Goal: Task Accomplishment & Management: Manage account settings

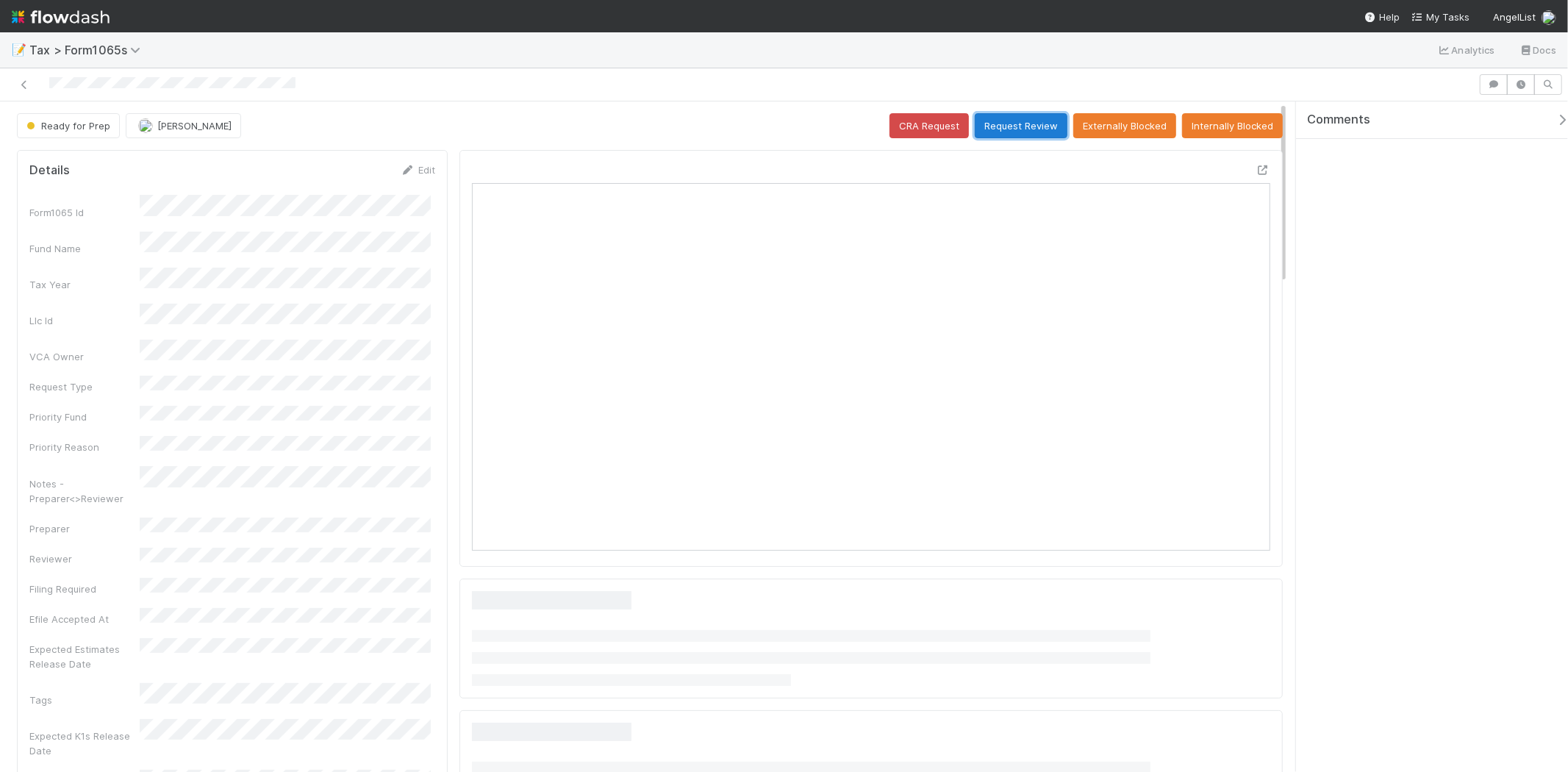
click at [1012, 122] on button "Request Review" at bounding box center [1021, 126] width 93 height 25
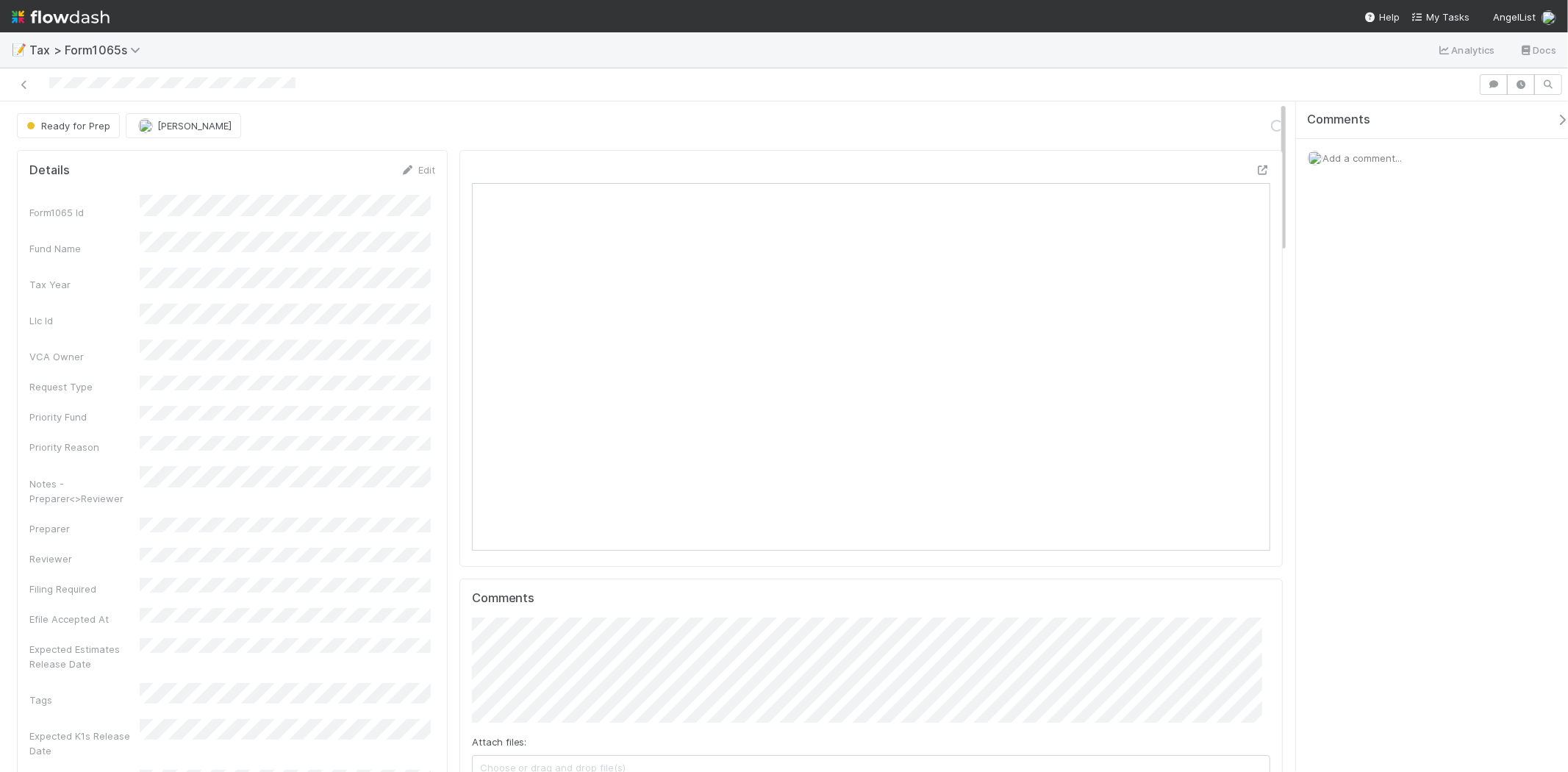
scroll to position [287, 778]
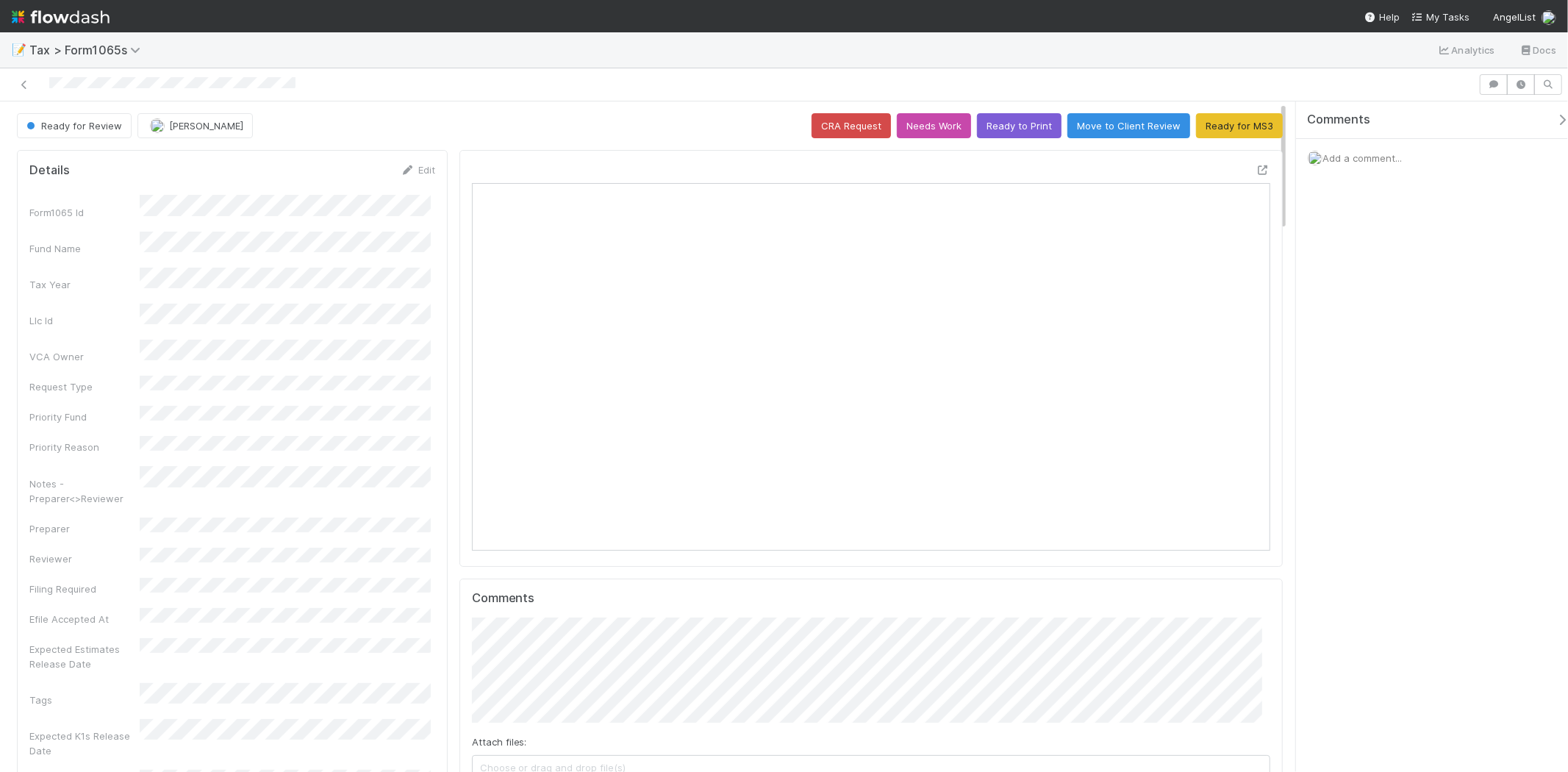
click at [1349, 154] on span "Add a comment..." at bounding box center [1362, 158] width 80 height 12
click at [1357, 158] on span "Add a comment..." at bounding box center [1362, 158] width 80 height 12
click at [1368, 164] on div "Add a comment..." at bounding box center [1439, 158] width 285 height 38
click at [1369, 161] on span "Add a comment..." at bounding box center [1362, 158] width 80 height 12
click at [1369, 156] on span "Add a comment..." at bounding box center [1362, 158] width 80 height 12
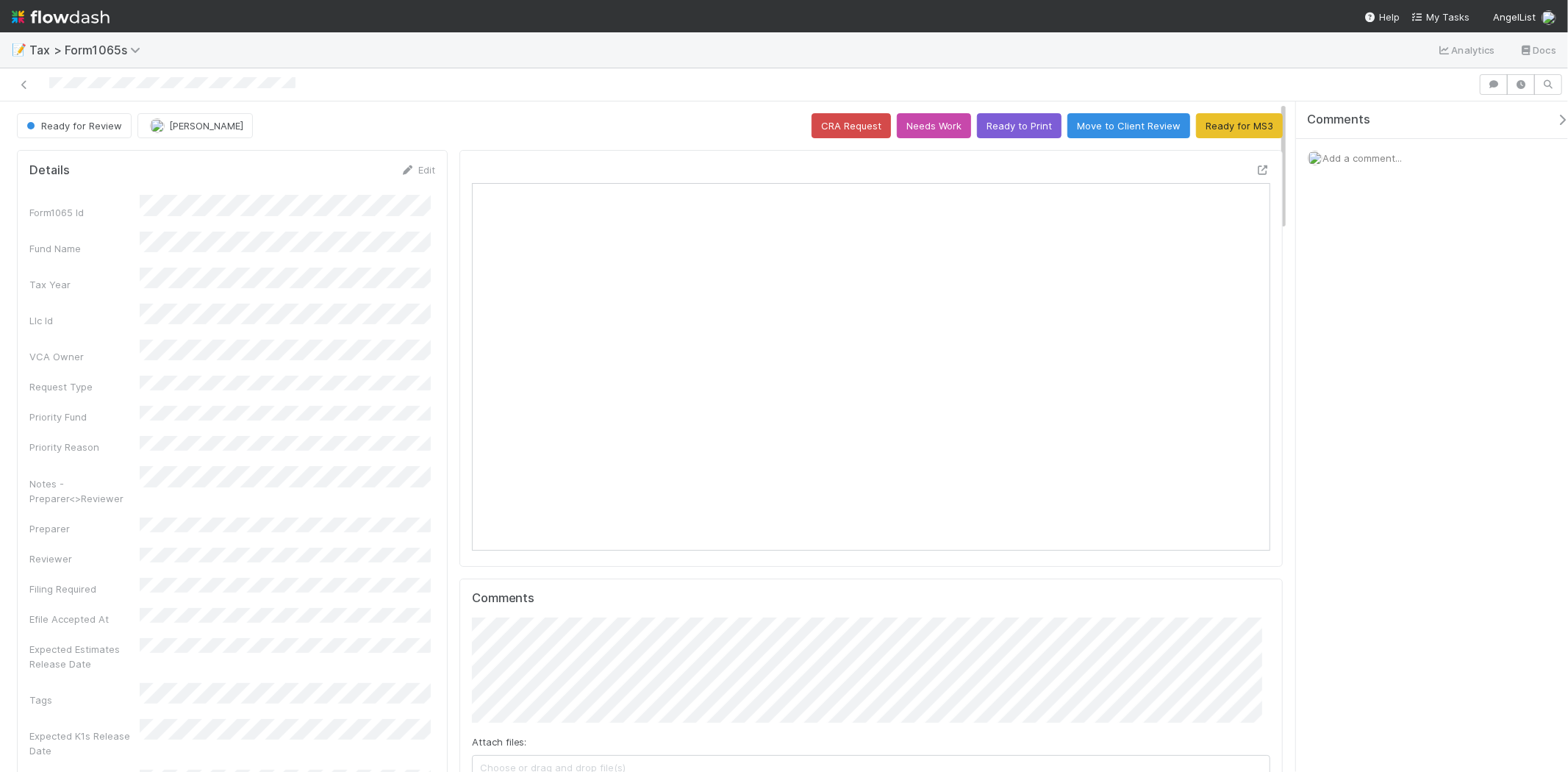
click at [1372, 160] on span "Add a comment..." at bounding box center [1362, 158] width 80 height 12
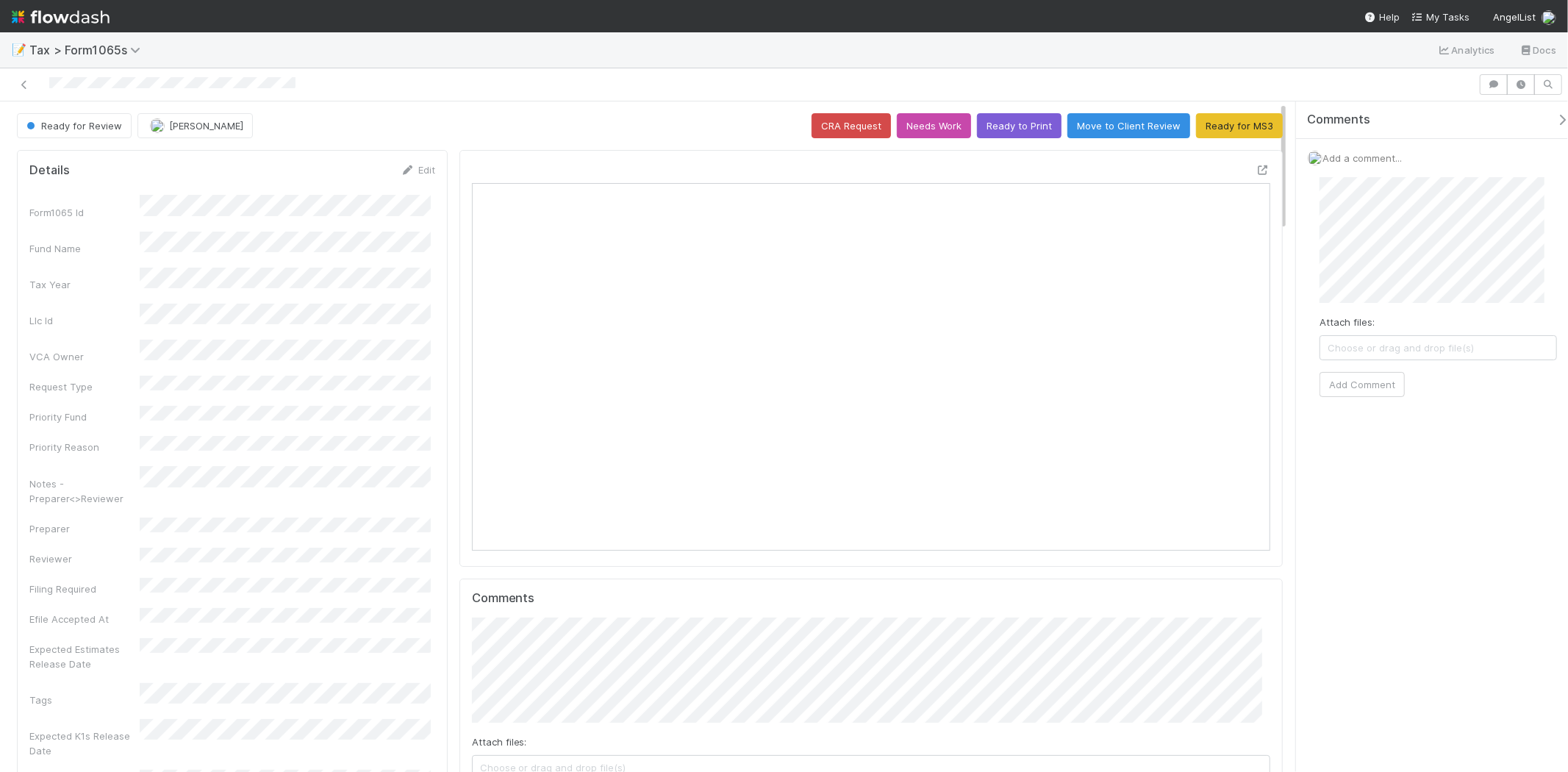
click at [1390, 369] on div "Attach files: Choose or drag and drop file(s) Add Comment" at bounding box center [1439, 287] width 238 height 220
click at [1393, 386] on button "Add Comment" at bounding box center [1362, 384] width 85 height 25
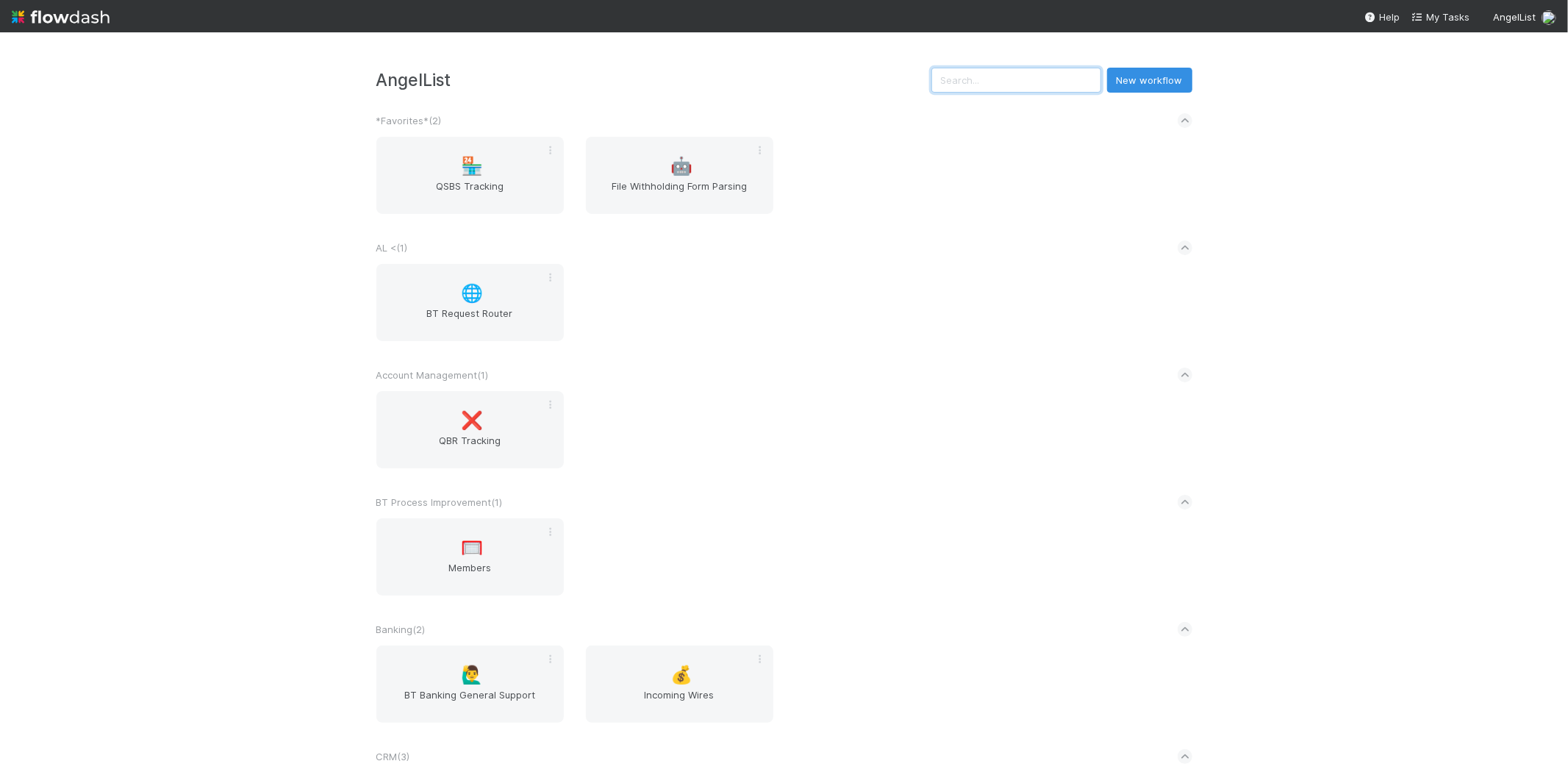
click at [1019, 89] on input "text" at bounding box center [1017, 80] width 170 height 25
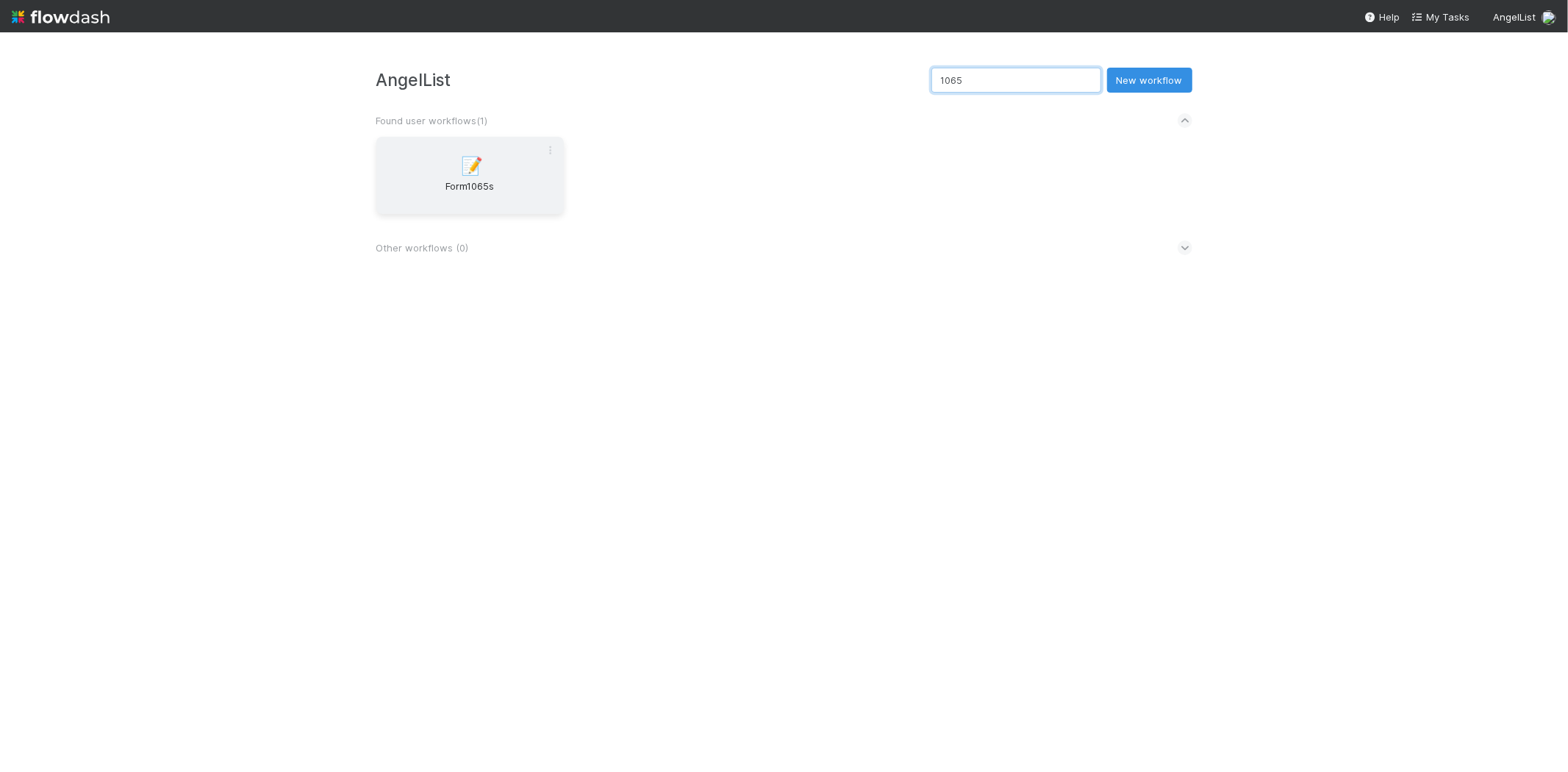
type input "1065"
click at [482, 149] on div "📝 Form1065s" at bounding box center [470, 175] width 187 height 77
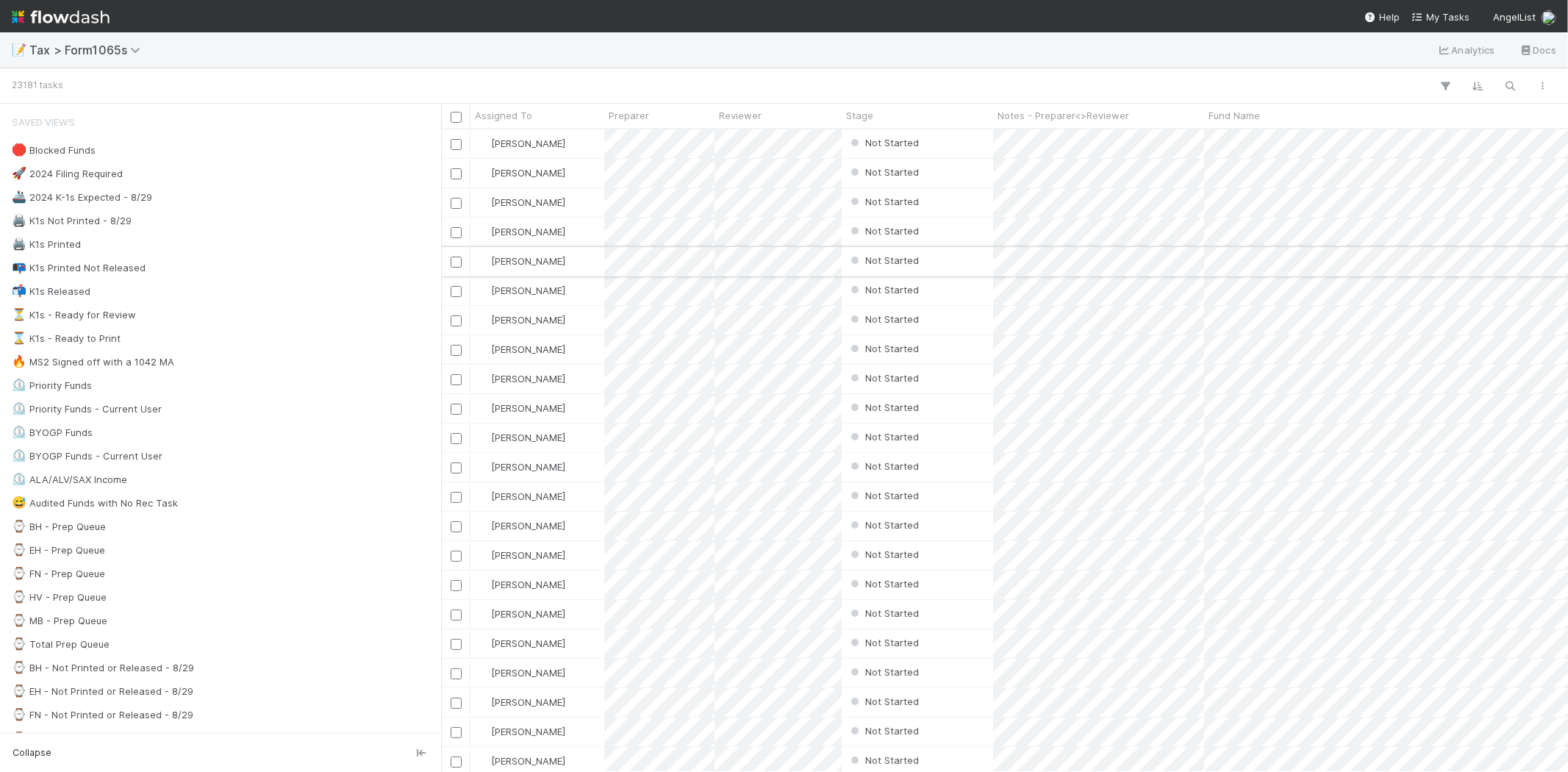
scroll to position [630, 1115]
click at [226, 629] on div "⌚ MB - Prep Queue 18" at bounding box center [225, 621] width 426 height 19
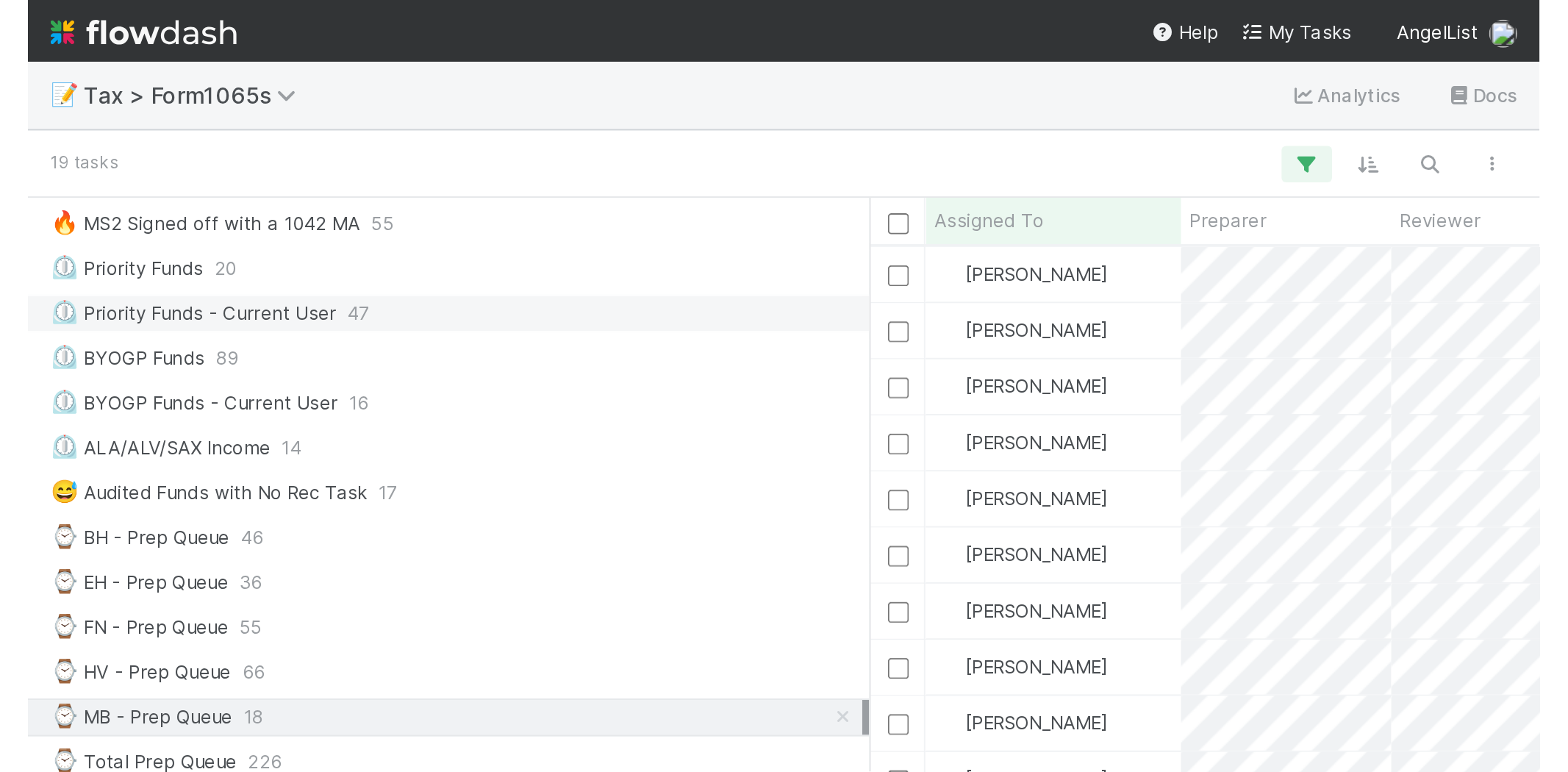
scroll to position [630, 1115]
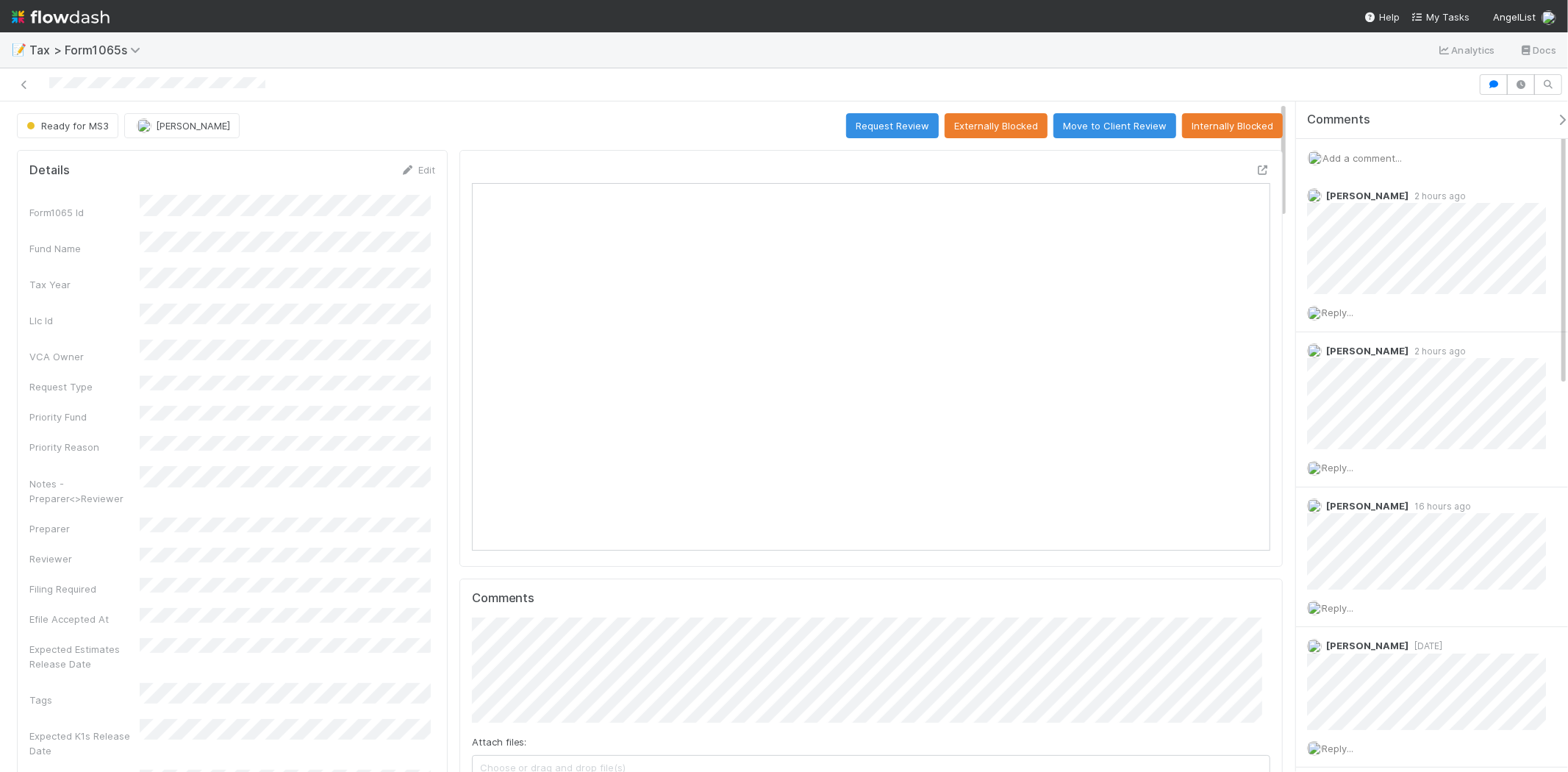
scroll to position [287, 778]
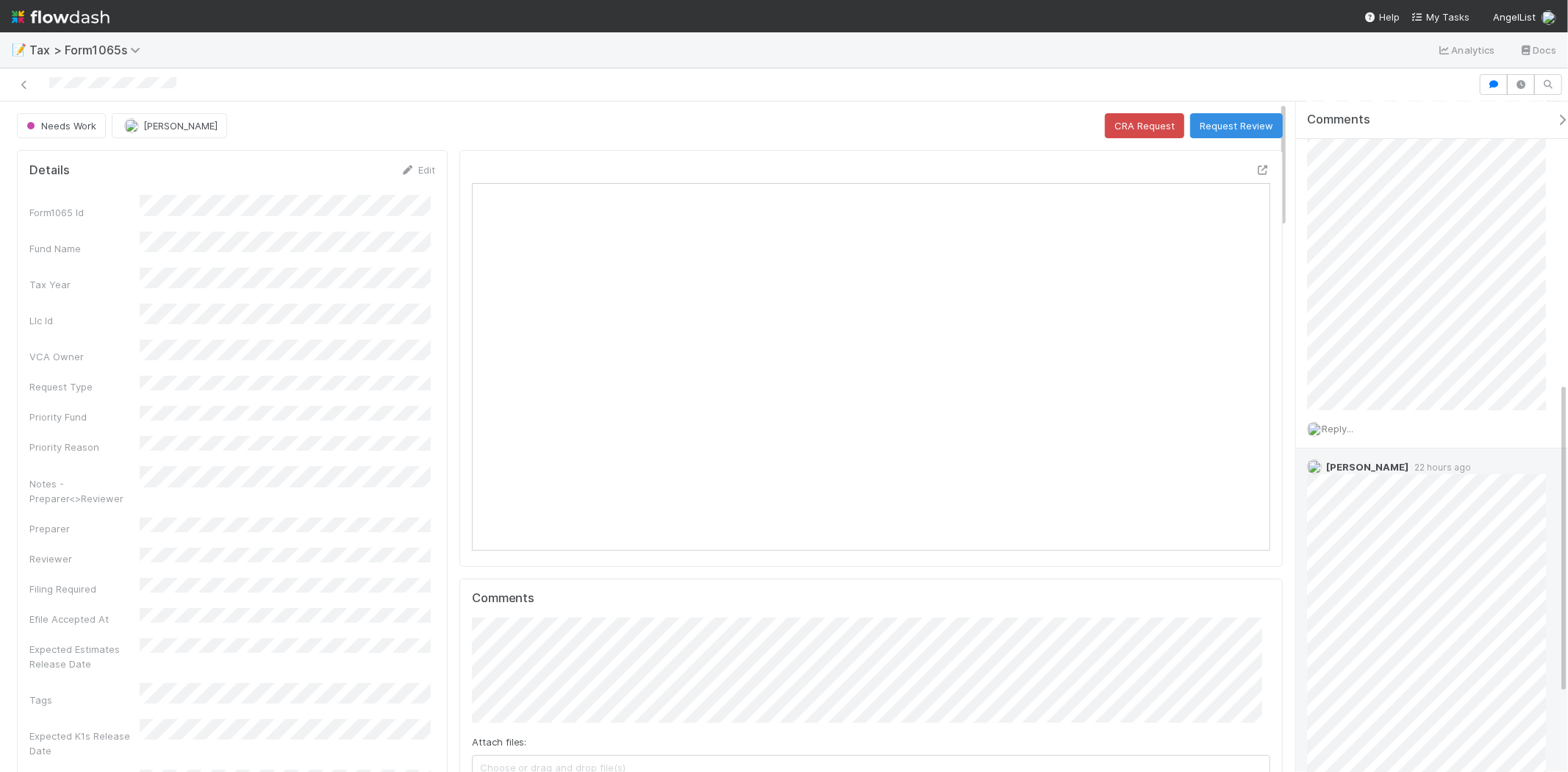
scroll to position [653, 0]
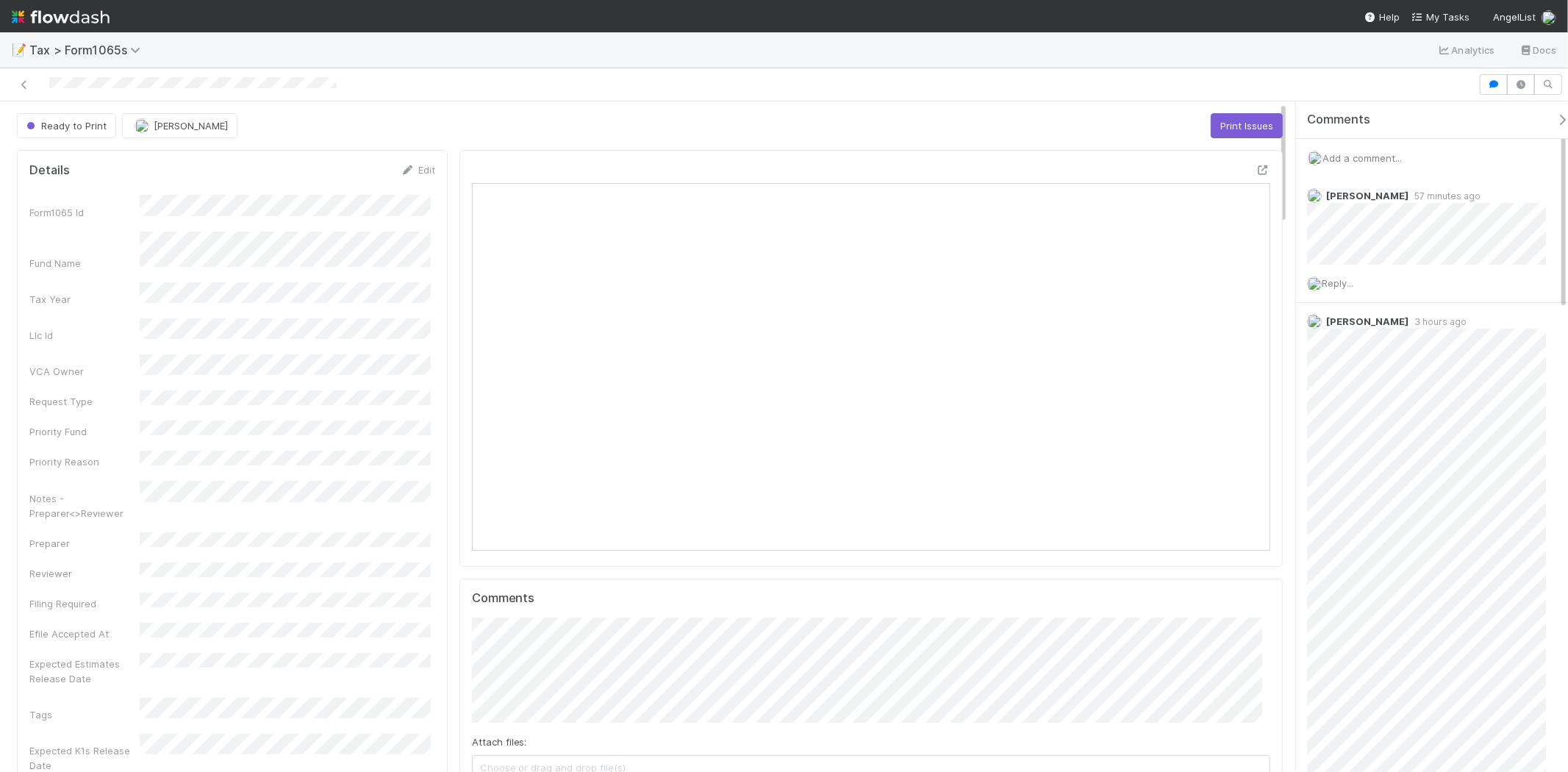
click at [92, 128] on div "Ready to Print" at bounding box center [69, 126] width 105 height 25
click at [1233, 115] on button "Print Issues" at bounding box center [1247, 126] width 72 height 25
click at [1091, 133] on button "Needs Work" at bounding box center [1117, 126] width 74 height 25
click at [1214, 129] on button "Request Review" at bounding box center [1237, 126] width 93 height 25
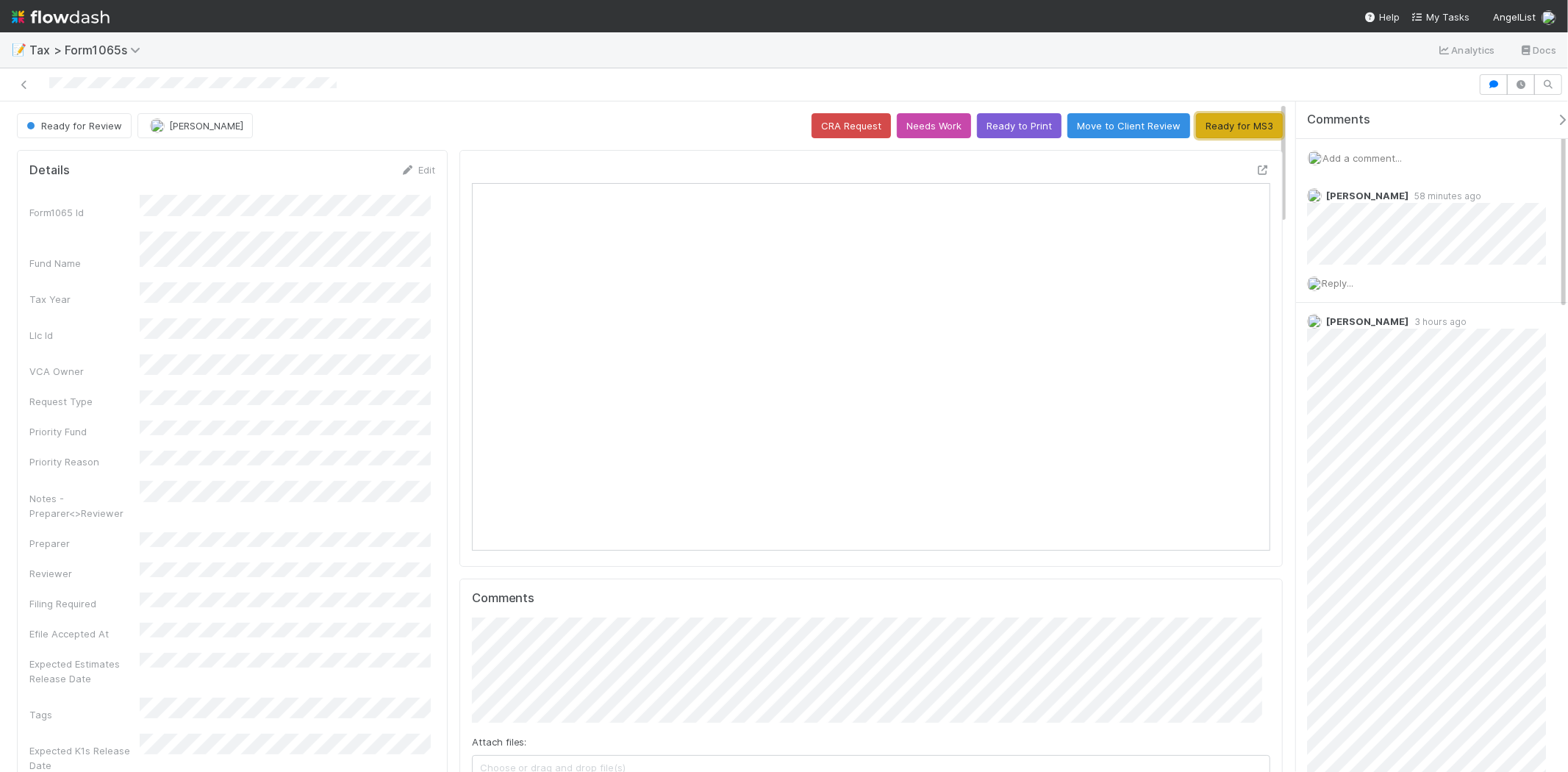
click at [1247, 136] on button "Ready for MS3" at bounding box center [1239, 126] width 87 height 25
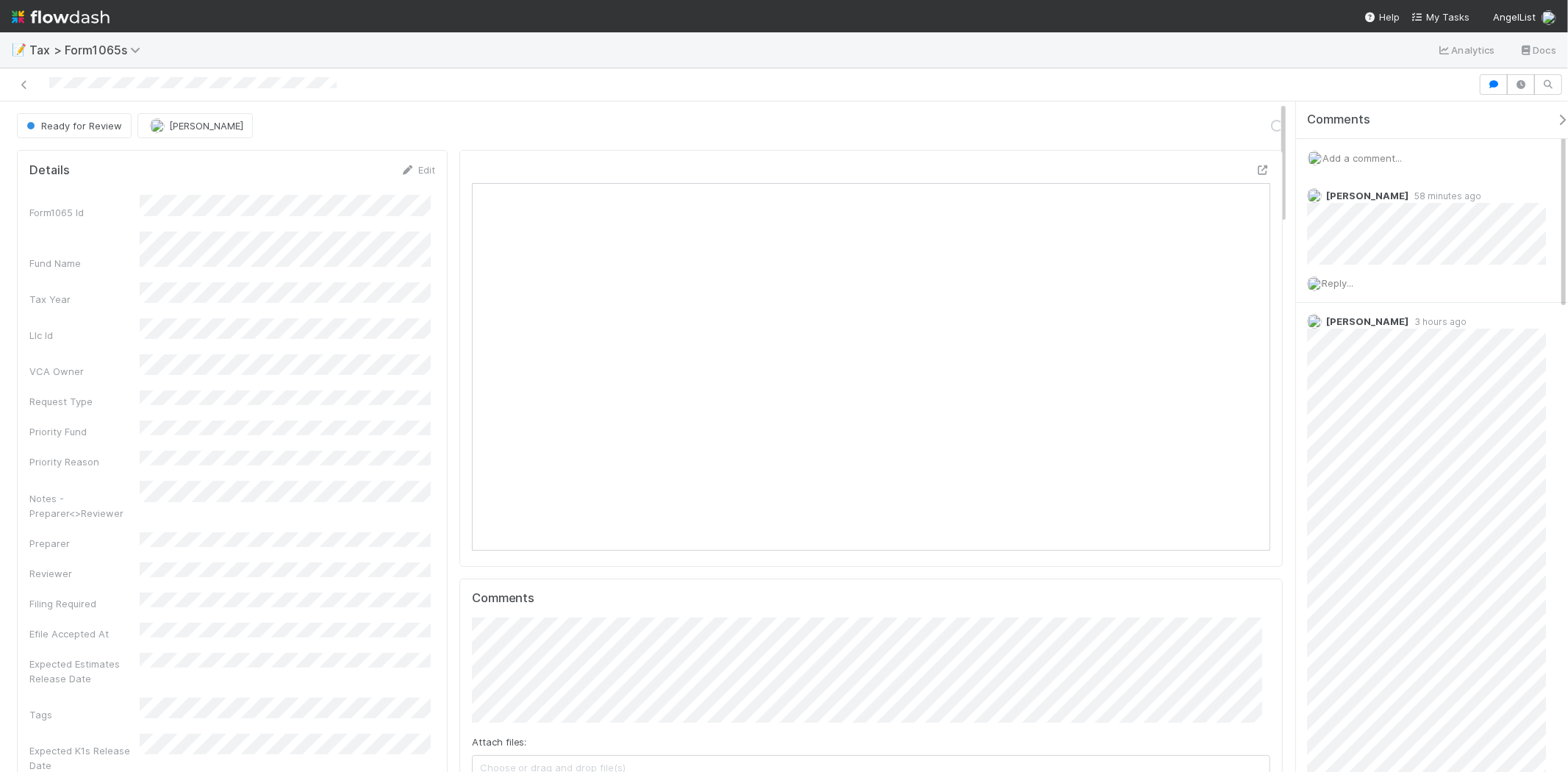
click at [1247, 136] on div "Ready for Review Michael Binck Loading..." at bounding box center [650, 126] width 1266 height 25
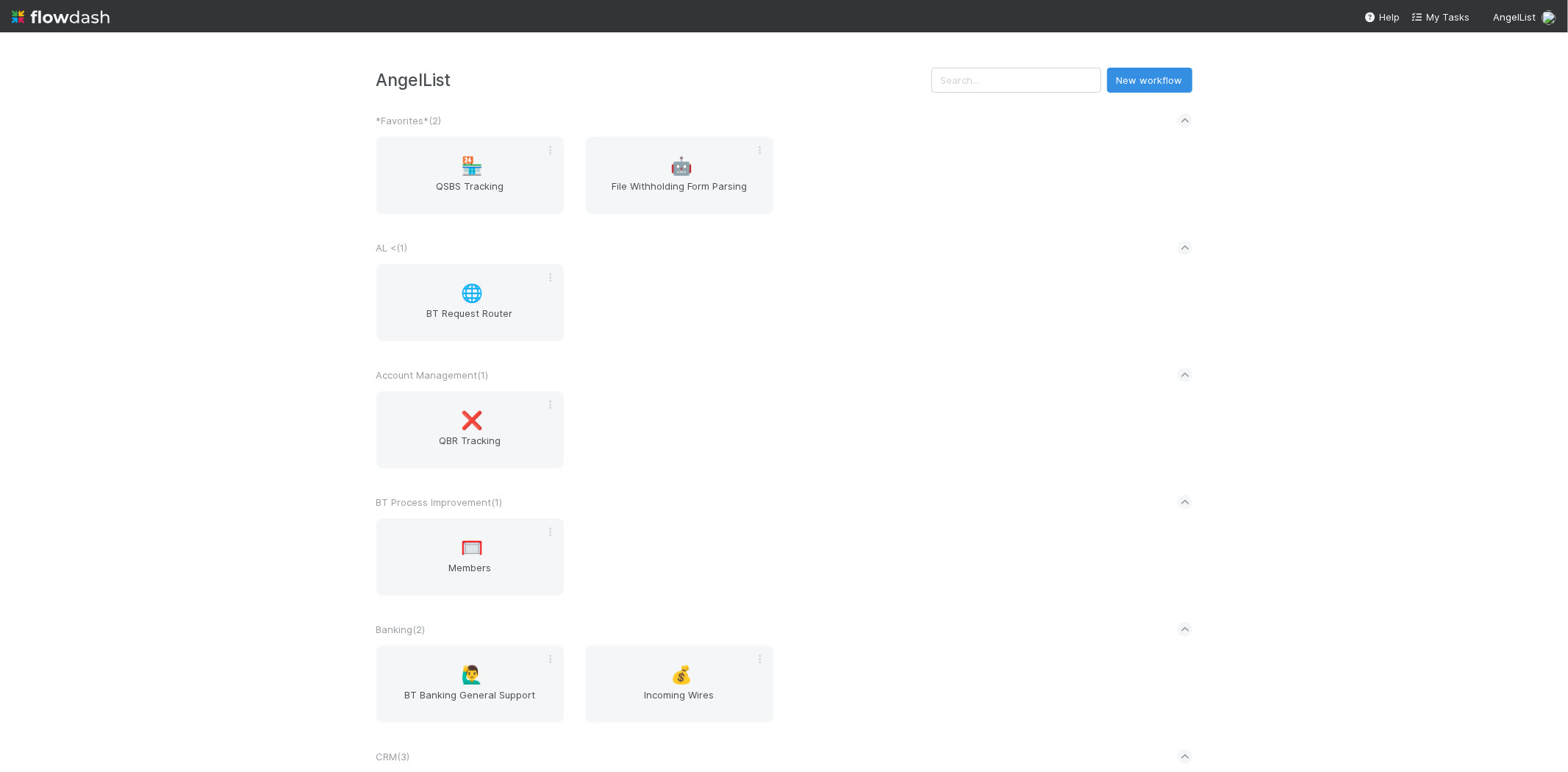
click at [1024, 54] on div "AngelList New workflow *Favorites* ( 2 ) 🏪 QSBS Tracking 🤖 File Withholding For…" at bounding box center [784, 402] width 1568 height 740
click at [1027, 74] on input "text" at bounding box center [1017, 80] width 170 height 25
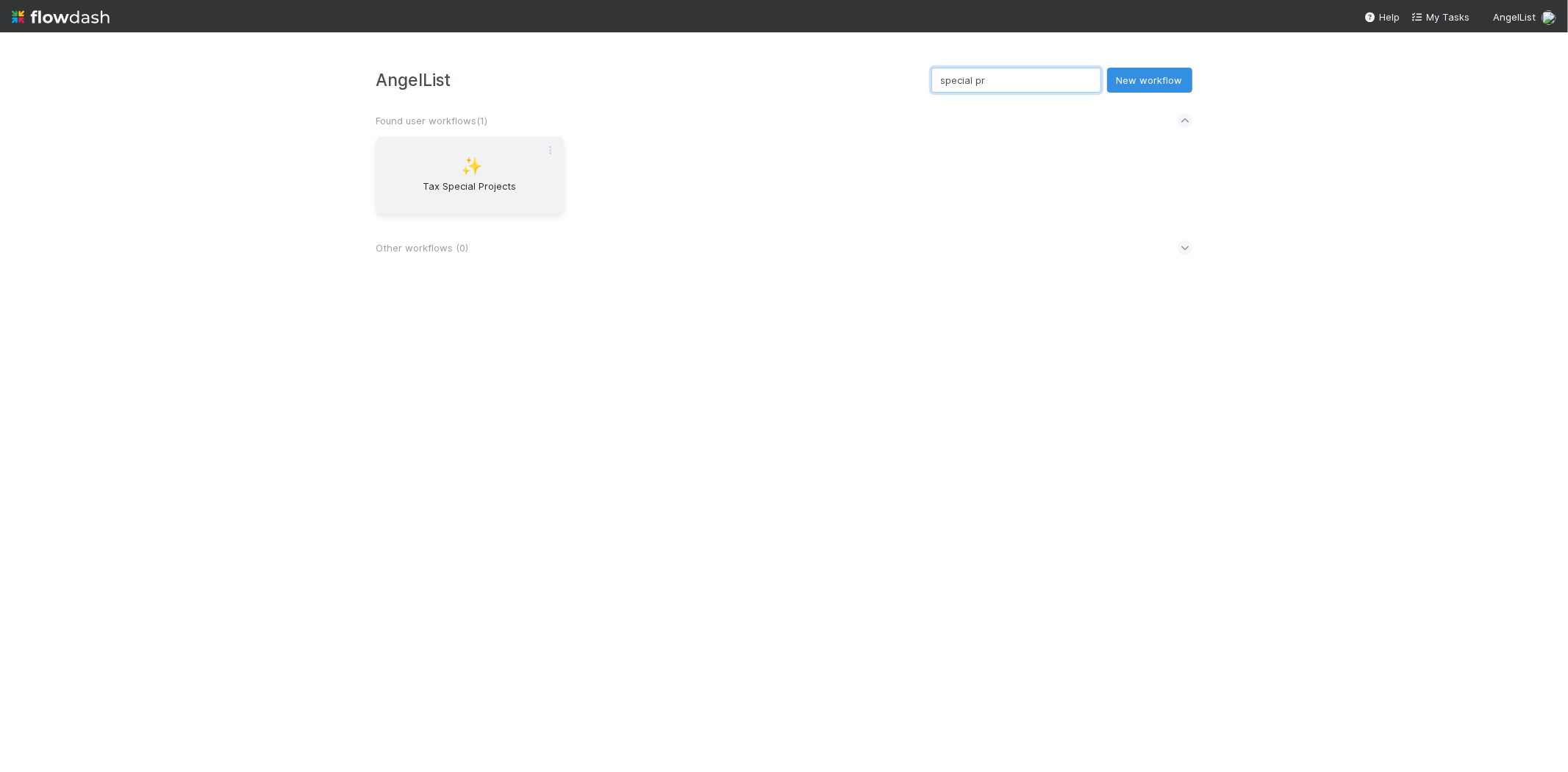
type input "special pr"
click at [510, 187] on span "Tax Special Projects" at bounding box center [469, 193] width 175 height 30
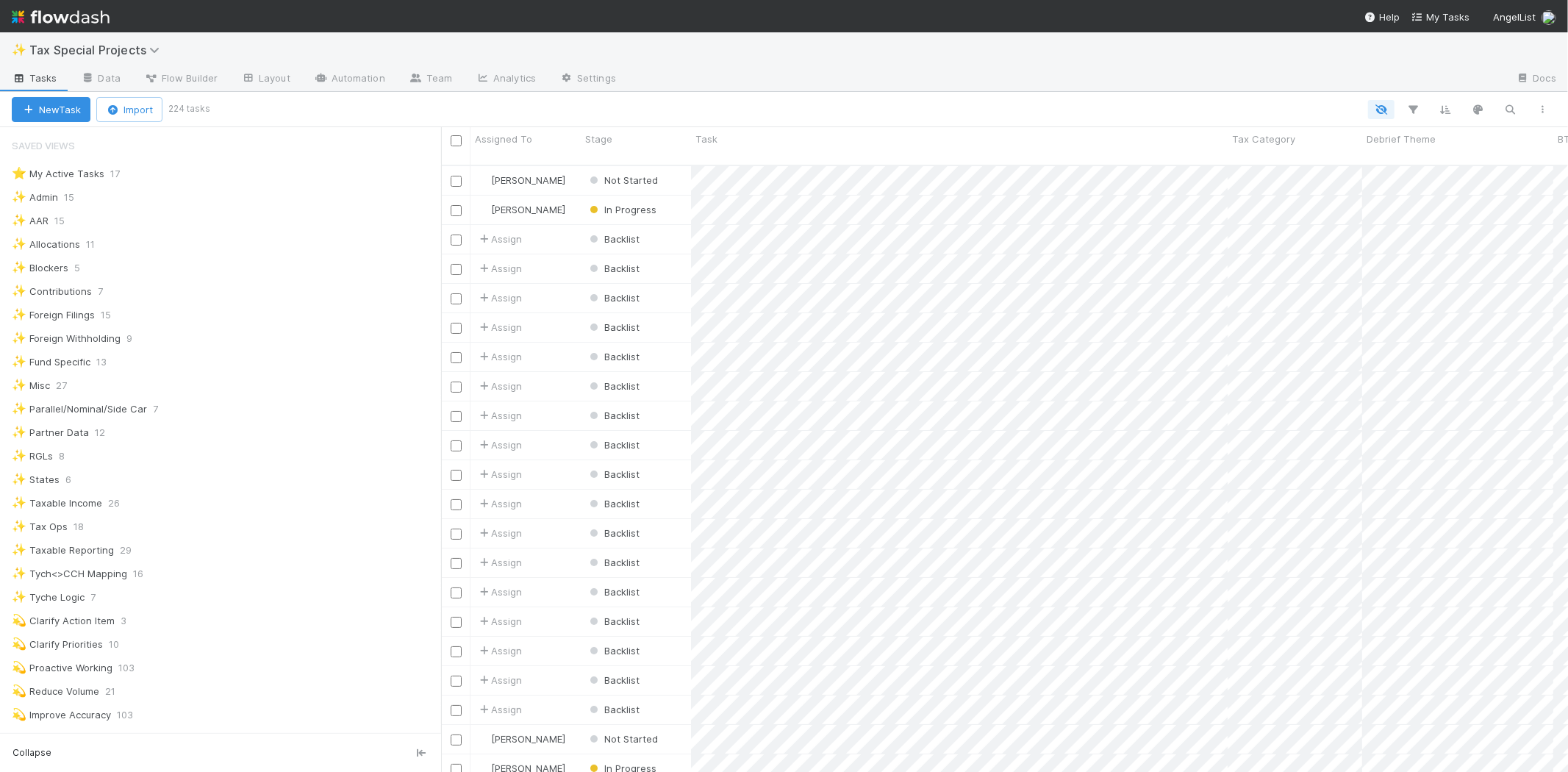
scroll to position [607, 1115]
click at [1506, 107] on icon "button" at bounding box center [1510, 109] width 15 height 13
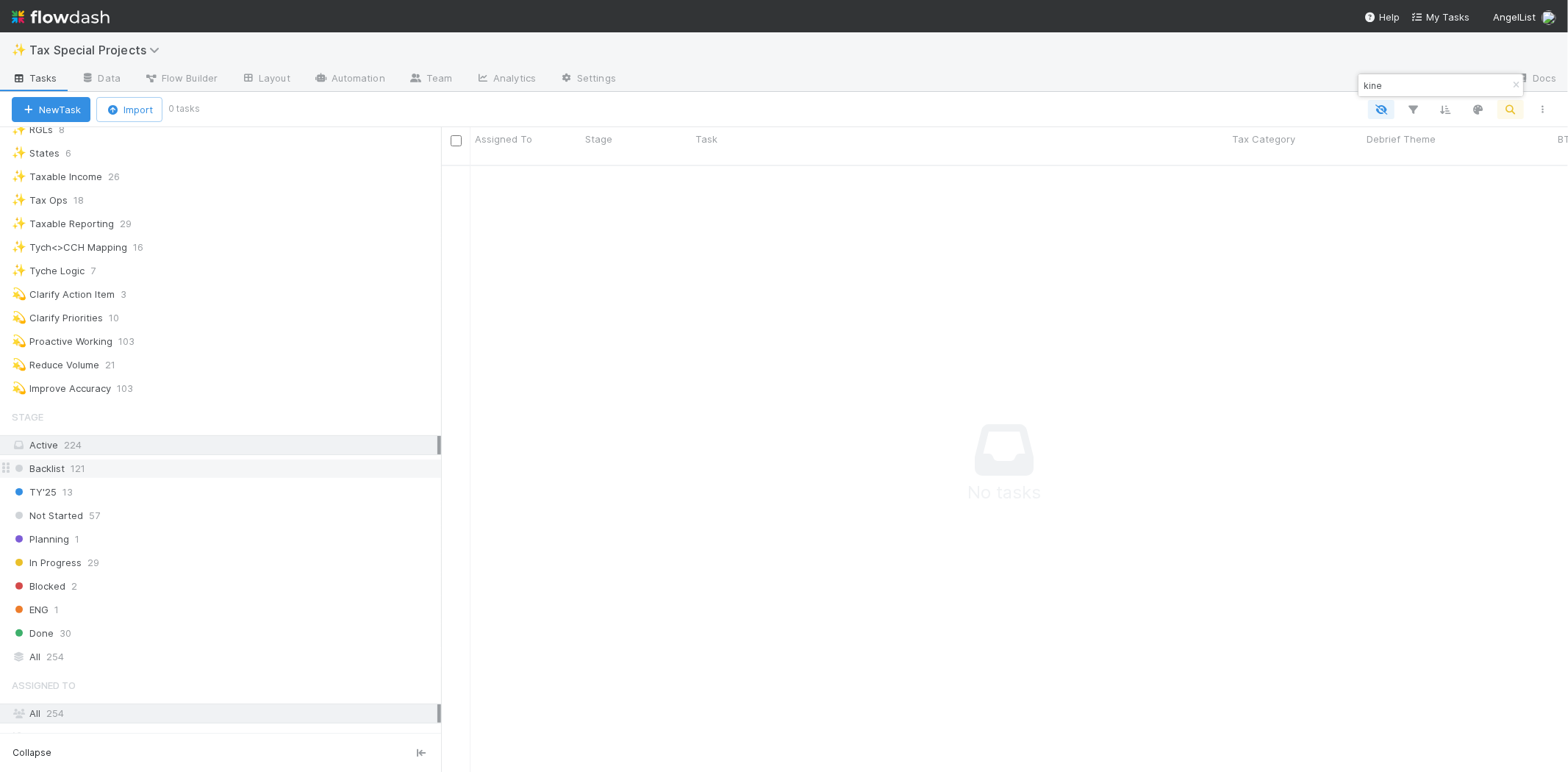
scroll to position [490, 0]
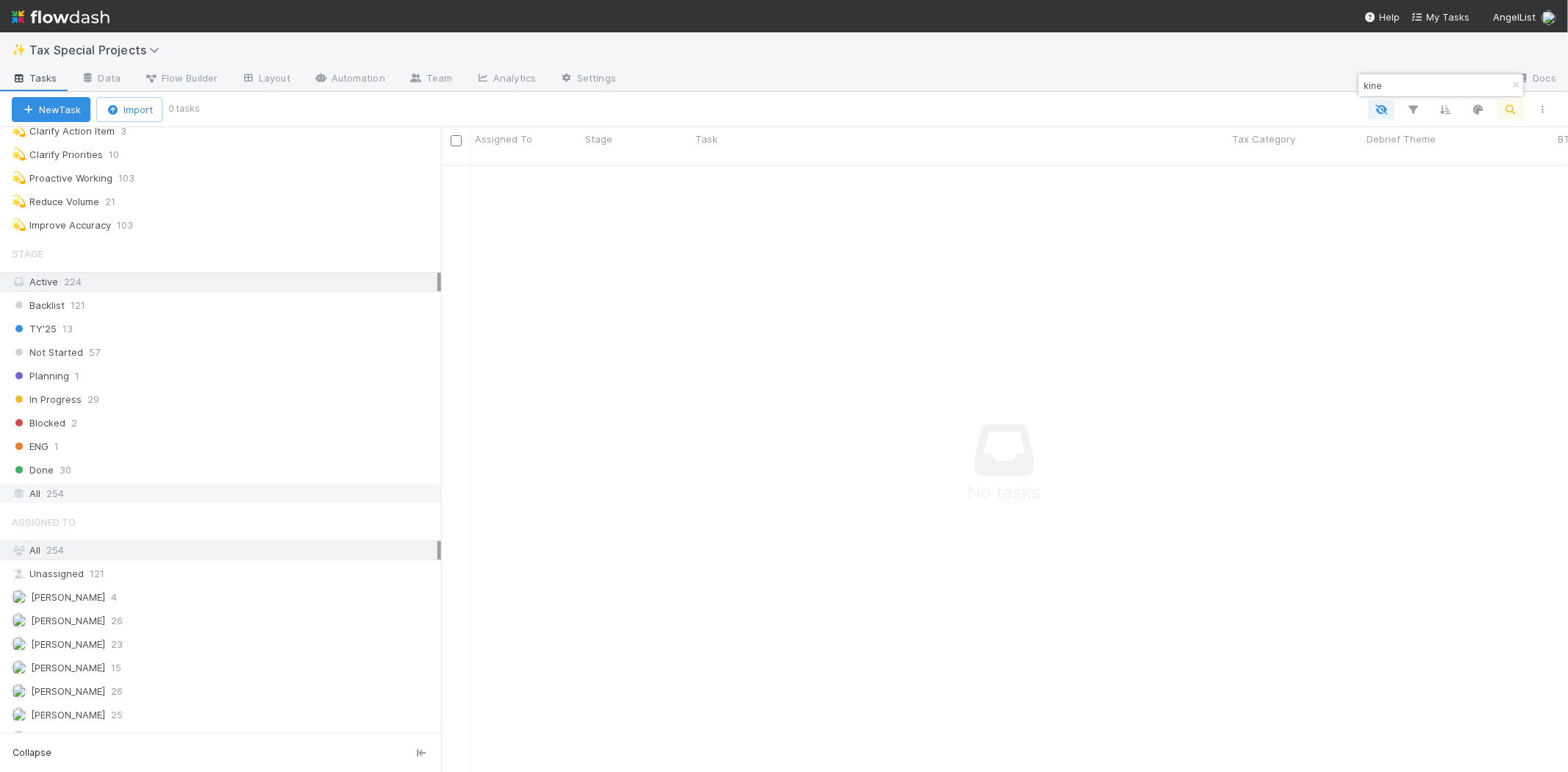
type input "kine"
click at [76, 493] on div "All 254" at bounding box center [225, 494] width 426 height 19
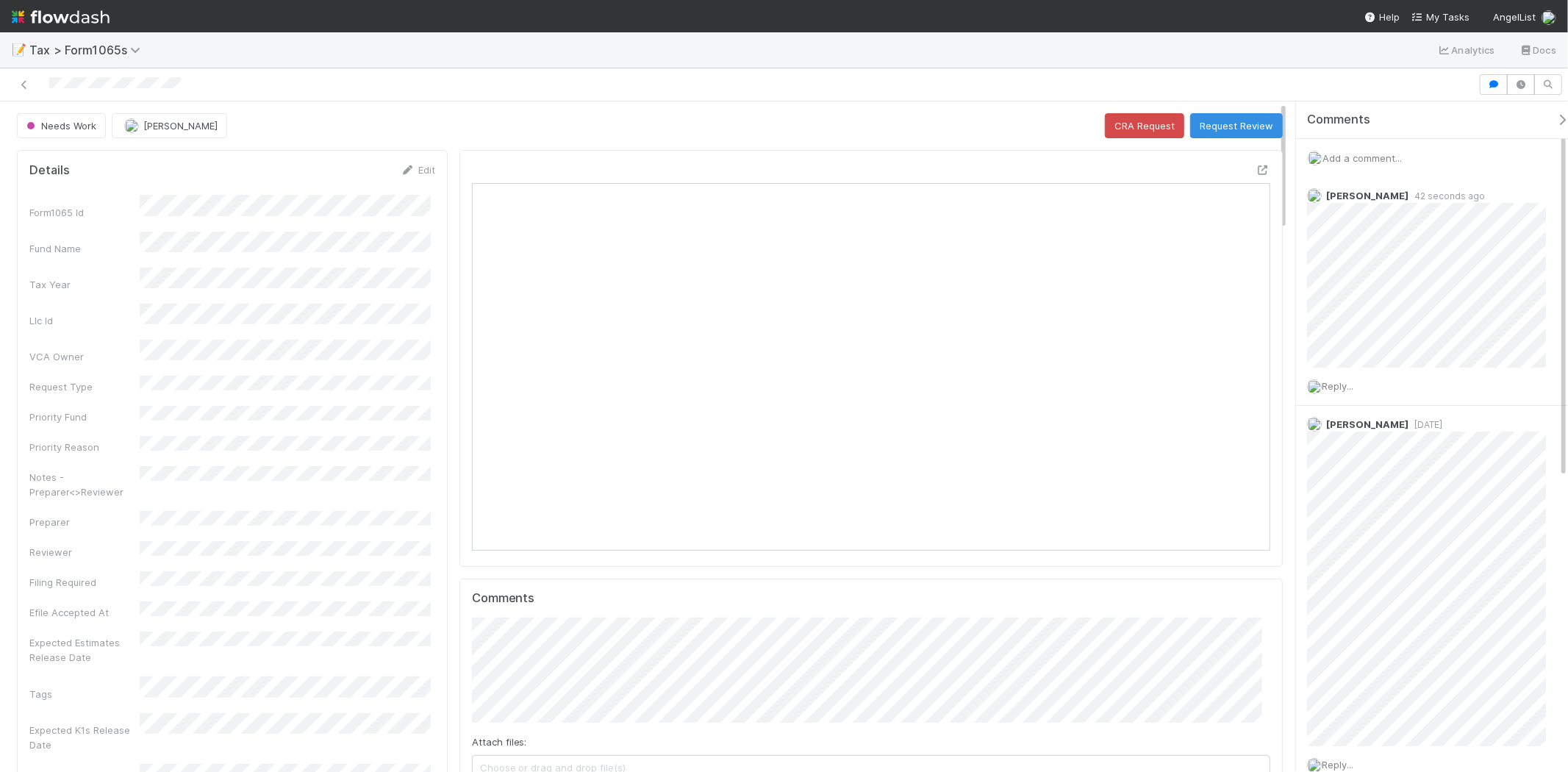
scroll to position [287, 778]
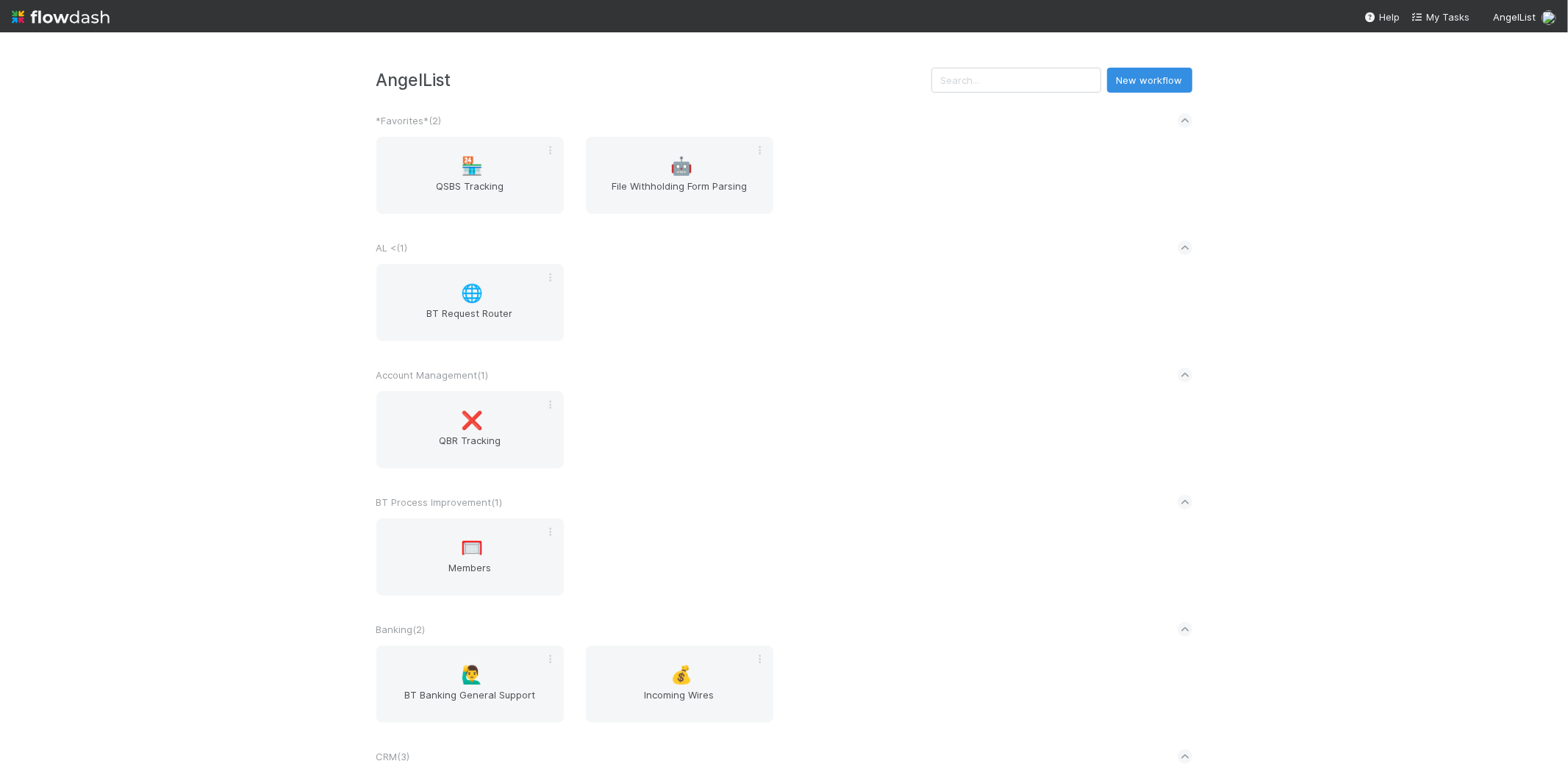
click at [1003, 63] on div "AngelList New workflow *Favorites* ( 2 ) 🏪 QSBS Tracking 🤖 File Withholding For…" at bounding box center [784, 402] width 1568 height 740
click at [1007, 76] on input "text" at bounding box center [1017, 80] width 170 height 25
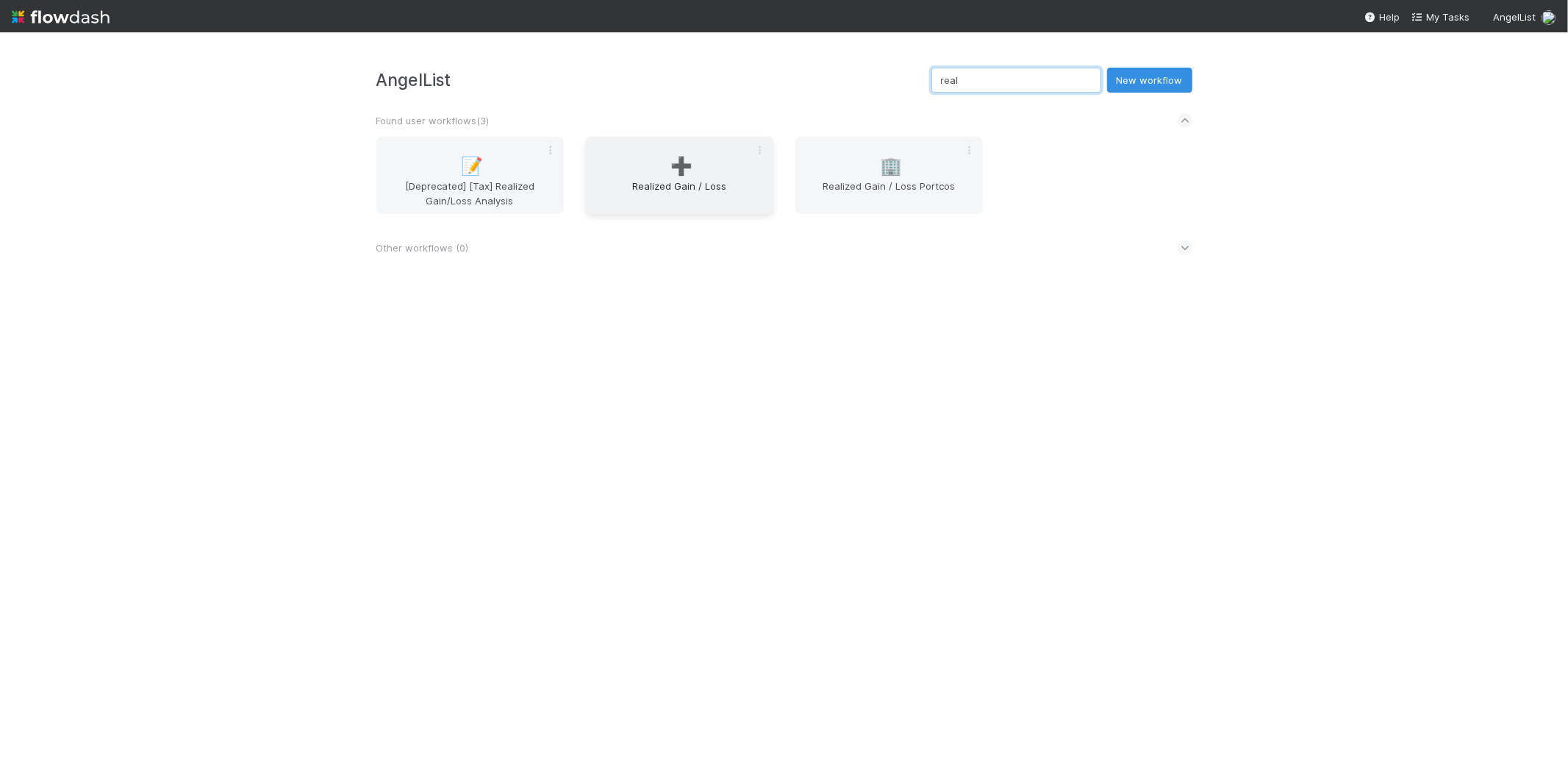
type input "real"
click at [692, 167] on span "➕" at bounding box center [681, 166] width 22 height 19
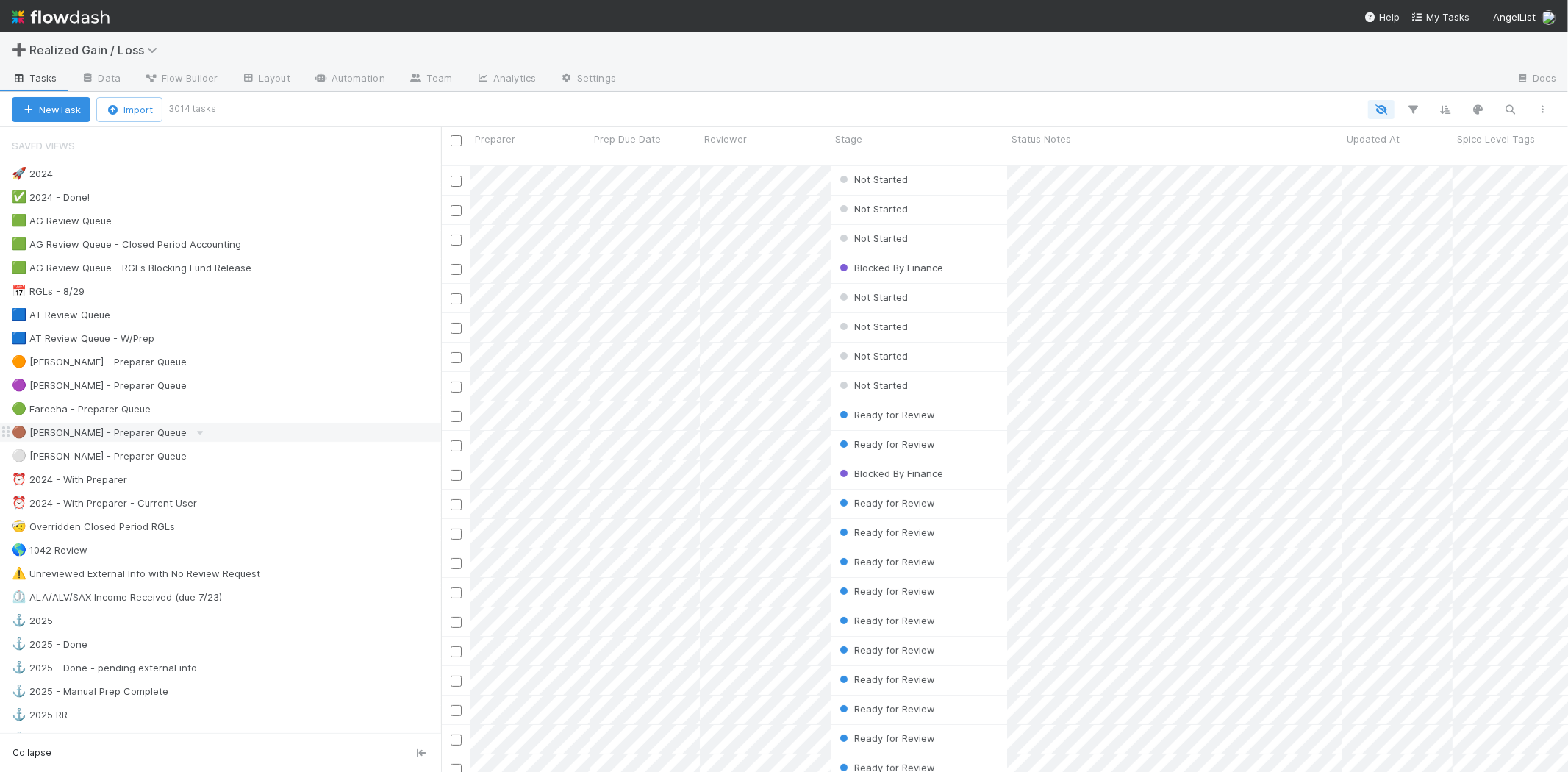
scroll to position [607, 1115]
click at [128, 369] on div "🟠 [PERSON_NAME] - Preparer Queue" at bounding box center [99, 363] width 175 height 19
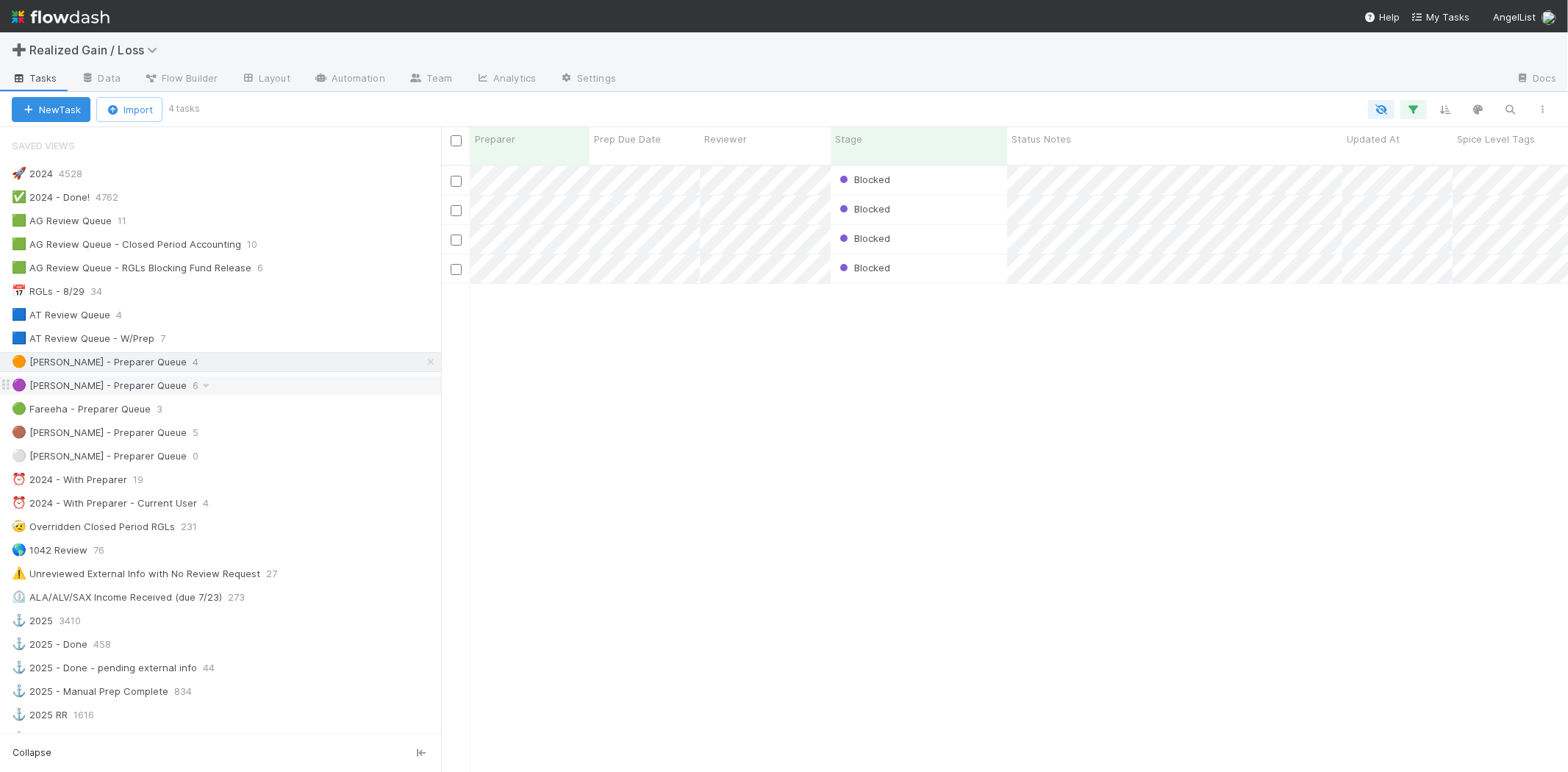
click at [131, 390] on div "🟣 Helen - Preparer Queue" at bounding box center [99, 386] width 175 height 19
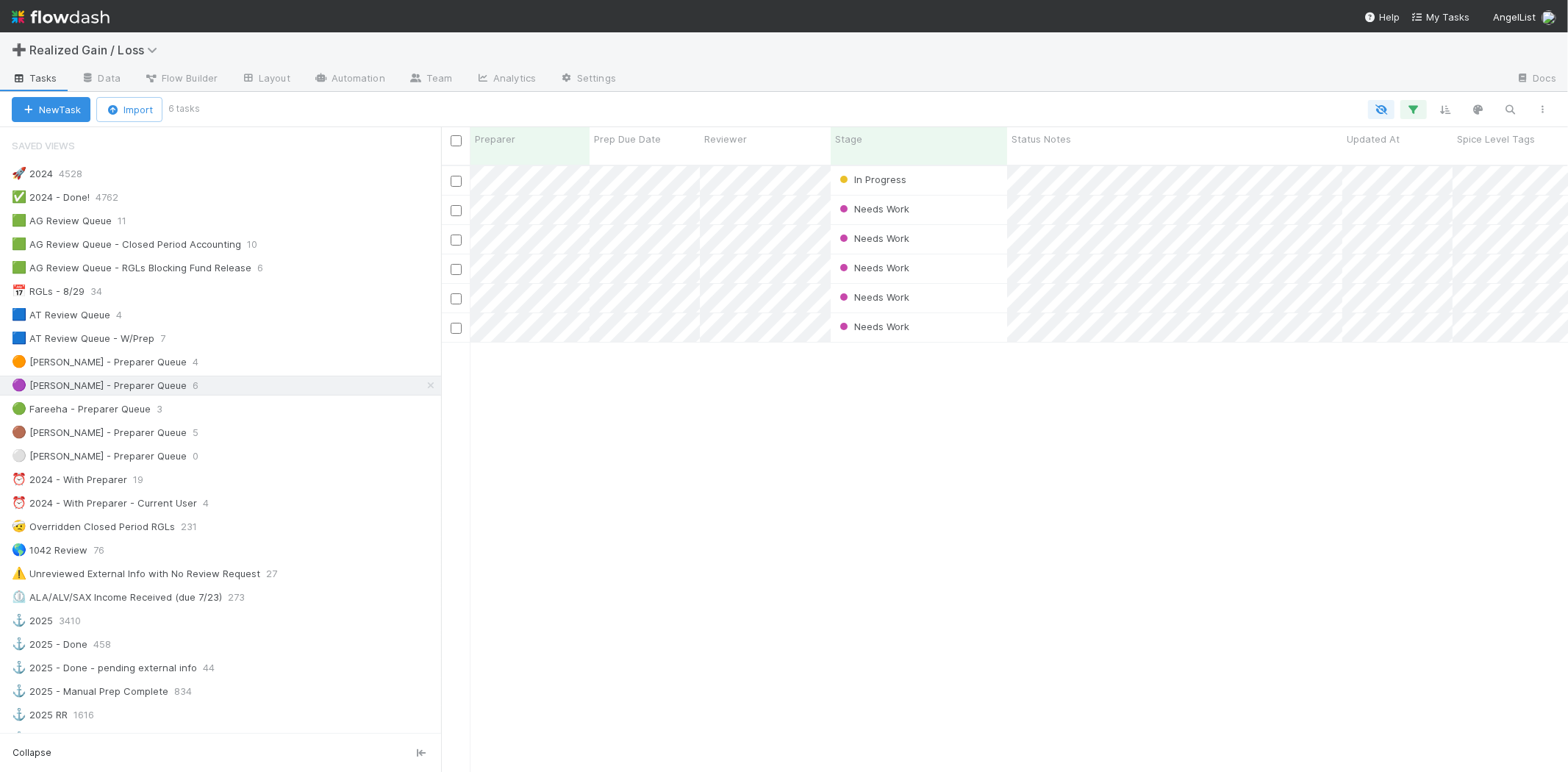
click at [125, 423] on div "🚀 2024 4528 ✅ 2024 - Done! 4762 🟩 AG Review Queue 11 🟩 AG Review Queue - Closed…" at bounding box center [221, 644] width 441 height 961
click at [119, 418] on div "🟢 Fareeha - Preparer Queue" at bounding box center [81, 409] width 139 height 19
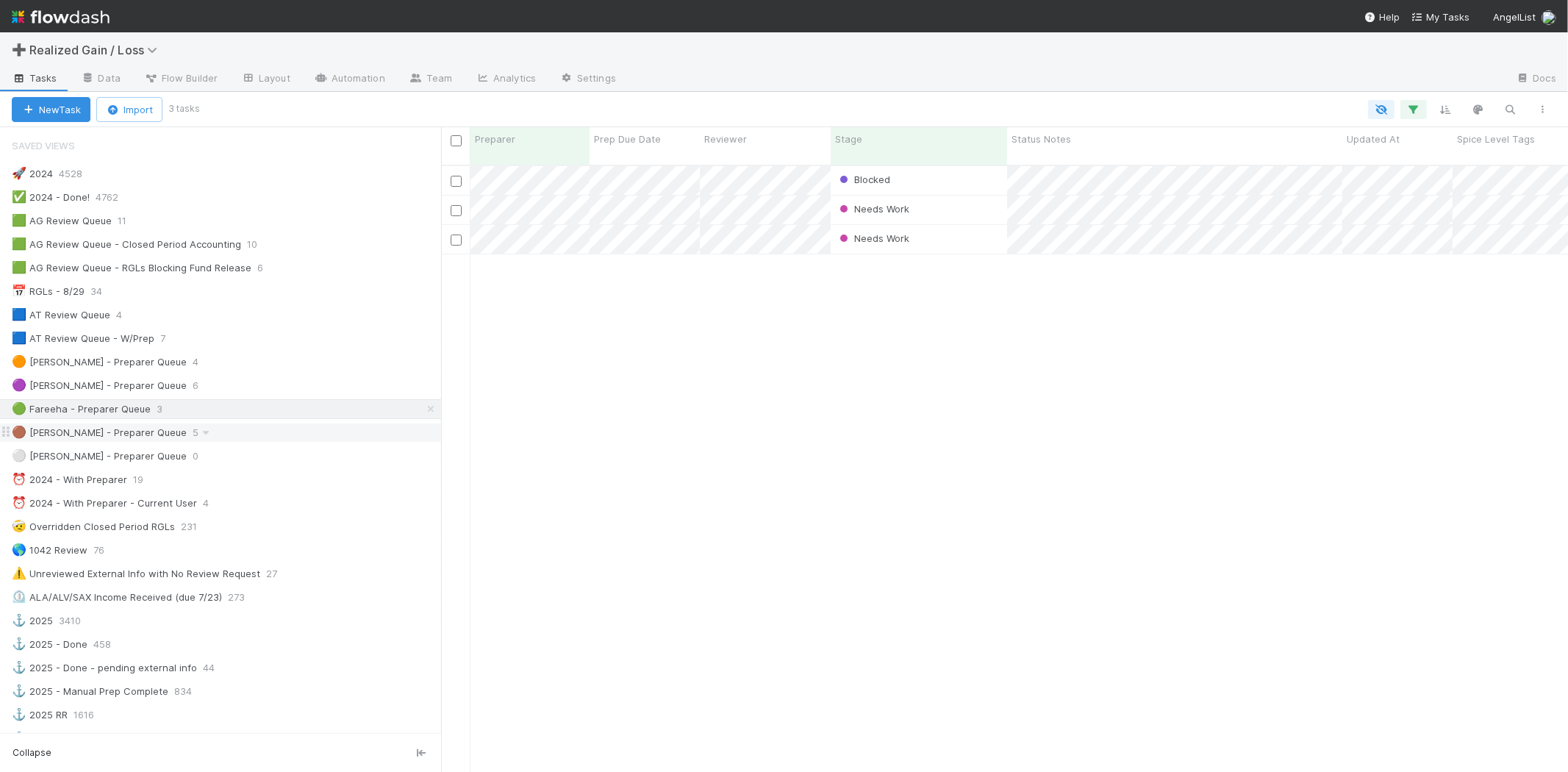
click at [133, 428] on div "🟤 Blake - Preparer Queue" at bounding box center [99, 433] width 175 height 19
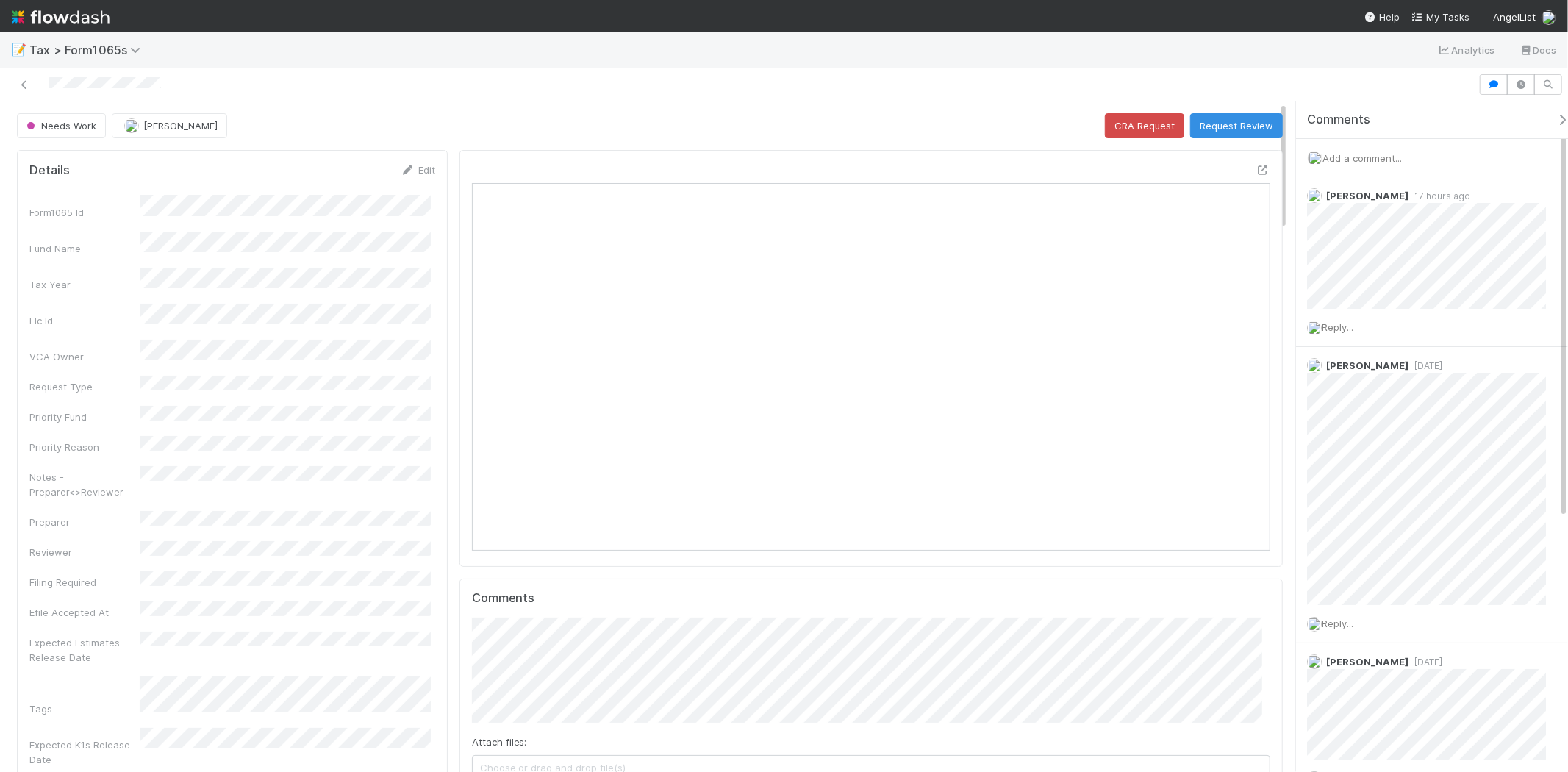
click at [1382, 167] on div "Add a comment..." at bounding box center [1439, 158] width 285 height 38
click at [1378, 158] on span "Add a comment..." at bounding box center [1362, 158] width 80 height 12
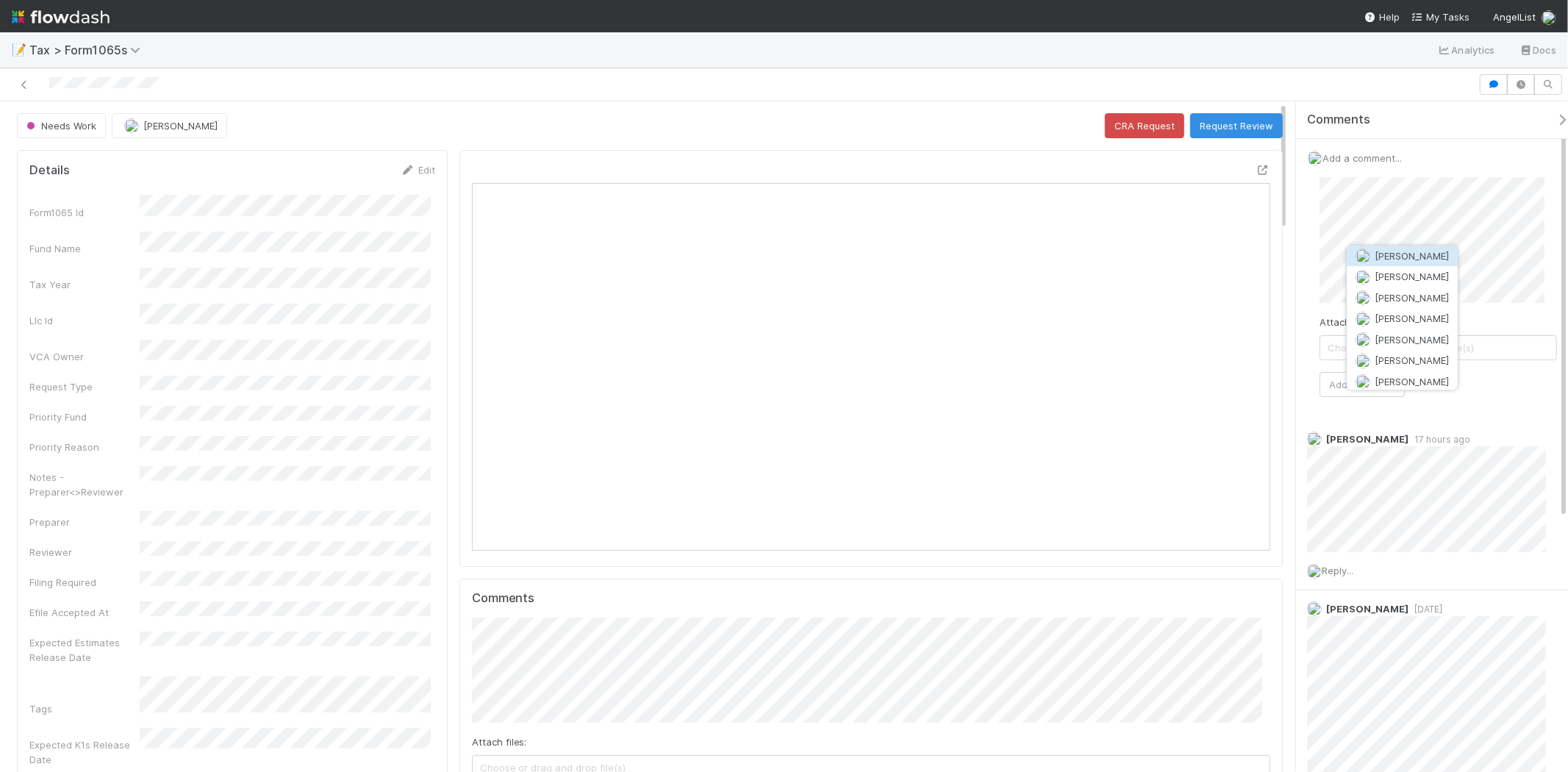
click at [1372, 264] on button "[PERSON_NAME]" at bounding box center [1403, 256] width 111 height 20
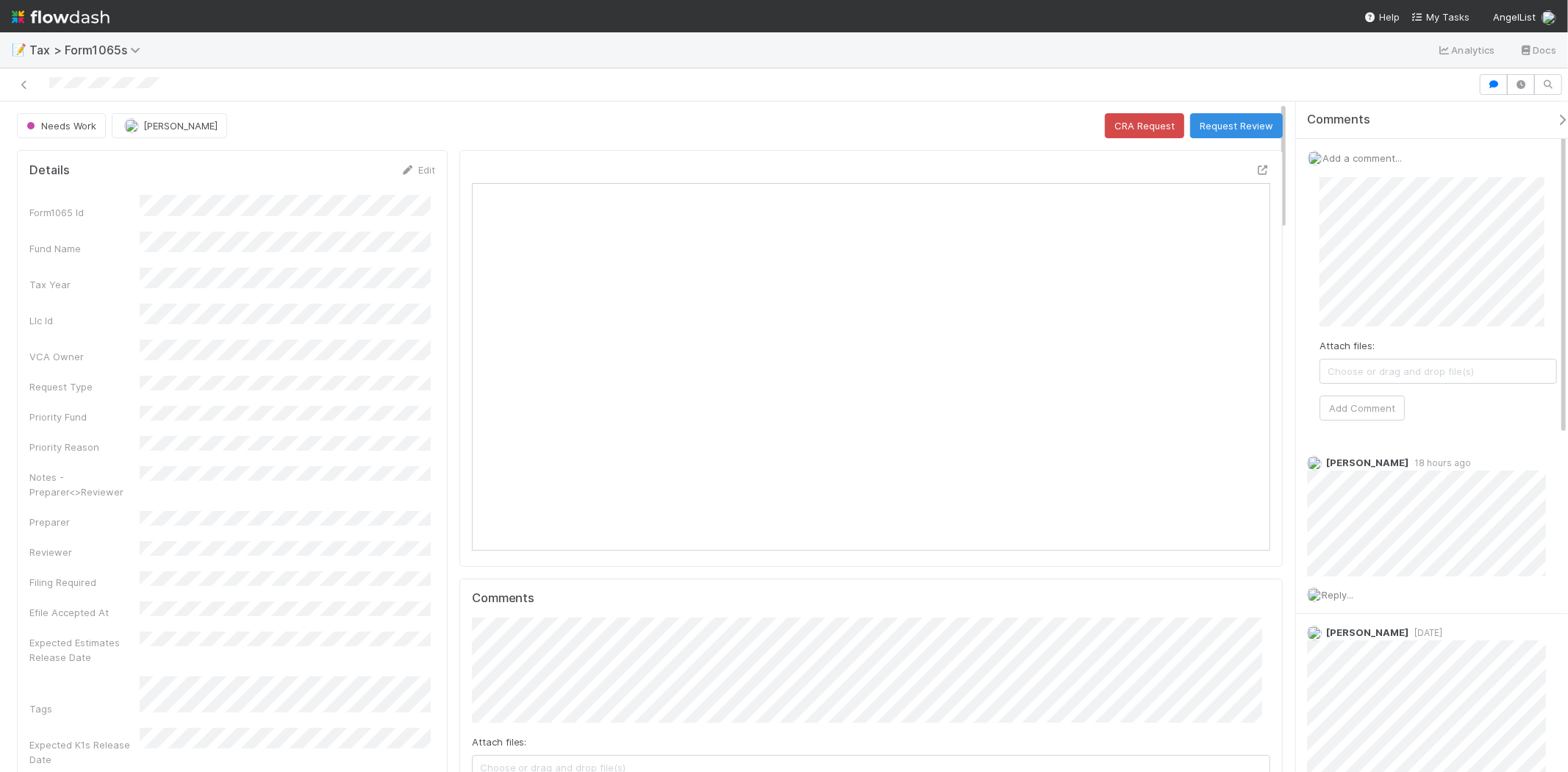
click at [1312, 295] on div "Attach files: Choose or drag and drop file(s) Add Comment" at bounding box center [1439, 299] width 261 height 267
click at [1346, 378] on button "Add Comment" at bounding box center [1362, 384] width 85 height 25
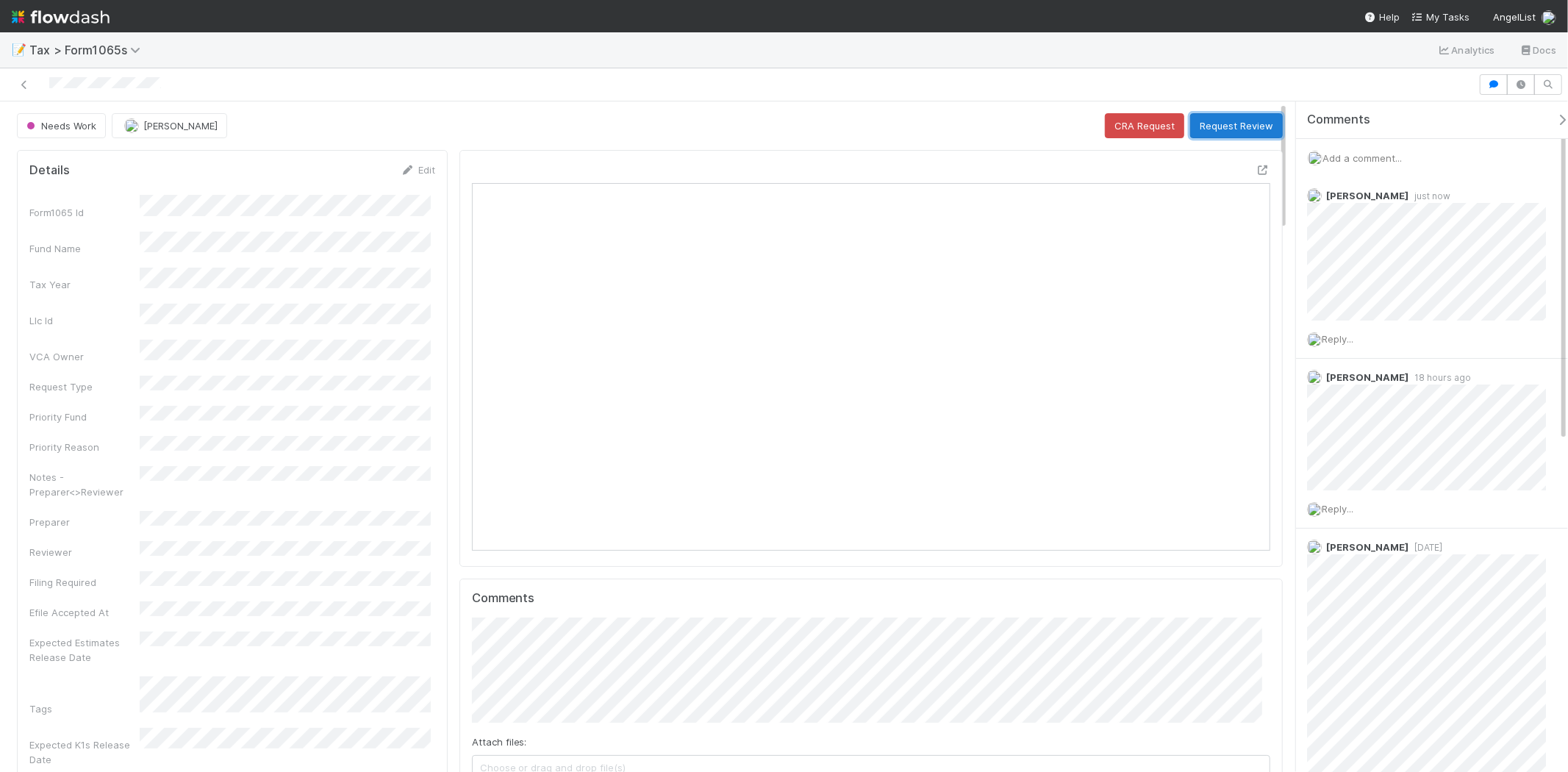
click at [1206, 128] on button "Request Review" at bounding box center [1237, 126] width 93 height 25
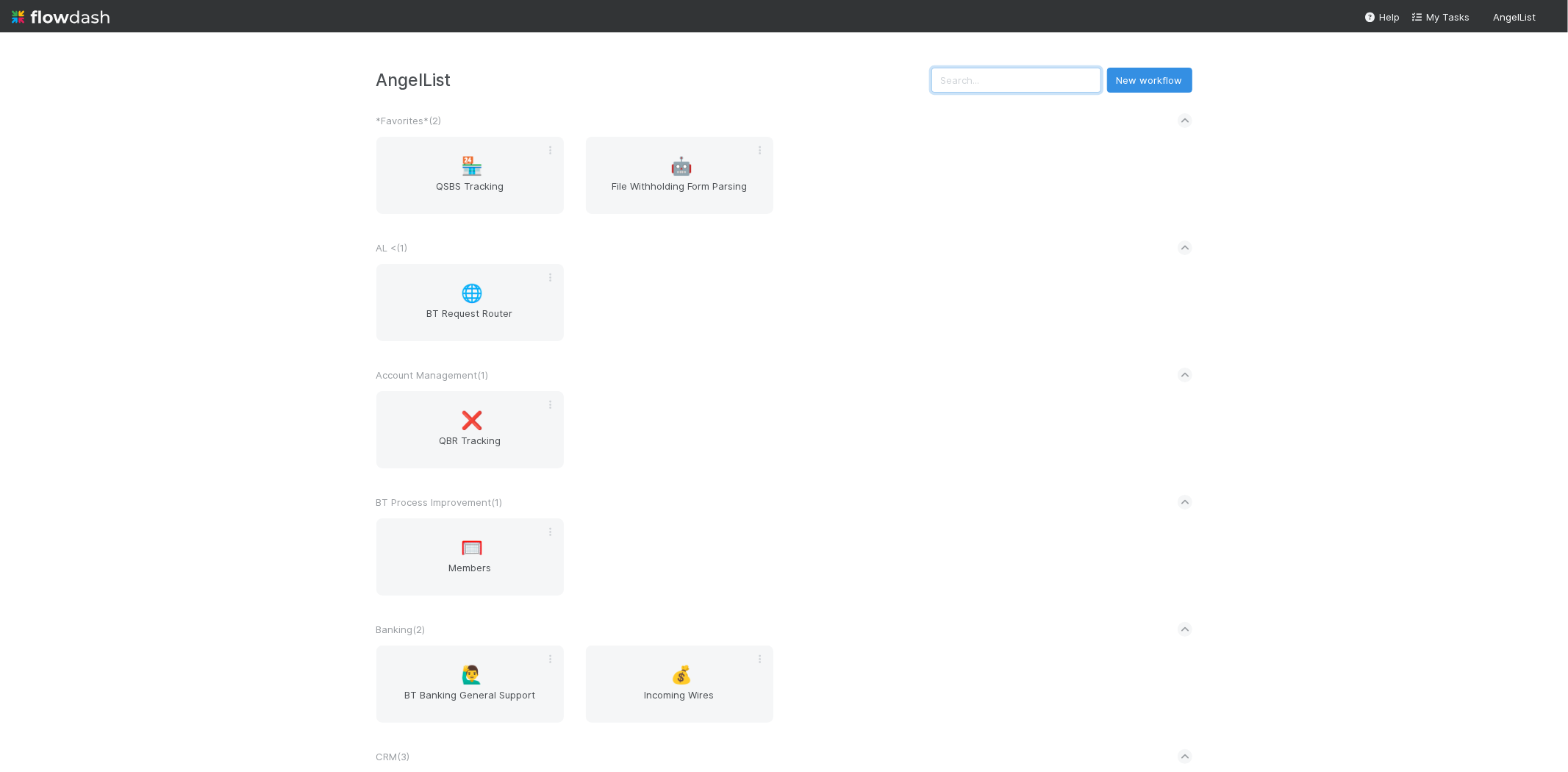
click at [1045, 78] on input "text" at bounding box center [1017, 80] width 170 height 25
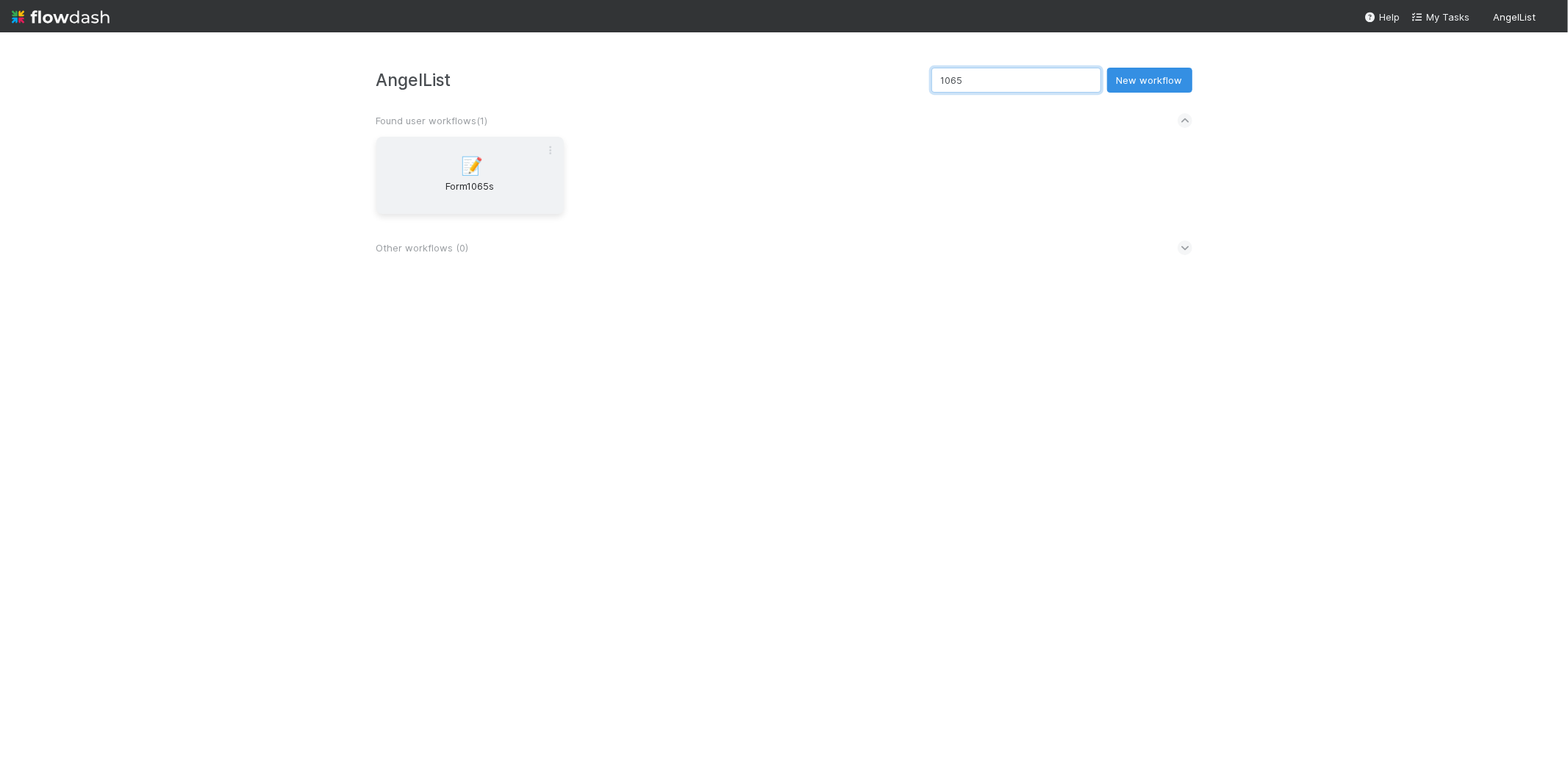
type input "1065"
click at [523, 200] on span "Form1065s" at bounding box center [469, 193] width 175 height 30
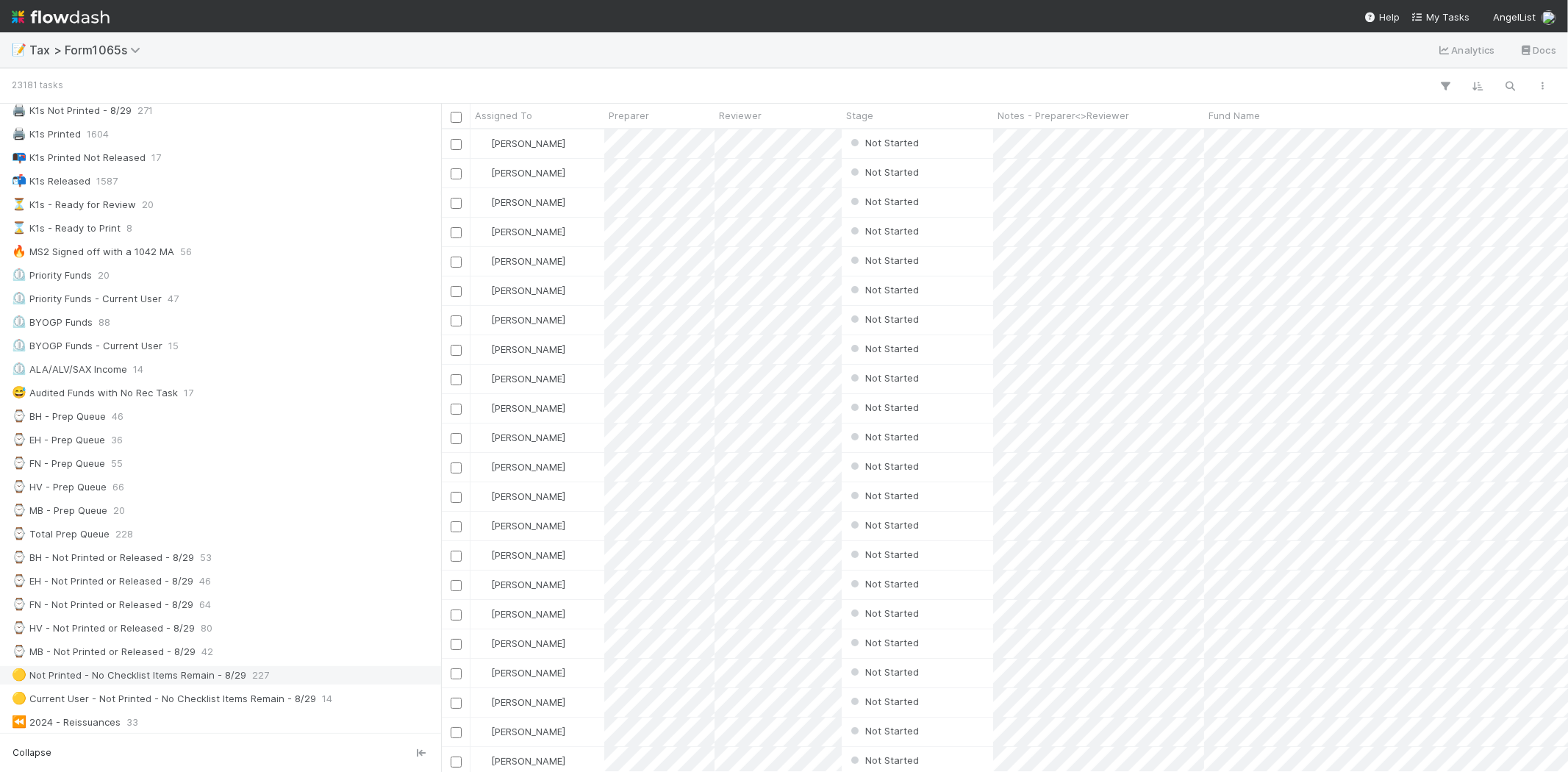
scroll to position [245, 0]
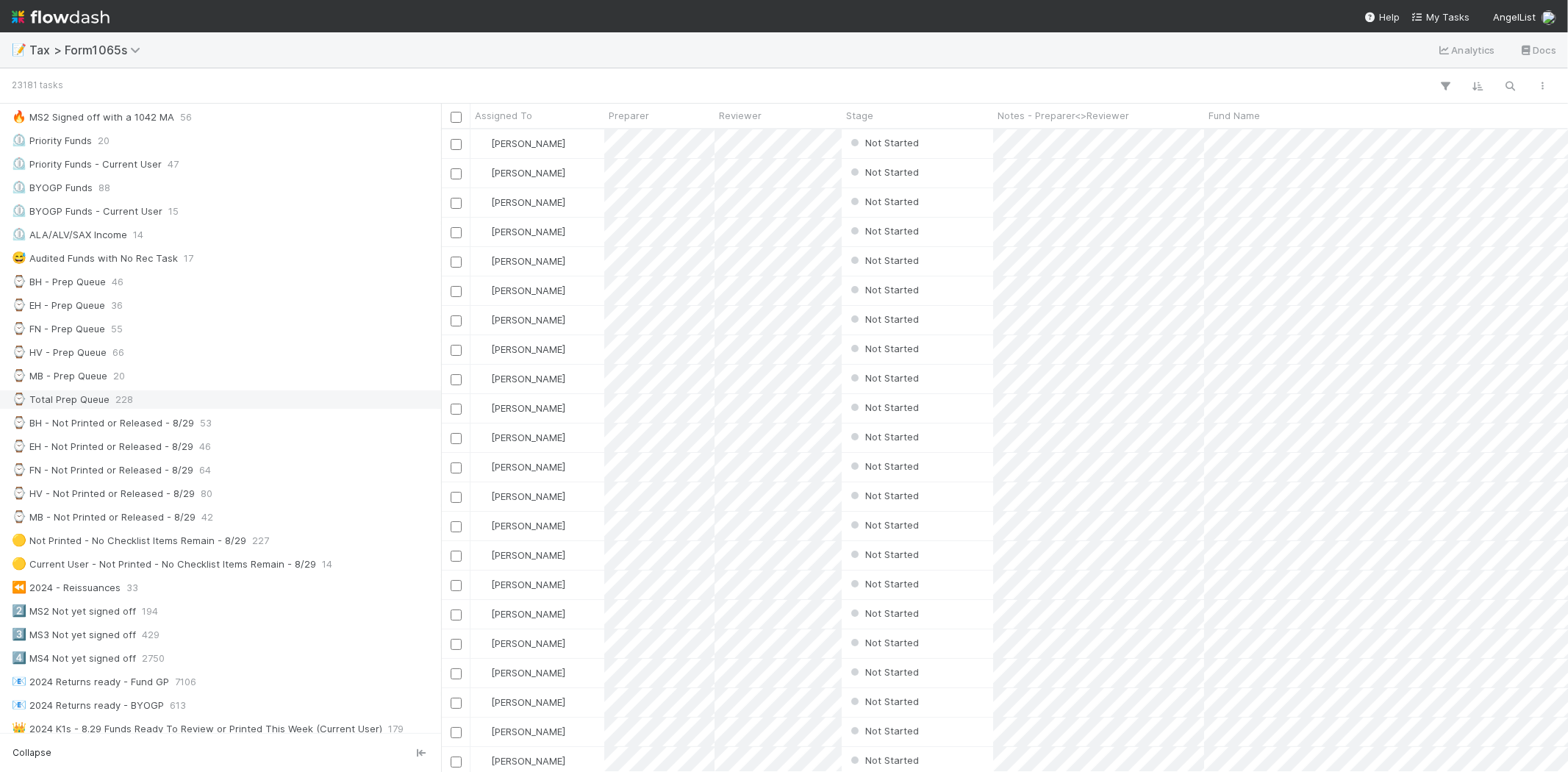
click at [105, 394] on div "⌚ Total Prep Queue" at bounding box center [60, 400] width 97 height 19
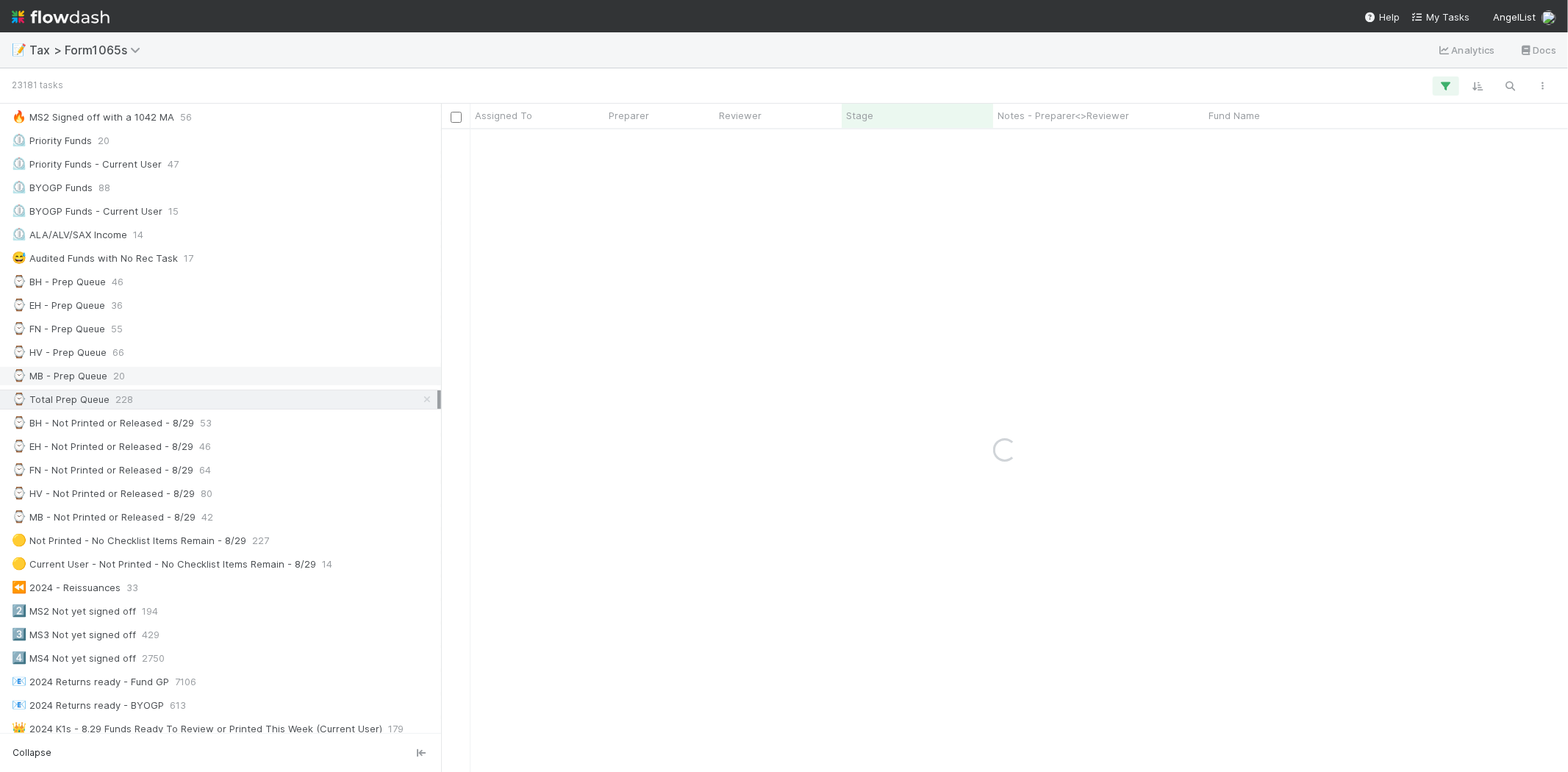
click at [104, 385] on div "⌚ MB - Prep Queue" at bounding box center [59, 377] width 96 height 19
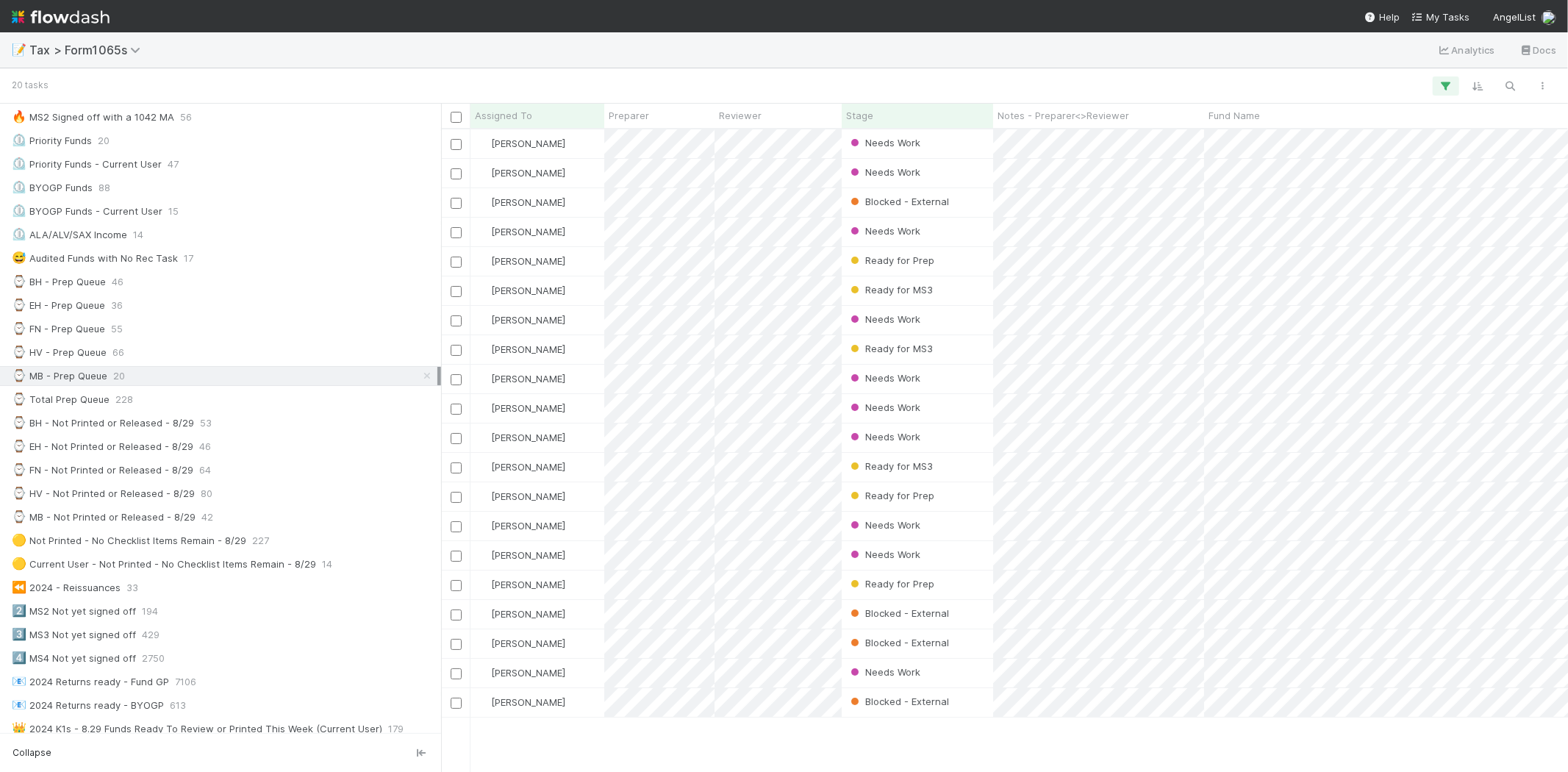
scroll to position [630, 1115]
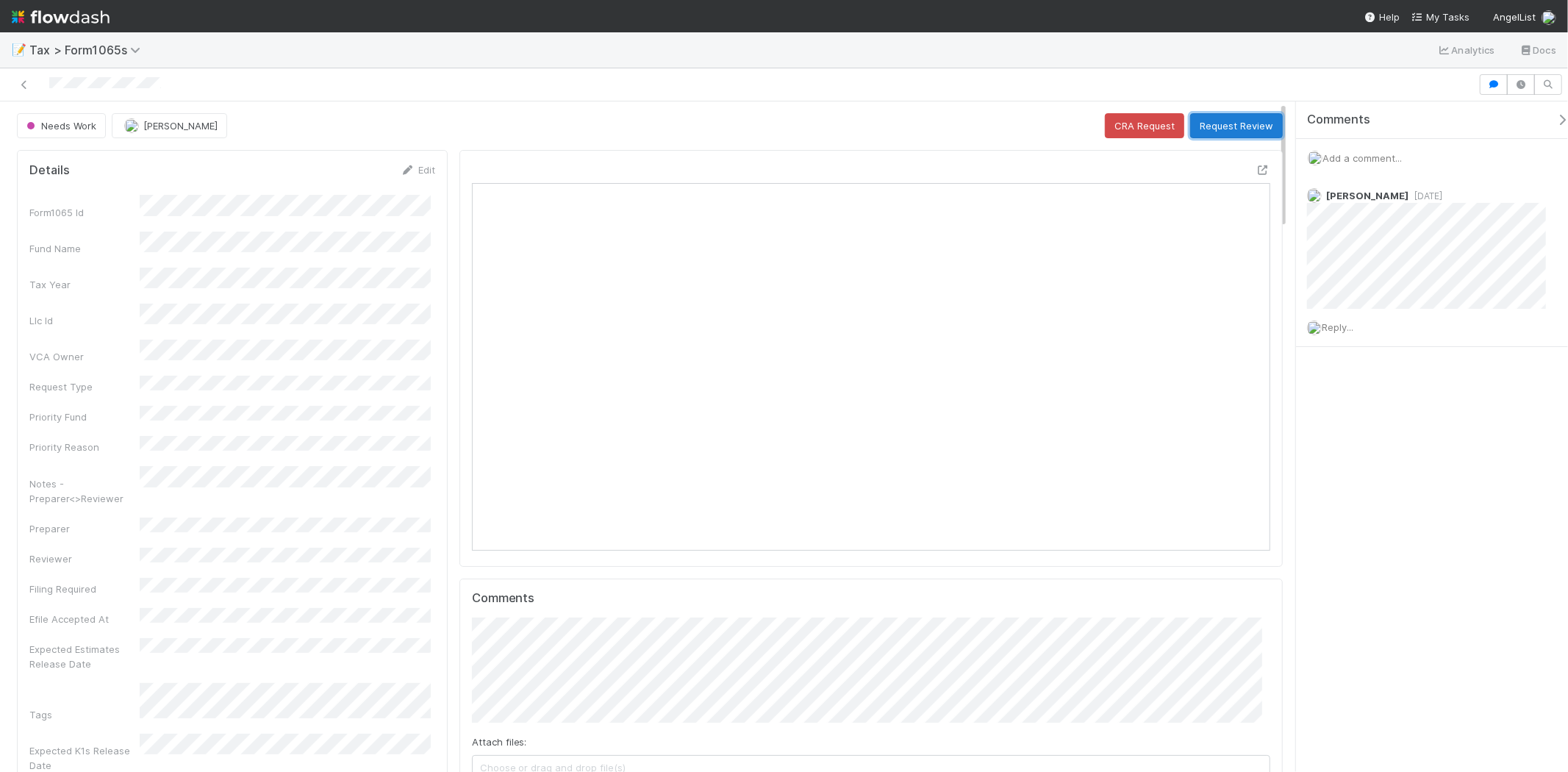
click at [1236, 126] on button "Request Review" at bounding box center [1237, 126] width 93 height 25
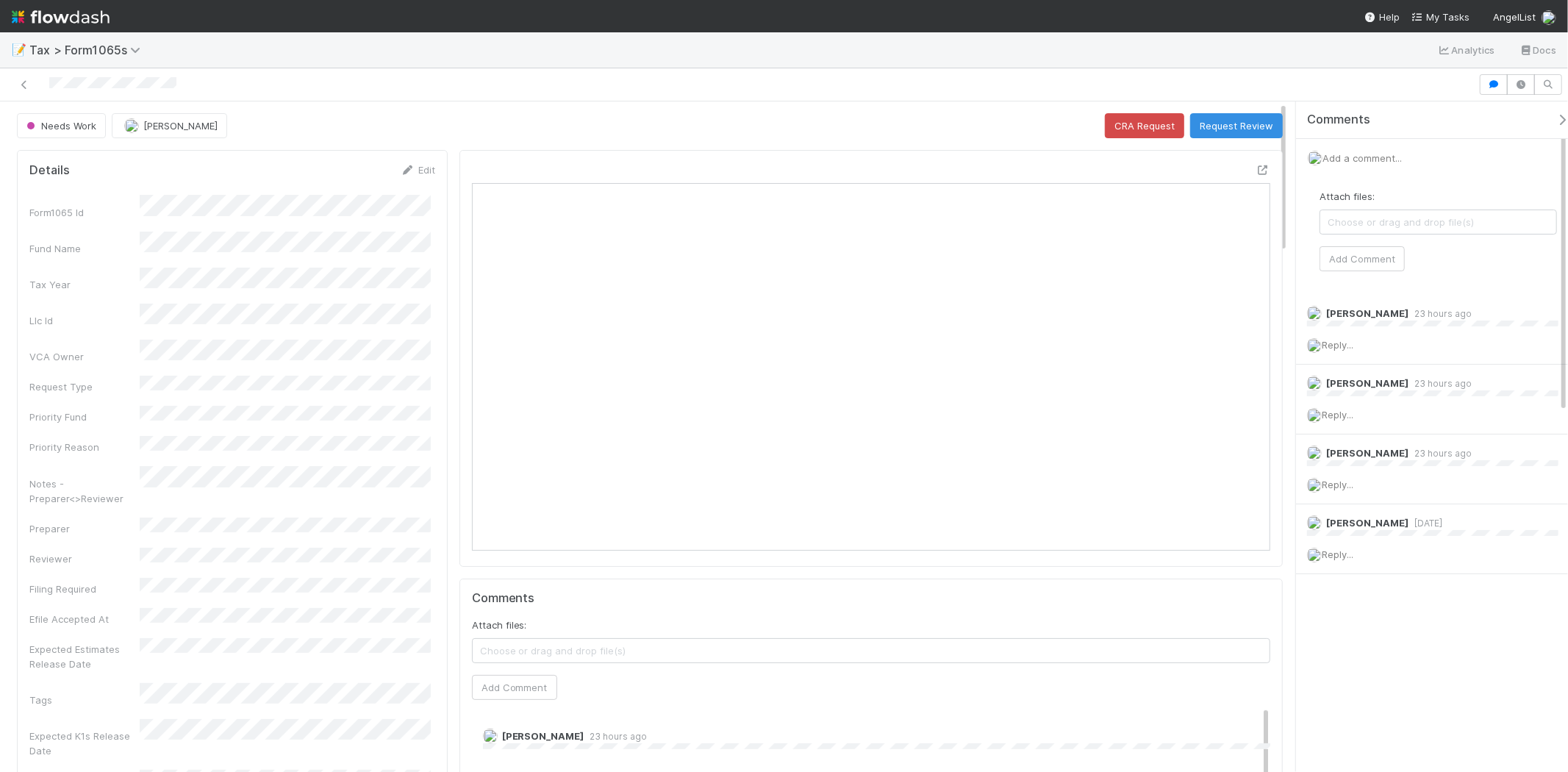
click at [1364, 158] on span "Add a comment..." at bounding box center [1362, 158] width 80 height 12
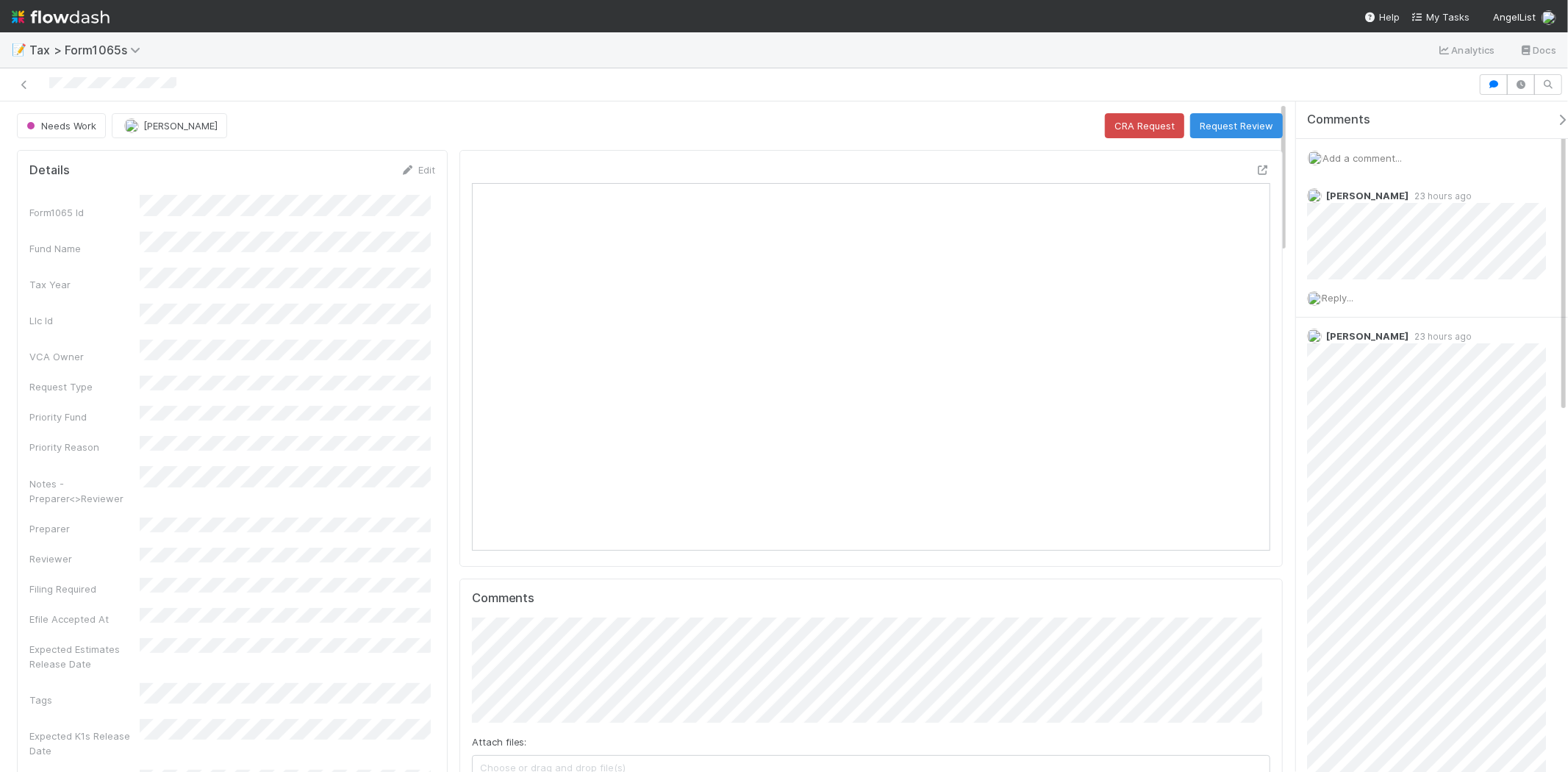
scroll to position [287, 778]
click at [1353, 154] on span "Add a comment..." at bounding box center [1362, 158] width 80 height 12
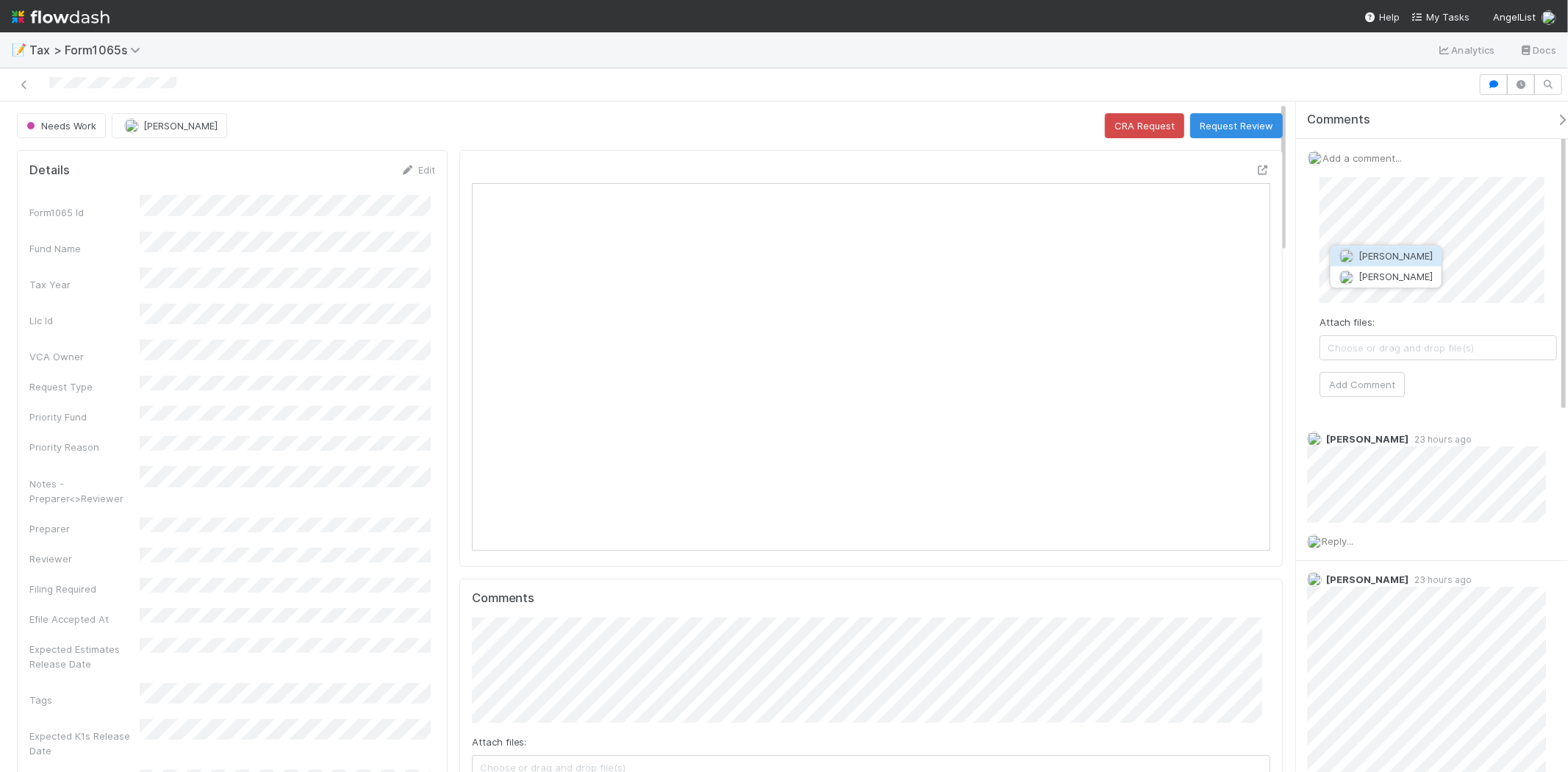
click at [1399, 261] on span "[PERSON_NAME]" at bounding box center [1396, 256] width 74 height 12
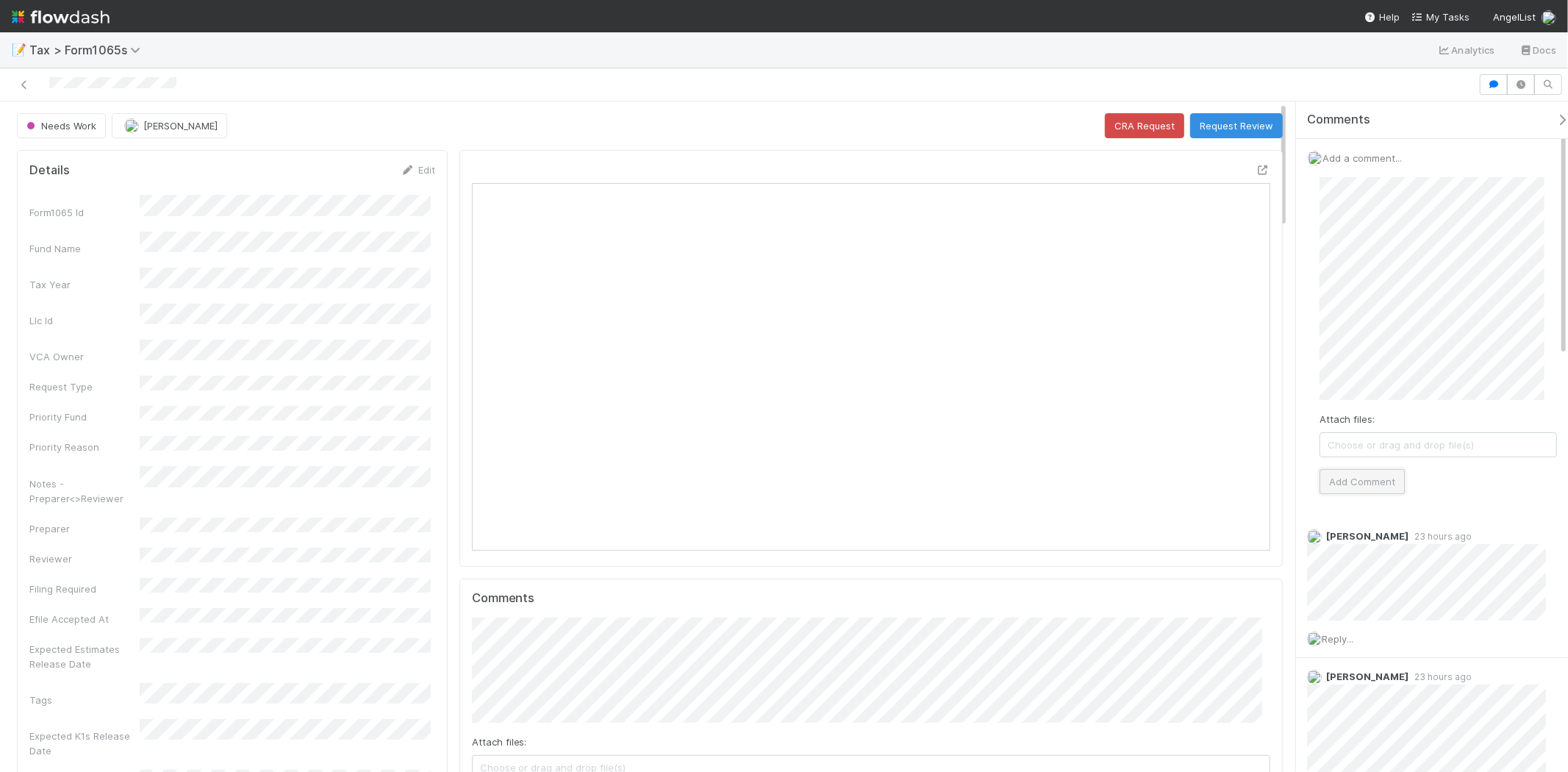
click at [1361, 480] on button "Add Comment" at bounding box center [1362, 482] width 85 height 25
click at [1206, 126] on button "Request Review" at bounding box center [1237, 126] width 93 height 25
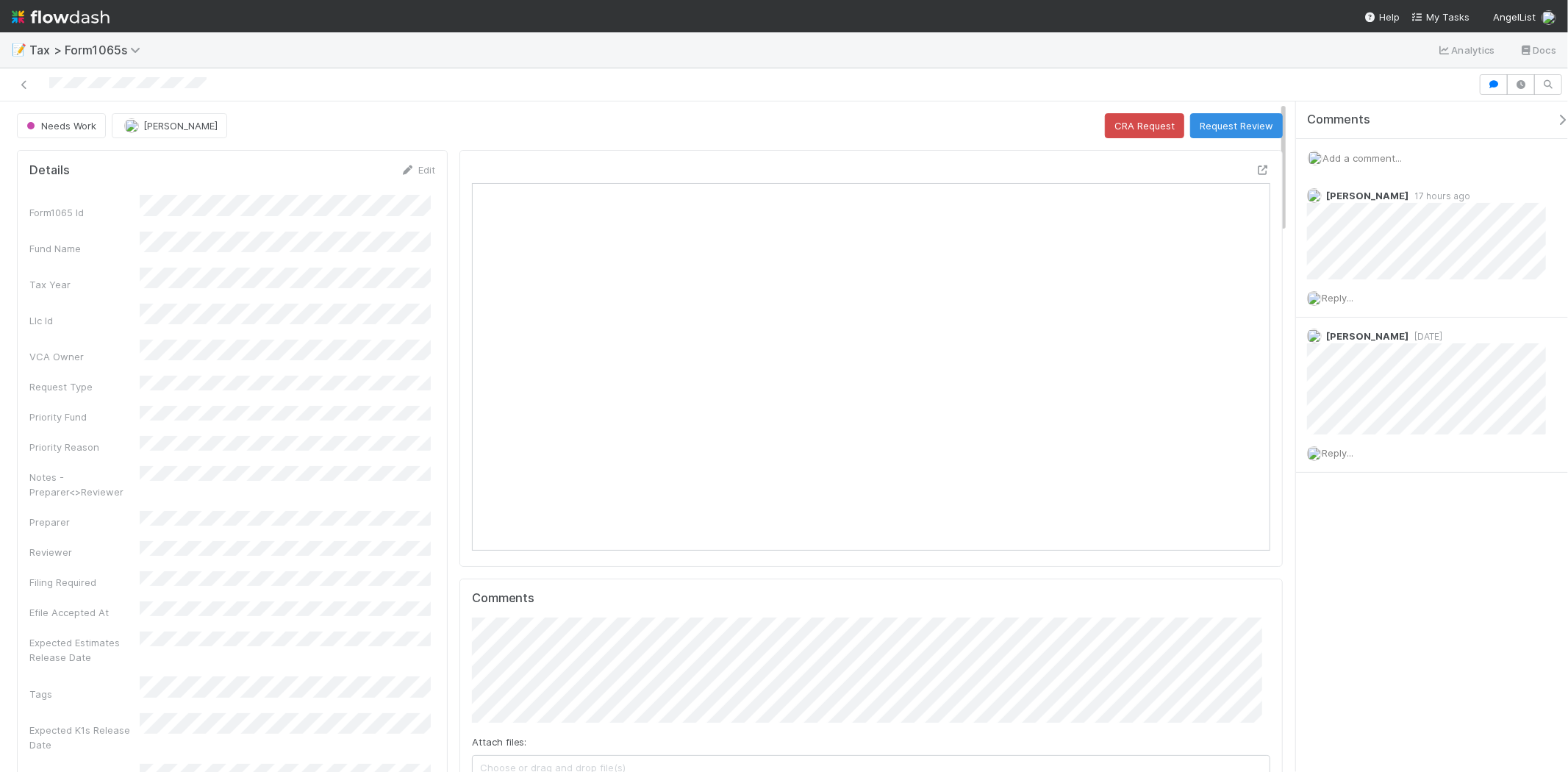
scroll to position [287, 388]
click at [1373, 159] on div "Add a comment..." at bounding box center [1439, 158] width 285 height 38
click at [1372, 156] on span "Add a comment..." at bounding box center [1362, 158] width 80 height 12
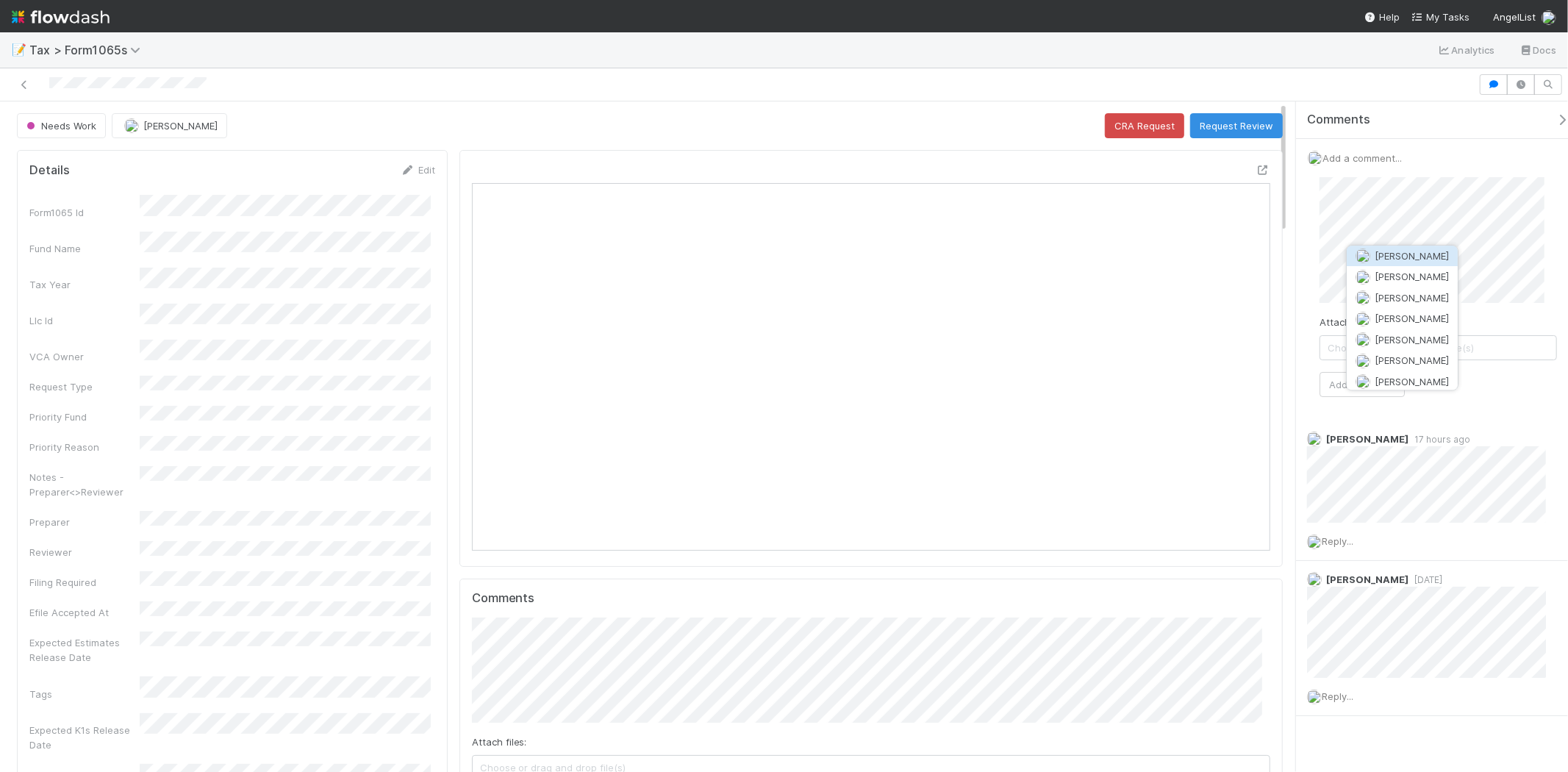
click at [1397, 264] on button "[PERSON_NAME]" at bounding box center [1403, 256] width 111 height 20
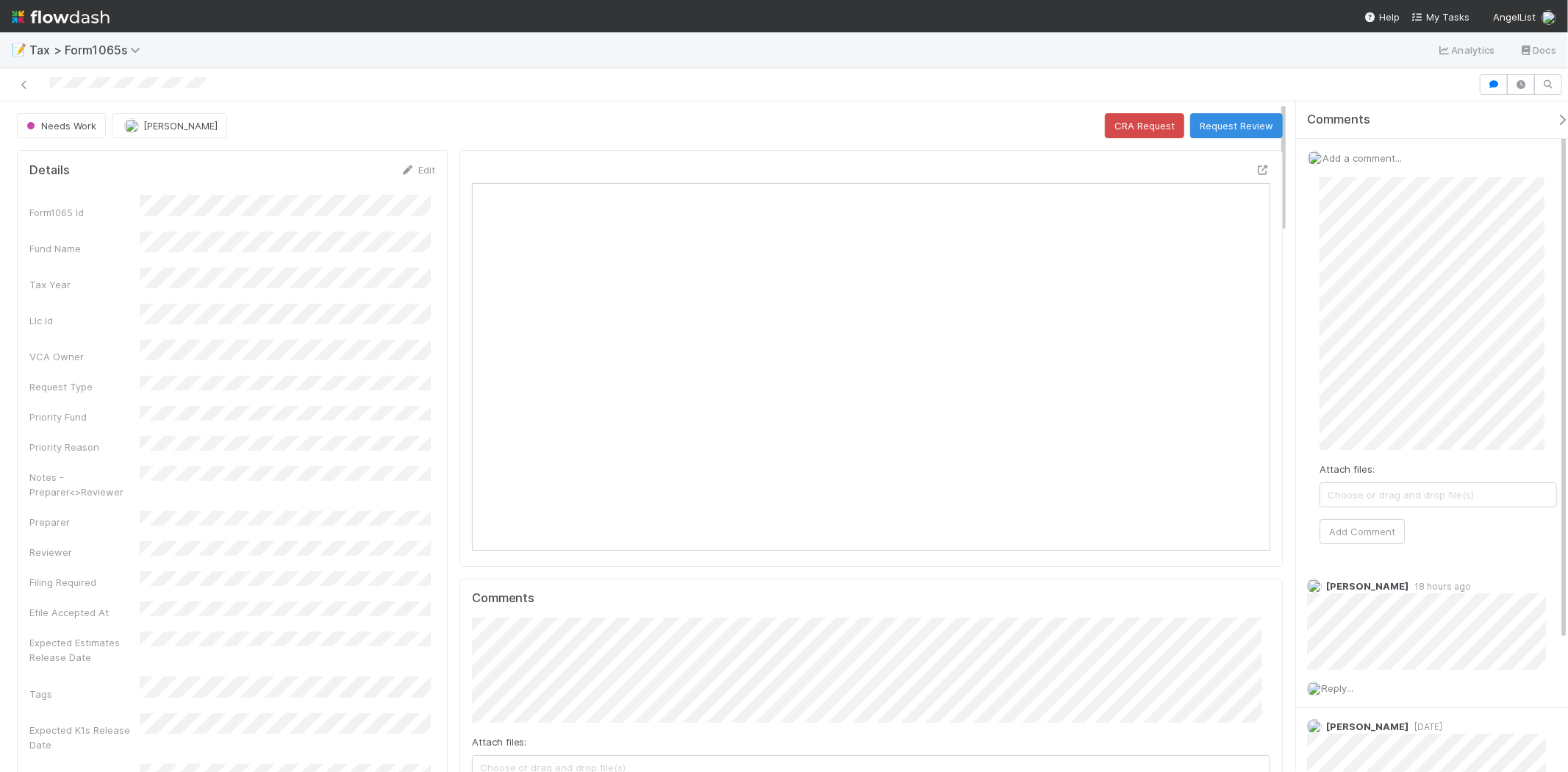
click at [1311, 372] on div "Attach files: Choose or drag and drop file(s) Add Comment" at bounding box center [1439, 360] width 261 height 391
click at [1375, 531] on button "Add Comment" at bounding box center [1362, 532] width 85 height 25
click at [1239, 97] on div at bounding box center [784, 85] width 1568 height 33
click at [1232, 133] on button "Request Review" at bounding box center [1237, 126] width 93 height 25
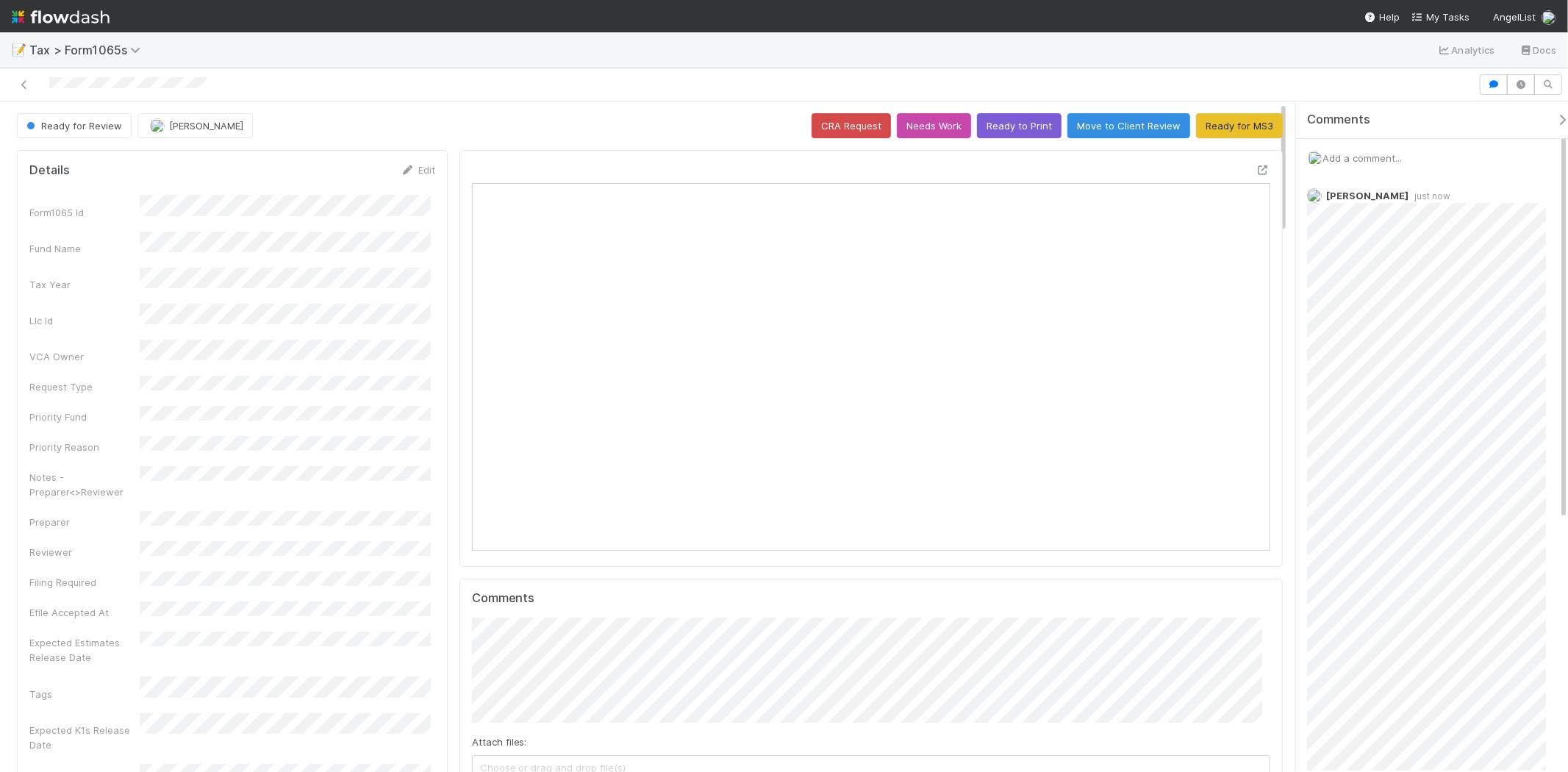
click at [92, 16] on img at bounding box center [60, 17] width 97 height 25
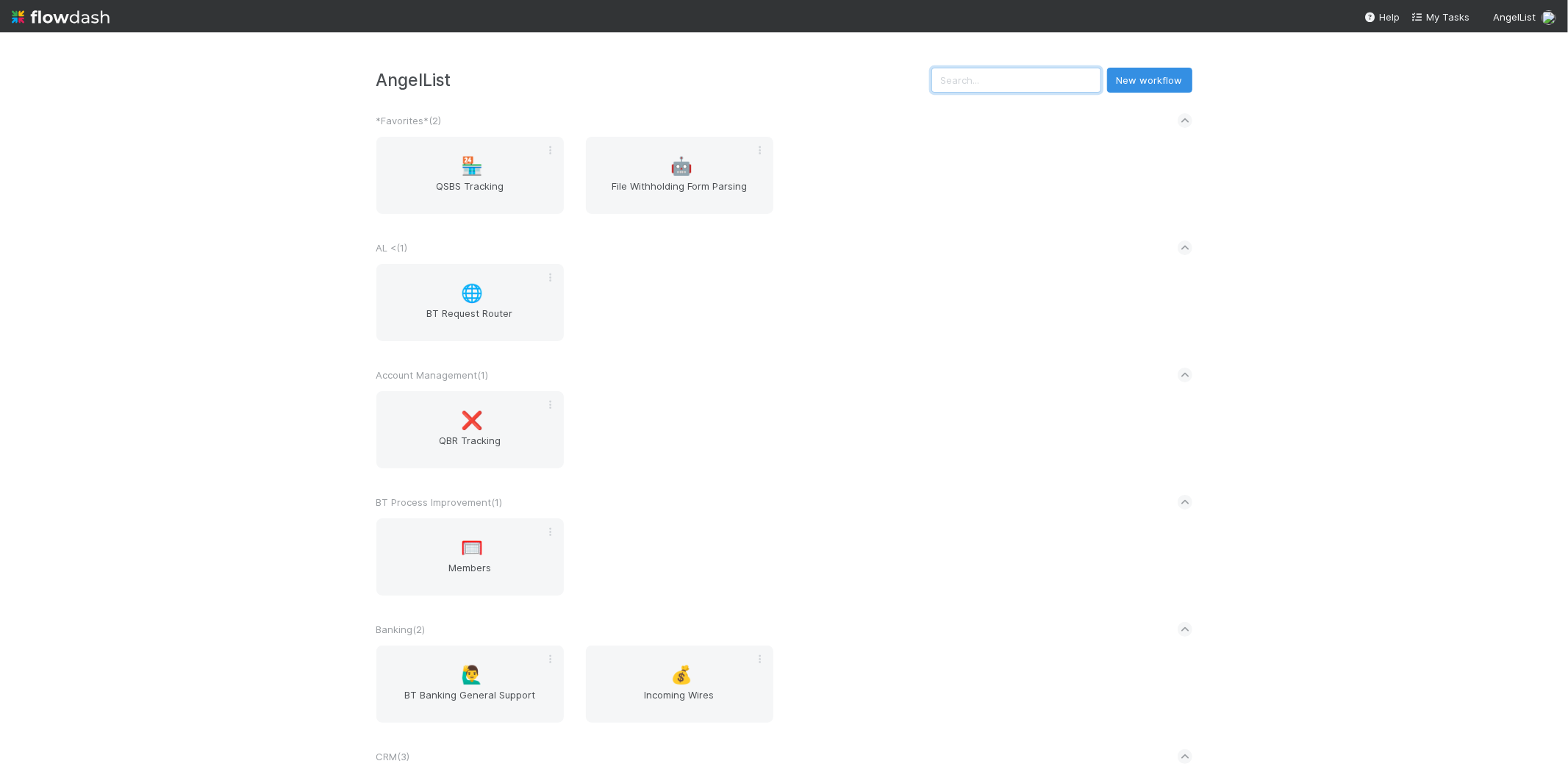
click at [1028, 83] on input "text" at bounding box center [1017, 80] width 170 height 25
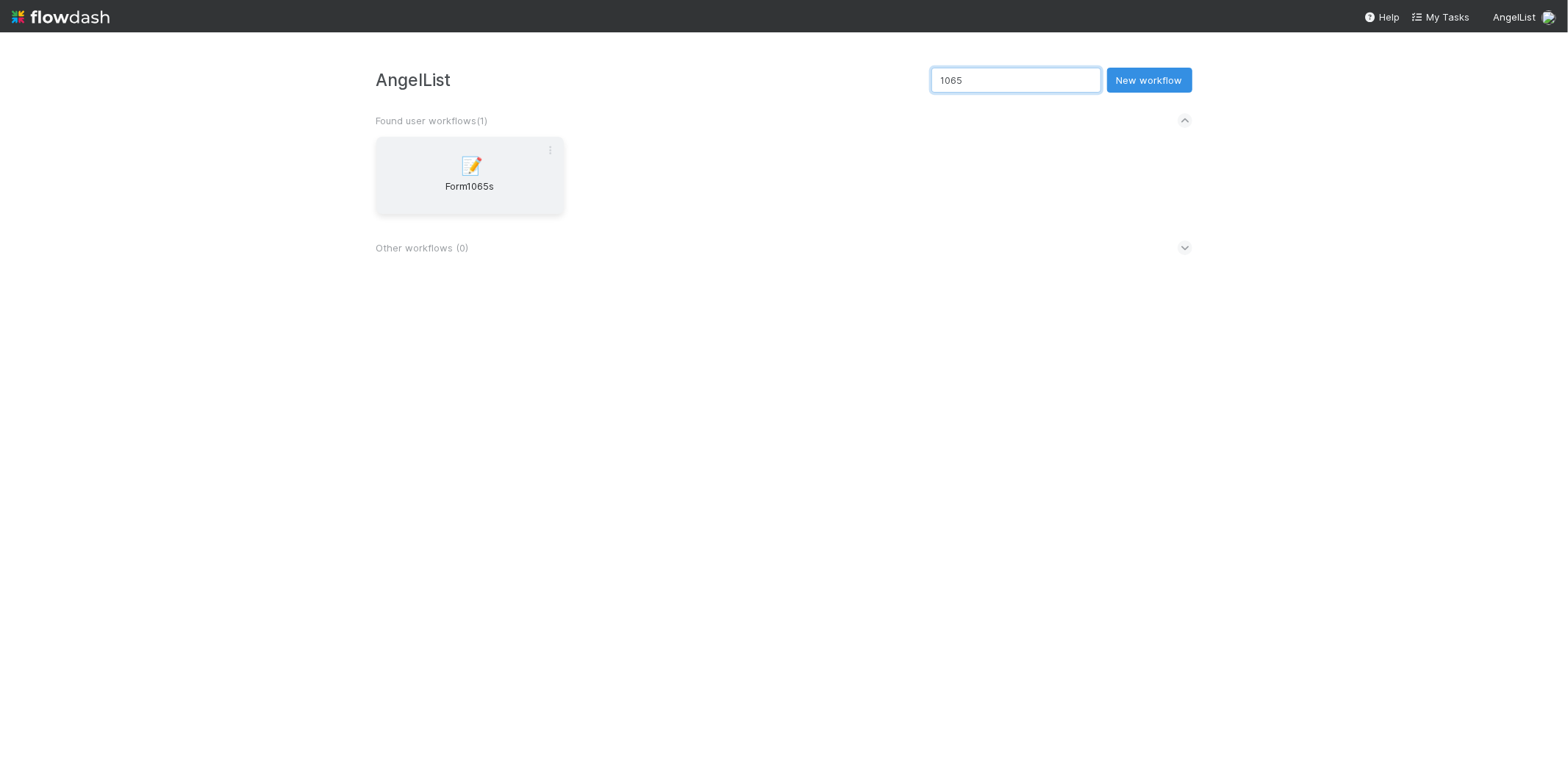
type input "1065"
click at [465, 187] on span "Form1065s" at bounding box center [469, 193] width 175 height 30
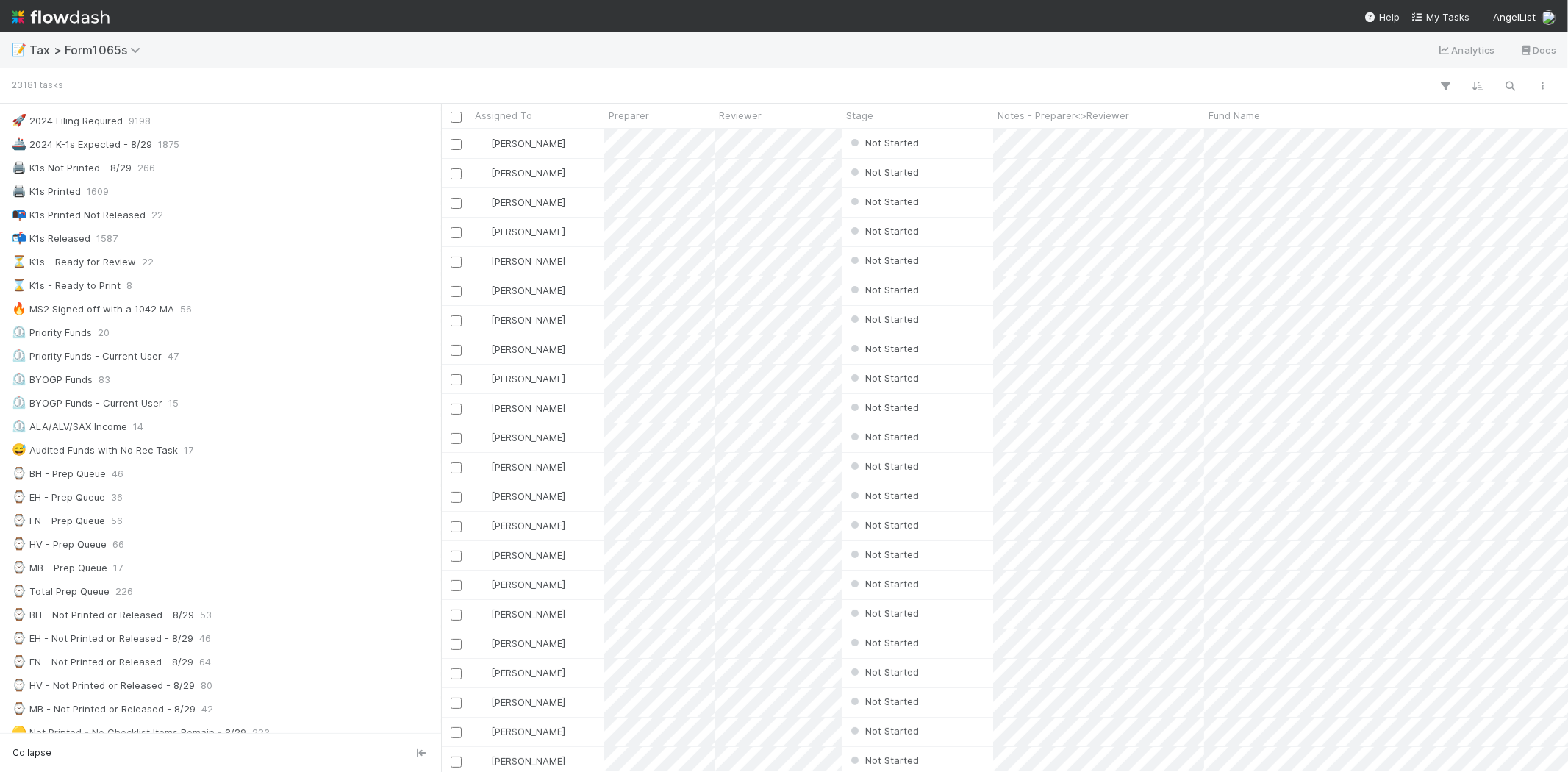
scroll to position [82, 0]
click at [184, 541] on div "⌚ MB - Prep Queue 17" at bounding box center [225, 540] width 426 height 19
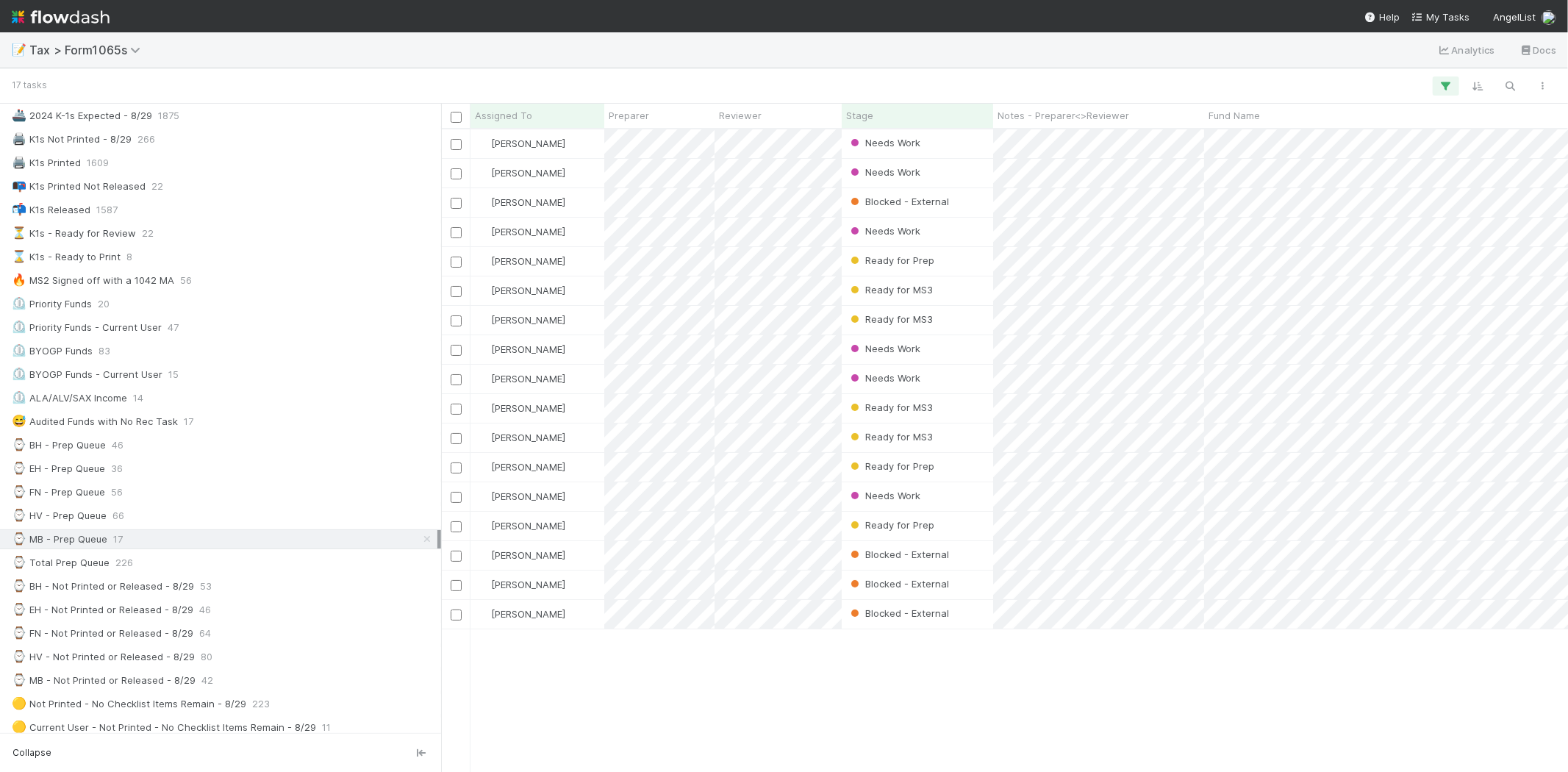
scroll to position [630, 1115]
click at [822, 678] on div at bounding box center [784, 386] width 1568 height 772
click at [975, 410] on div "Ready for MS3" at bounding box center [918, 408] width 151 height 29
click at [965, 432] on div "Ready for MS3" at bounding box center [918, 437] width 151 height 29
click at [957, 471] on div "Ready for Prep" at bounding box center [918, 467] width 151 height 29
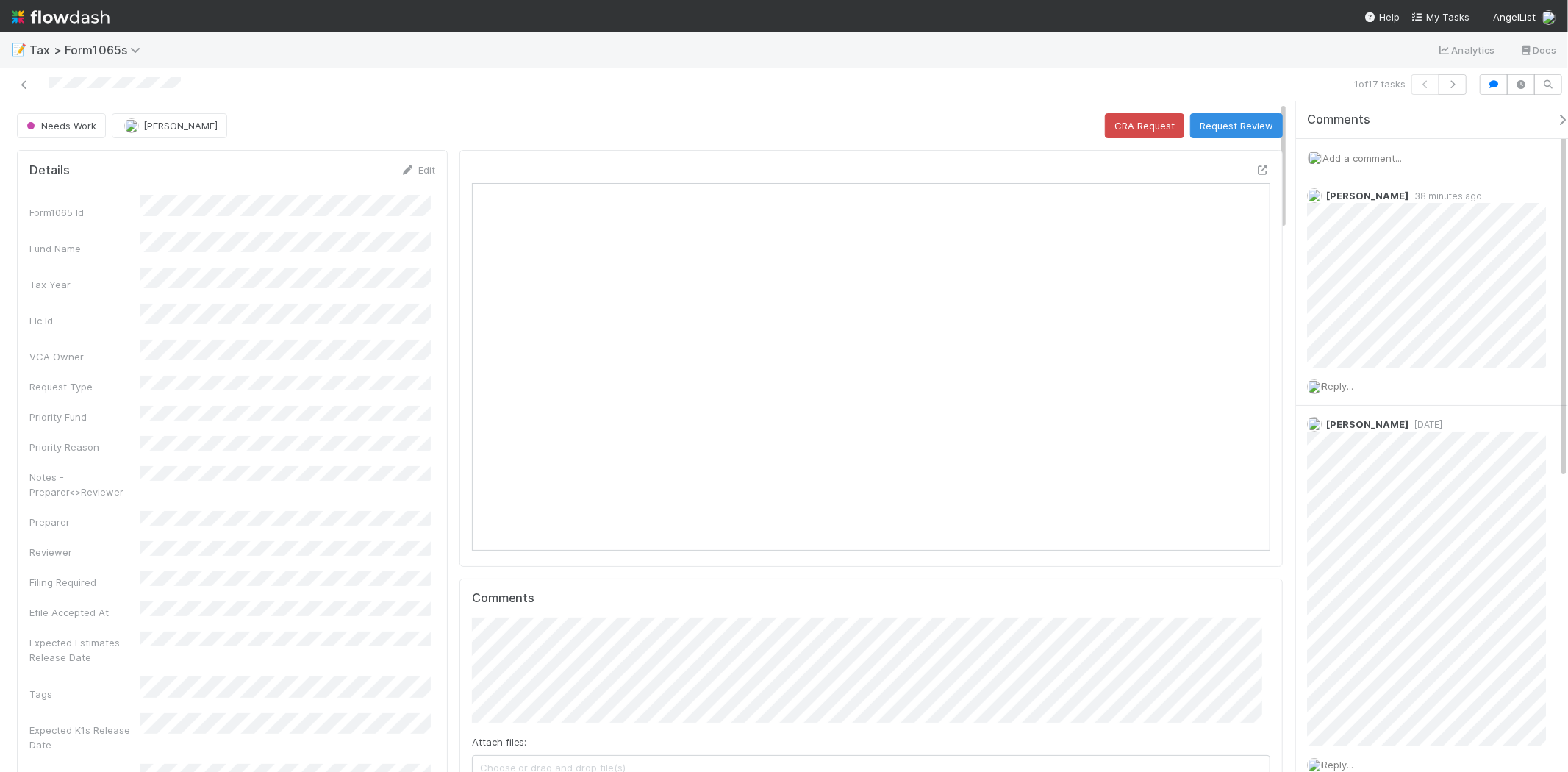
scroll to position [287, 778]
click at [27, 84] on icon at bounding box center [24, 85] width 15 height 9
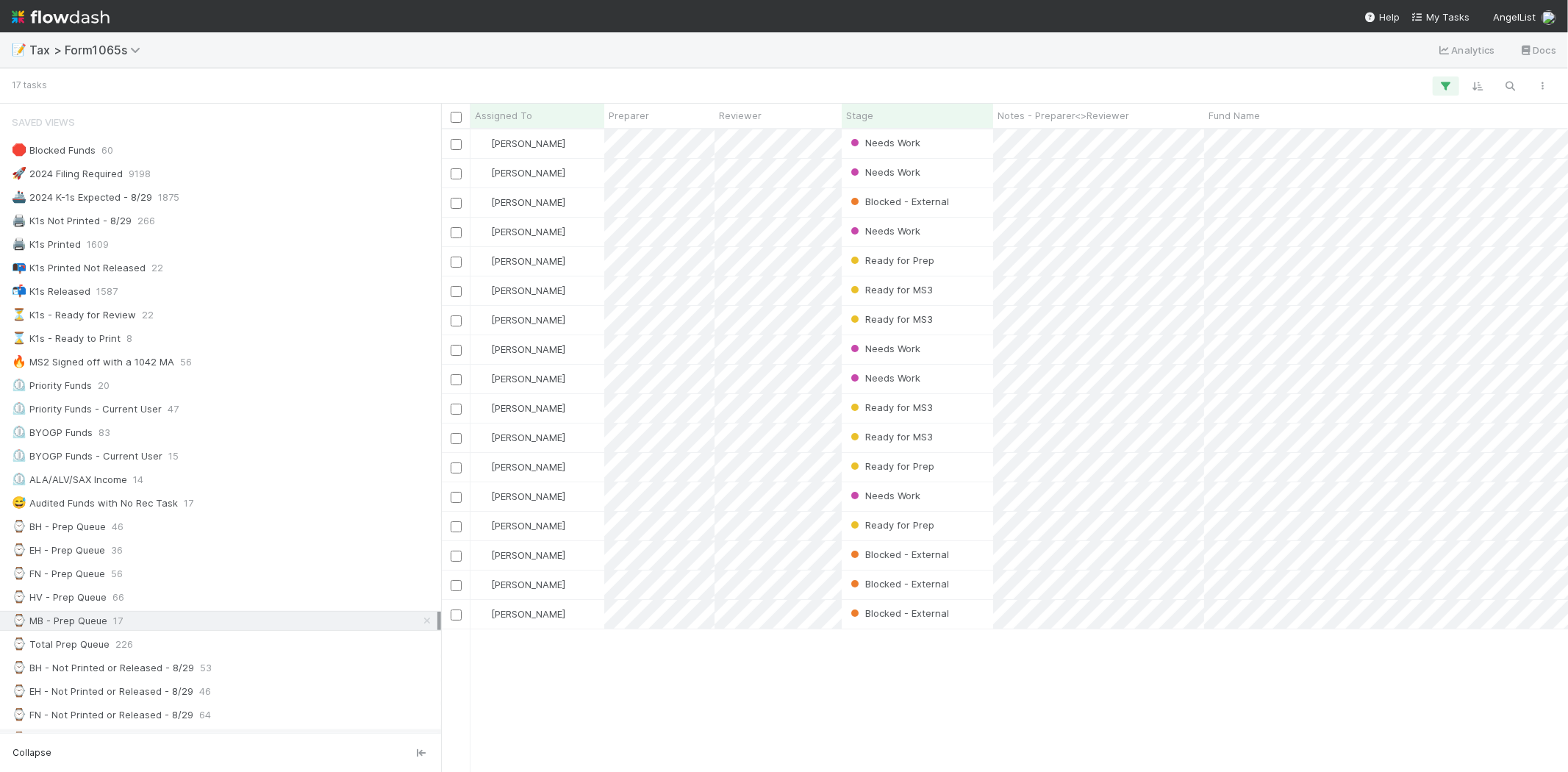
scroll to position [245, 0]
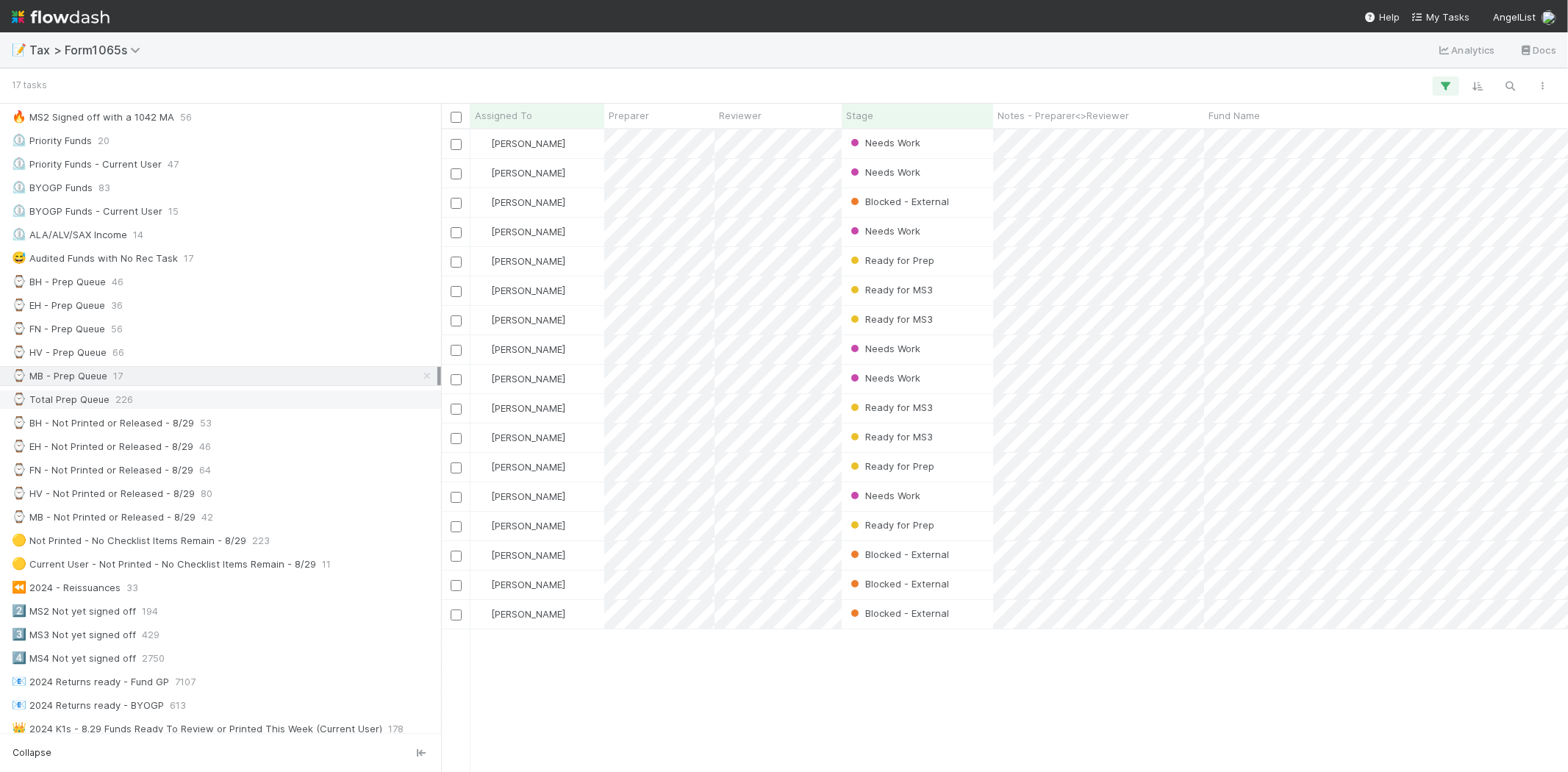
click at [181, 405] on div "⌚ Total Prep Queue 226" at bounding box center [225, 400] width 426 height 19
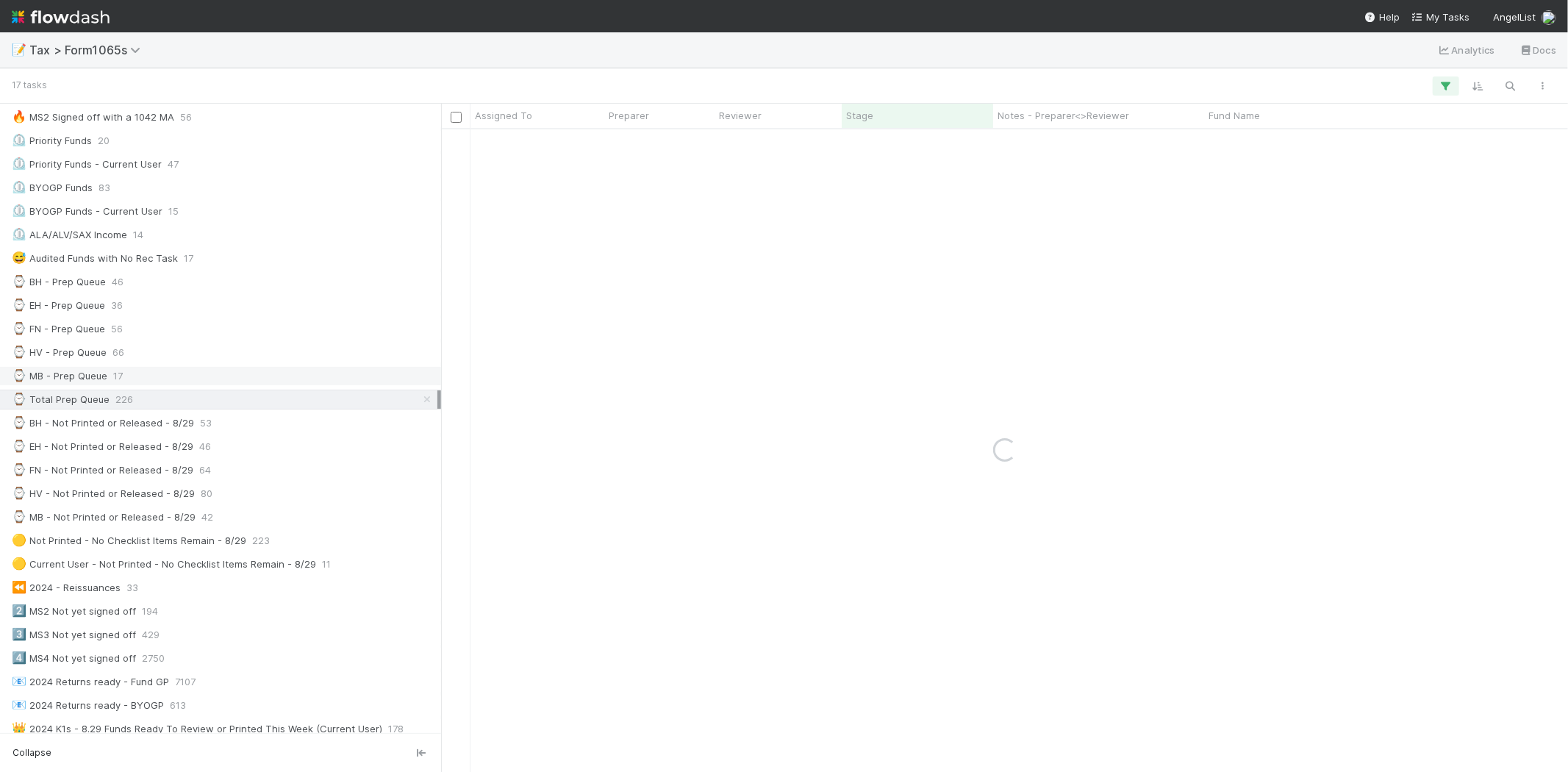
click at [174, 384] on div "⌚ MB - Prep Queue 17" at bounding box center [225, 377] width 426 height 19
click at [170, 523] on div "⌚ MB - Not Printed or Released - 8/29" at bounding box center [104, 518] width 184 height 19
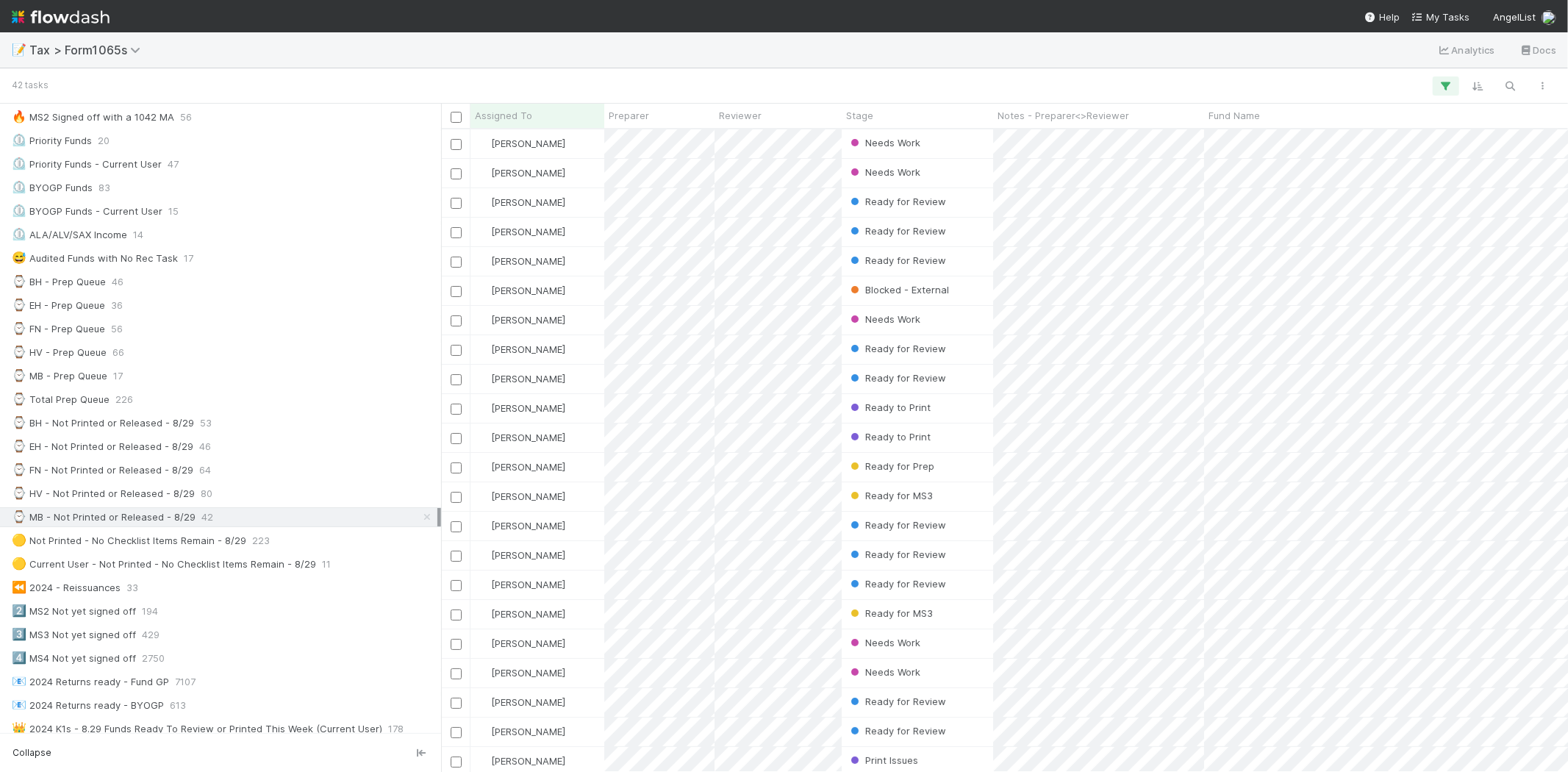
scroll to position [630, 1115]
click at [989, 52] on div at bounding box center [784, 386] width 1568 height 772
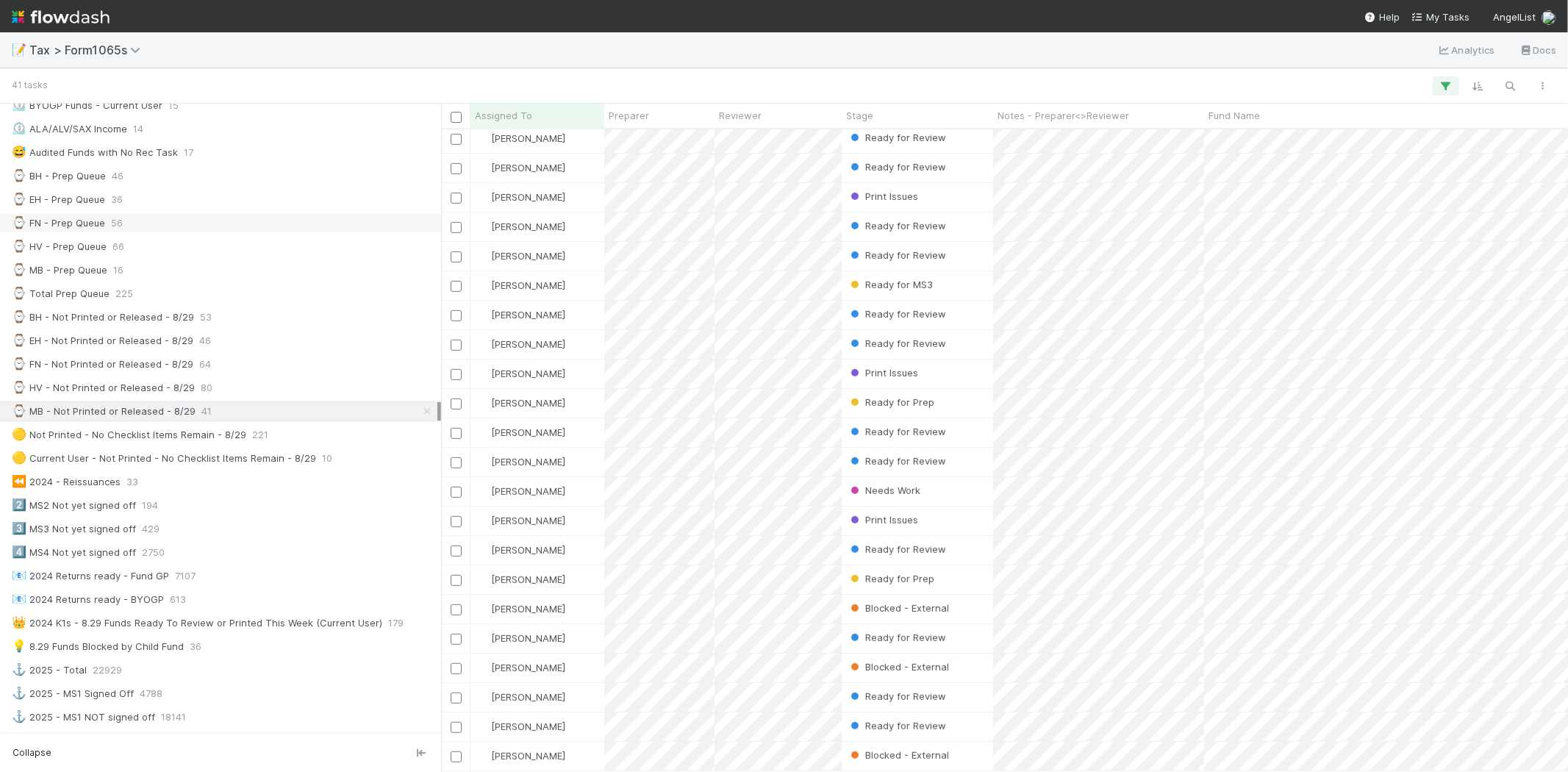
scroll to position [327, 0]
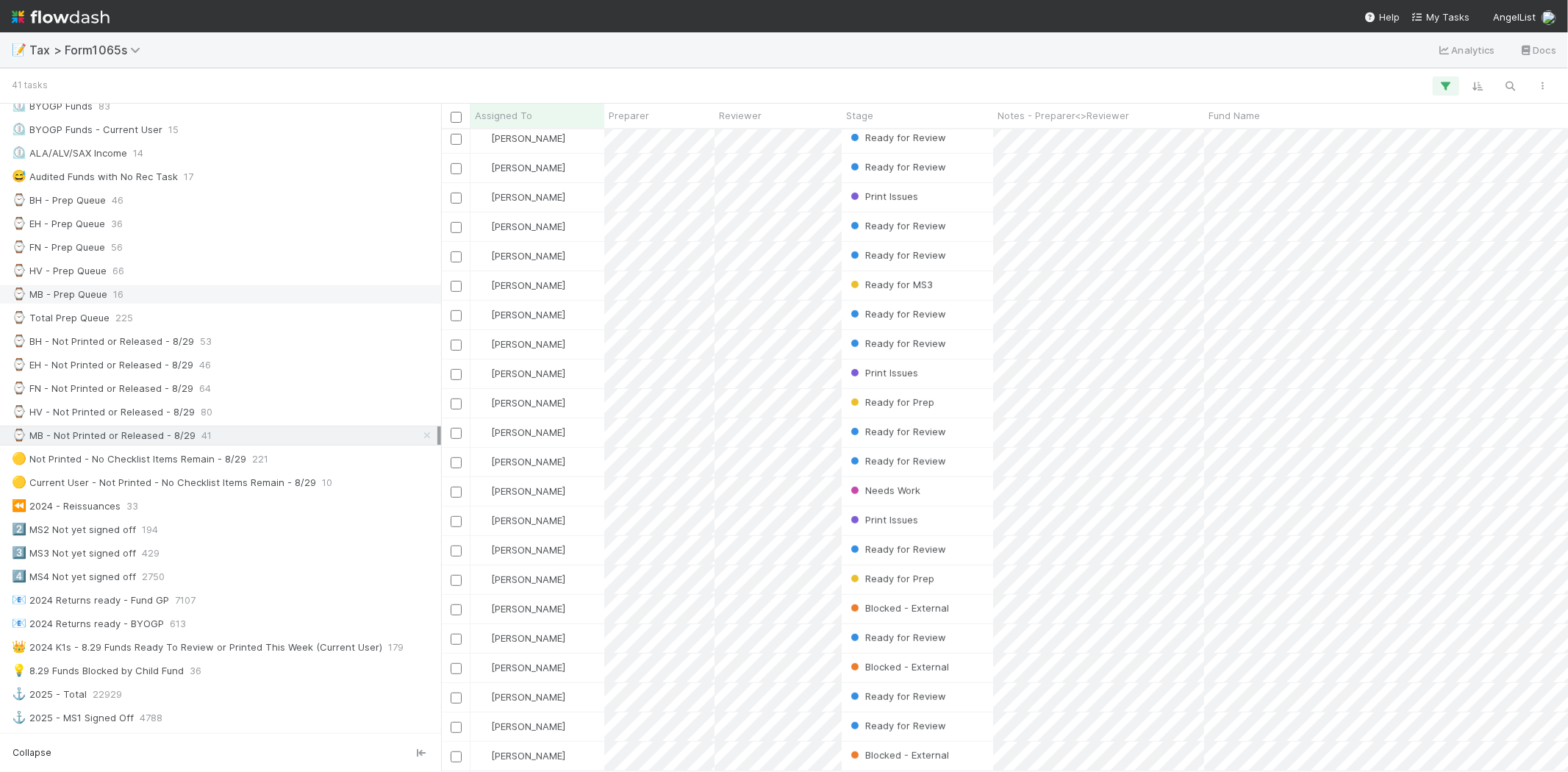
click at [161, 297] on div "⌚ MB - Prep Queue 16" at bounding box center [225, 295] width 426 height 19
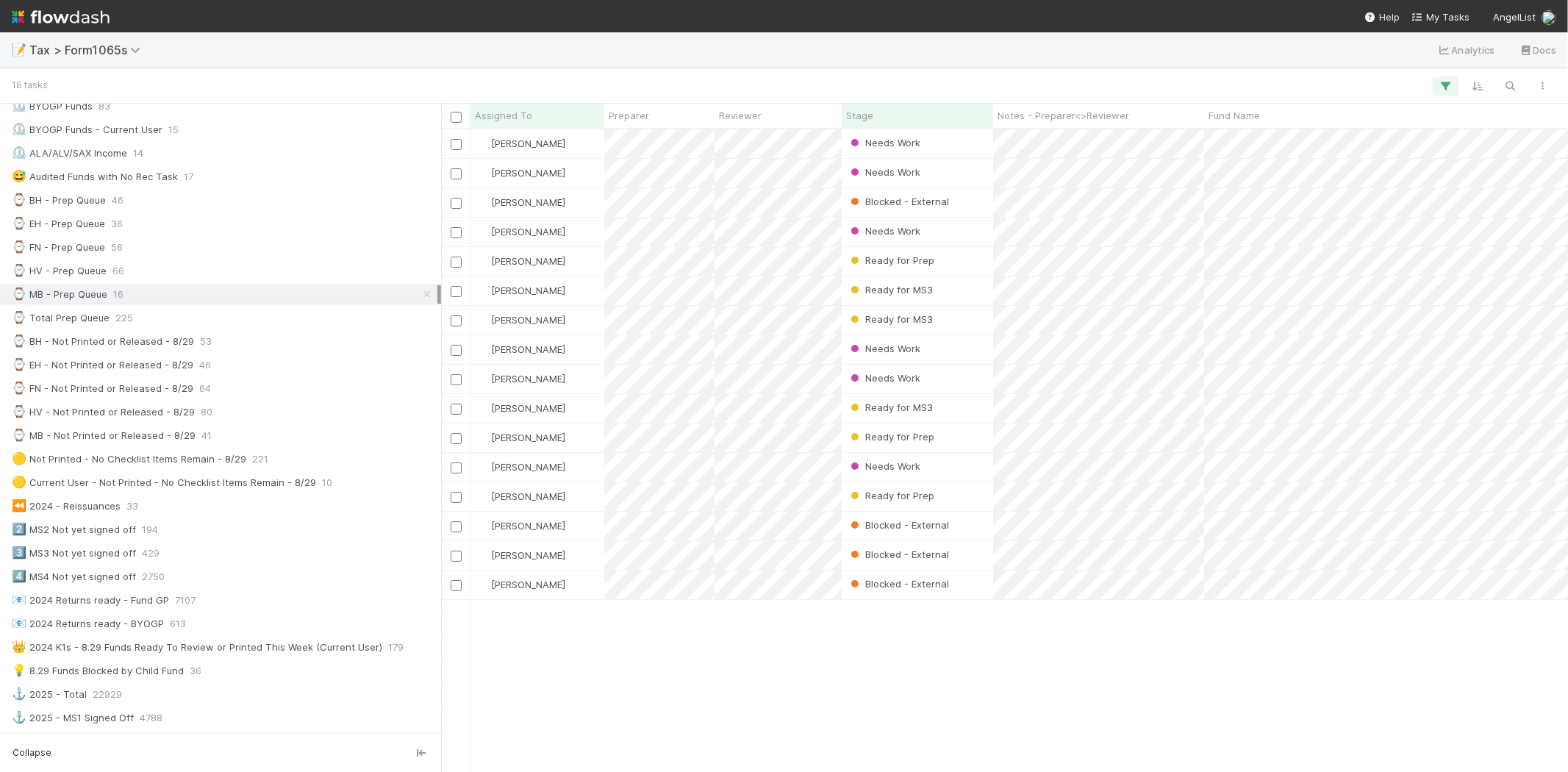
scroll to position [630, 1115]
click at [961, 405] on div "Ready for MS3" at bounding box center [918, 408] width 151 height 29
click at [175, 441] on div "⌚ MB - Not Printed or Released - 8/29" at bounding box center [104, 436] width 184 height 19
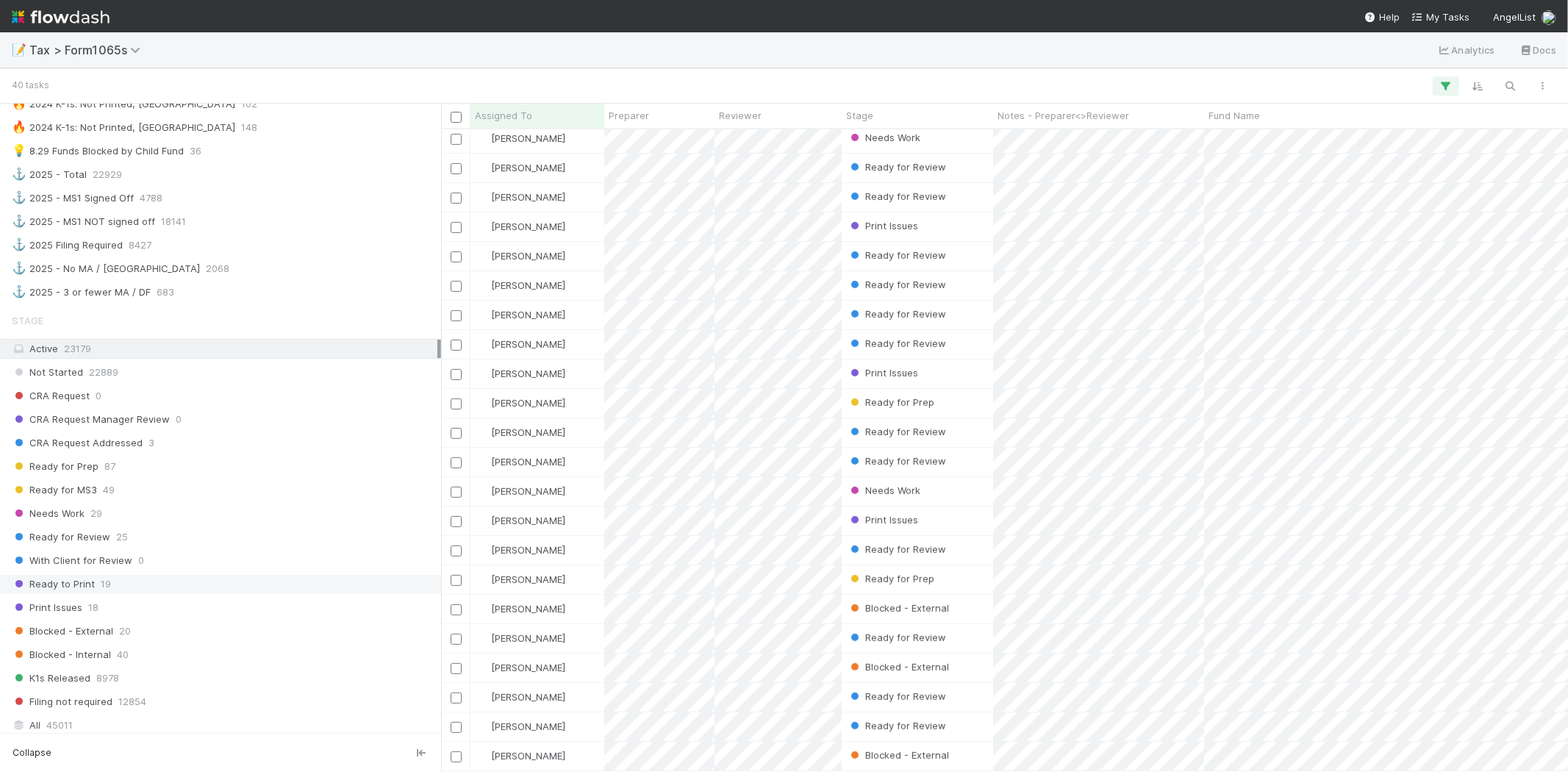
scroll to position [898, 0]
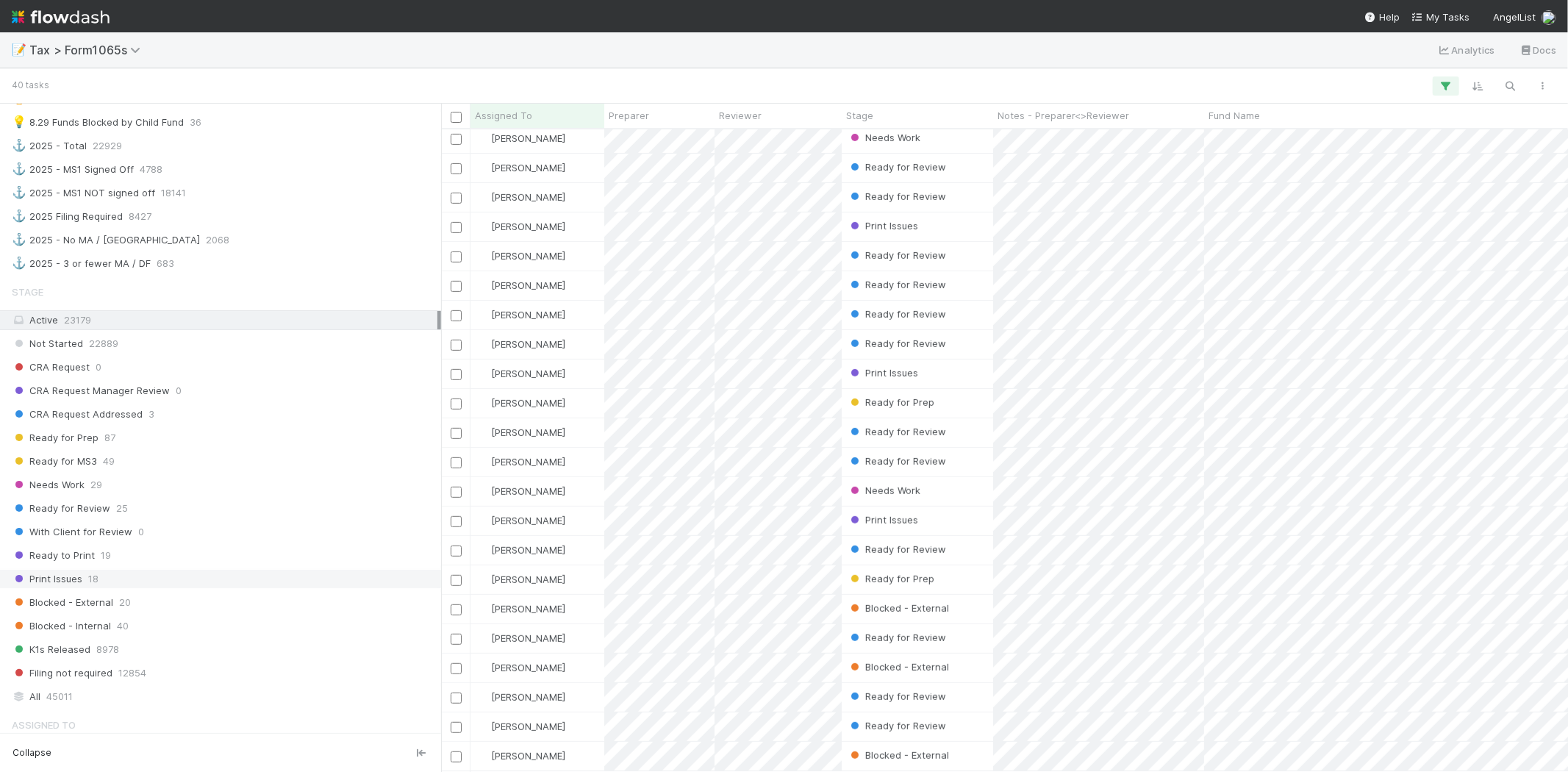
click at [64, 588] on span "Print Issues" at bounding box center [47, 579] width 71 height 19
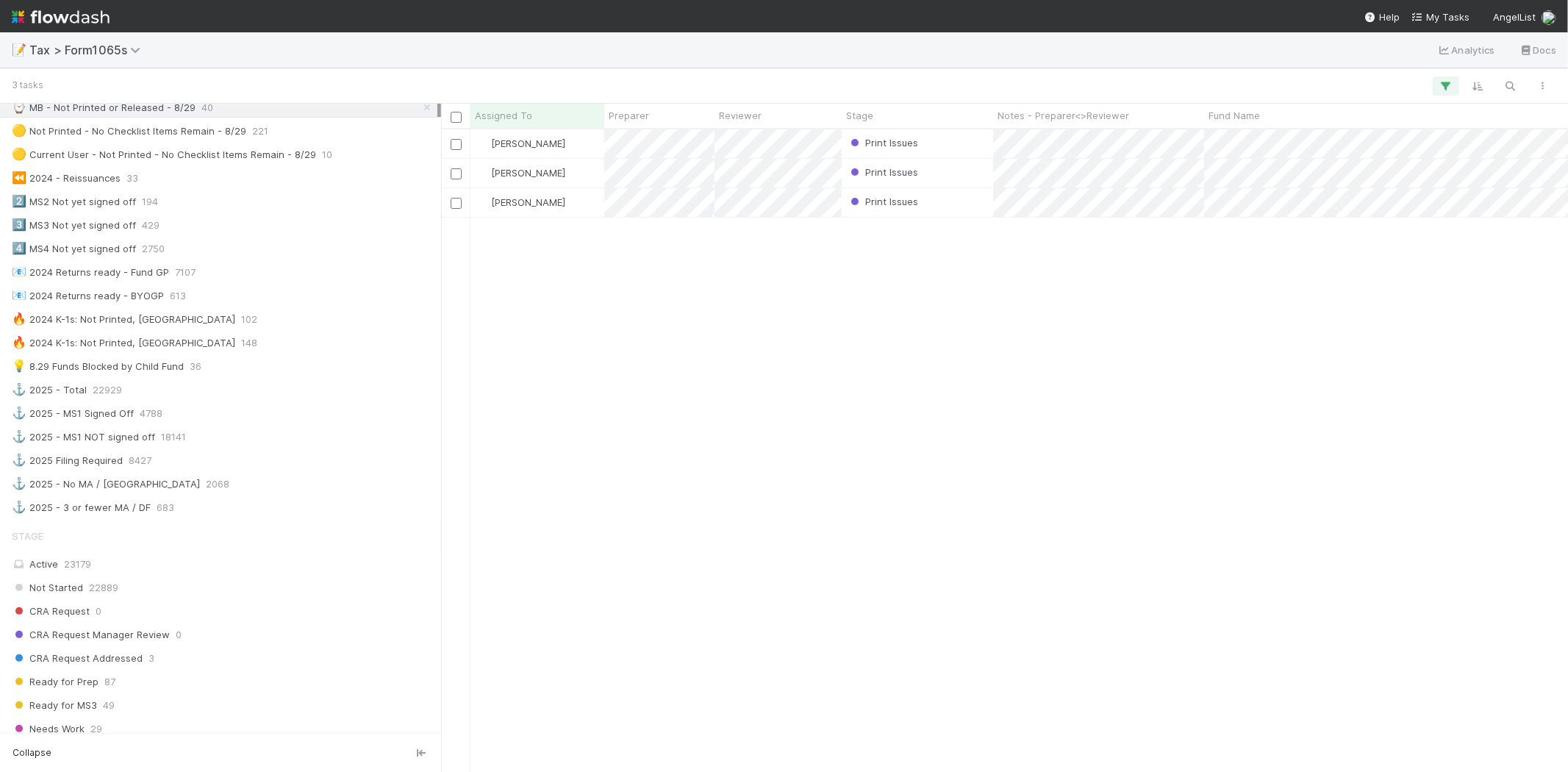
scroll to position [653, 0]
click at [419, 114] on icon at bounding box center [427, 109] width 15 height 9
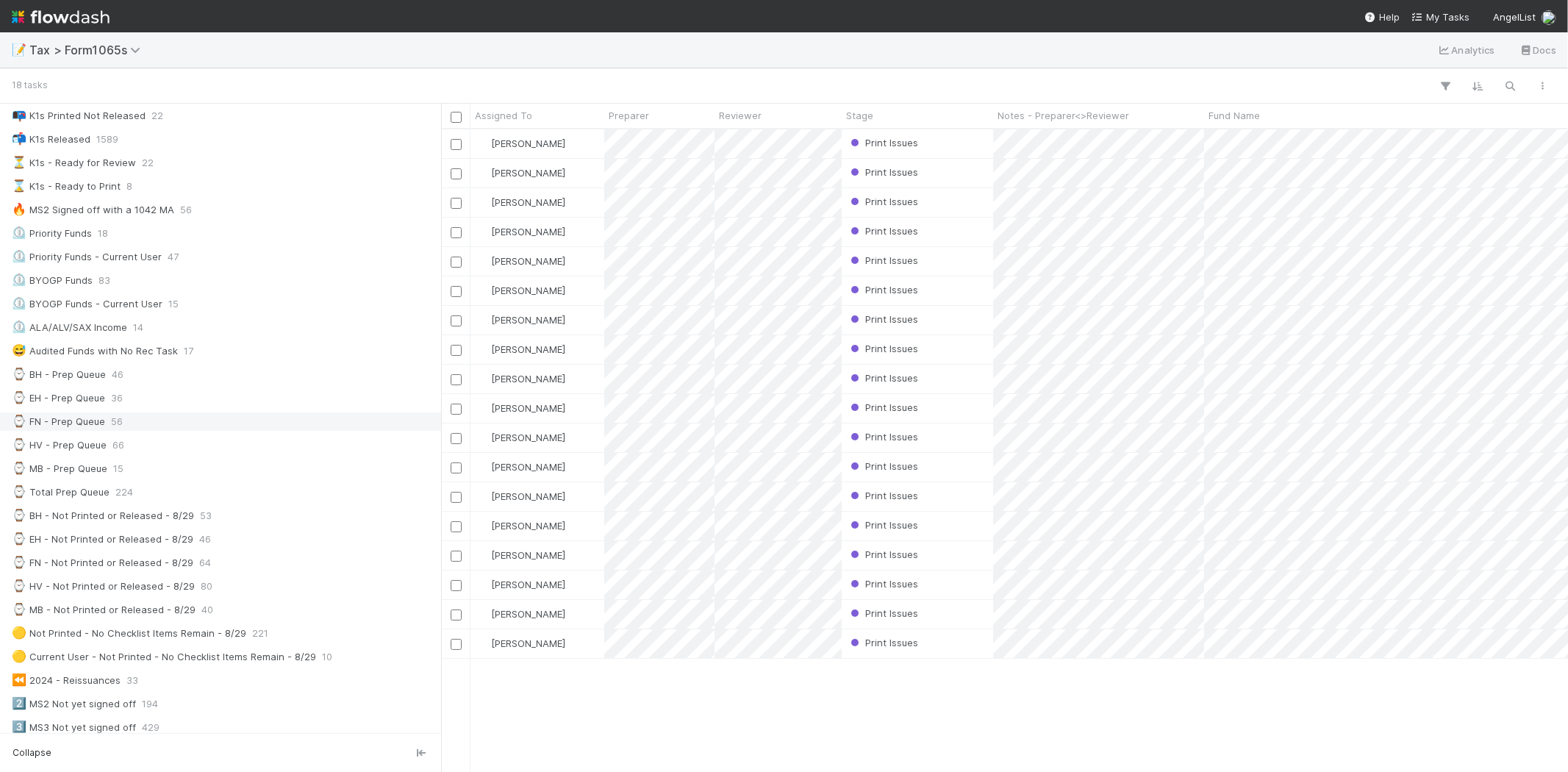
scroll to position [163, 0]
click at [141, 467] on div "⌚ MB - Prep Queue 15" at bounding box center [225, 458] width 426 height 19
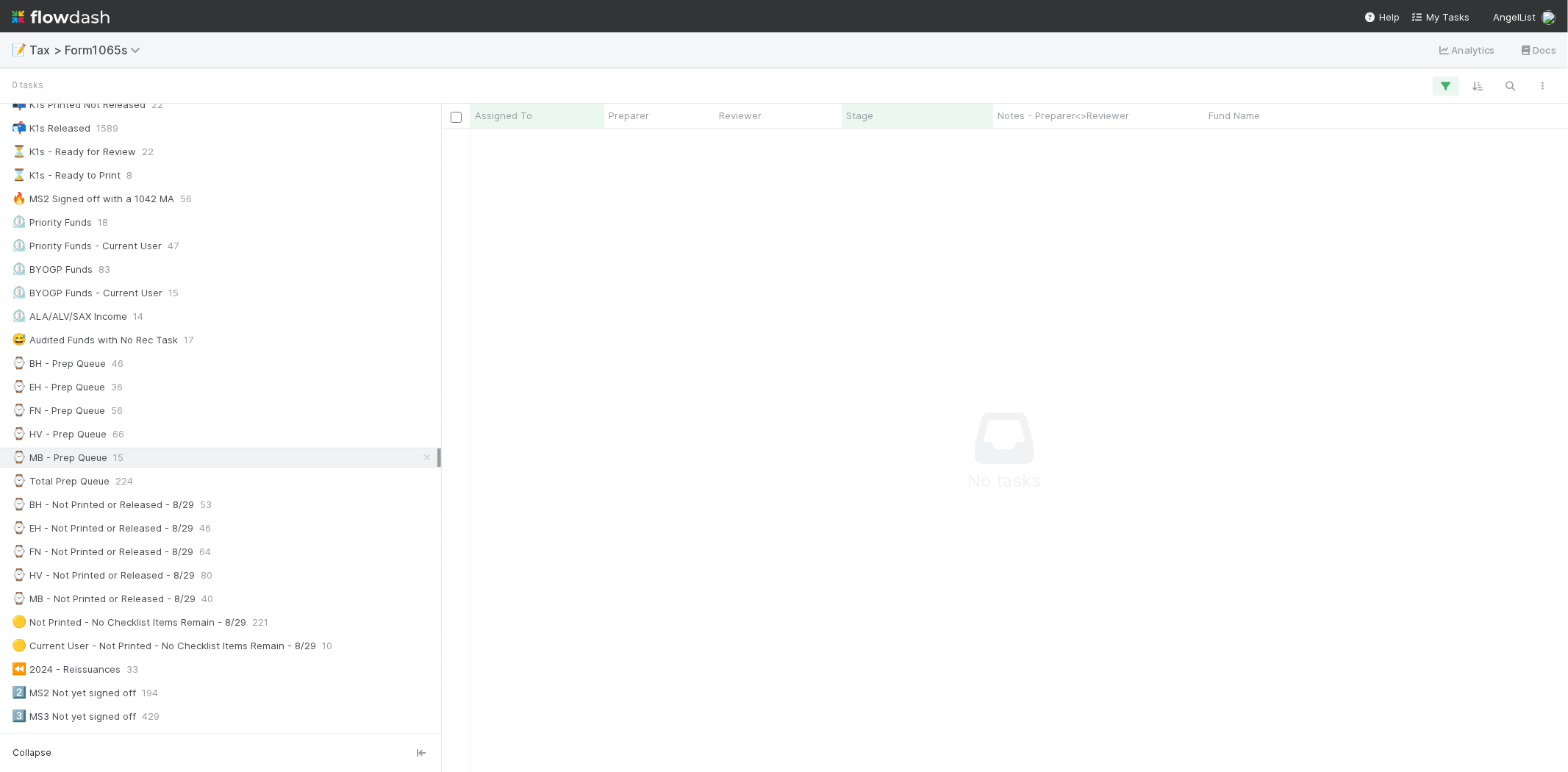
scroll to position [12, 12]
click at [419, 462] on icon at bounding box center [427, 458] width 15 height 9
click at [375, 461] on div "⌚ MB - Prep Queue 15" at bounding box center [225, 458] width 426 height 19
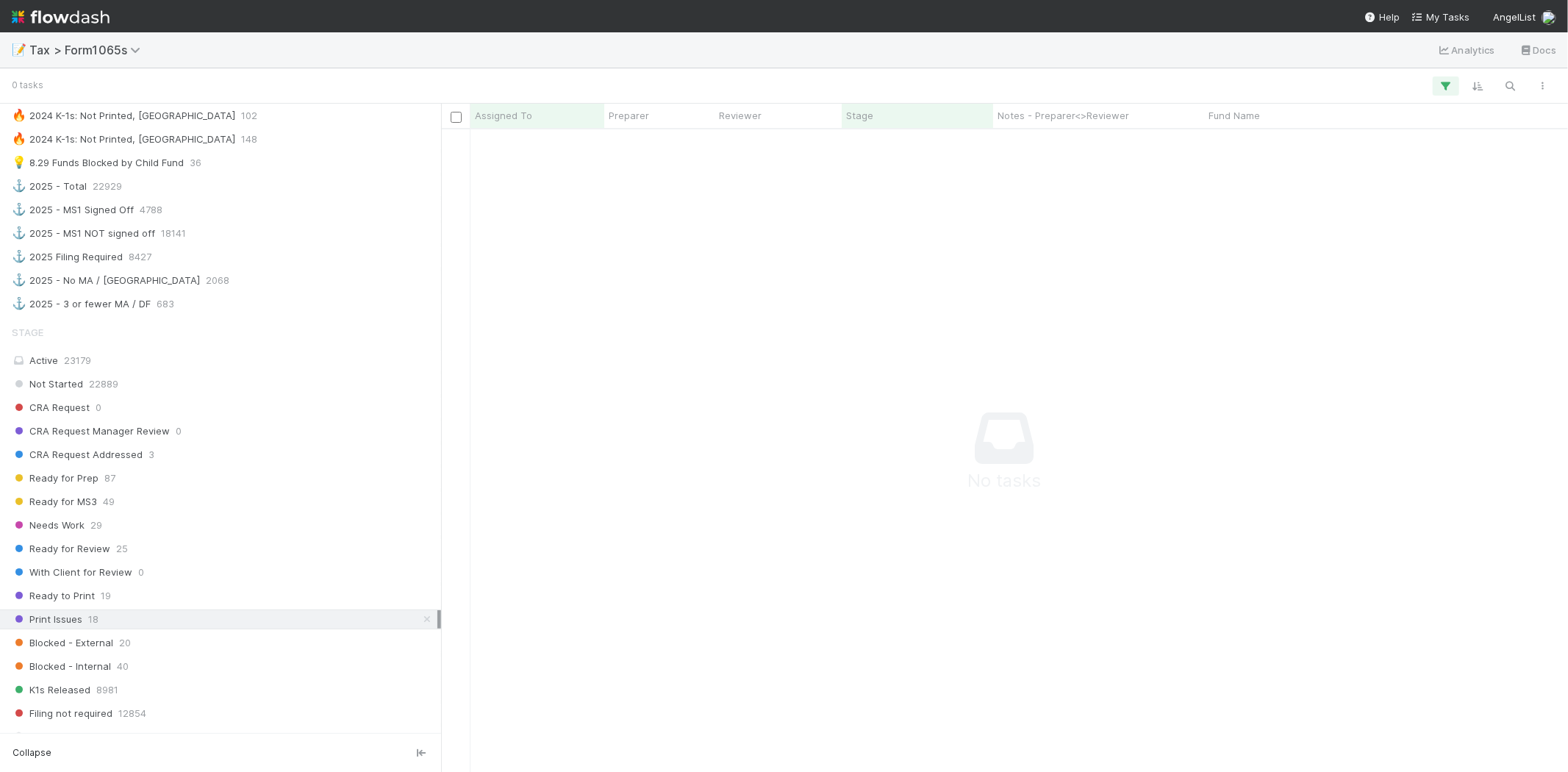
scroll to position [980, 0]
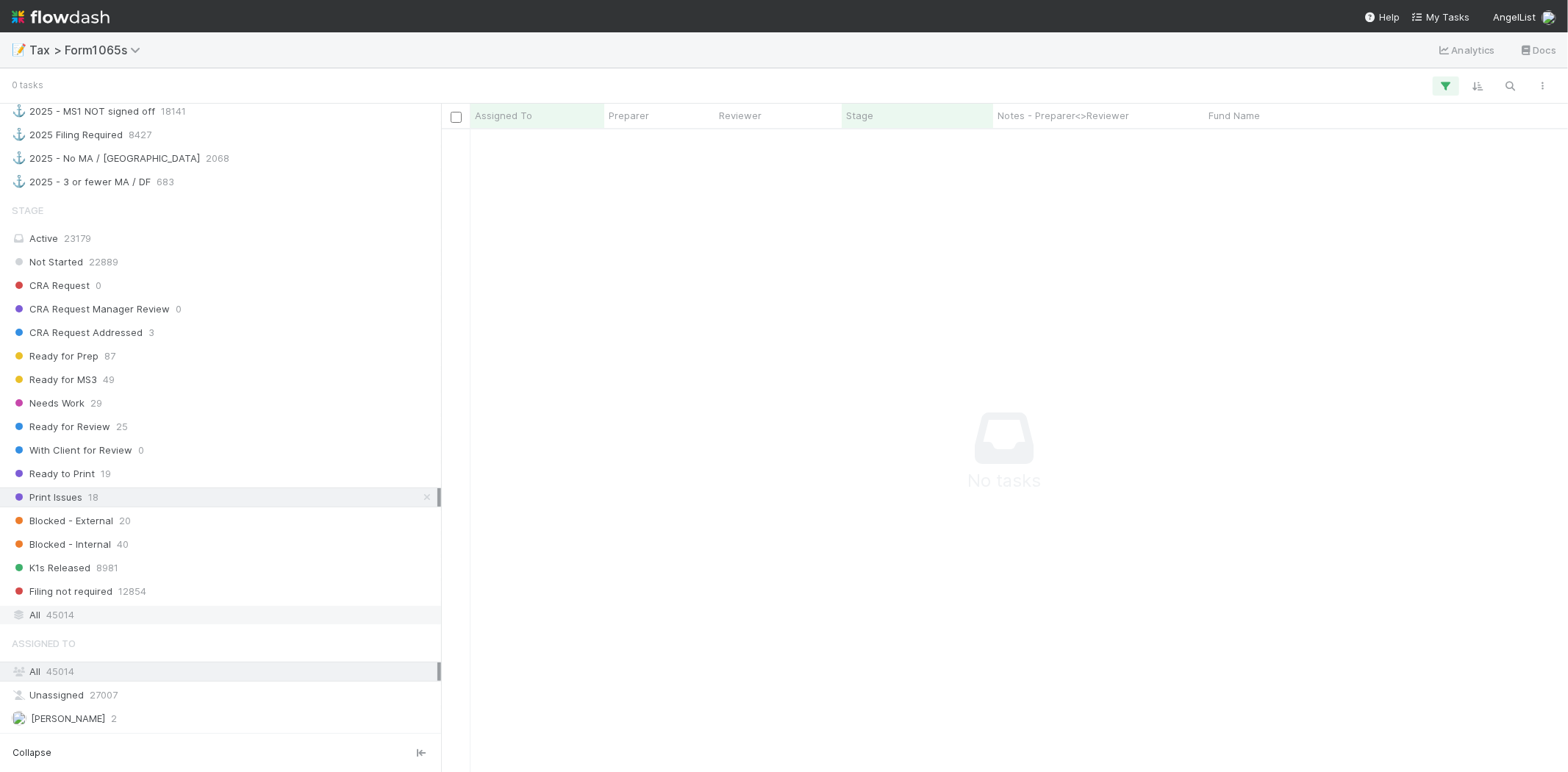
click at [157, 614] on div "All 45014" at bounding box center [225, 615] width 426 height 19
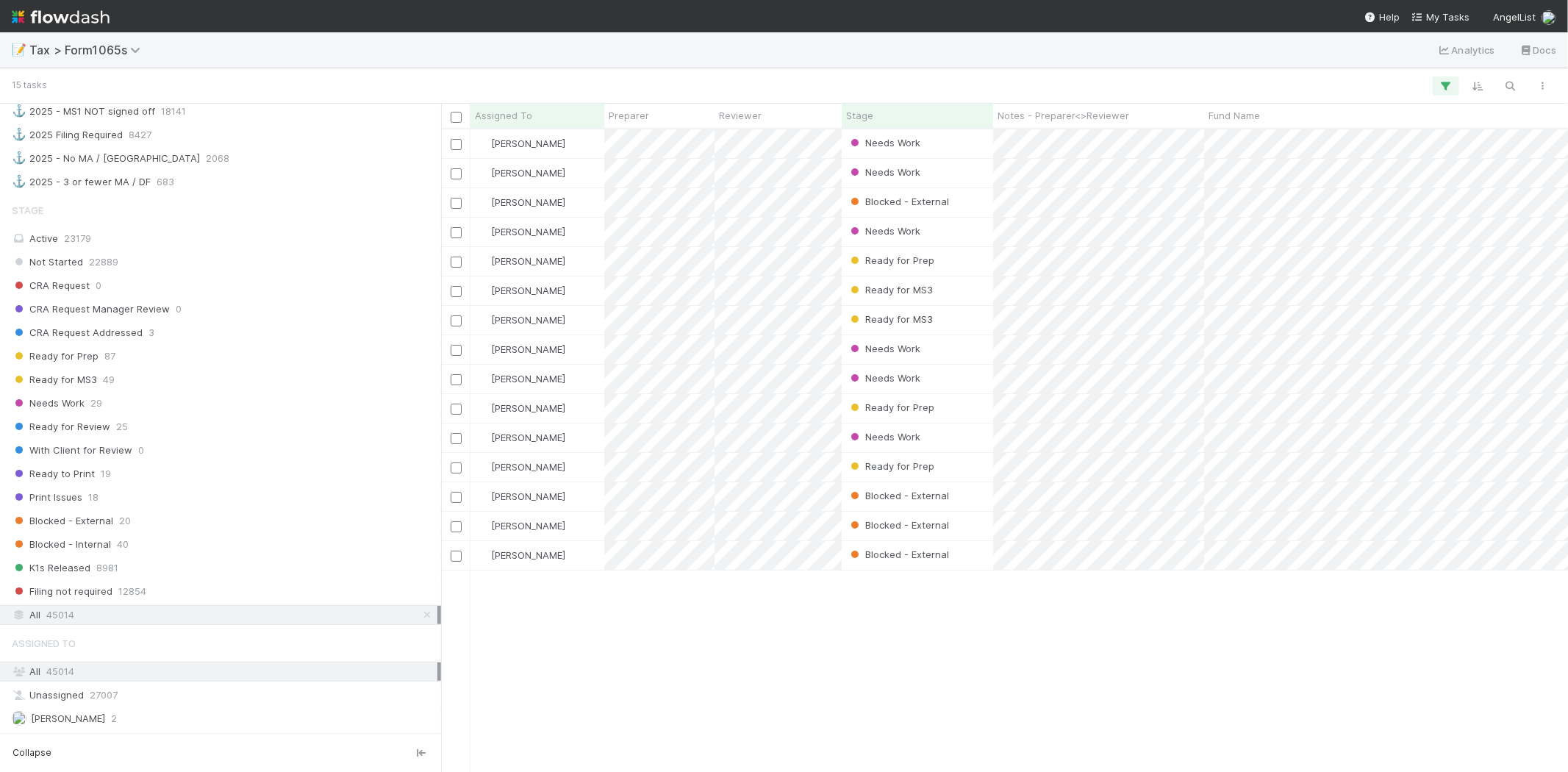
scroll to position [630, 1115]
click at [951, 345] on div "Needs Work" at bounding box center [918, 349] width 151 height 29
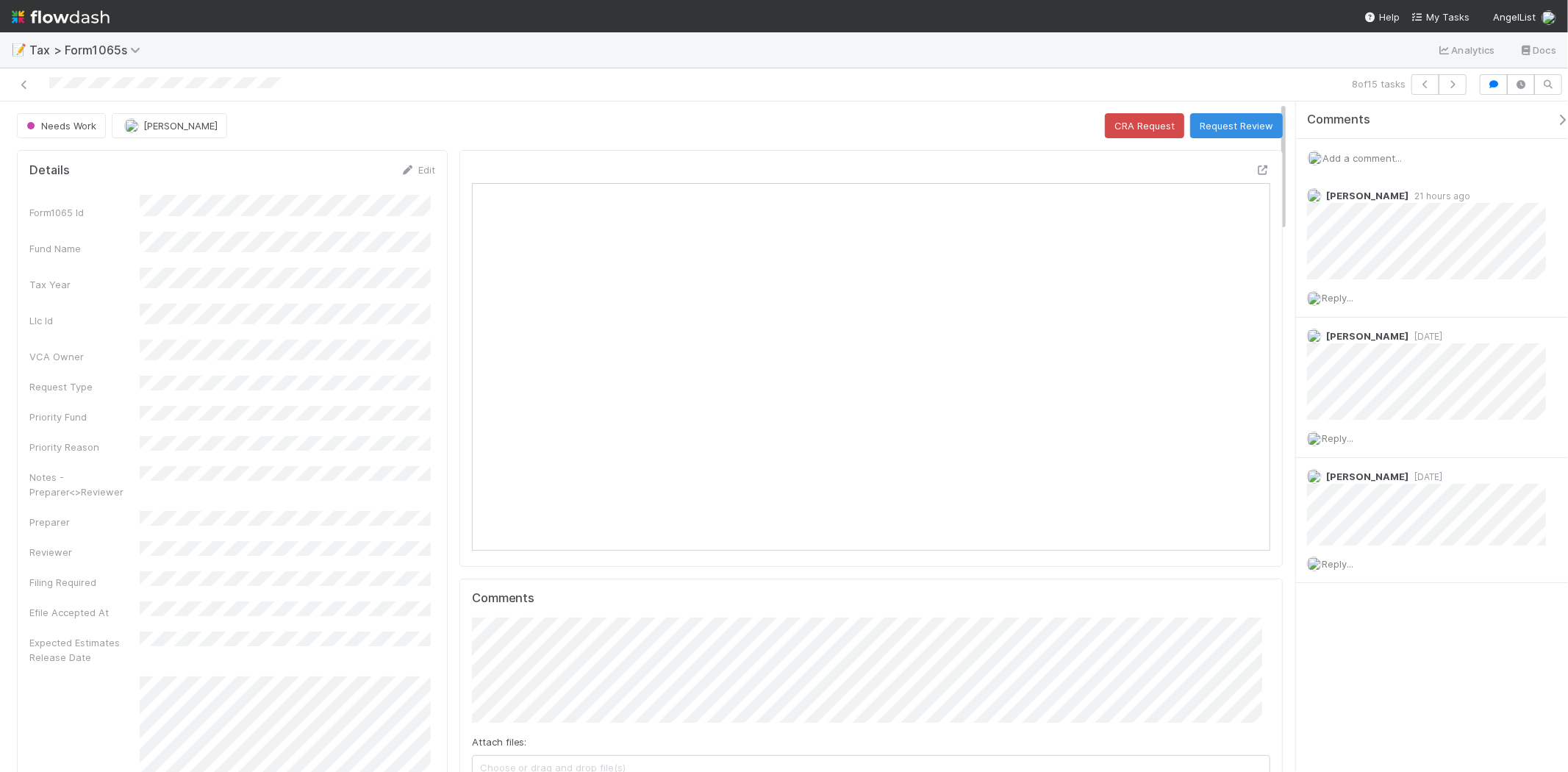
scroll to position [287, 778]
click at [28, 81] on icon at bounding box center [24, 85] width 15 height 9
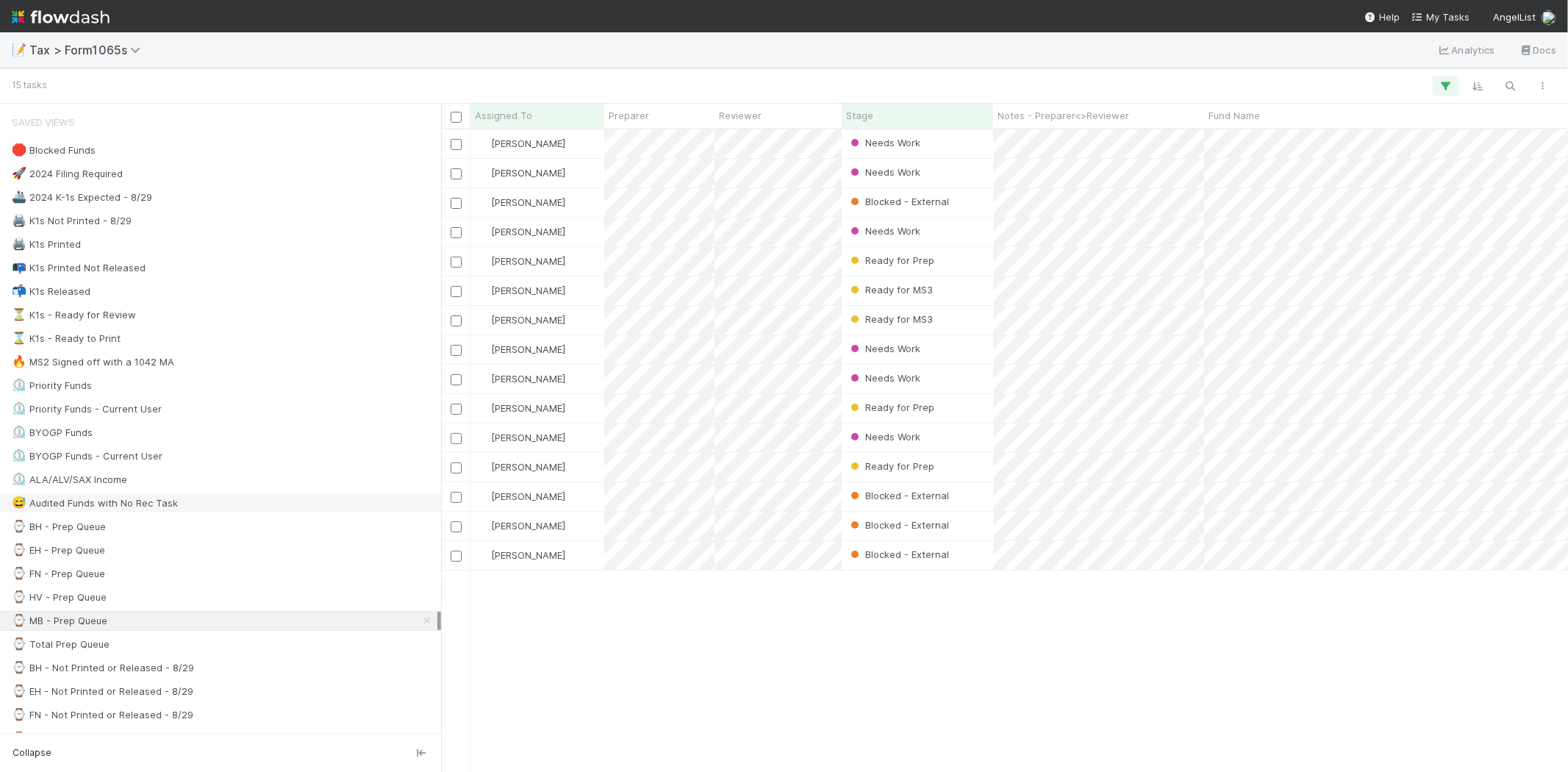
scroll to position [82, 0]
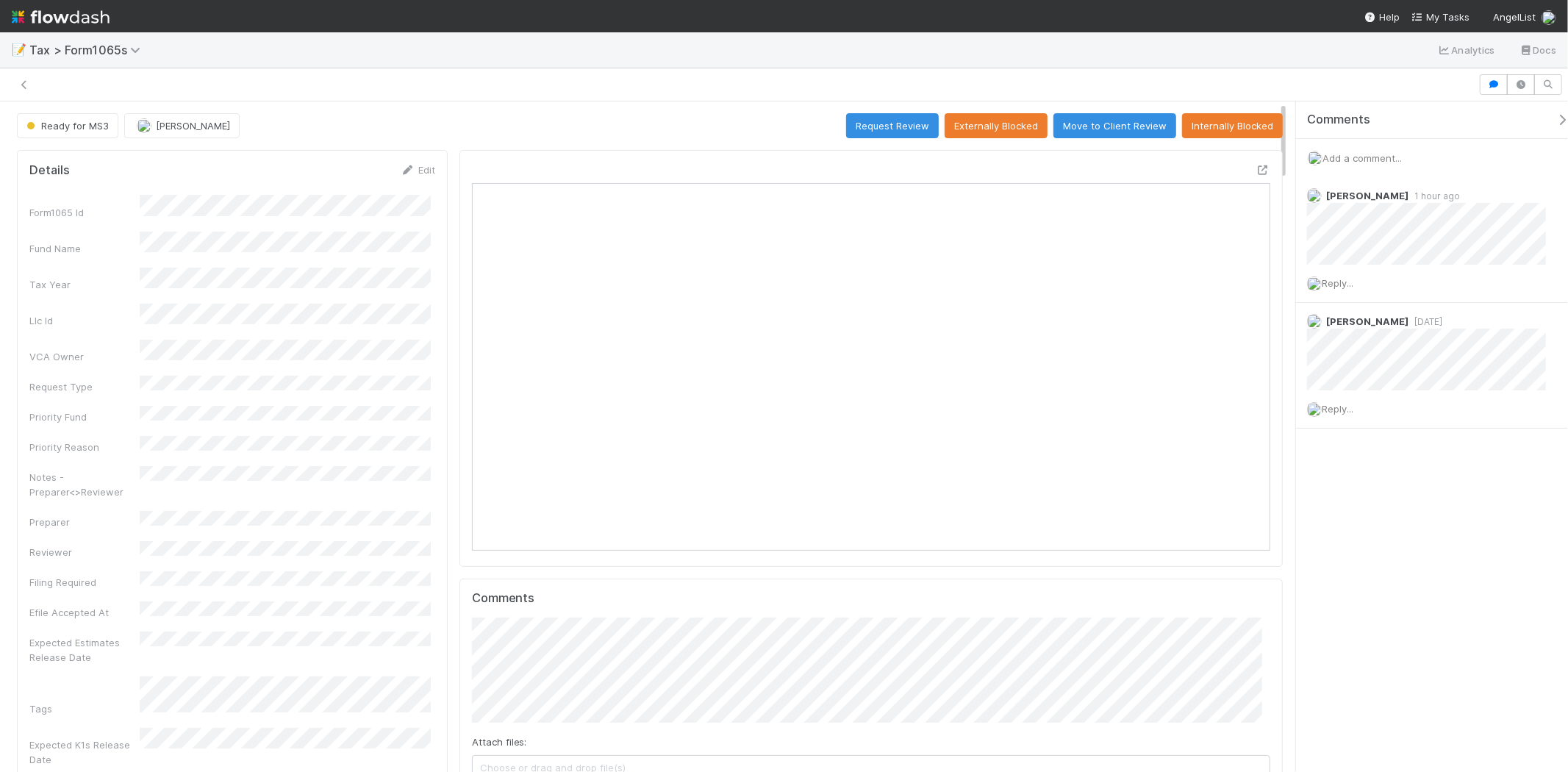
scroll to position [12, 12]
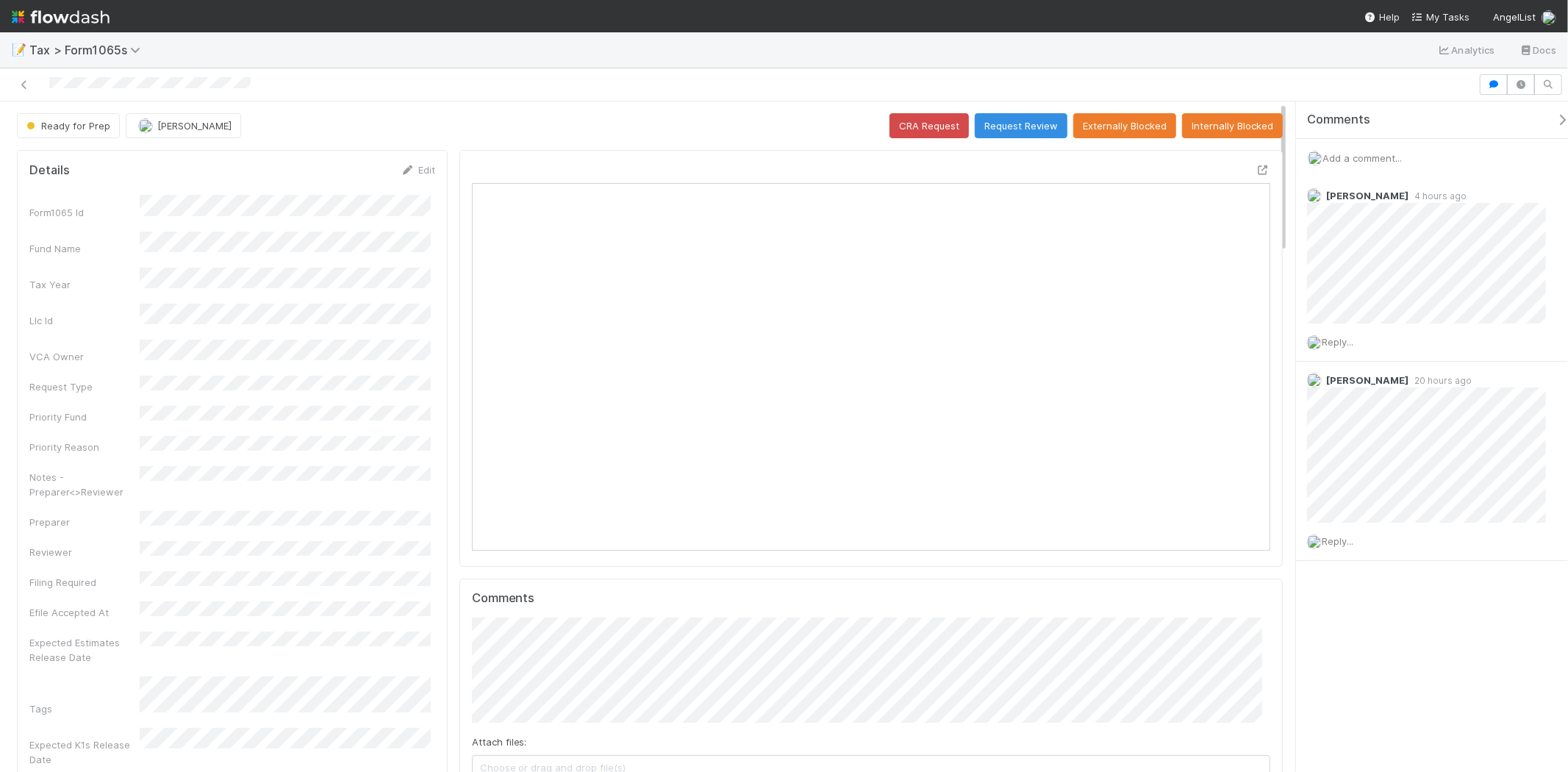
scroll to position [287, 388]
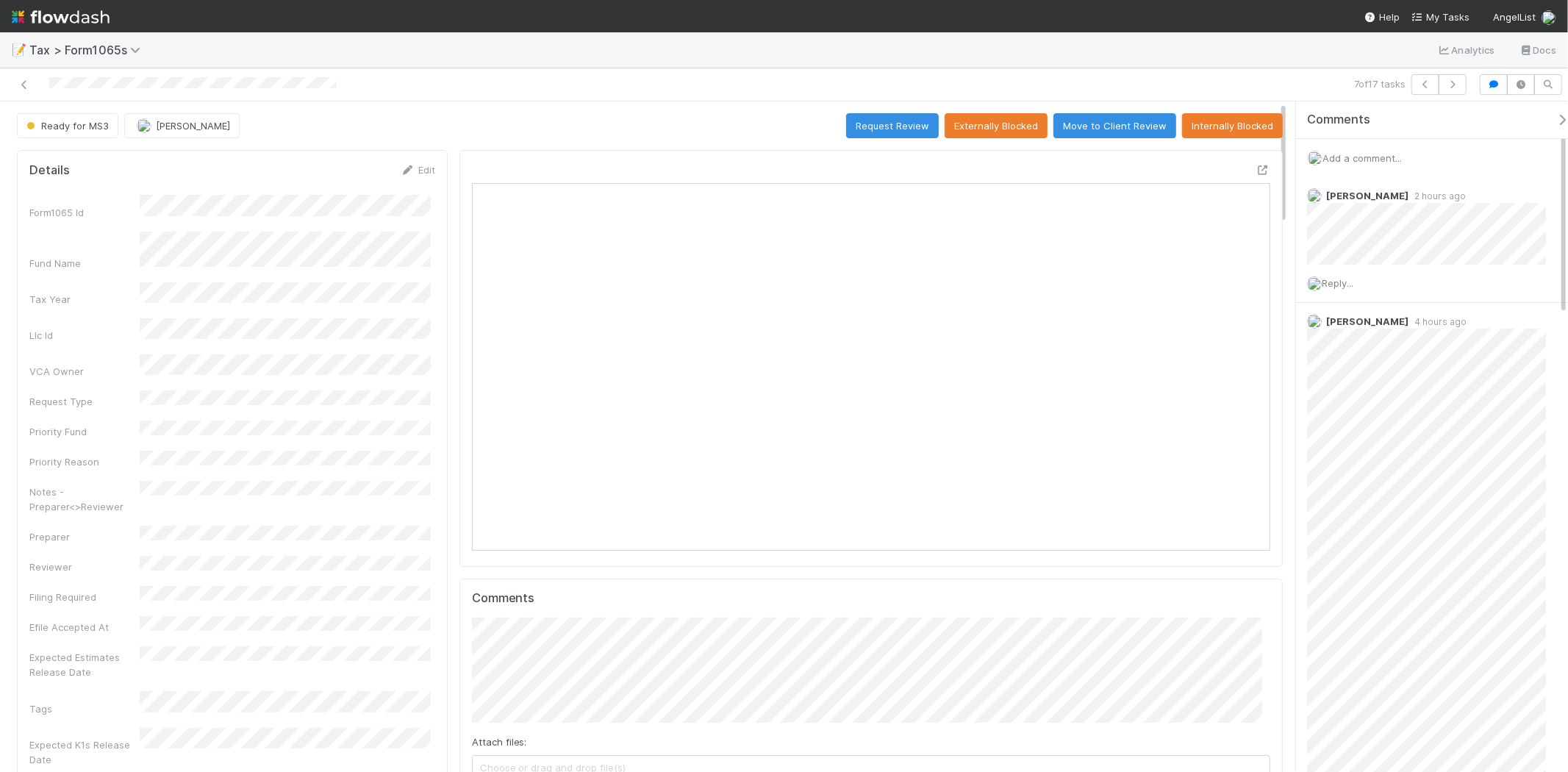
scroll to position [287, 778]
click at [1375, 148] on div "Add a comment..." at bounding box center [1439, 158] width 285 height 38
click at [1375, 164] on div "Add a comment..." at bounding box center [1439, 158] width 285 height 38
click at [1375, 157] on span "Add a comment..." at bounding box center [1362, 158] width 80 height 12
click at [1372, 154] on span "Add a comment..." at bounding box center [1362, 158] width 80 height 12
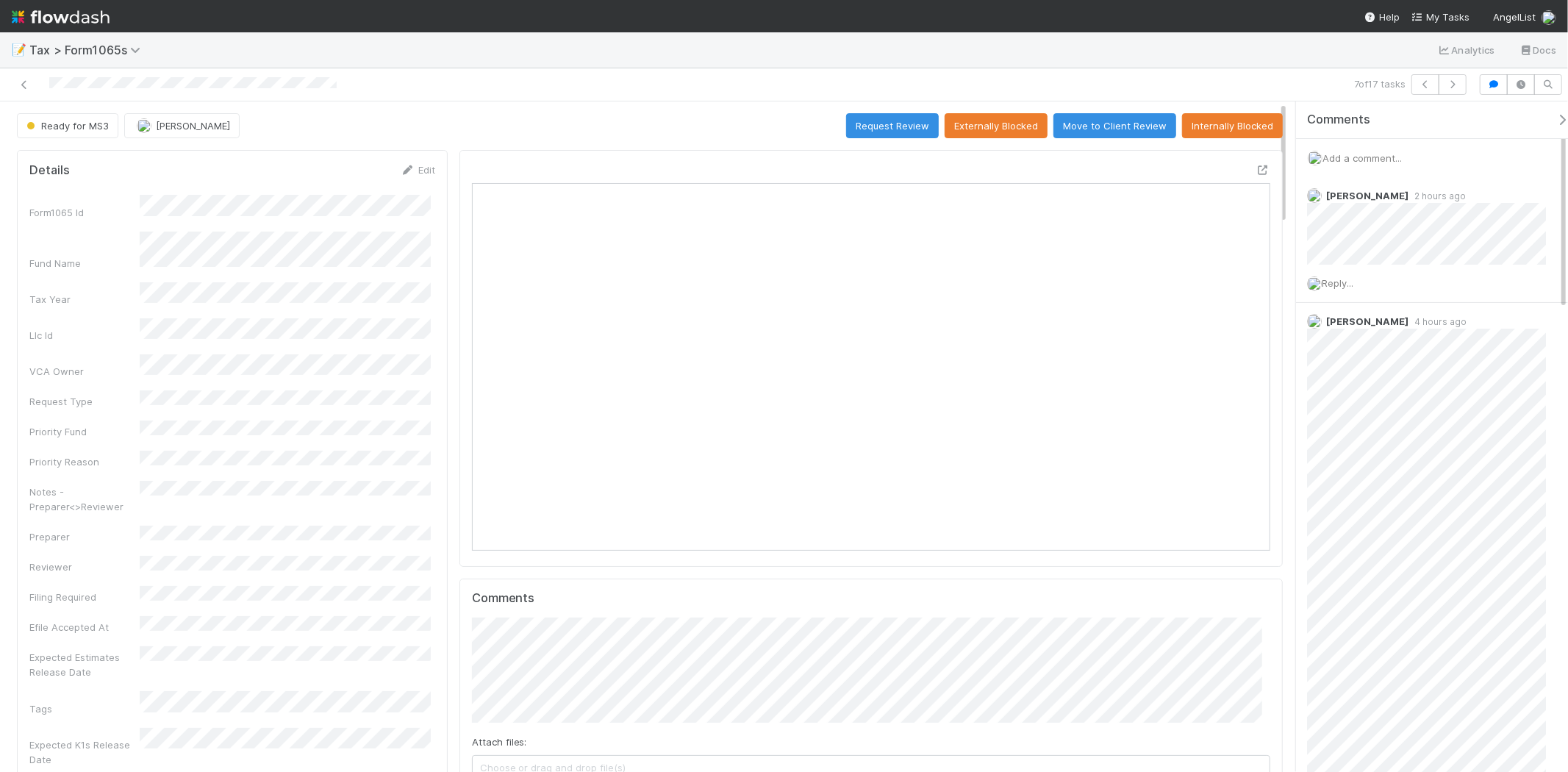
click at [1375, 157] on span "Add a comment..." at bounding box center [1362, 158] width 80 height 12
click at [1339, 393] on button "Add Comment" at bounding box center [1362, 384] width 85 height 25
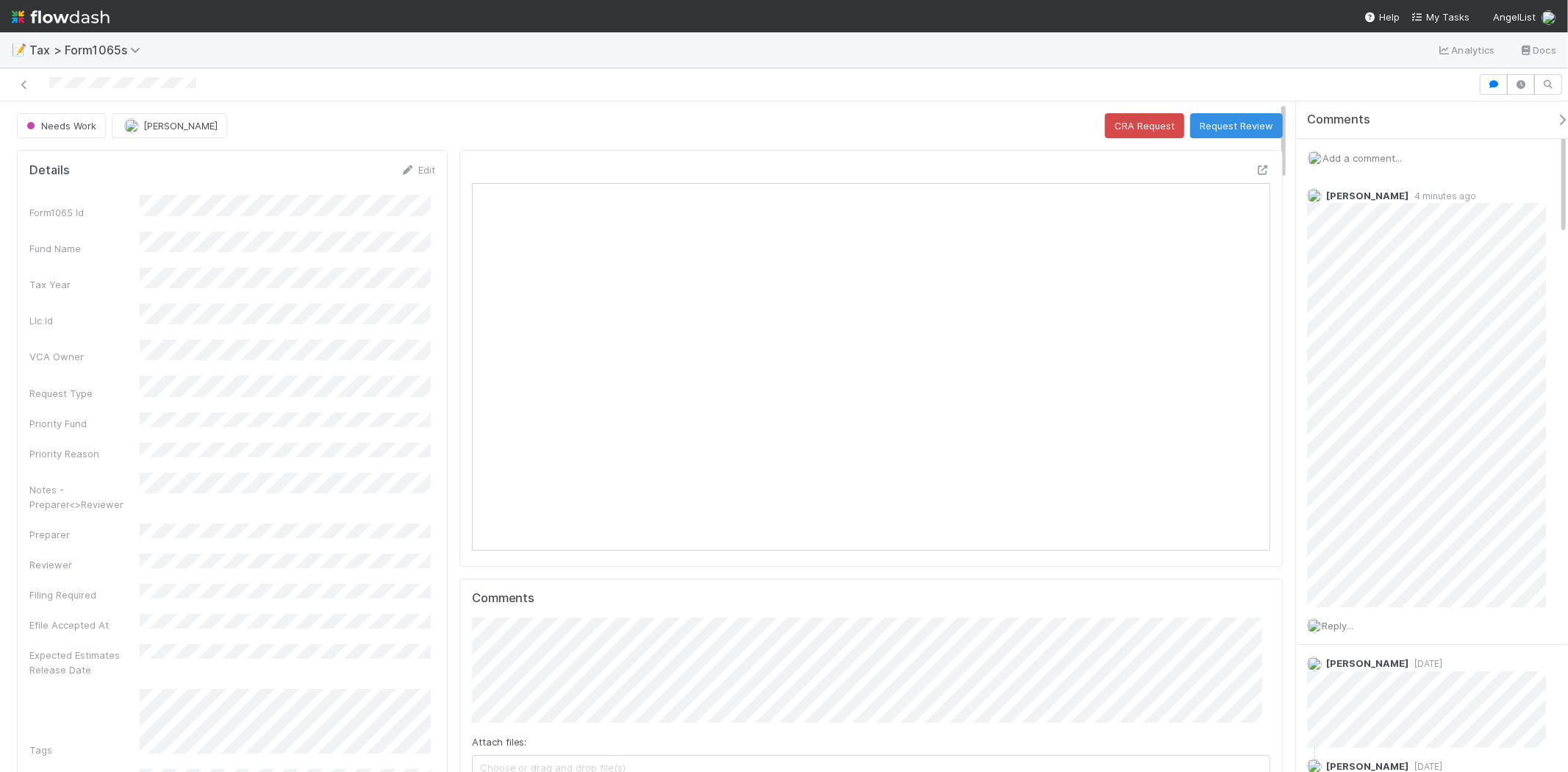
click at [1365, 153] on span "Add a comment..." at bounding box center [1362, 158] width 80 height 12
click at [1364, 162] on span "Add a comment..." at bounding box center [1362, 158] width 80 height 12
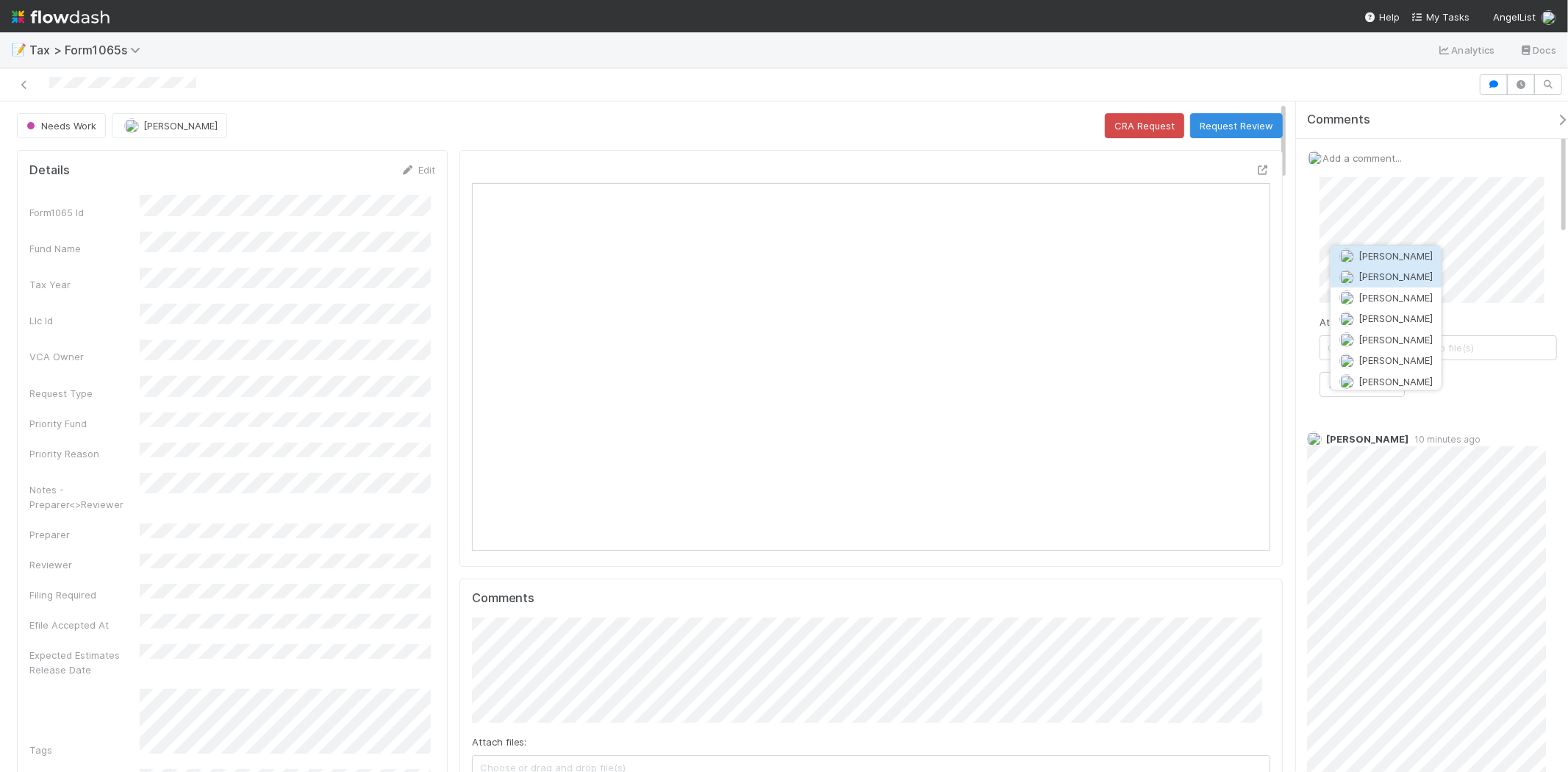
click at [1400, 267] on button "Amy Saks" at bounding box center [1386, 277] width 111 height 20
click at [1406, 261] on span "[PERSON_NAME]" at bounding box center [1396, 256] width 74 height 12
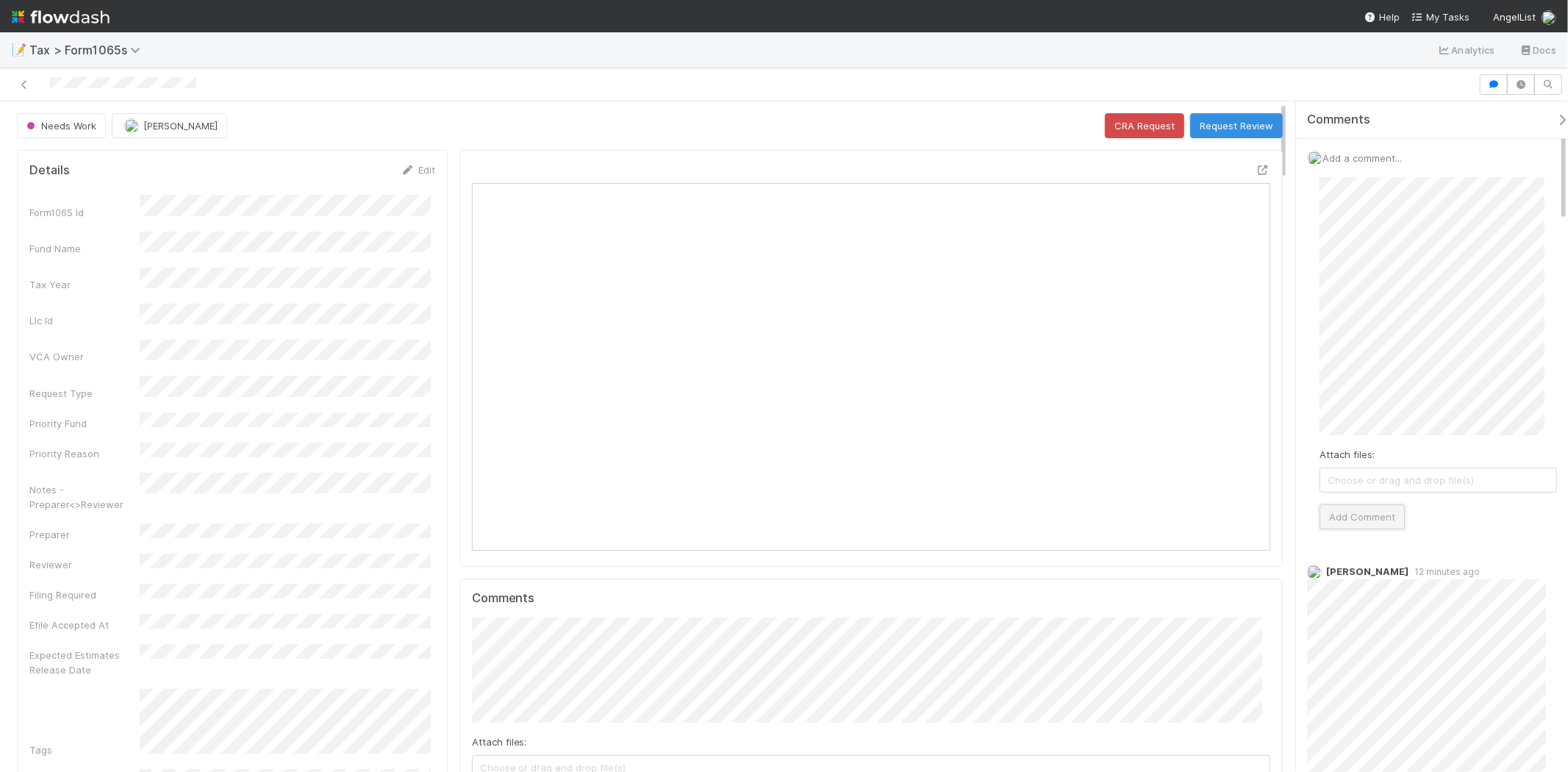
click at [1368, 518] on button "Add Comment" at bounding box center [1362, 517] width 85 height 25
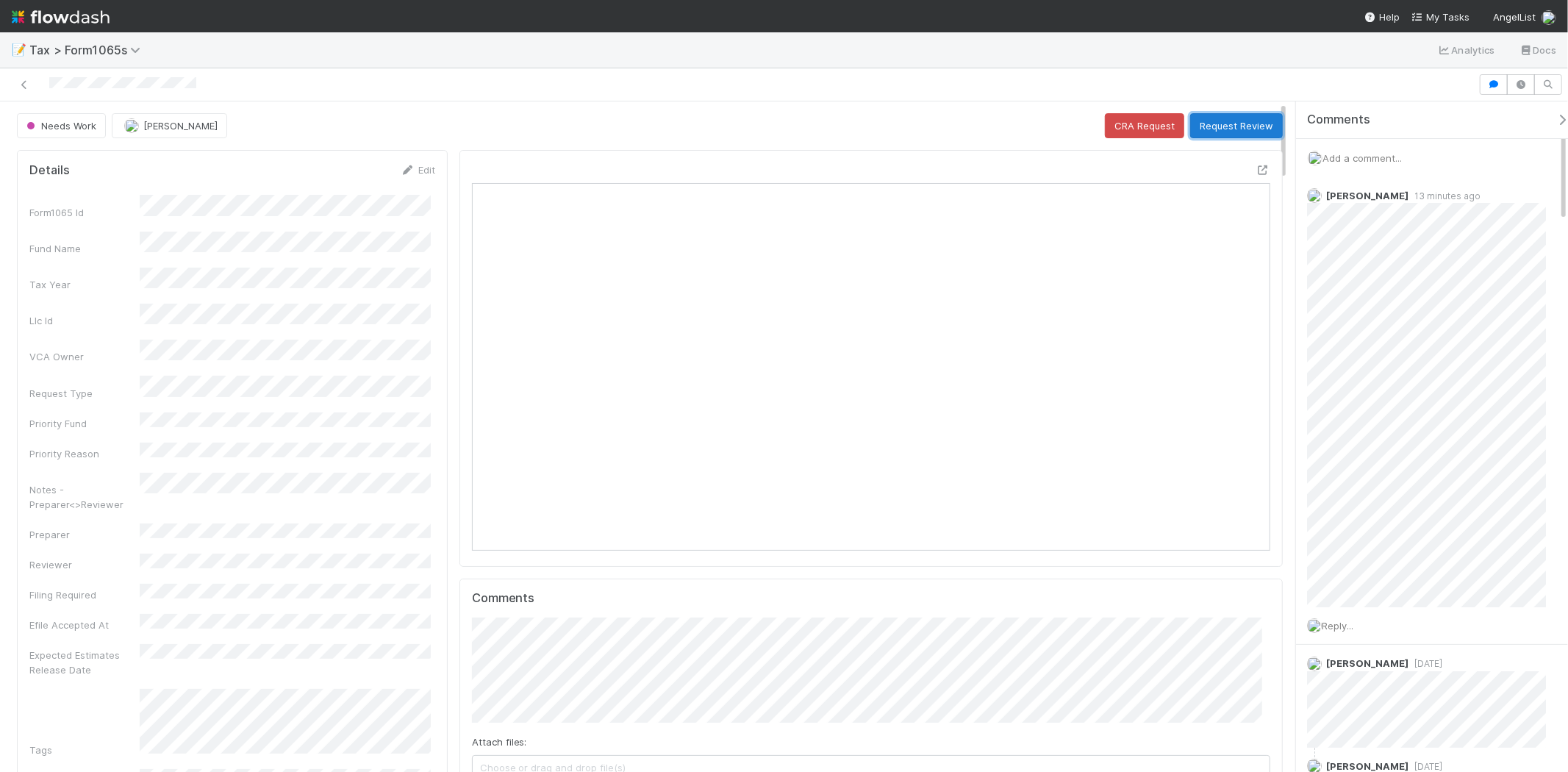
click at [1223, 126] on button "Request Review" at bounding box center [1237, 126] width 93 height 25
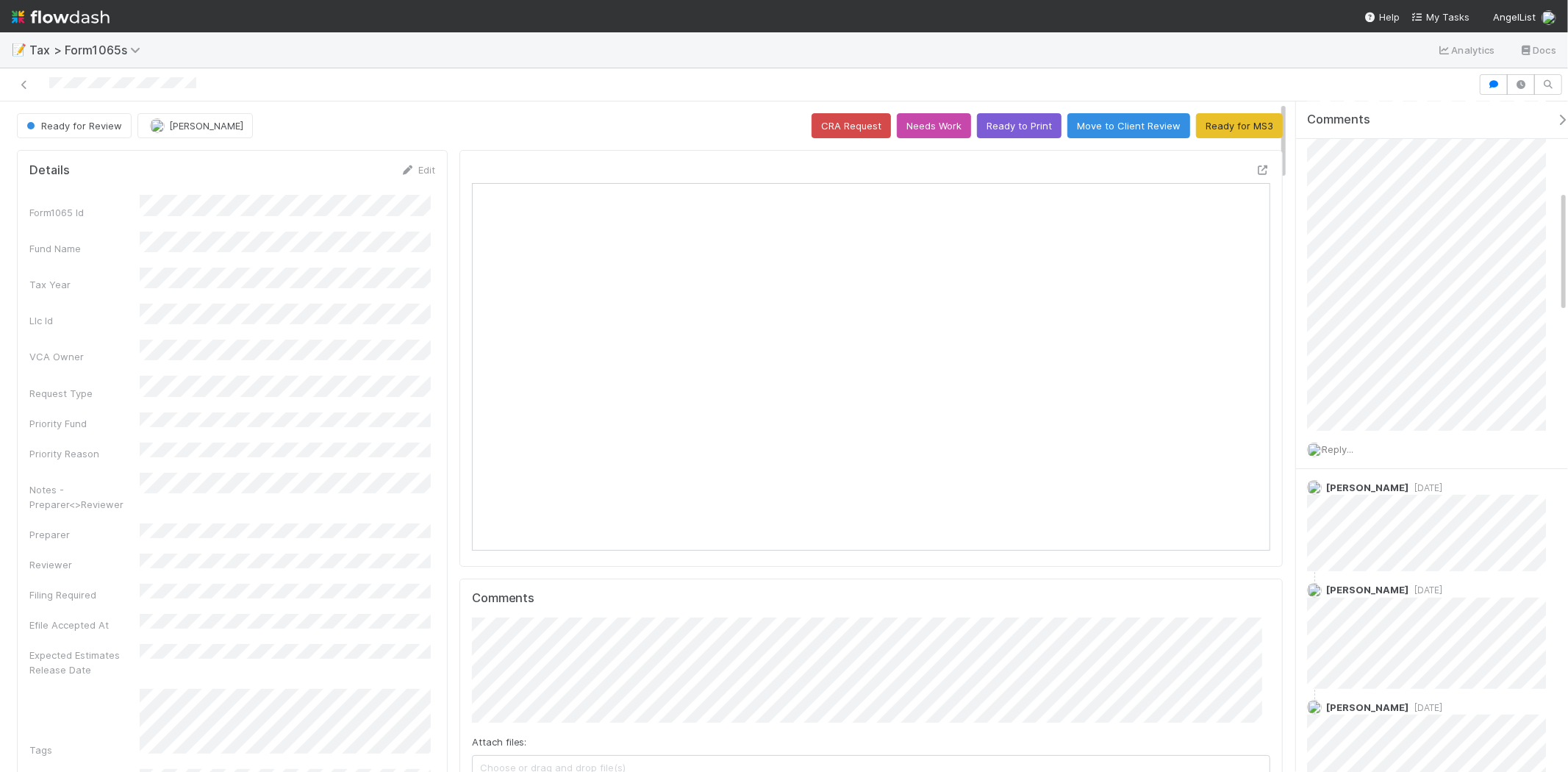
scroll to position [0, 0]
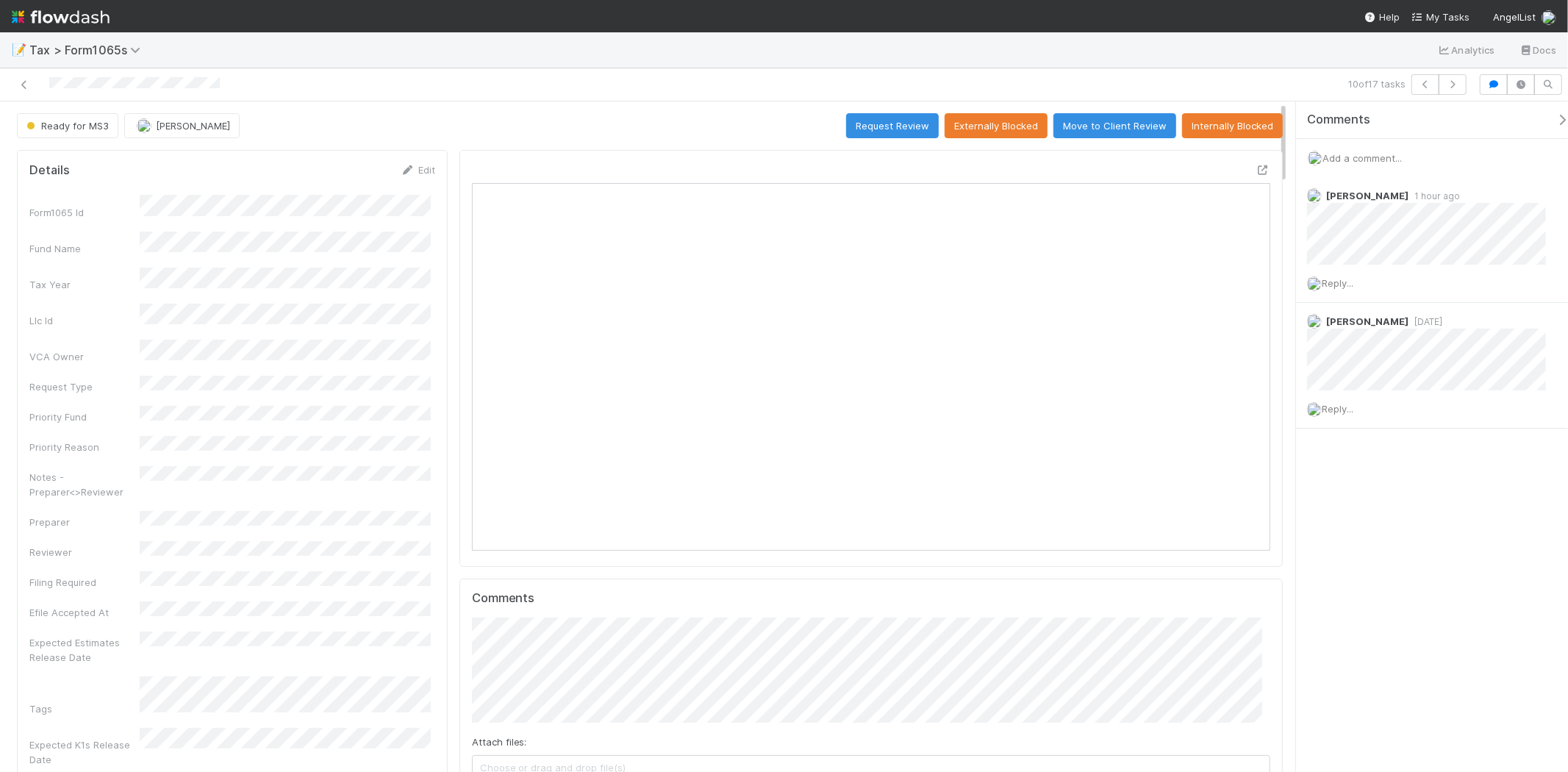
scroll to position [287, 778]
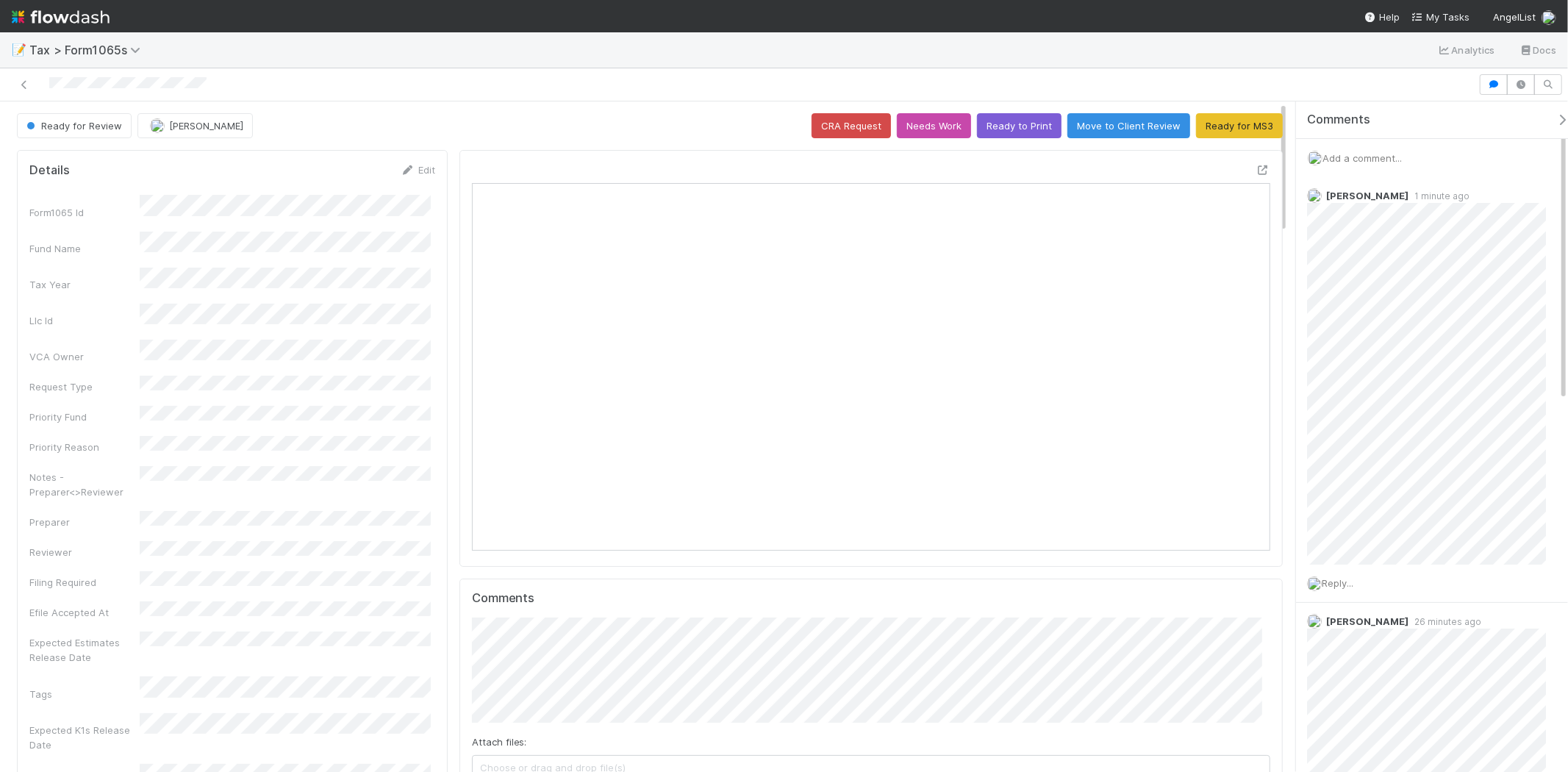
scroll to position [287, 778]
click at [1397, 162] on span "Add a comment..." at bounding box center [1362, 158] width 80 height 12
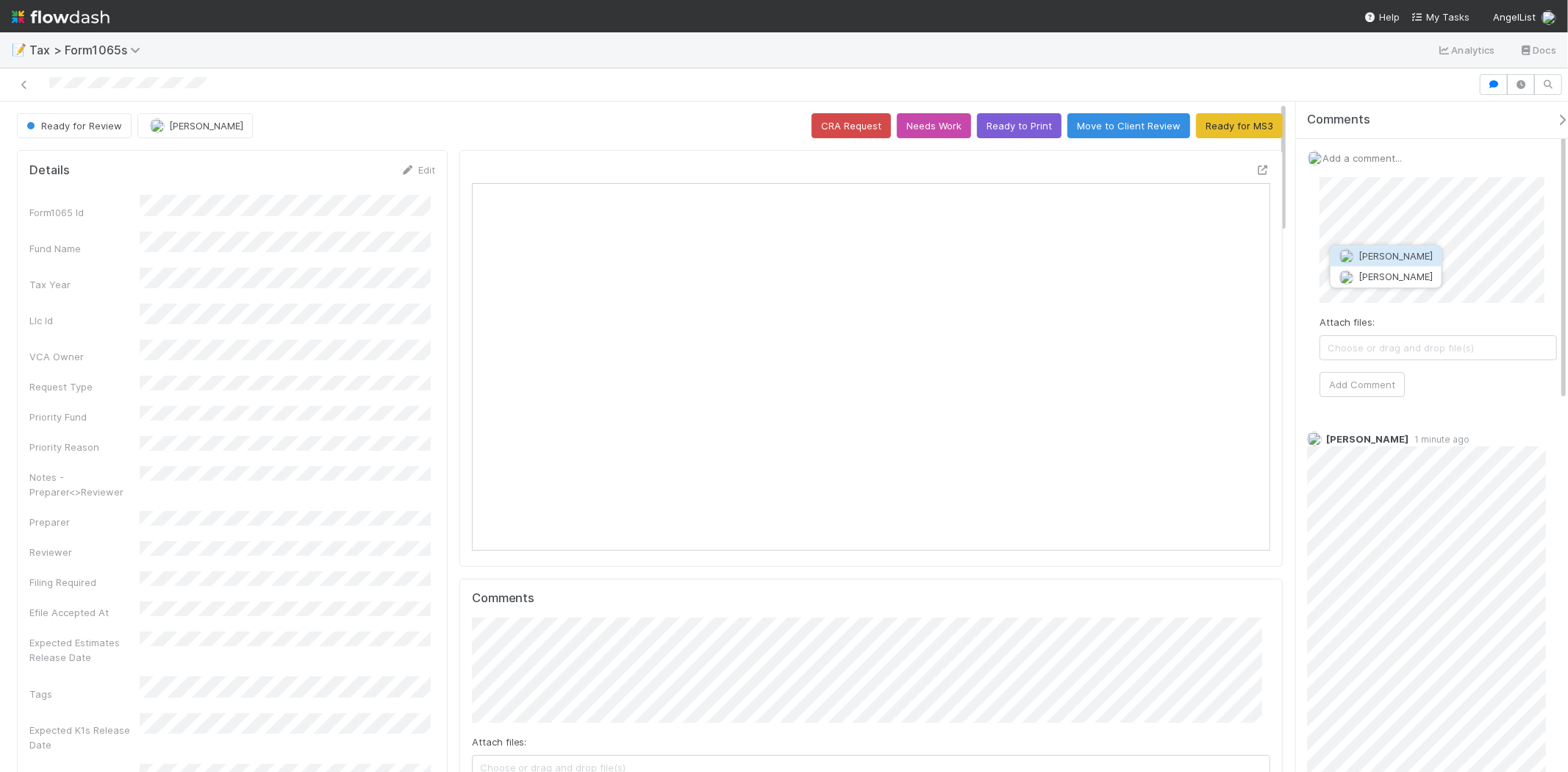
click at [1412, 252] on span "[PERSON_NAME]" at bounding box center [1396, 256] width 74 height 12
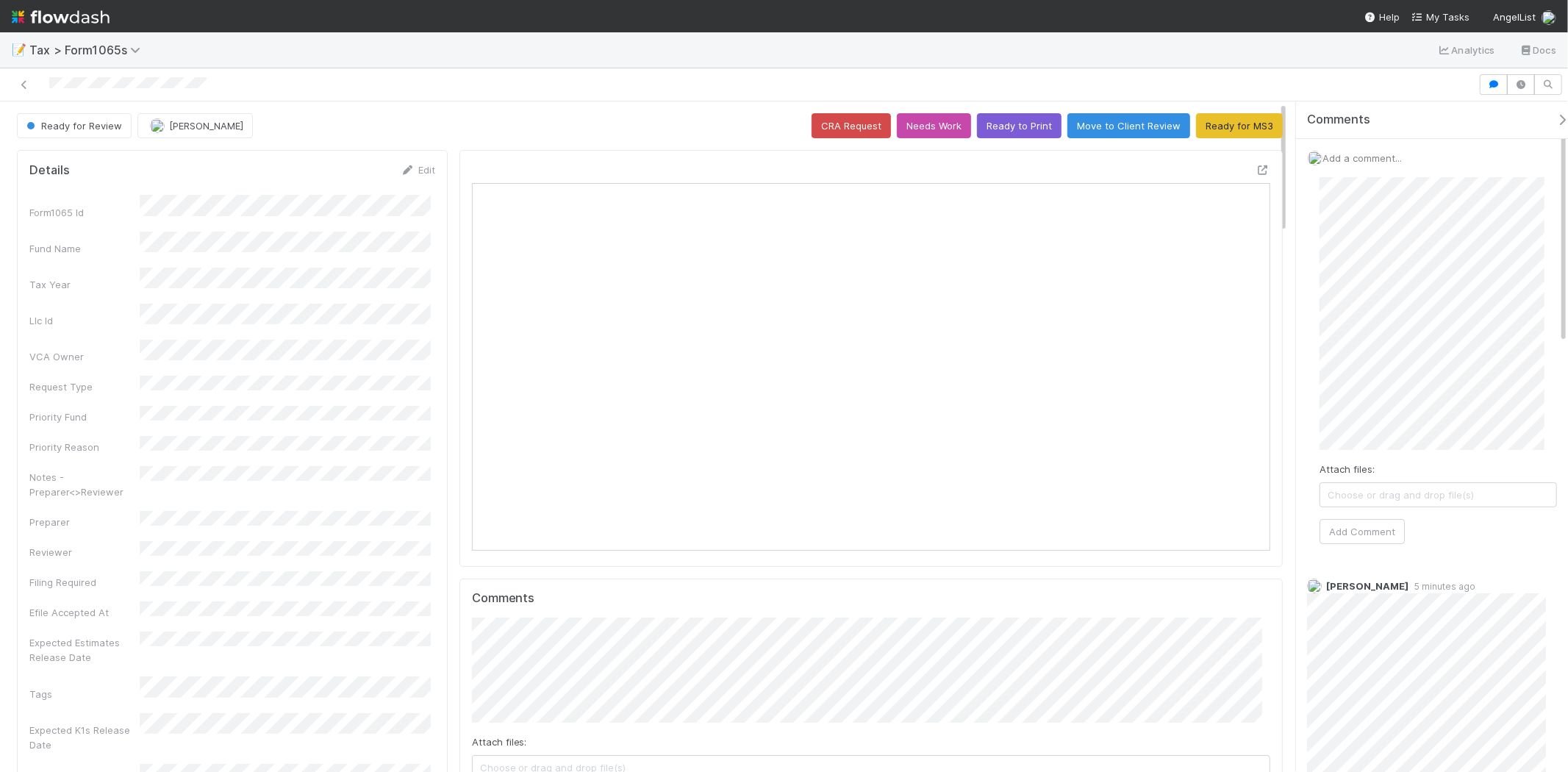
scroll to position [163, 0]
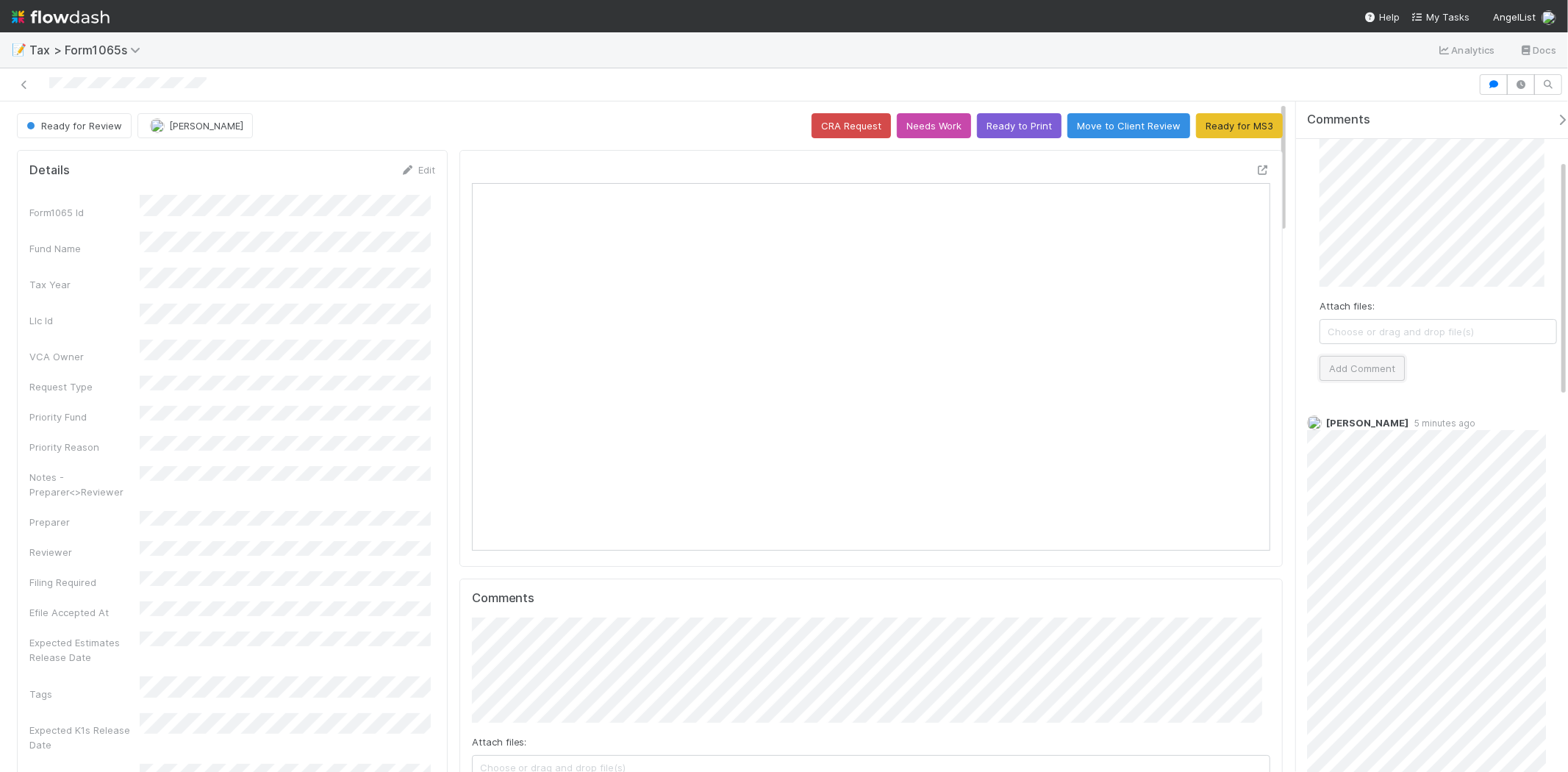
click at [1343, 362] on button "Add Comment" at bounding box center [1362, 368] width 85 height 25
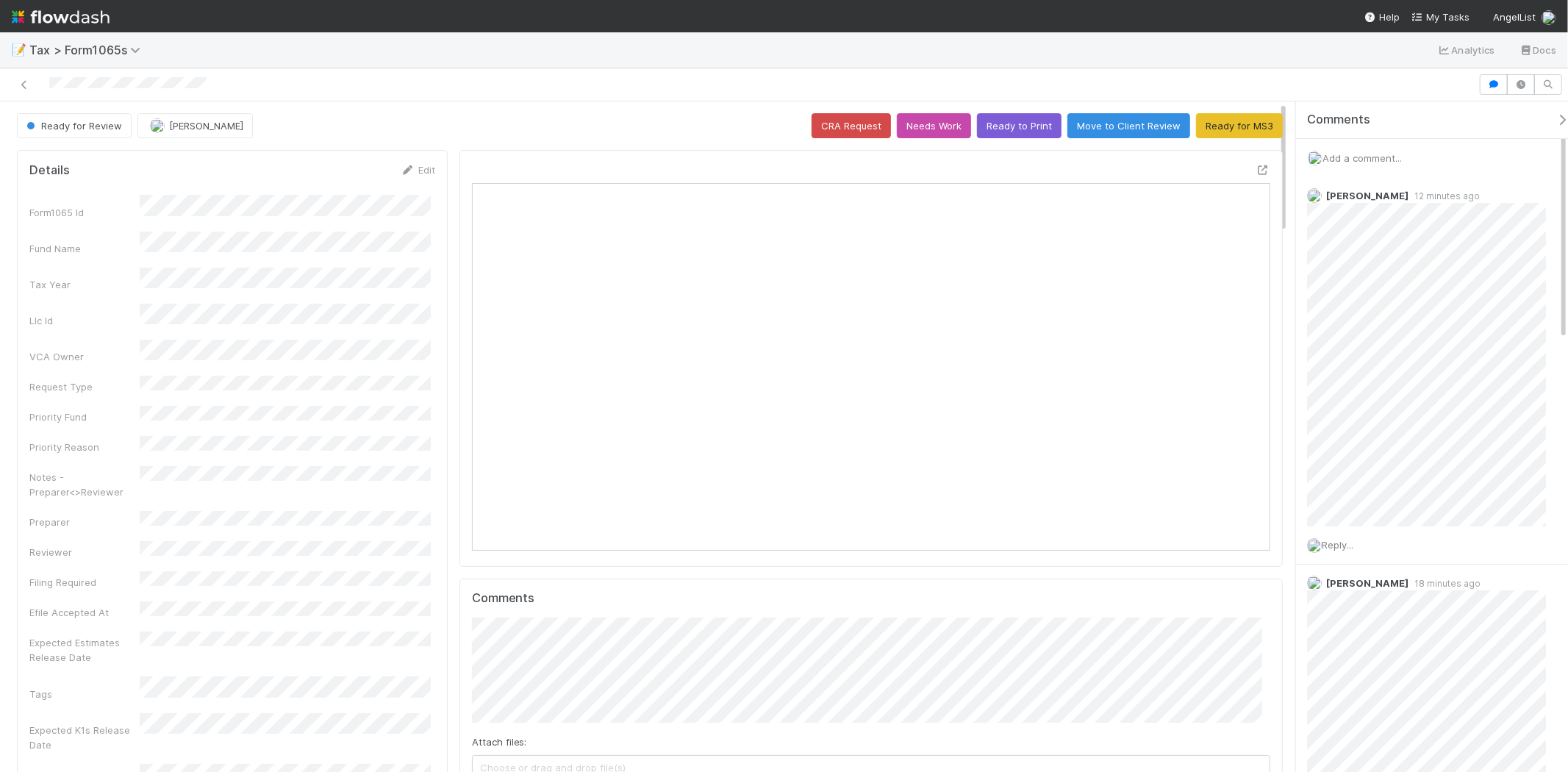
scroll to position [287, 778]
click at [1379, 154] on span "Add a comment..." at bounding box center [1362, 158] width 80 height 12
click at [1348, 376] on button "Add Comment" at bounding box center [1362, 384] width 85 height 25
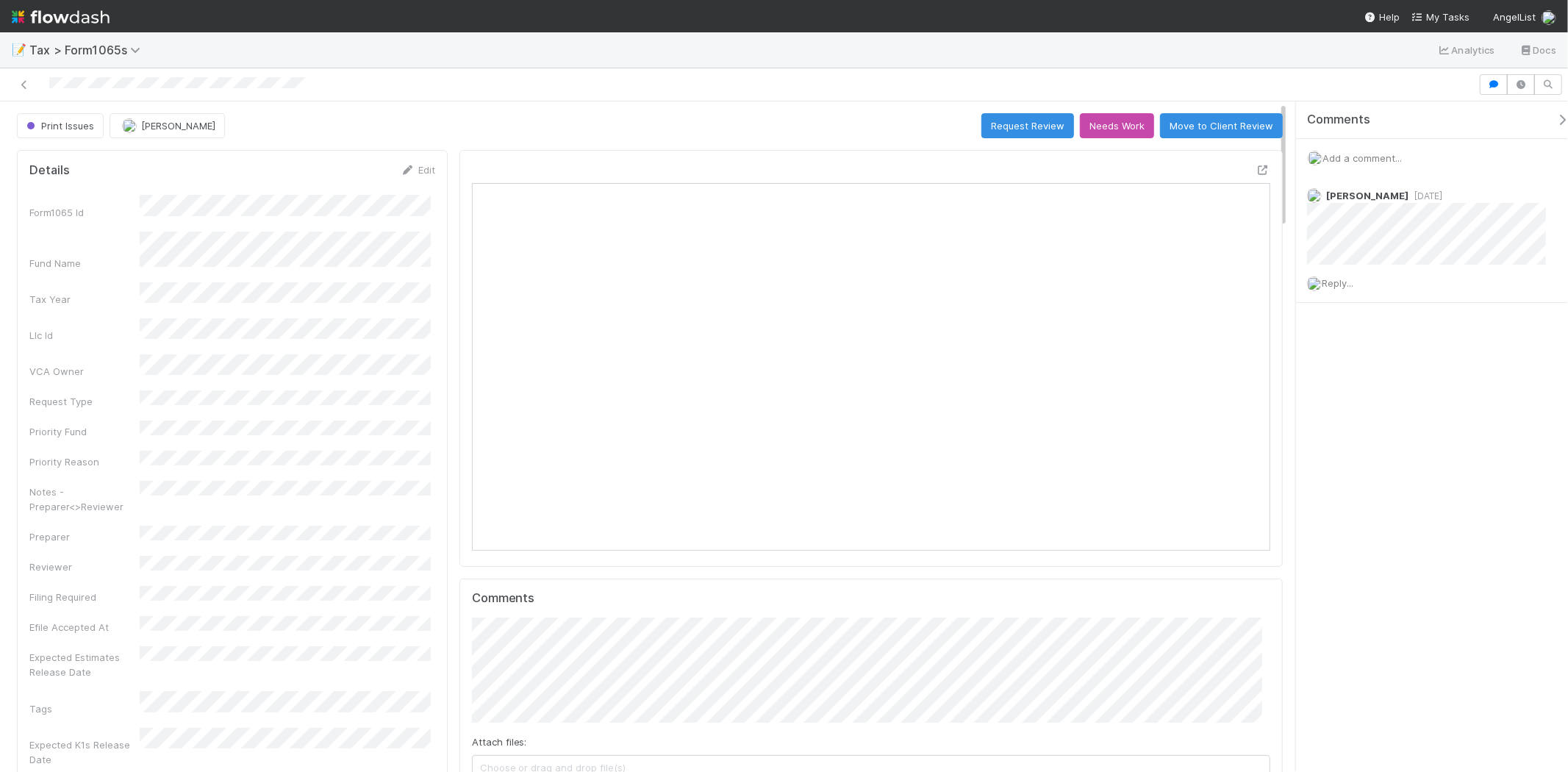
scroll to position [287, 778]
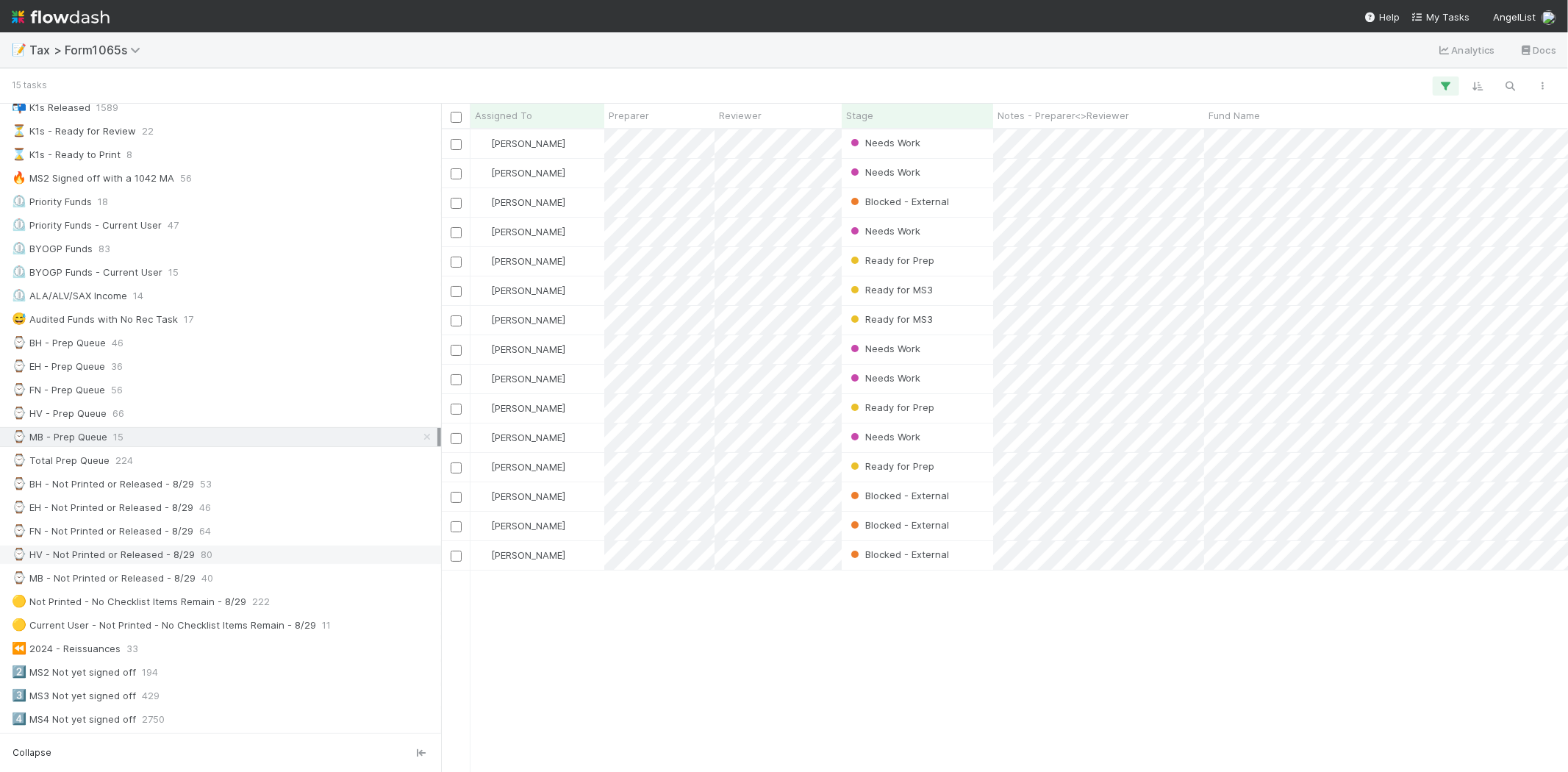
scroll to position [490, 0]
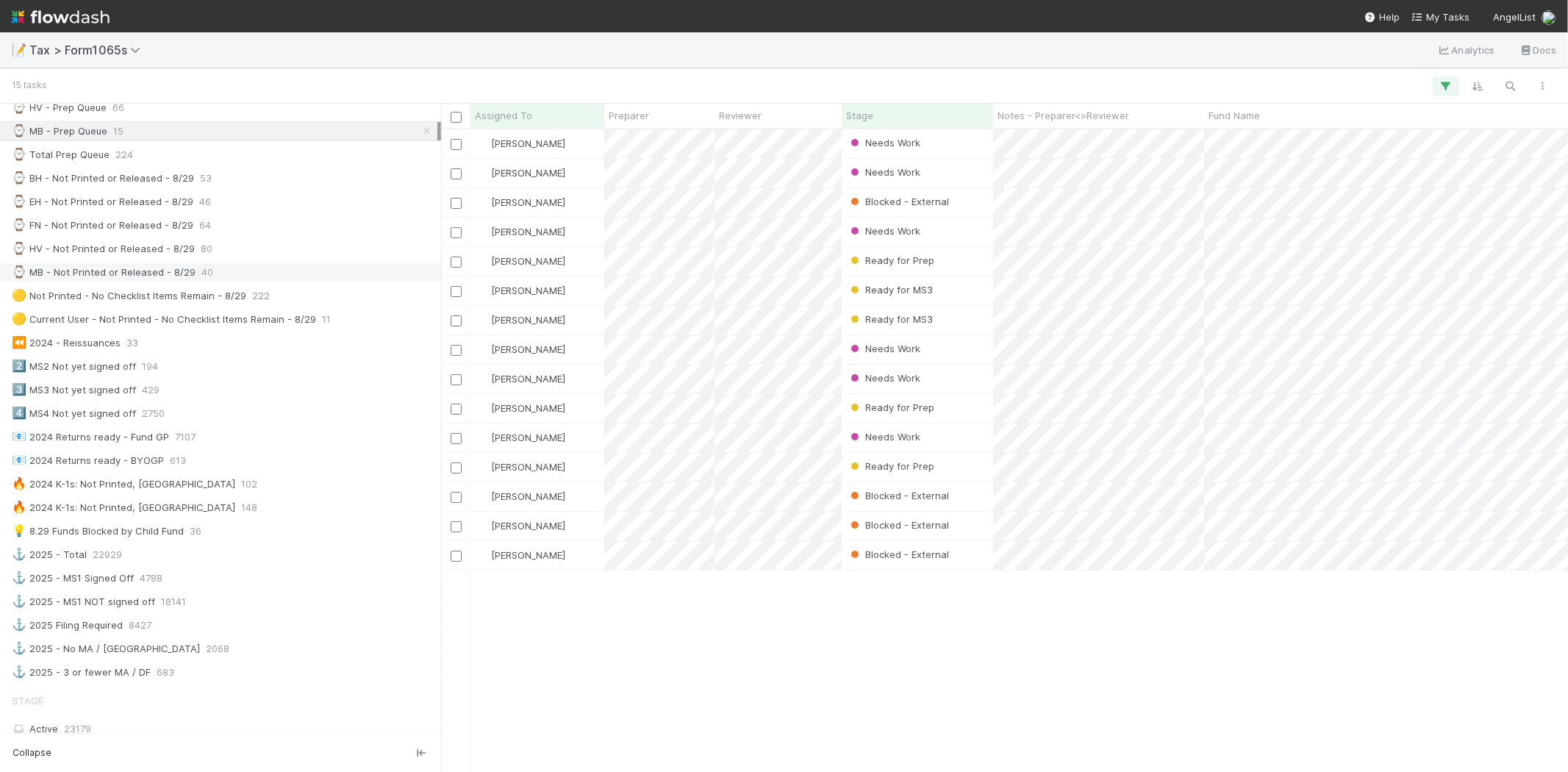
click at [163, 282] on div "⌚ MB - Not Printed or Released - 8/29" at bounding box center [104, 273] width 184 height 19
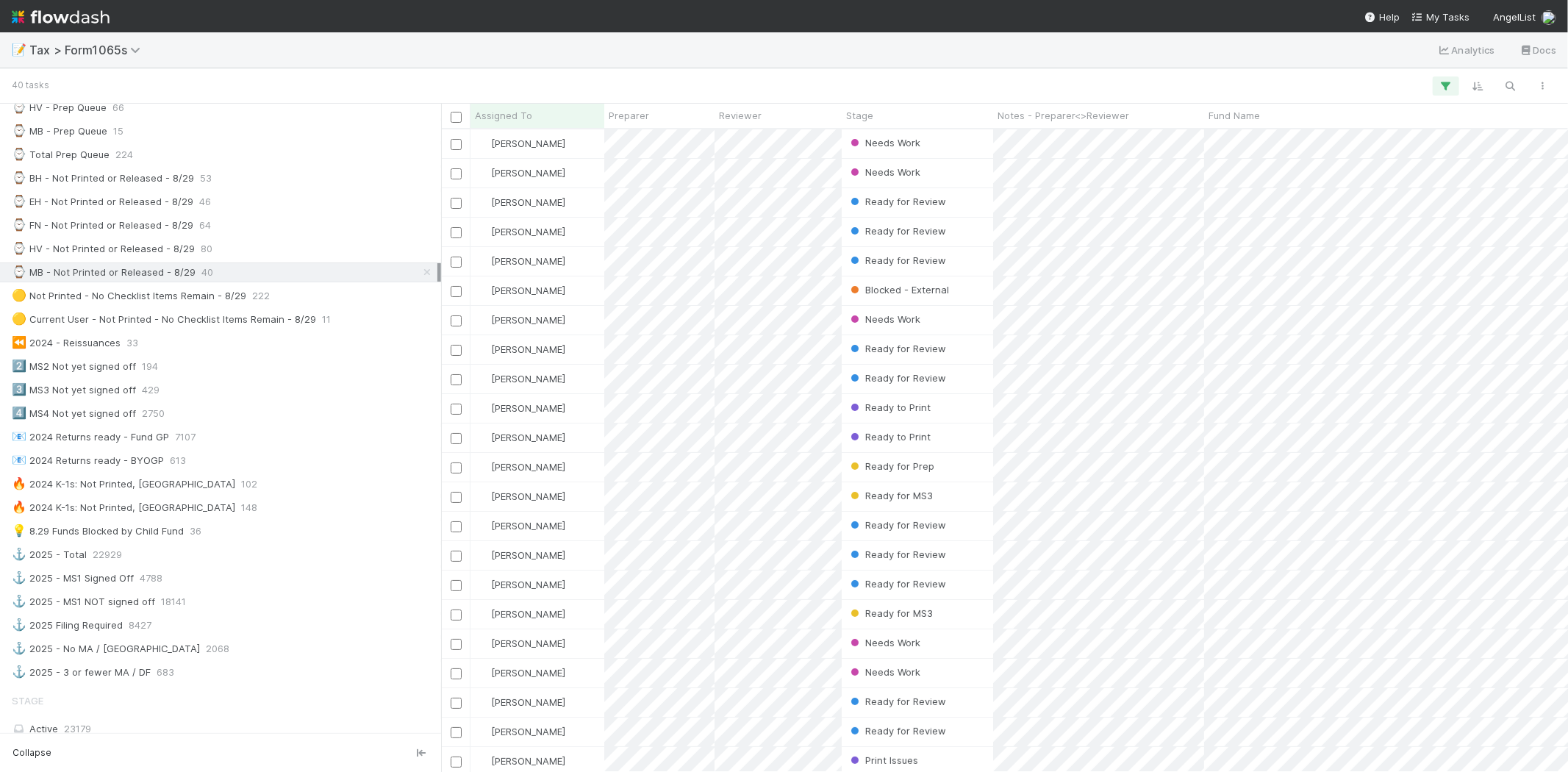
scroll to position [630, 1115]
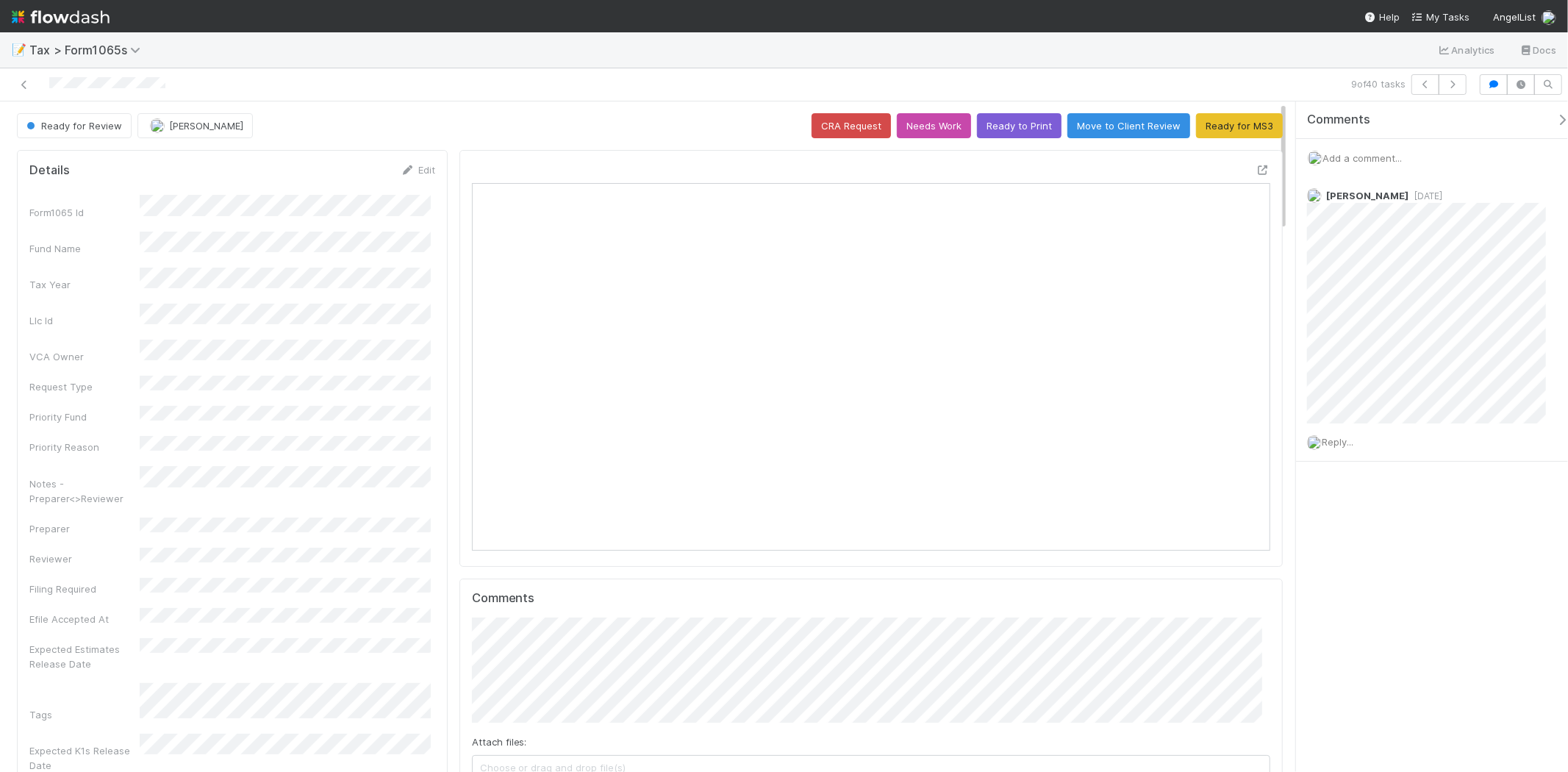
scroll to position [287, 778]
click at [83, 7] on img at bounding box center [60, 17] width 97 height 25
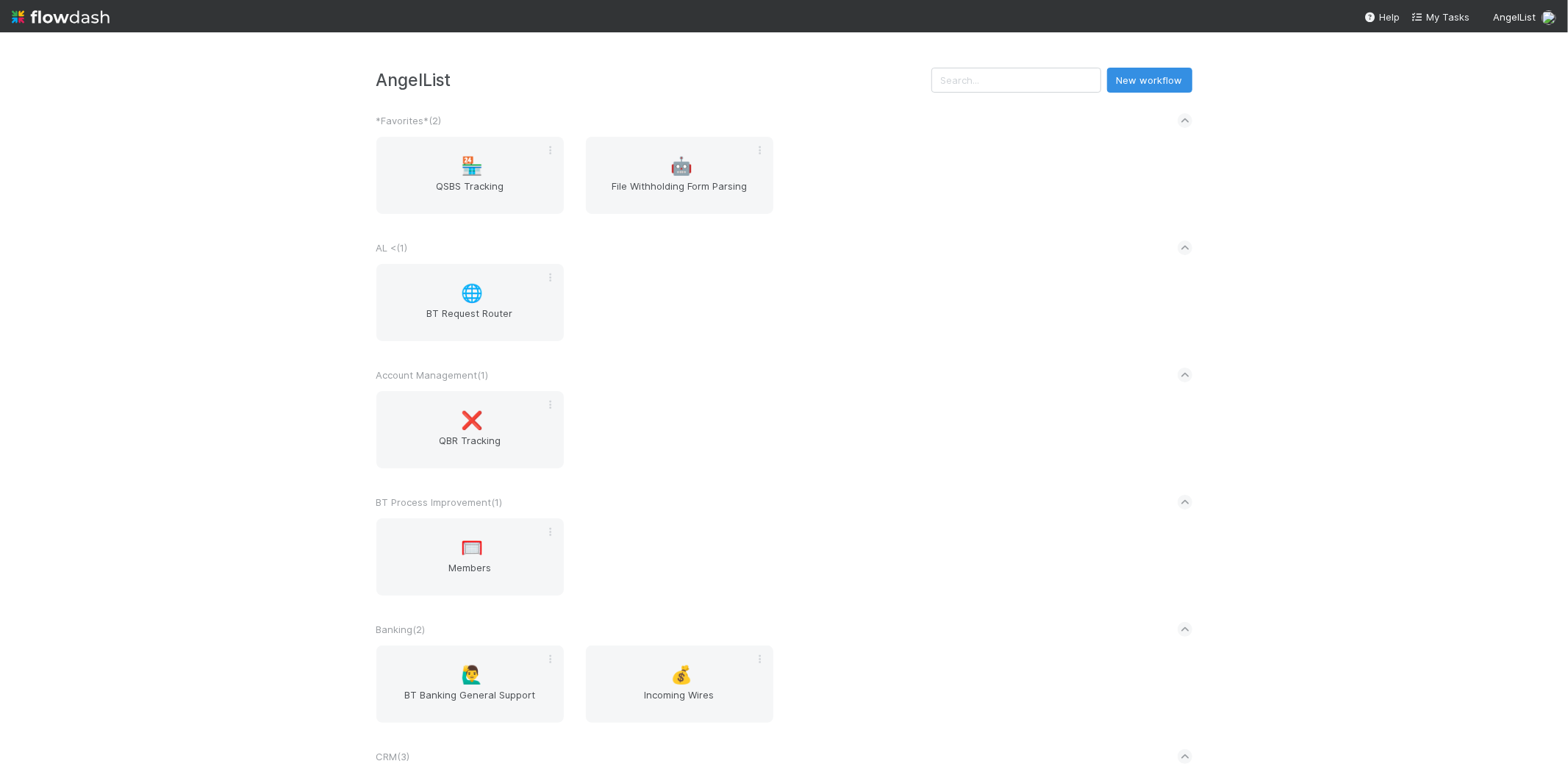
drag, startPoint x: 1041, startPoint y: 63, endPoint x: 1049, endPoint y: 69, distance: 10.0
click at [1040, 65] on div "AngelList New workflow *Favorites* ( 2 ) 🏪 QSBS Tracking 🤖 File Withholding For…" at bounding box center [784, 402] width 1568 height 740
drag, startPoint x: 1049, startPoint y: 69, endPoint x: 1076, endPoint y: 97, distance: 38.9
click at [1049, 70] on input "text" at bounding box center [1017, 80] width 170 height 25
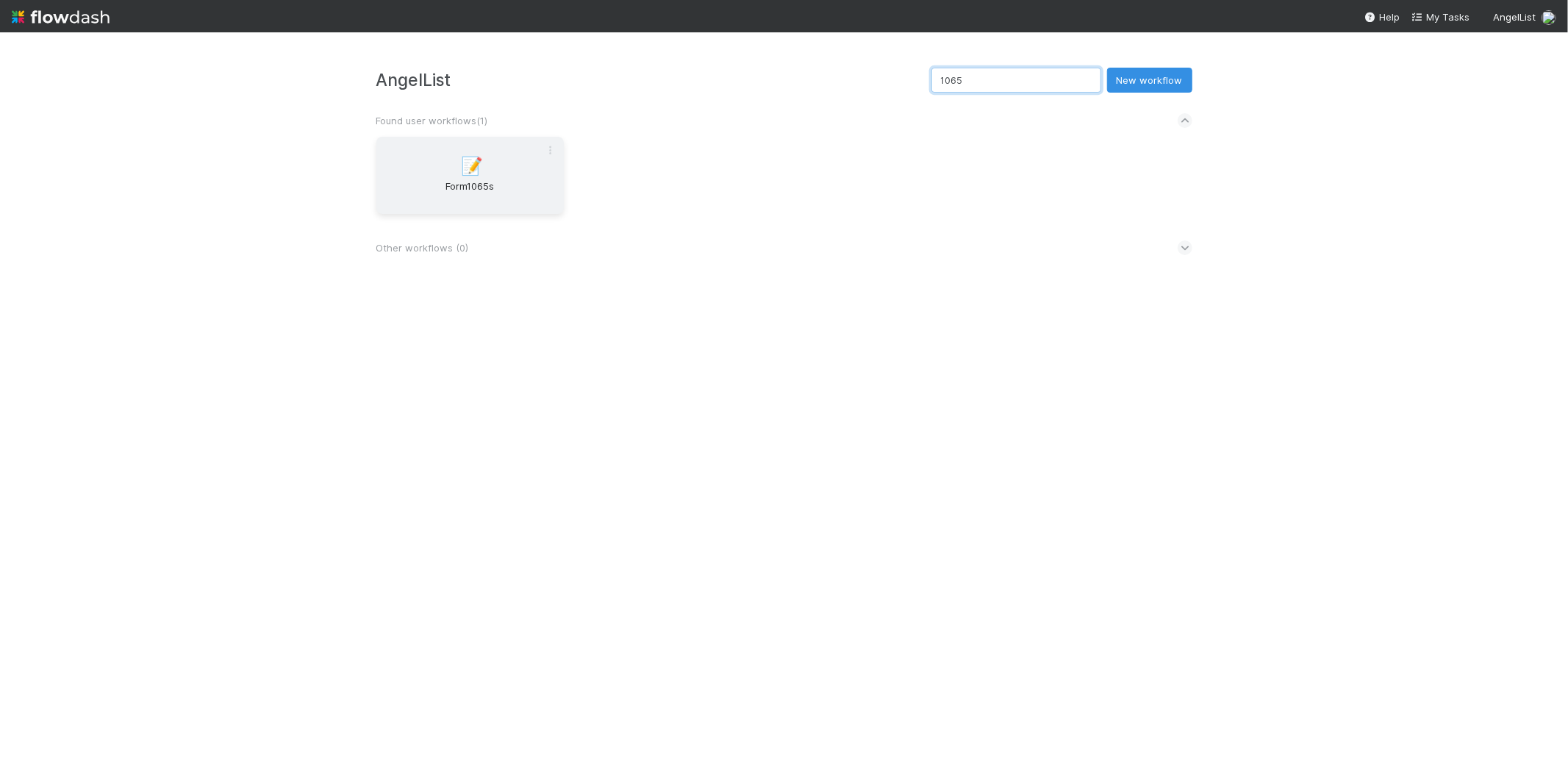
type input "1065"
click at [502, 165] on div "📝 Form1065s" at bounding box center [470, 175] width 187 height 77
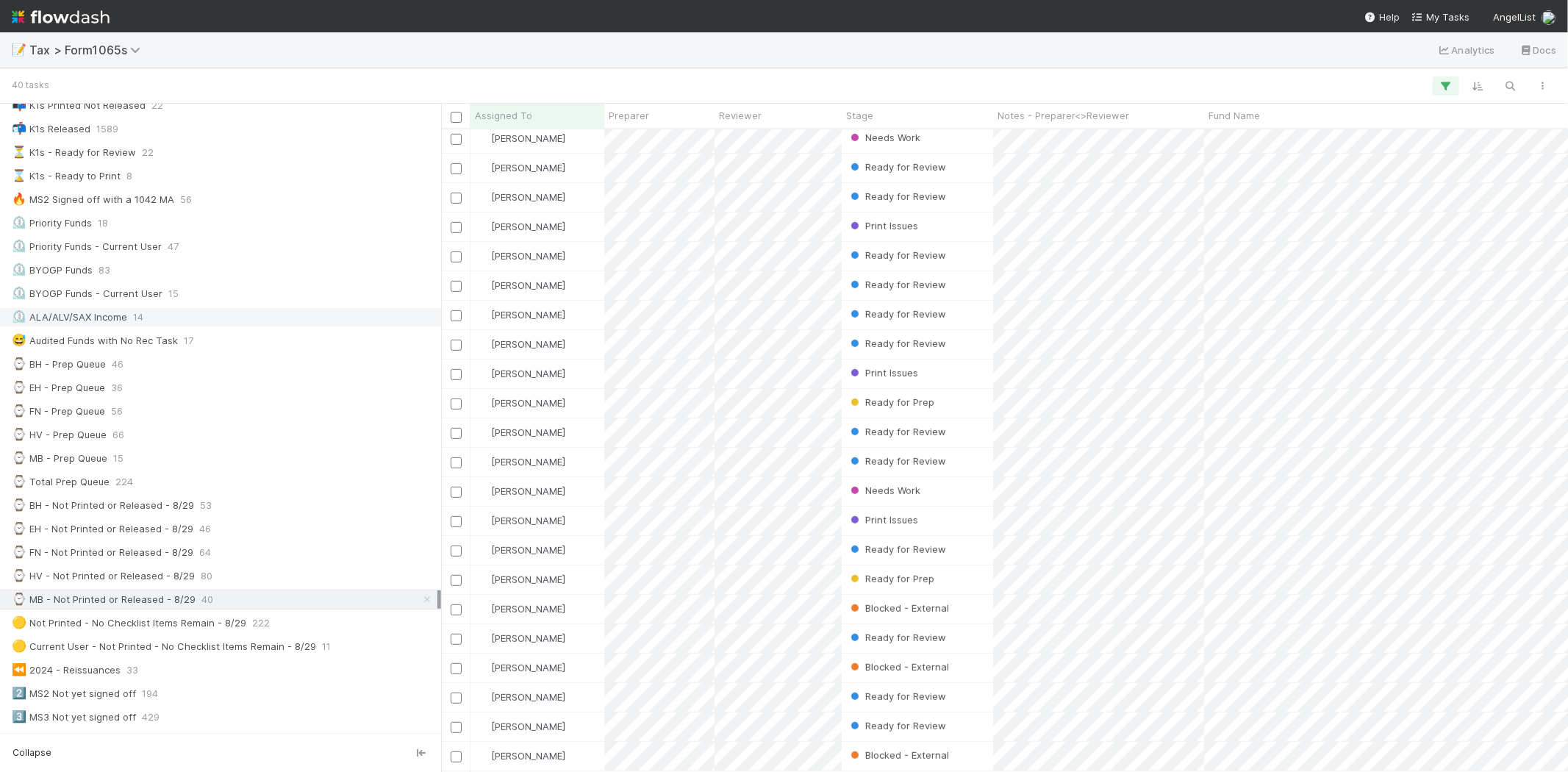
scroll to position [163, 0]
click at [136, 487] on div "⌚ Total Prep Queue 224" at bounding box center [225, 481] width 426 height 19
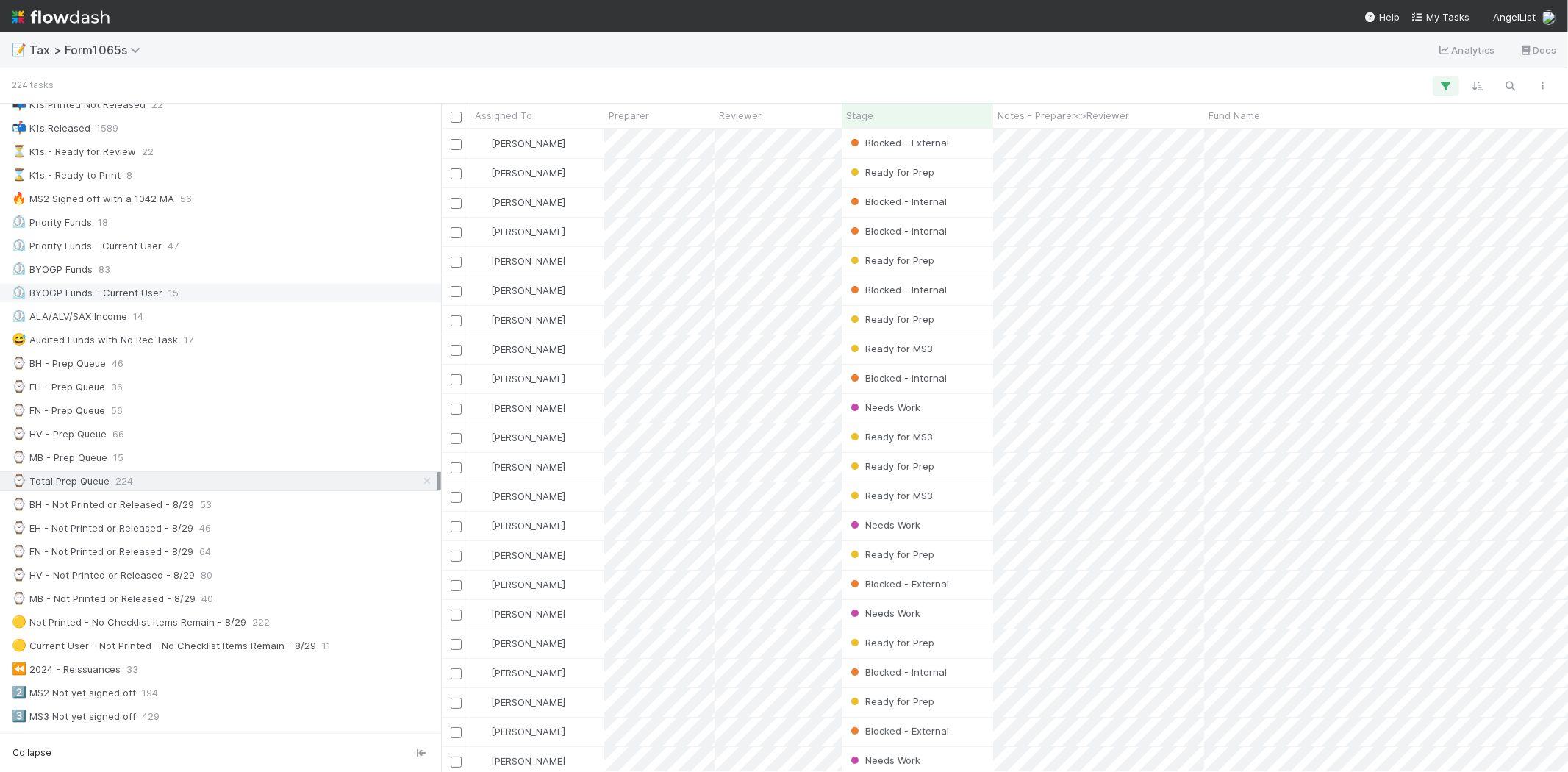
scroll to position [630, 1115]
click at [666, 664] on div "[PERSON_NAME]" at bounding box center [709, 673] width 207 height 27
click at [331, 63] on div "📝 Tax > Form1065s Analytics Docs" at bounding box center [784, 49] width 1568 height 35
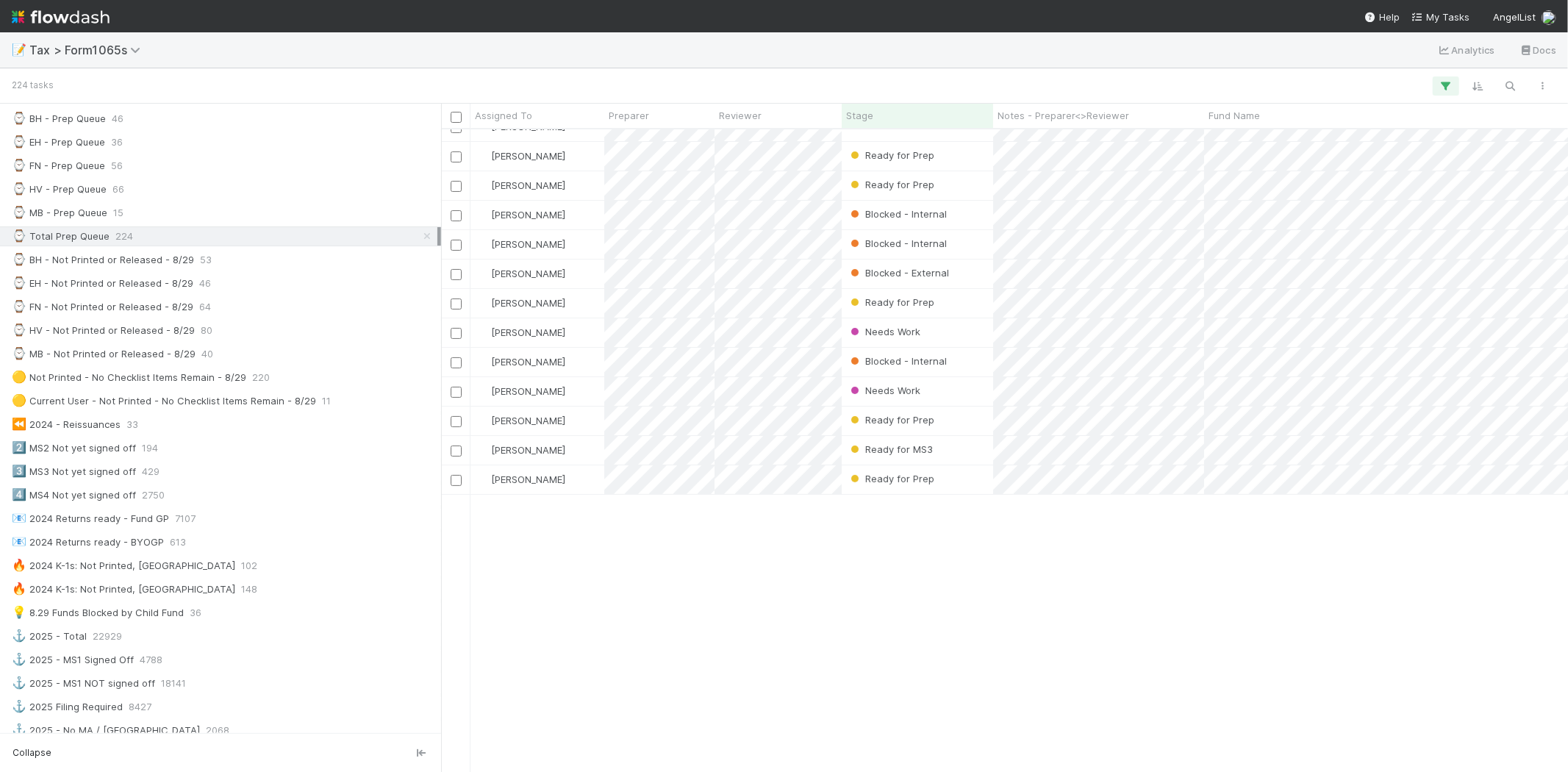
scroll to position [4631, 0]
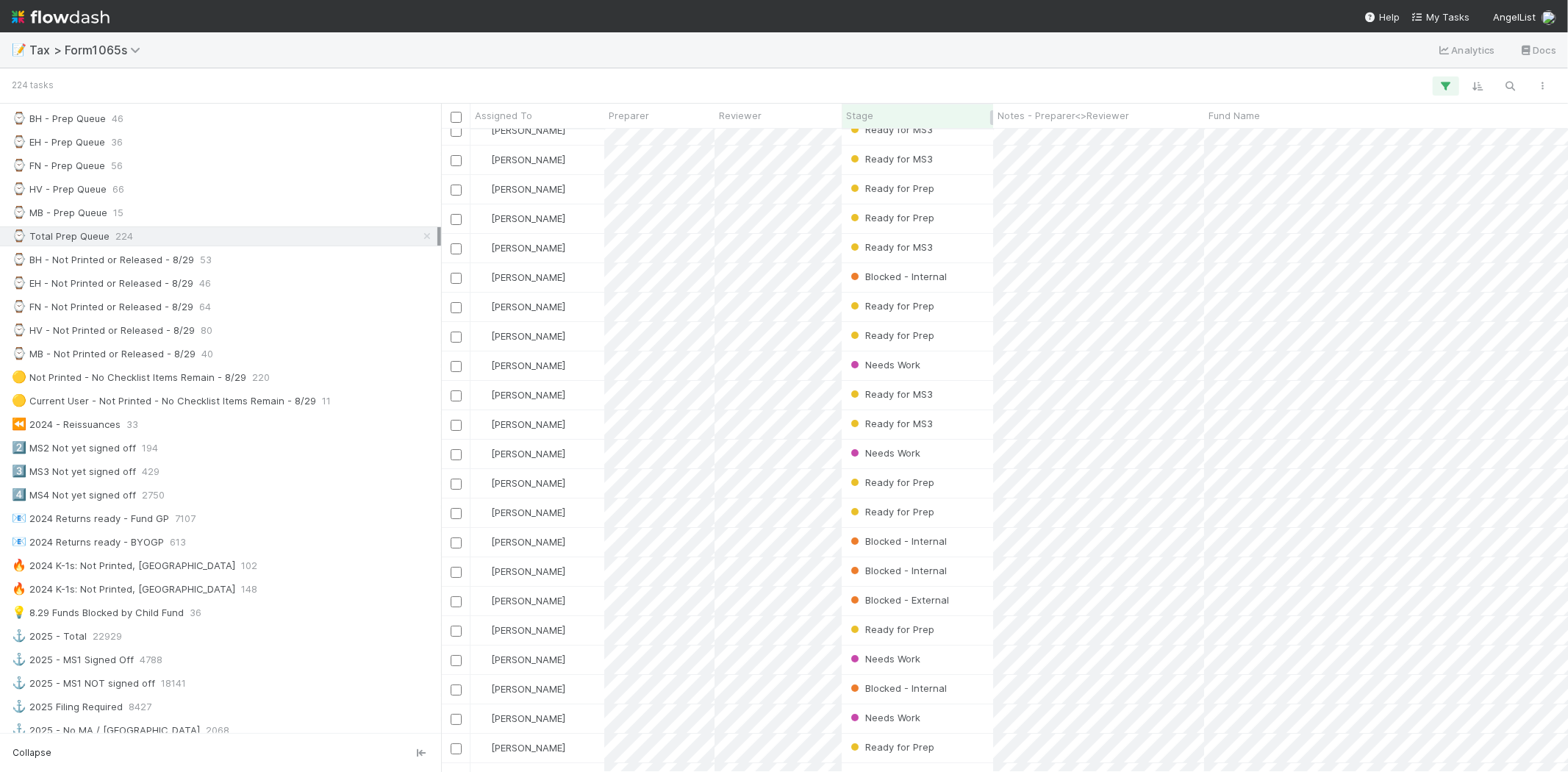
click at [915, 118] on div "Stage" at bounding box center [918, 115] width 143 height 15
click at [920, 136] on div "Sort First → Last" at bounding box center [930, 143] width 168 height 22
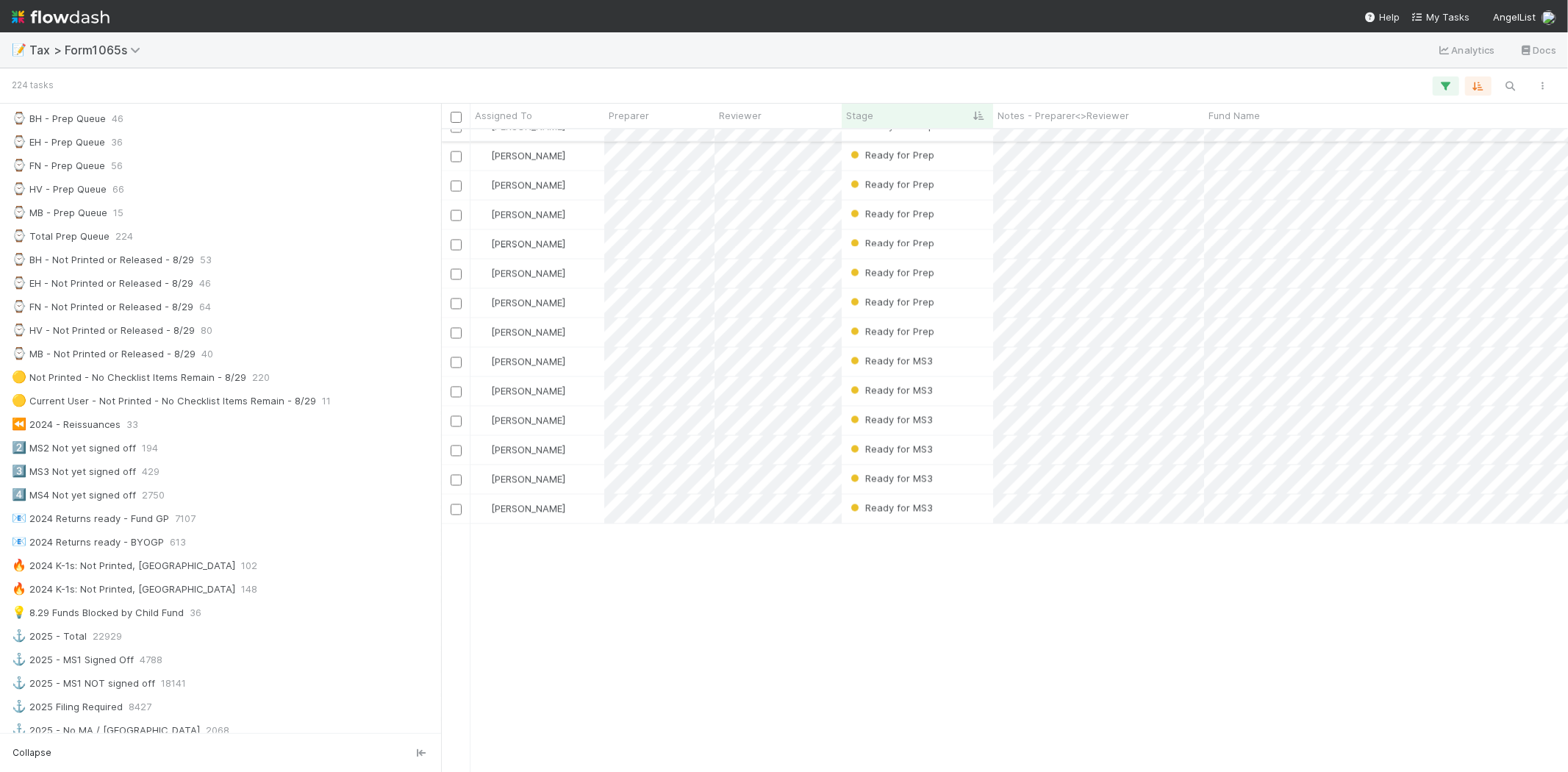
scroll to position [1984, 0]
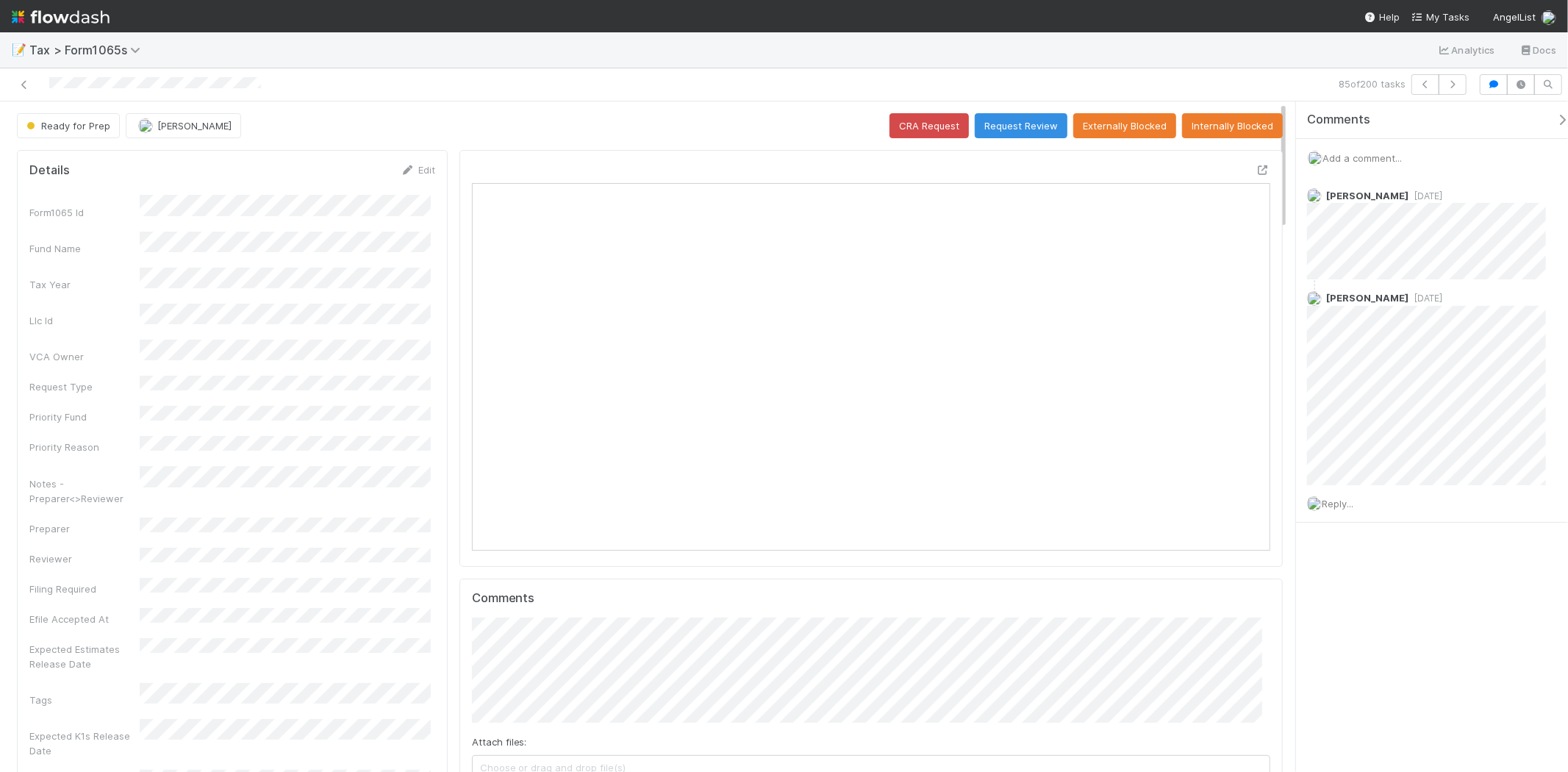
scroll to position [287, 778]
click at [1421, 86] on icon "button" at bounding box center [1425, 84] width 15 height 9
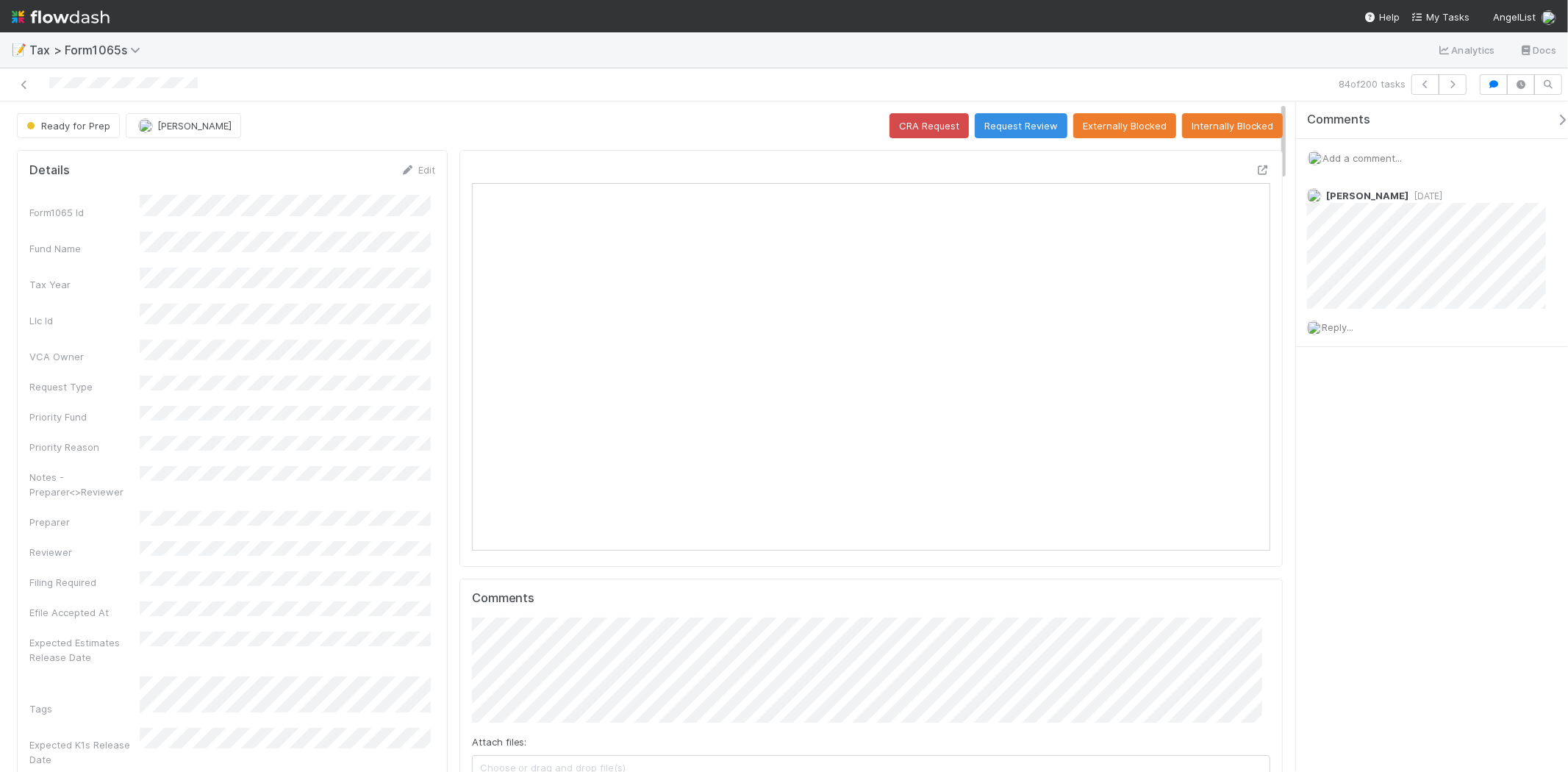
scroll to position [287, 778]
click at [1010, 128] on button "Request Review" at bounding box center [1021, 126] width 93 height 25
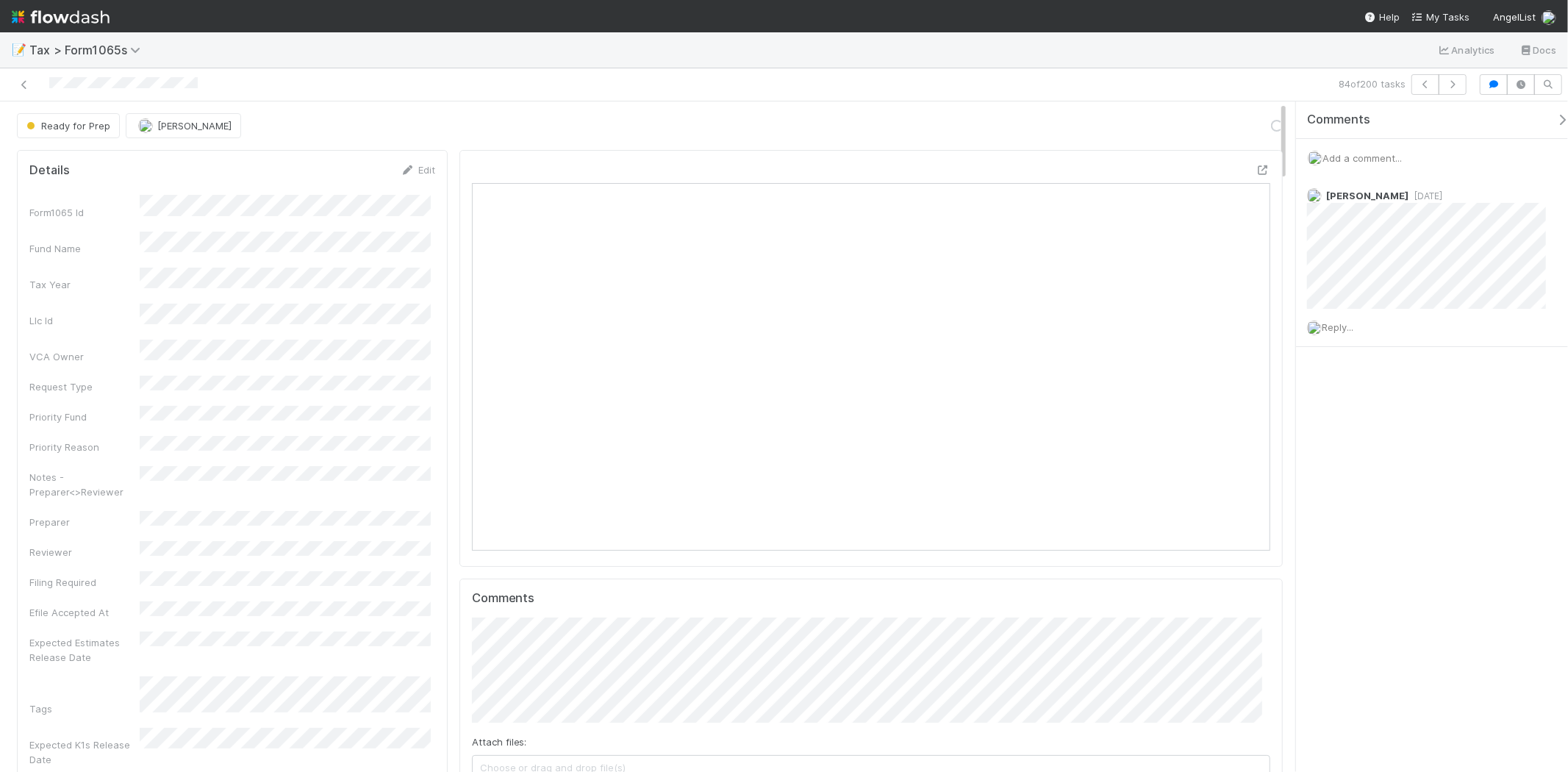
click at [1373, 161] on span "Add a comment..." at bounding box center [1362, 158] width 80 height 12
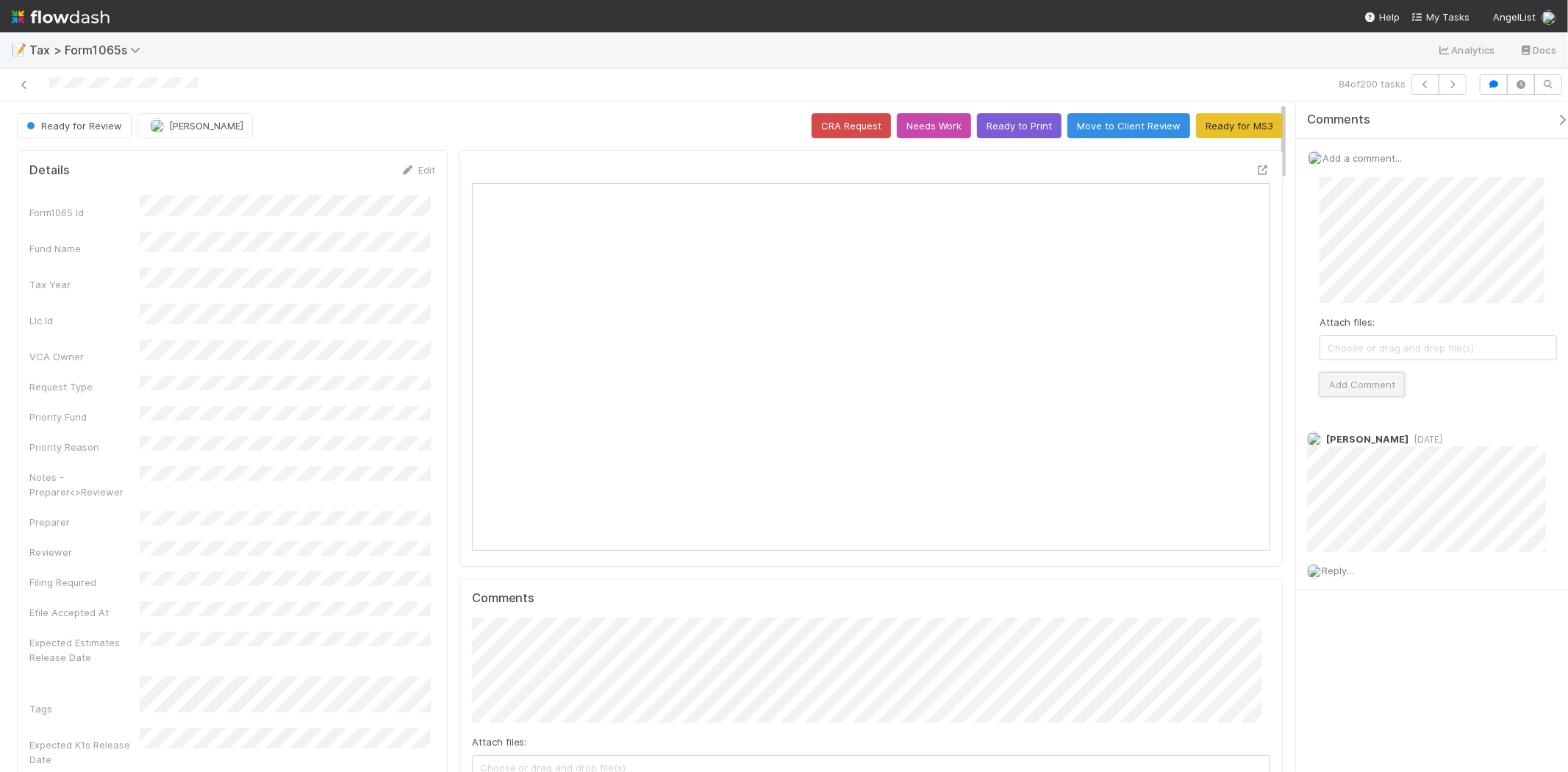
click at [1334, 381] on button "Add Comment" at bounding box center [1362, 384] width 85 height 25
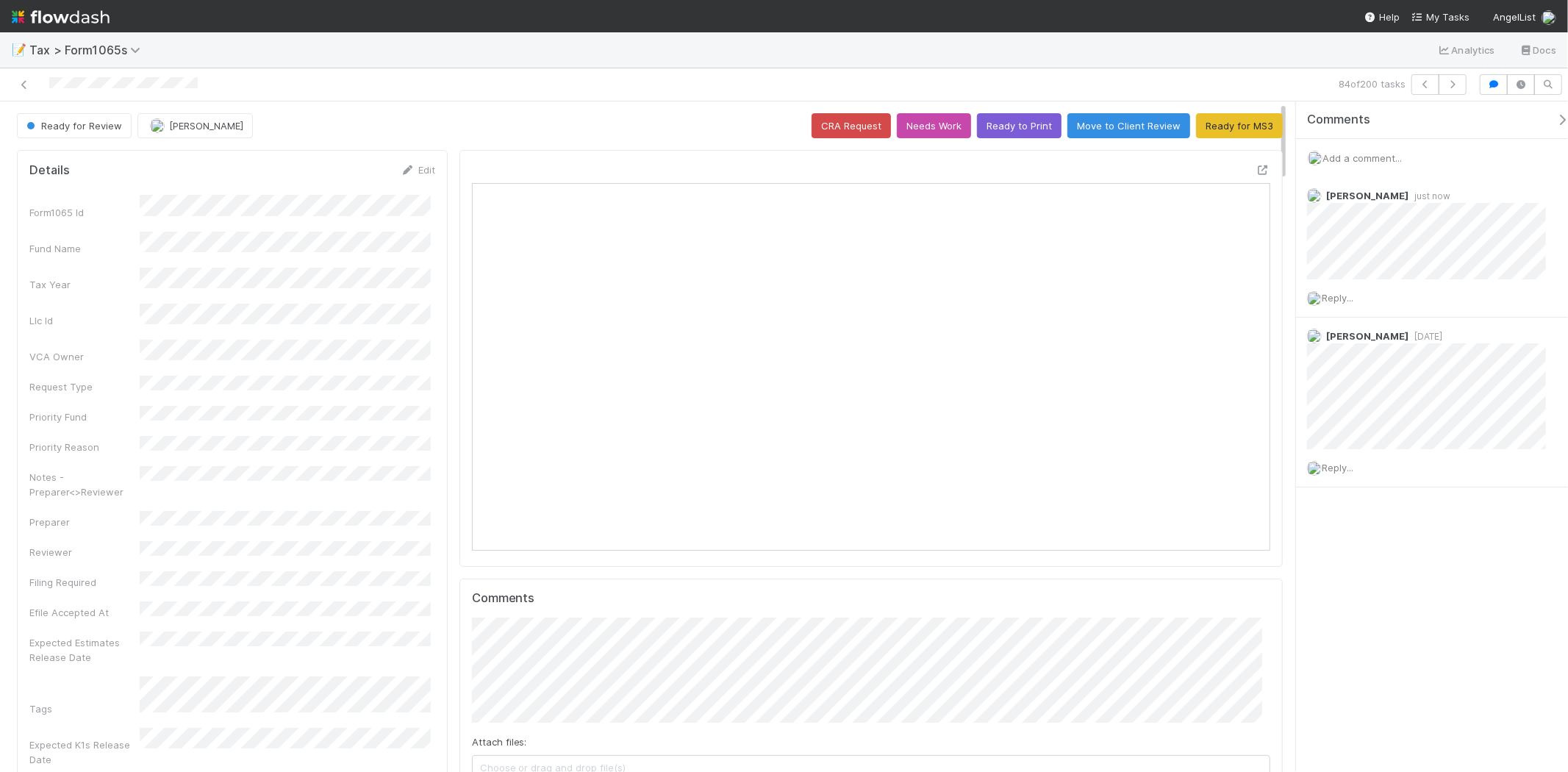
click at [85, 16] on img at bounding box center [60, 17] width 97 height 25
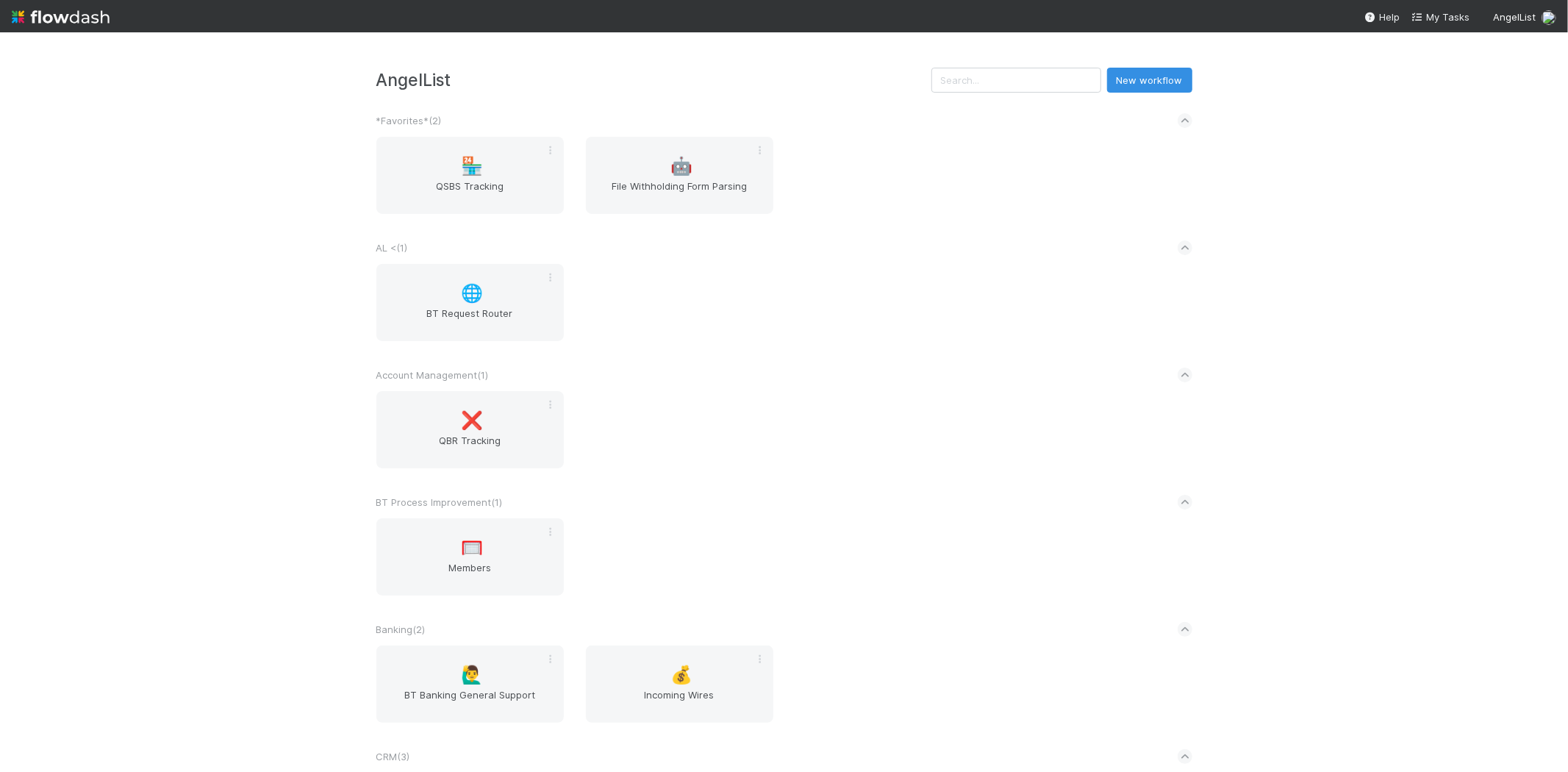
drag, startPoint x: 1045, startPoint y: 45, endPoint x: 1046, endPoint y: 58, distance: 13.0
click at [1045, 47] on div "AngelList New workflow *Favorites* ( 2 ) 🏪 QSBS Tracking 🤖 File Withholding For…" at bounding box center [784, 402] width 1568 height 740
click at [1046, 58] on div "AngelList New workflow *Favorites* ( 2 ) 🏪 QSBS Tracking 🤖 File Withholding For…" at bounding box center [784, 402] width 1568 height 740
click at [1048, 76] on input "text" at bounding box center [1017, 80] width 170 height 25
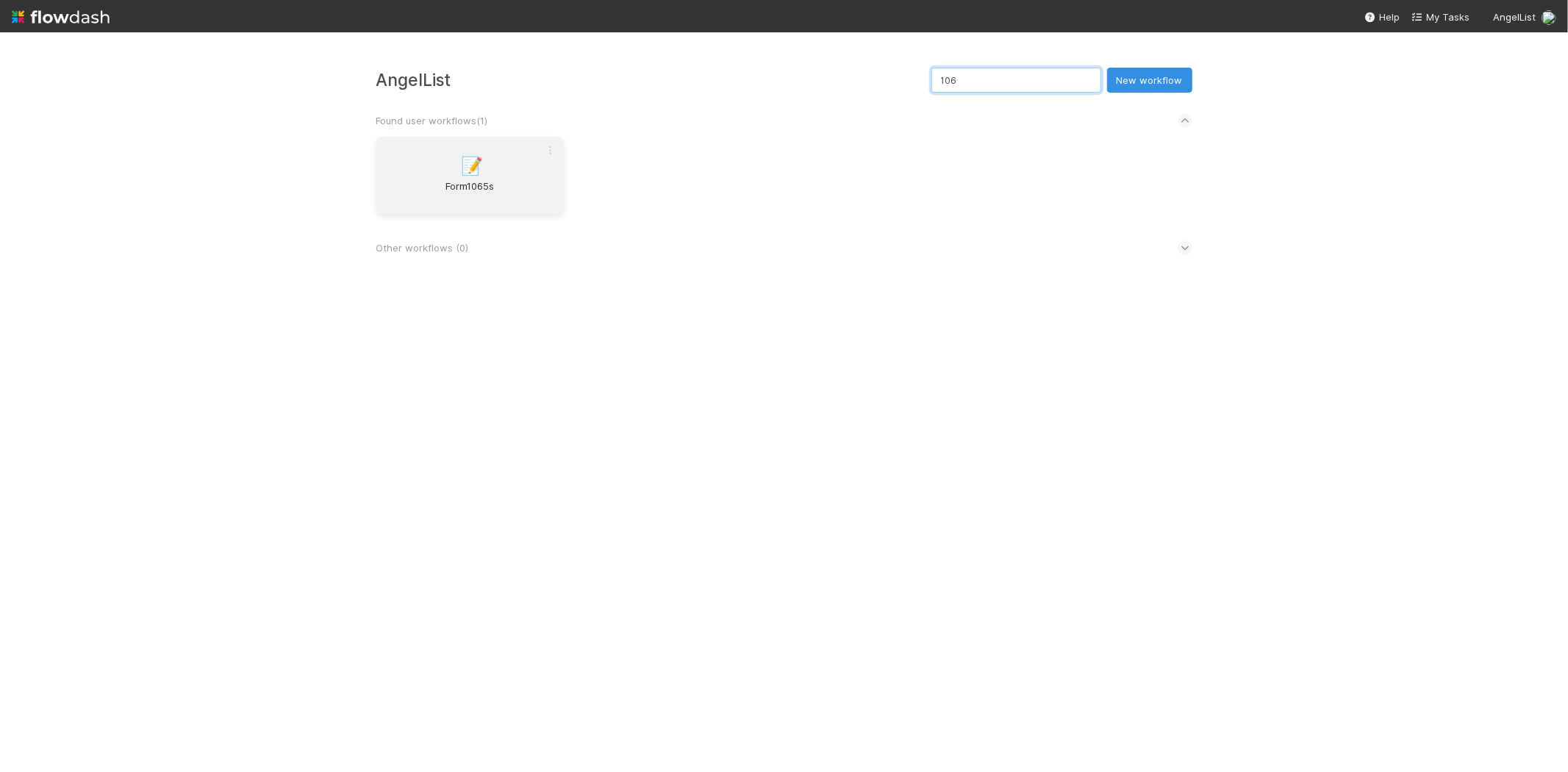
type input "106"
click at [527, 180] on span "Form1065s" at bounding box center [469, 193] width 175 height 30
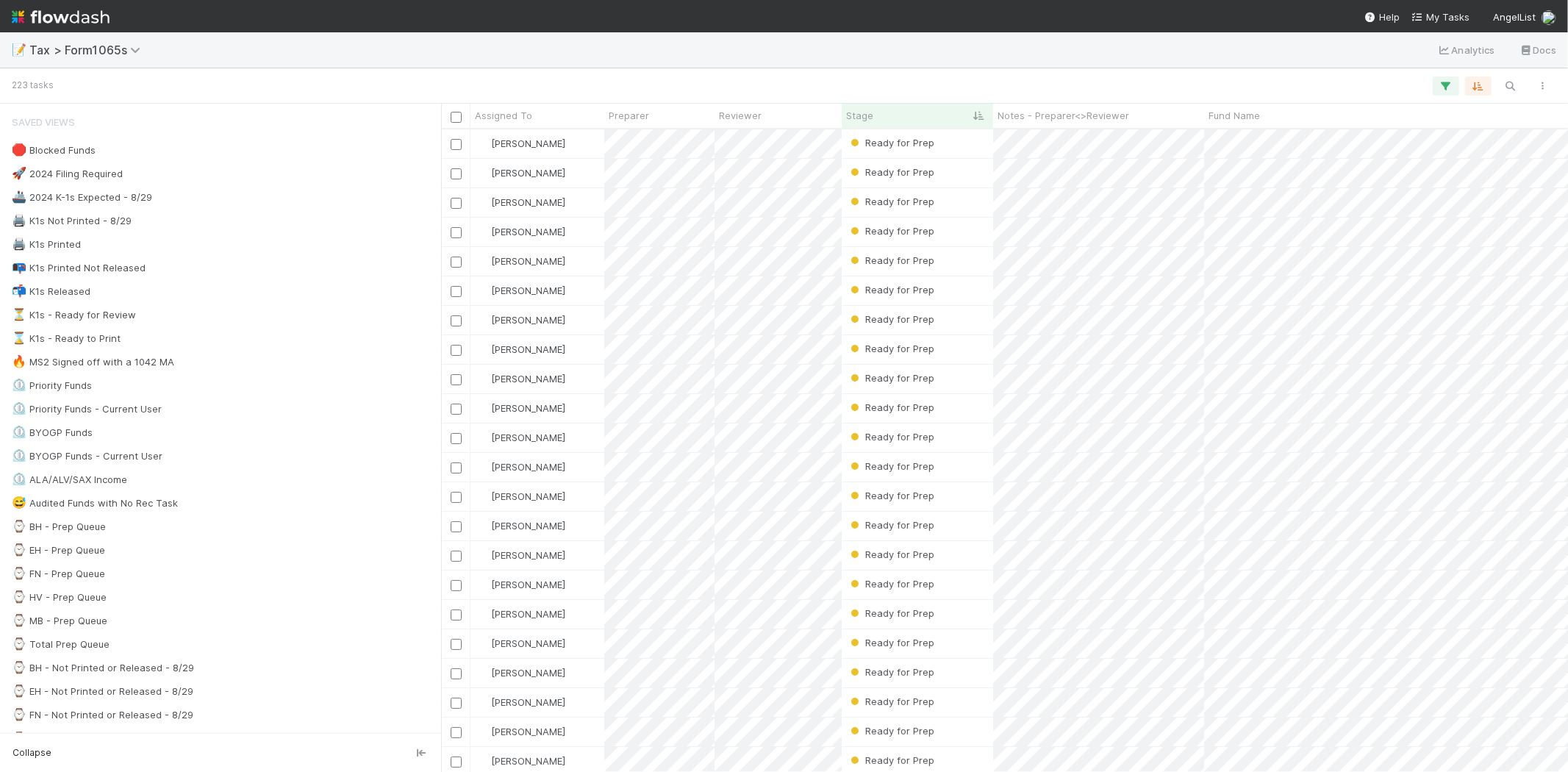
scroll to position [630, 1115]
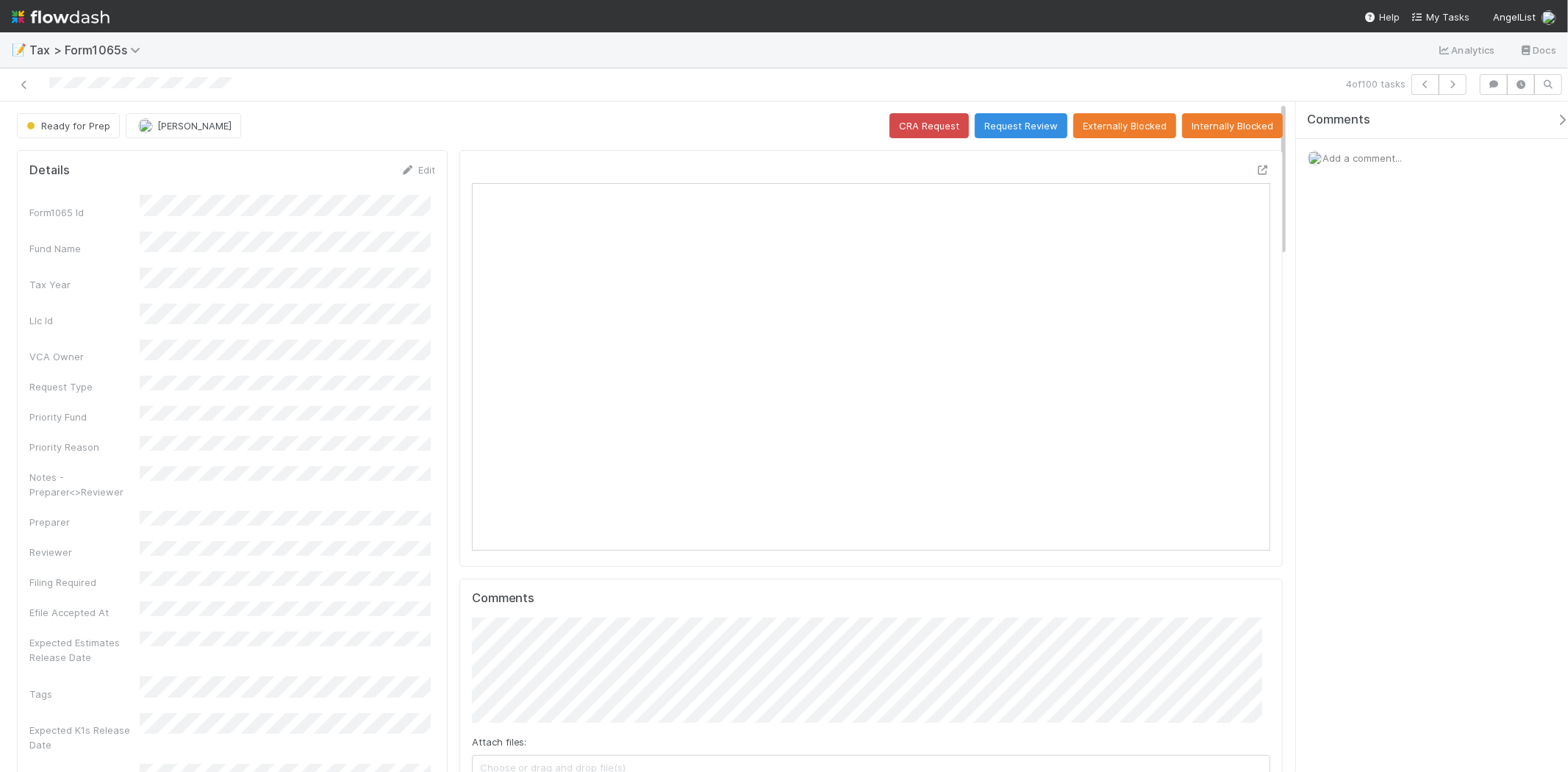
scroll to position [287, 778]
click at [1009, 122] on button "Request Review" at bounding box center [1021, 126] width 93 height 25
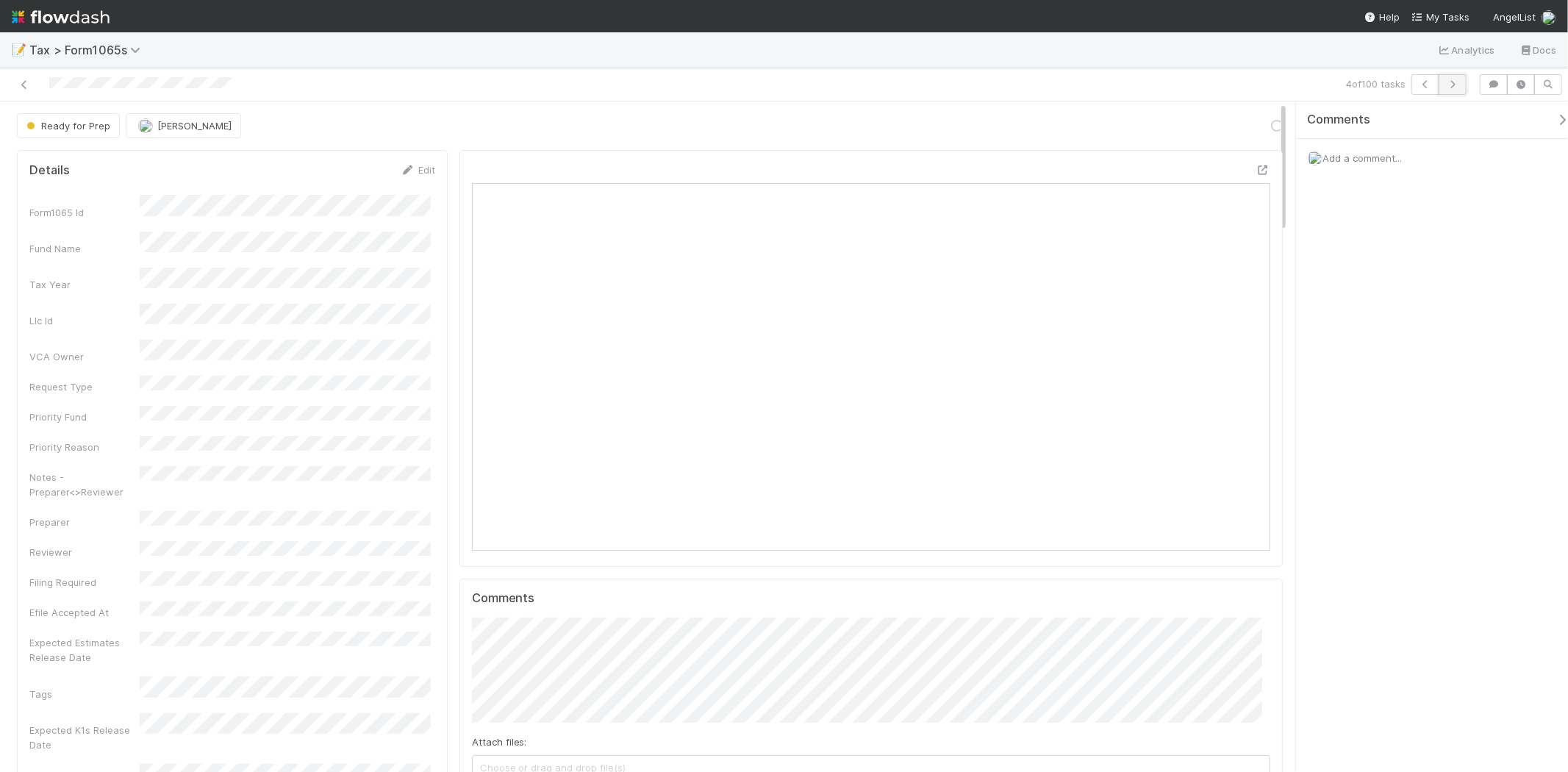
click at [1447, 86] on icon "button" at bounding box center [1453, 84] width 15 height 9
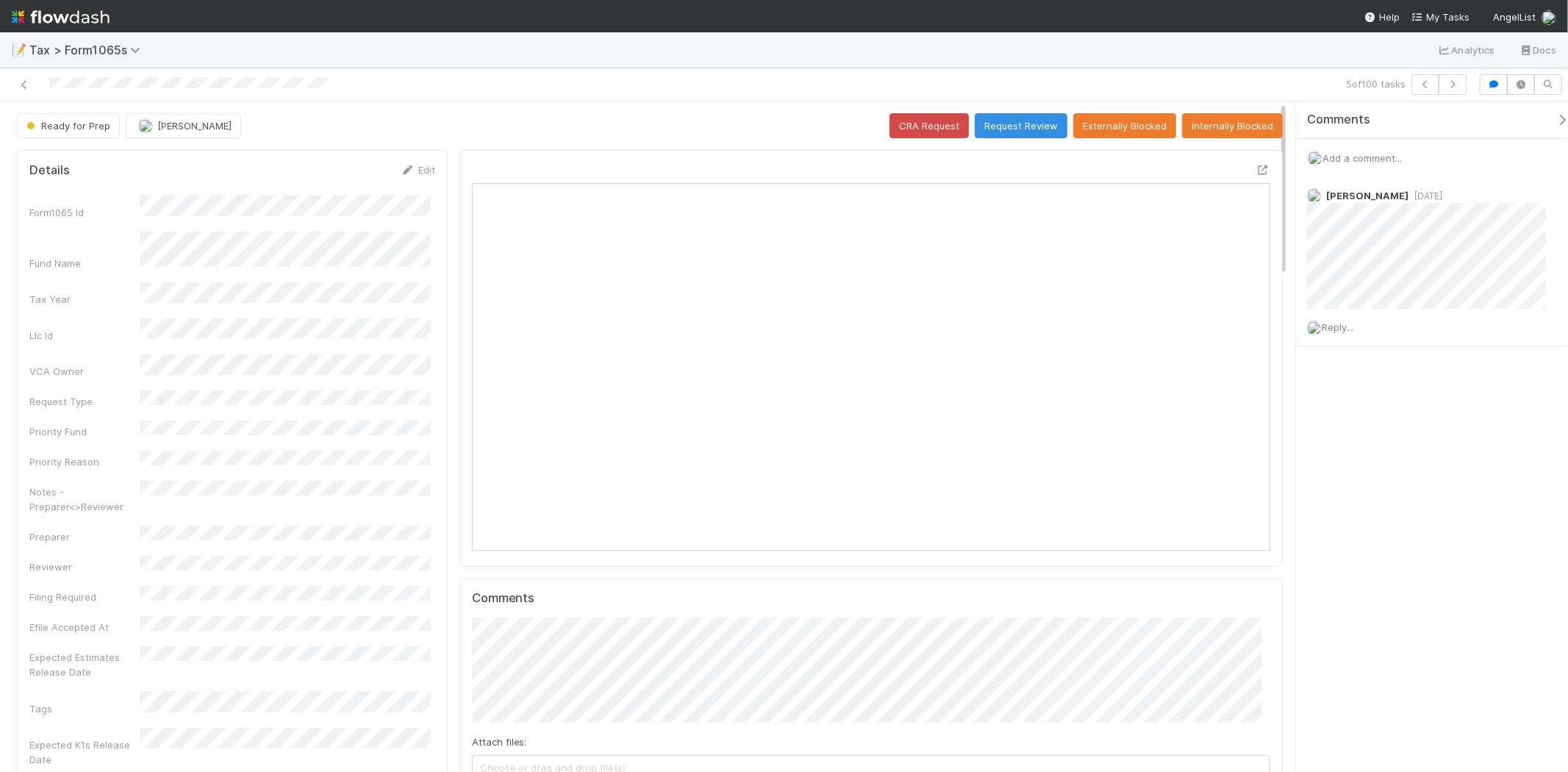
scroll to position [287, 388]
click at [1372, 153] on span "Add a comment..." at bounding box center [1362, 158] width 80 height 12
click at [1370, 158] on span "Add a comment..." at bounding box center [1362, 158] width 80 height 12
click at [1355, 154] on span "Add a comment..." at bounding box center [1362, 158] width 80 height 12
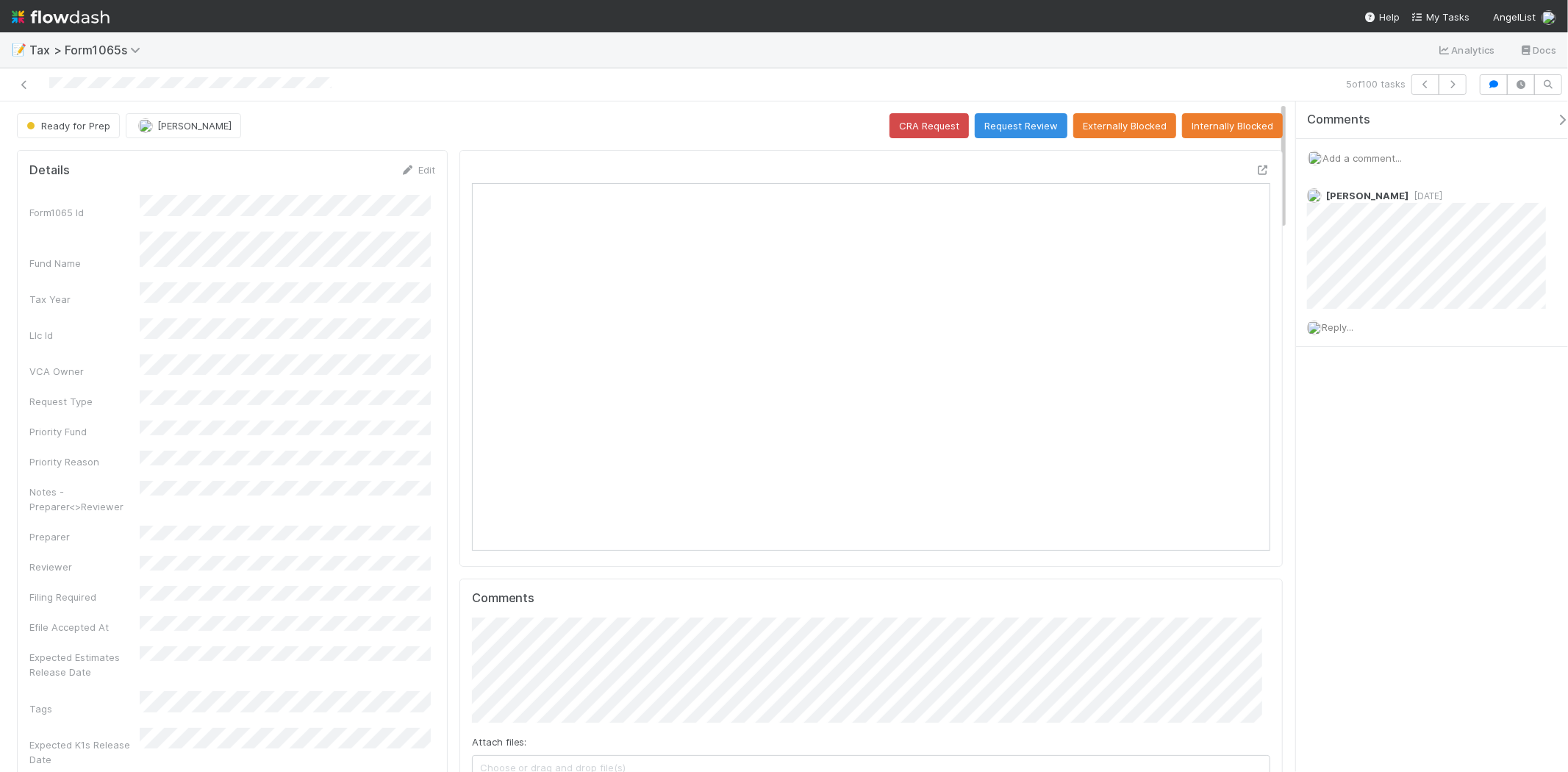
click at [1387, 155] on span "Add a comment..." at bounding box center [1362, 158] width 80 height 12
click at [1357, 383] on button "Add Comment" at bounding box center [1362, 384] width 85 height 25
click at [158, 126] on span "[PERSON_NAME]" at bounding box center [194, 126] width 74 height 12
click at [203, 162] on span "Michael Binck you" at bounding box center [195, 163] width 97 height 12
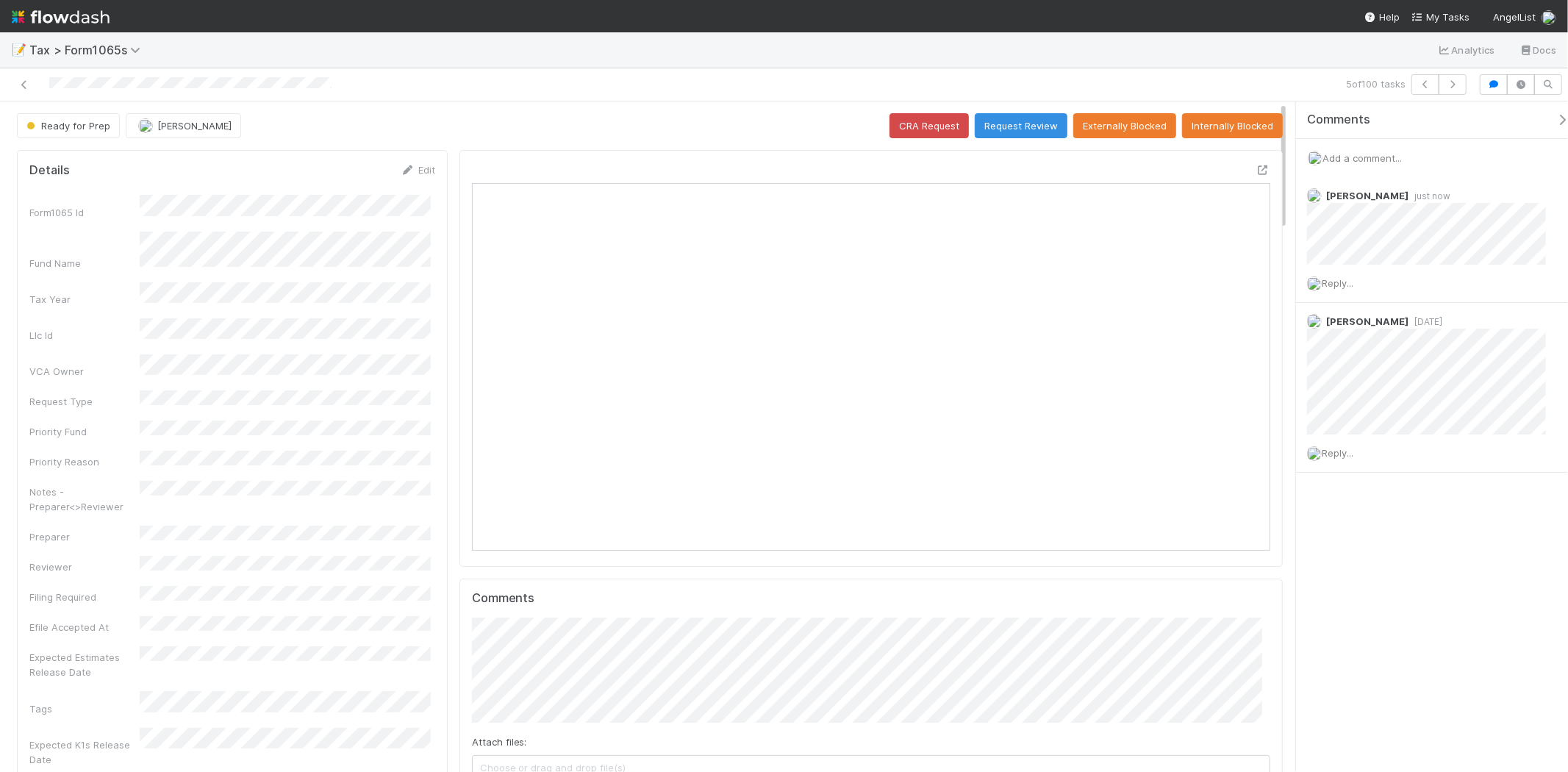
click at [427, 171] on link "Edit" at bounding box center [418, 169] width 34 height 12
click at [253, 581] on span "you" at bounding box center [261, 579] width 16 height 12
click at [349, 181] on button "Save" at bounding box center [357, 175] width 42 height 25
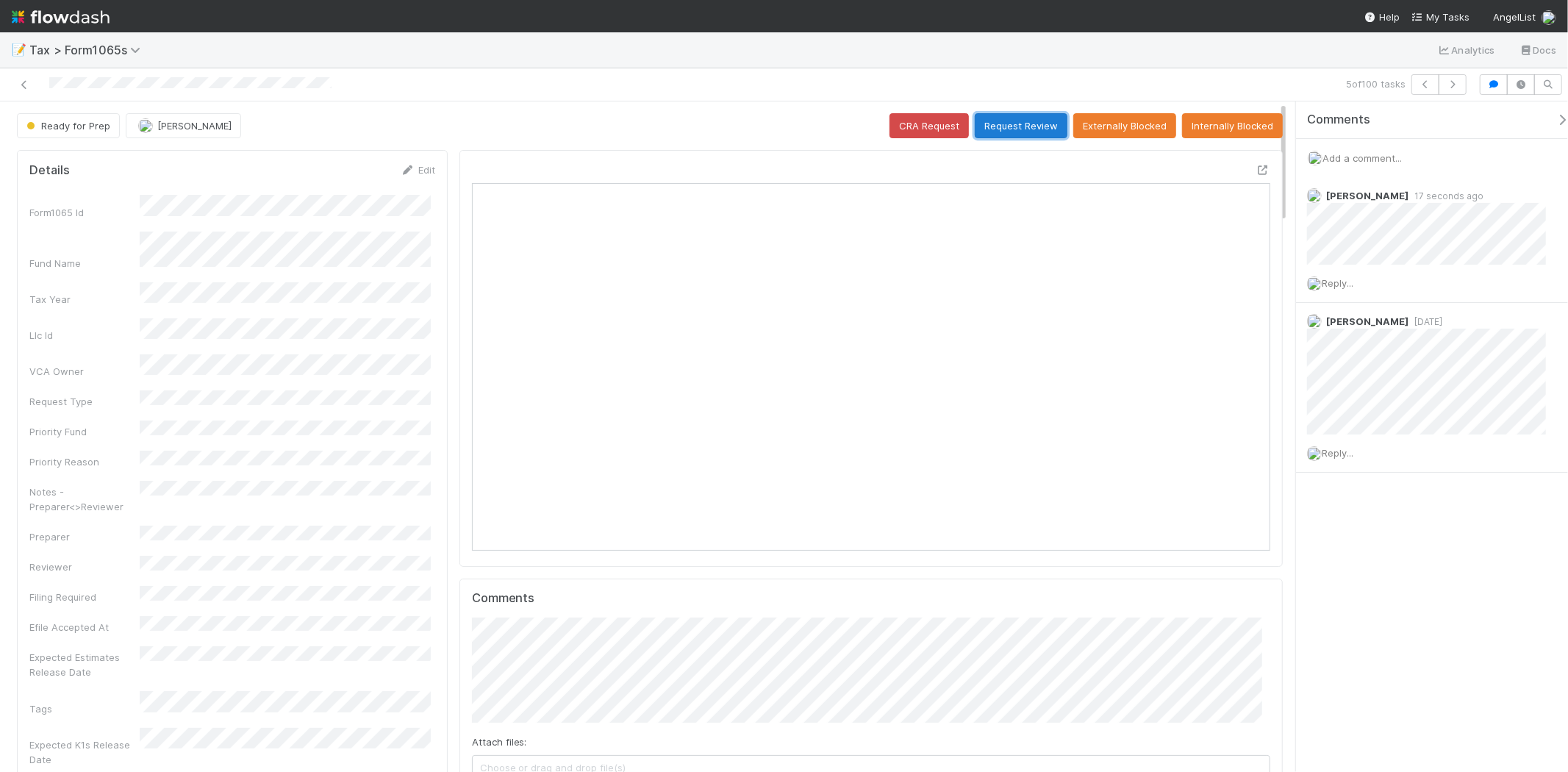
click at [1015, 122] on button "Request Review" at bounding box center [1021, 126] width 93 height 25
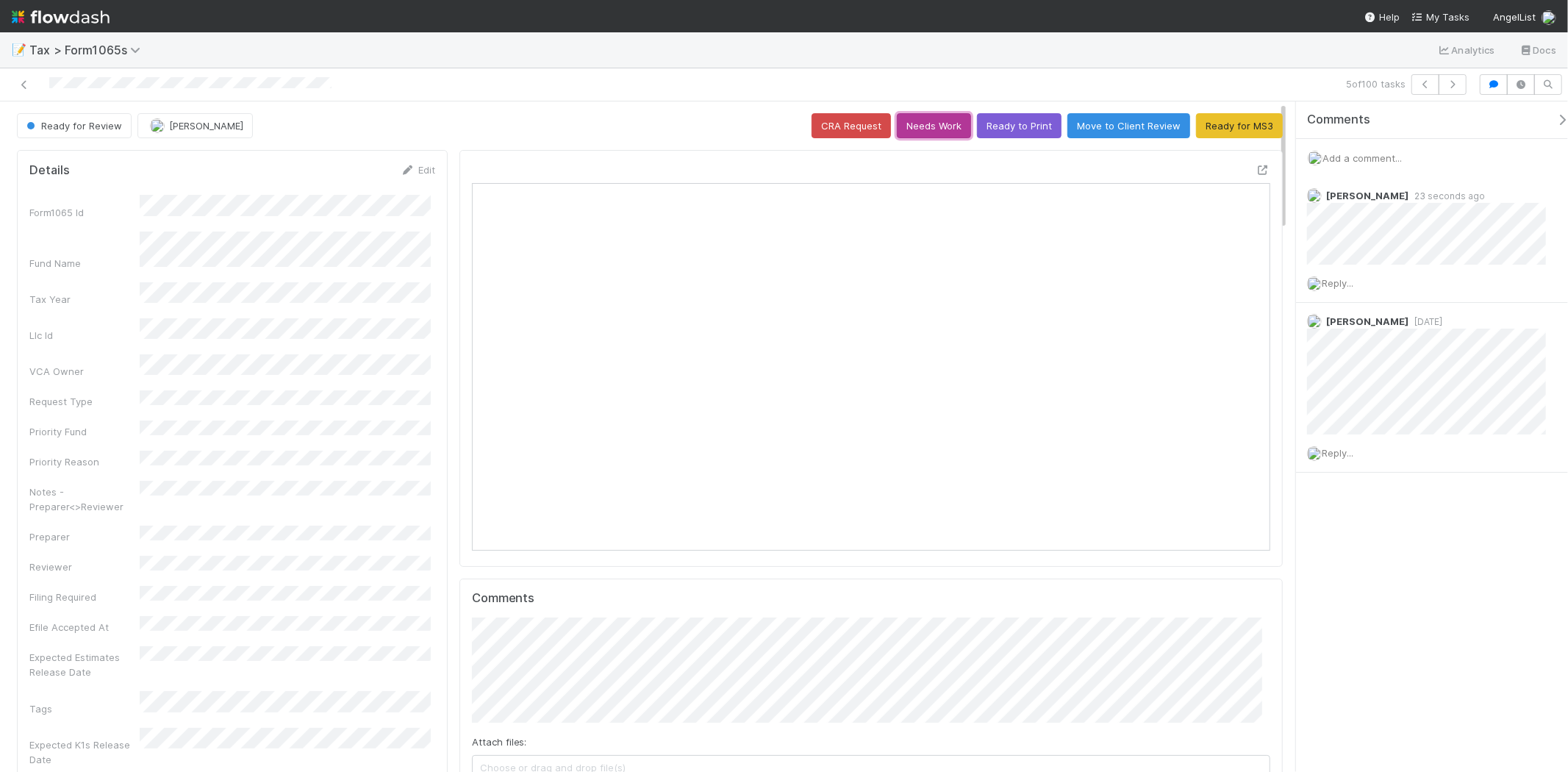
click at [926, 125] on button "Needs Work" at bounding box center [933, 126] width 74 height 25
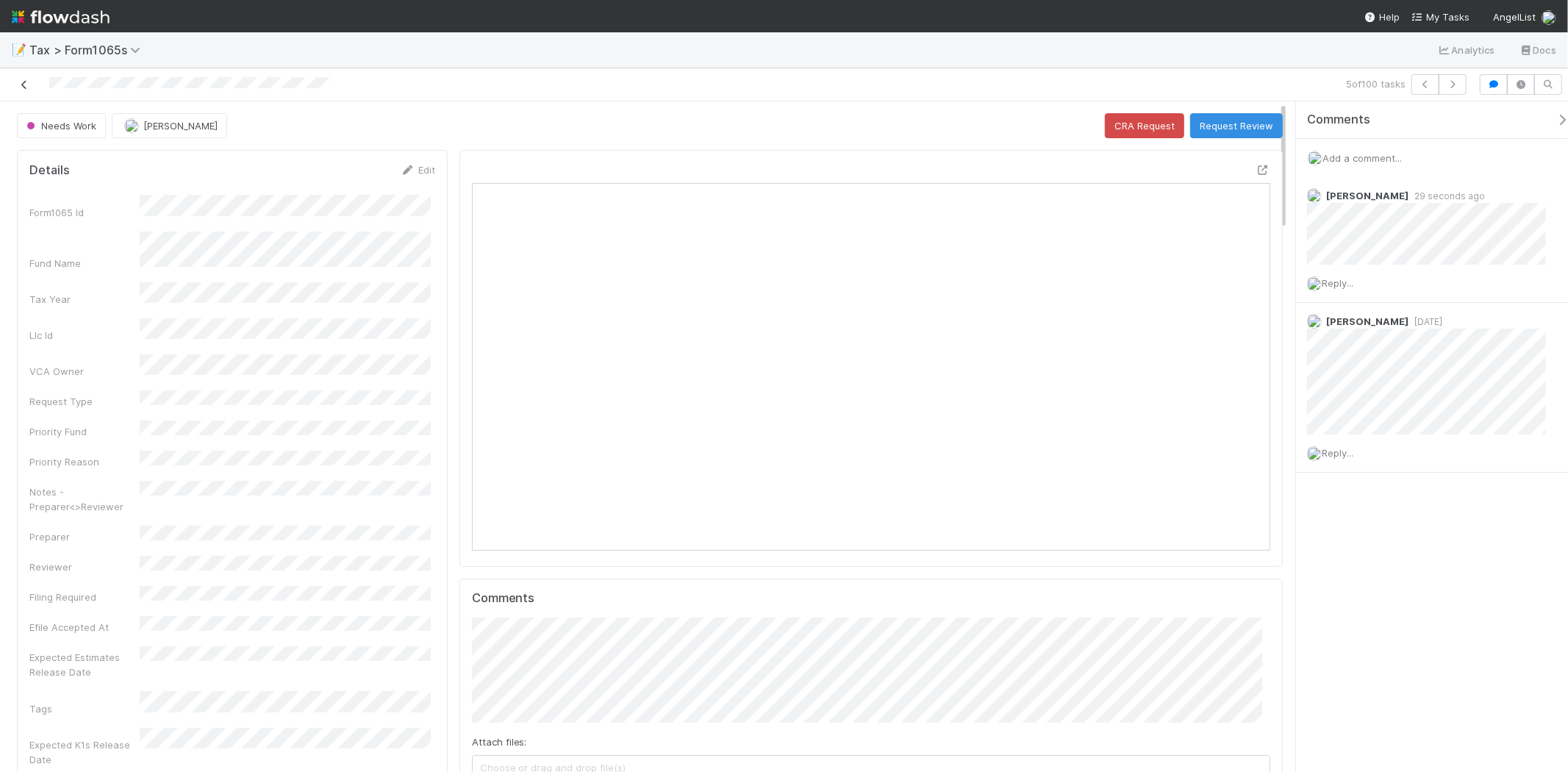
click at [19, 84] on icon at bounding box center [24, 85] width 15 height 9
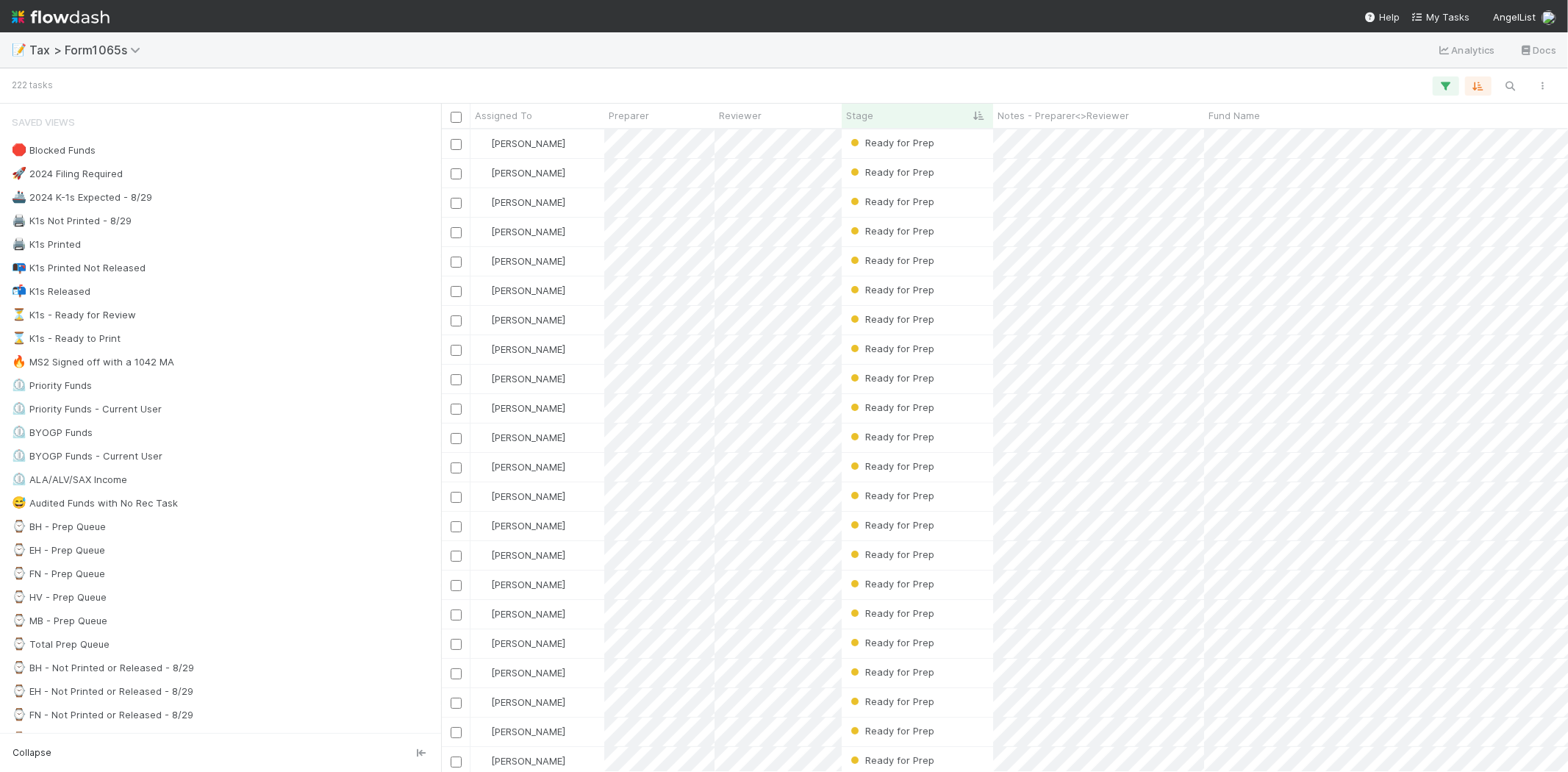
scroll to position [630, 1115]
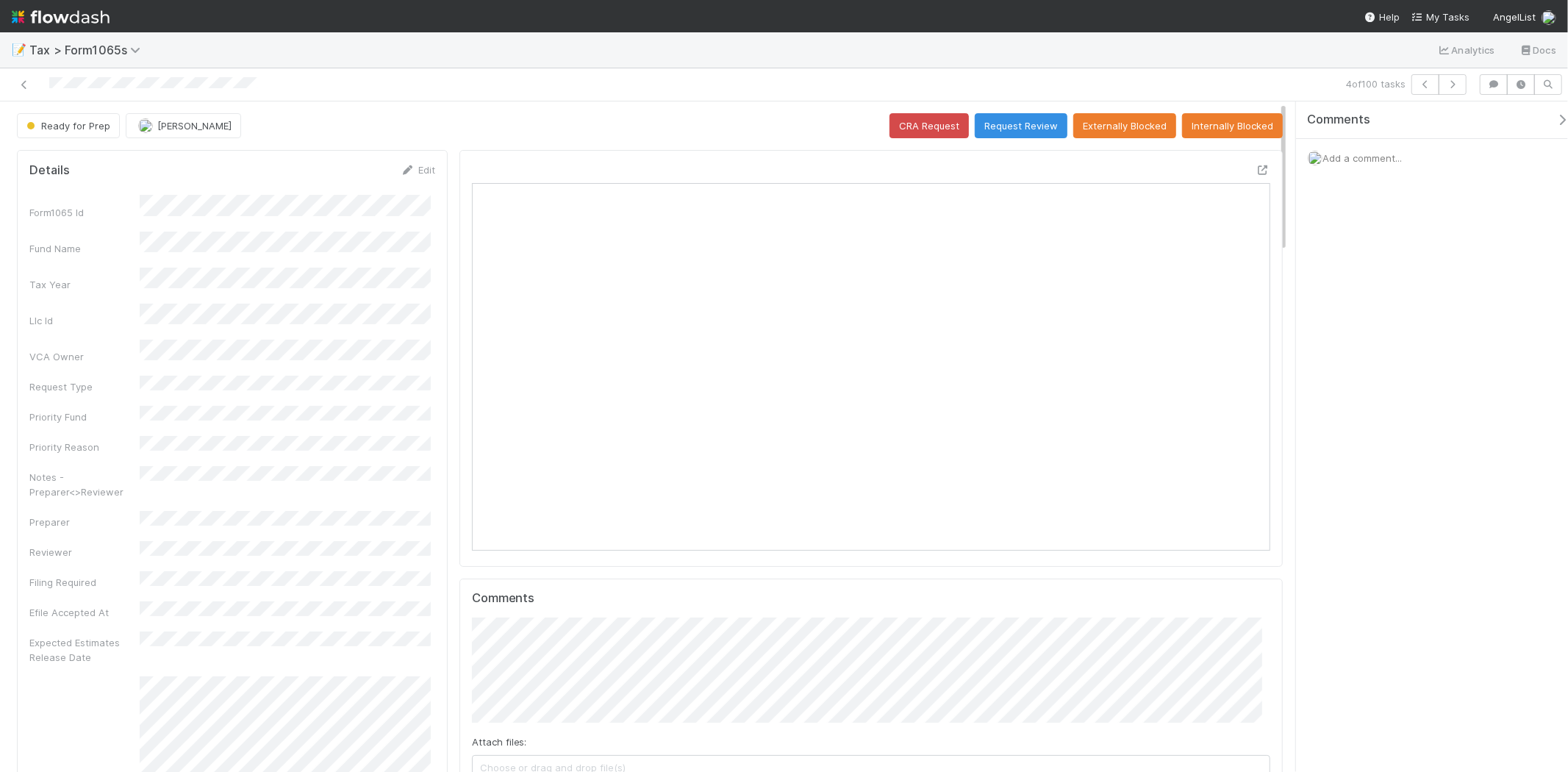
scroll to position [287, 778]
click at [1452, 87] on icon "button" at bounding box center [1453, 84] width 15 height 9
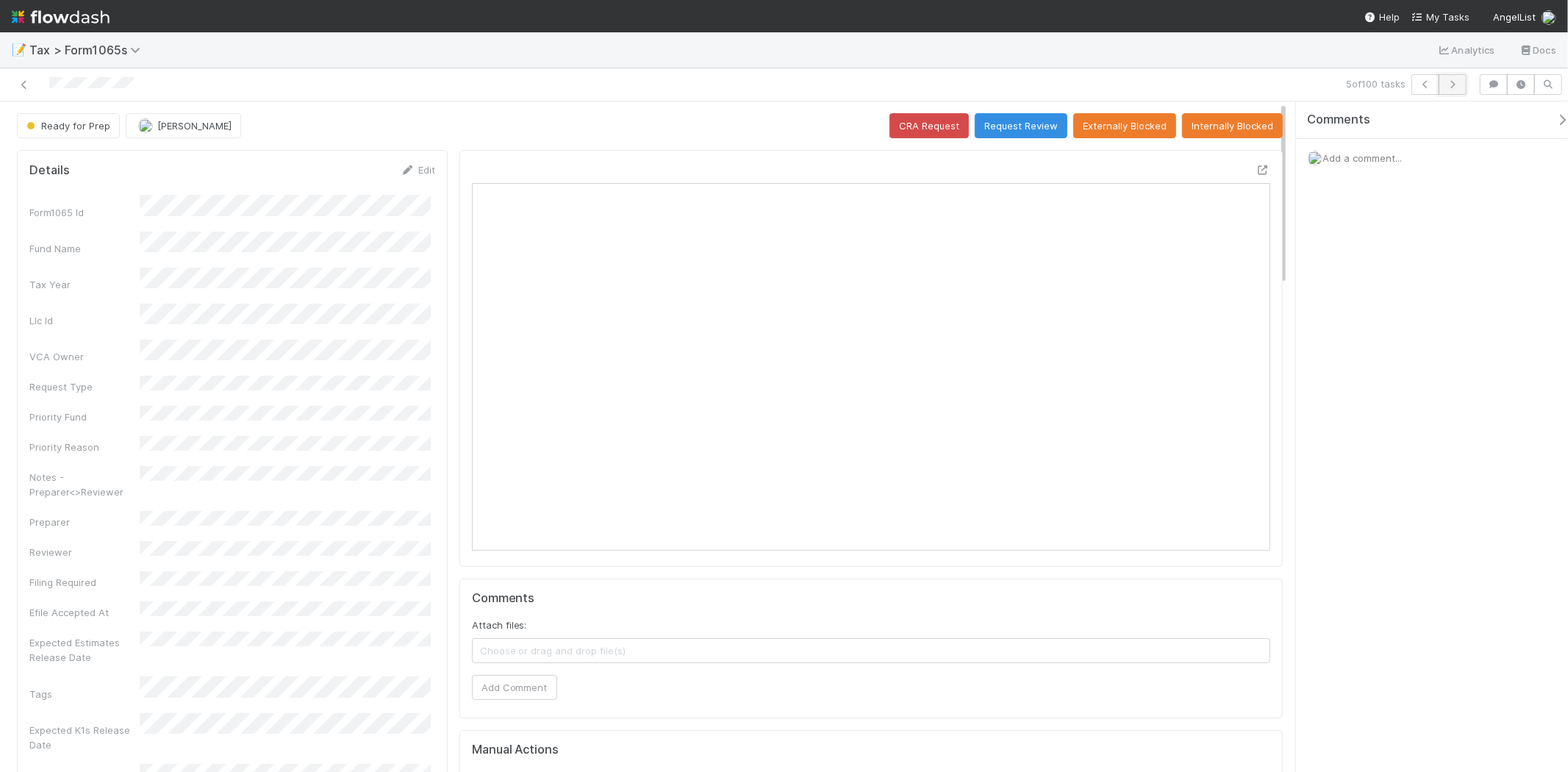
click at [1447, 81] on icon "button" at bounding box center [1453, 84] width 15 height 9
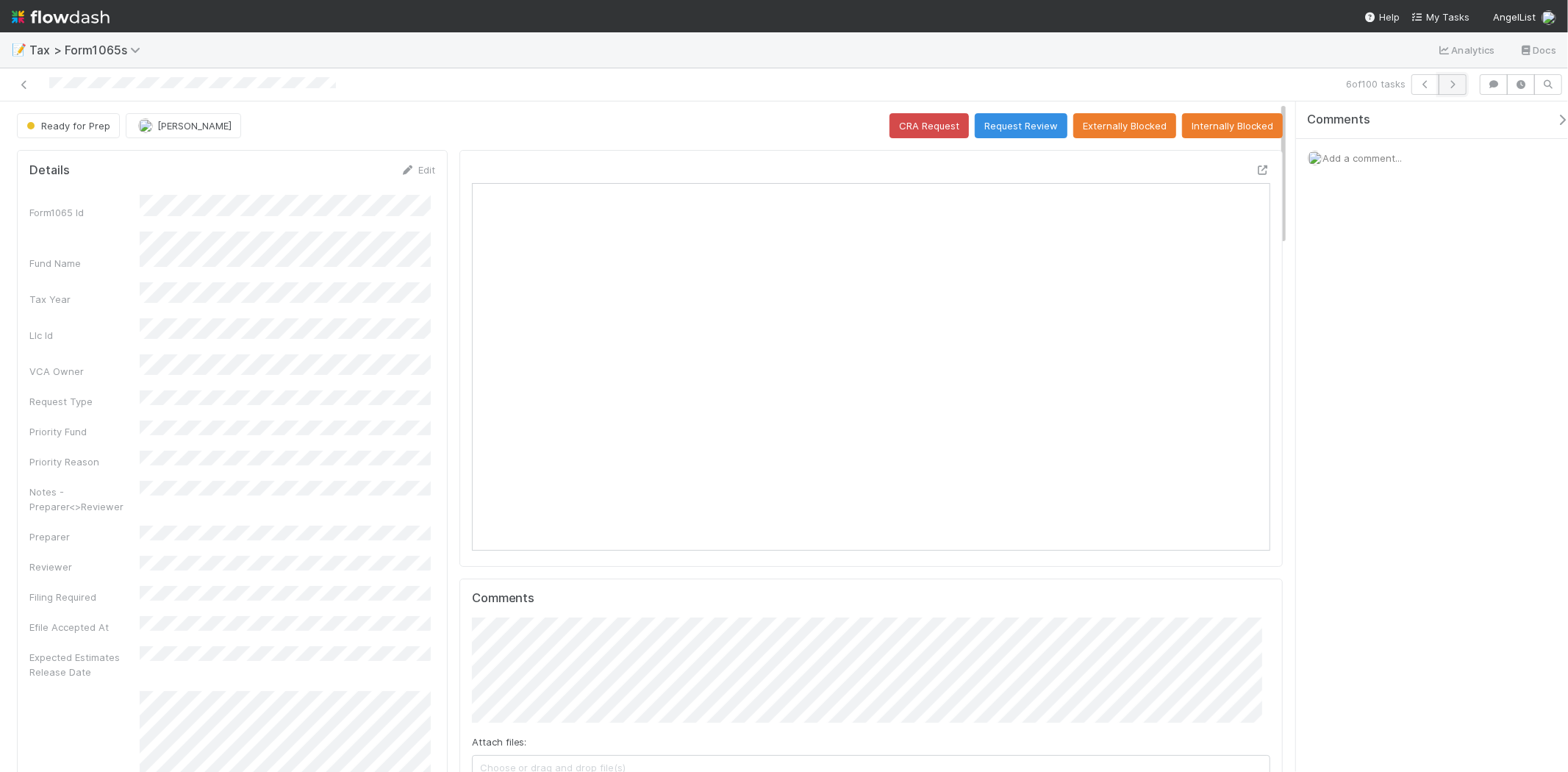
click at [1453, 86] on icon "button" at bounding box center [1453, 84] width 15 height 9
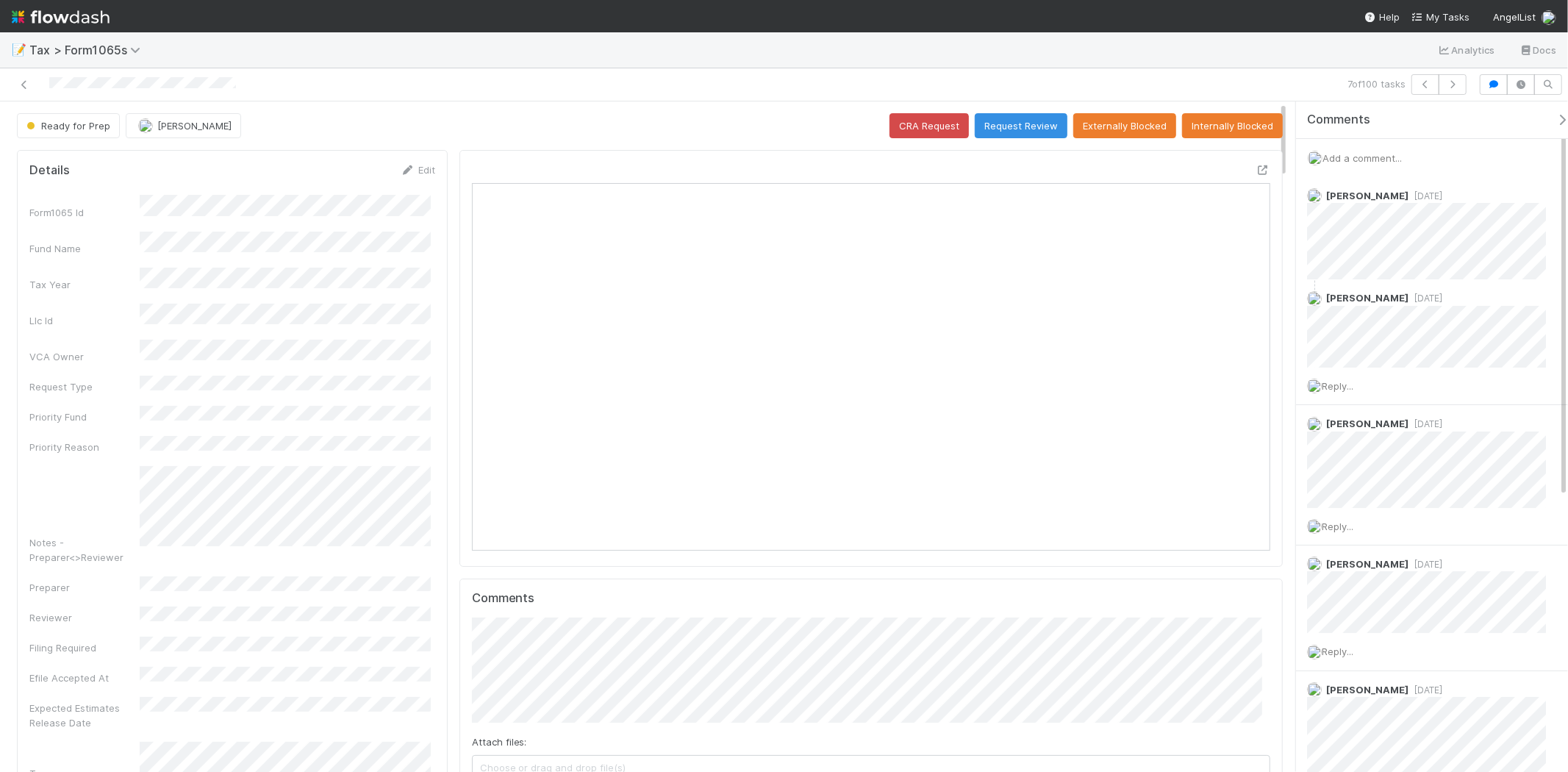
scroll to position [287, 778]
click at [1450, 83] on icon "button" at bounding box center [1453, 84] width 15 height 9
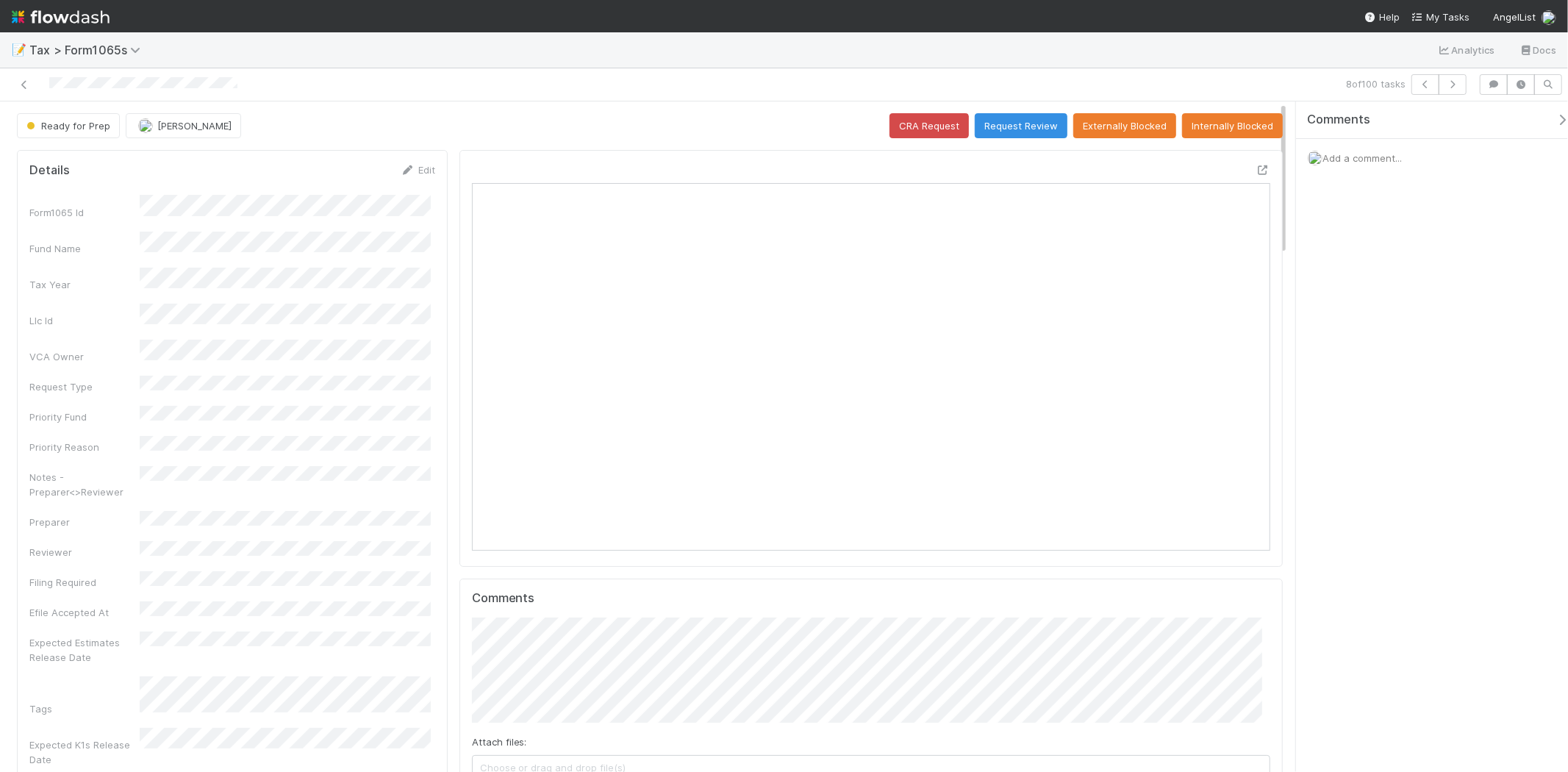
scroll to position [287, 778]
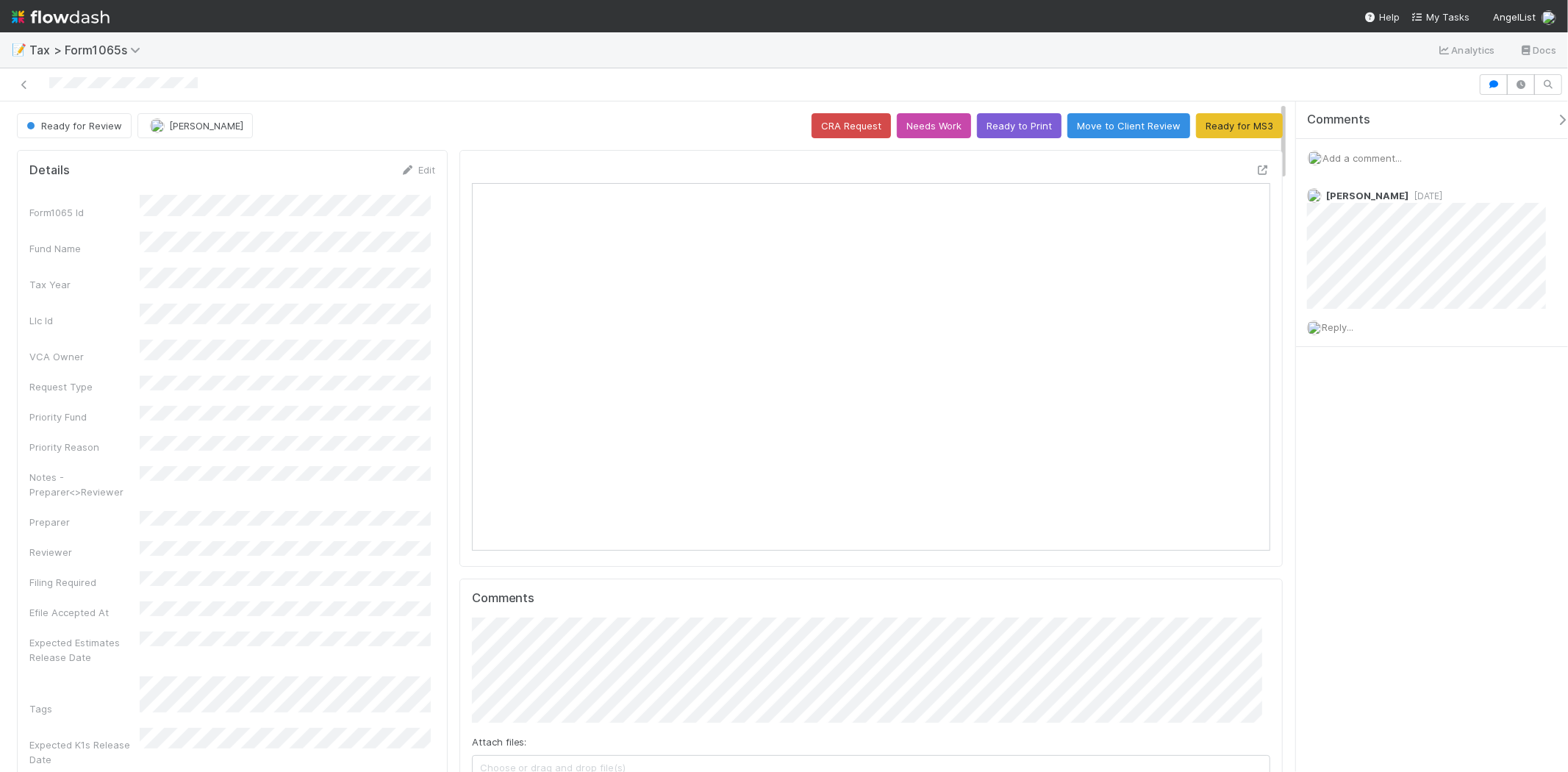
scroll to position [287, 778]
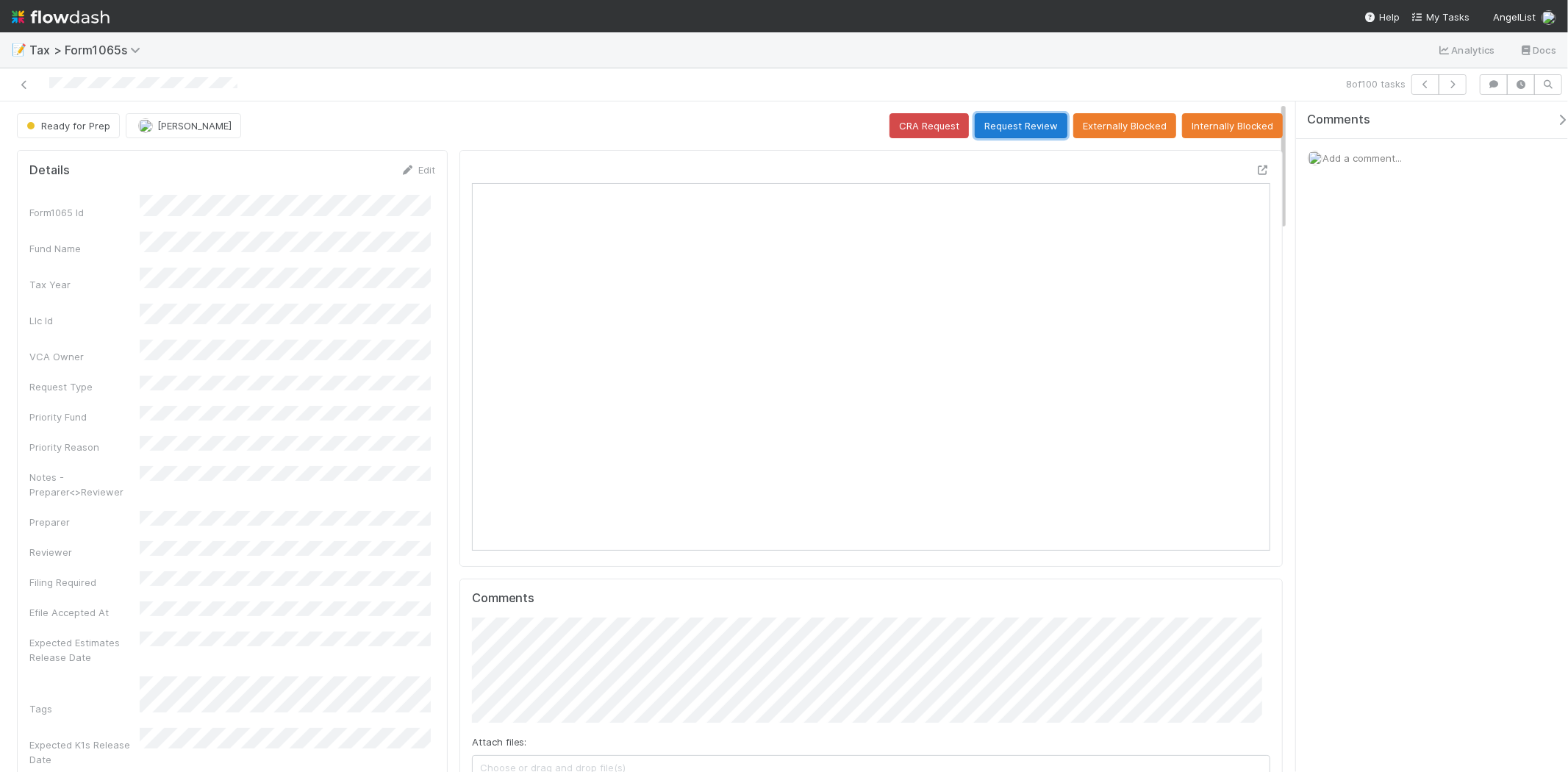
click at [1003, 119] on button "Request Review" at bounding box center [1021, 126] width 93 height 25
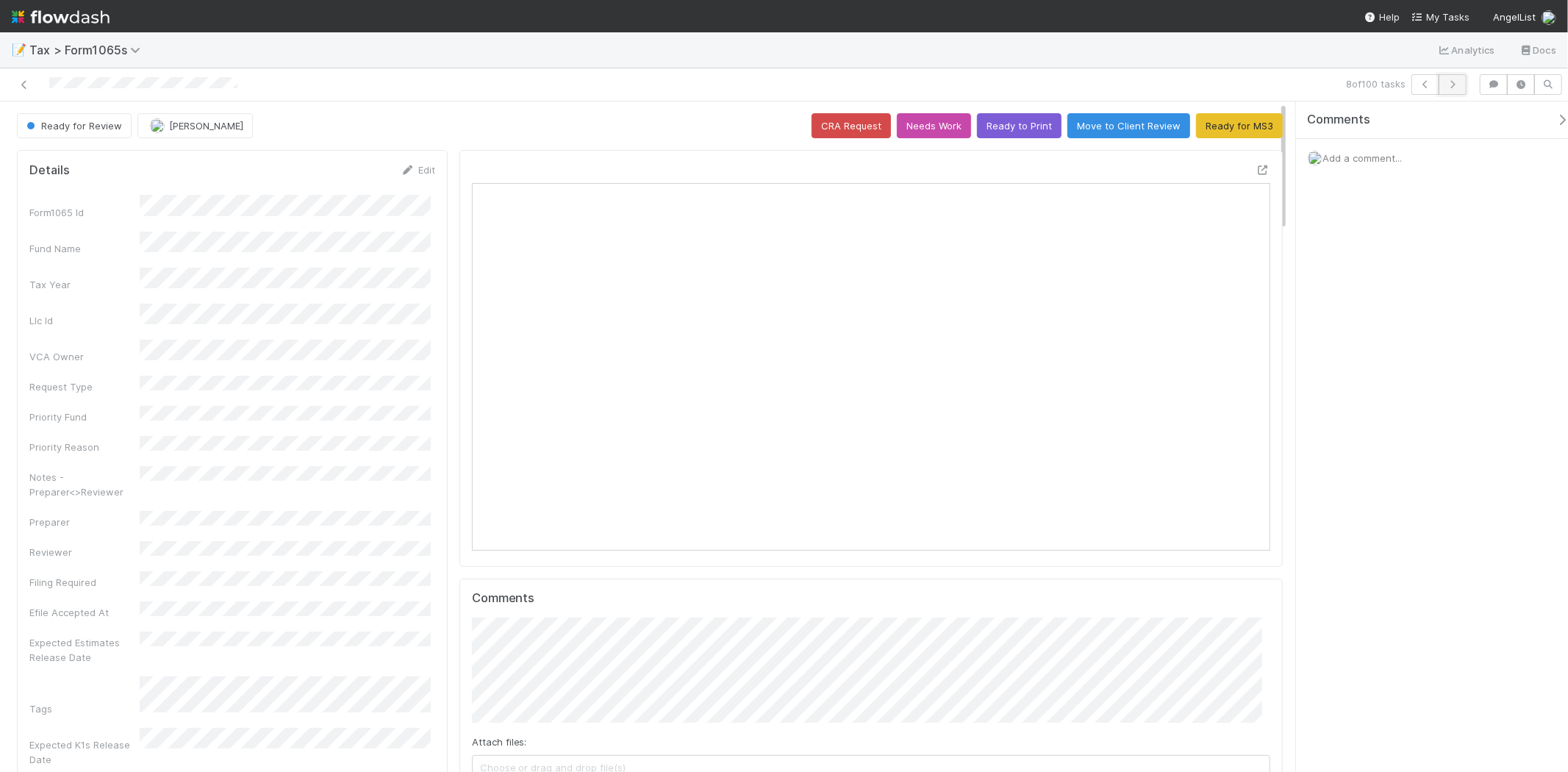
click at [1451, 85] on icon "button" at bounding box center [1453, 84] width 15 height 9
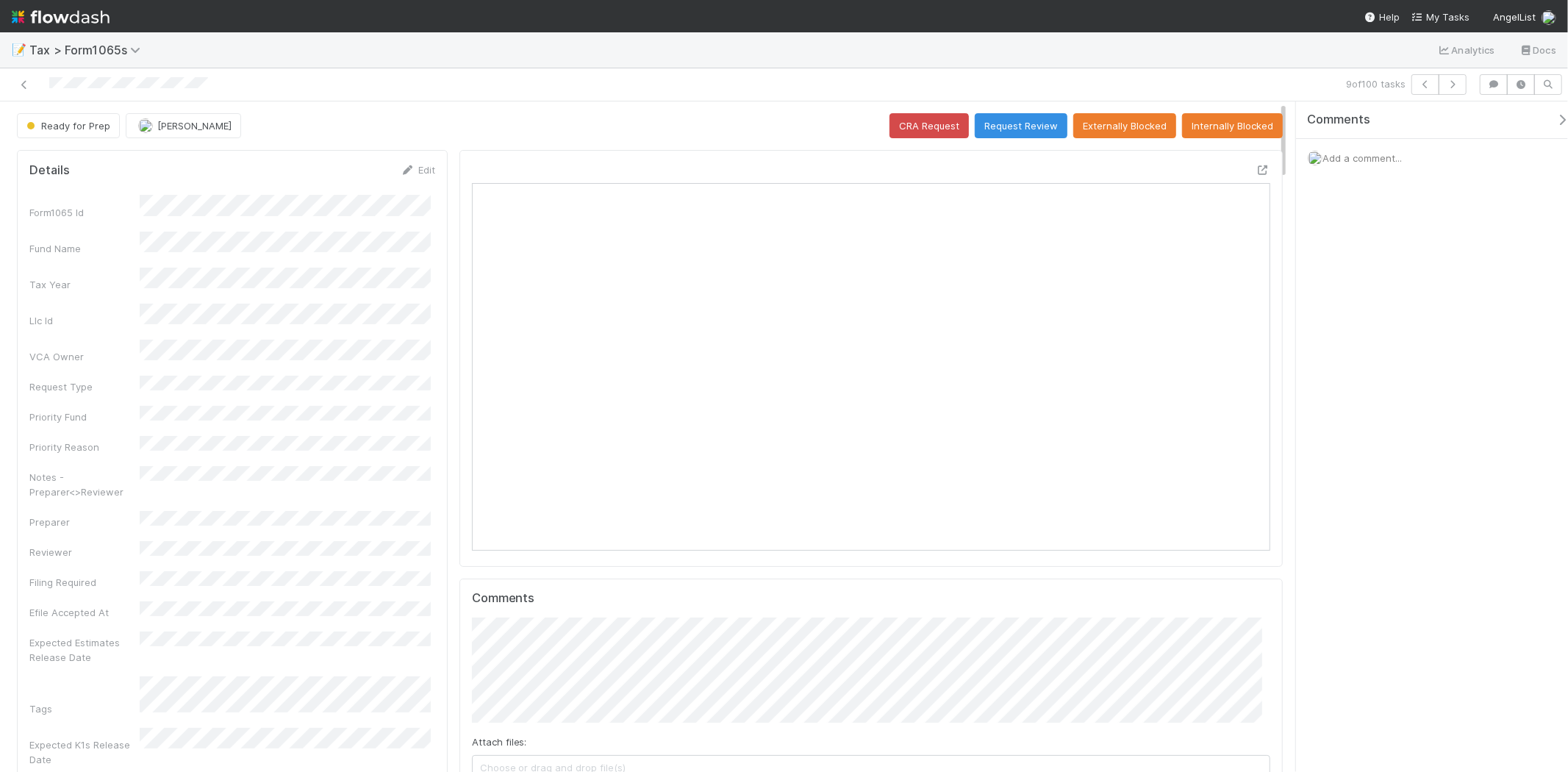
scroll to position [287, 778]
click at [1446, 88] on icon "button" at bounding box center [1453, 84] width 15 height 9
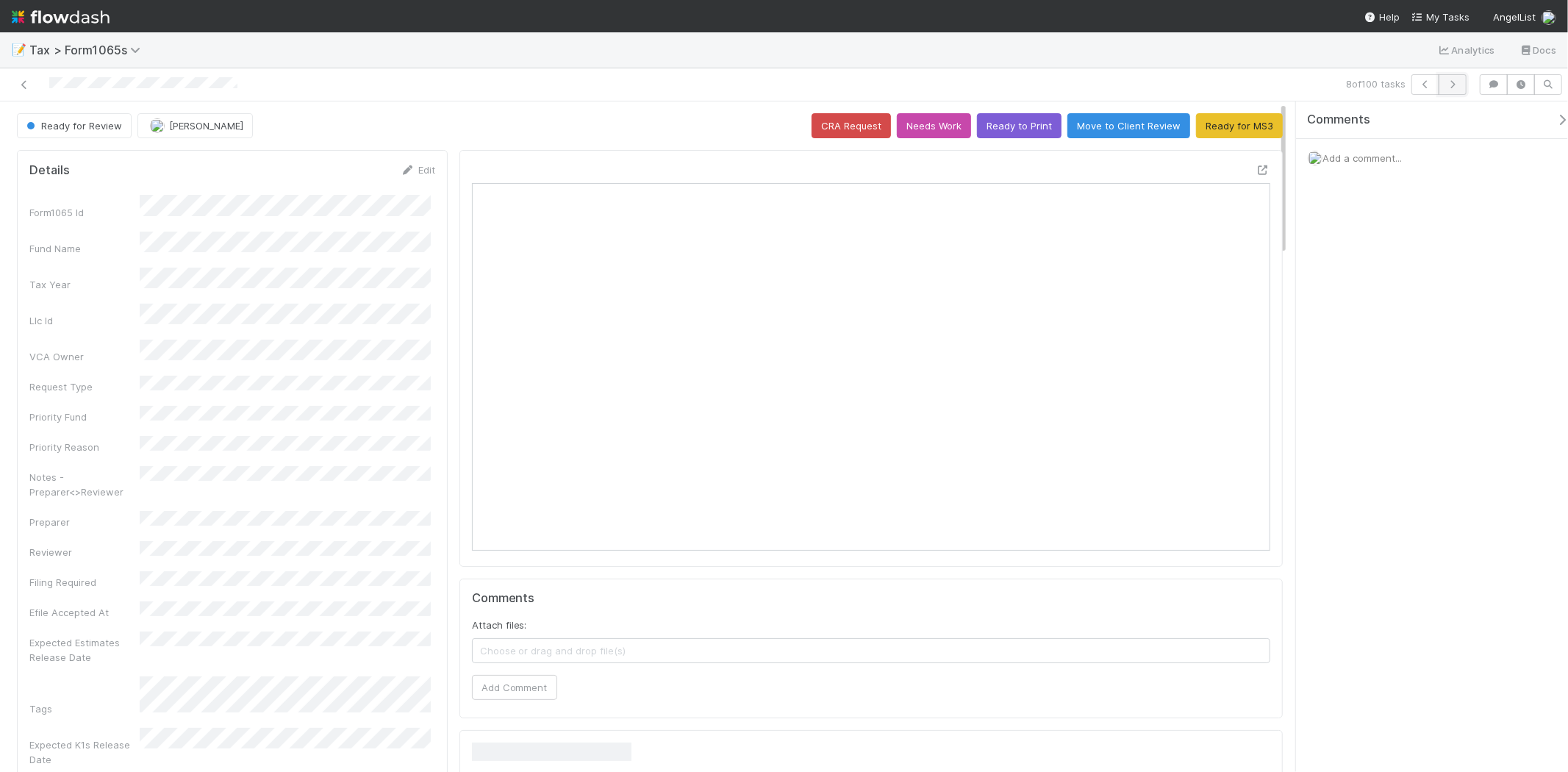
click at [1441, 82] on button "button" at bounding box center [1453, 84] width 28 height 20
click at [1439, 82] on button "button" at bounding box center [1453, 84] width 28 height 20
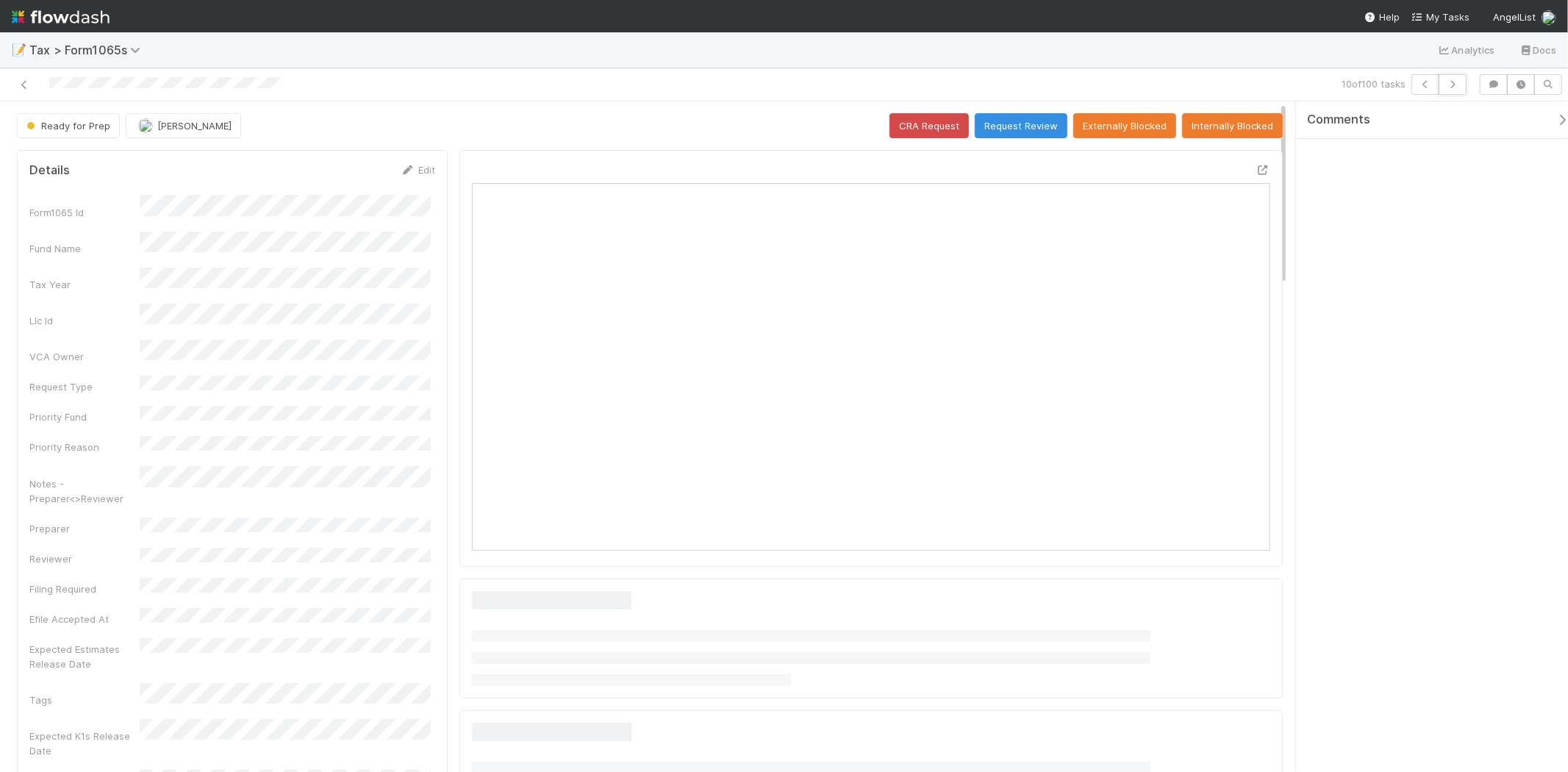
click at [1439, 82] on button "button" at bounding box center [1453, 84] width 28 height 20
click at [1000, 116] on button "Request Review" at bounding box center [1021, 126] width 93 height 25
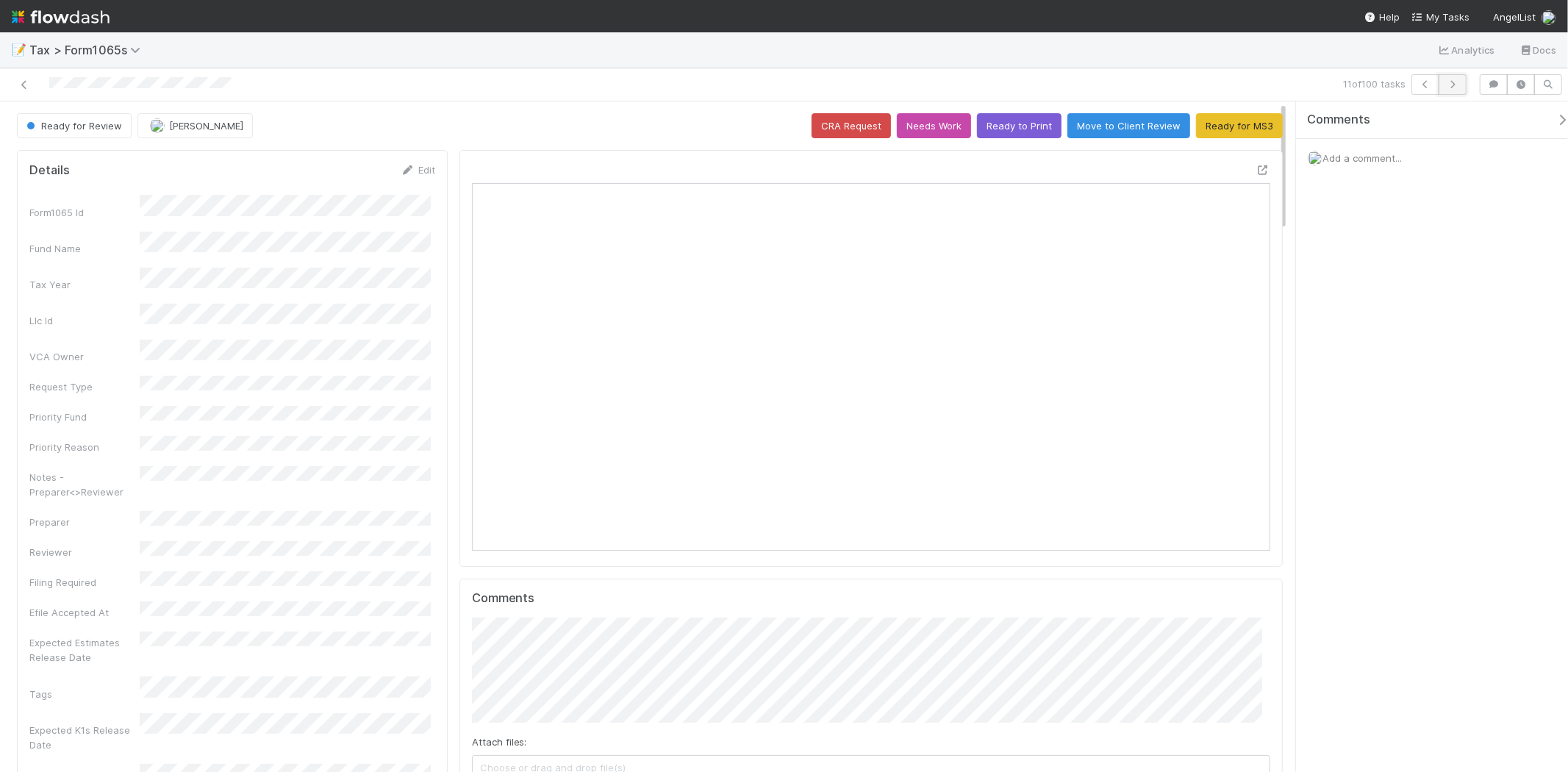
click at [1464, 88] on button "button" at bounding box center [1453, 84] width 28 height 20
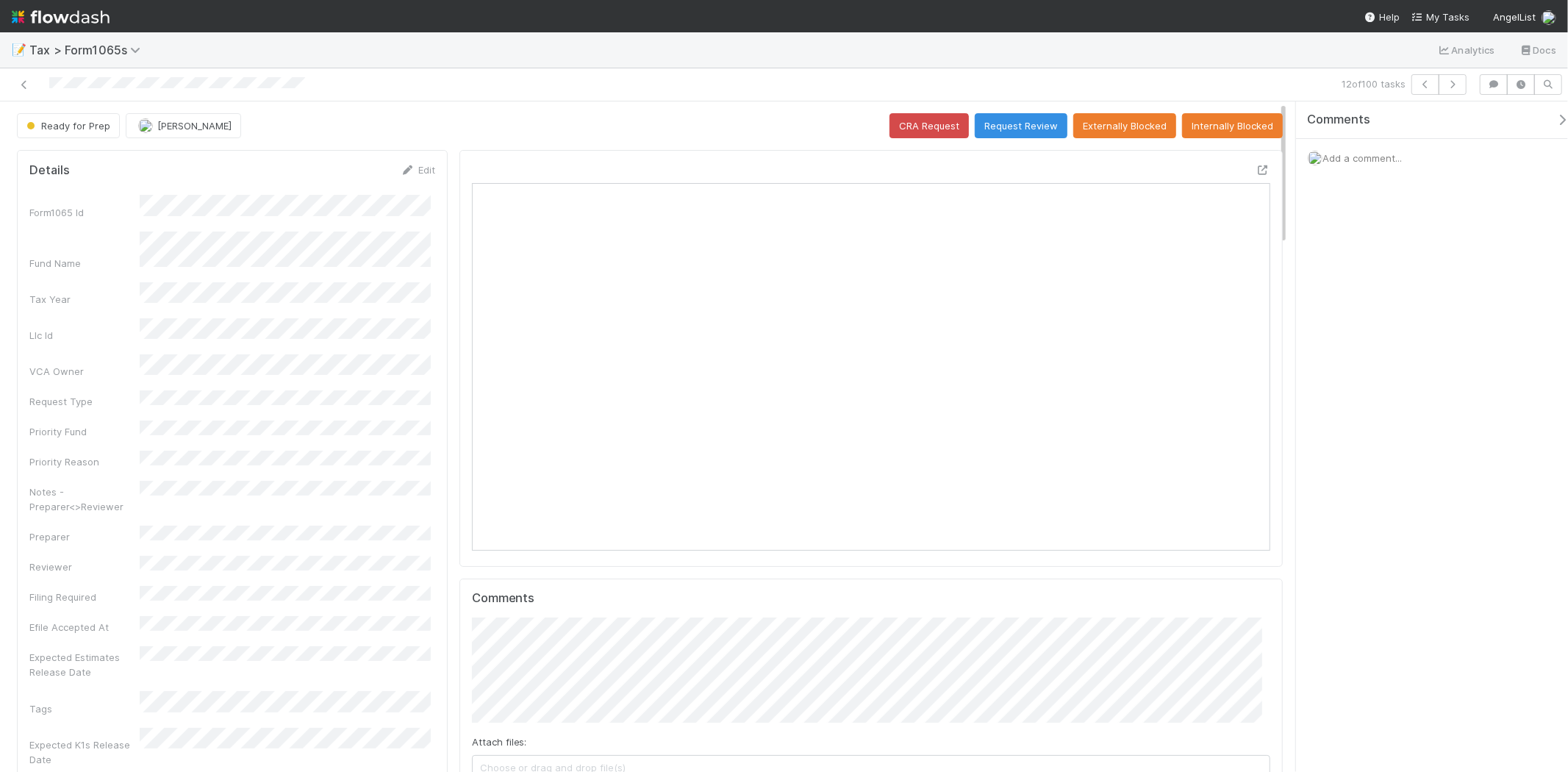
scroll to position [287, 388]
click at [1451, 86] on icon "button" at bounding box center [1453, 84] width 15 height 9
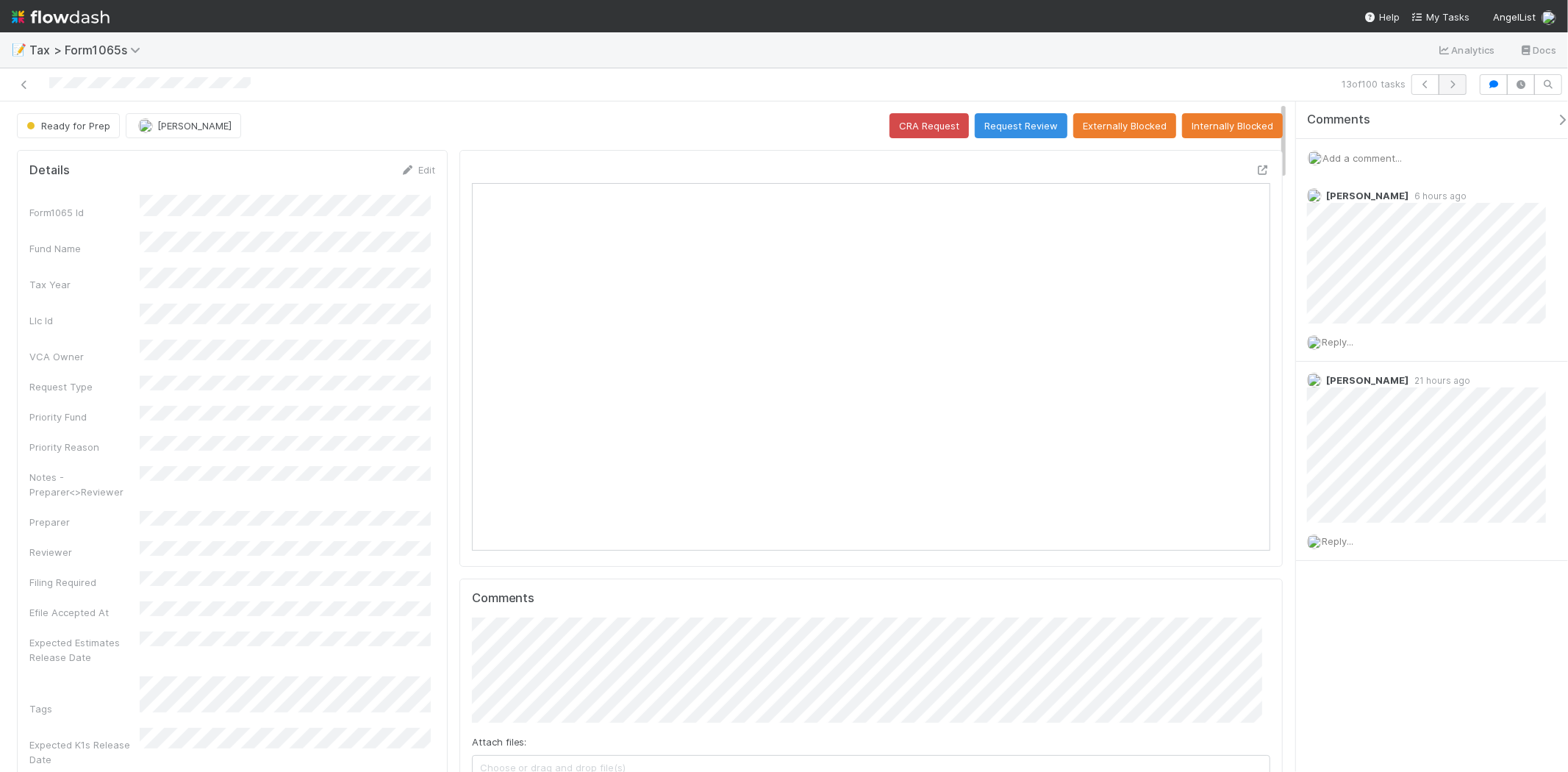
scroll to position [287, 778]
click at [1456, 91] on button "button" at bounding box center [1453, 84] width 28 height 20
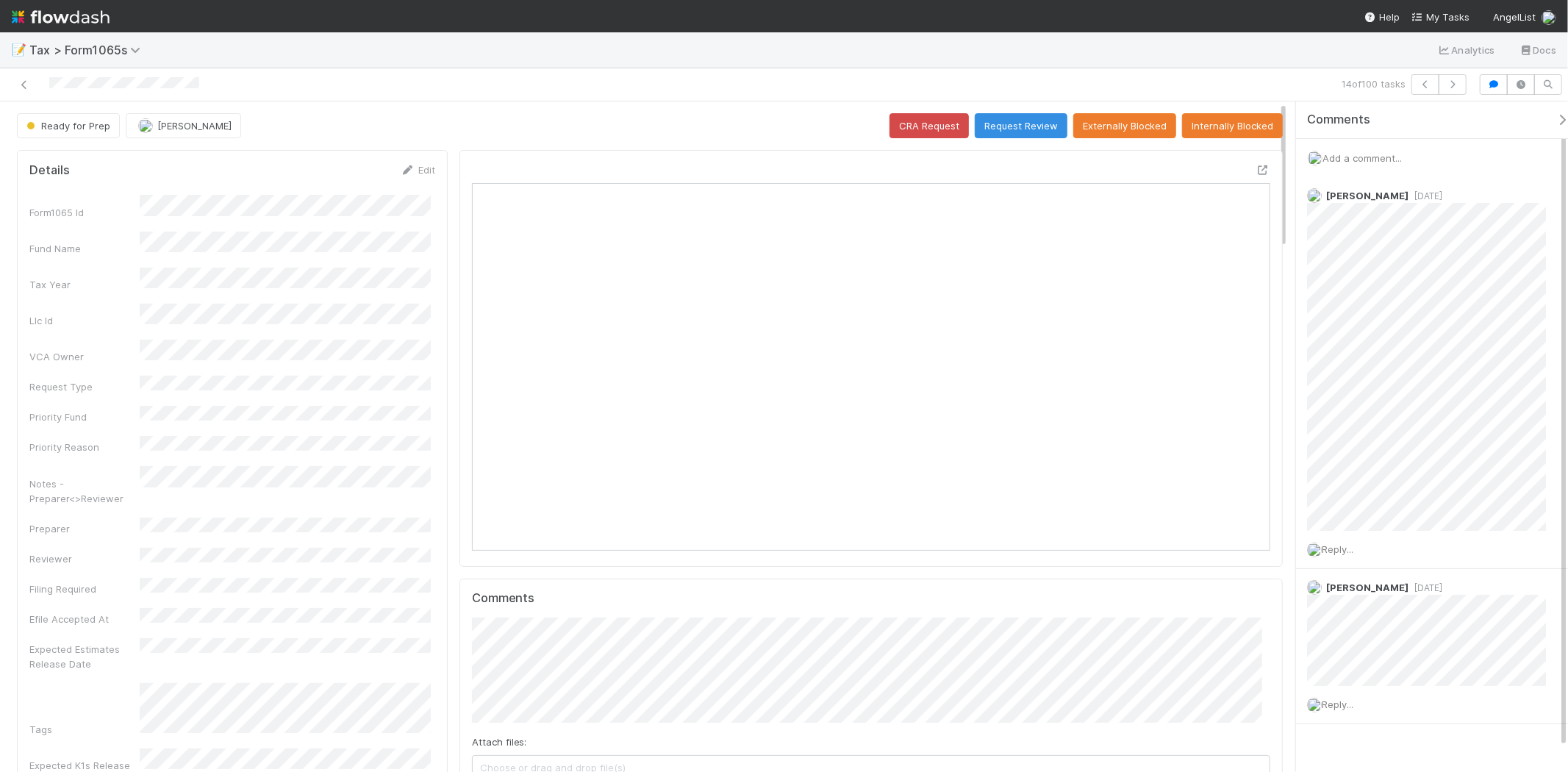
scroll to position [287, 778]
click at [1449, 92] on button "button" at bounding box center [1453, 84] width 28 height 20
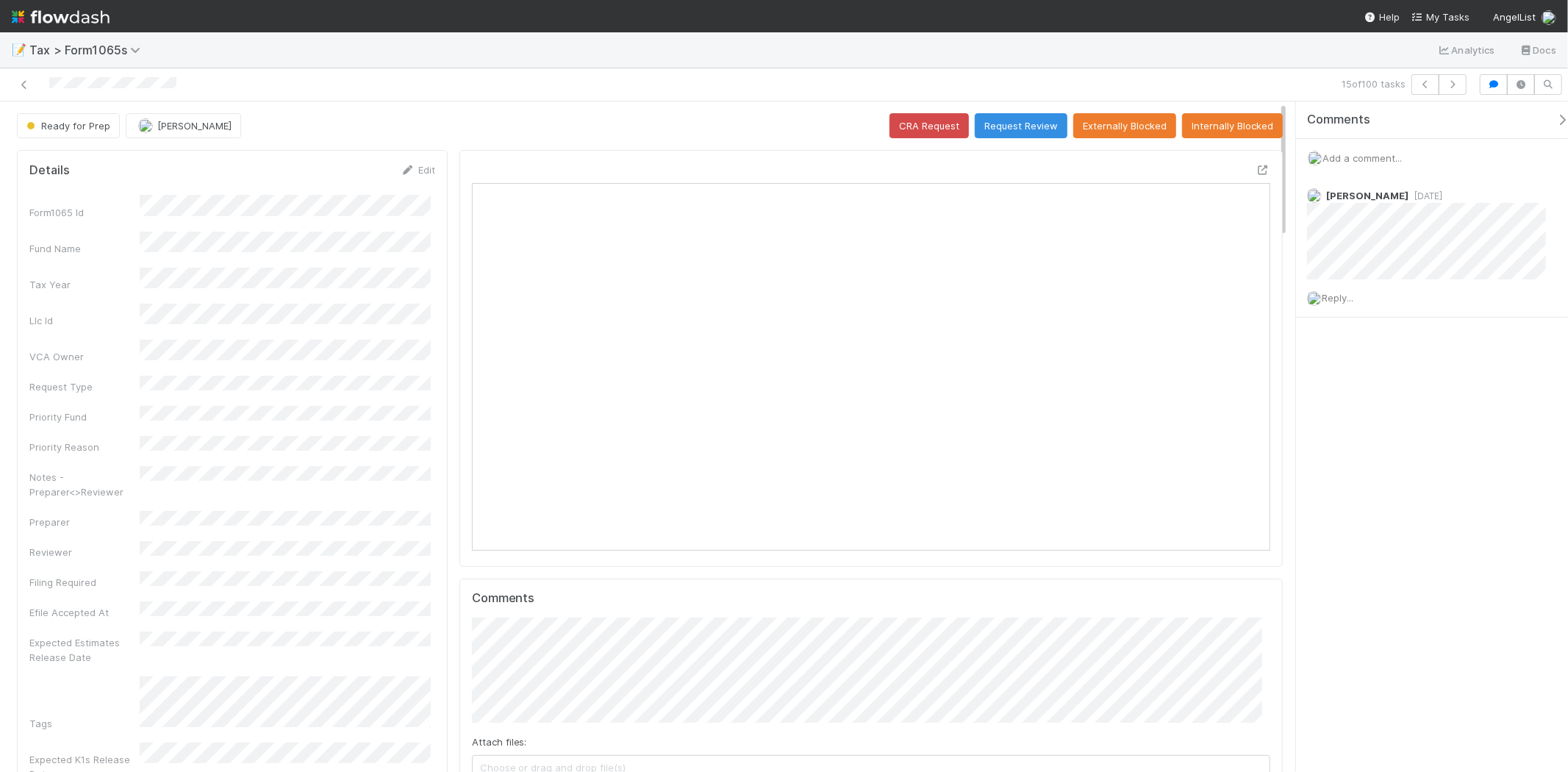
scroll to position [287, 778]
click at [1373, 164] on div "Add a comment..." at bounding box center [1439, 158] width 285 height 38
click at [1372, 152] on span "Add a comment..." at bounding box center [1362, 158] width 80 height 12
click at [1355, 372] on button "Add Comment" at bounding box center [1362, 384] width 85 height 25
drag, startPoint x: 1542, startPoint y: 196, endPoint x: 856, endPoint y: 93, distance: 693.7
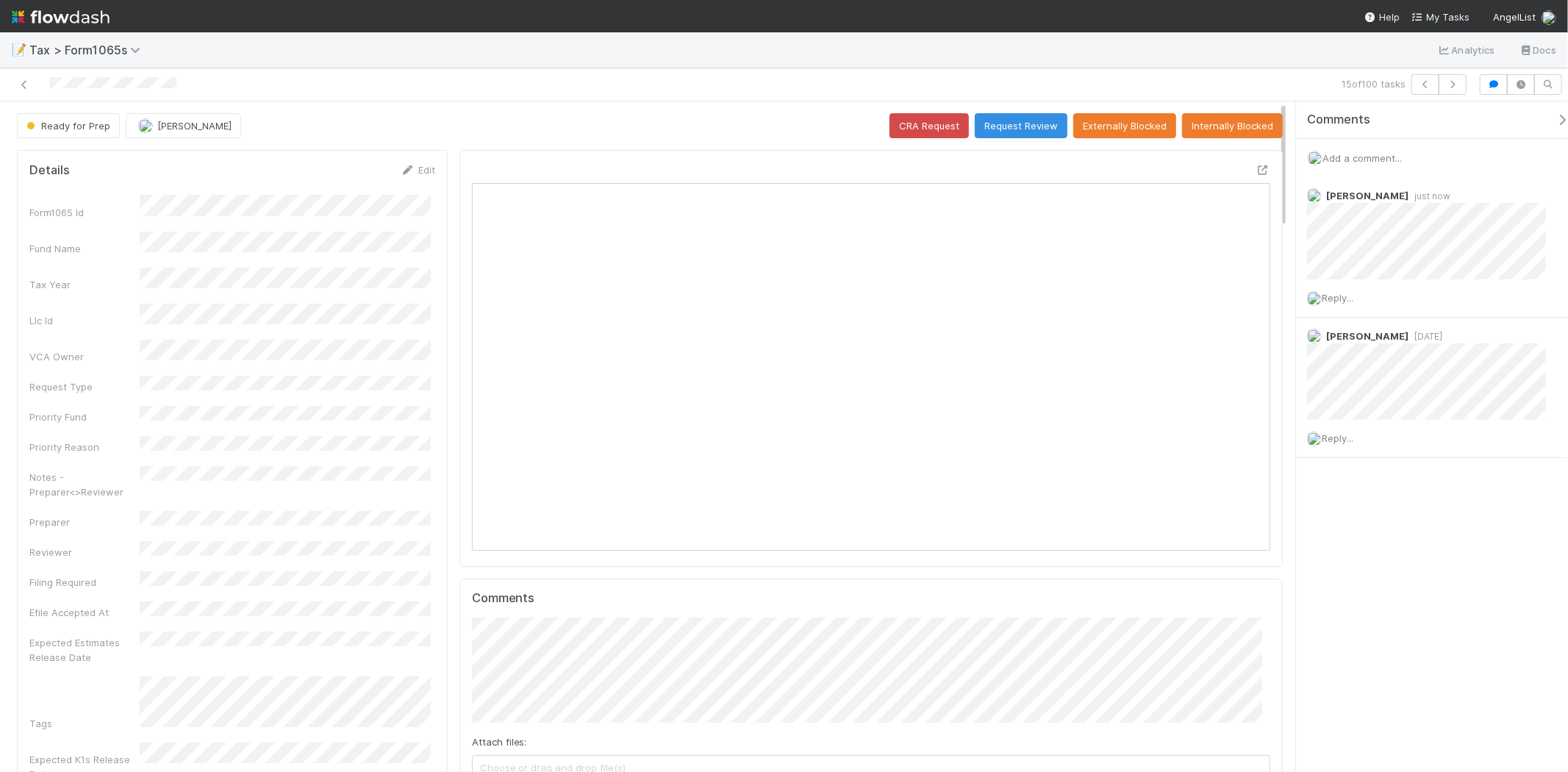
click at [1549, 196] on icon at bounding box center [1556, 197] width 15 height 9
click at [1453, 86] on icon "button" at bounding box center [1453, 84] width 15 height 9
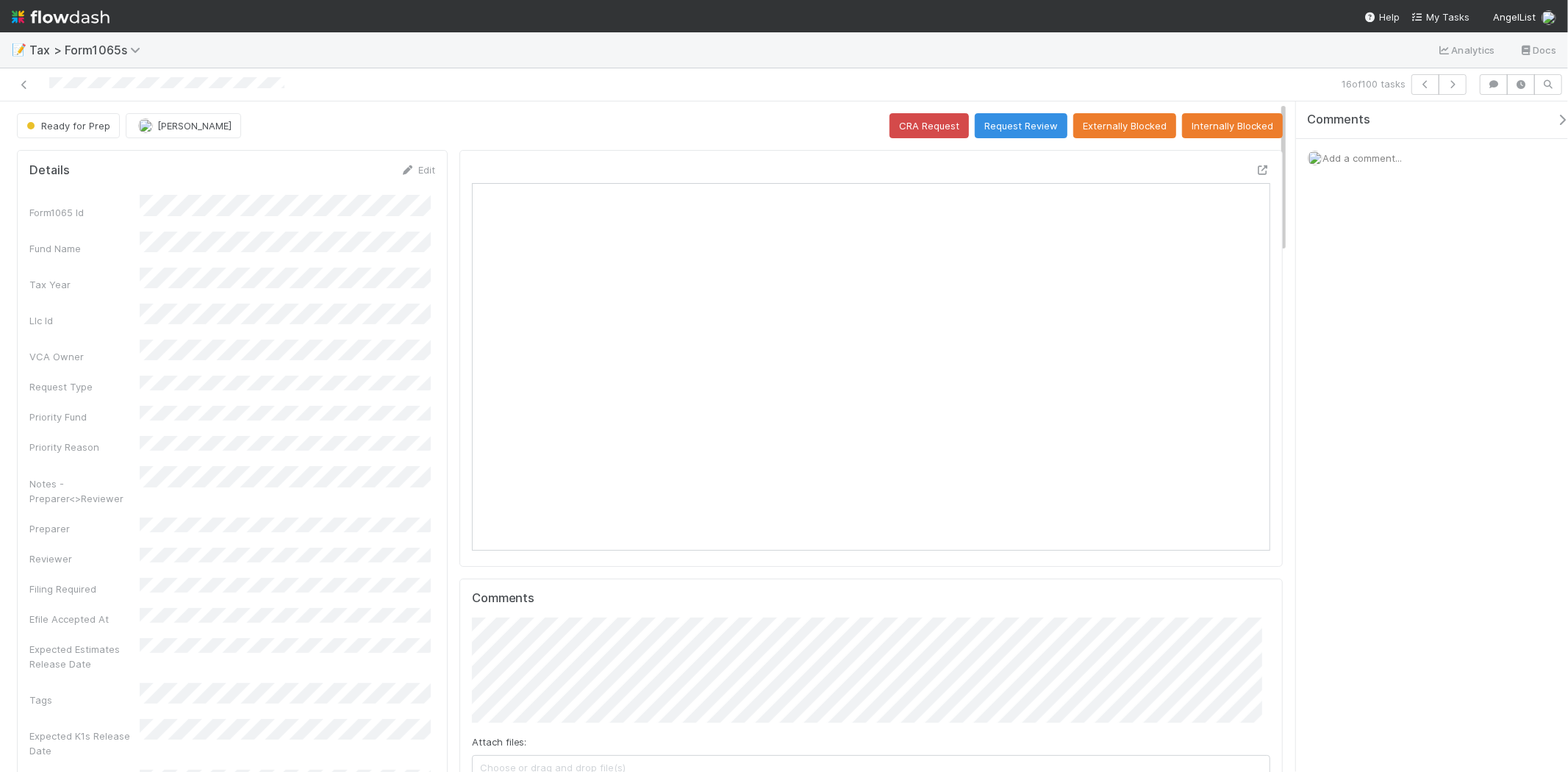
scroll to position [287, 778]
click at [1471, 84] on div "16 of 100 tasks" at bounding box center [1107, 84] width 731 height 20
click at [1459, 87] on icon "button" at bounding box center [1453, 84] width 15 height 9
click at [989, 129] on button "Request Review" at bounding box center [1021, 126] width 93 height 25
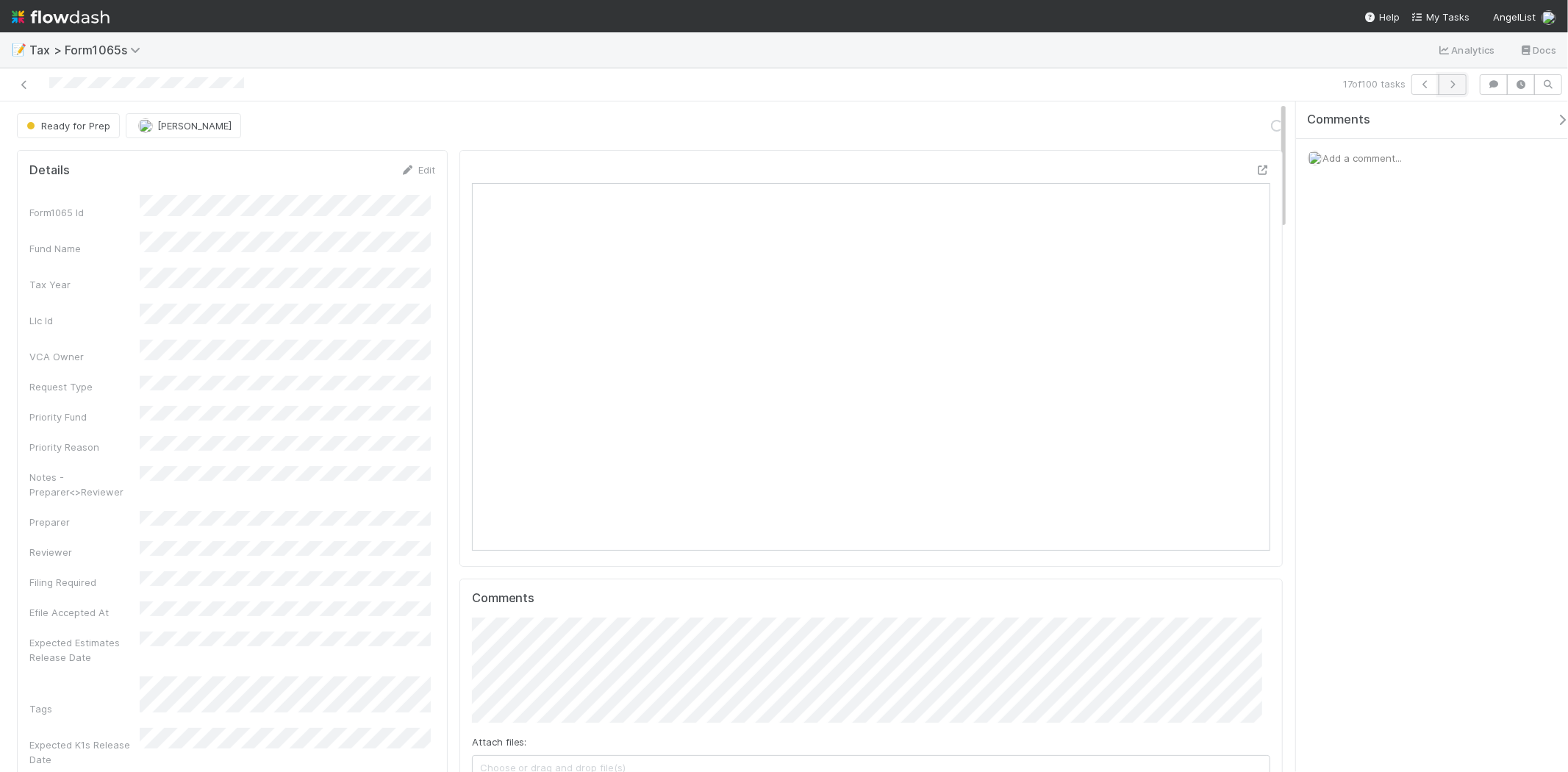
click at [1447, 87] on icon "button" at bounding box center [1453, 84] width 15 height 9
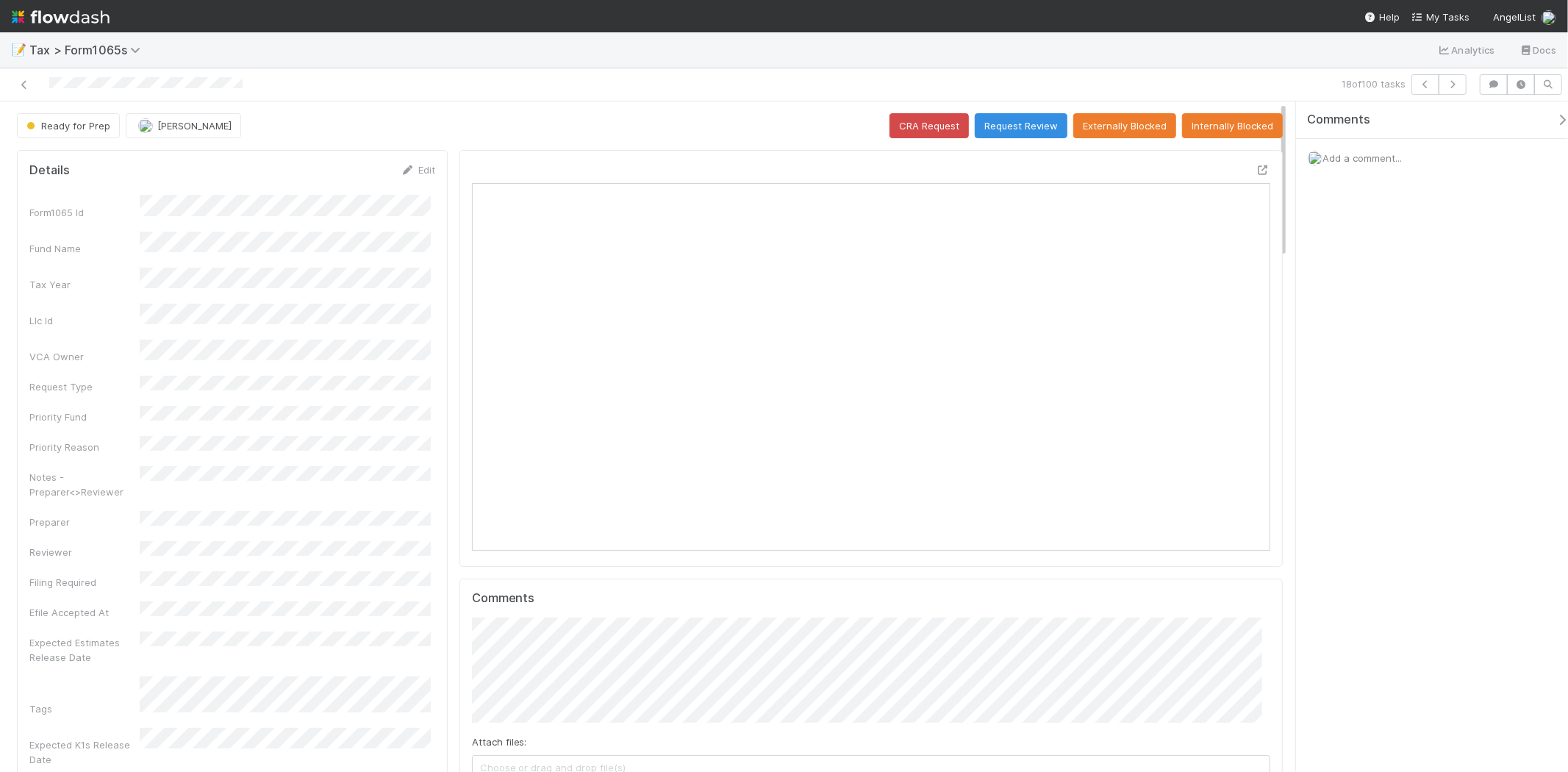
scroll to position [287, 778]
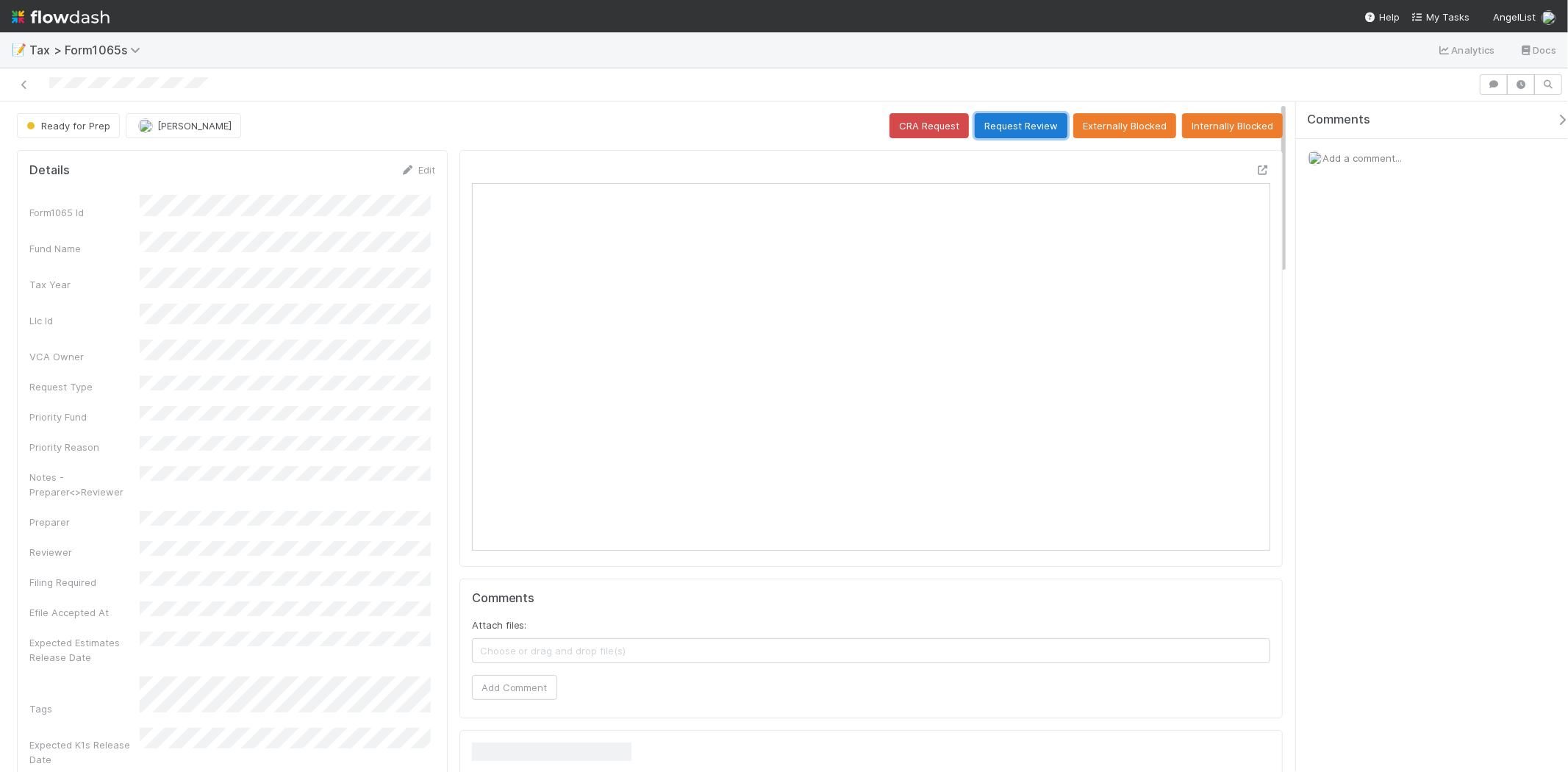
click at [1011, 133] on button "Request Review" at bounding box center [1021, 126] width 93 height 25
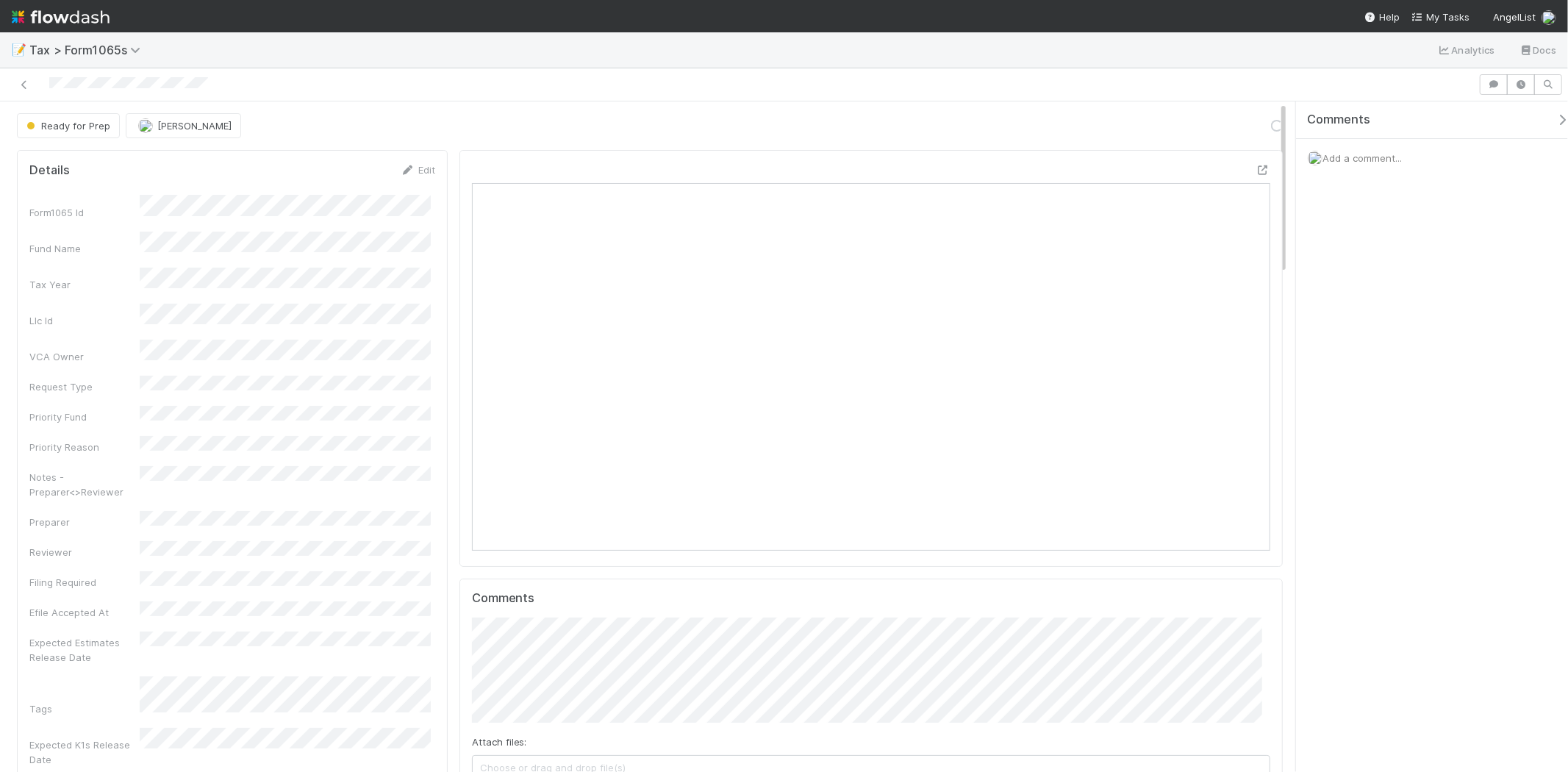
scroll to position [287, 778]
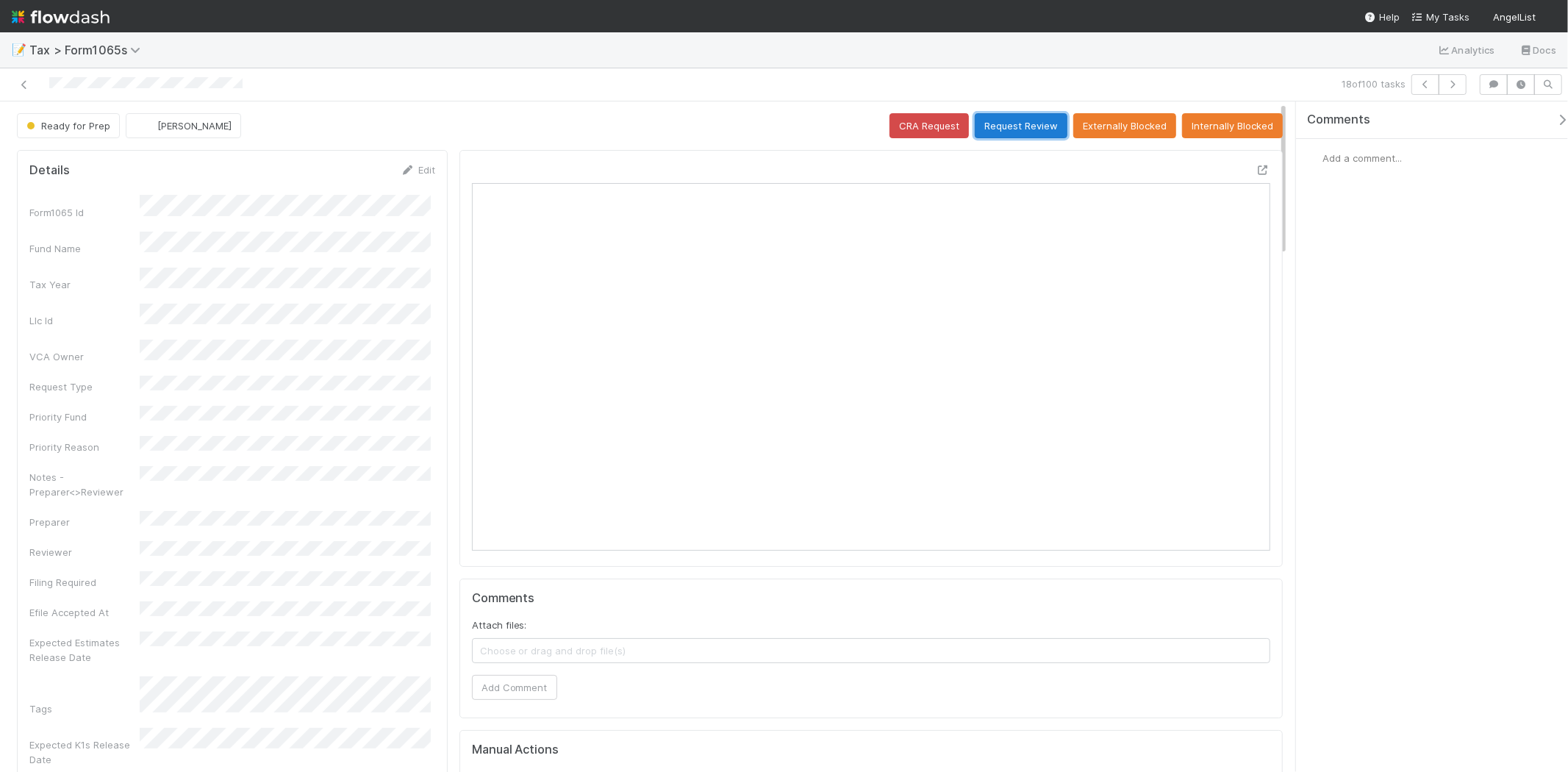
click at [1000, 137] on button "Request Review" at bounding box center [1021, 126] width 93 height 25
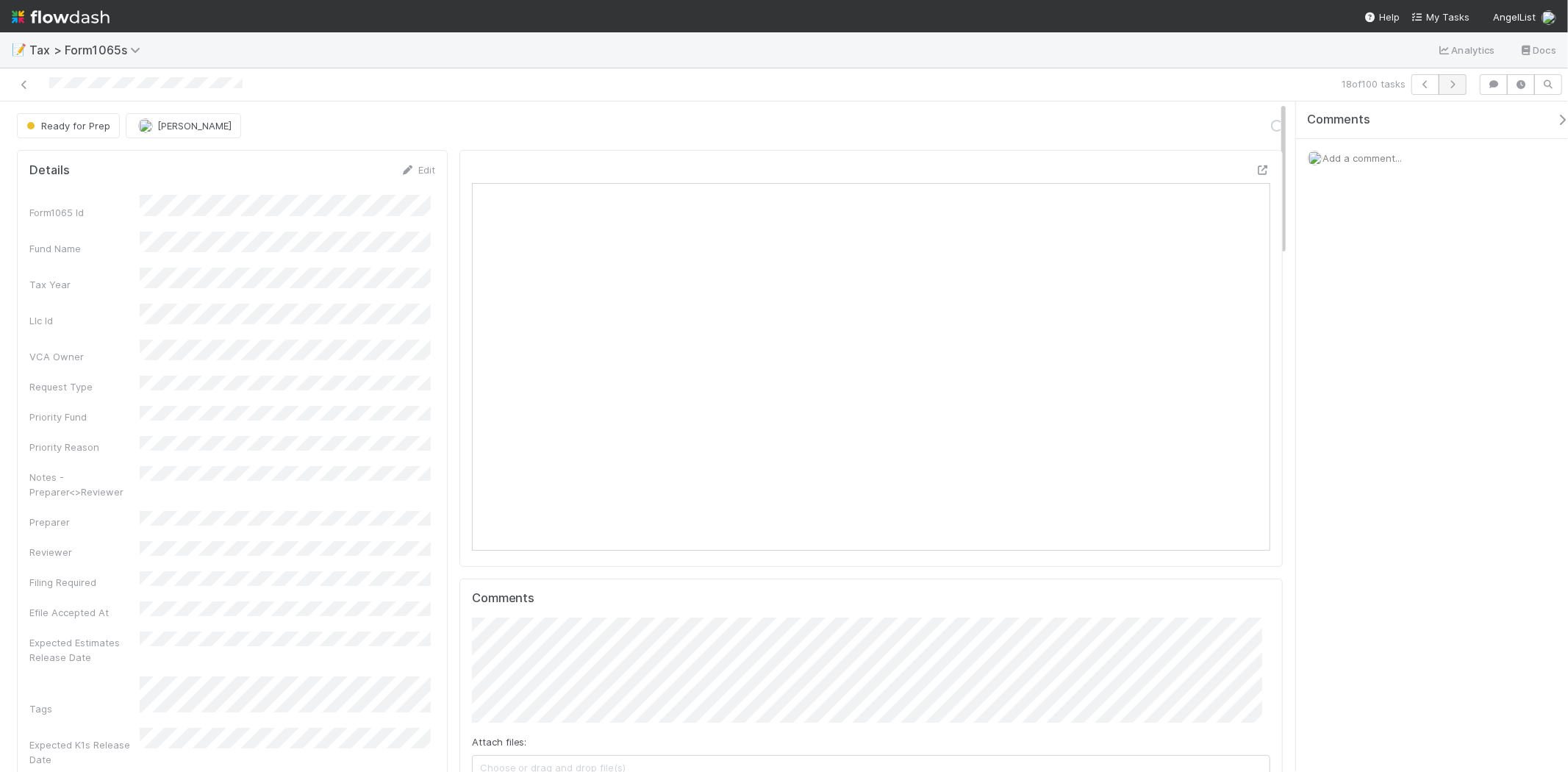
scroll to position [287, 388]
click at [1458, 80] on icon "button" at bounding box center [1453, 84] width 15 height 9
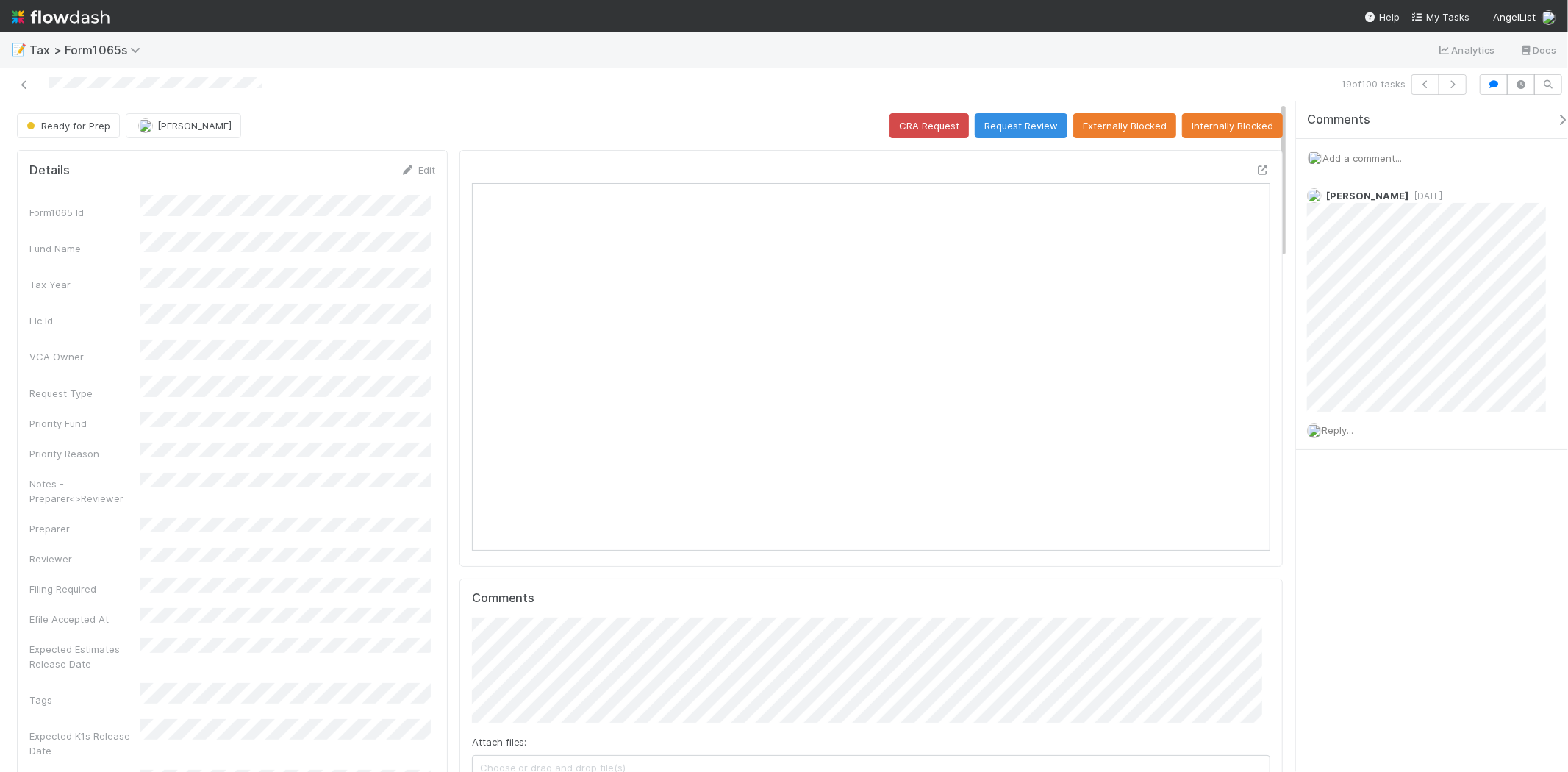
scroll to position [287, 388]
click at [987, 119] on button "Request Review" at bounding box center [1021, 126] width 93 height 25
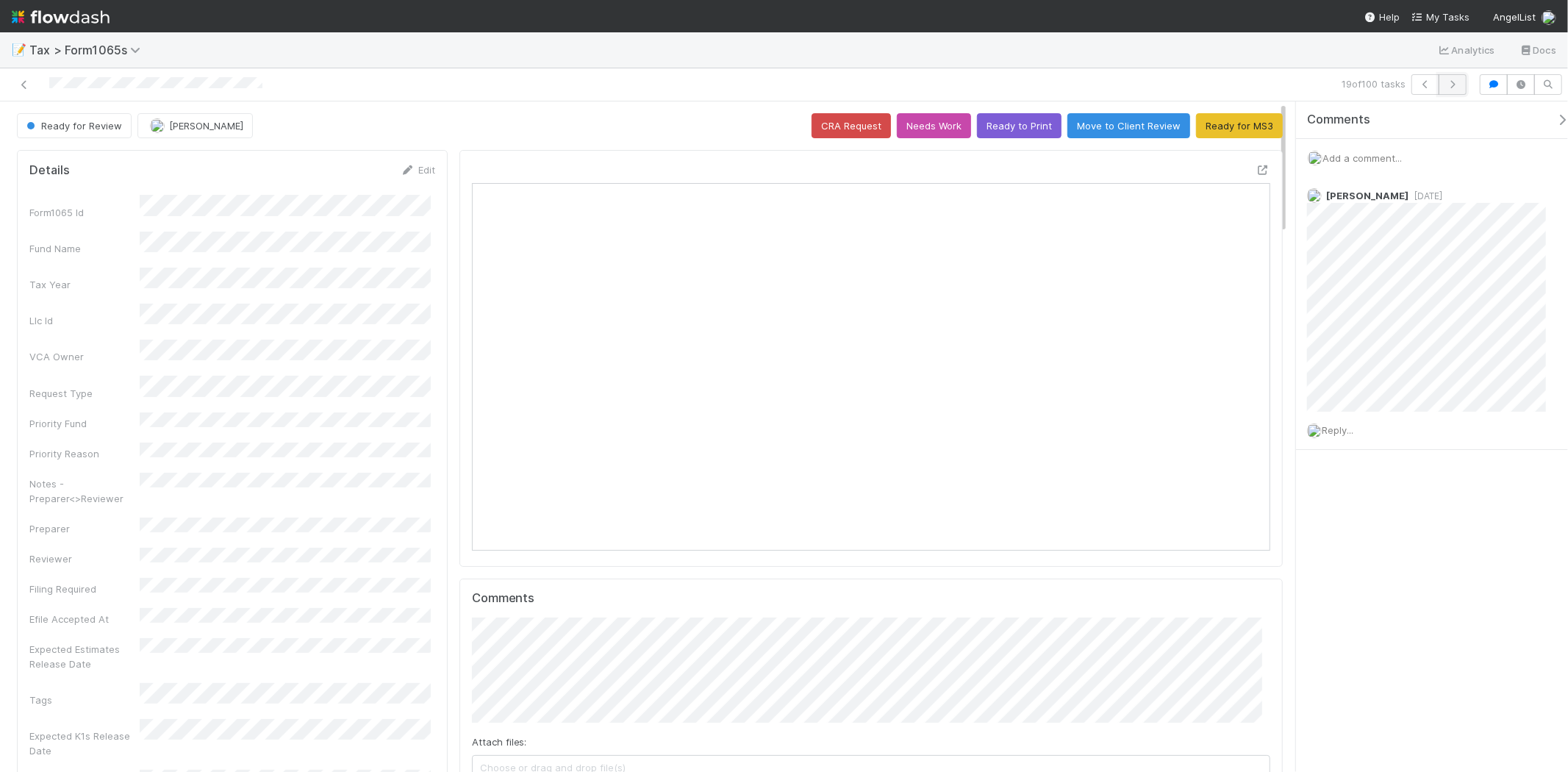
click at [1453, 84] on icon "button" at bounding box center [1453, 84] width 15 height 9
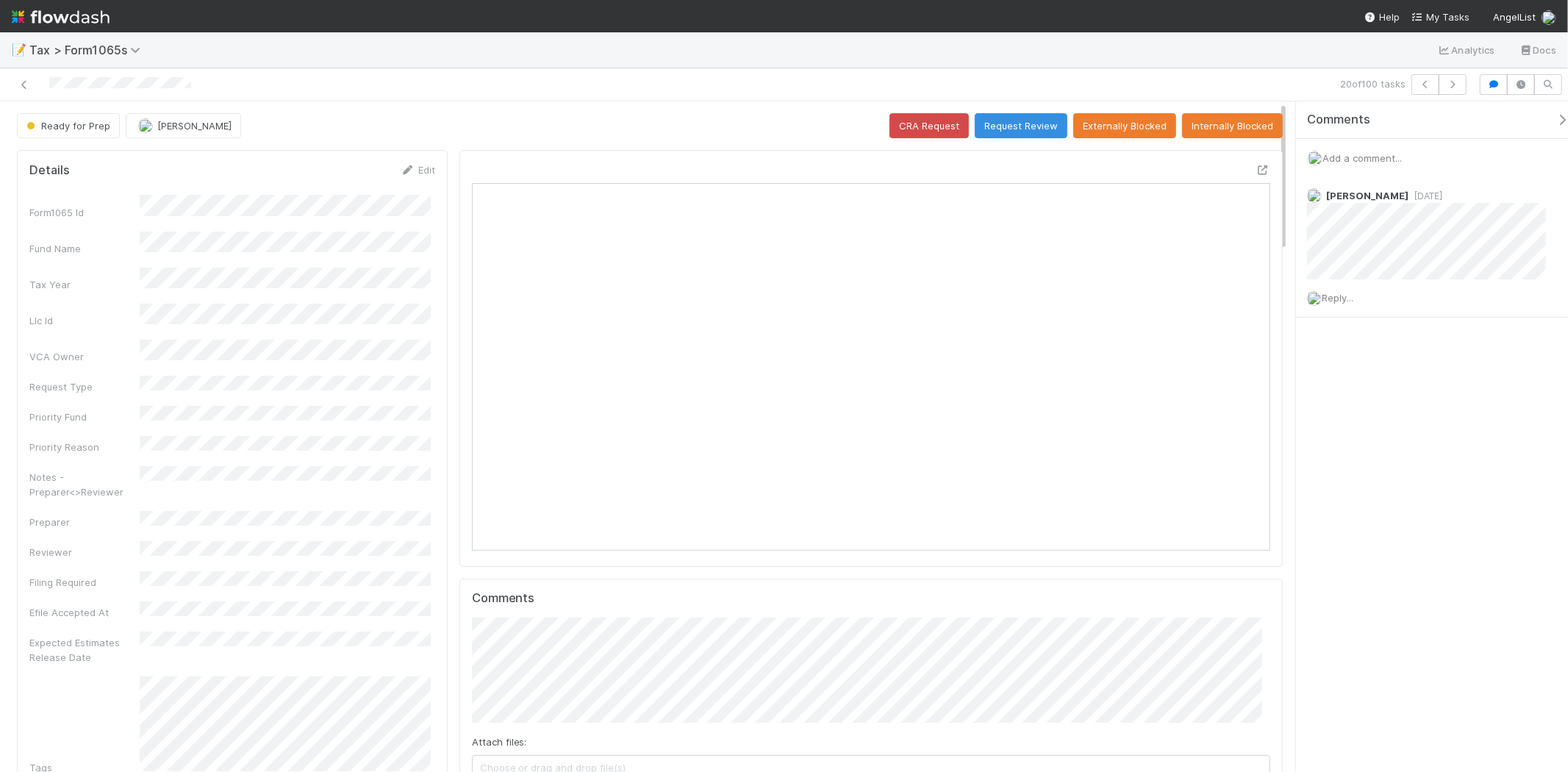
scroll to position [287, 778]
click at [1447, 90] on button "button" at bounding box center [1453, 84] width 28 height 20
click at [1446, 76] on button "button" at bounding box center [1453, 84] width 28 height 20
click at [1444, 87] on button "button" at bounding box center [1453, 84] width 28 height 20
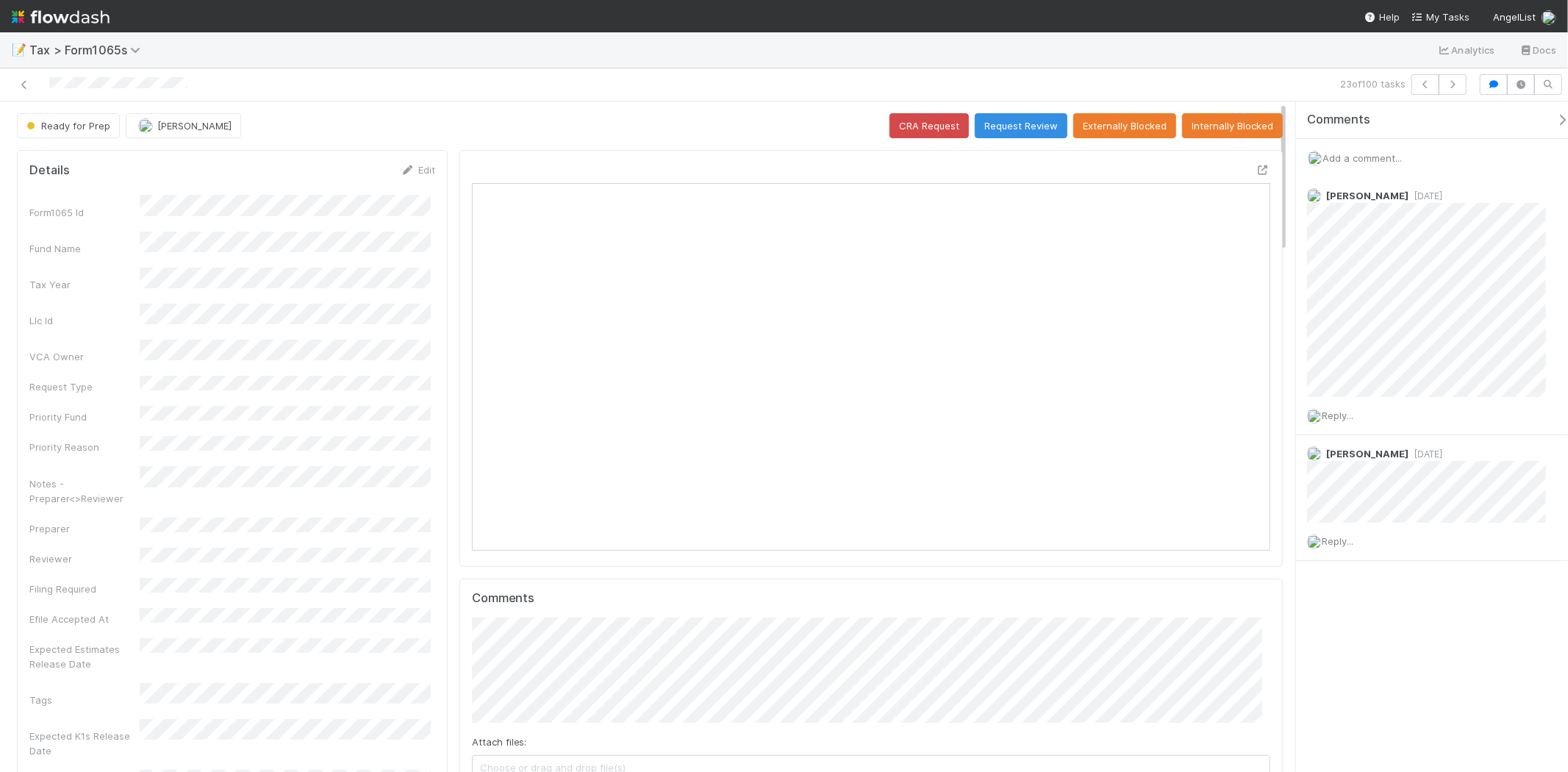
scroll to position [287, 778]
click at [1374, 158] on span "Add a comment..." at bounding box center [1362, 158] width 80 height 12
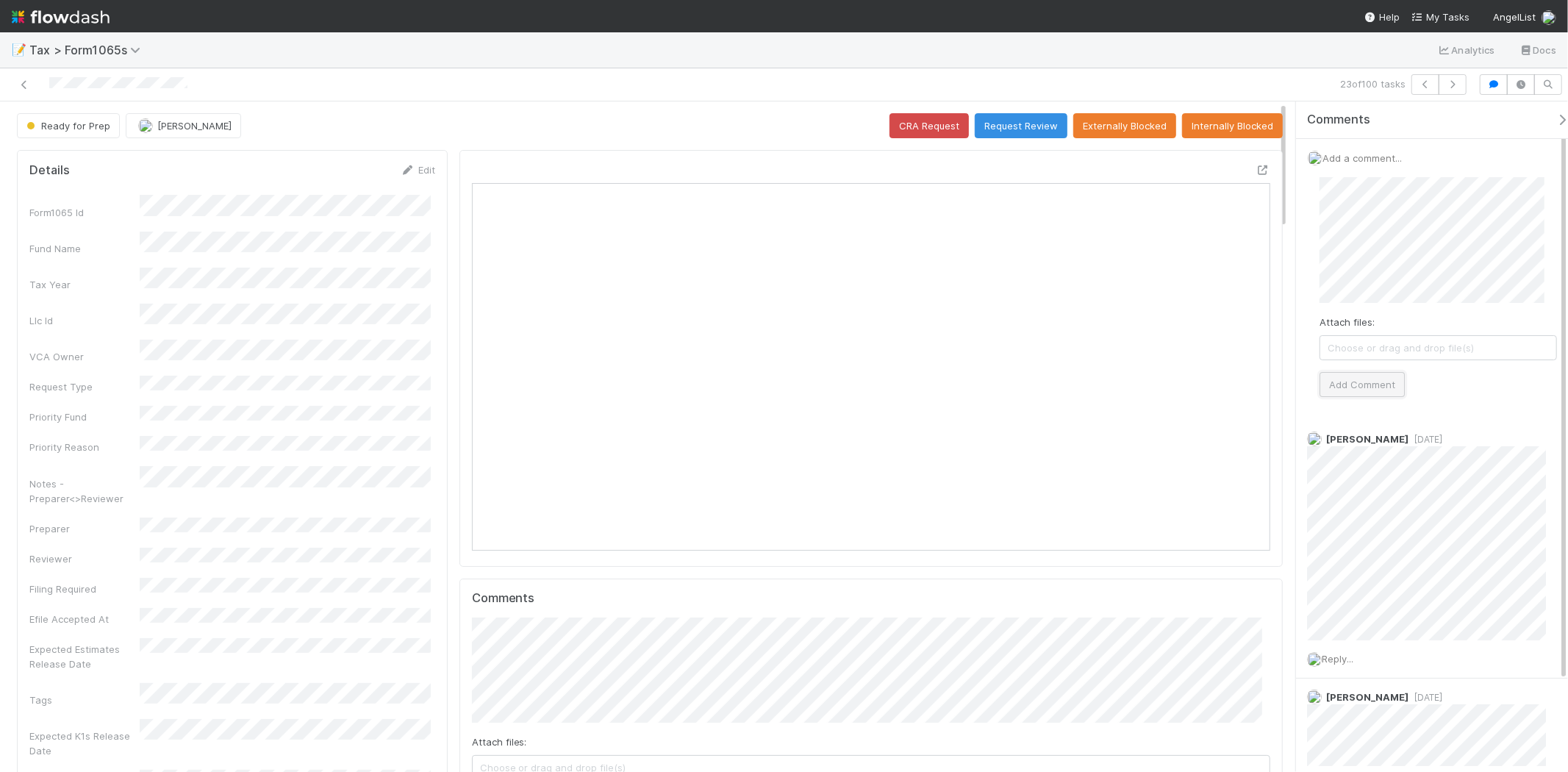
click at [1385, 385] on button "Add Comment" at bounding box center [1362, 384] width 85 height 25
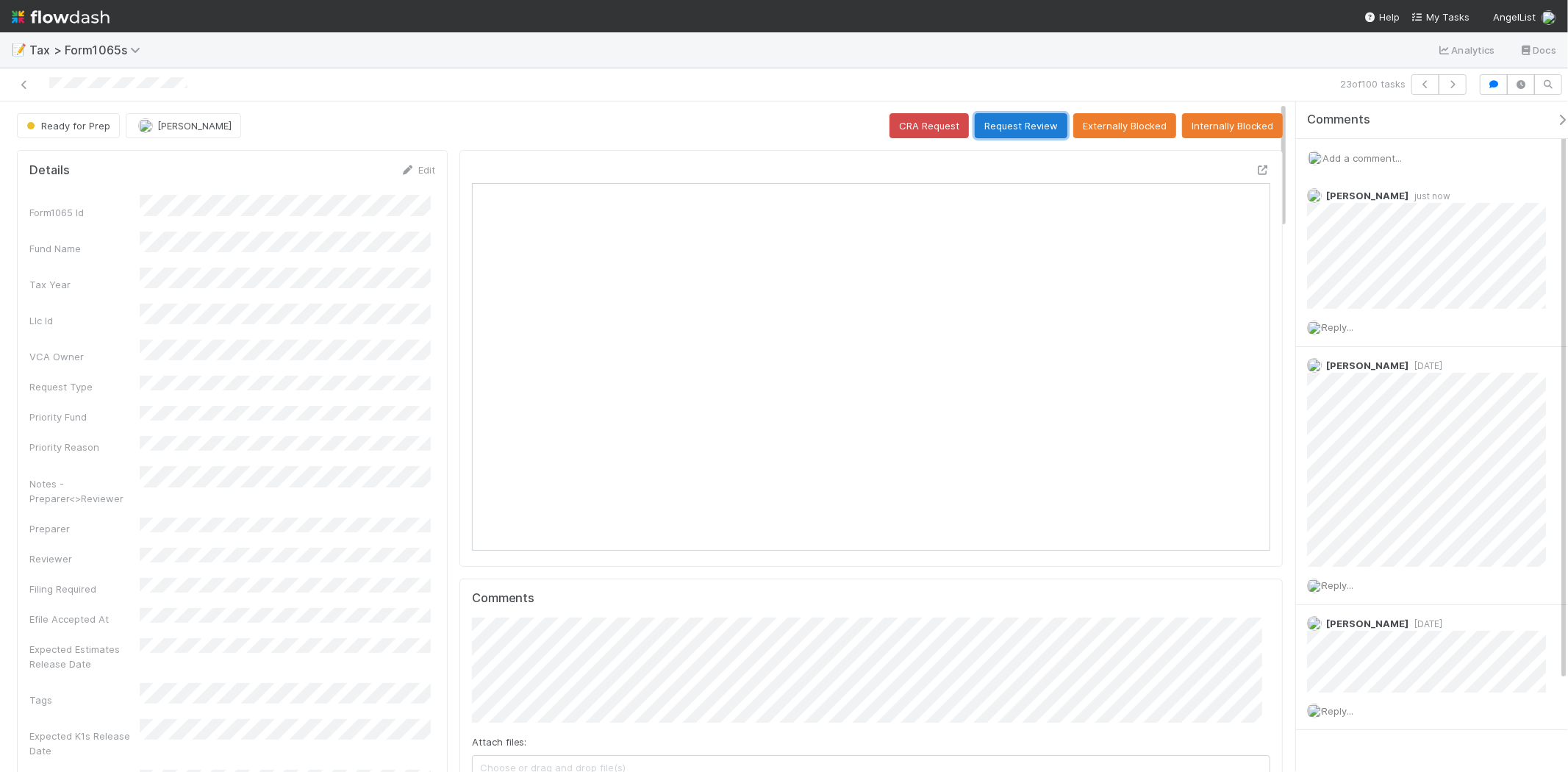
click at [1016, 133] on button "Request Review" at bounding box center [1021, 126] width 93 height 25
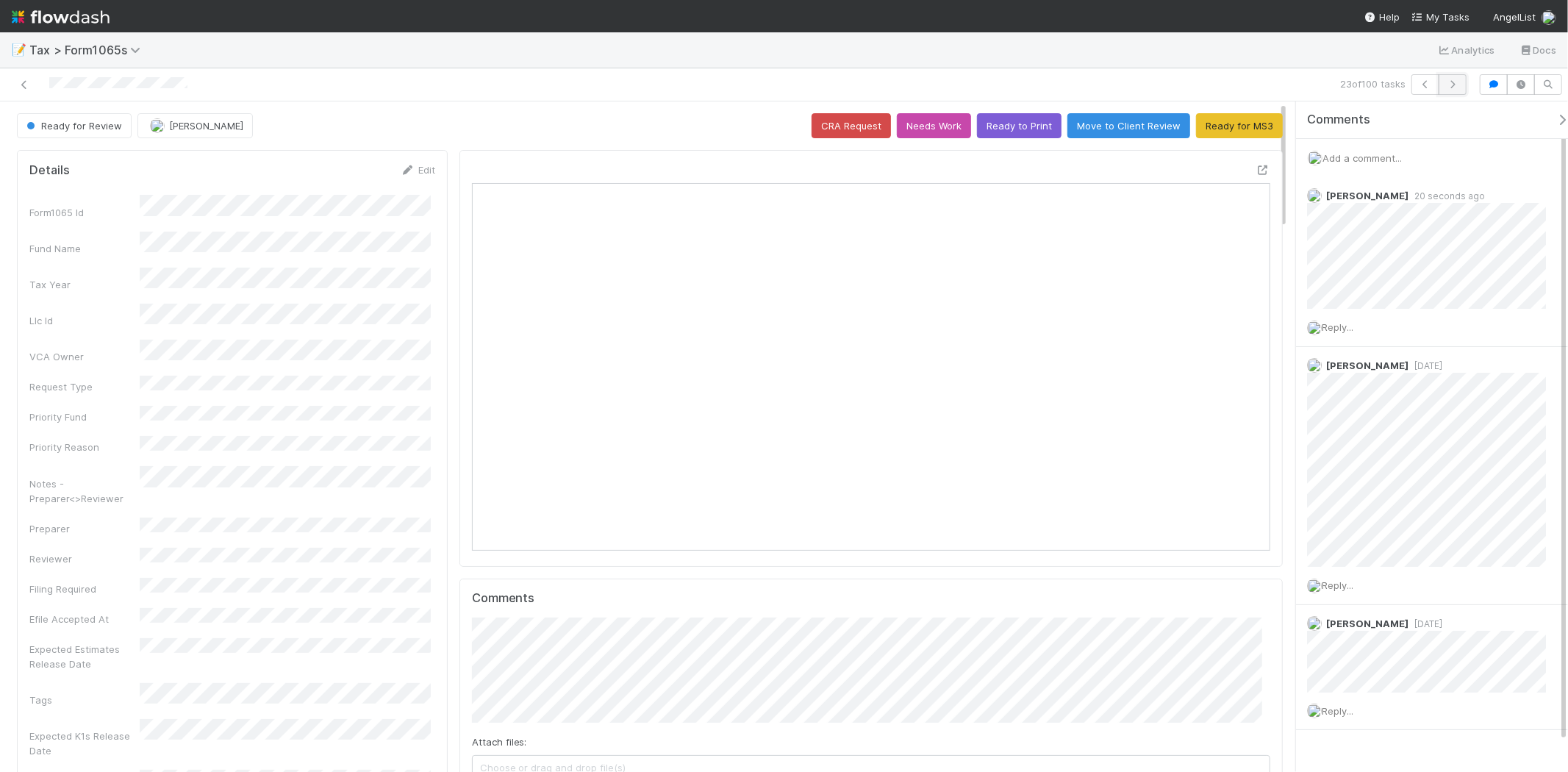
click at [1457, 81] on icon "button" at bounding box center [1453, 84] width 15 height 9
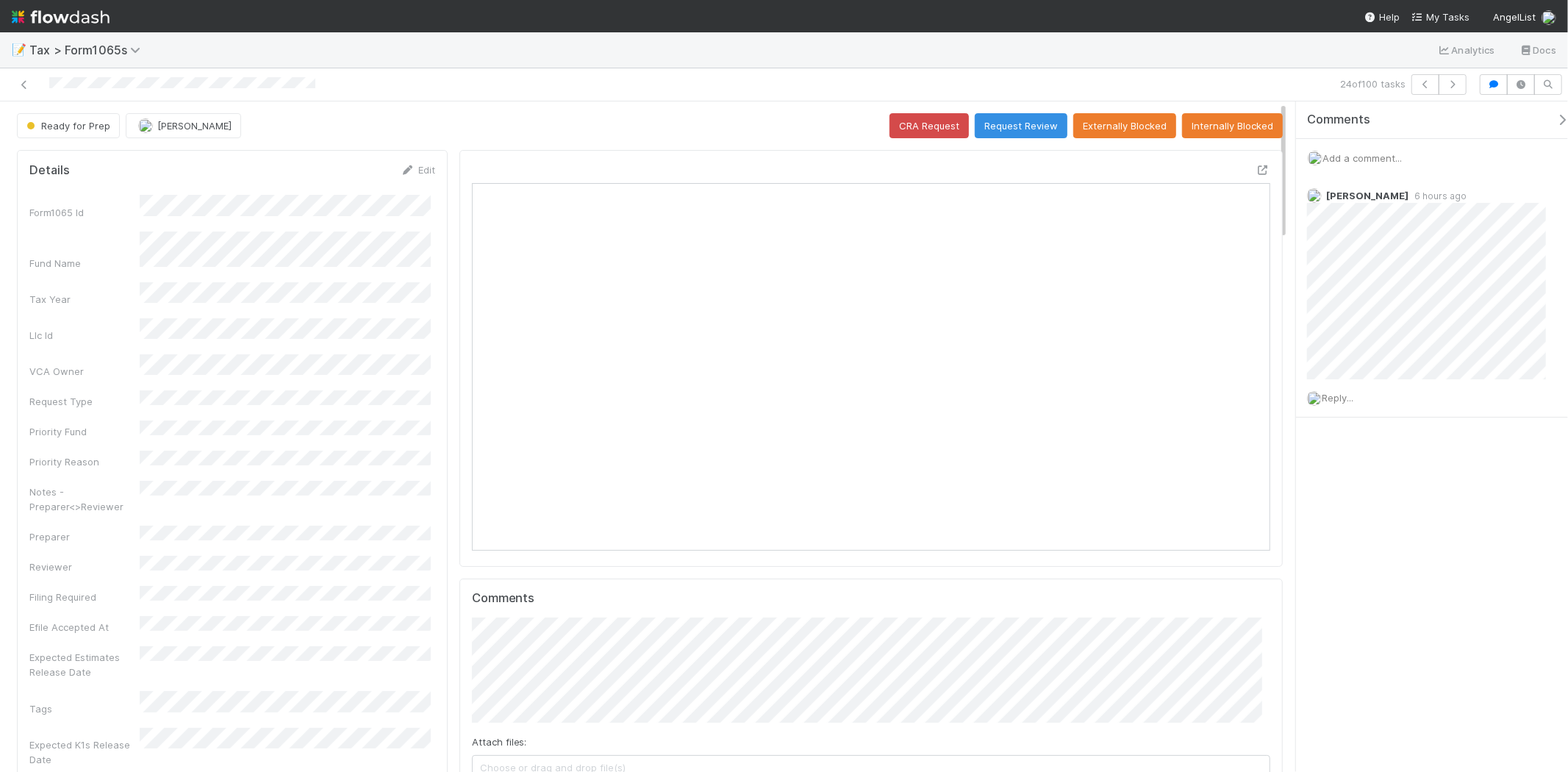
scroll to position [287, 388]
click at [1452, 83] on icon "button" at bounding box center [1453, 84] width 15 height 9
click at [1454, 87] on icon "button" at bounding box center [1453, 84] width 15 height 9
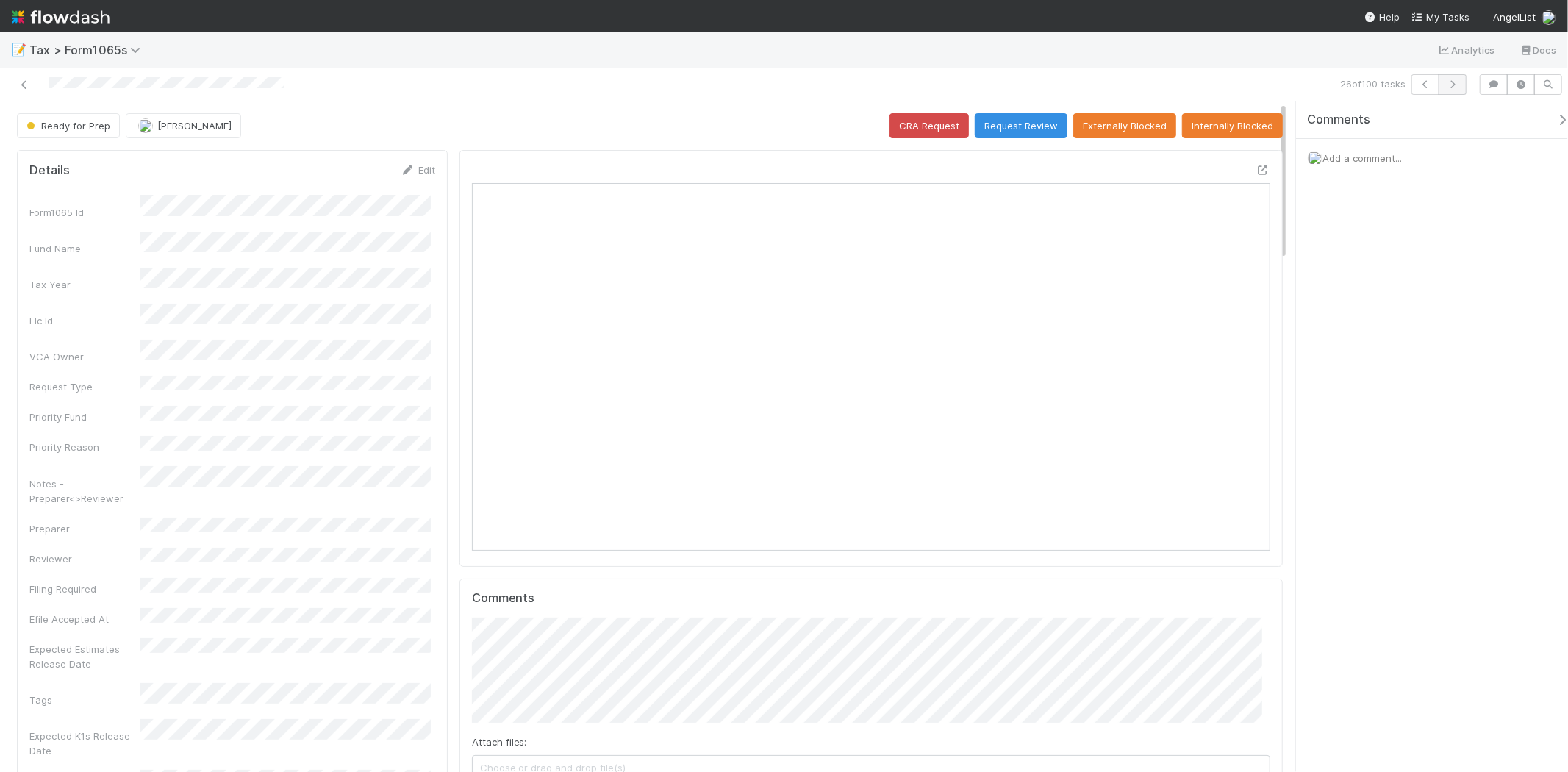
scroll to position [287, 778]
click at [1453, 86] on icon "button" at bounding box center [1453, 84] width 15 height 9
click at [1334, 155] on span "Add a comment..." at bounding box center [1362, 158] width 80 height 12
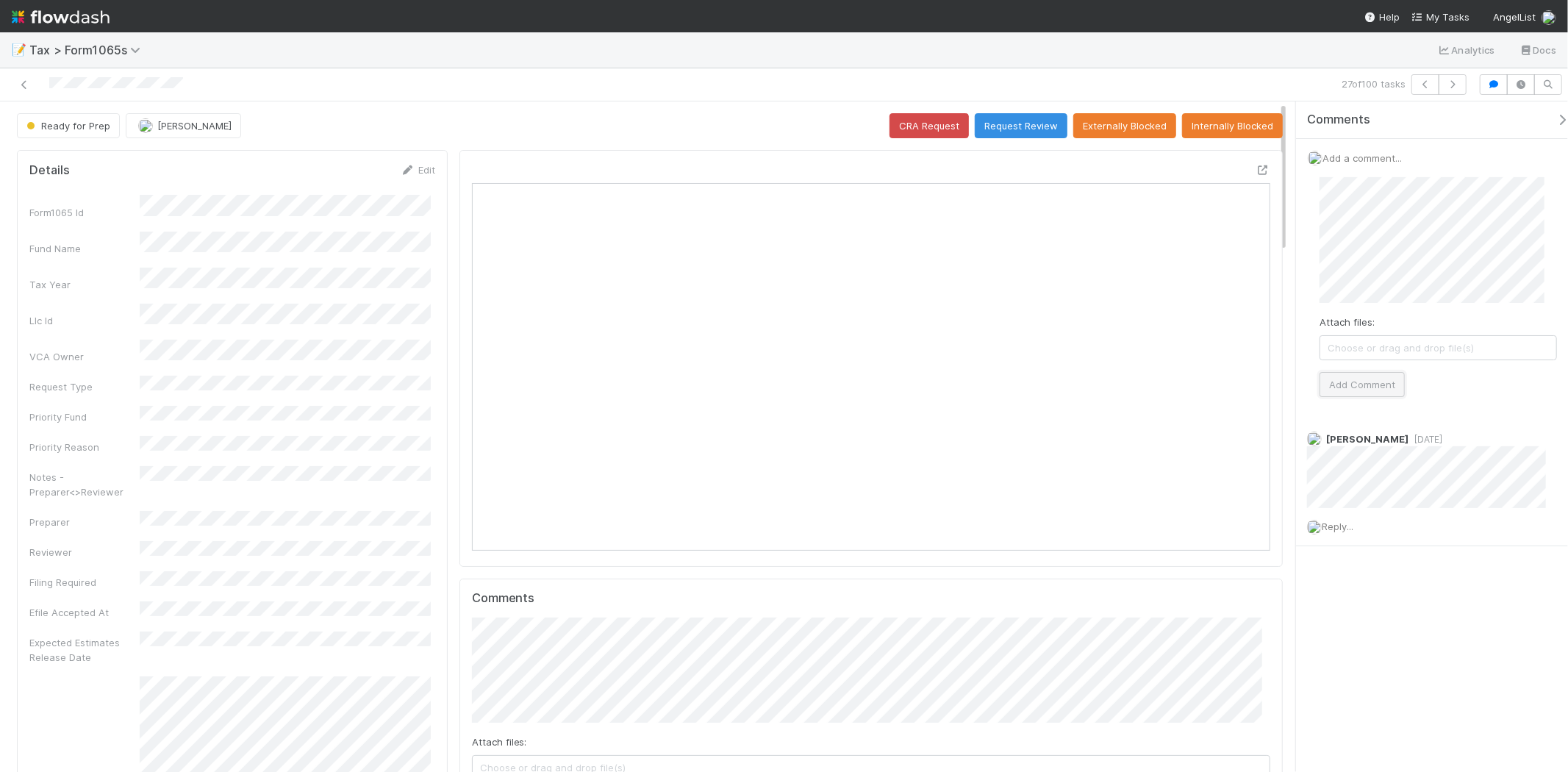
click at [1387, 390] on button "Add Comment" at bounding box center [1362, 384] width 85 height 25
click at [1451, 80] on icon "button" at bounding box center [1453, 84] width 15 height 9
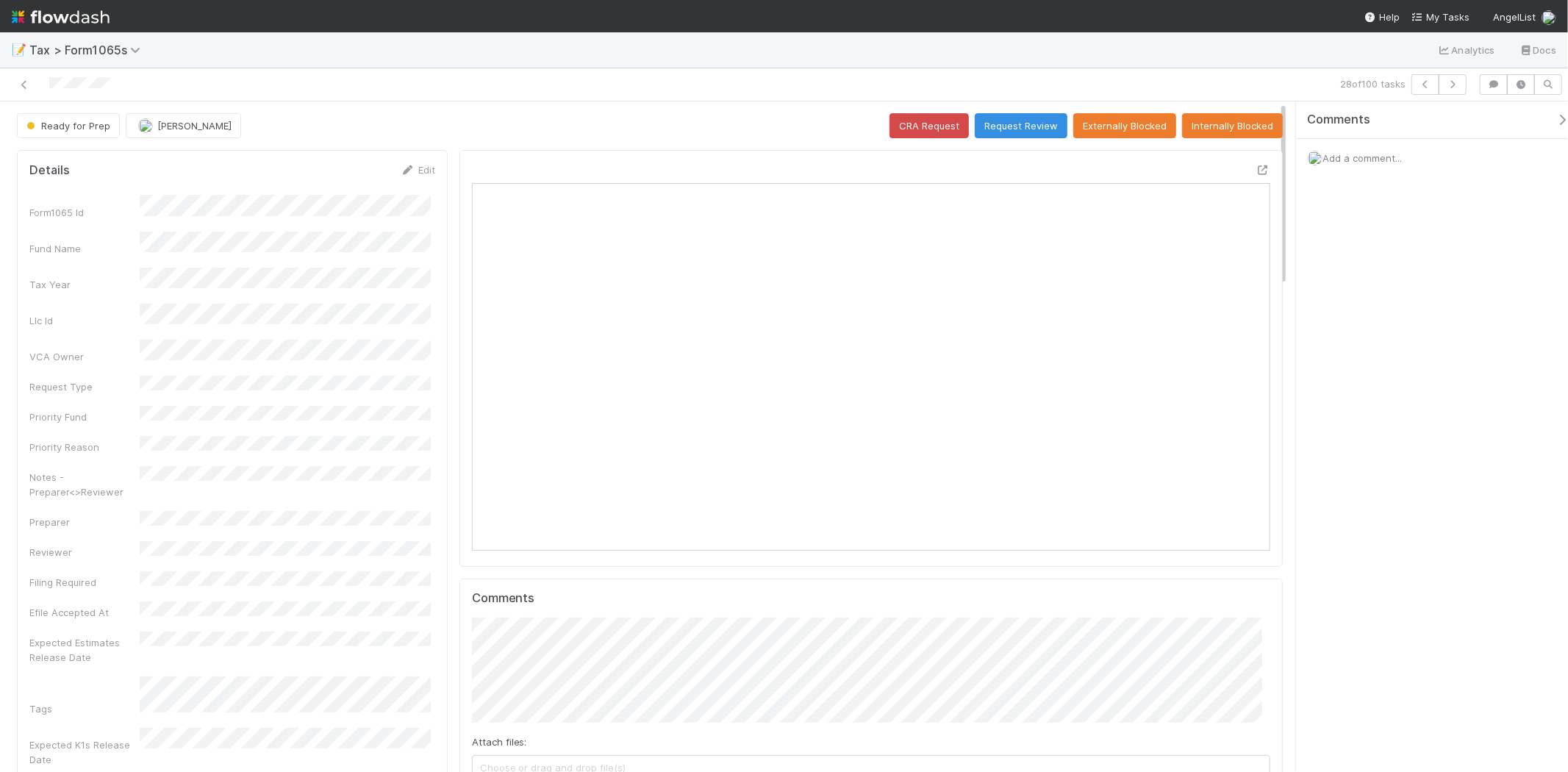
scroll to position [287, 778]
click at [1444, 90] on button "button" at bounding box center [1453, 84] width 28 height 20
click at [1450, 90] on button "button" at bounding box center [1453, 84] width 28 height 20
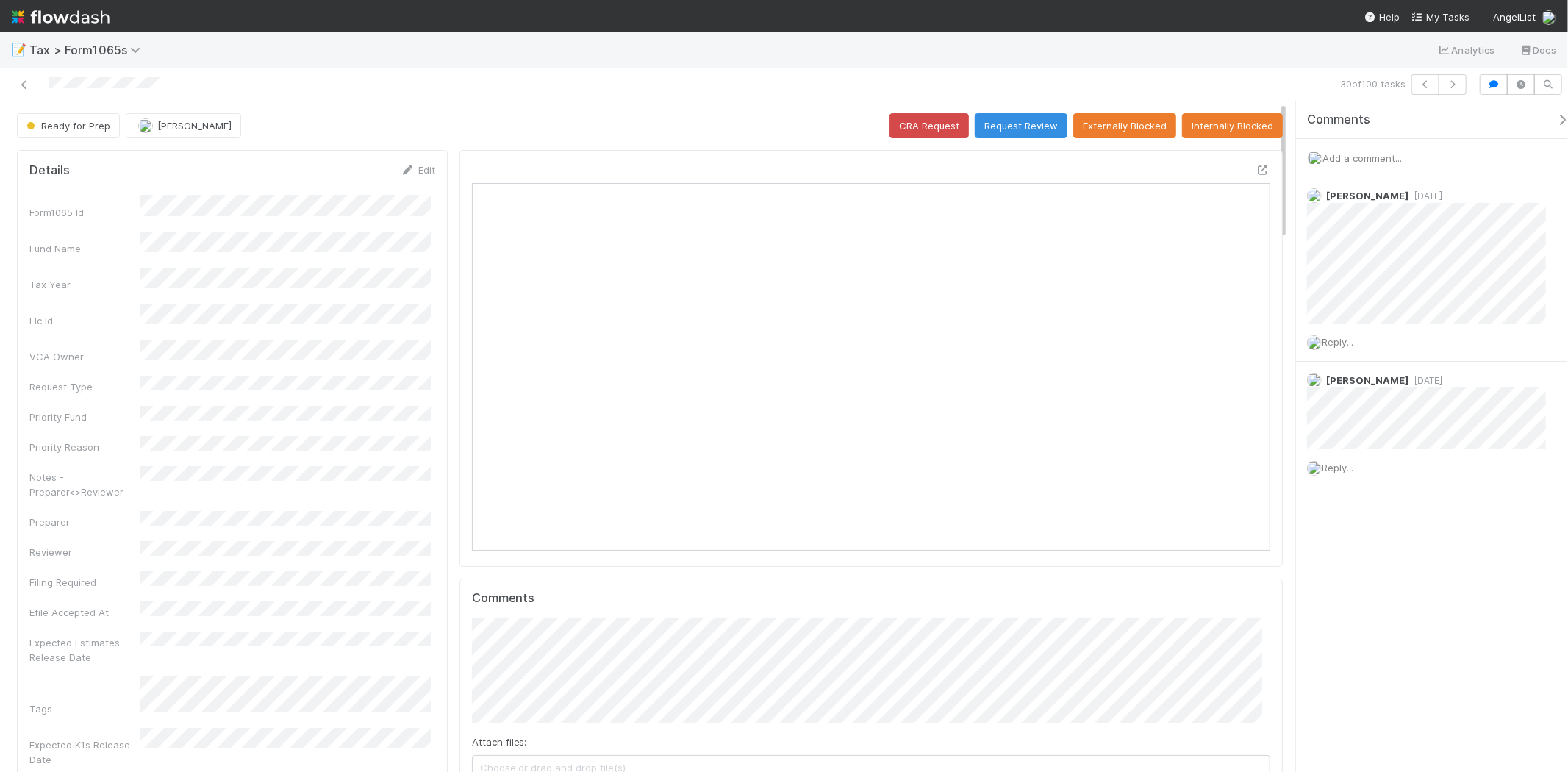
scroll to position [287, 388]
click at [1460, 83] on icon "button" at bounding box center [1453, 84] width 15 height 9
click at [1442, 92] on button "button" at bounding box center [1453, 84] width 28 height 20
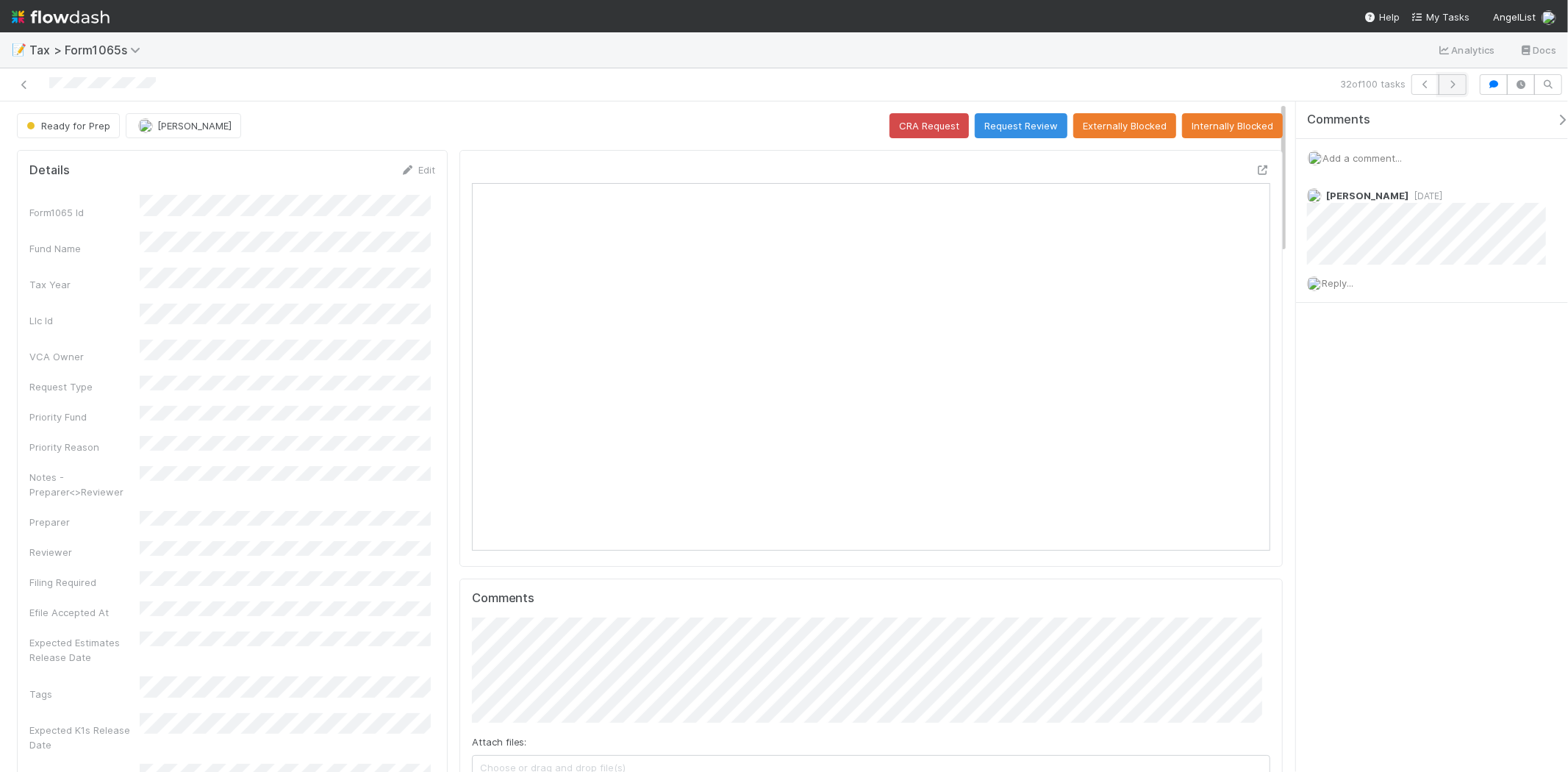
click at [1454, 83] on icon "button" at bounding box center [1453, 84] width 15 height 9
click at [1368, 150] on div "Add a comment..." at bounding box center [1439, 158] width 285 height 38
click at [1370, 151] on div "Add a comment..." at bounding box center [1439, 158] width 285 height 38
click at [1371, 156] on span "Add a comment..." at bounding box center [1362, 158] width 80 height 12
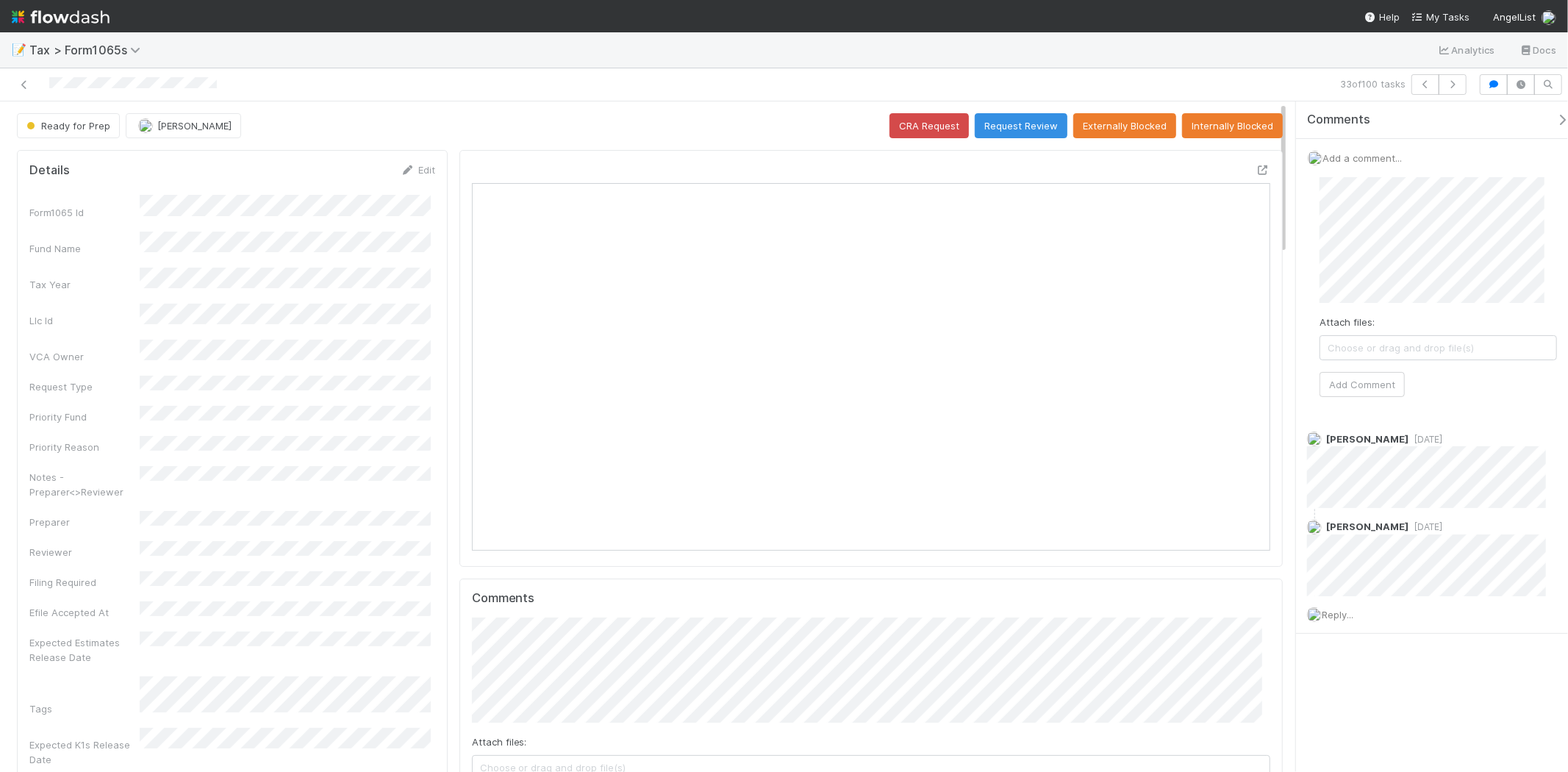
click at [1404, 409] on div "Add a comment... Attach files: Choose or drag and drop file(s) Add Comment" at bounding box center [1439, 280] width 285 height 282
click at [1384, 384] on button "Add Comment" at bounding box center [1362, 384] width 85 height 25
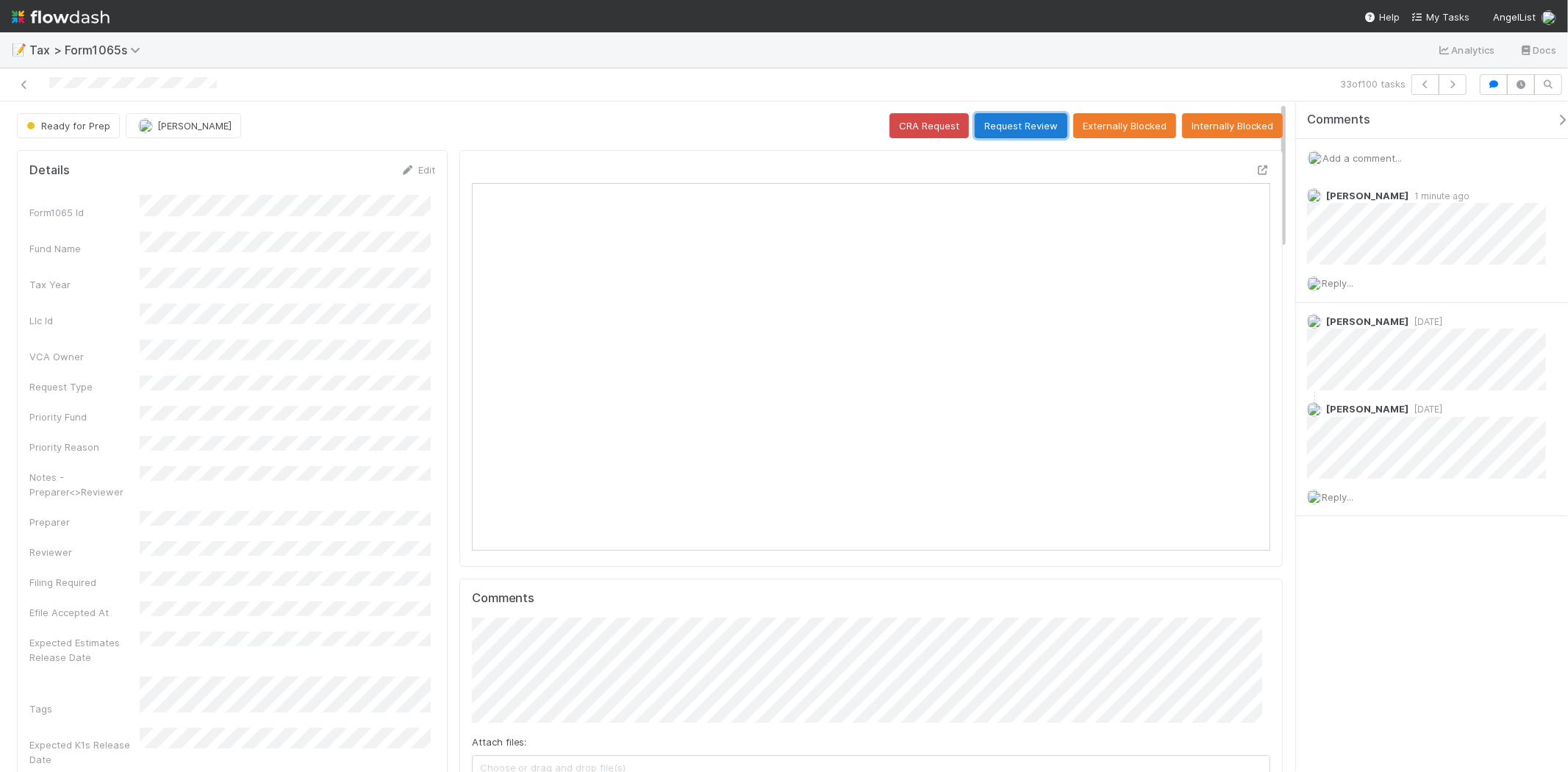
drag, startPoint x: 996, startPoint y: 122, endPoint x: 1000, endPoint y: 133, distance: 11.7
click at [997, 122] on button "Request Review" at bounding box center [1021, 126] width 93 height 25
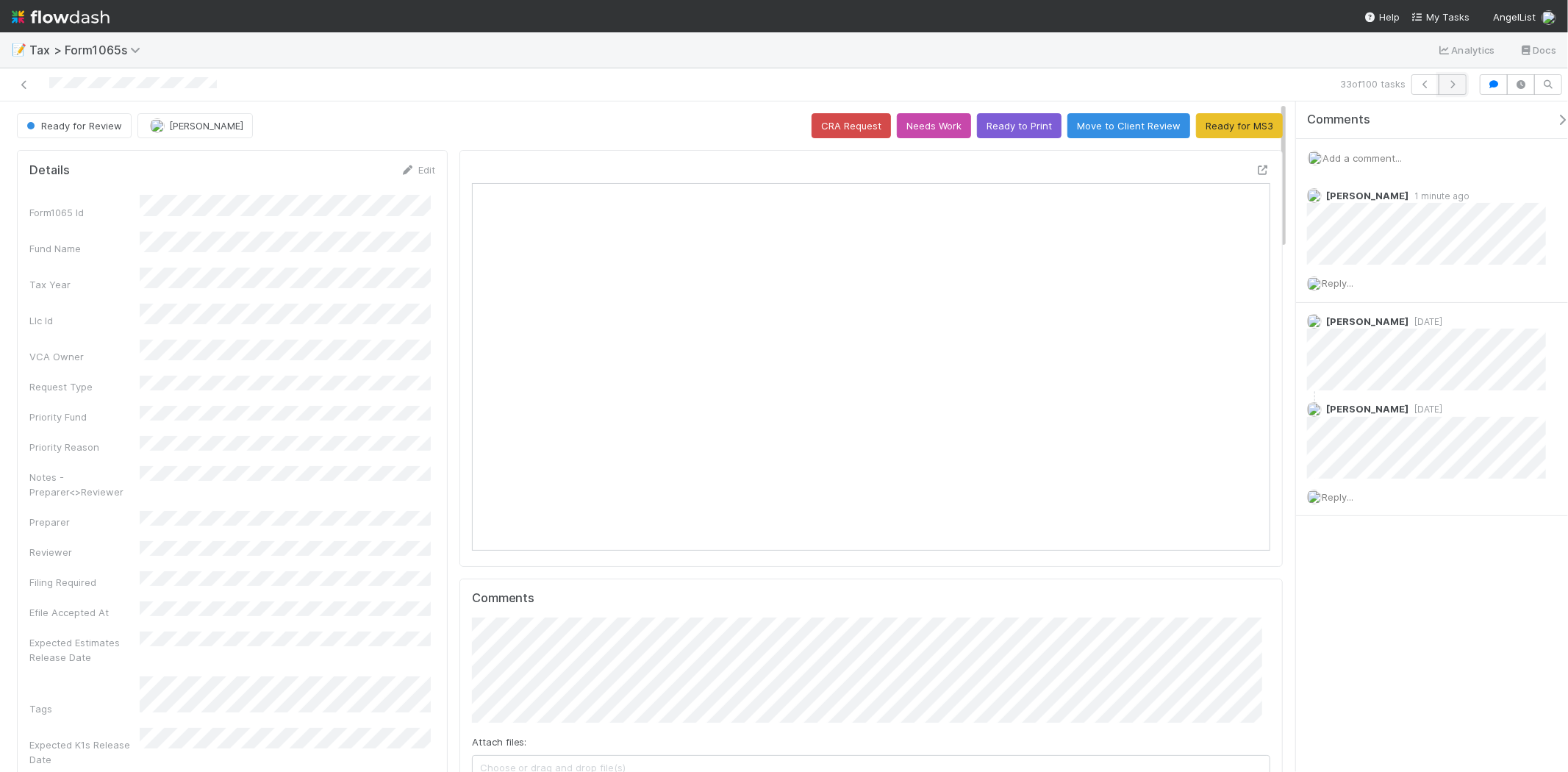
click at [1458, 76] on button "button" at bounding box center [1453, 84] width 28 height 20
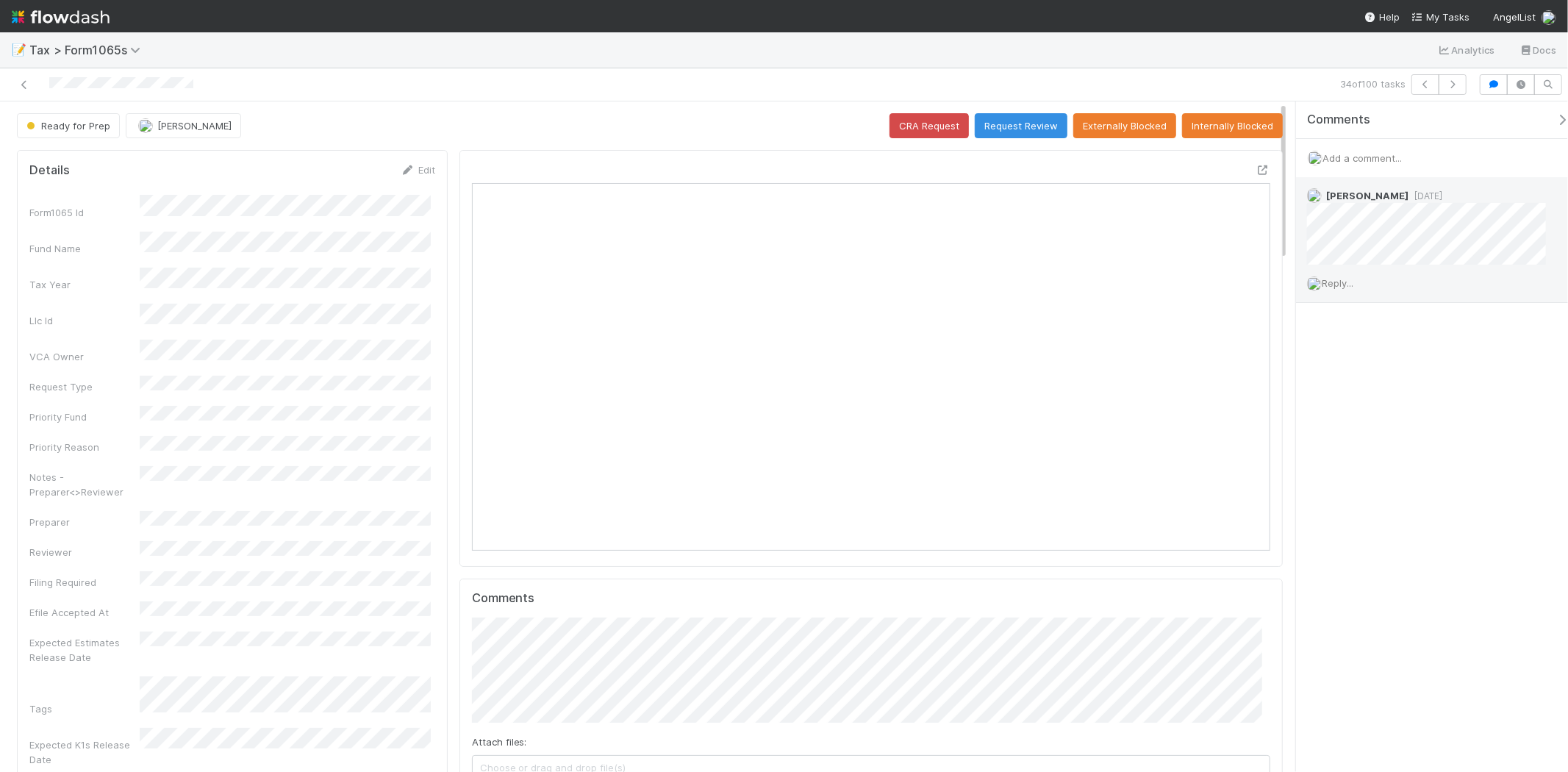
scroll to position [287, 778]
click at [1454, 78] on button "button" at bounding box center [1453, 84] width 28 height 20
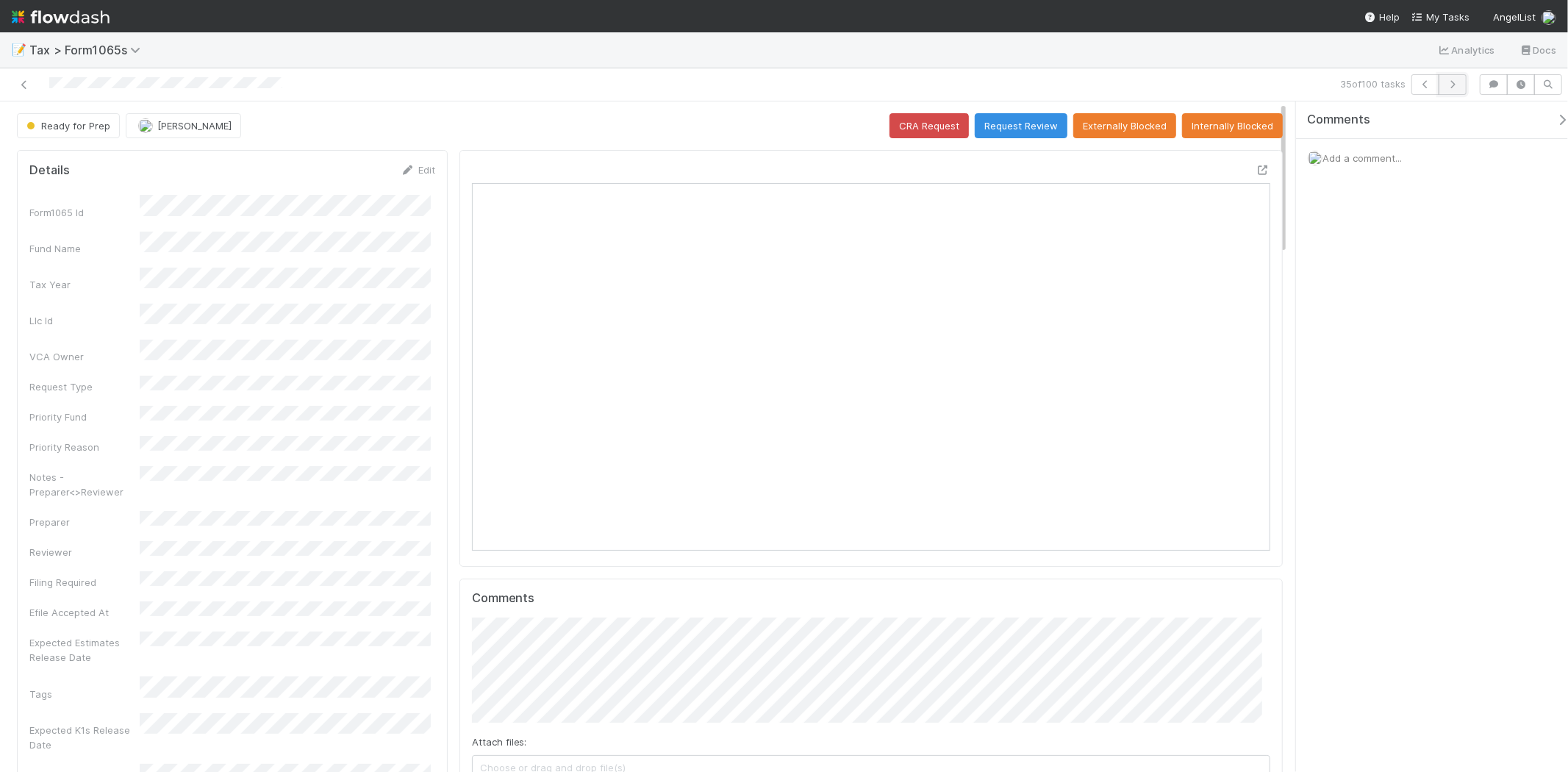
click at [1449, 84] on icon "button" at bounding box center [1453, 84] width 15 height 9
click at [1456, 78] on button "button" at bounding box center [1453, 84] width 28 height 20
click at [1462, 91] on button "button" at bounding box center [1453, 84] width 28 height 20
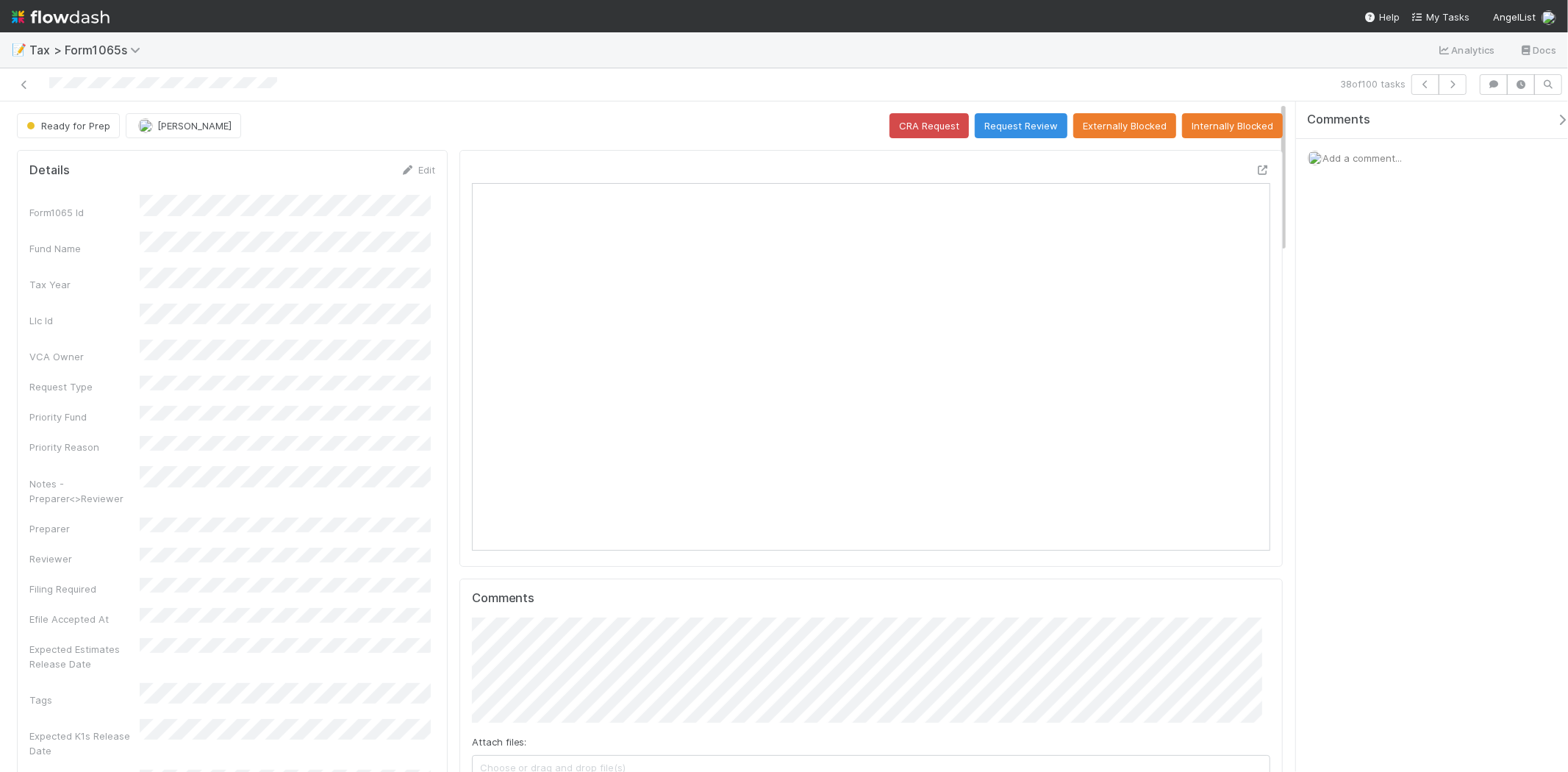
scroll to position [287, 388]
click at [1451, 82] on icon "button" at bounding box center [1453, 84] width 15 height 9
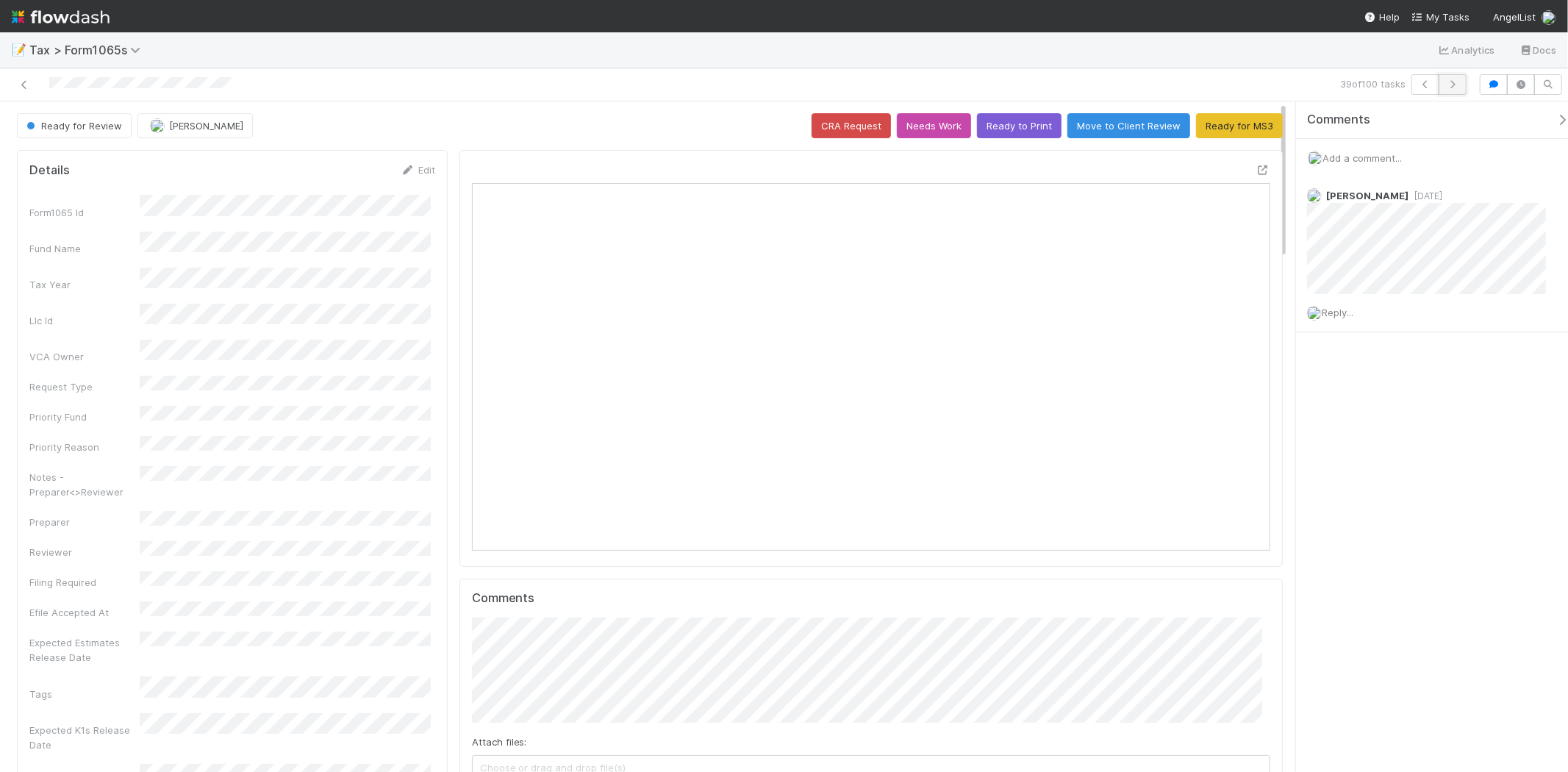
click at [1456, 82] on icon "button" at bounding box center [1453, 84] width 15 height 9
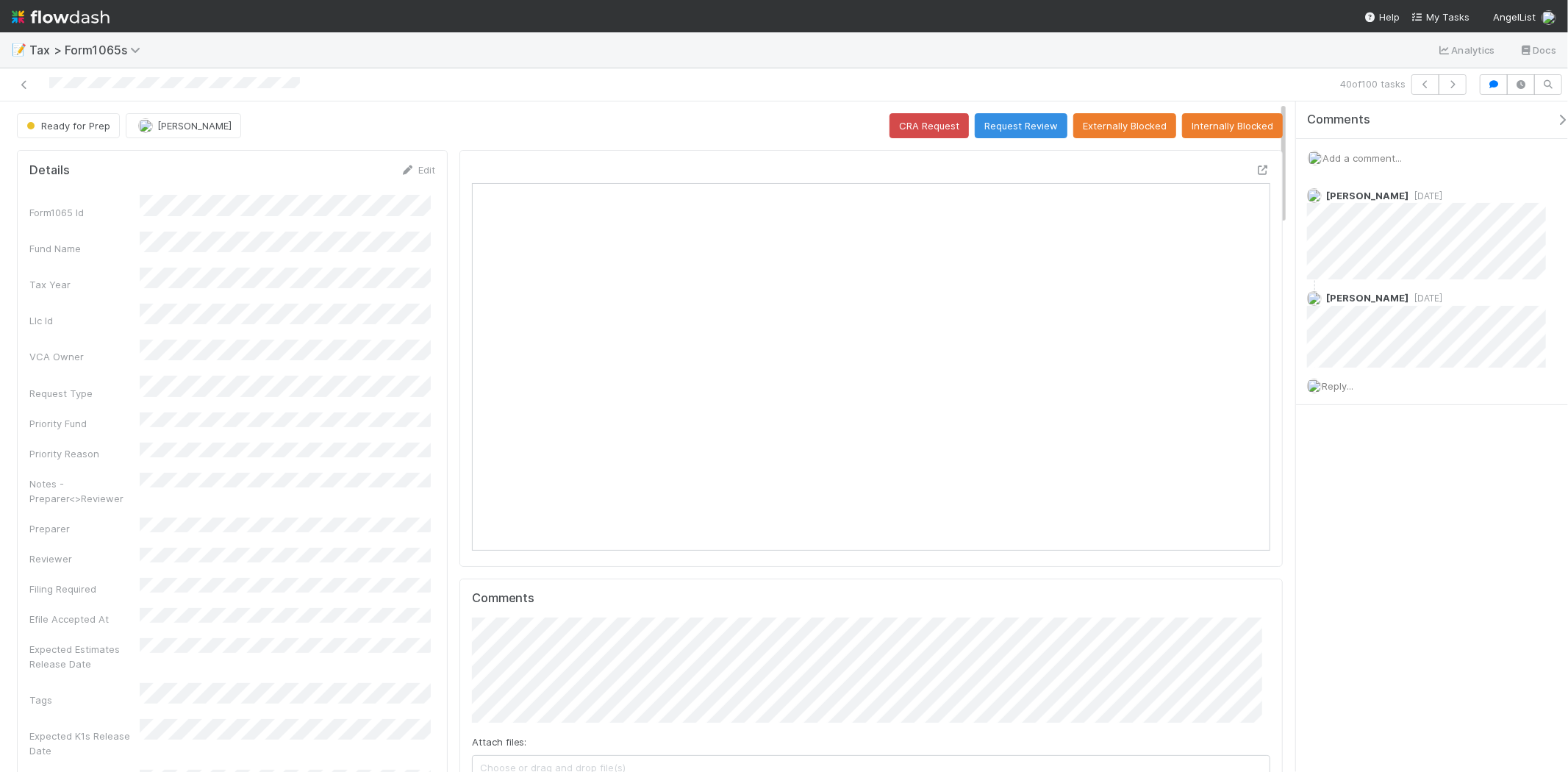
scroll to position [287, 778]
click at [1026, 125] on button "Request Review" at bounding box center [1021, 126] width 93 height 25
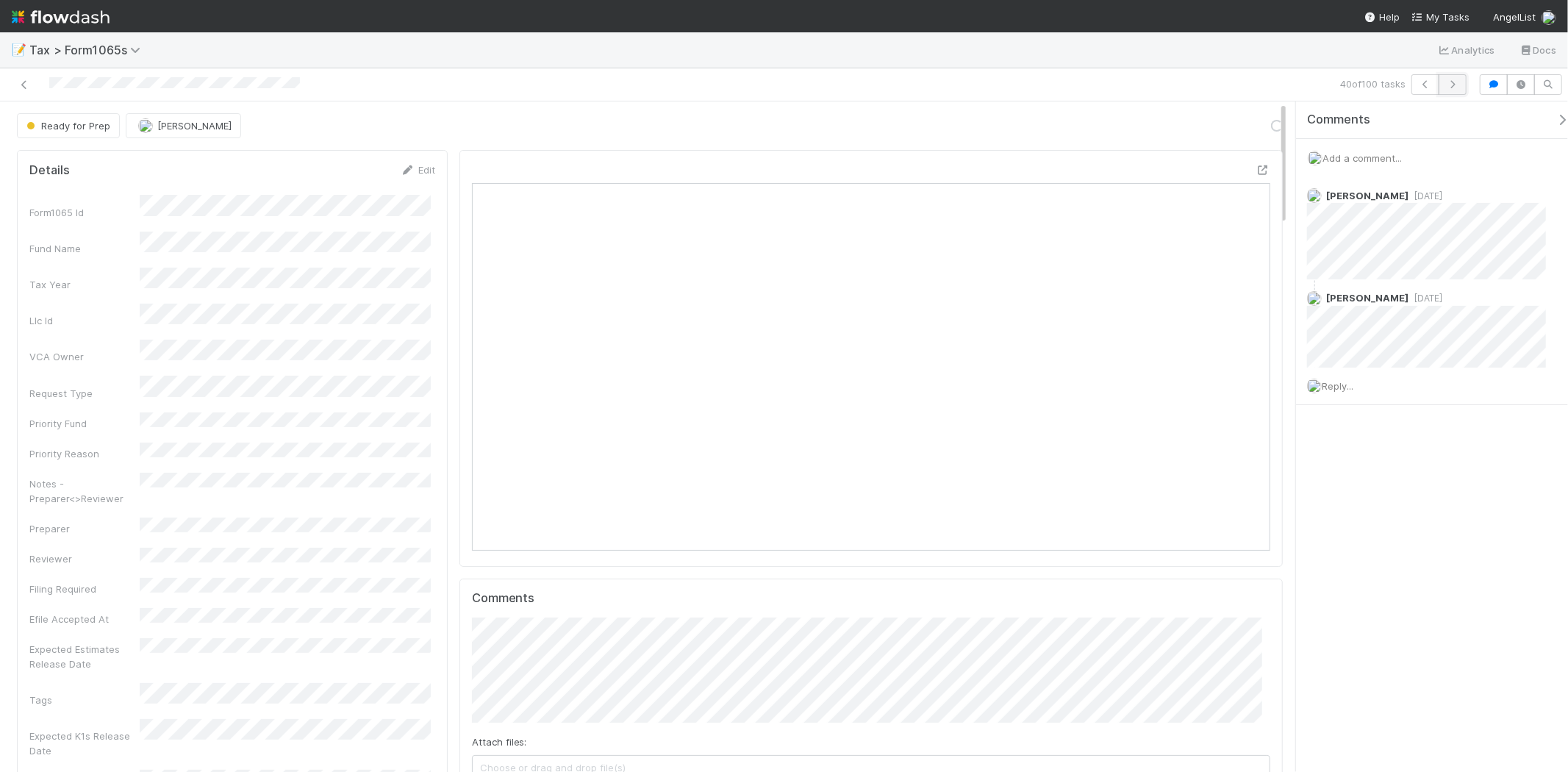
click at [1460, 83] on button "button" at bounding box center [1453, 84] width 28 height 20
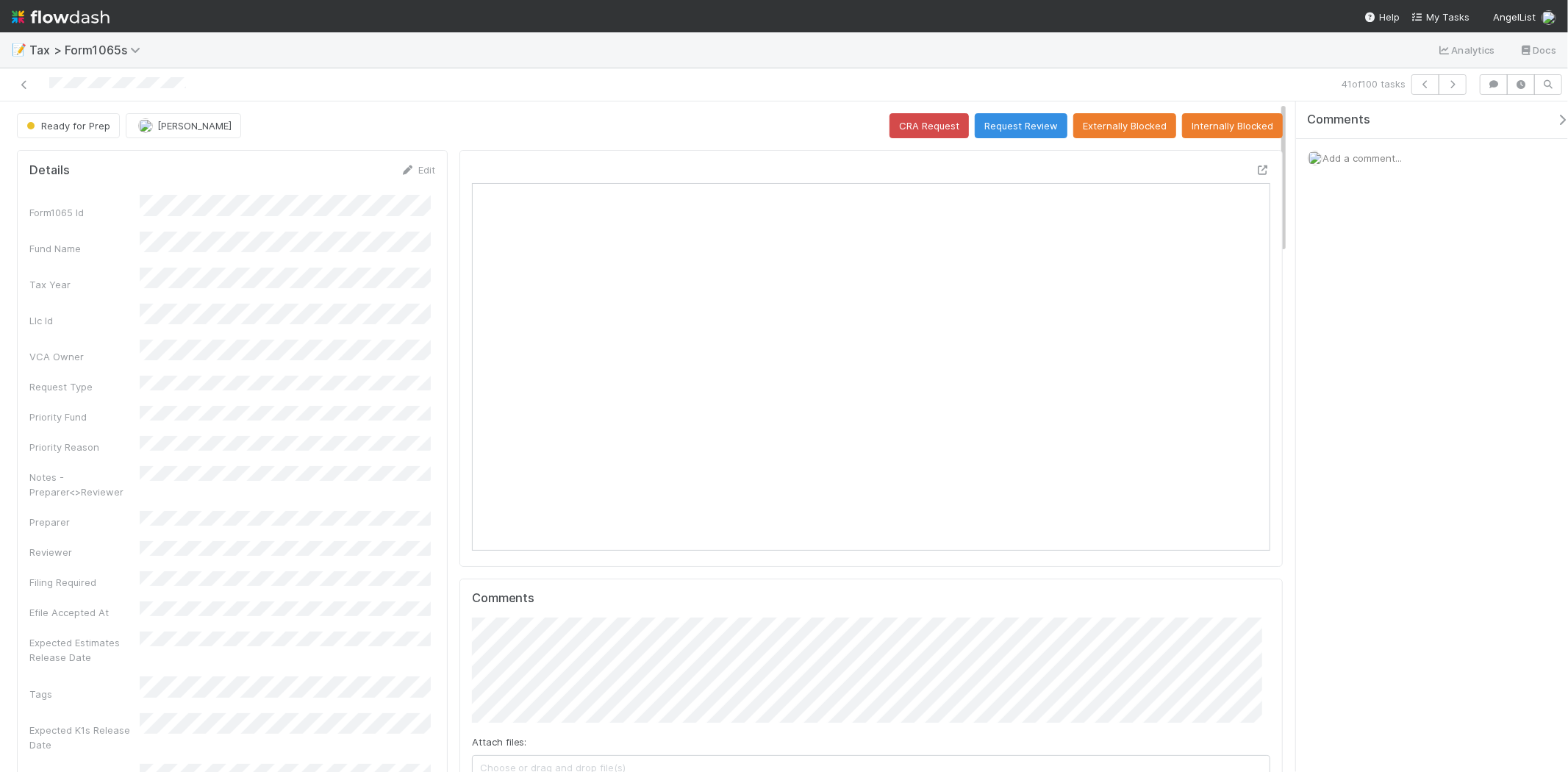
scroll to position [287, 388]
drag, startPoint x: 520, startPoint y: 10, endPoint x: 483, endPoint y: 5, distance: 37.3
click at [519, 10] on nav "Help My Tasks AngelList" at bounding box center [784, 16] width 1568 height 32
click at [1381, 154] on span "Add a comment..." at bounding box center [1362, 158] width 80 height 12
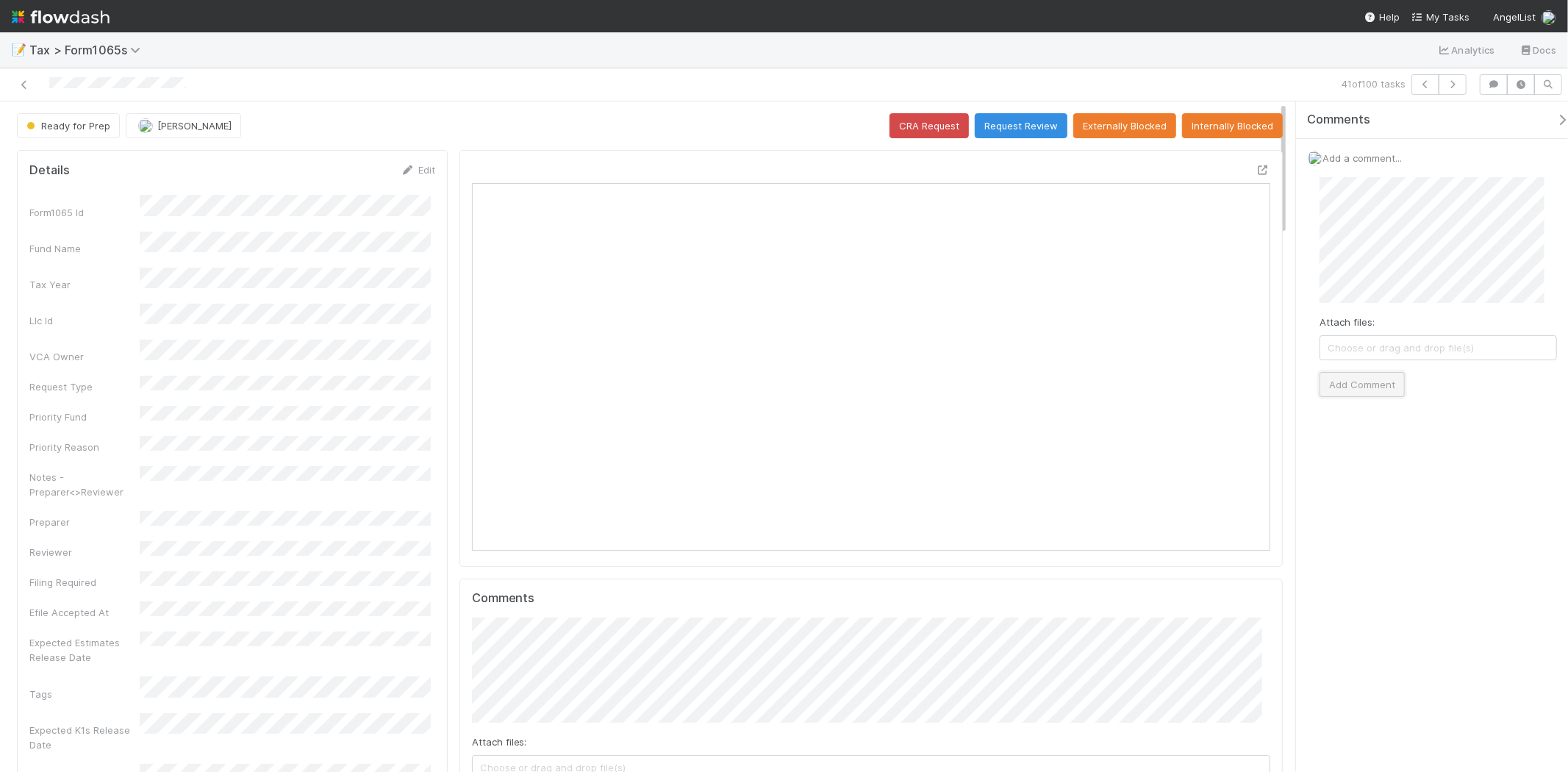
click at [1366, 377] on button "Add Comment" at bounding box center [1362, 384] width 85 height 25
click at [1031, 130] on button "Request Review" at bounding box center [1021, 126] width 93 height 25
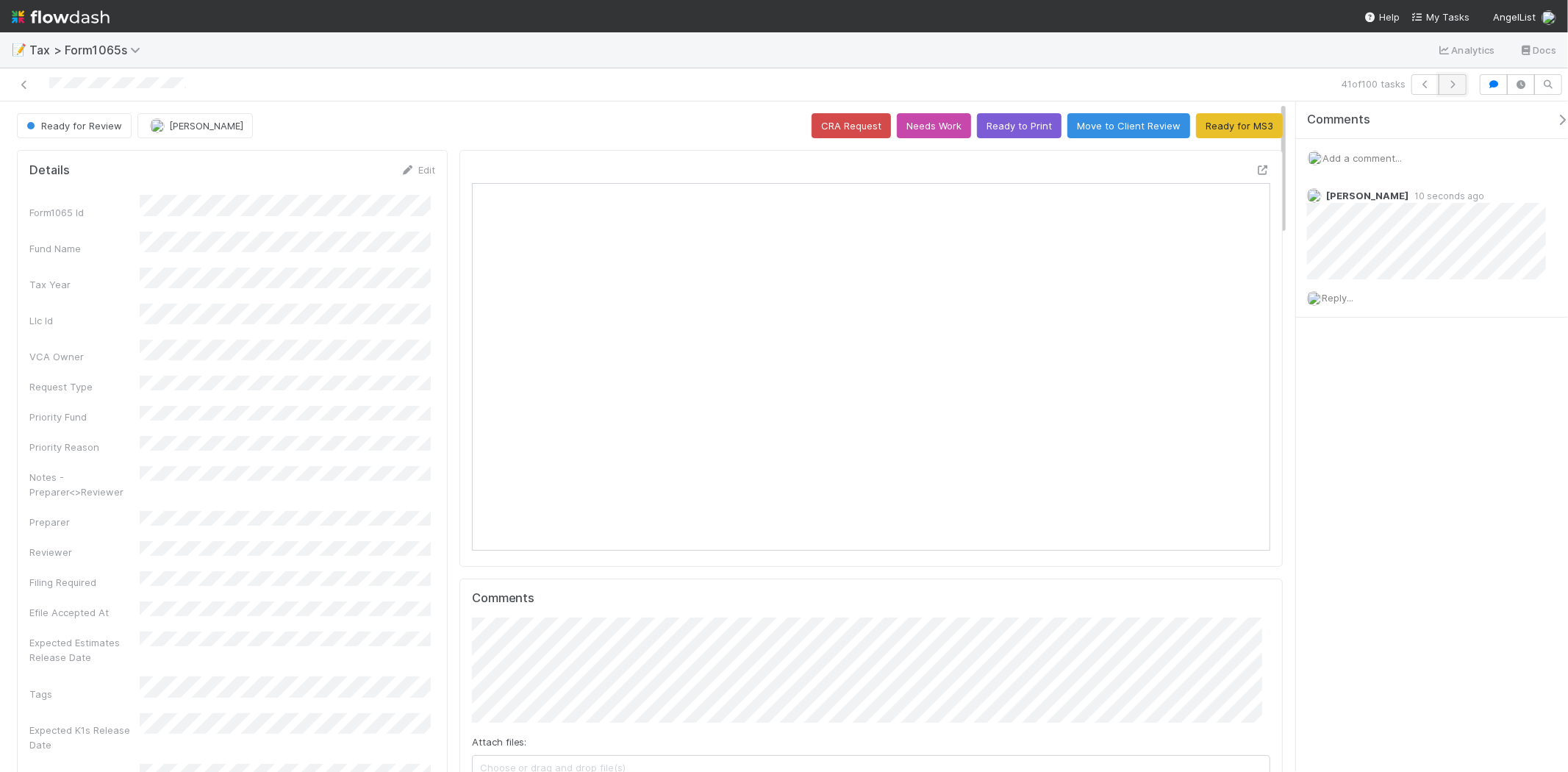
click at [1458, 83] on icon "button" at bounding box center [1453, 84] width 15 height 9
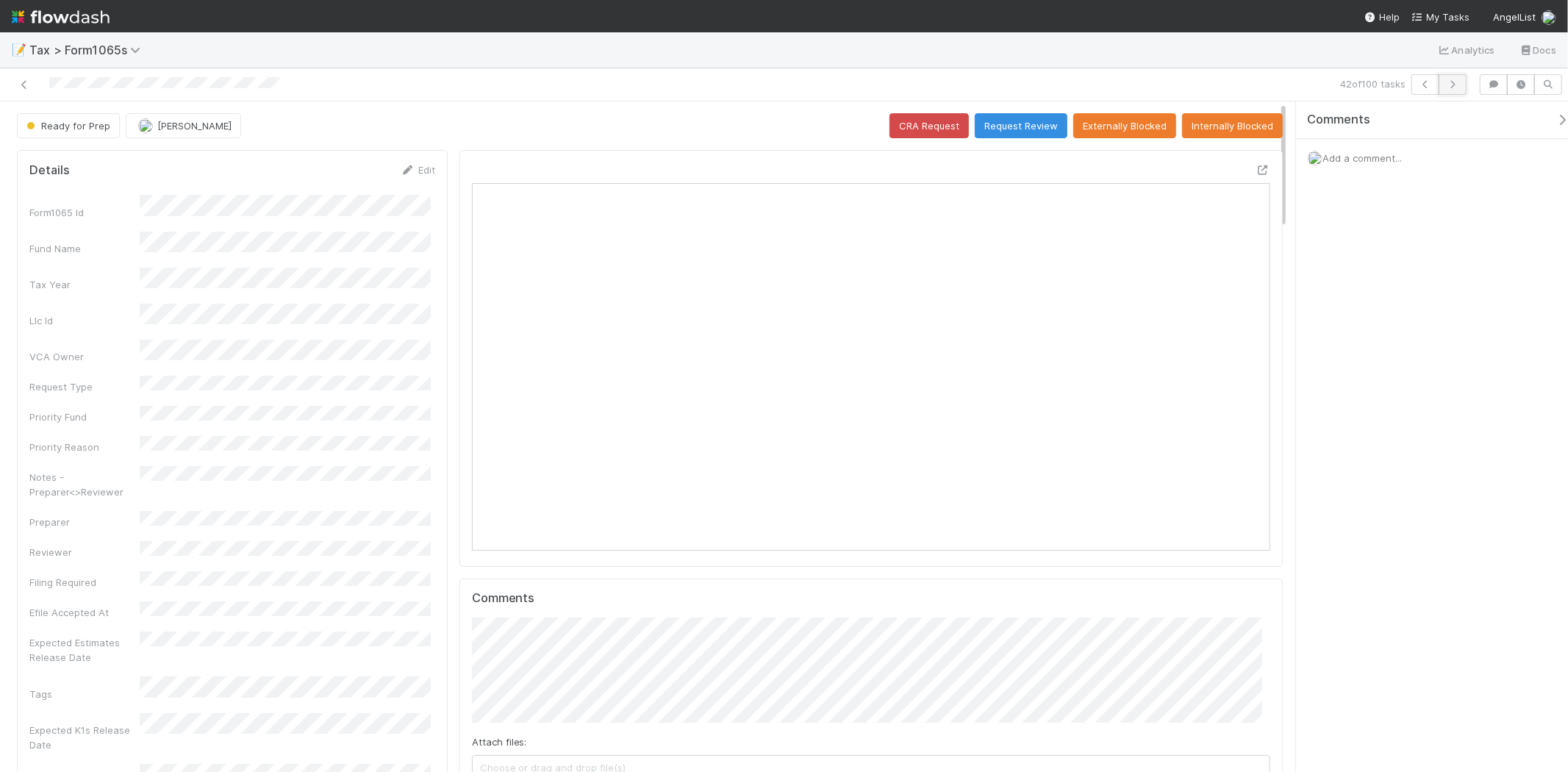
click at [1452, 83] on icon "button" at bounding box center [1453, 84] width 15 height 9
click at [1464, 85] on button "button" at bounding box center [1453, 84] width 28 height 20
click at [1471, 83] on div "44 of 100 tasks" at bounding box center [1107, 84] width 731 height 20
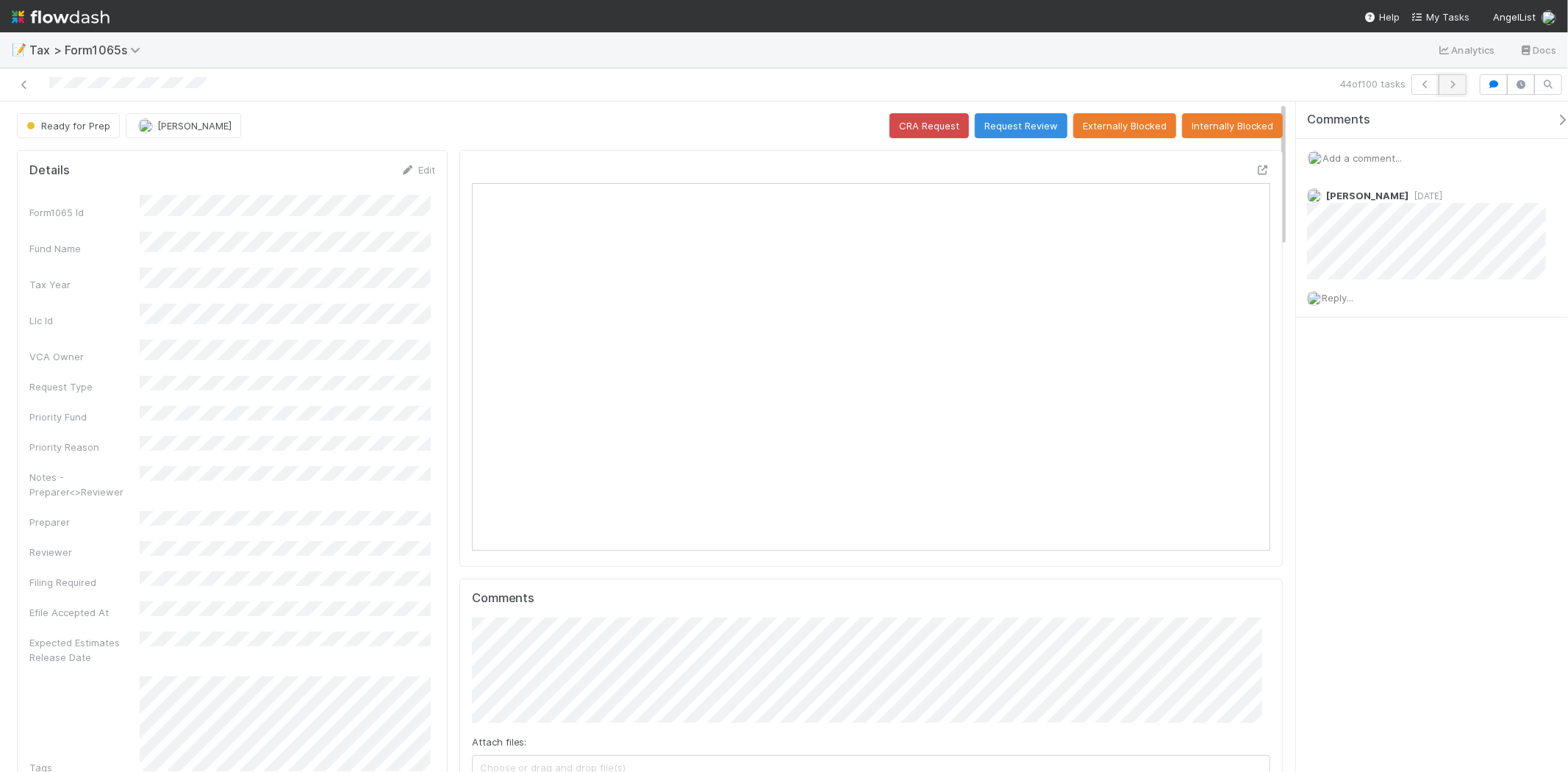
click at [1457, 85] on icon "button" at bounding box center [1453, 84] width 15 height 9
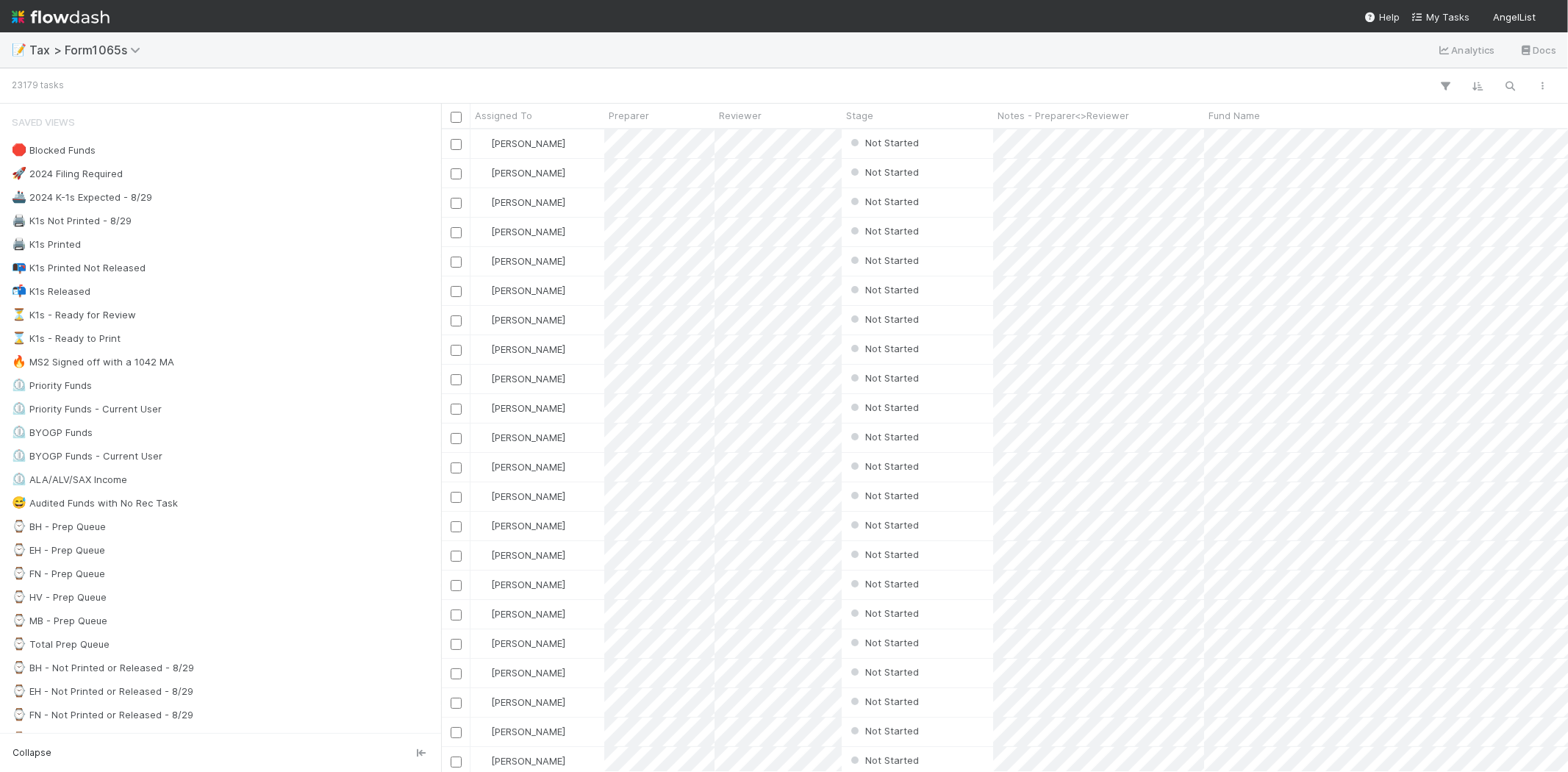
scroll to position [630, 1115]
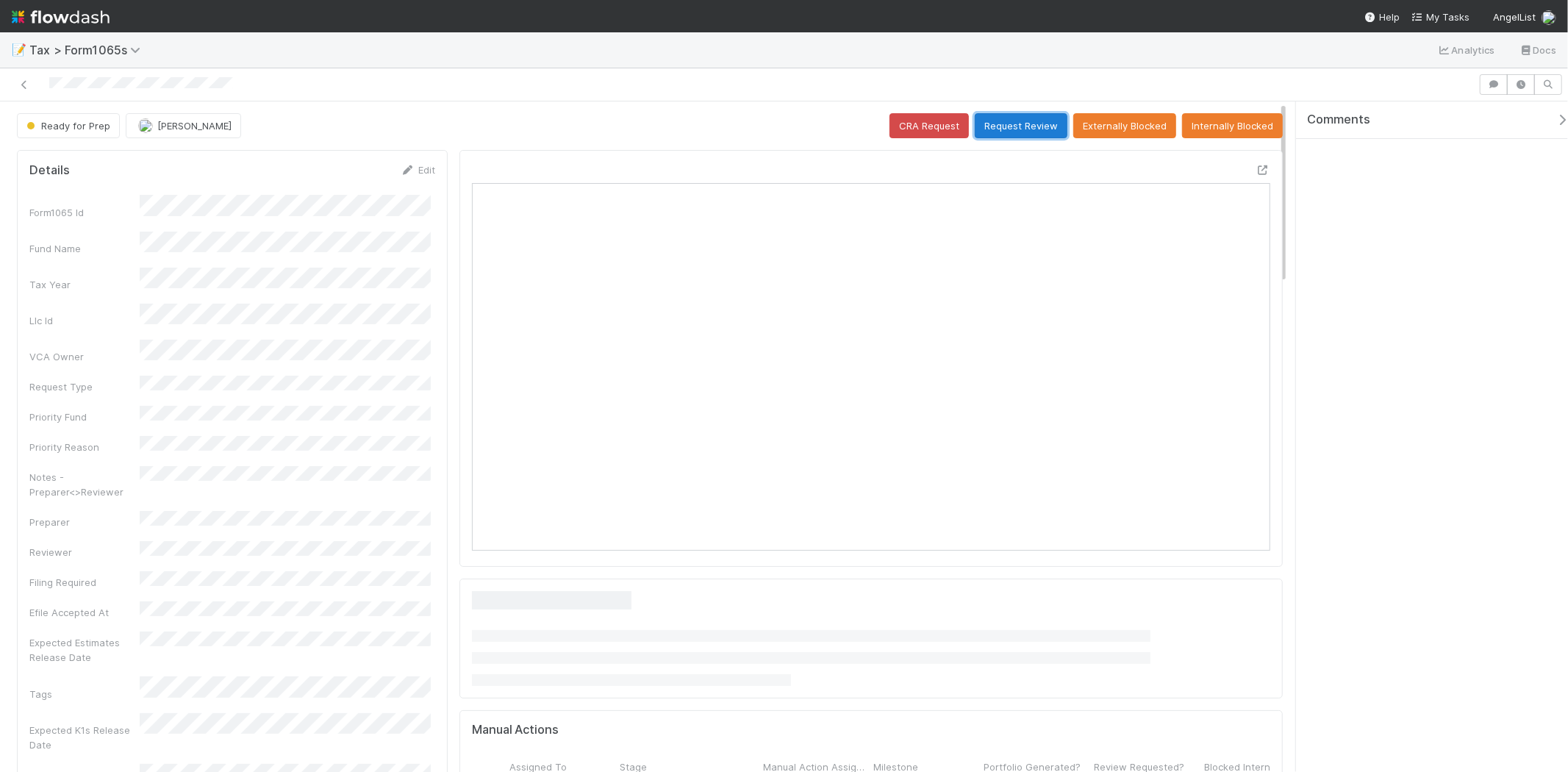
click at [981, 122] on button "Request Review" at bounding box center [1021, 126] width 93 height 25
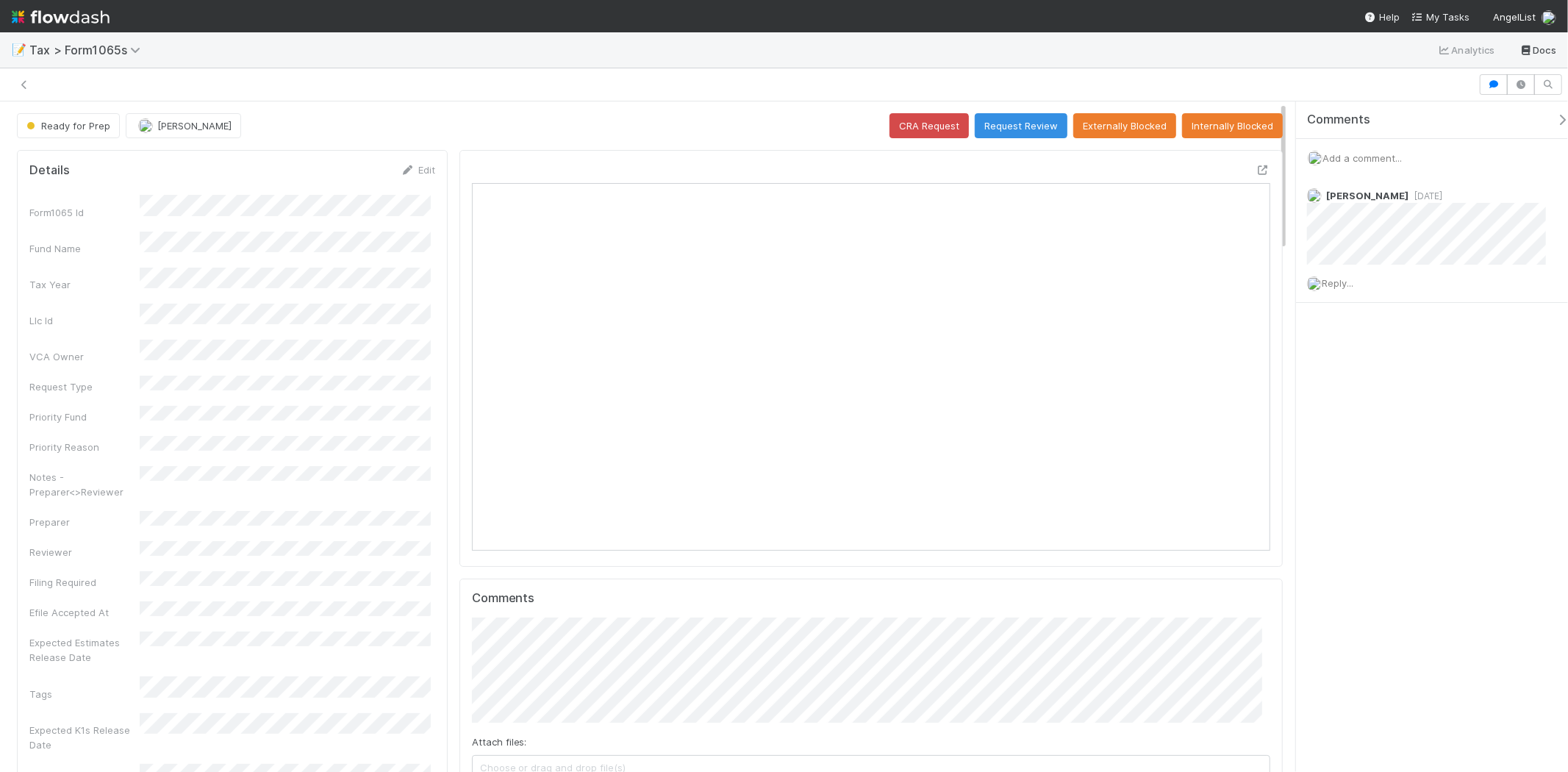
scroll to position [287, 778]
click at [1349, 164] on div "Add a comment..." at bounding box center [1439, 158] width 285 height 38
click at [1349, 163] on span "Add a comment..." at bounding box center [1362, 158] width 80 height 12
click at [1349, 160] on span "Add a comment..." at bounding box center [1362, 158] width 80 height 12
click at [1361, 142] on div "Add a comment..." at bounding box center [1439, 158] width 285 height 38
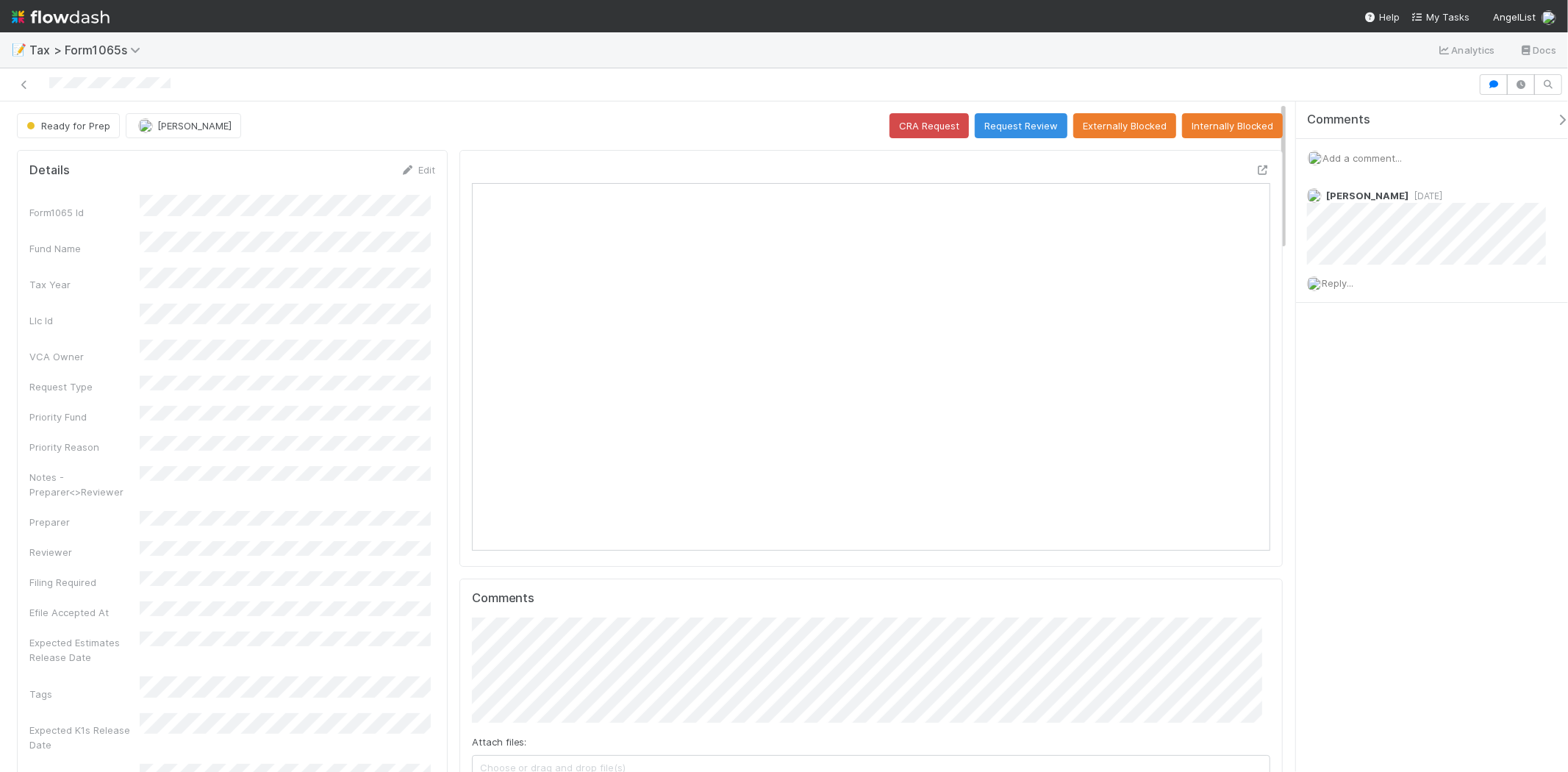
click at [1362, 154] on span "Add a comment..." at bounding box center [1362, 158] width 80 height 12
click at [1356, 392] on button "Add Comment" at bounding box center [1362, 384] width 85 height 25
click at [1022, 113] on button "Request Review" at bounding box center [1021, 126] width 93 height 25
click at [1026, 122] on div "Ready for Prep [PERSON_NAME] CRA Request Request Review Externally Blocked Inte…" at bounding box center [650, 126] width 1266 height 25
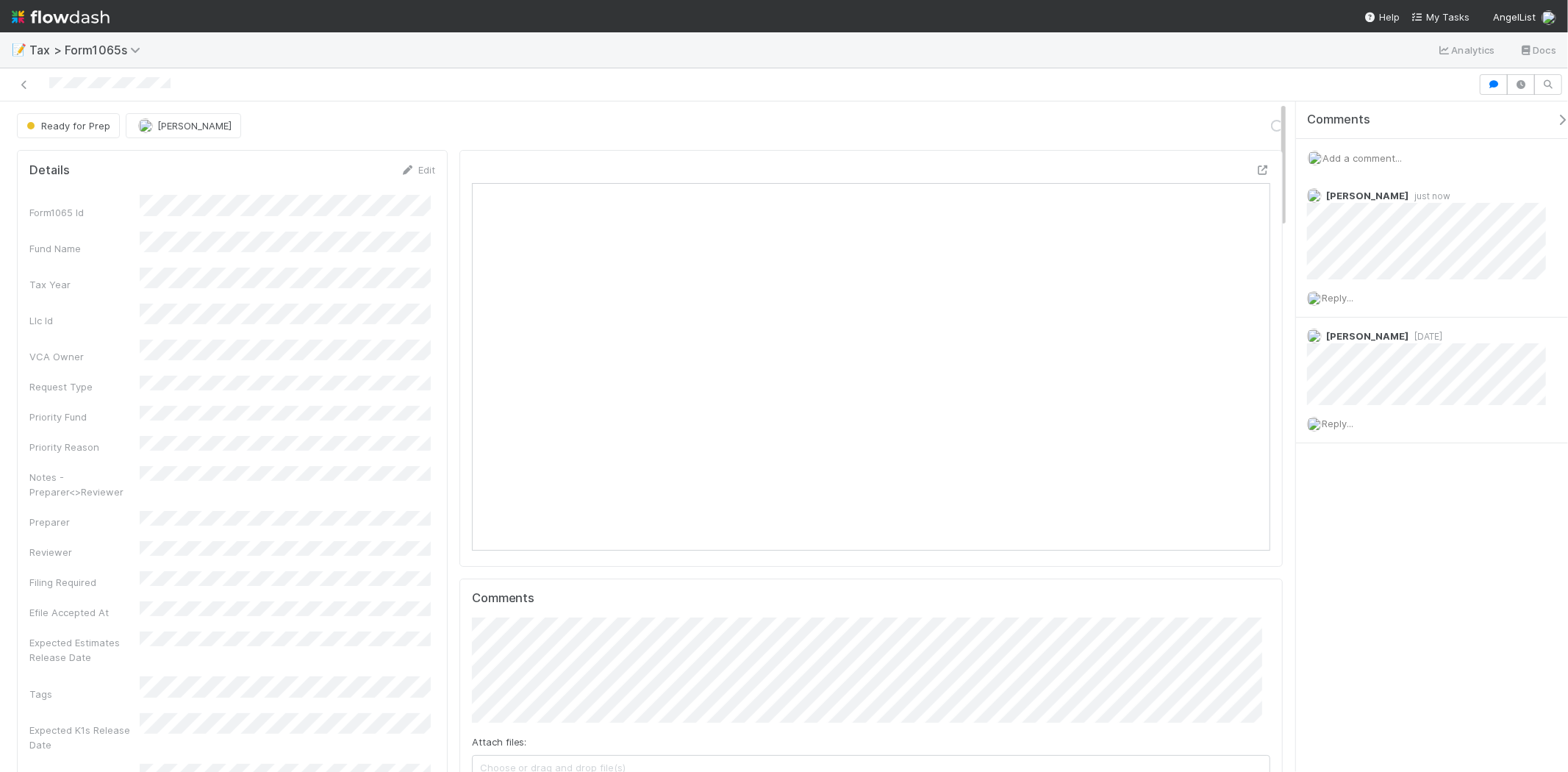
click at [1026, 122] on div "Ready for Prep [PERSON_NAME] Loading..." at bounding box center [650, 126] width 1266 height 25
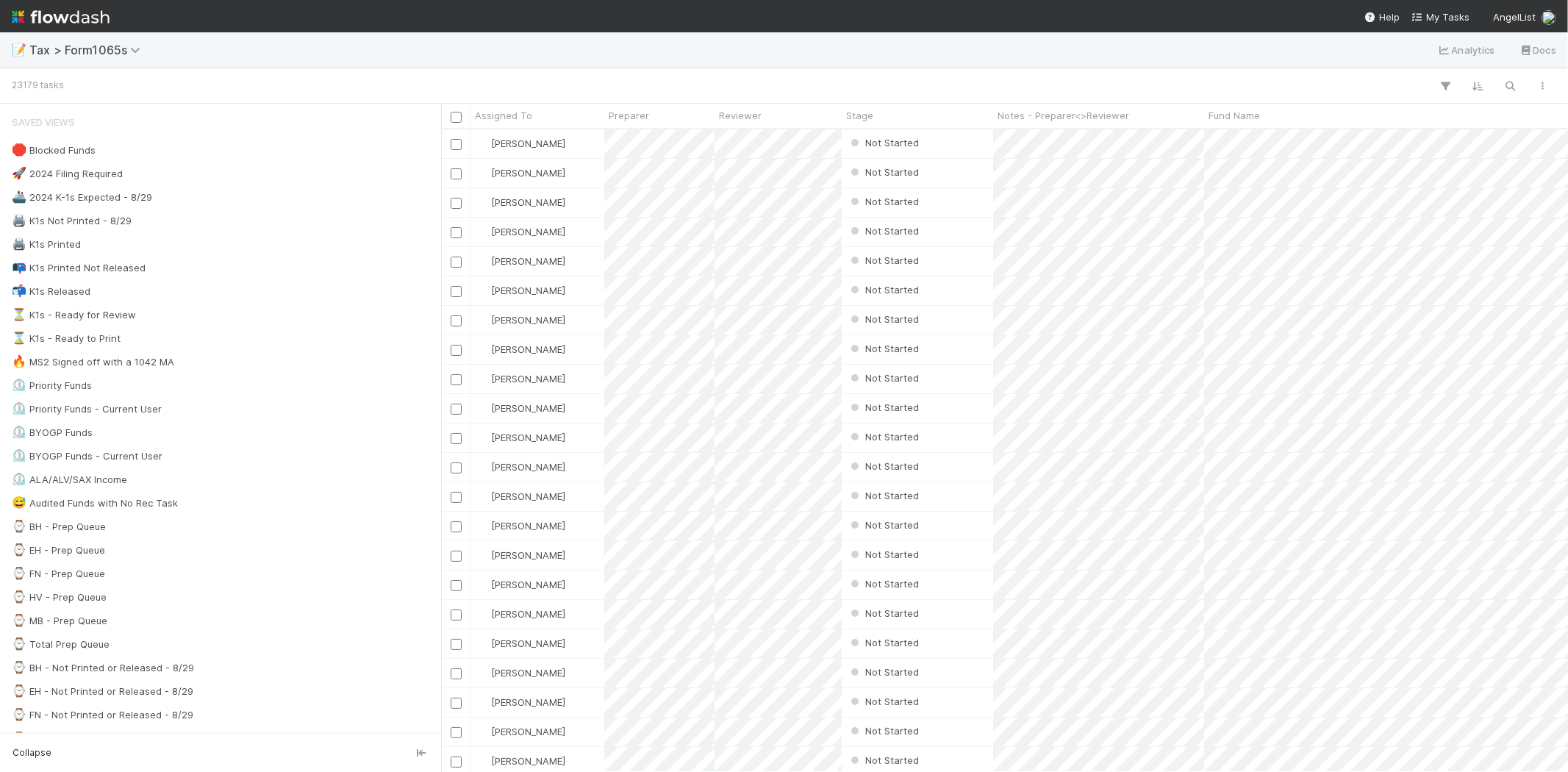
scroll to position [630, 1115]
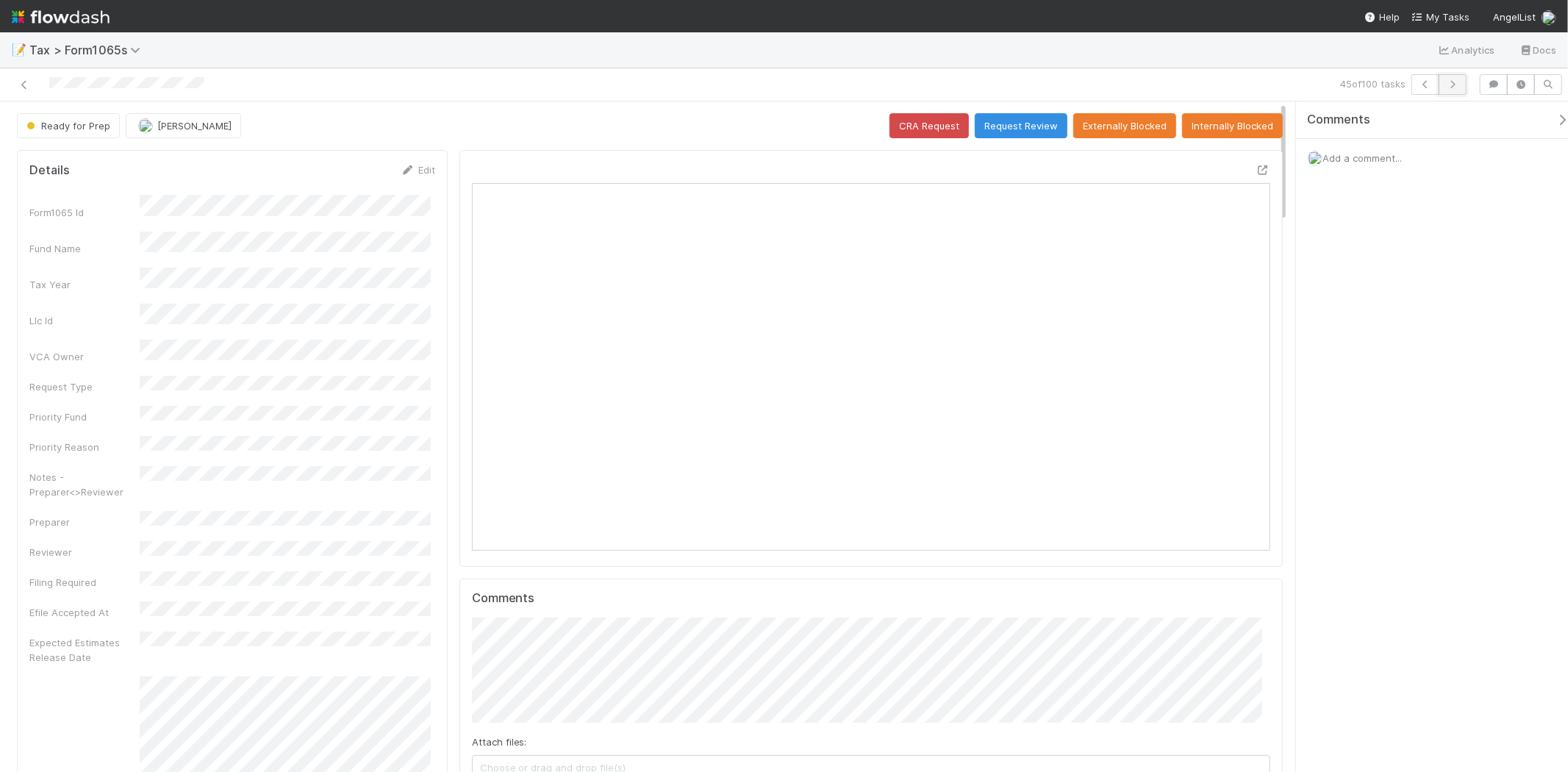
click at [1453, 81] on icon "button" at bounding box center [1453, 84] width 15 height 9
click at [1020, 122] on button "Request Review" at bounding box center [1021, 126] width 93 height 25
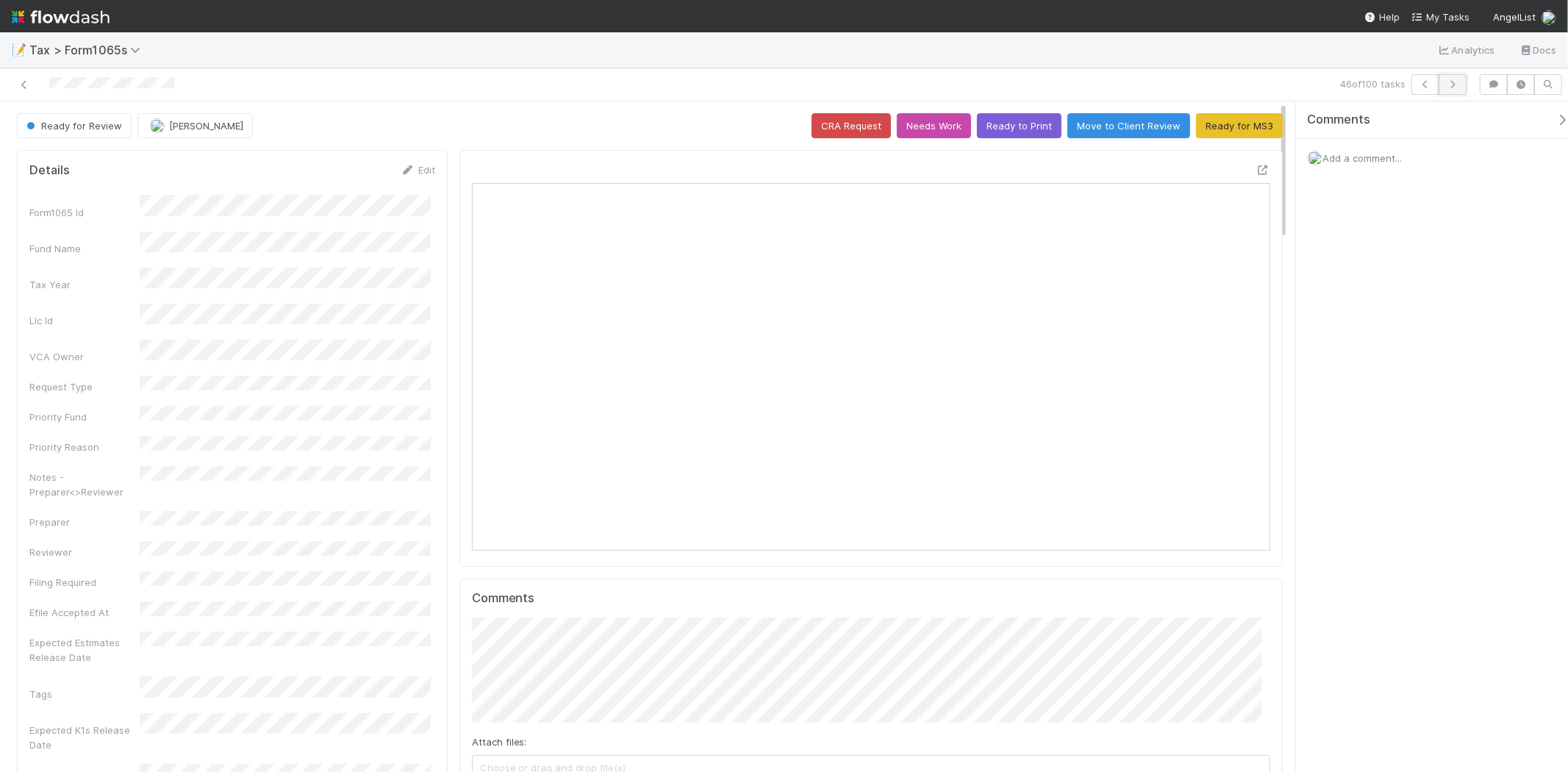
click at [1460, 83] on button "button" at bounding box center [1453, 84] width 28 height 20
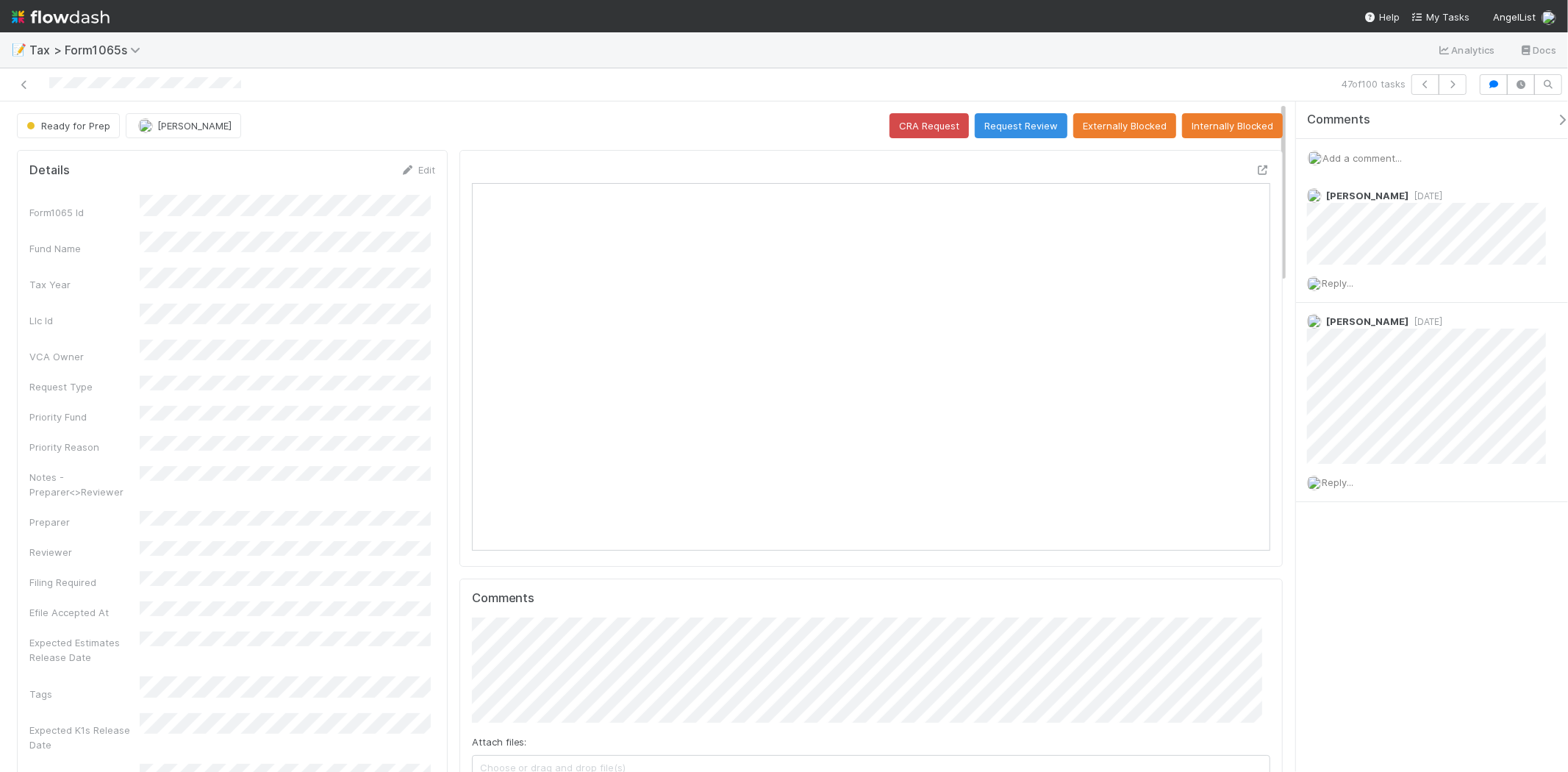
scroll to position [287, 778]
click at [1459, 80] on icon "button" at bounding box center [1453, 84] width 15 height 9
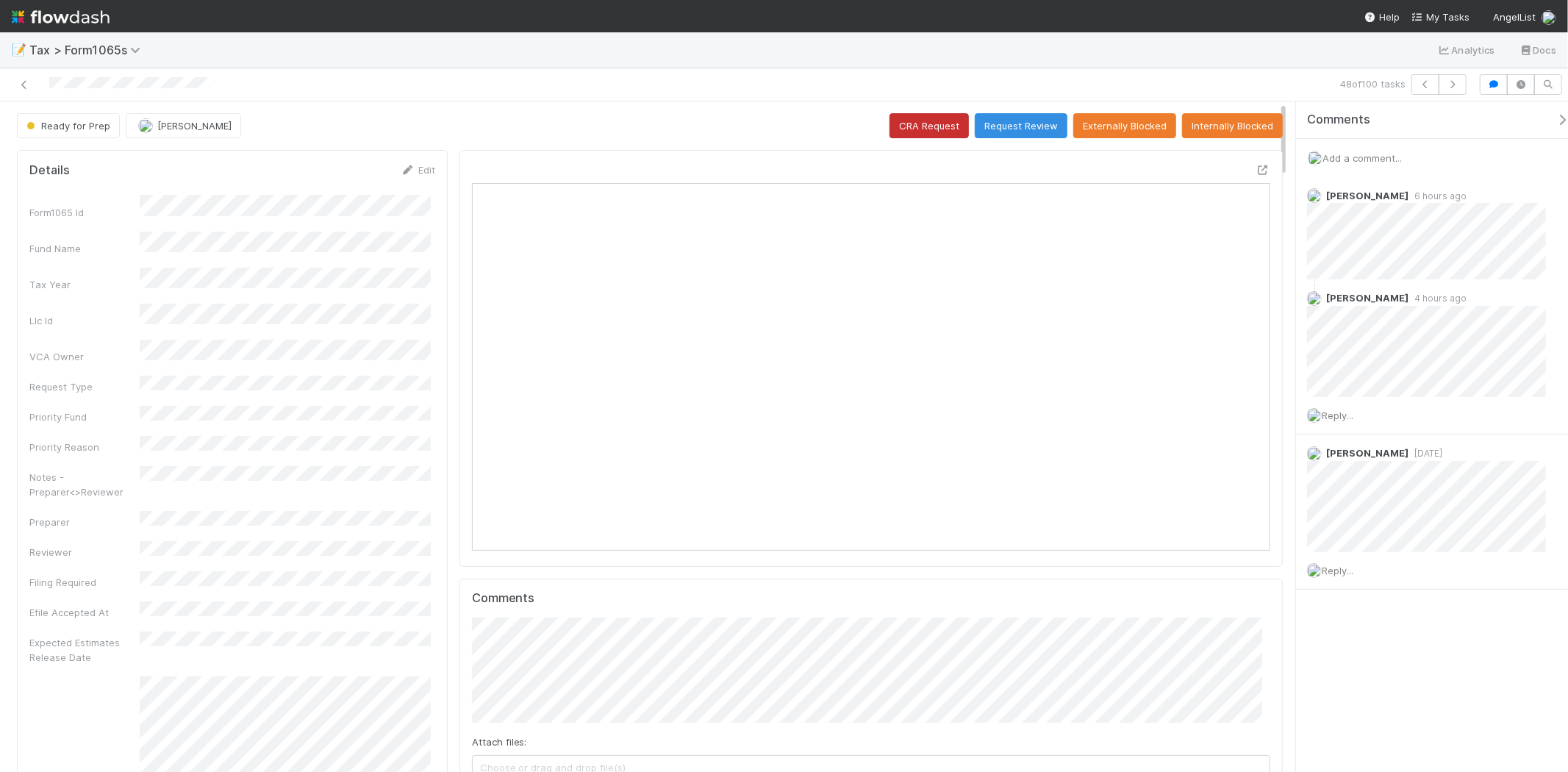
scroll to position [287, 778]
click at [1452, 83] on icon "button" at bounding box center [1453, 84] width 15 height 9
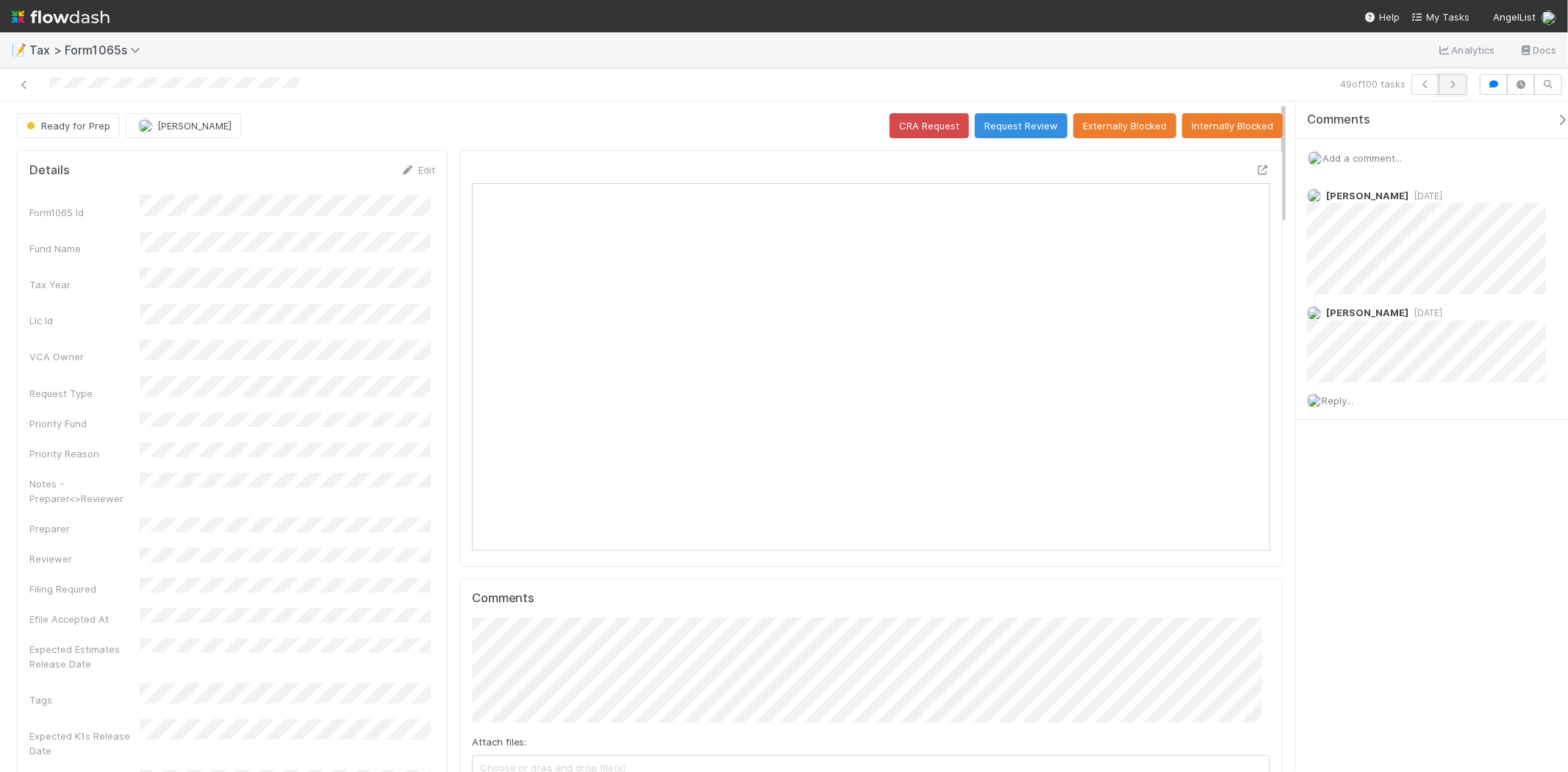
click at [1452, 88] on icon "button" at bounding box center [1453, 84] width 15 height 9
click at [1446, 81] on icon "button" at bounding box center [1453, 84] width 15 height 9
click at [1453, 83] on icon "button" at bounding box center [1453, 84] width 15 height 9
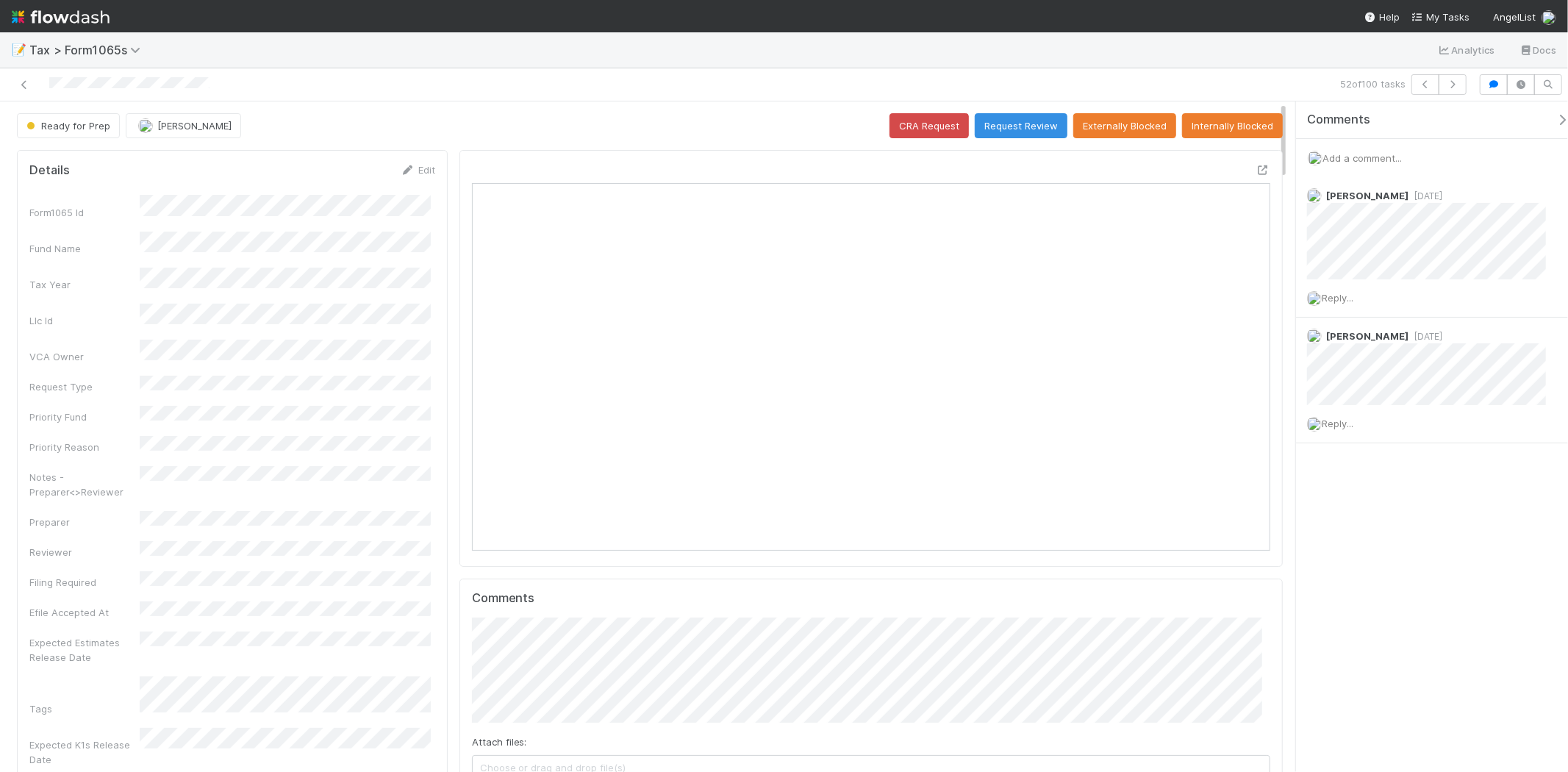
drag, startPoint x: 1363, startPoint y: 165, endPoint x: 1385, endPoint y: 157, distance: 23.4
click at [1364, 165] on div "Add a comment..." at bounding box center [1439, 158] width 285 height 38
click at [1366, 157] on span "Add a comment..." at bounding box center [1362, 158] width 80 height 12
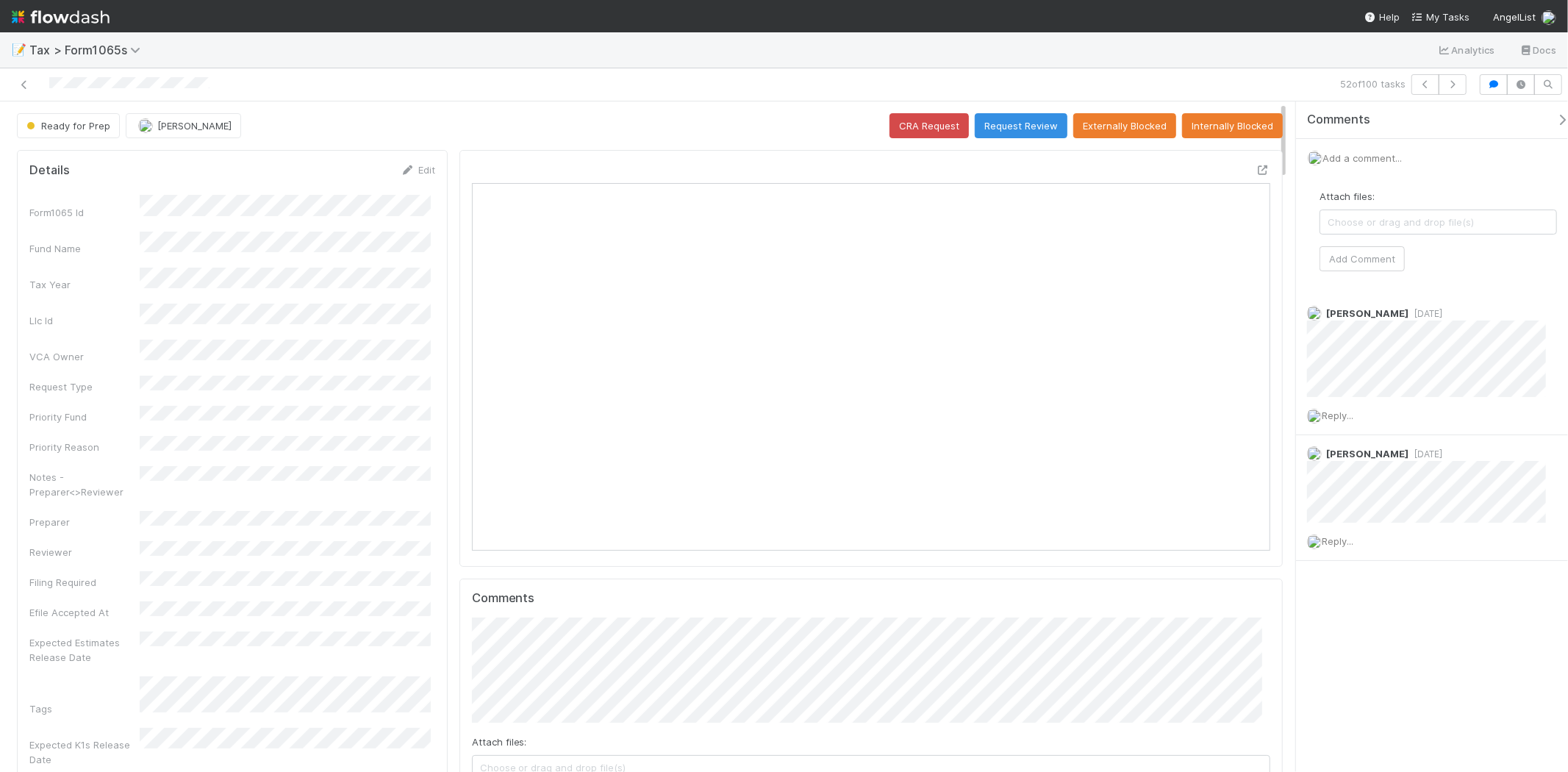
click at [1385, 157] on span "Add a comment..." at bounding box center [1362, 158] width 80 height 12
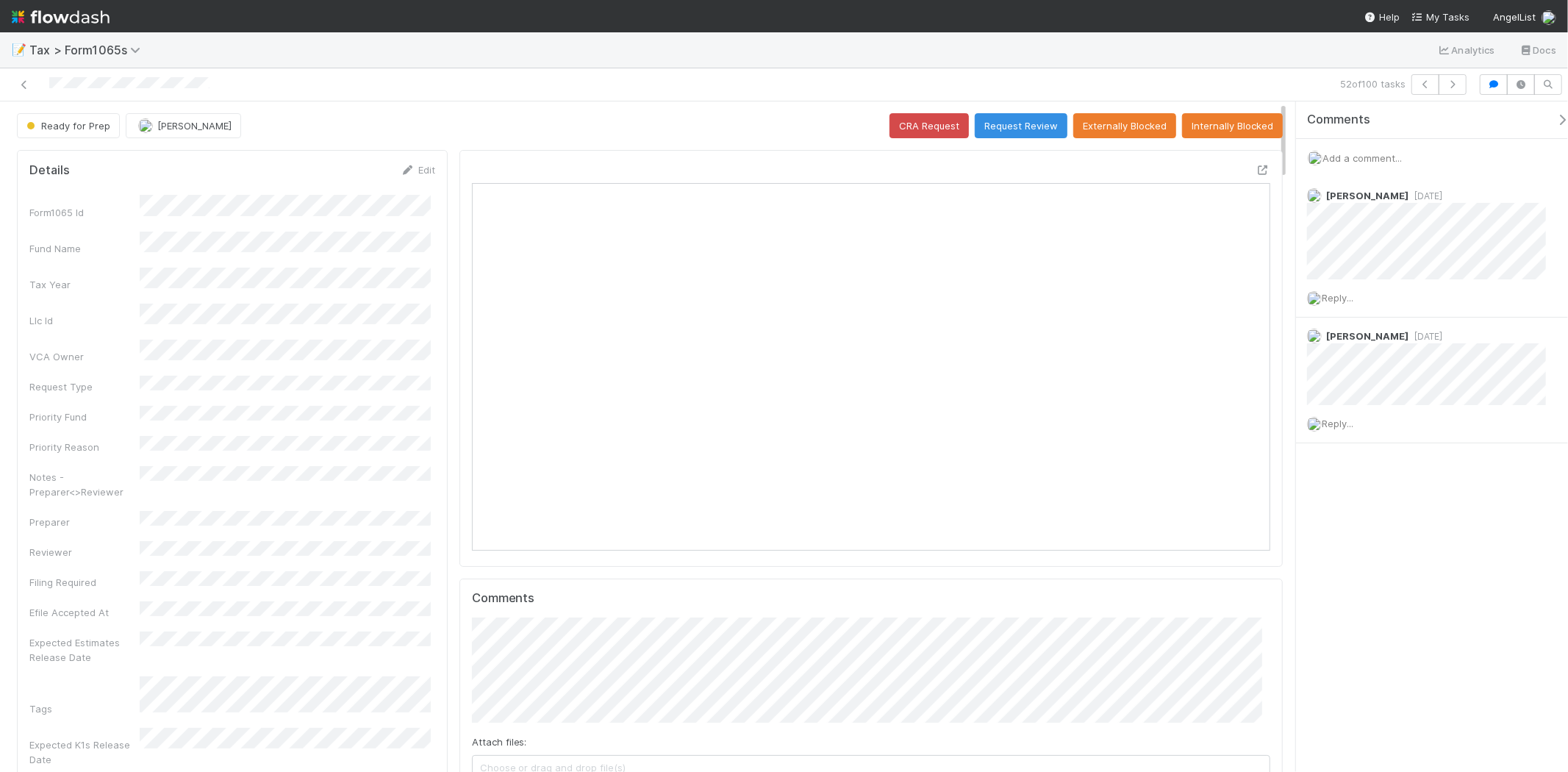
click at [1370, 159] on span "Add a comment..." at bounding box center [1362, 158] width 80 height 12
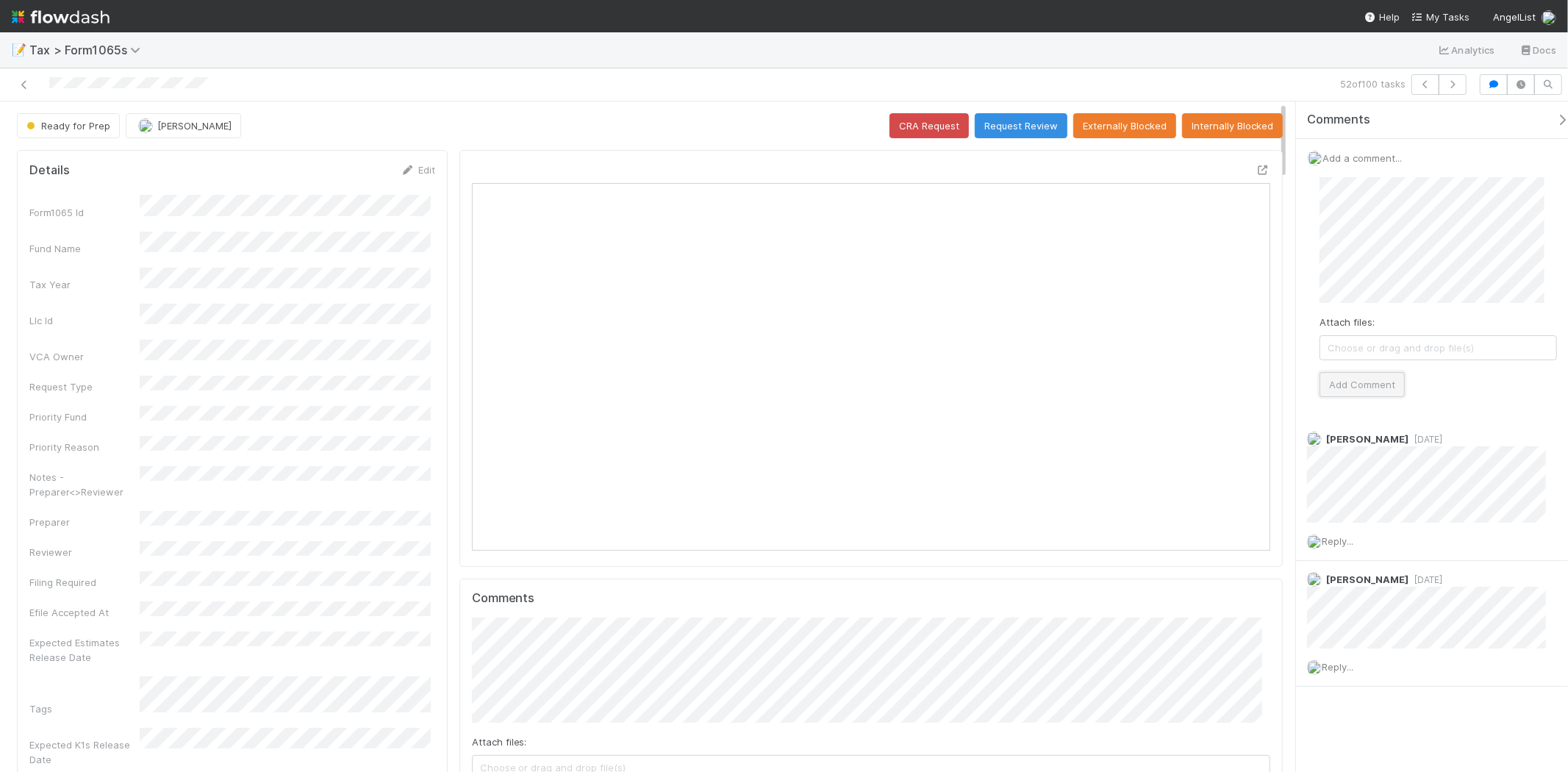
click at [1396, 388] on button "Add Comment" at bounding box center [1362, 384] width 85 height 25
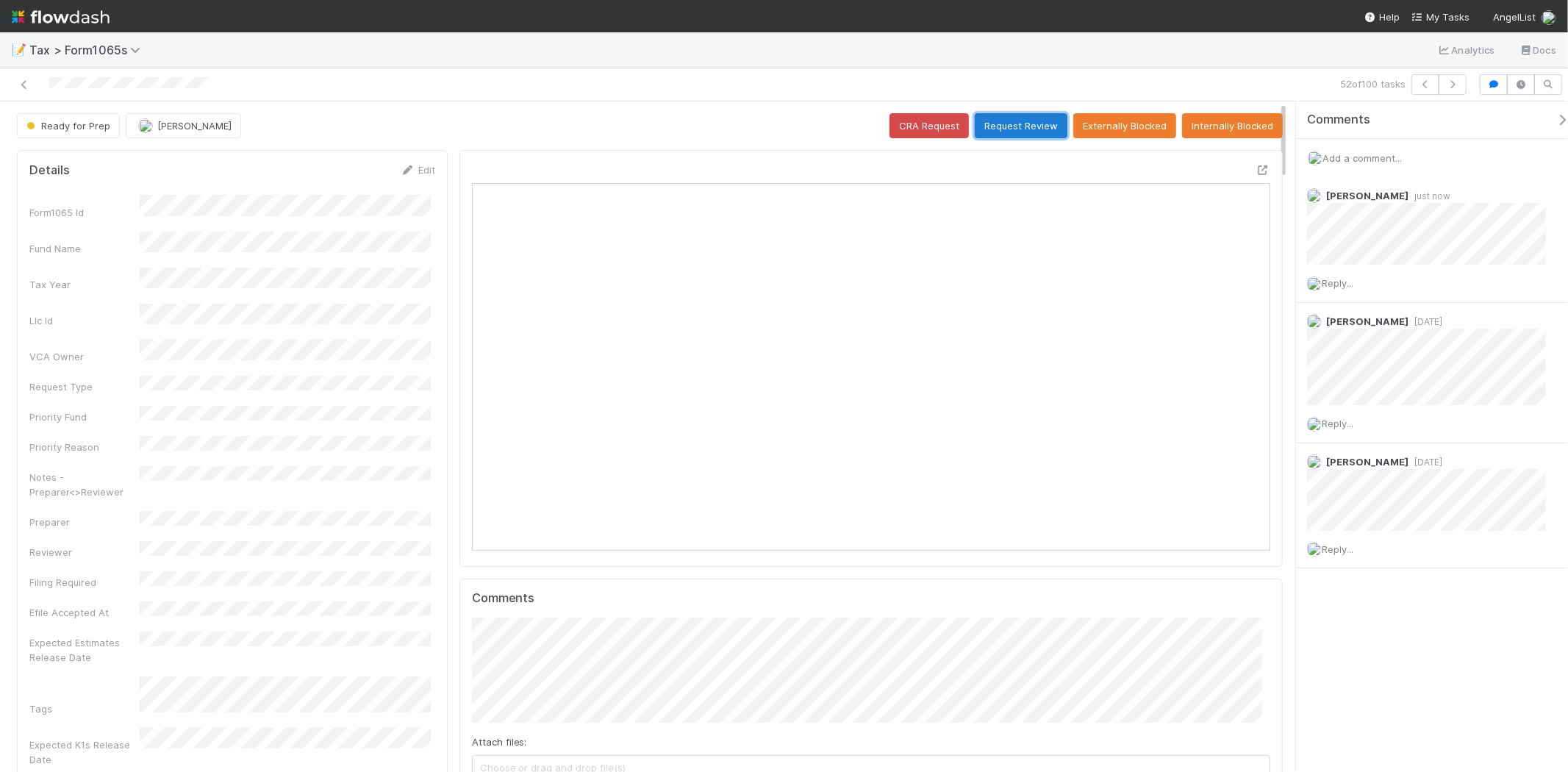
click at [1016, 125] on button "Request Review" at bounding box center [1021, 126] width 93 height 25
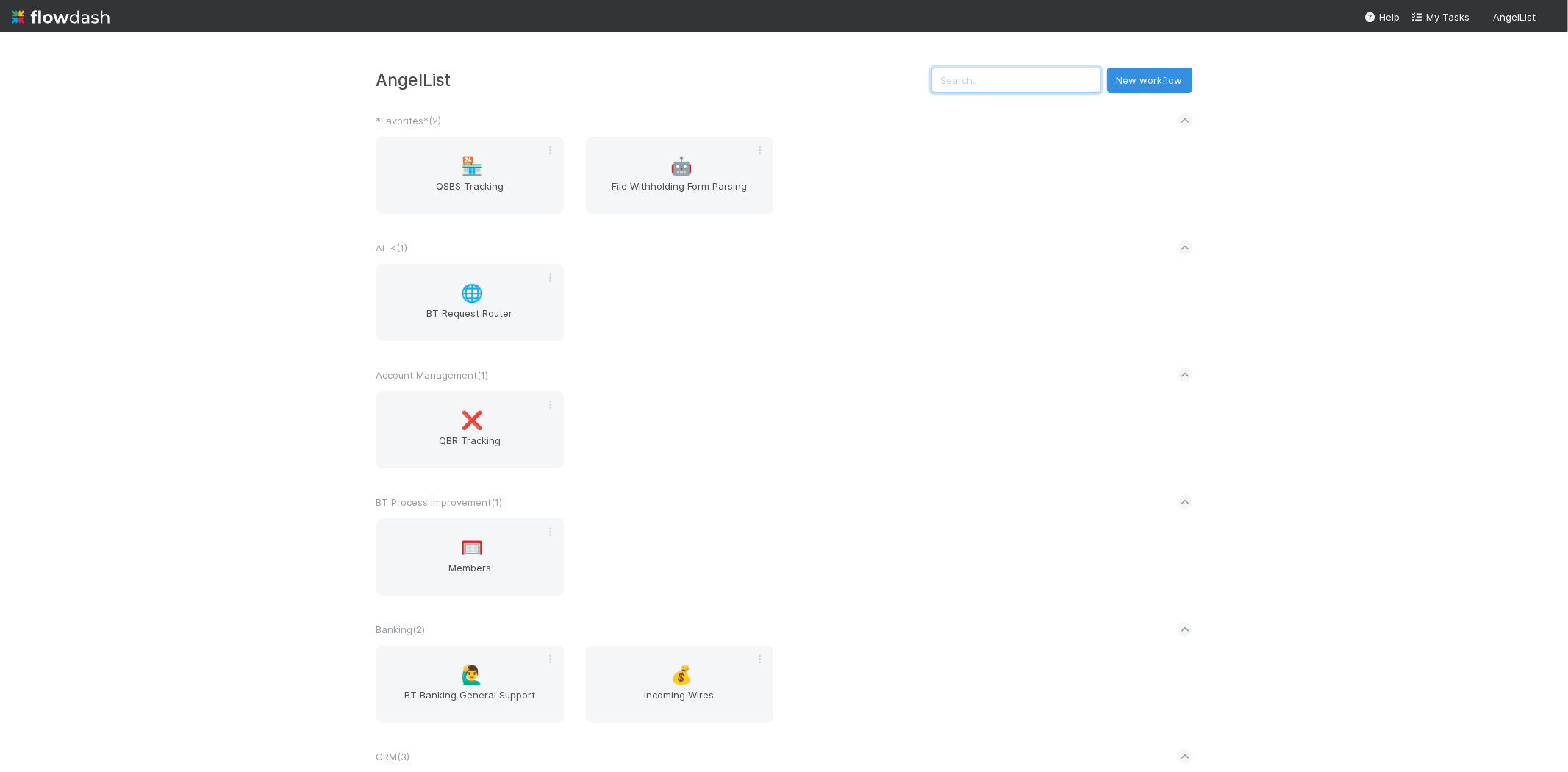
click at [1046, 74] on input "text" at bounding box center [1017, 80] width 170 height 25
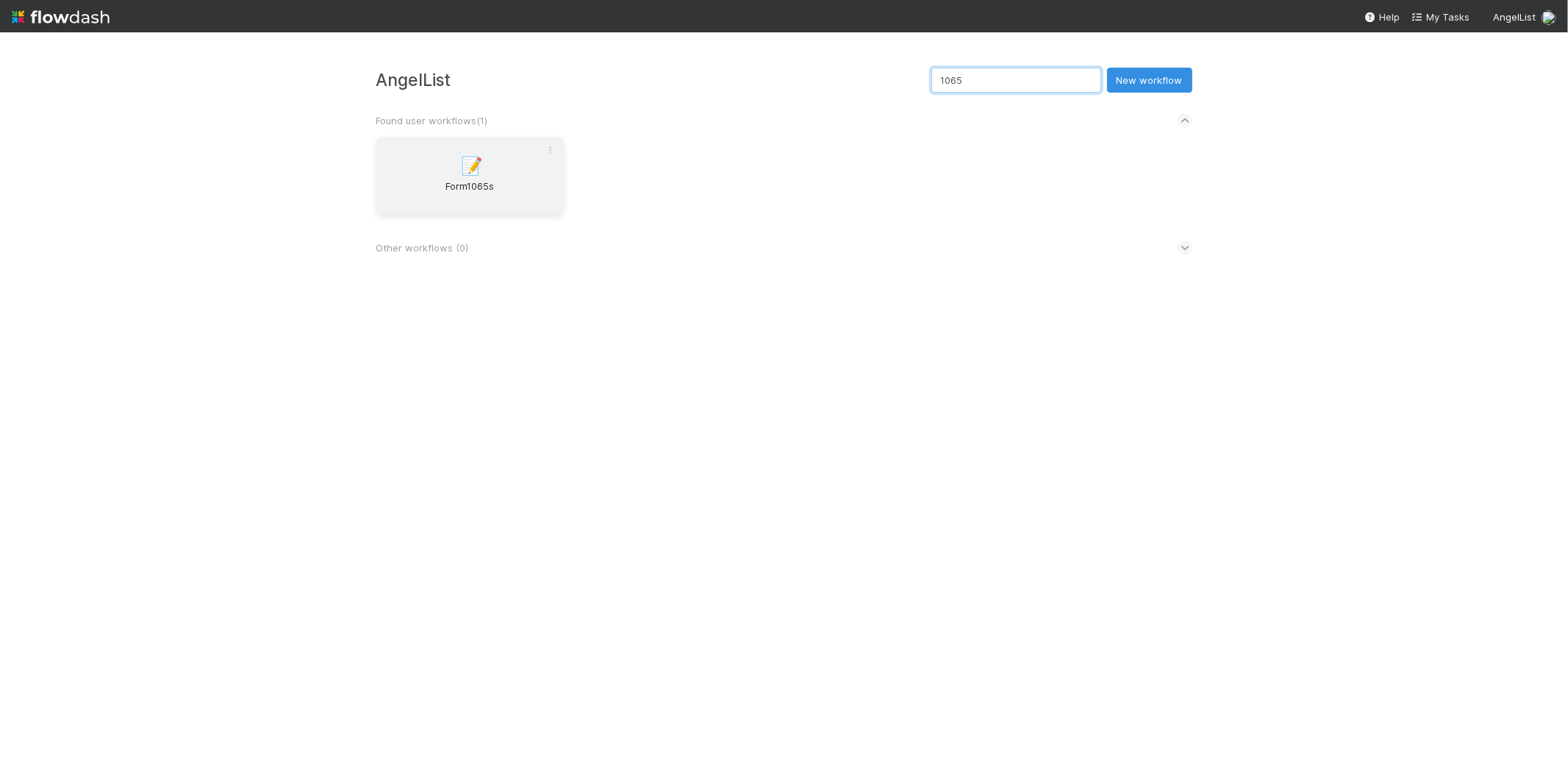
type input "1065"
click at [475, 160] on span "📝" at bounding box center [472, 166] width 22 height 19
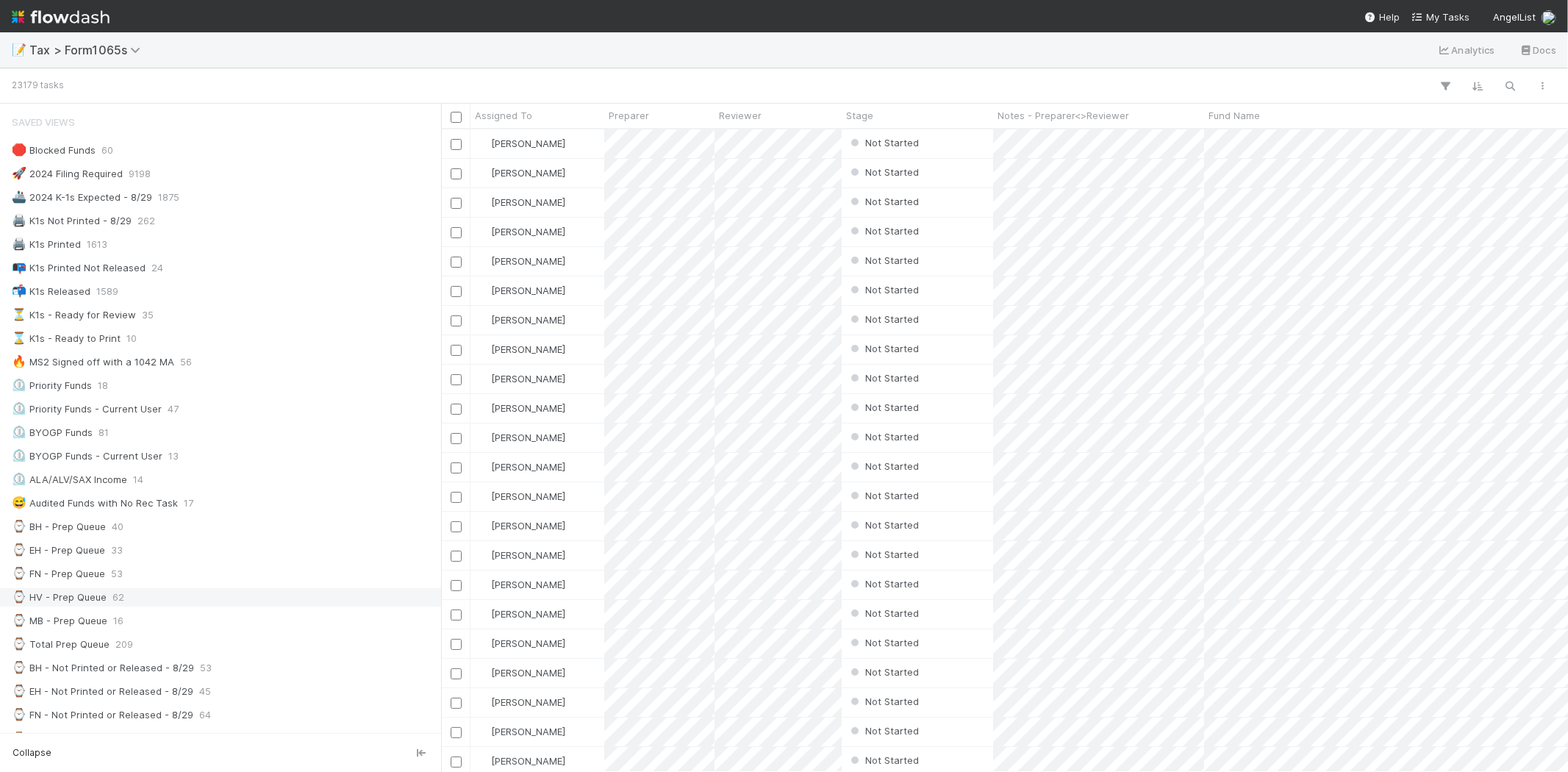
scroll to position [408, 0]
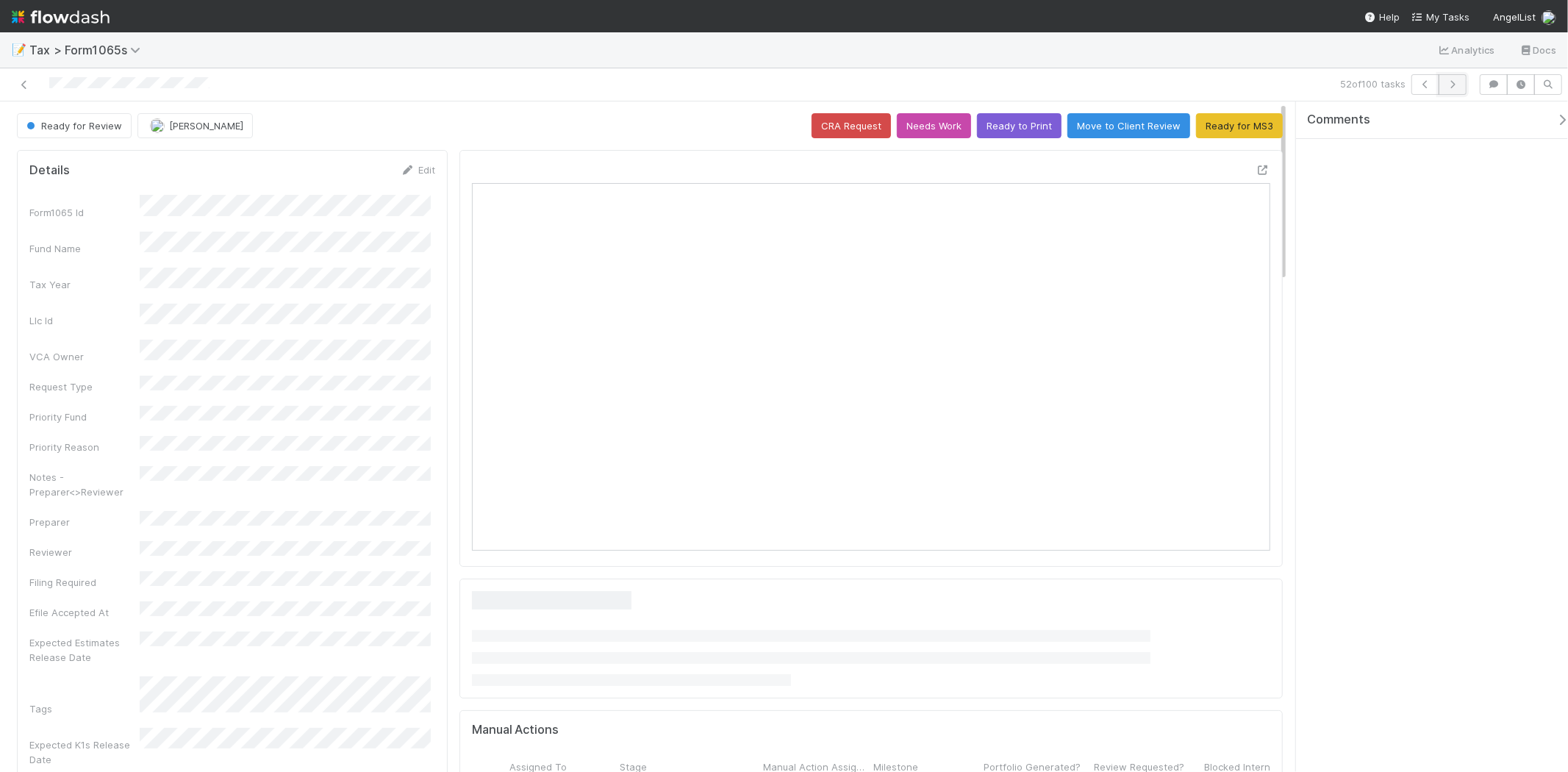
click at [1452, 87] on icon "button" at bounding box center [1453, 84] width 15 height 9
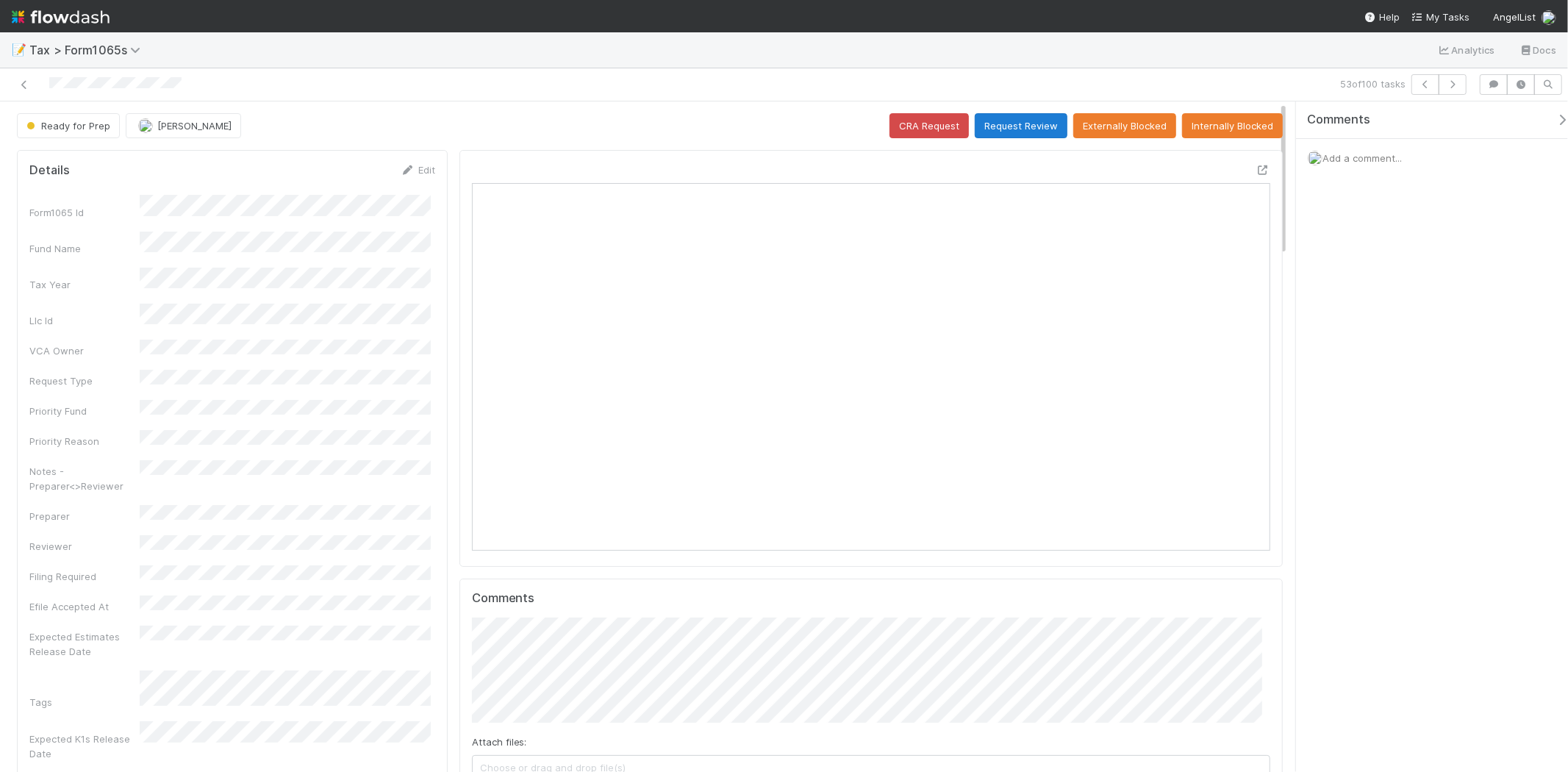
scroll to position [287, 778]
click at [1018, 129] on button "Request Review" at bounding box center [1021, 126] width 93 height 25
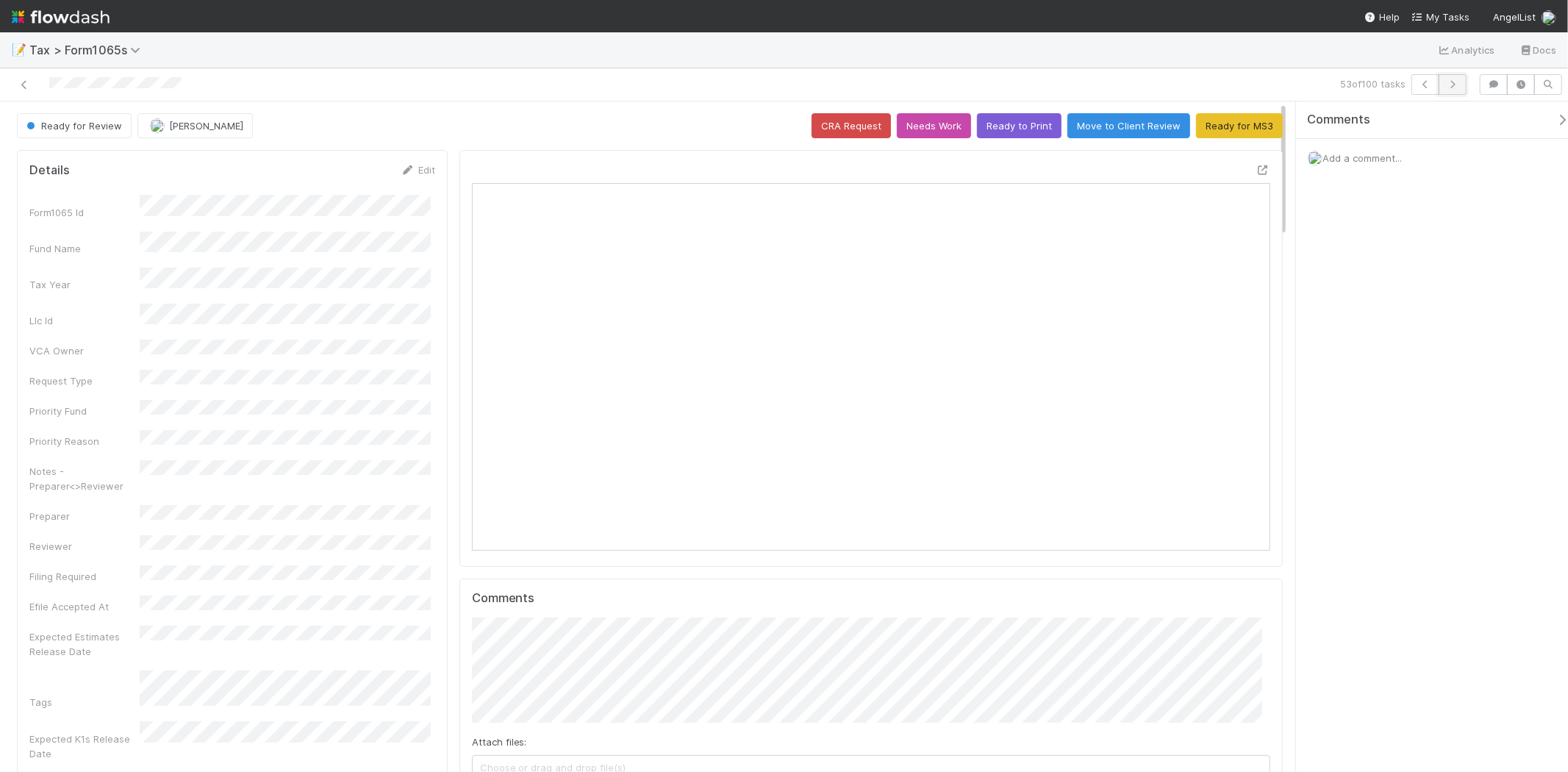
click at [1452, 78] on button "button" at bounding box center [1453, 84] width 28 height 20
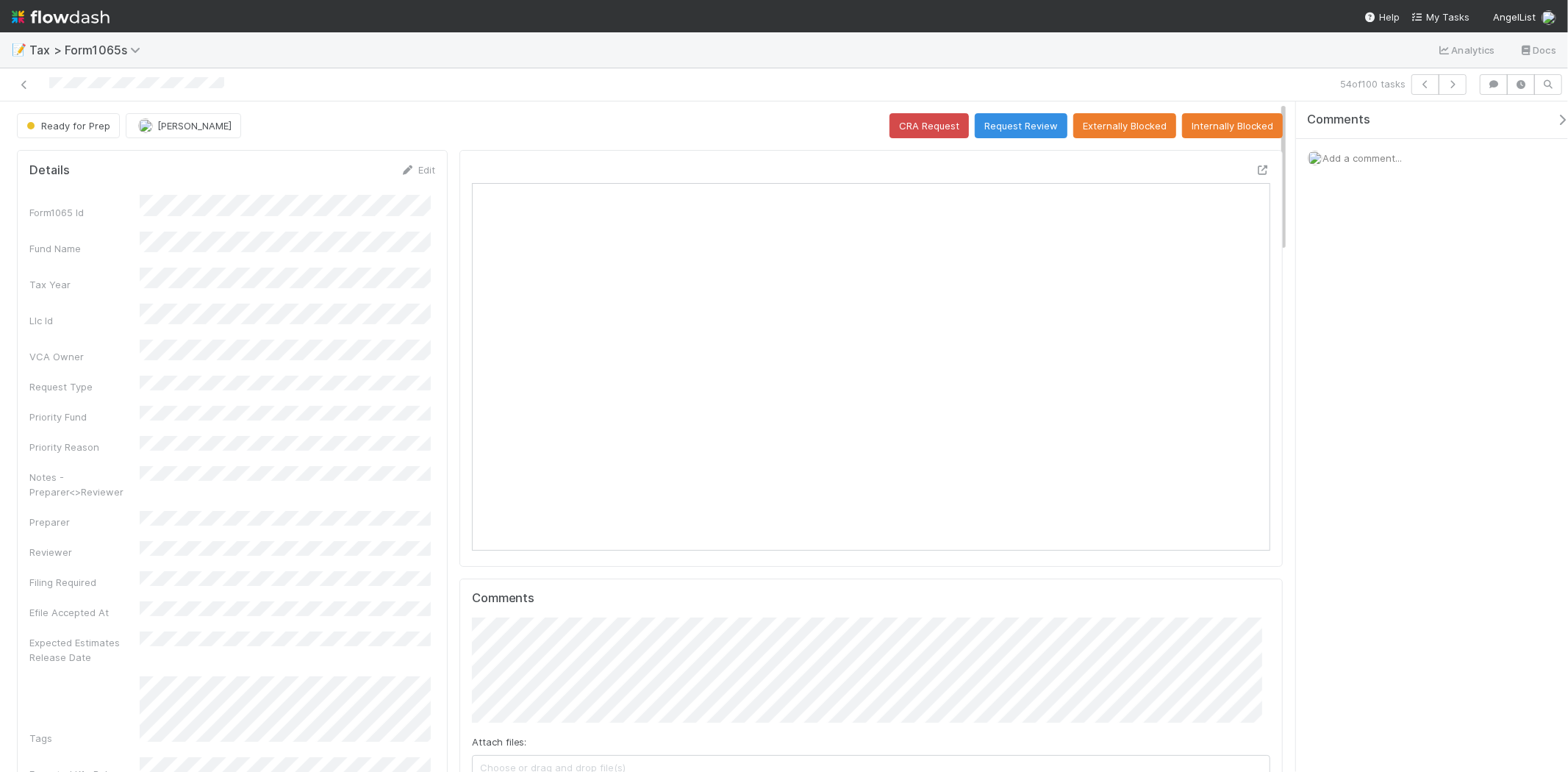
scroll to position [287, 778]
click at [1000, 122] on button "Request Review" at bounding box center [1021, 126] width 93 height 25
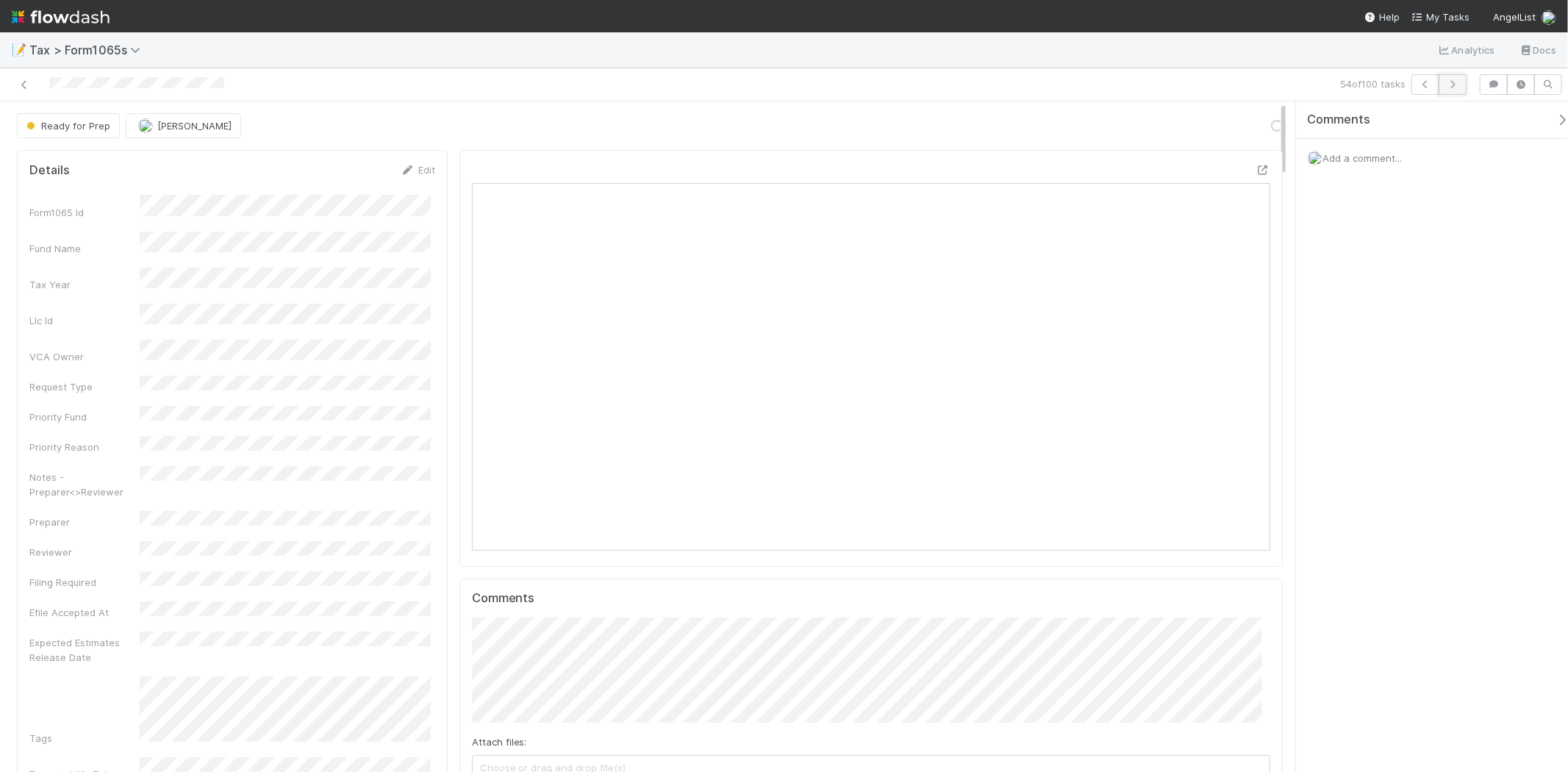
click at [1458, 83] on icon "button" at bounding box center [1453, 84] width 15 height 9
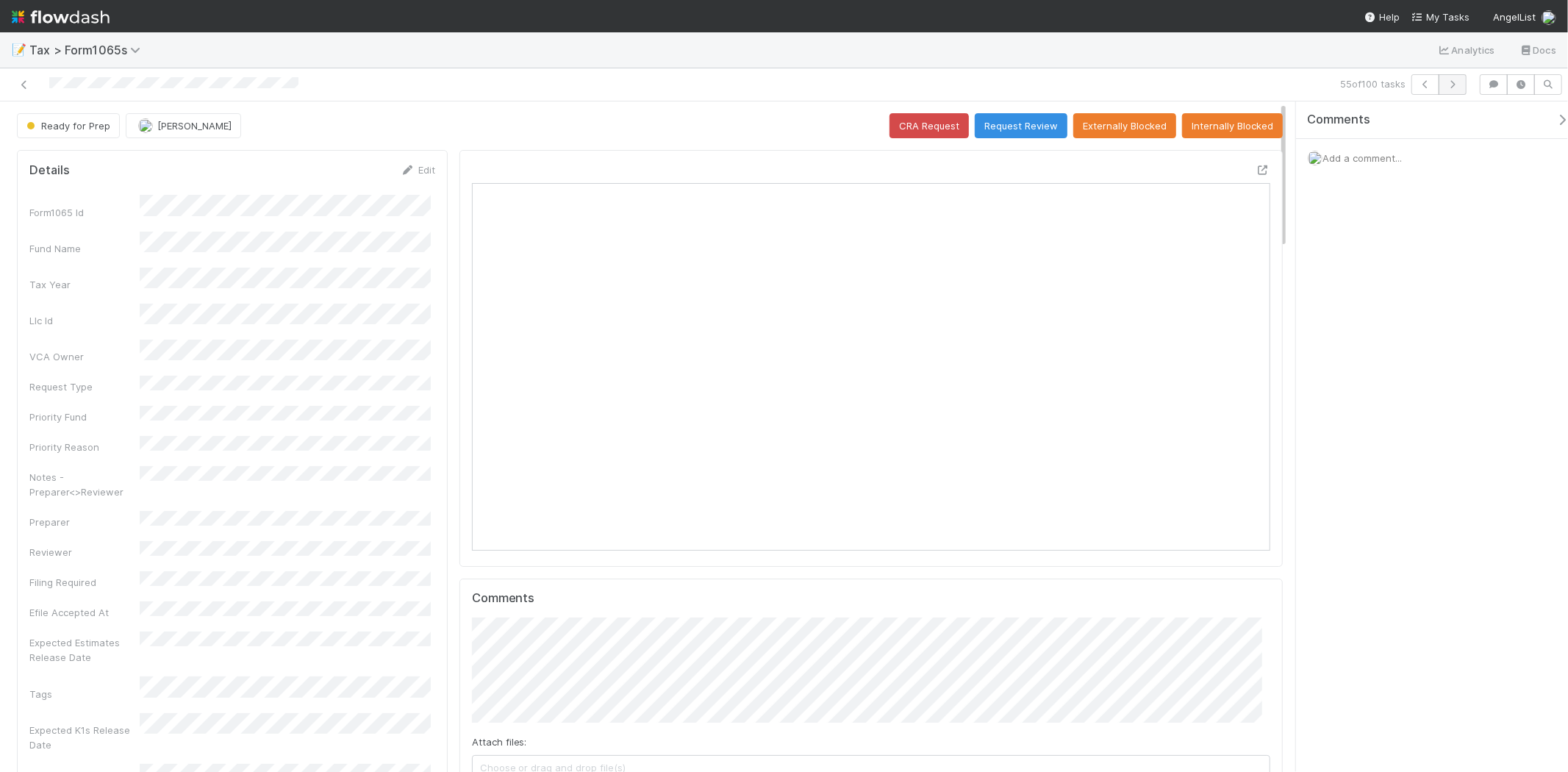
scroll to position [287, 778]
click at [1446, 82] on icon "button" at bounding box center [1453, 84] width 15 height 9
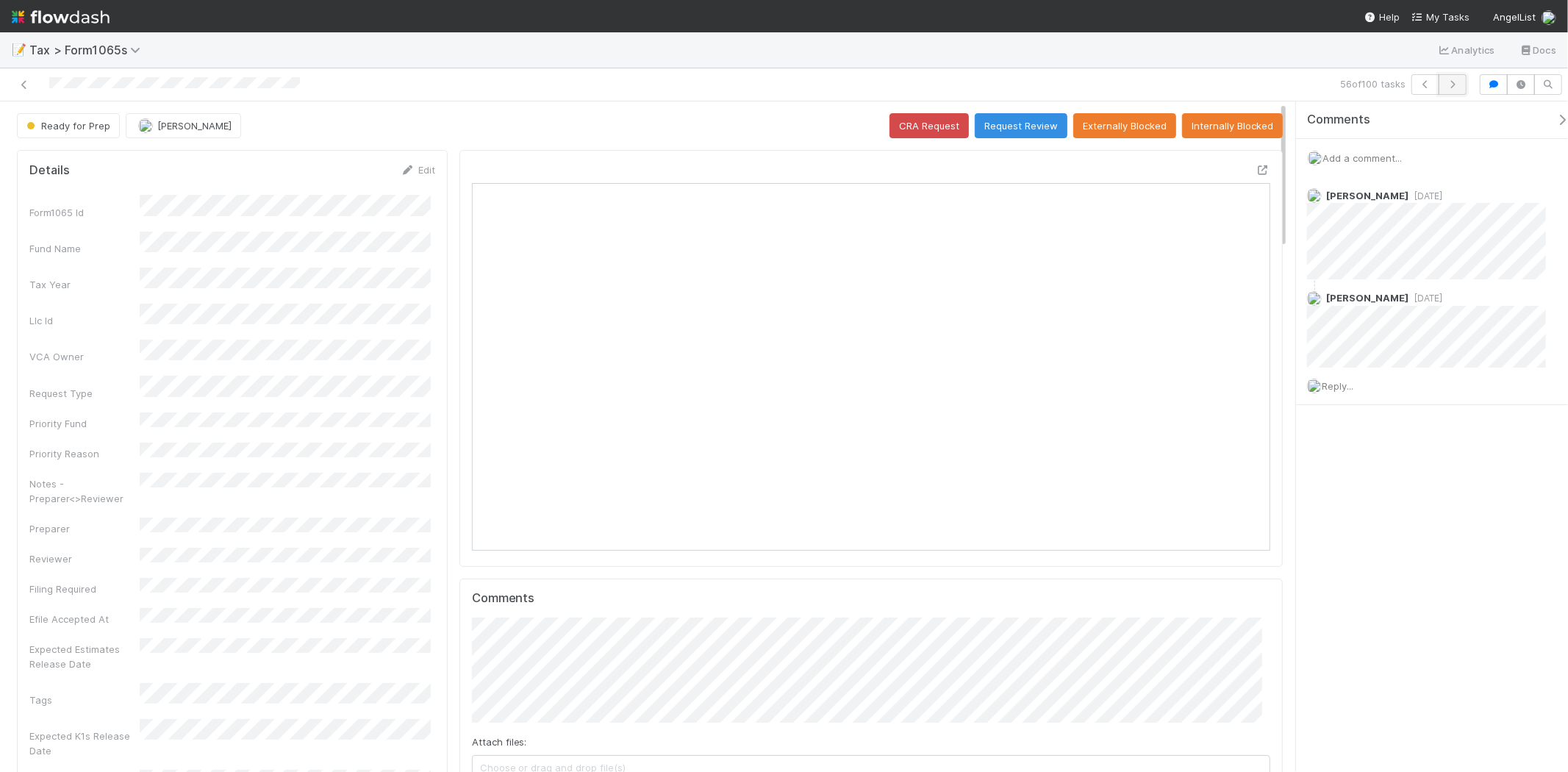
click at [1457, 84] on icon "button" at bounding box center [1453, 84] width 15 height 9
click at [1460, 88] on button "button" at bounding box center [1453, 84] width 28 height 20
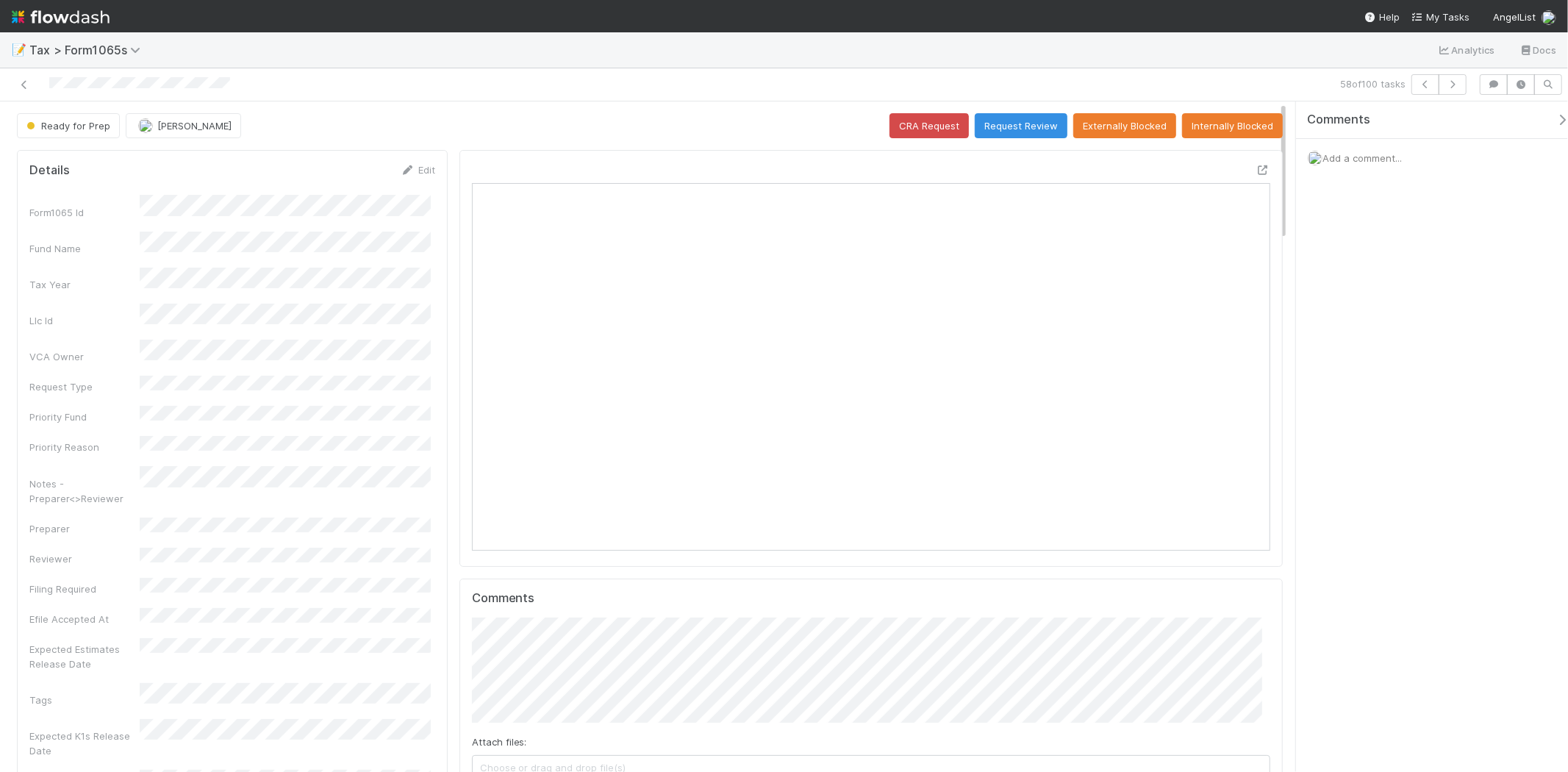
scroll to position [287, 388]
click at [1450, 85] on icon "button" at bounding box center [1453, 84] width 15 height 9
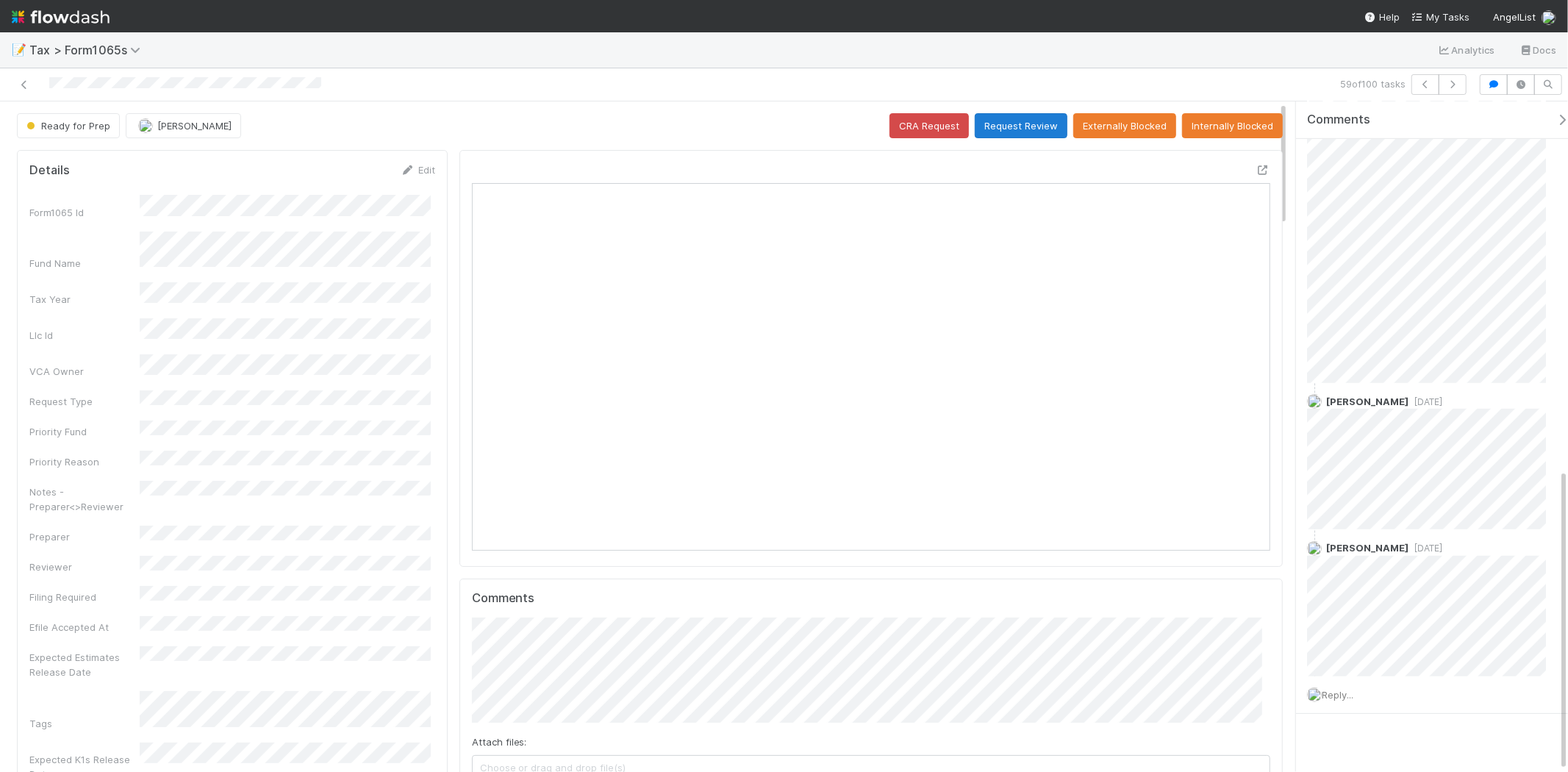
scroll to position [817, 0]
click at [1447, 78] on button "button" at bounding box center [1453, 84] width 28 height 20
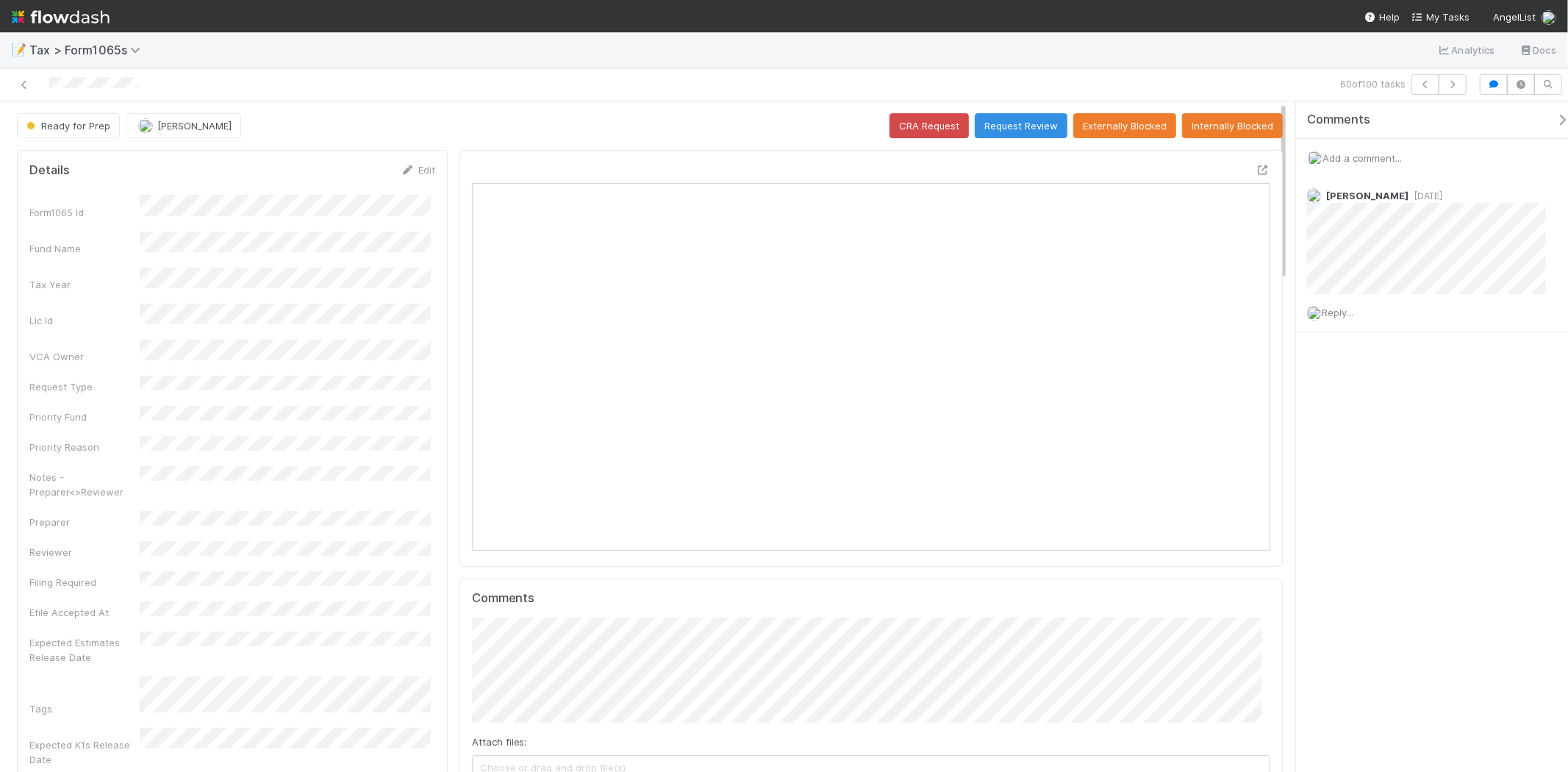
scroll to position [287, 778]
click at [999, 127] on button "Request Review" at bounding box center [1021, 126] width 93 height 25
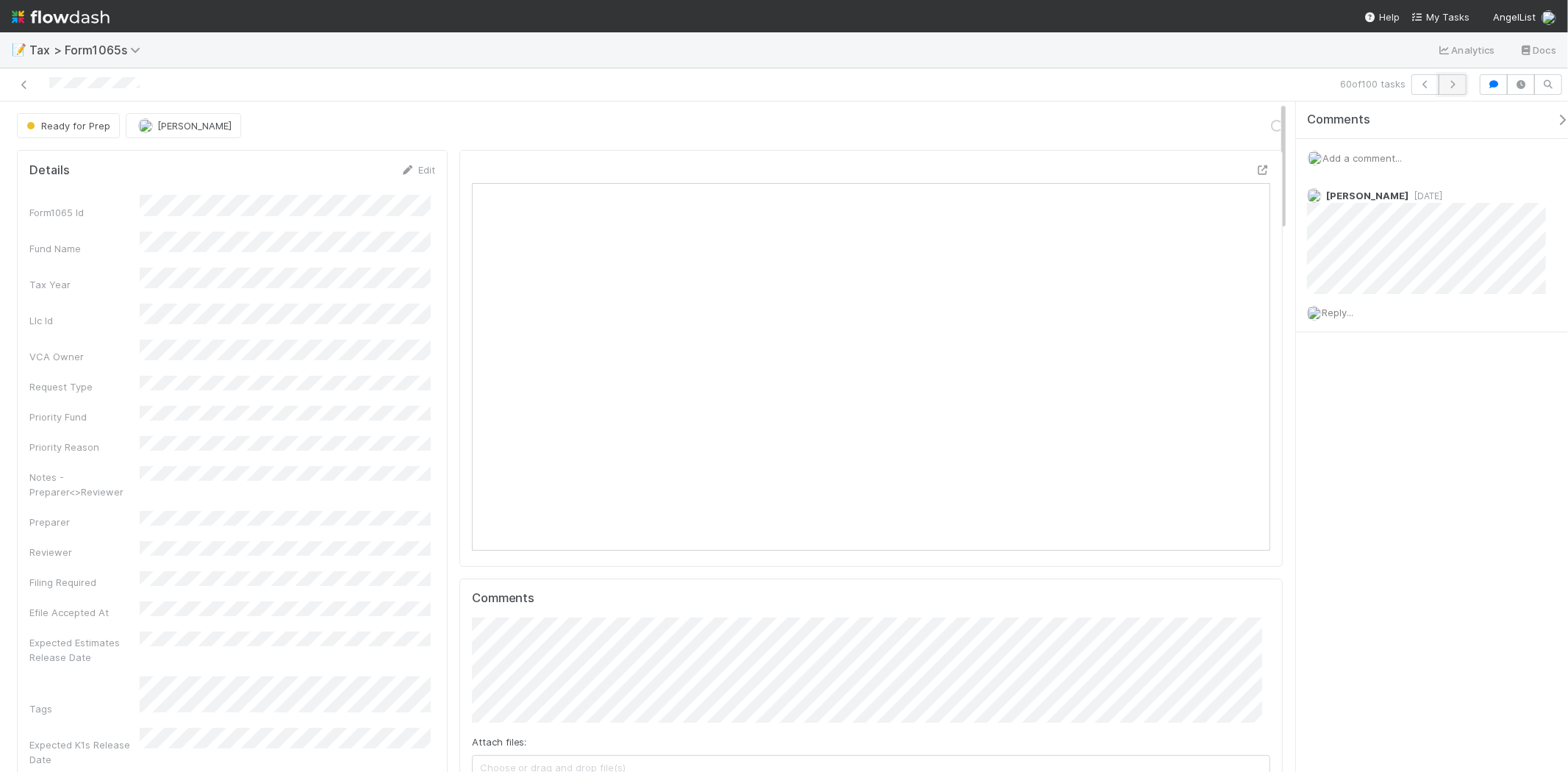
click at [1458, 84] on icon "button" at bounding box center [1453, 84] width 15 height 9
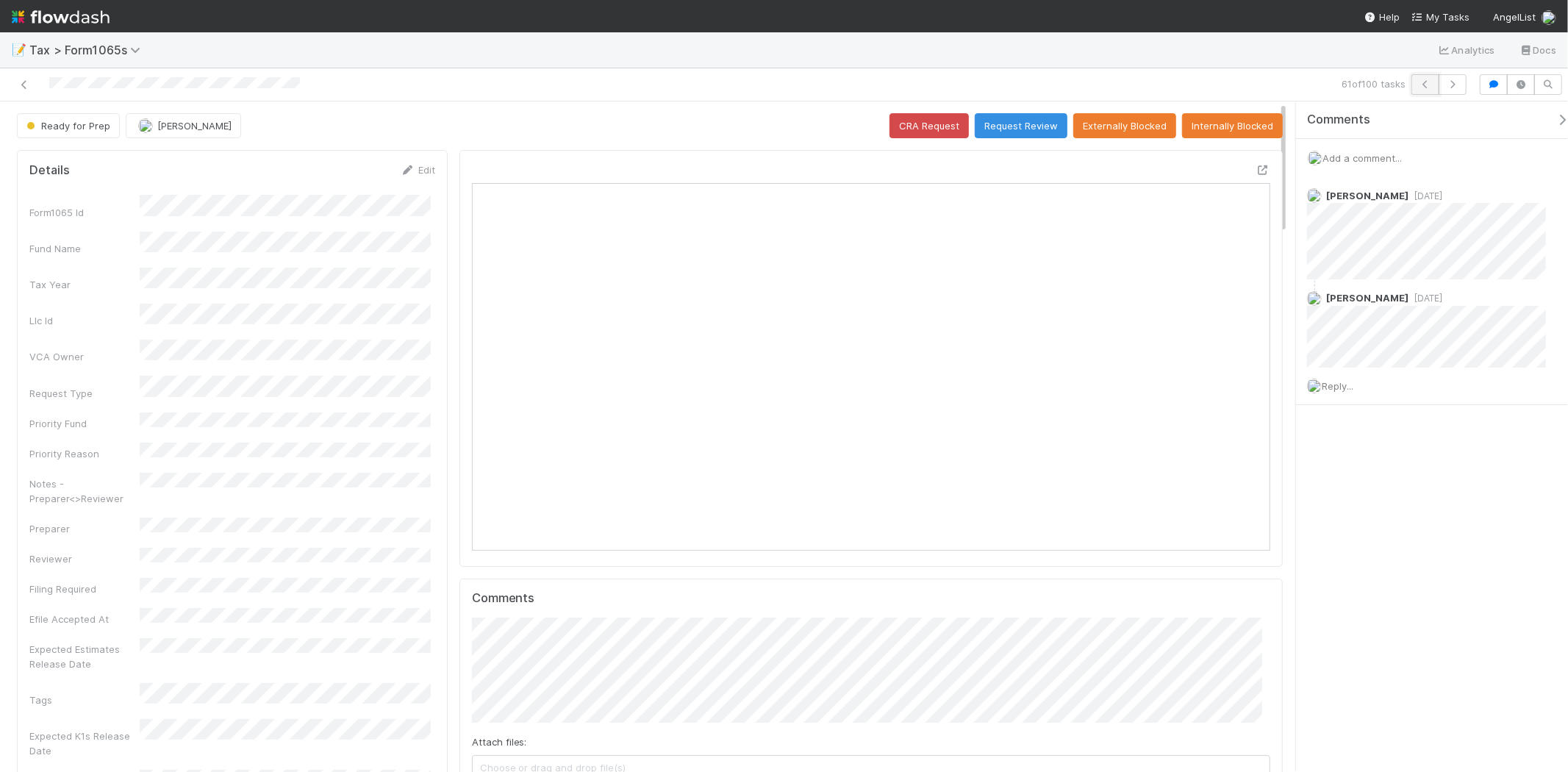
scroll to position [287, 388]
click at [1419, 86] on icon "button" at bounding box center [1425, 84] width 15 height 9
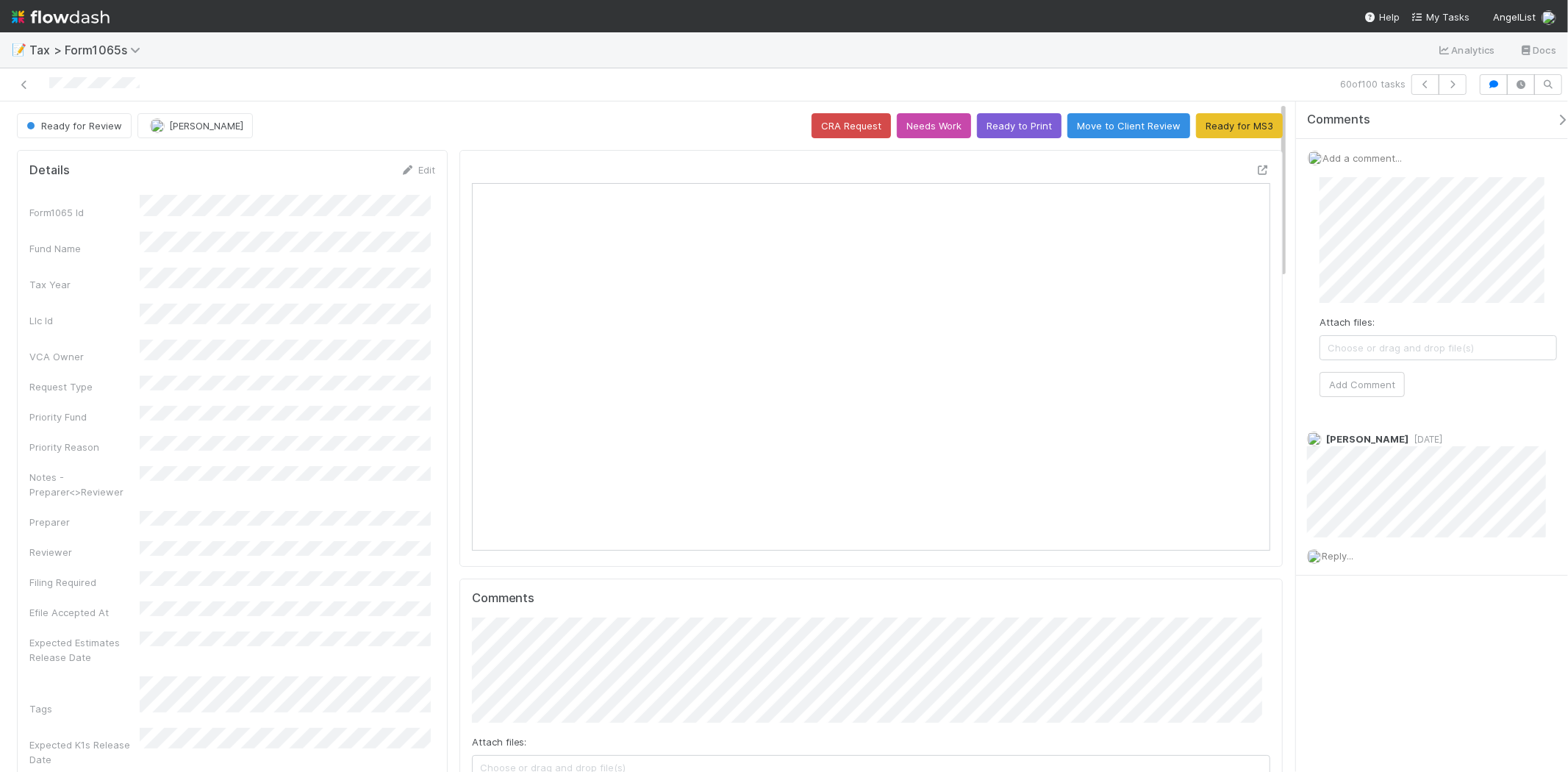
scroll to position [287, 778]
click at [1375, 395] on button "Add Comment" at bounding box center [1362, 384] width 85 height 25
click at [1446, 83] on icon "button" at bounding box center [1453, 84] width 15 height 9
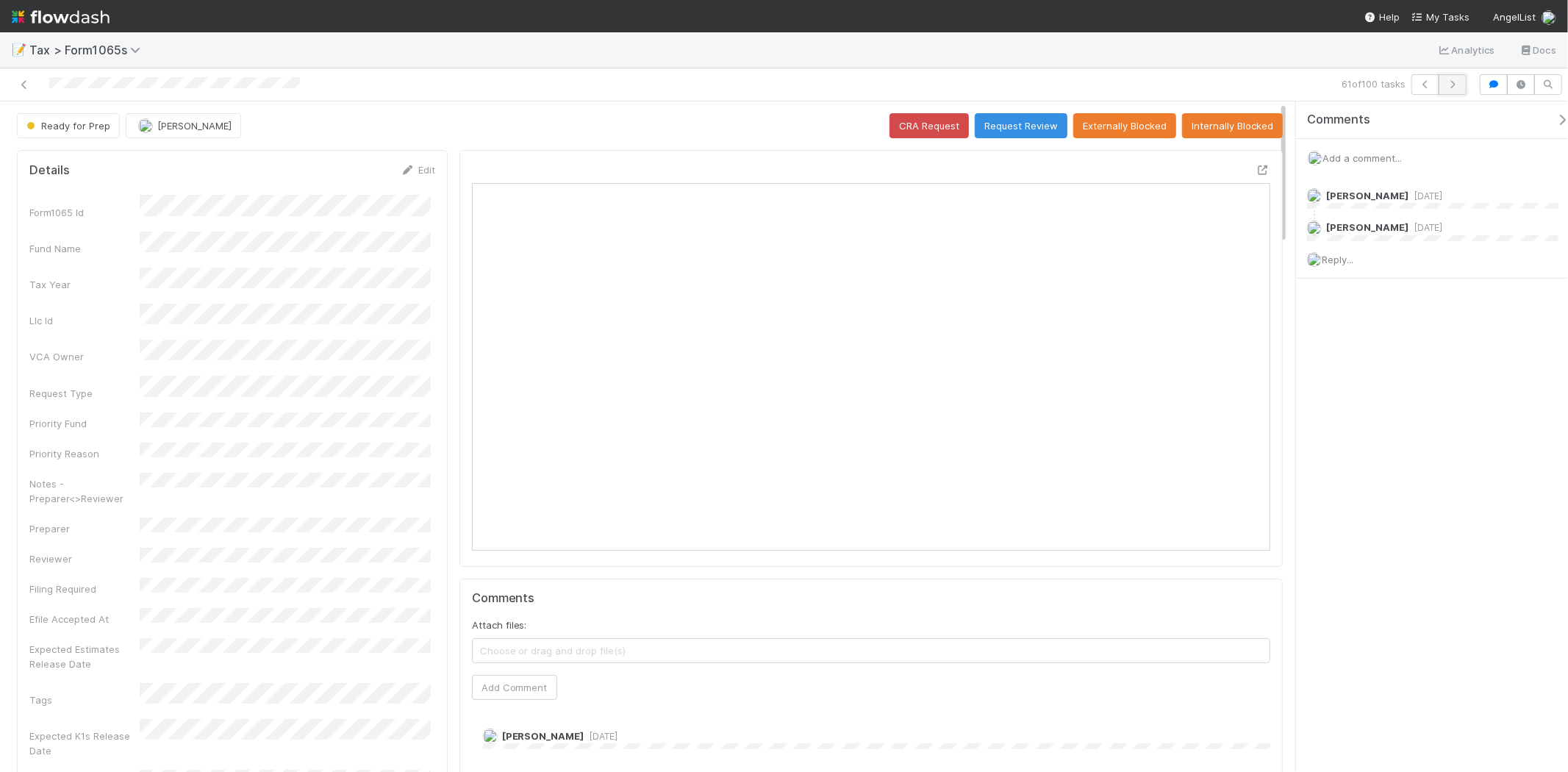
click at [1456, 91] on button "button" at bounding box center [1453, 84] width 28 height 20
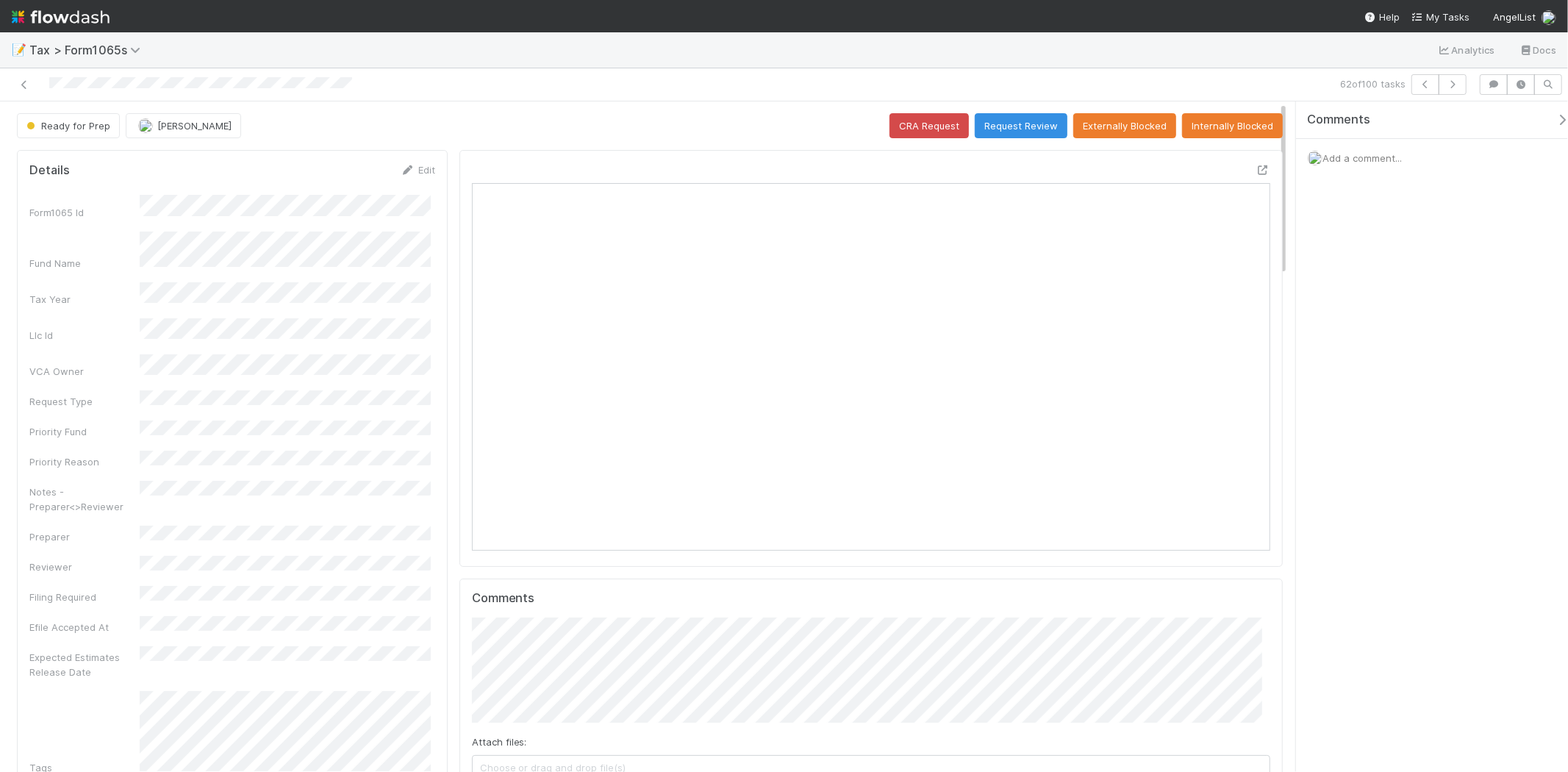
scroll to position [287, 778]
click at [1452, 78] on button "button" at bounding box center [1453, 84] width 28 height 20
click at [1456, 91] on button "button" at bounding box center [1453, 84] width 28 height 20
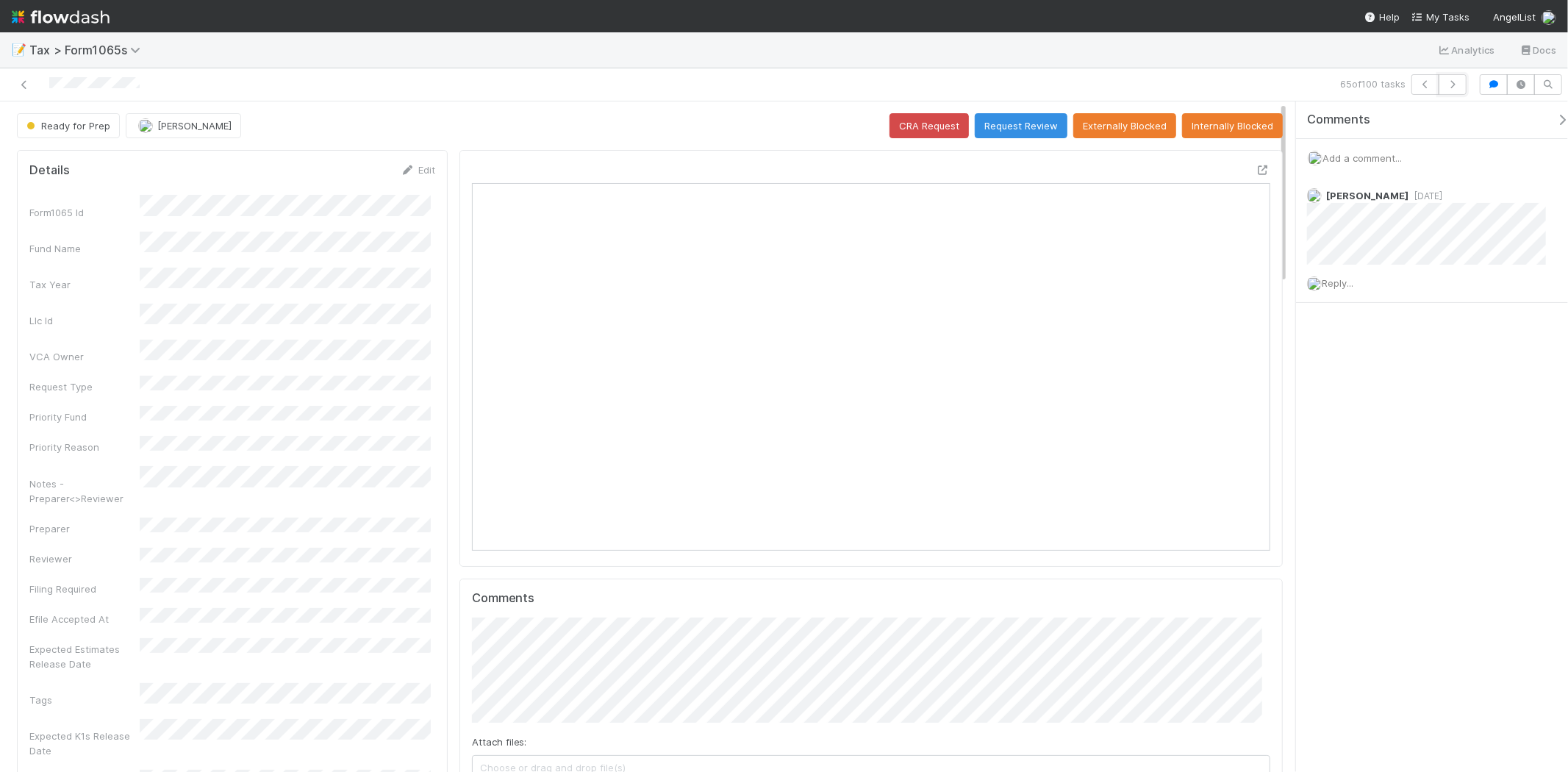
click at [1456, 91] on button "button" at bounding box center [1453, 84] width 28 height 20
click at [1519, 206] on div "66 of 100 tasks Ready for Prep Helen Vo CRA Request Request Review Externally B…" at bounding box center [784, 420] width 1568 height 703
click at [1400, 165] on div "Add a comment..." at bounding box center [1439, 158] width 285 height 38
click at [1386, 158] on span "Add a comment..." at bounding box center [1362, 158] width 80 height 12
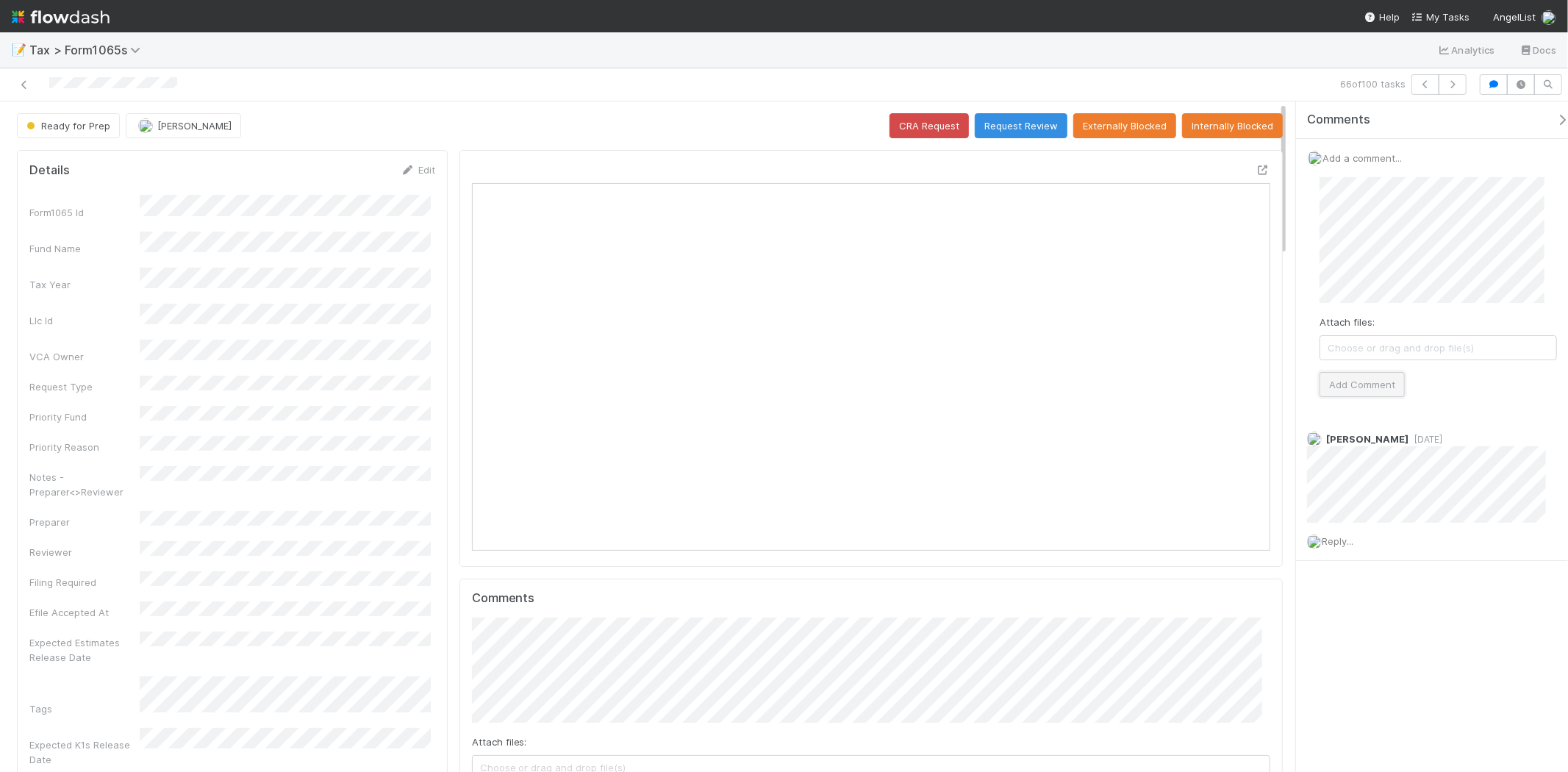
click at [1348, 387] on button "Add Comment" at bounding box center [1362, 384] width 85 height 25
click at [1447, 90] on button "button" at bounding box center [1453, 84] width 28 height 20
click at [1447, 85] on icon "button" at bounding box center [1453, 84] width 15 height 9
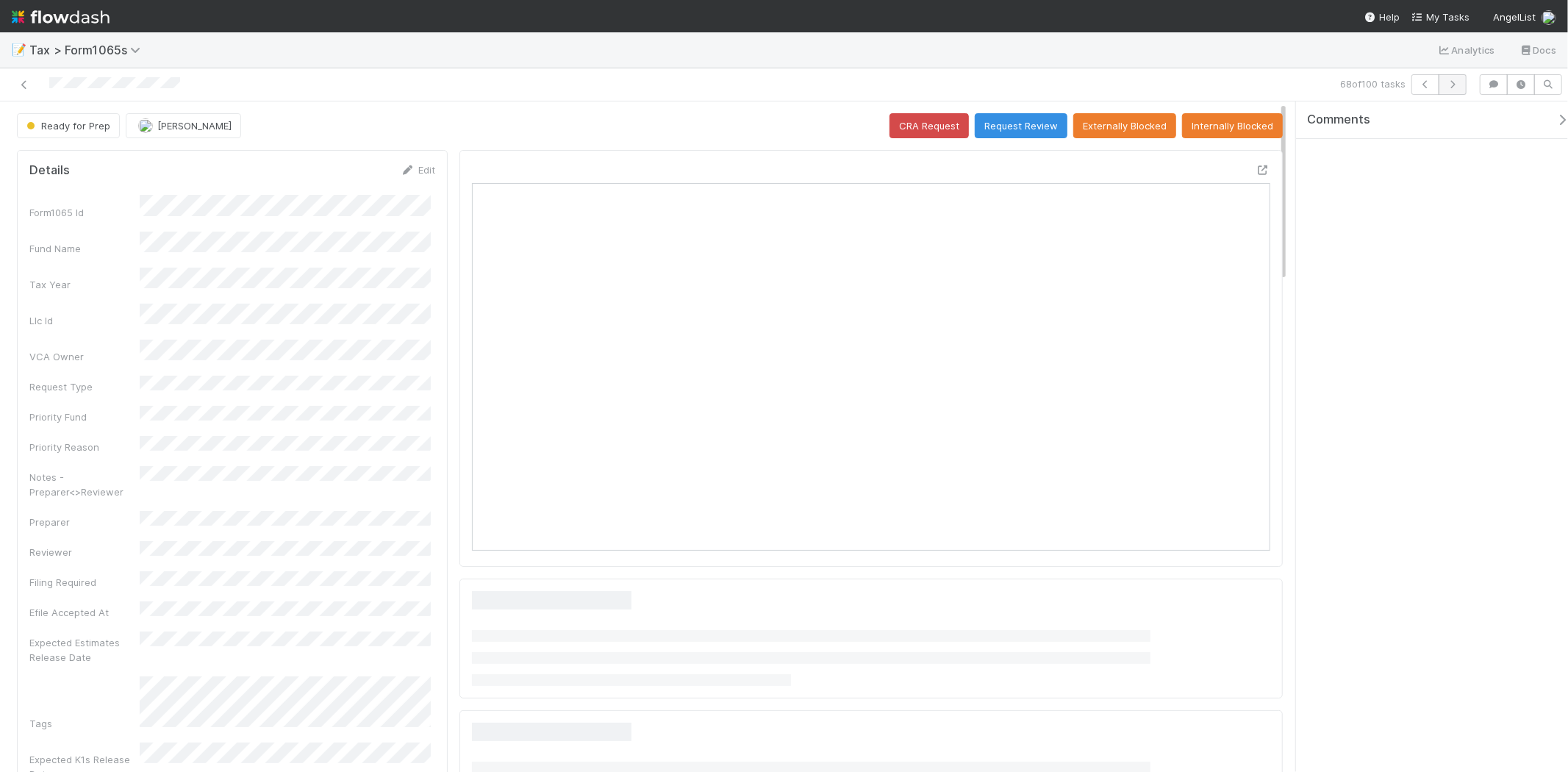
click at [1465, 83] on div "68 of 100 tasks" at bounding box center [1107, 84] width 731 height 20
click at [1457, 83] on icon "button" at bounding box center [1453, 84] width 15 height 9
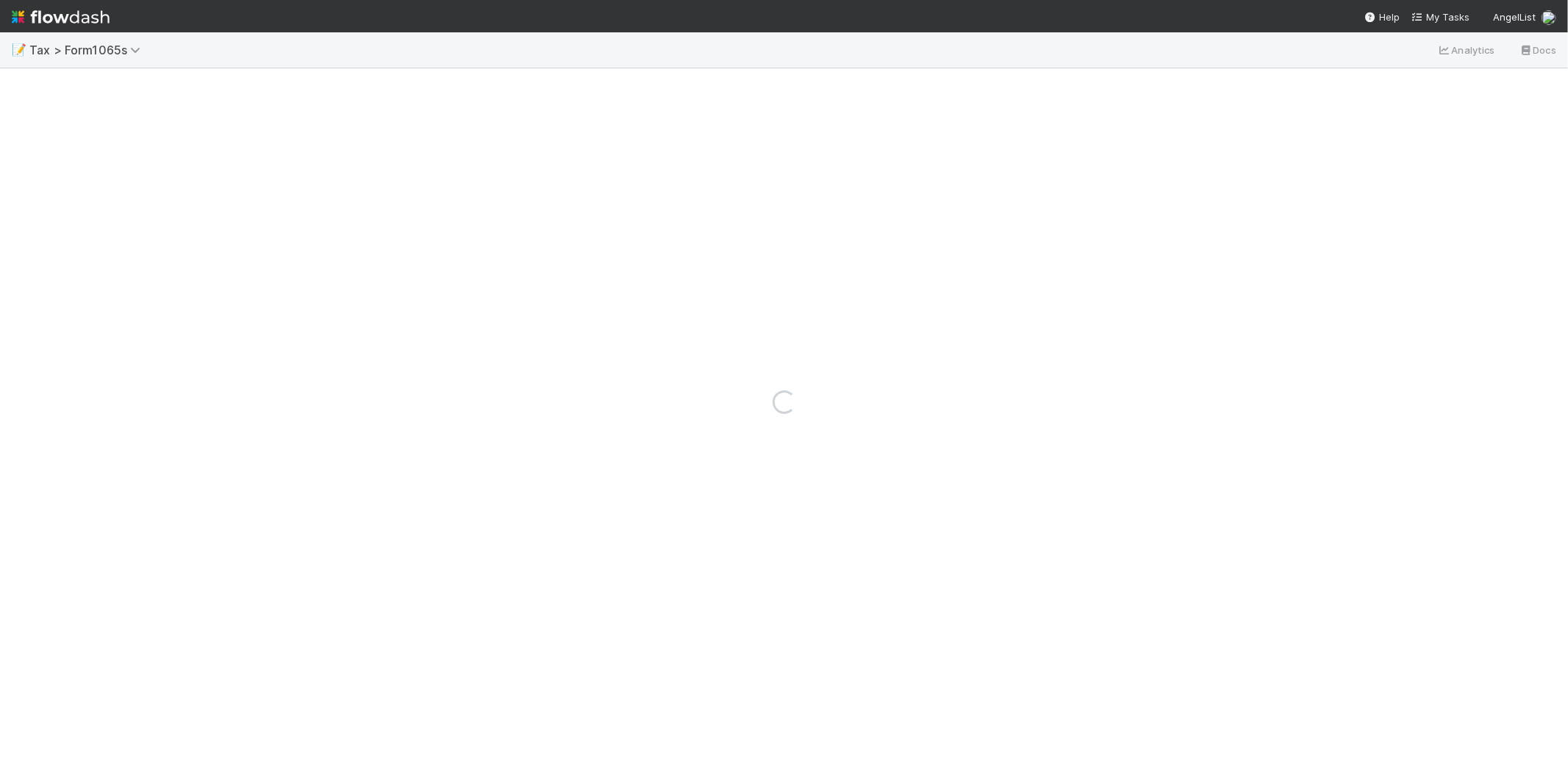
click at [1454, 83] on div "Loading..." at bounding box center [784, 402] width 1568 height 740
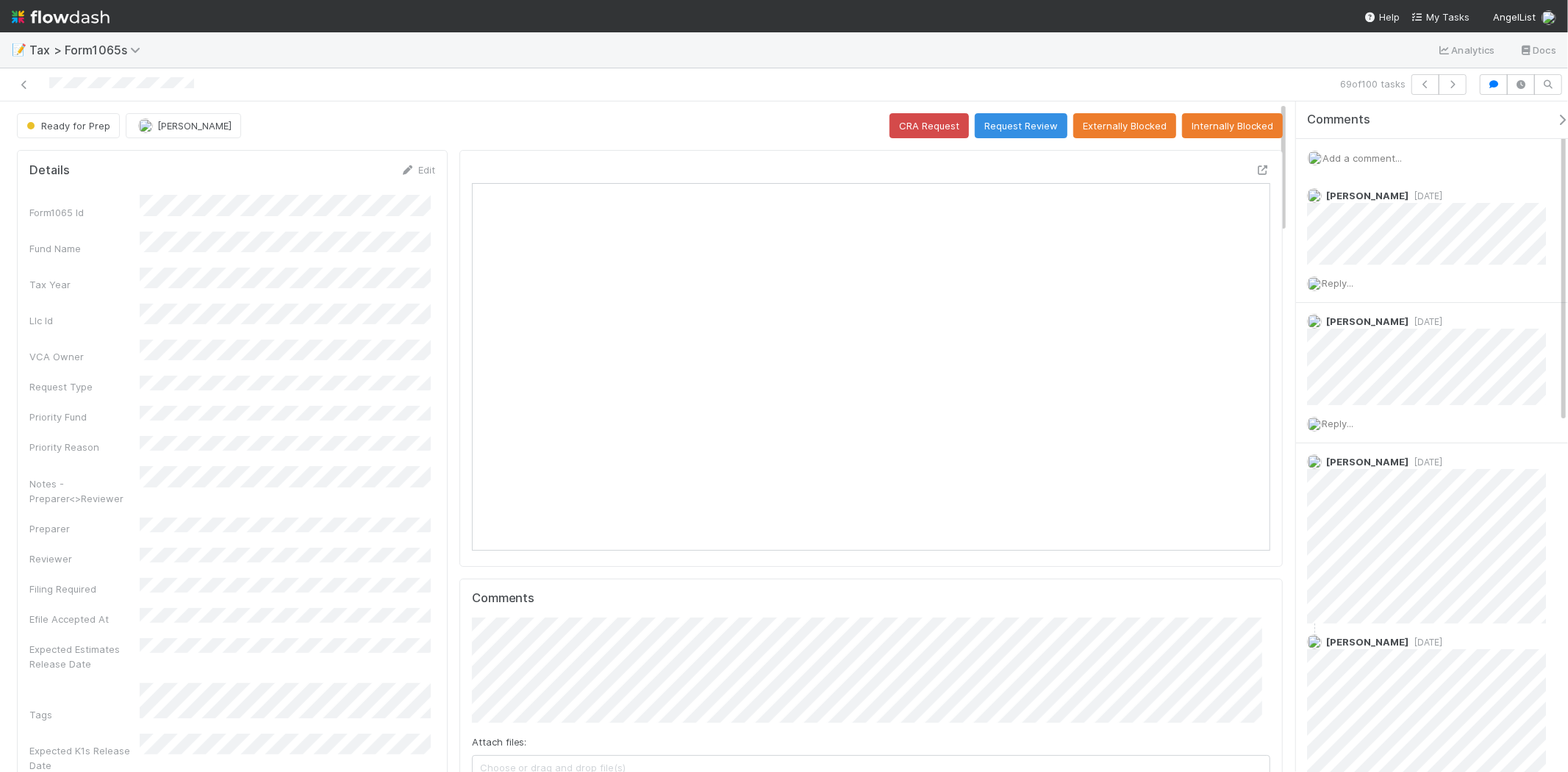
scroll to position [287, 778]
click at [1028, 134] on button "Request Review" at bounding box center [1021, 126] width 93 height 25
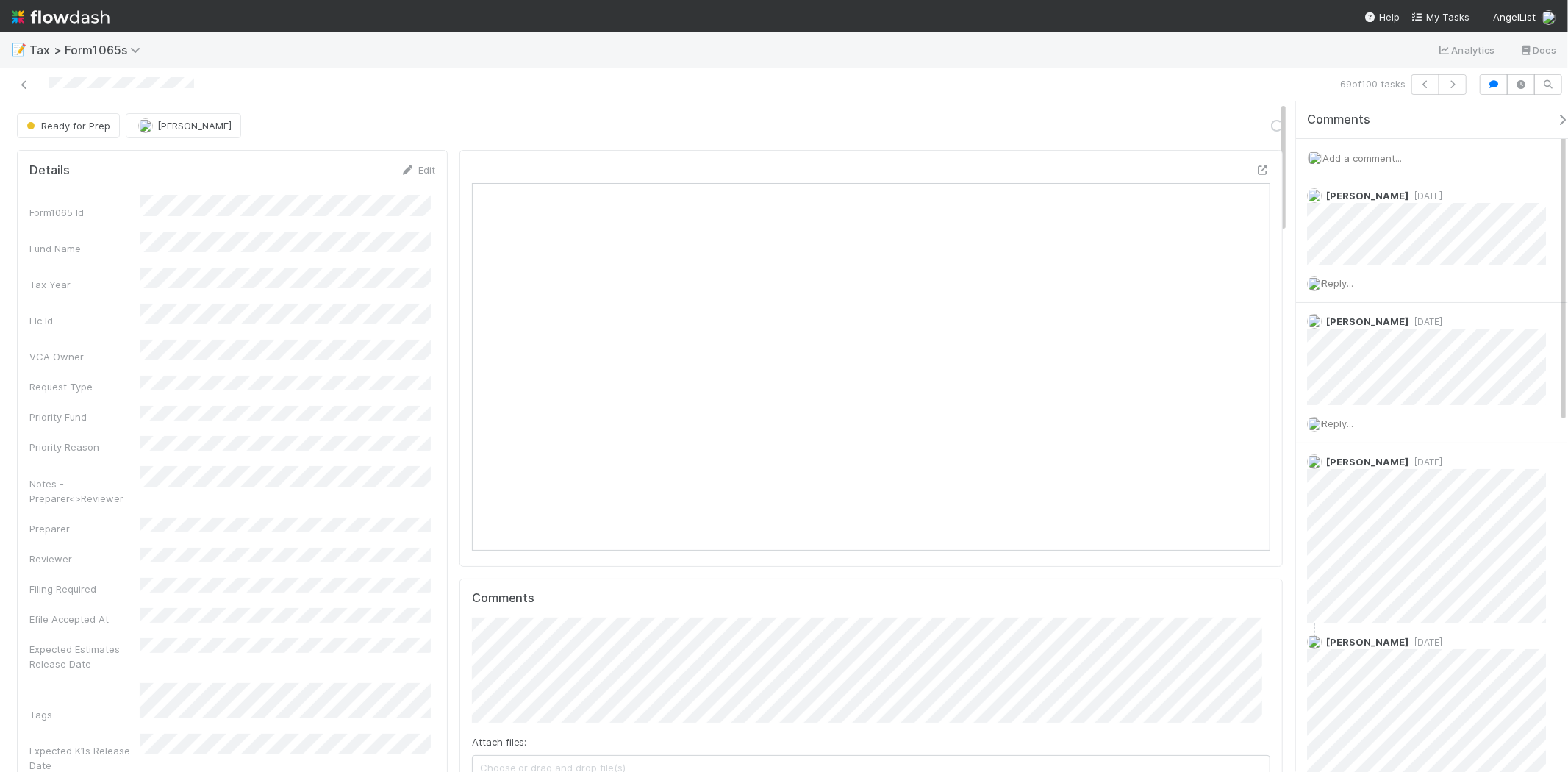
click at [1390, 156] on span "Add a comment..." at bounding box center [1362, 158] width 80 height 12
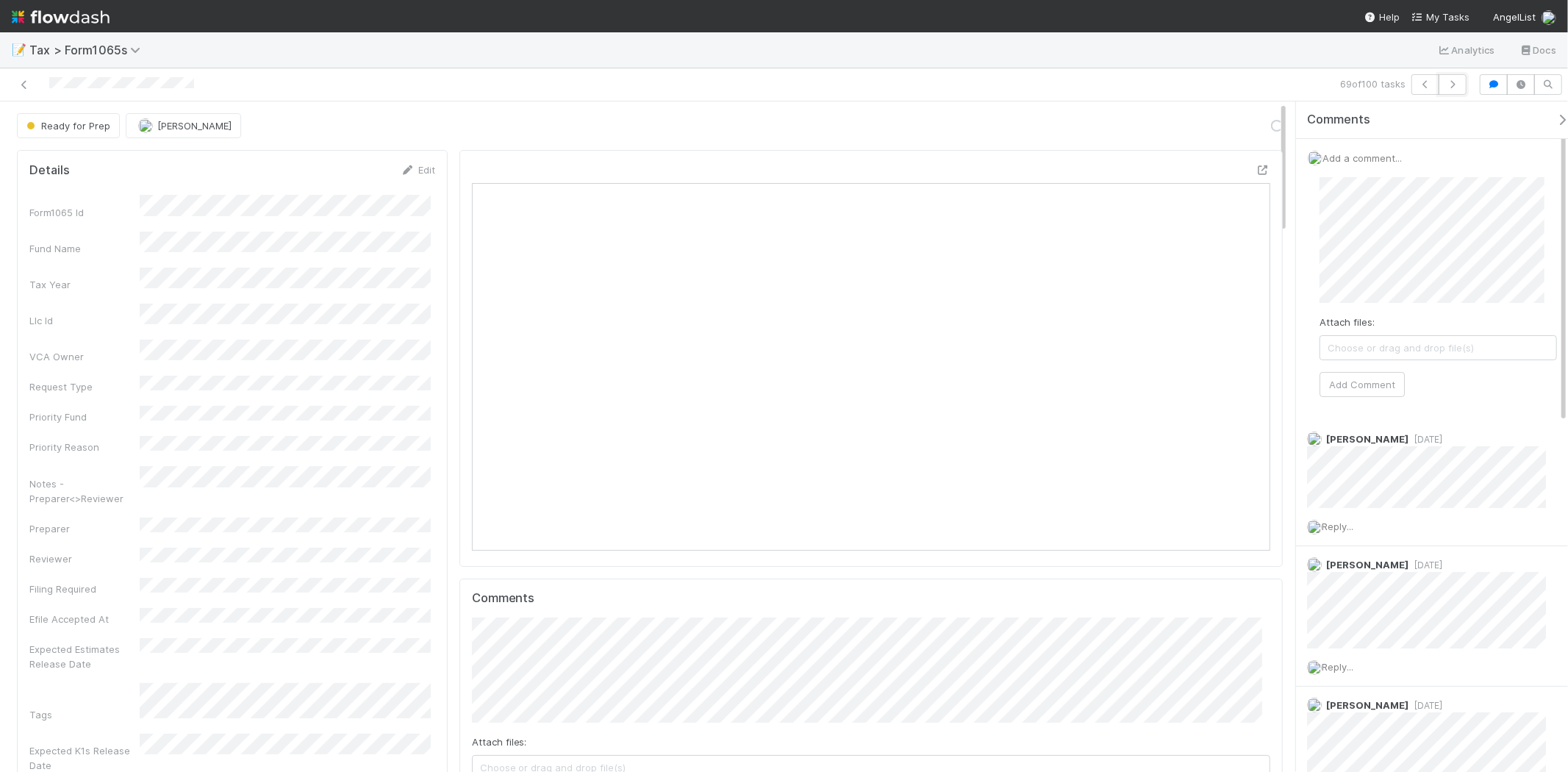
click at [1452, 83] on icon "button" at bounding box center [1453, 84] width 15 height 9
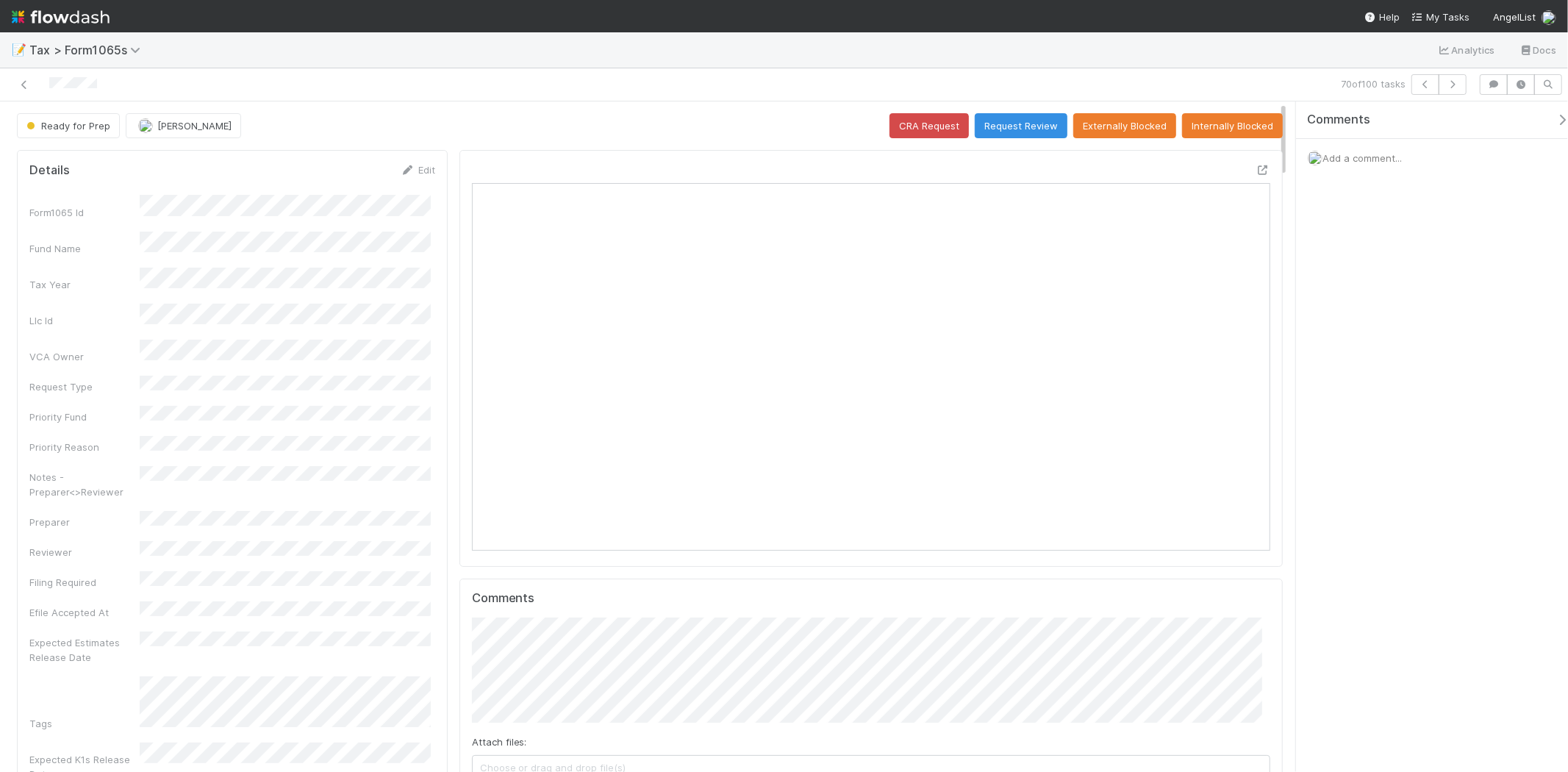
scroll to position [287, 388]
click at [1458, 90] on button "button" at bounding box center [1453, 84] width 28 height 20
click at [1425, 84] on icon "button" at bounding box center [1425, 84] width 15 height 9
click at [1346, 168] on div "Add a comment..." at bounding box center [1439, 158] width 285 height 38
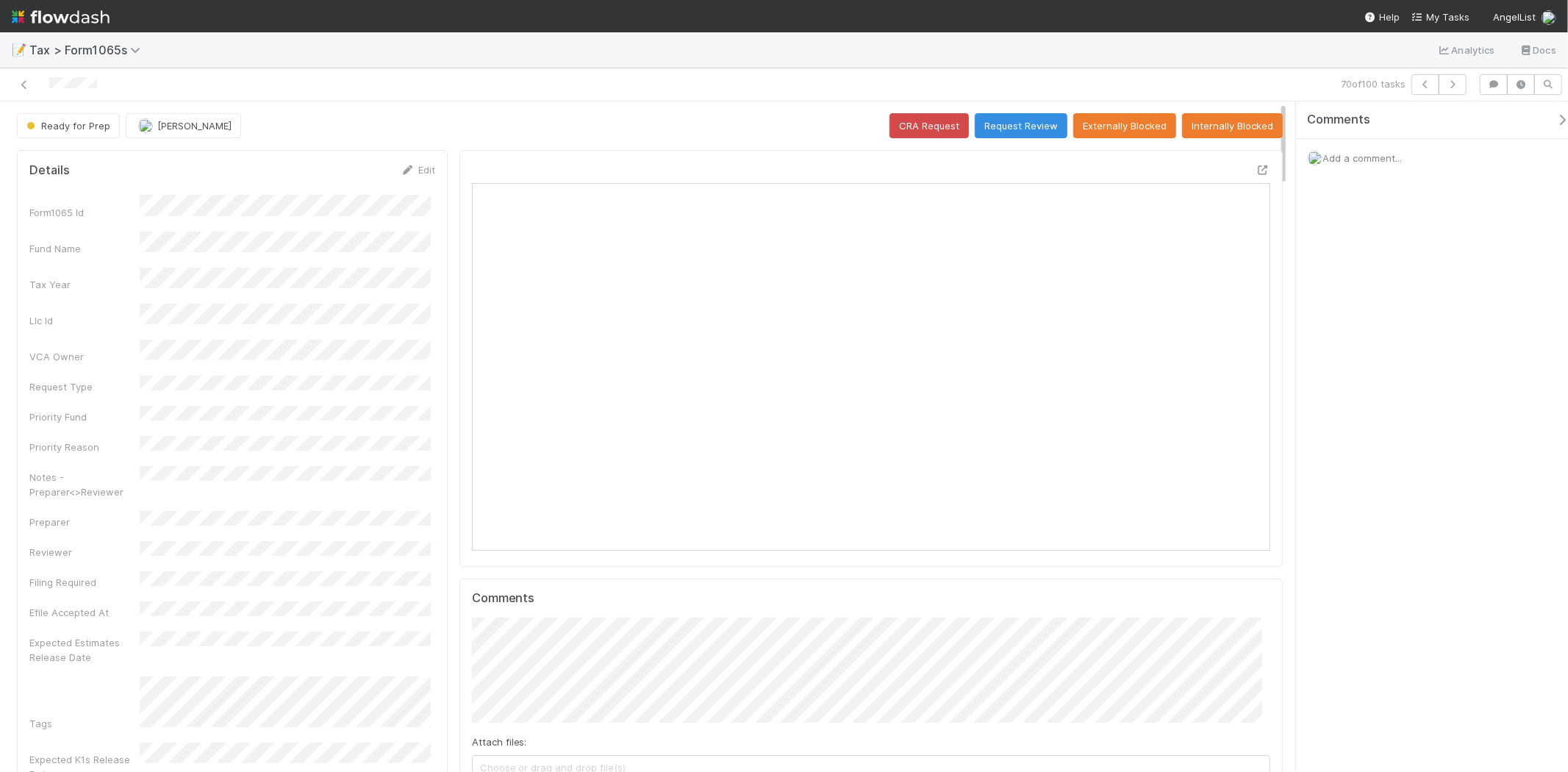
click at [1347, 161] on span "Add a comment..." at bounding box center [1362, 158] width 80 height 12
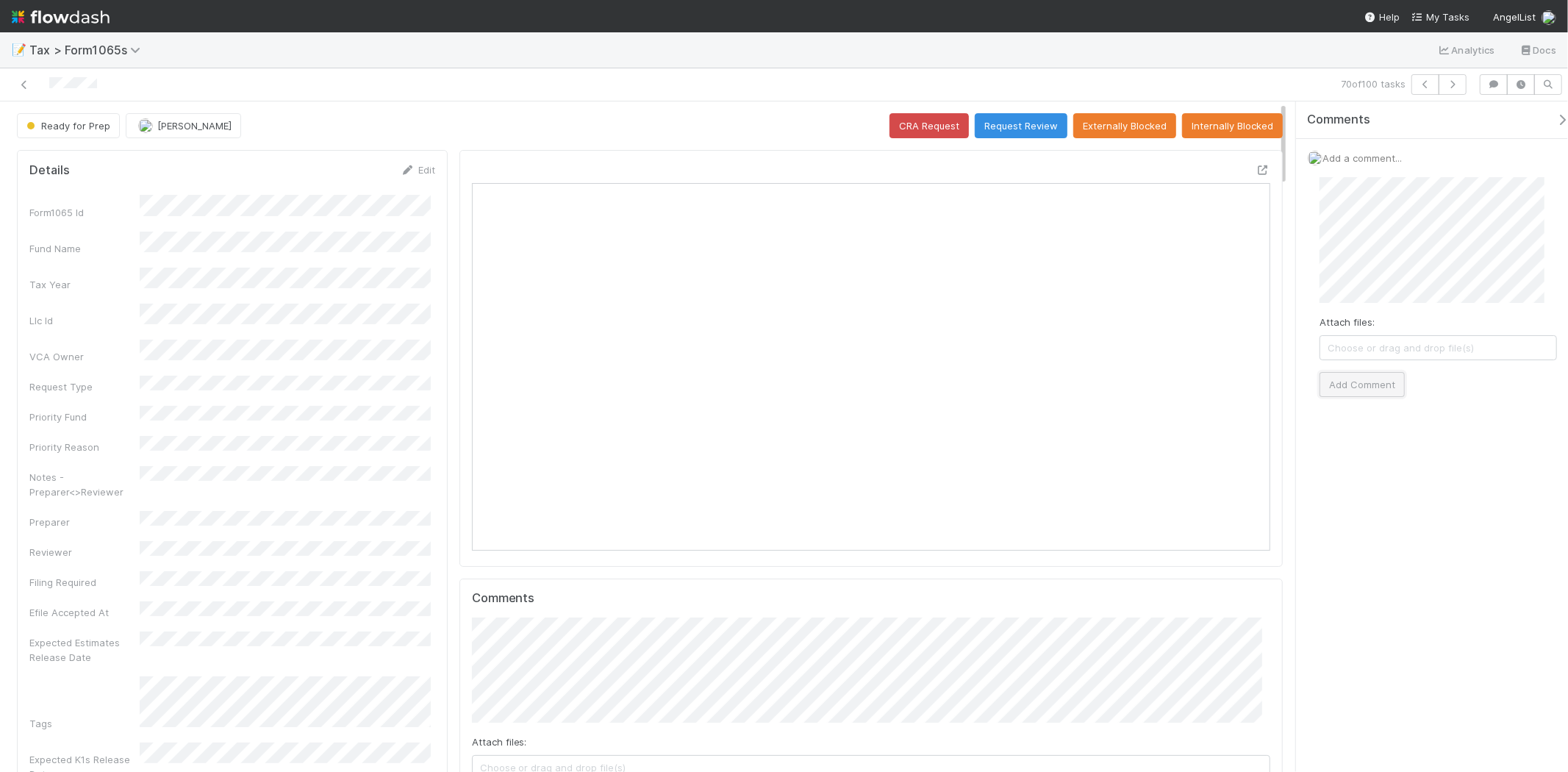
click at [1390, 386] on button "Add Comment" at bounding box center [1362, 384] width 85 height 25
click at [1452, 80] on icon "button" at bounding box center [1453, 84] width 15 height 9
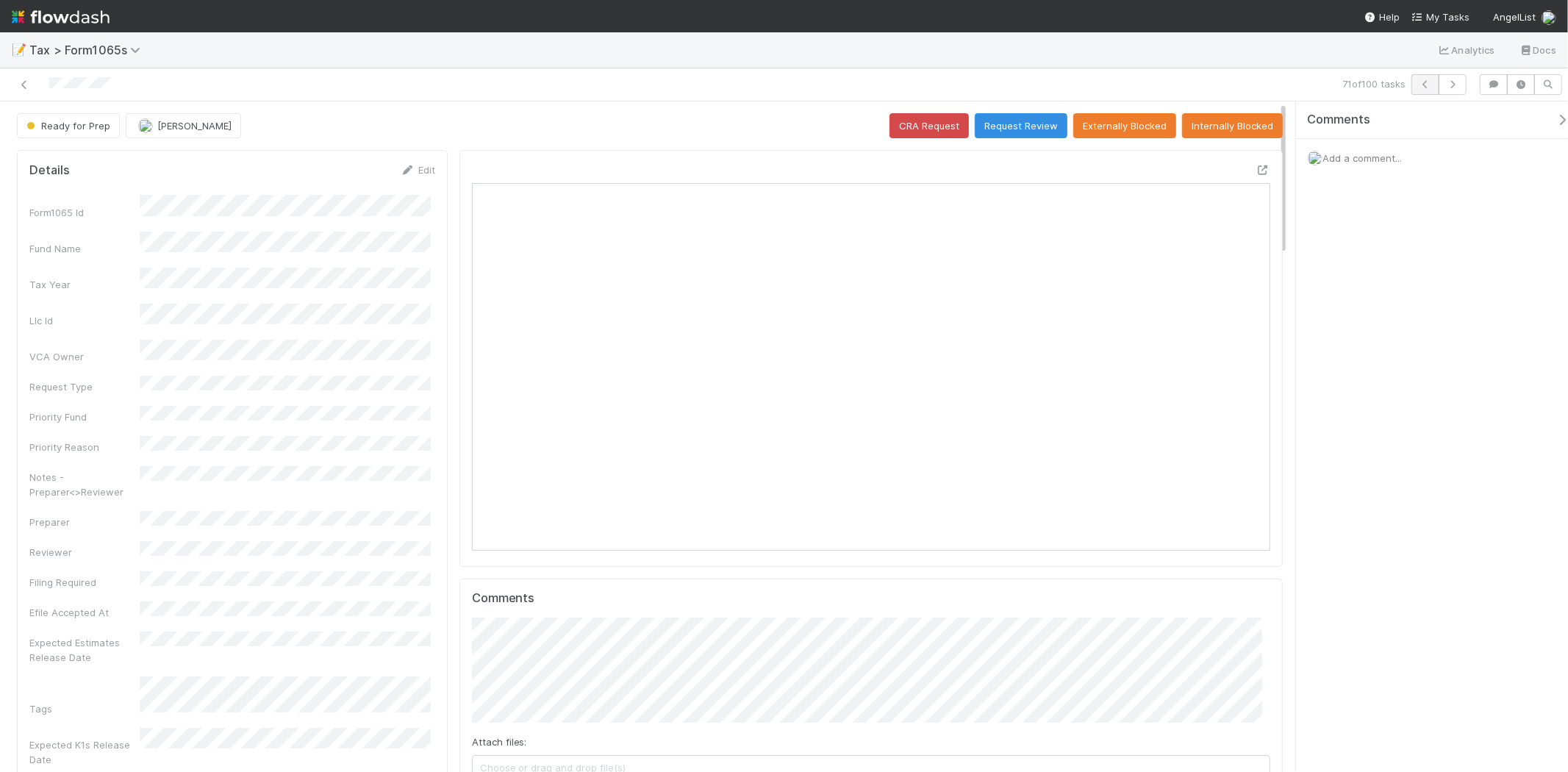
scroll to position [287, 778]
click at [1457, 83] on icon "button" at bounding box center [1453, 84] width 15 height 9
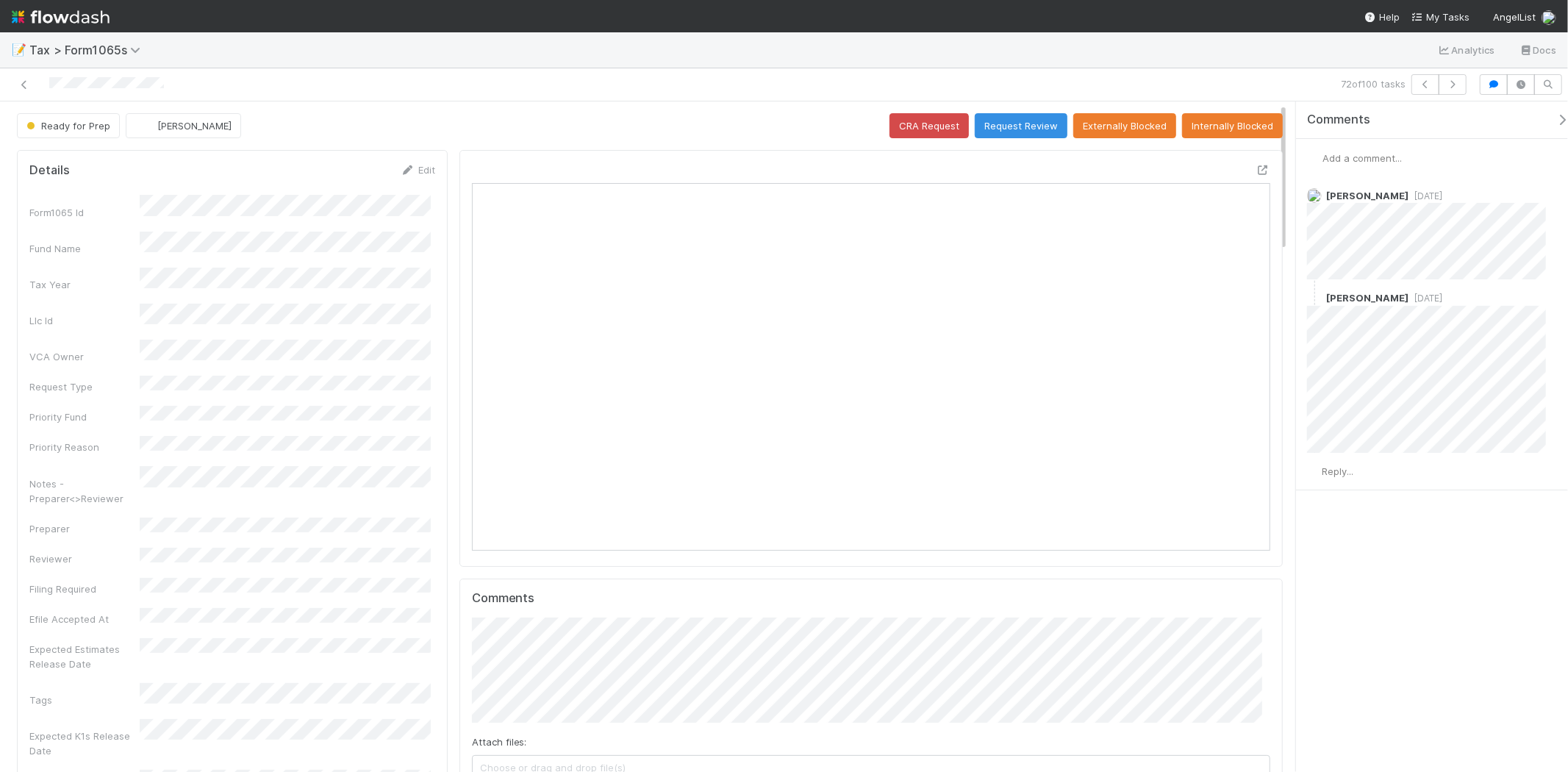
scroll to position [82, 0]
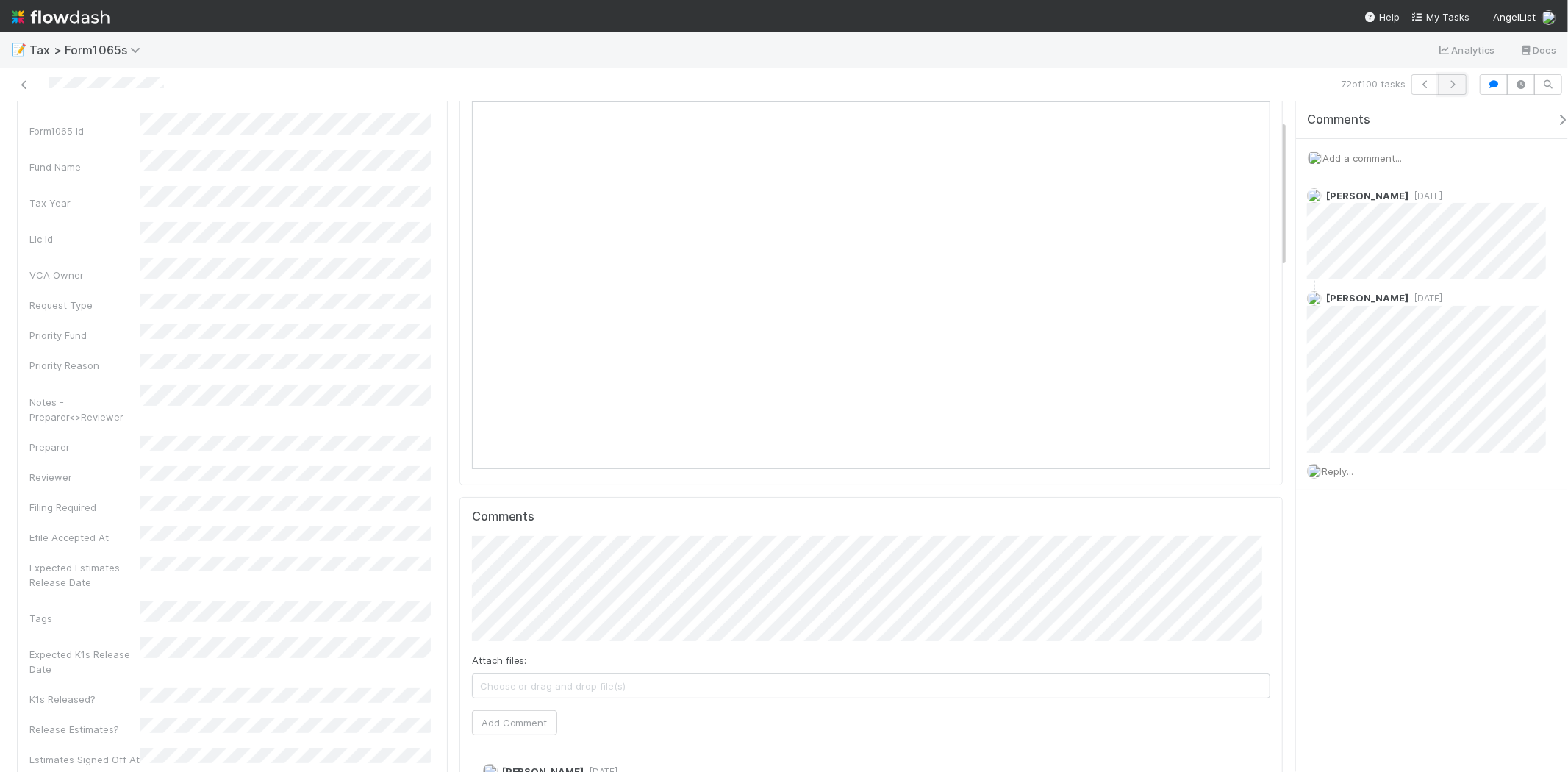
click at [1453, 80] on icon "button" at bounding box center [1453, 84] width 15 height 9
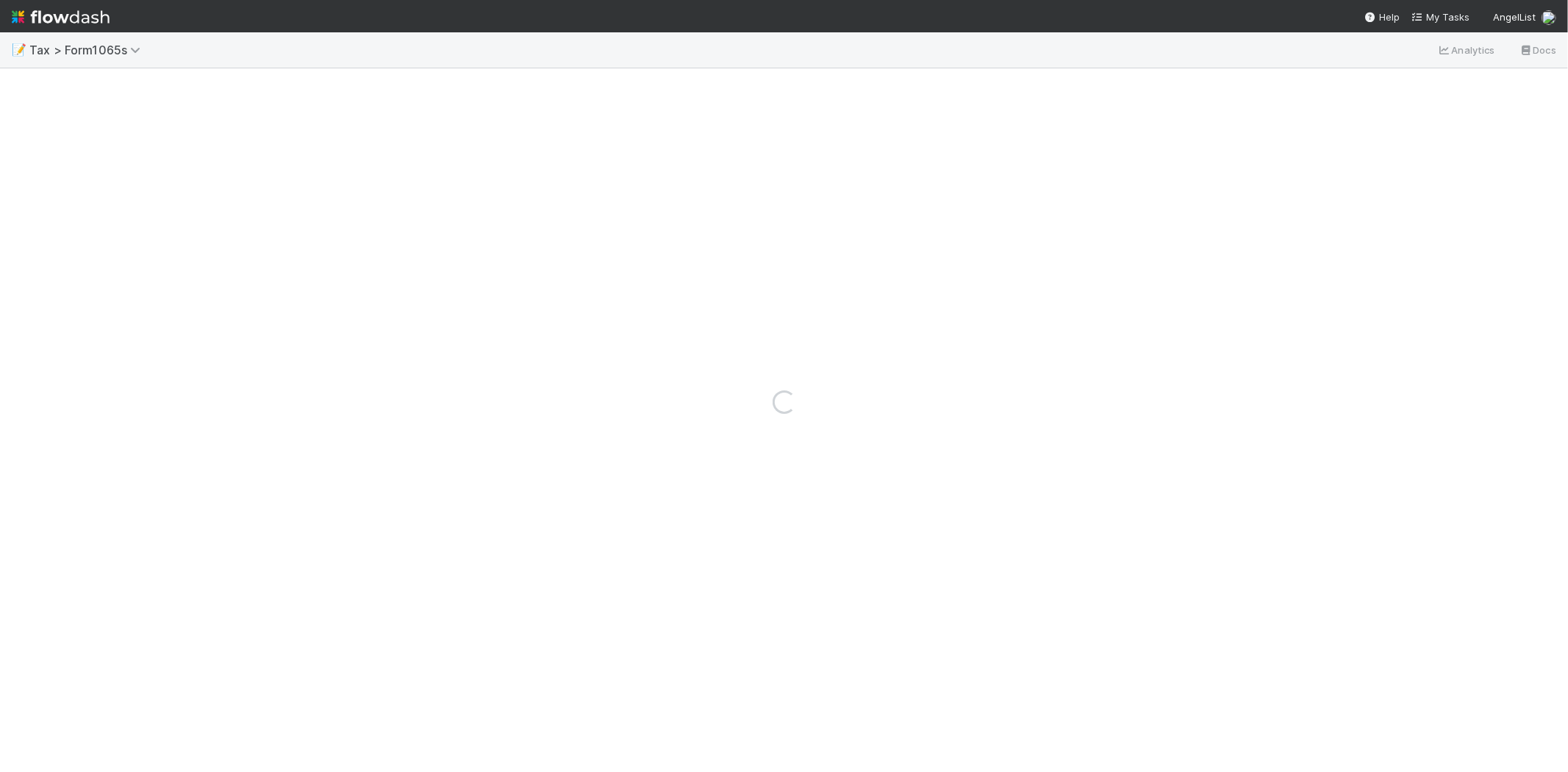
click at [1067, 45] on div "Loading..." at bounding box center [784, 402] width 1568 height 740
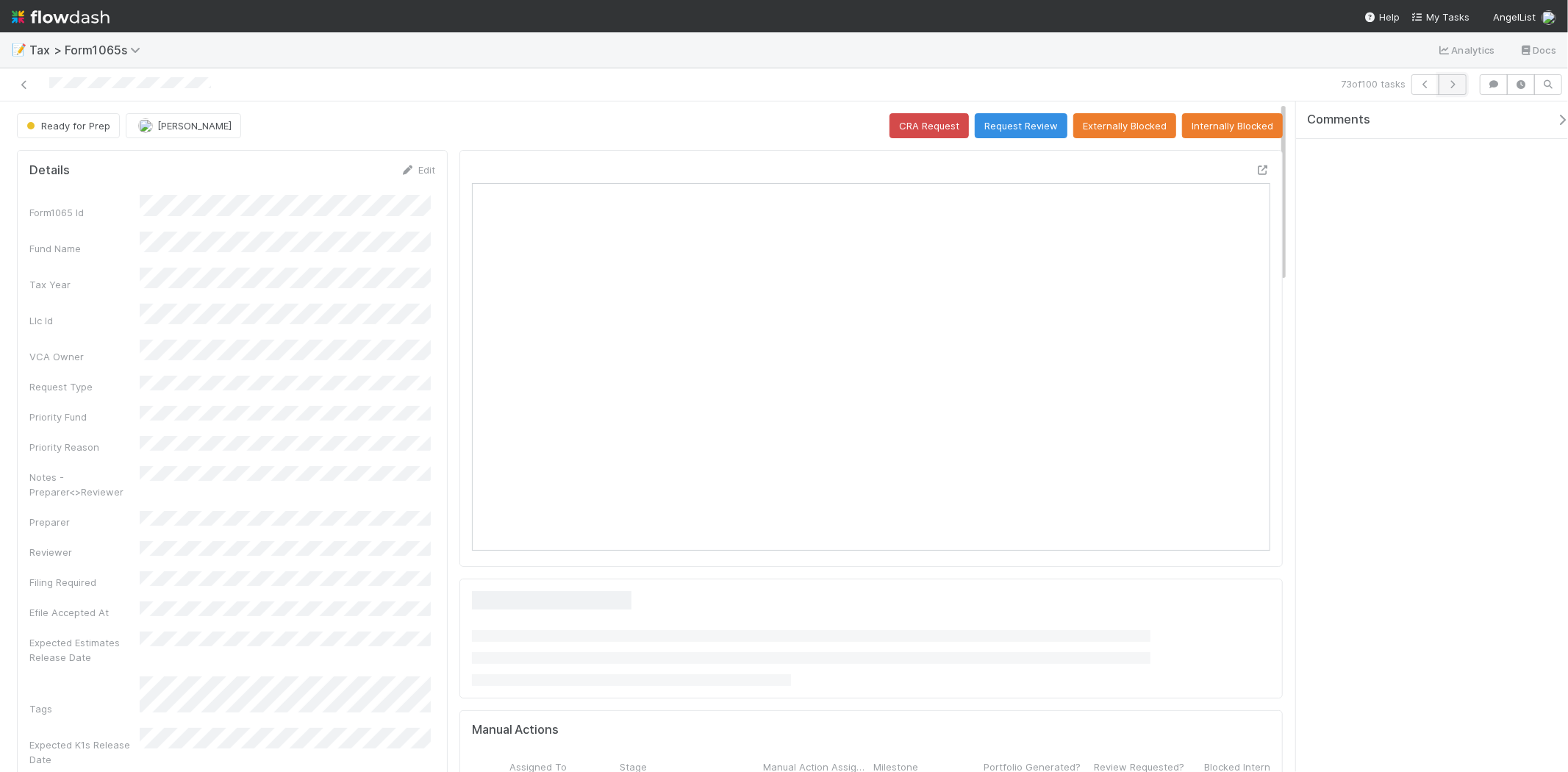
click at [1451, 86] on icon "button" at bounding box center [1453, 84] width 15 height 9
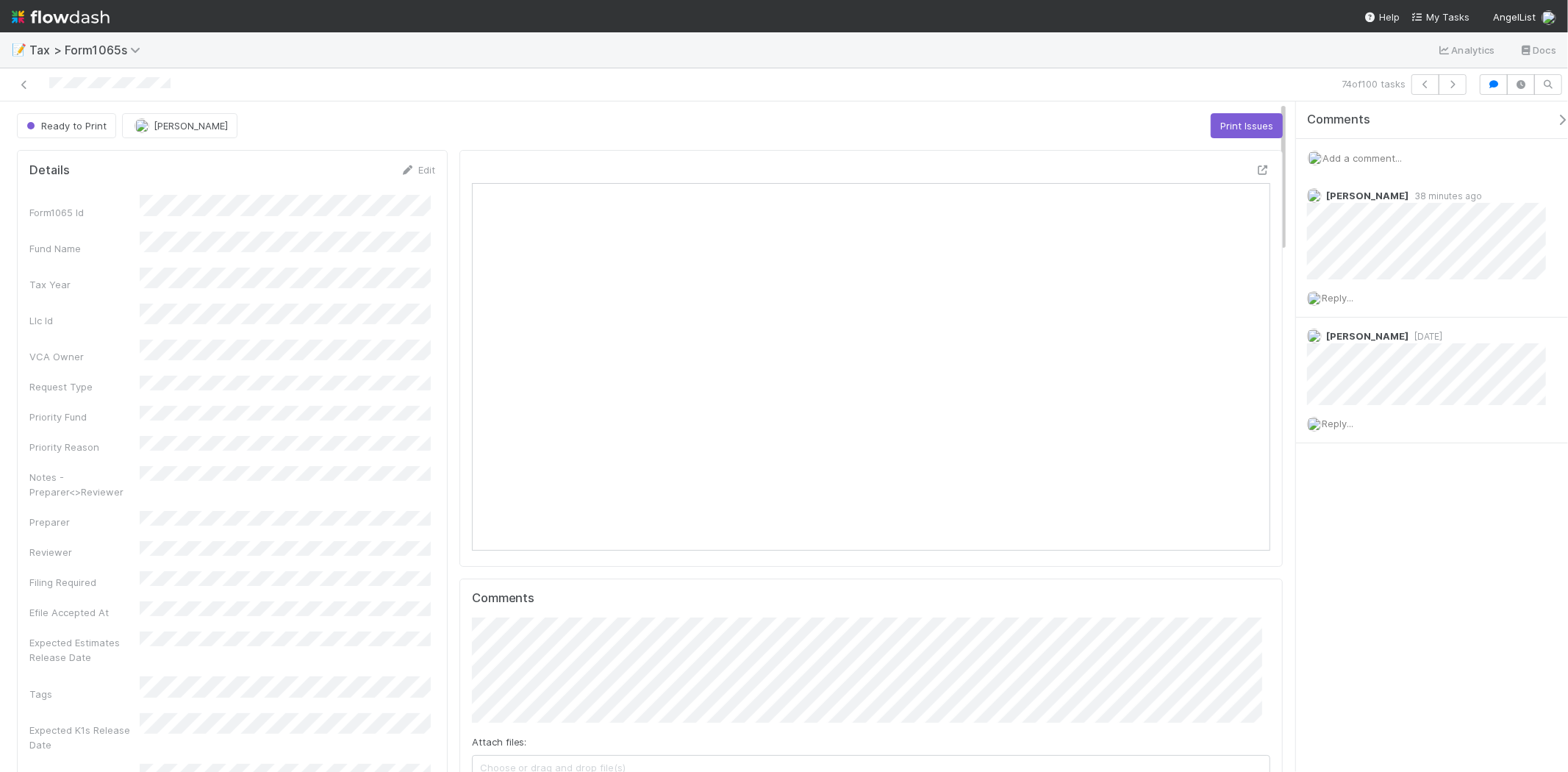
scroll to position [287, 778]
click at [1460, 85] on icon "button" at bounding box center [1453, 84] width 15 height 9
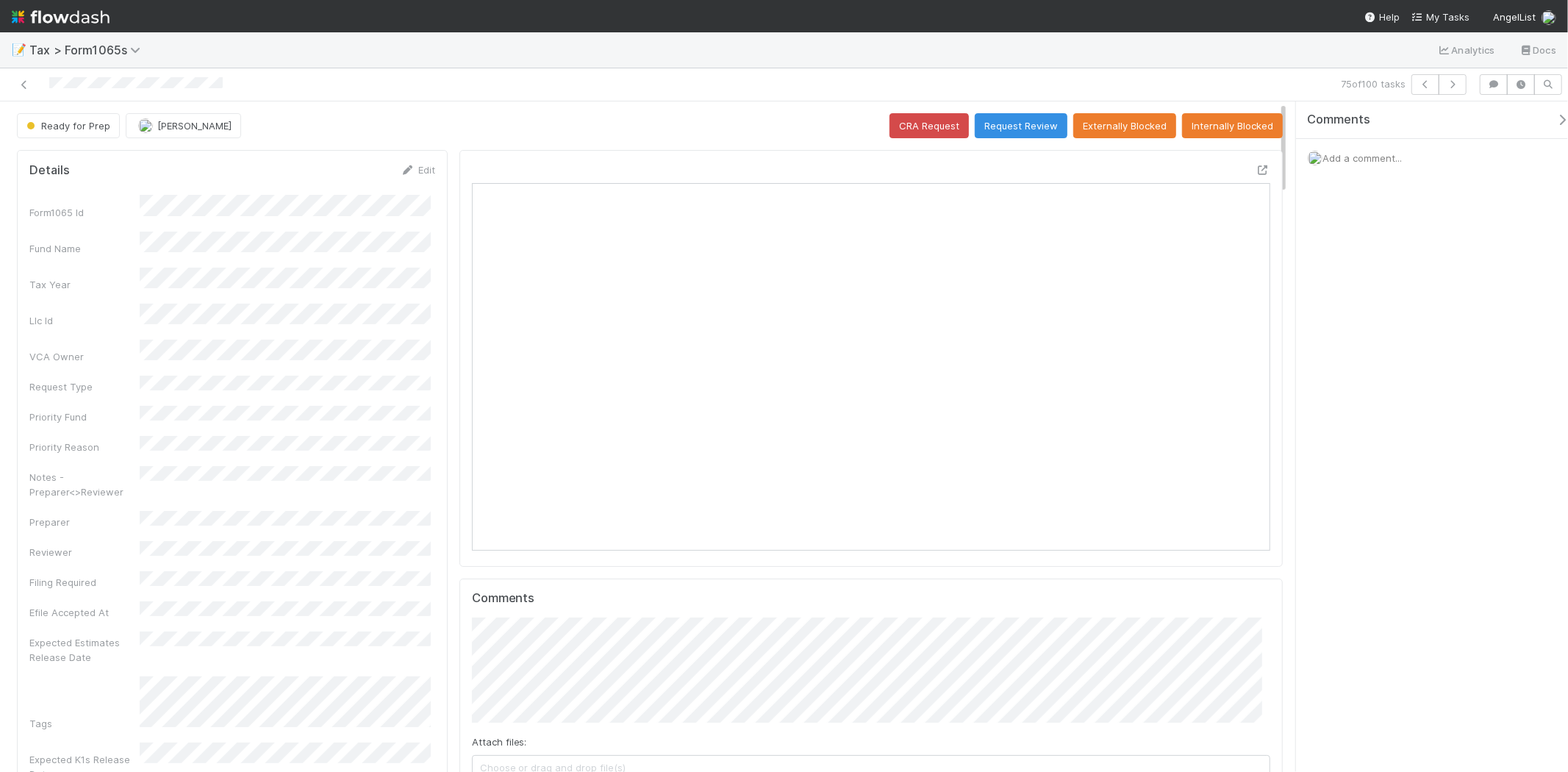
scroll to position [287, 388]
click at [996, 123] on button "Request Review" at bounding box center [1021, 126] width 93 height 25
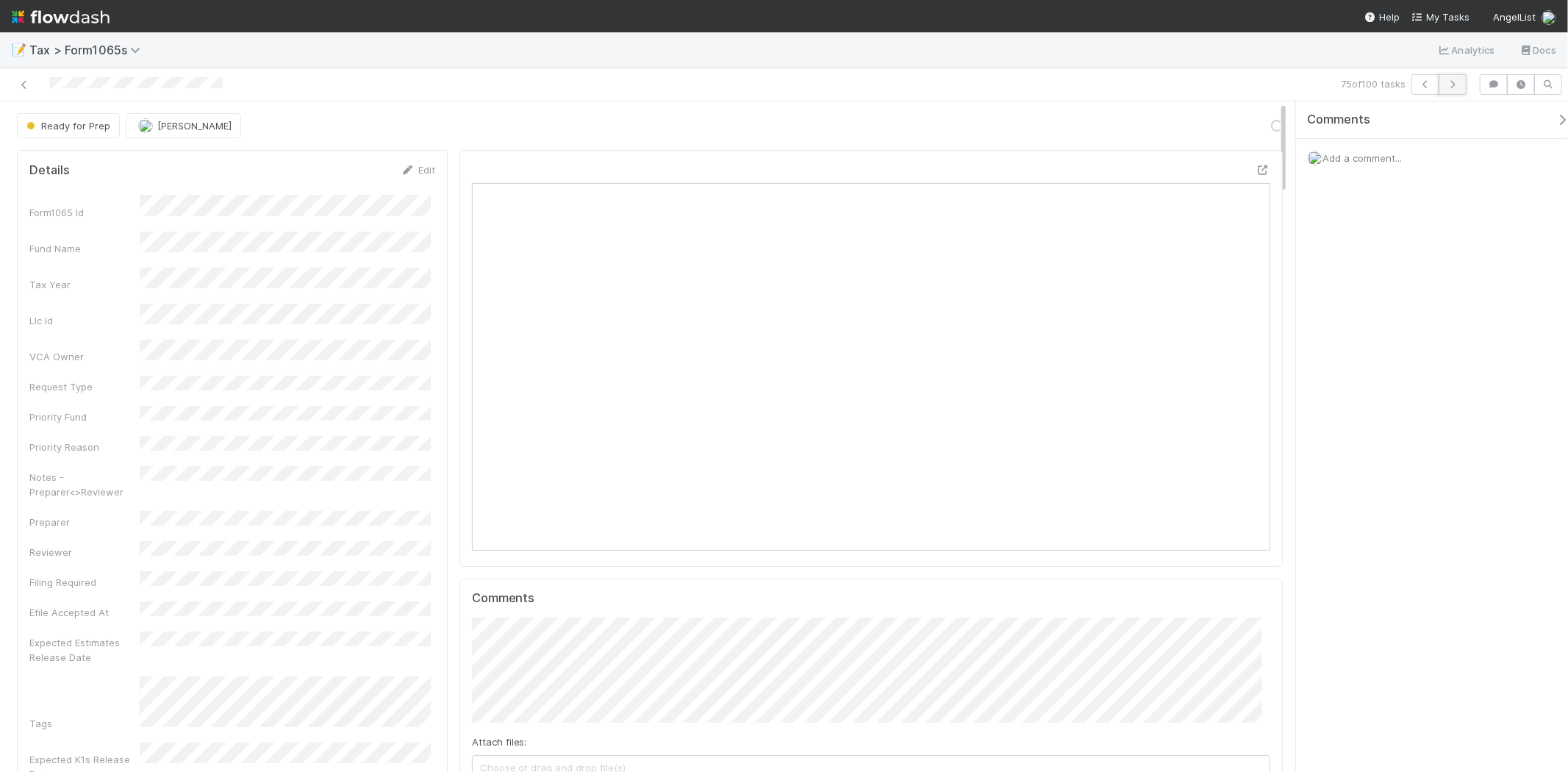
click at [1457, 85] on icon "button" at bounding box center [1453, 84] width 15 height 9
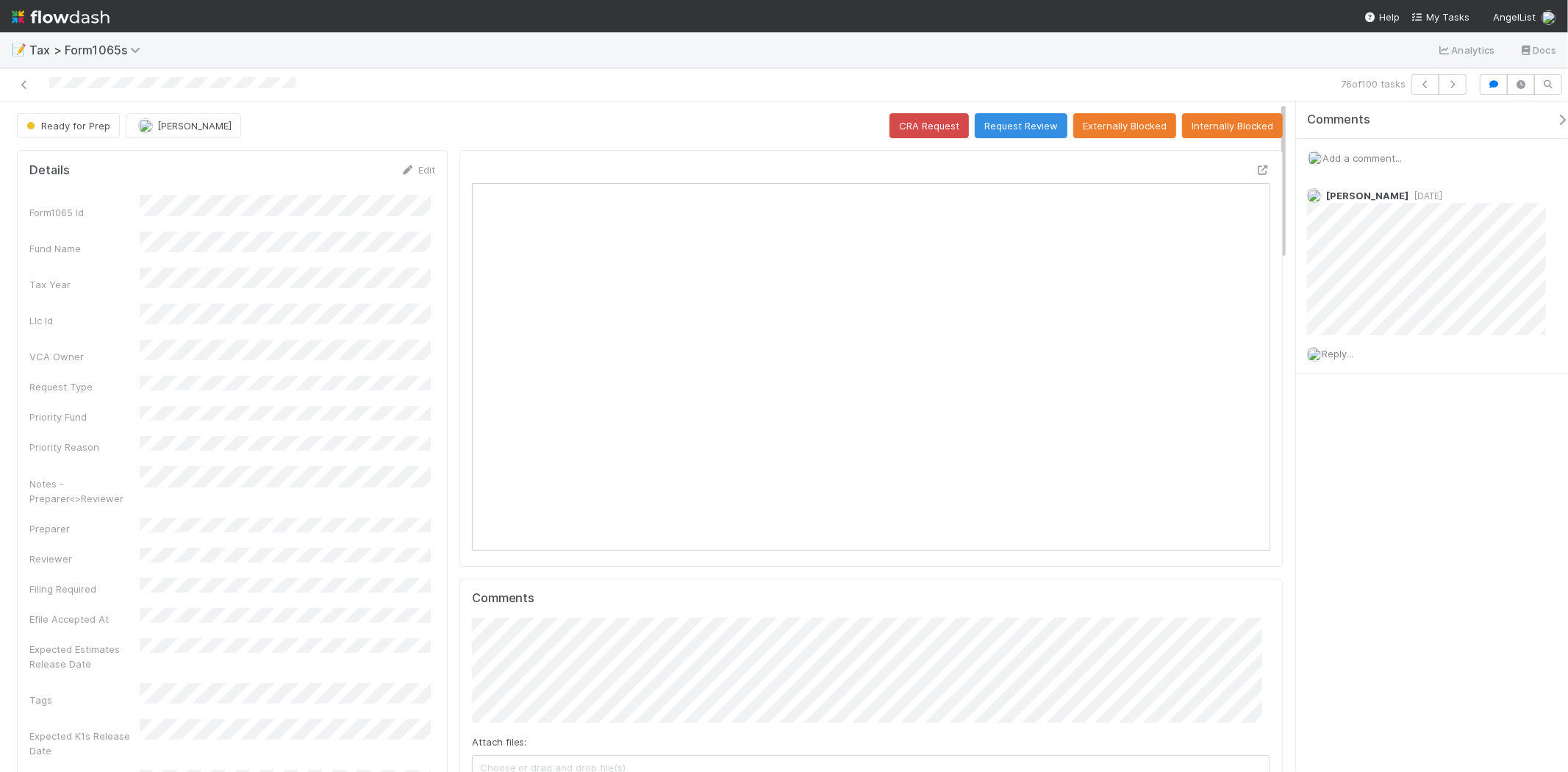
scroll to position [287, 778]
click at [1356, 148] on div "Add a comment..." at bounding box center [1439, 158] width 285 height 38
click at [1361, 156] on span "Add a comment..." at bounding box center [1362, 158] width 80 height 12
click at [1366, 432] on button "Add Comment" at bounding box center [1362, 432] width 85 height 25
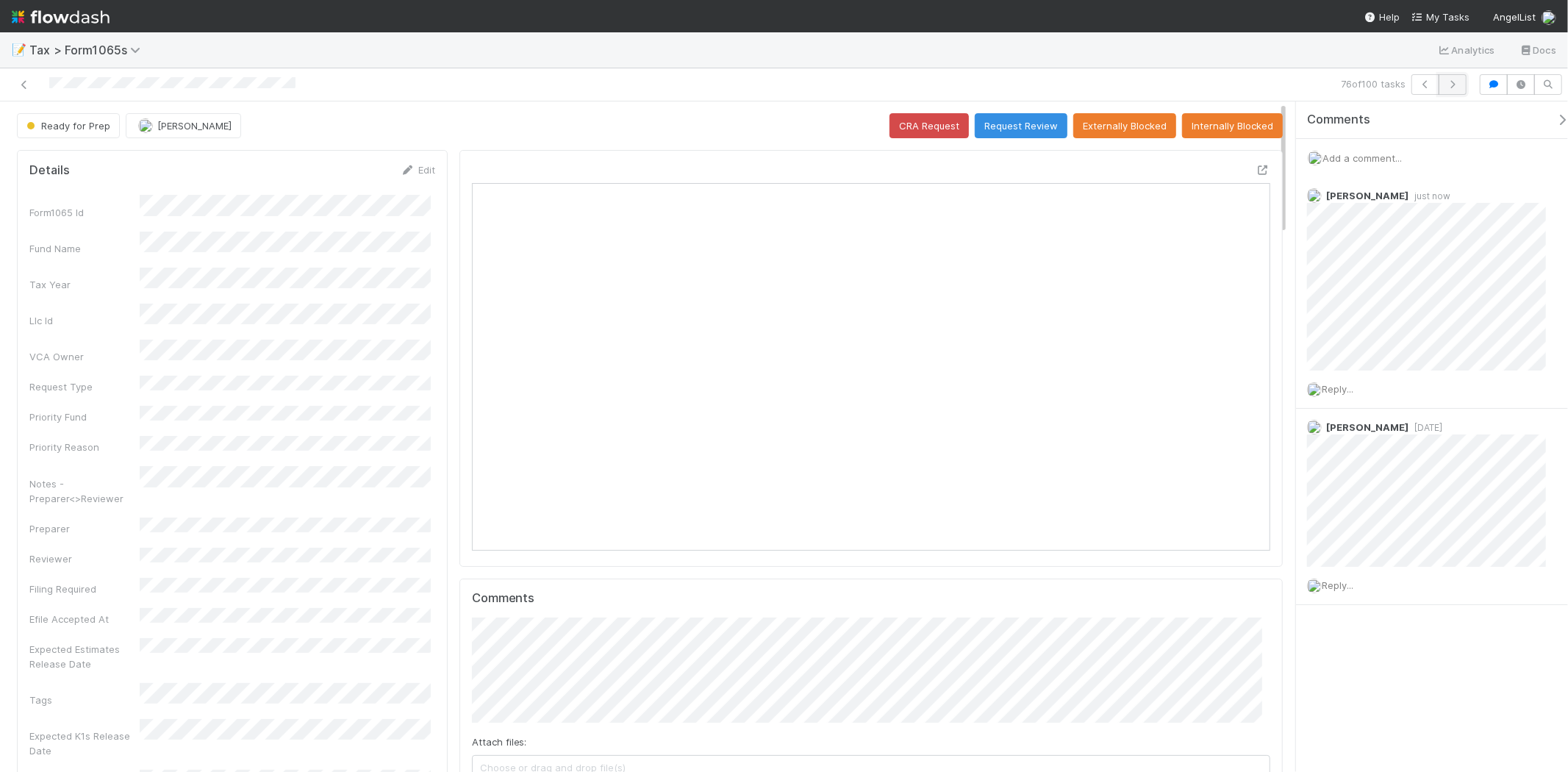
click at [1460, 85] on icon "button" at bounding box center [1453, 84] width 15 height 9
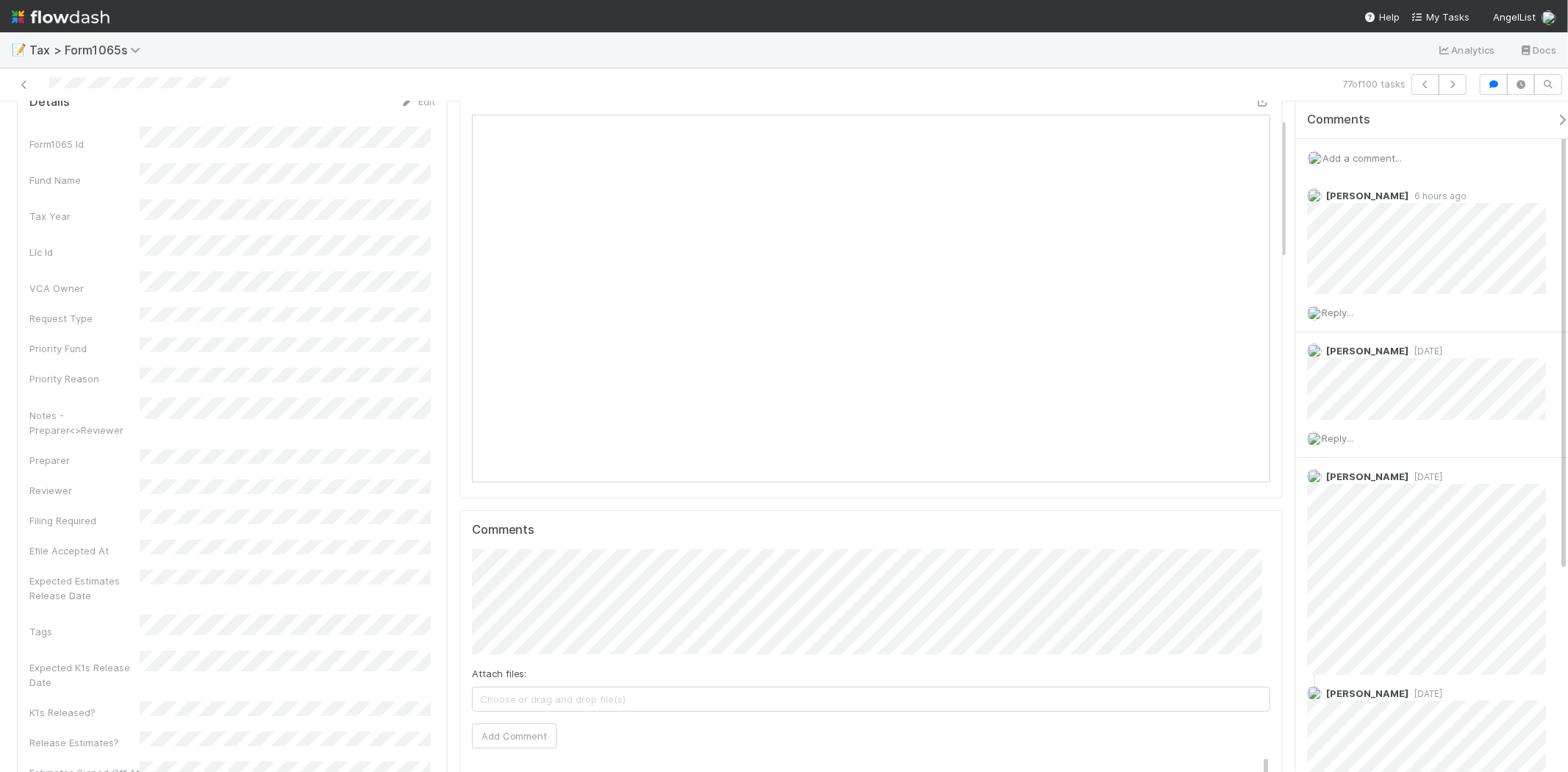
scroll to position [82, 0]
click at [1452, 94] on button "button" at bounding box center [1453, 84] width 28 height 20
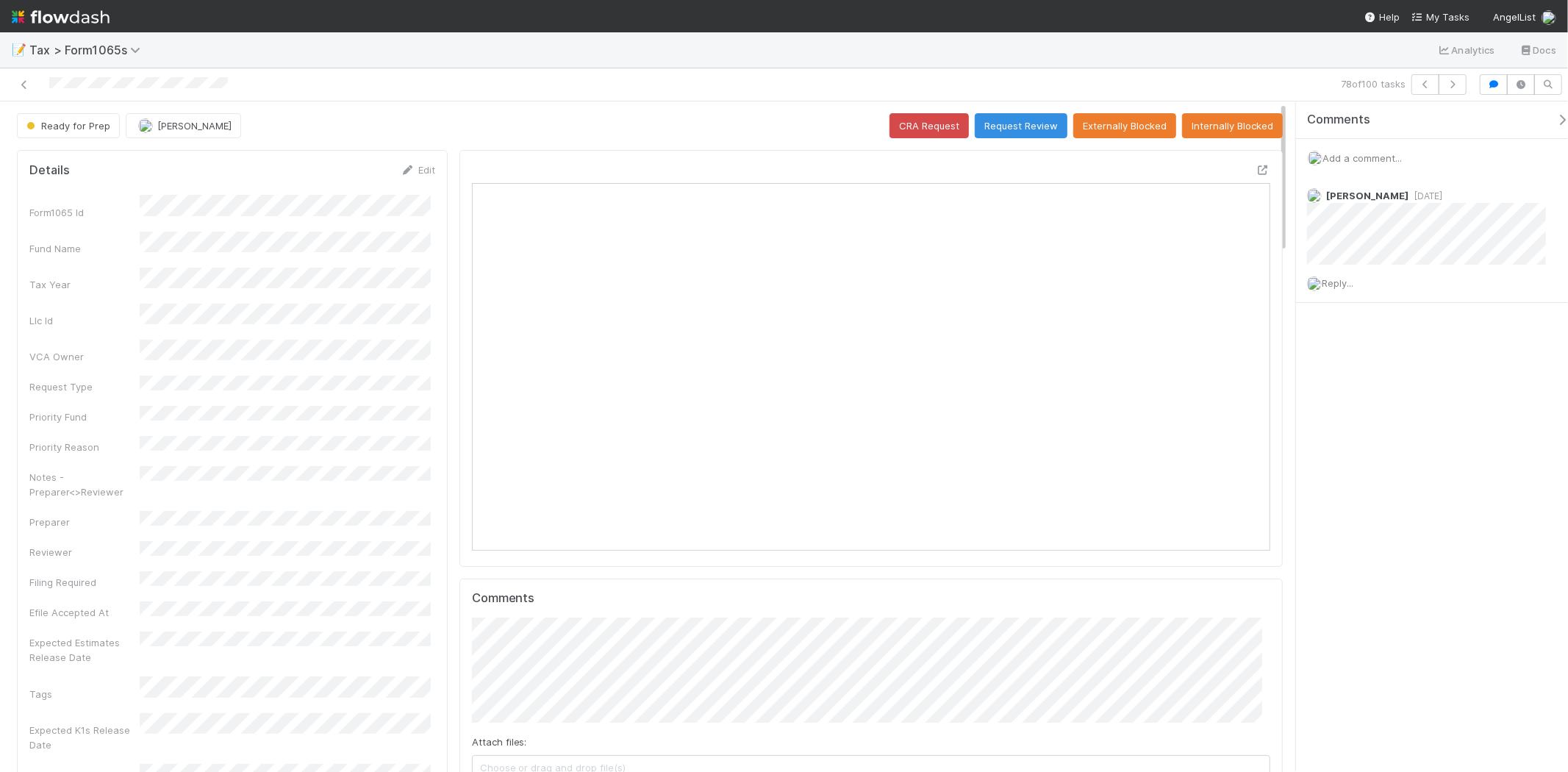
scroll to position [287, 388]
click at [1392, 163] on span "Add a comment..." at bounding box center [1362, 158] width 80 height 12
click at [1382, 378] on button "Add Comment" at bounding box center [1362, 384] width 85 height 25
click at [1039, 122] on button "Request Review" at bounding box center [1021, 126] width 93 height 25
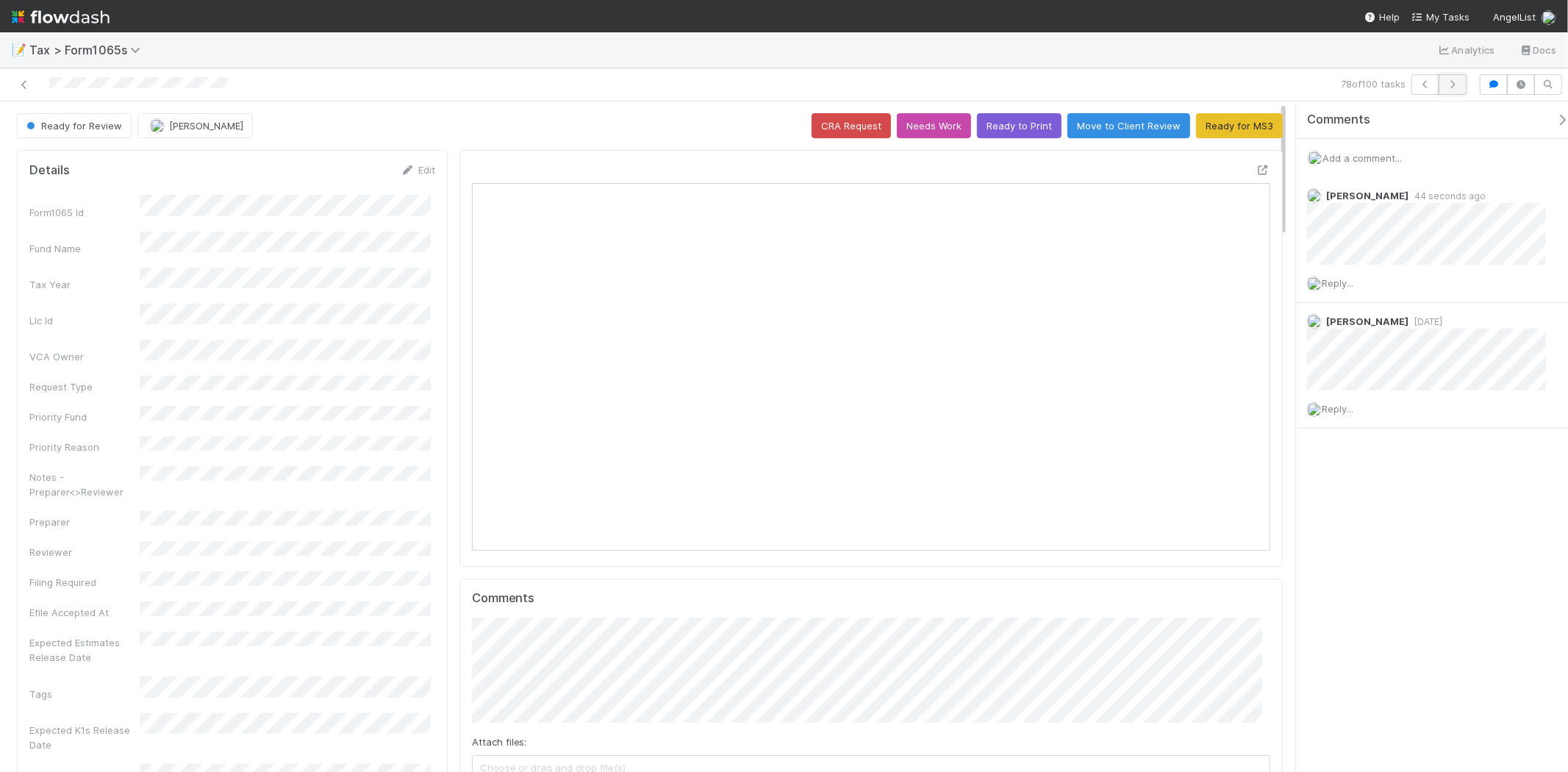
click at [1453, 91] on button "button" at bounding box center [1453, 84] width 28 height 20
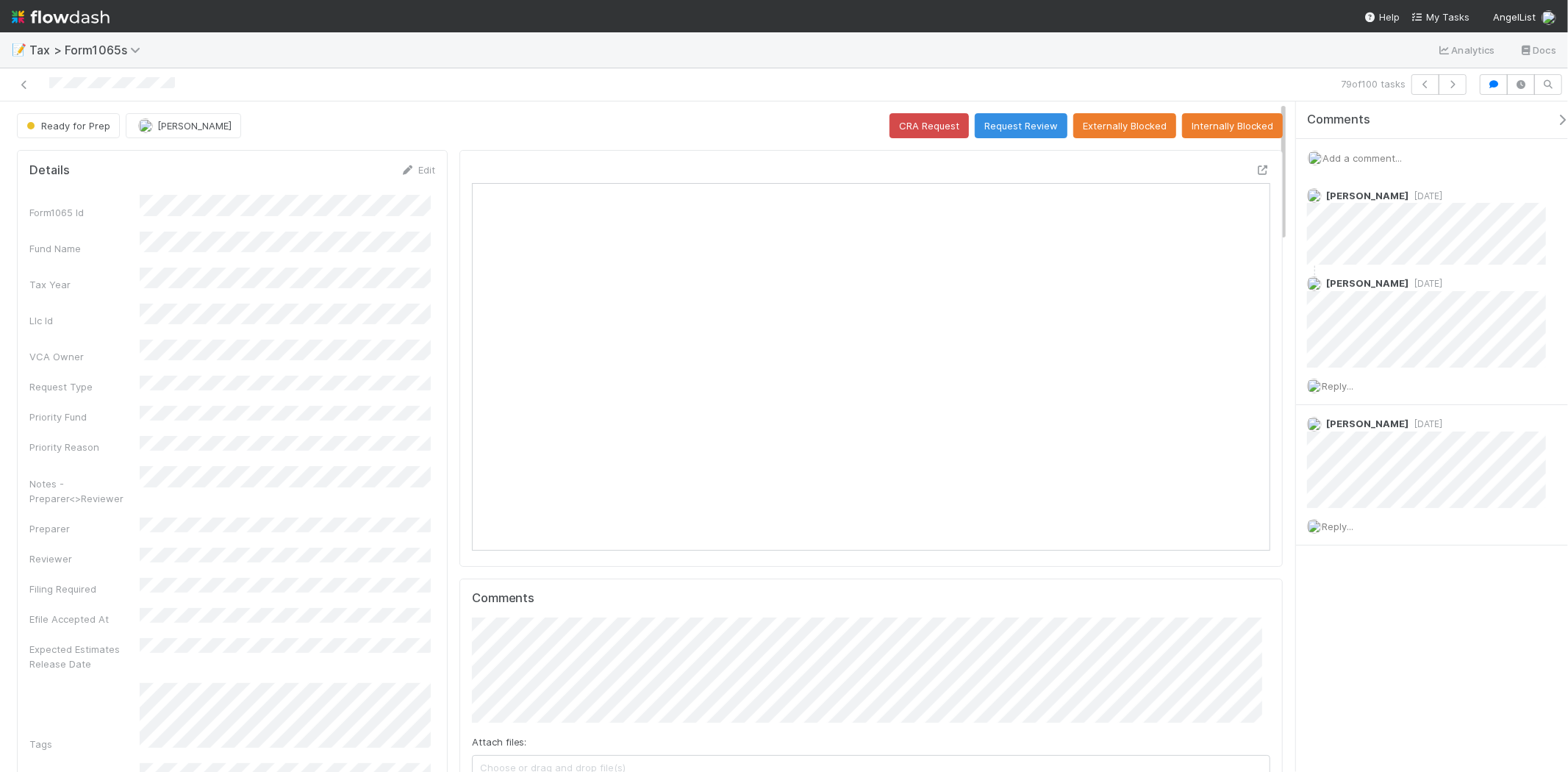
scroll to position [287, 388]
click at [1339, 152] on span "Add a comment..." at bounding box center [1362, 158] width 80 height 12
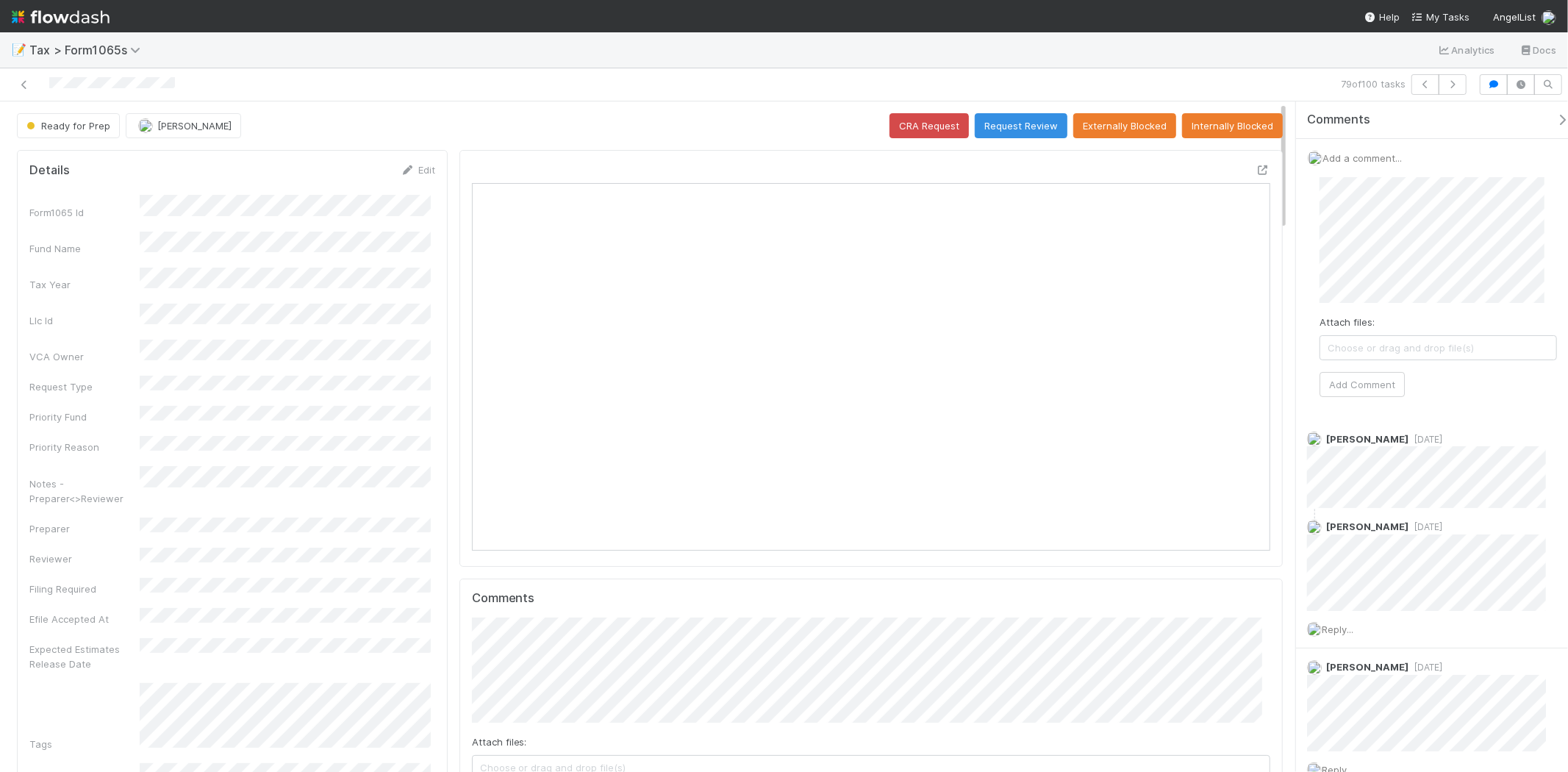
click at [1407, 391] on div "Attach files: Choose or drag and drop file(s) Add Comment" at bounding box center [1439, 287] width 238 height 220
click at [1401, 387] on button "Add Comment" at bounding box center [1362, 384] width 85 height 25
click at [1452, 90] on button "button" at bounding box center [1453, 84] width 28 height 20
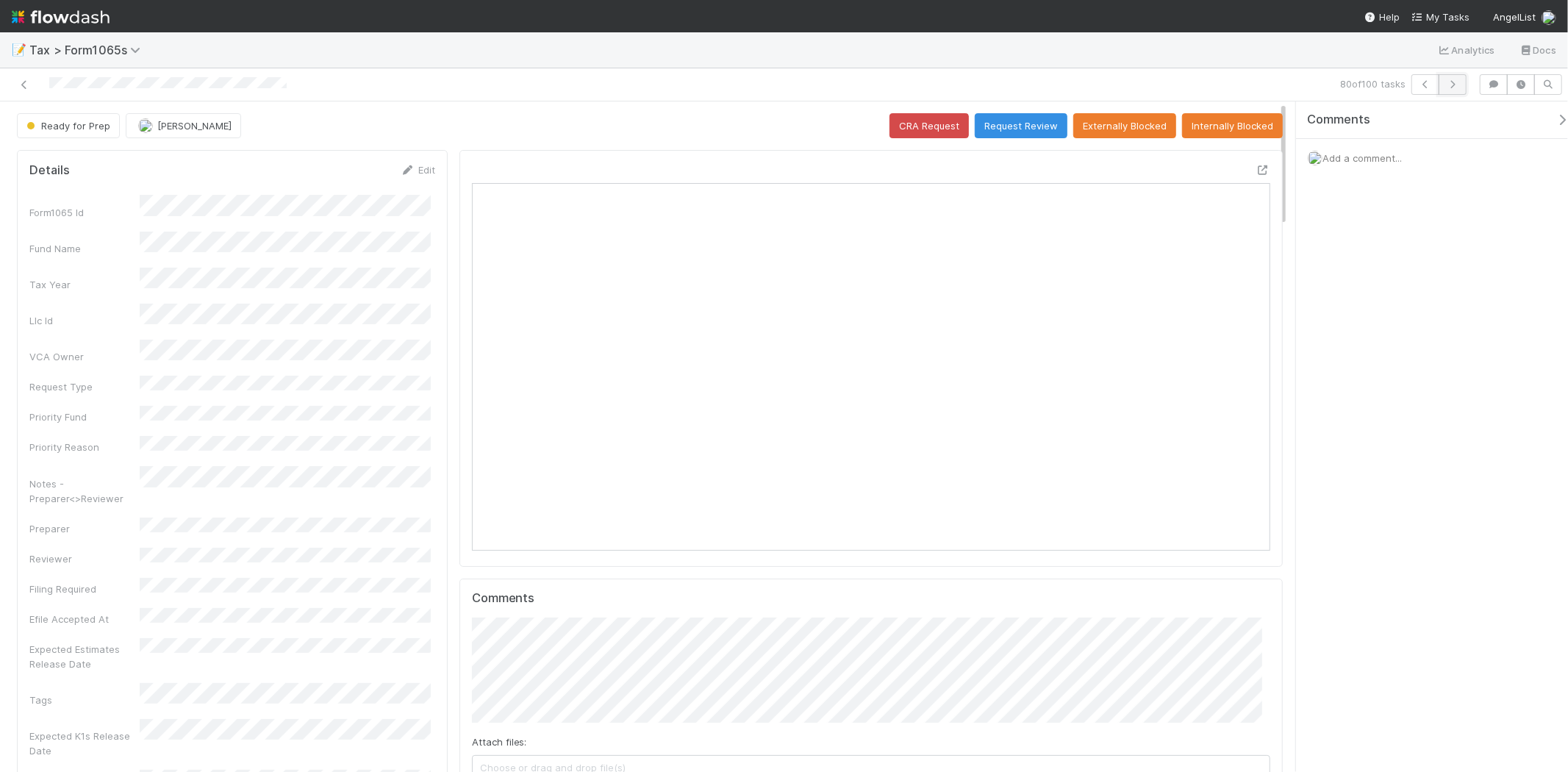
click at [1464, 84] on button "button" at bounding box center [1453, 84] width 28 height 20
click at [1381, 158] on span "Add a comment..." at bounding box center [1362, 158] width 80 height 12
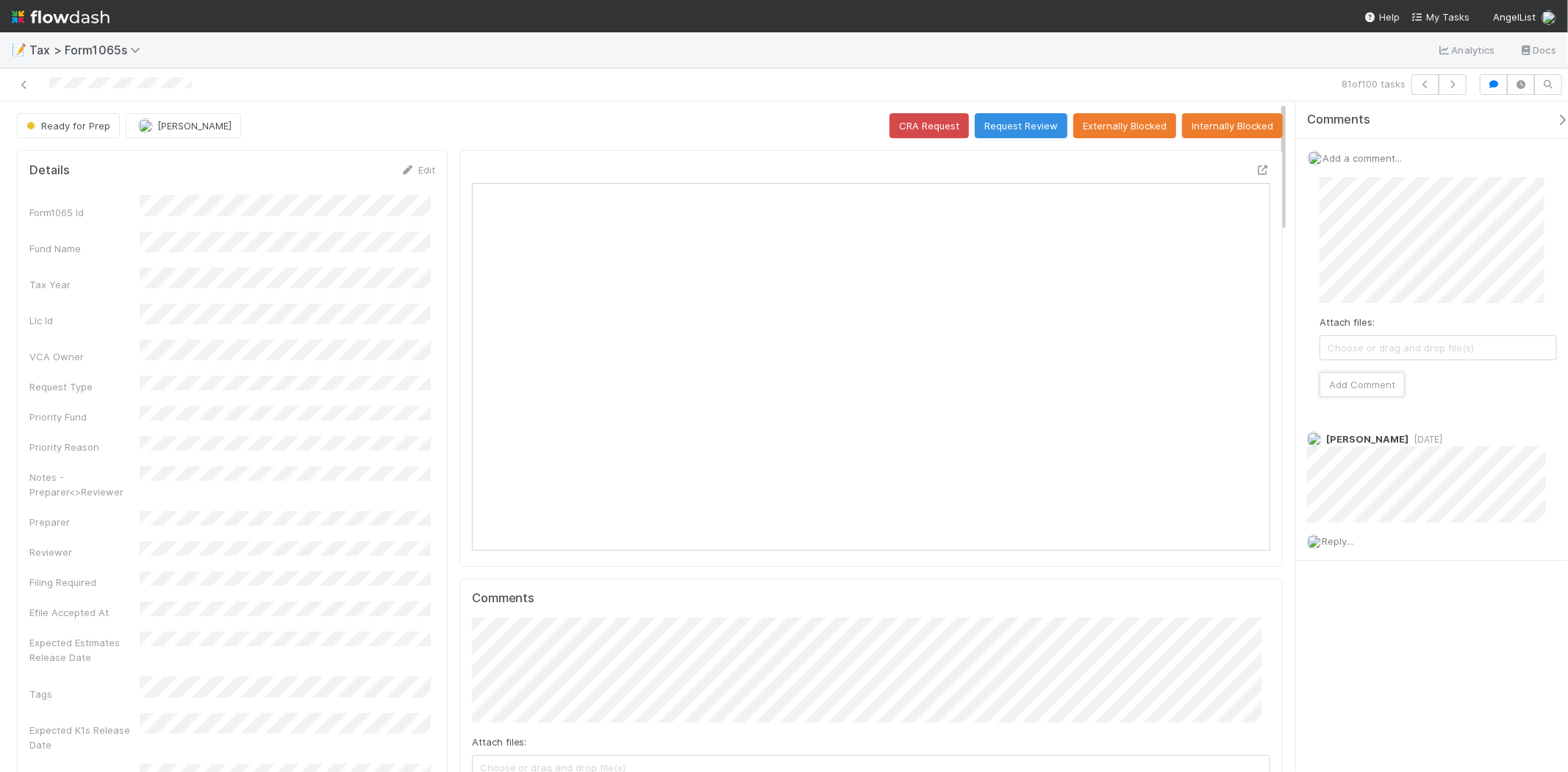
drag, startPoint x: 1364, startPoint y: 384, endPoint x: 1395, endPoint y: 309, distance: 81.2
click at [1364, 381] on button "Add Comment" at bounding box center [1362, 384] width 85 height 25
click at [1464, 82] on button "button" at bounding box center [1453, 84] width 28 height 20
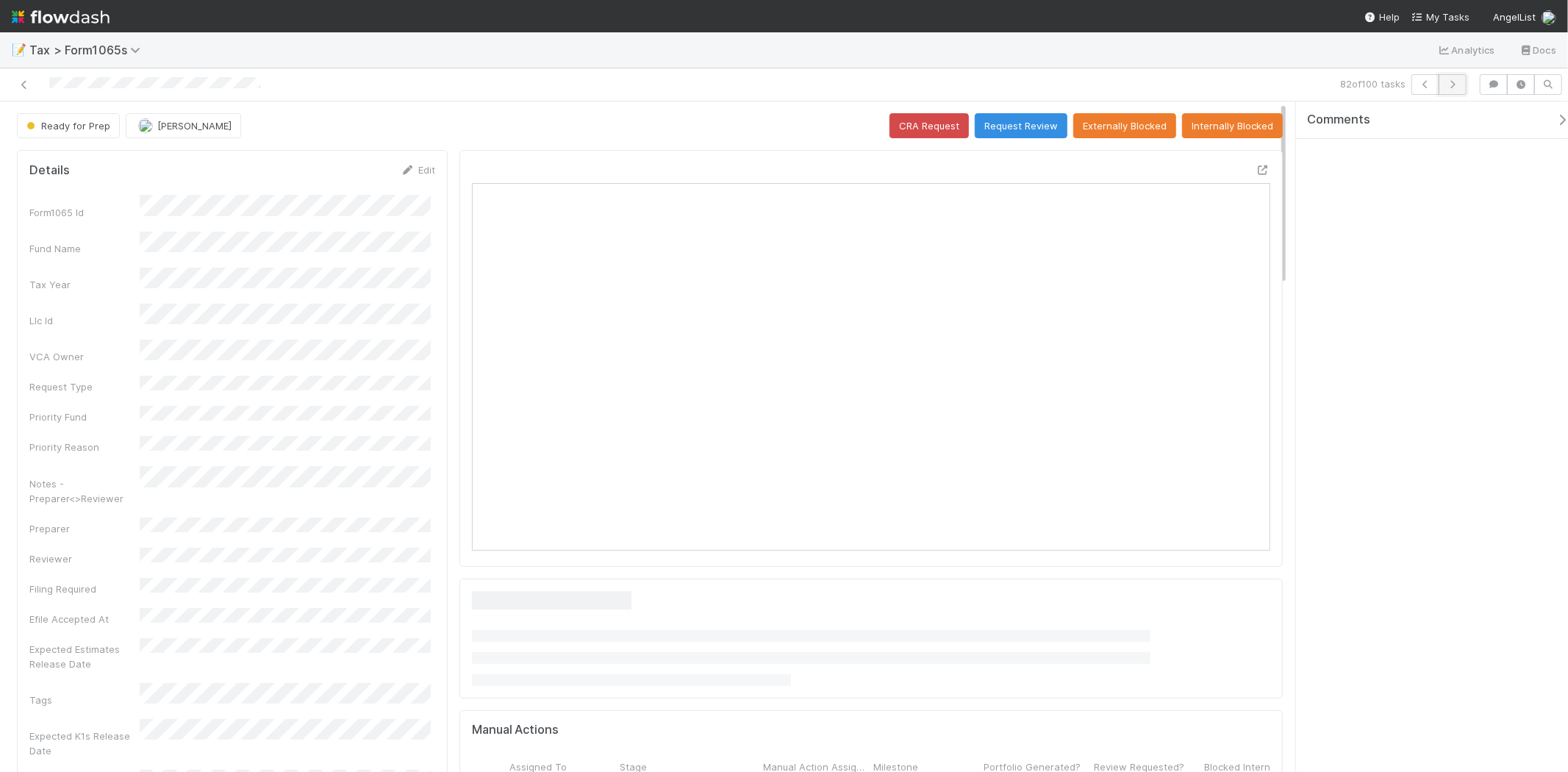
click at [1453, 85] on icon "button" at bounding box center [1453, 84] width 15 height 9
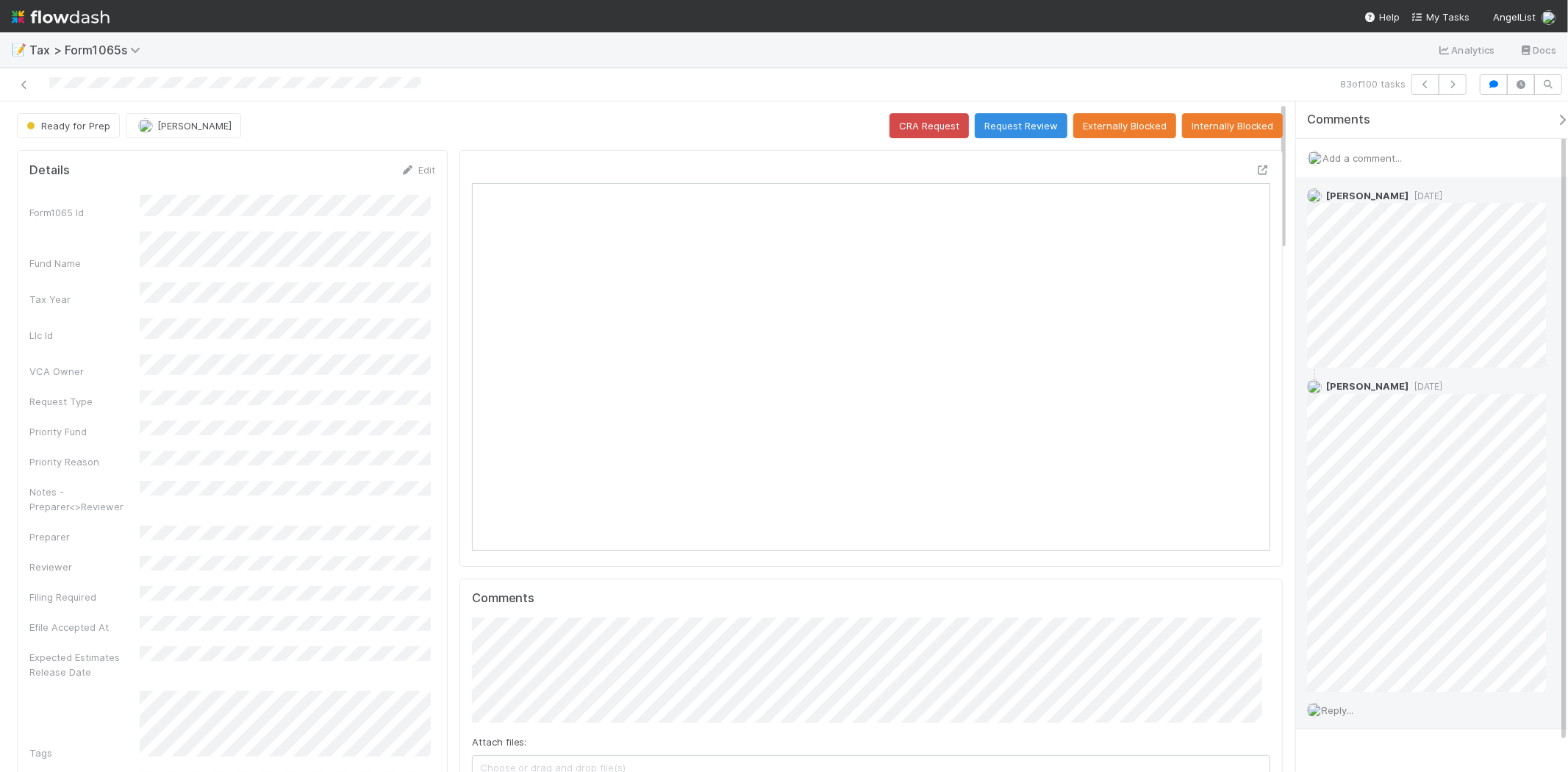
scroll to position [287, 388]
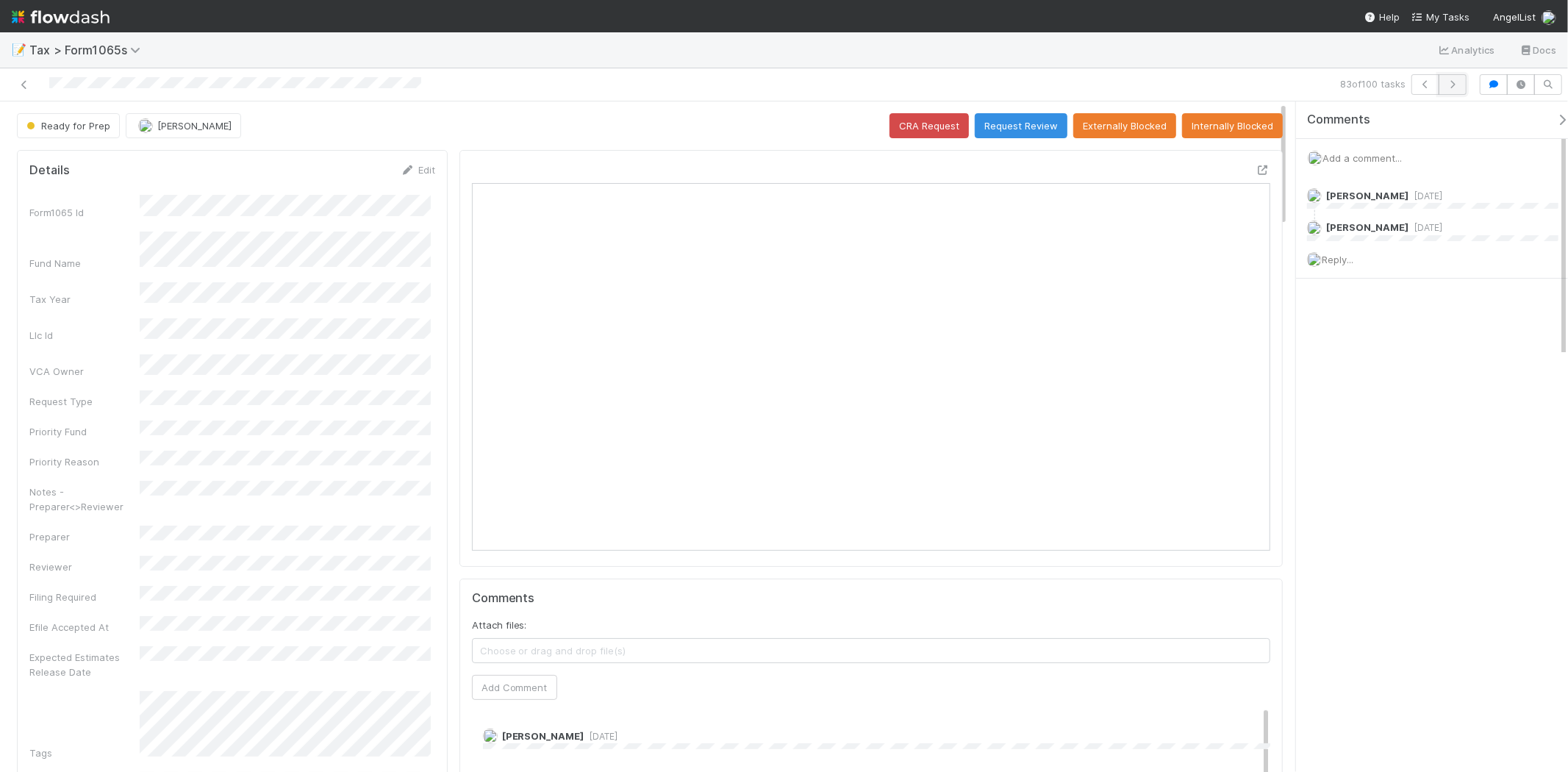
click at [1458, 84] on icon "button" at bounding box center [1453, 84] width 15 height 9
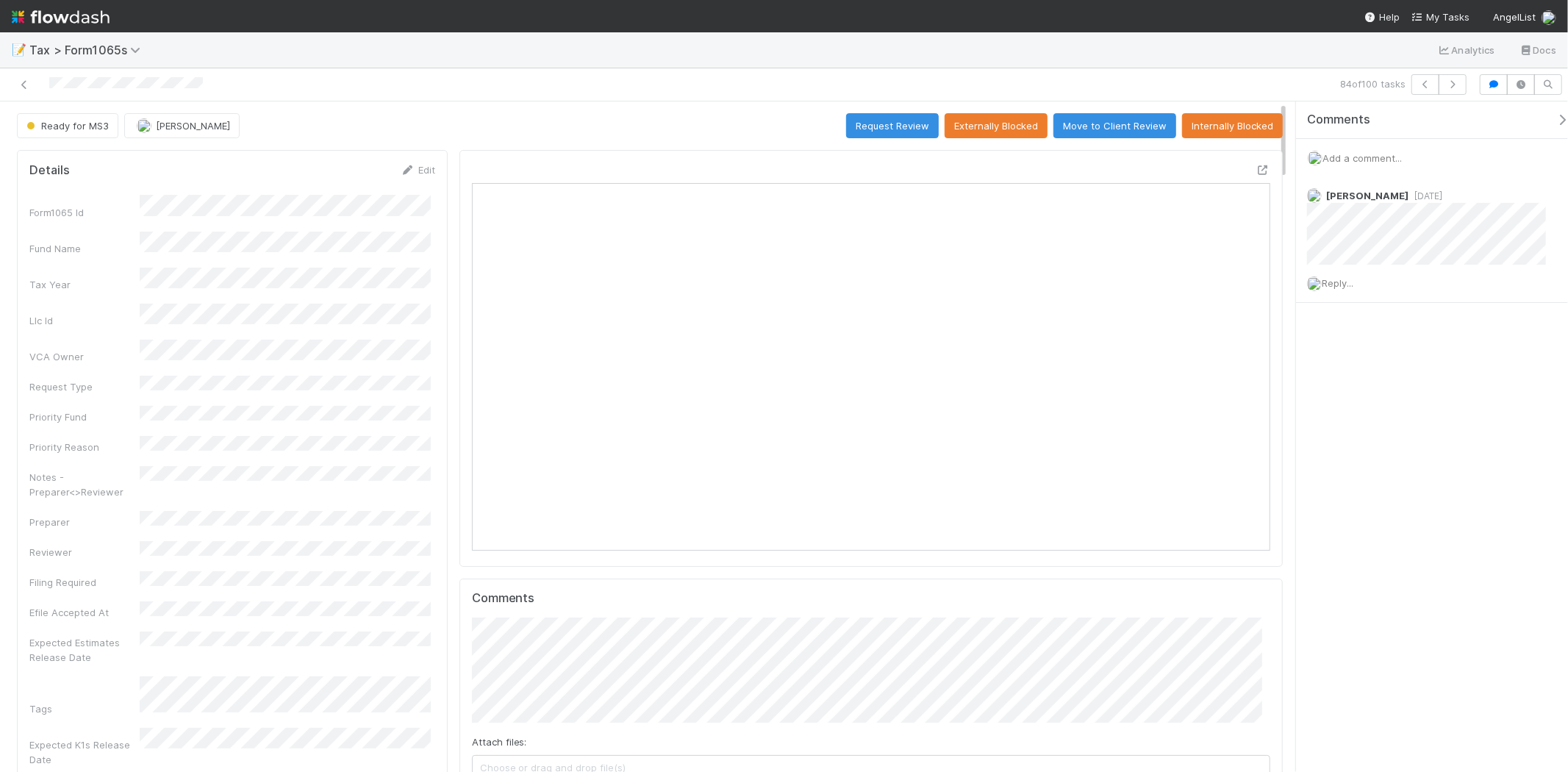
scroll to position [287, 778]
click at [47, 16] on img at bounding box center [60, 17] width 97 height 25
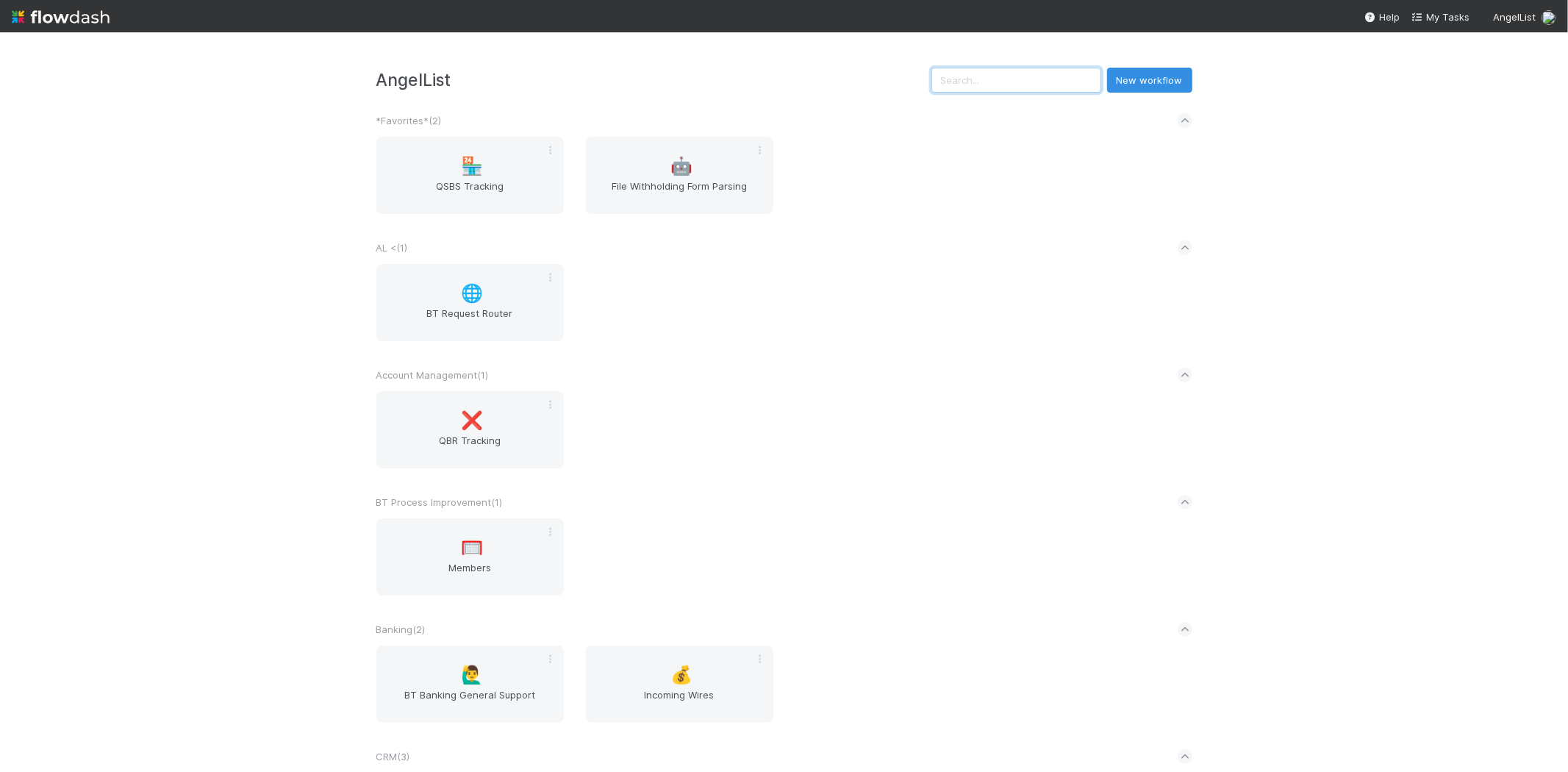
click at [979, 87] on input "text" at bounding box center [1017, 80] width 170 height 25
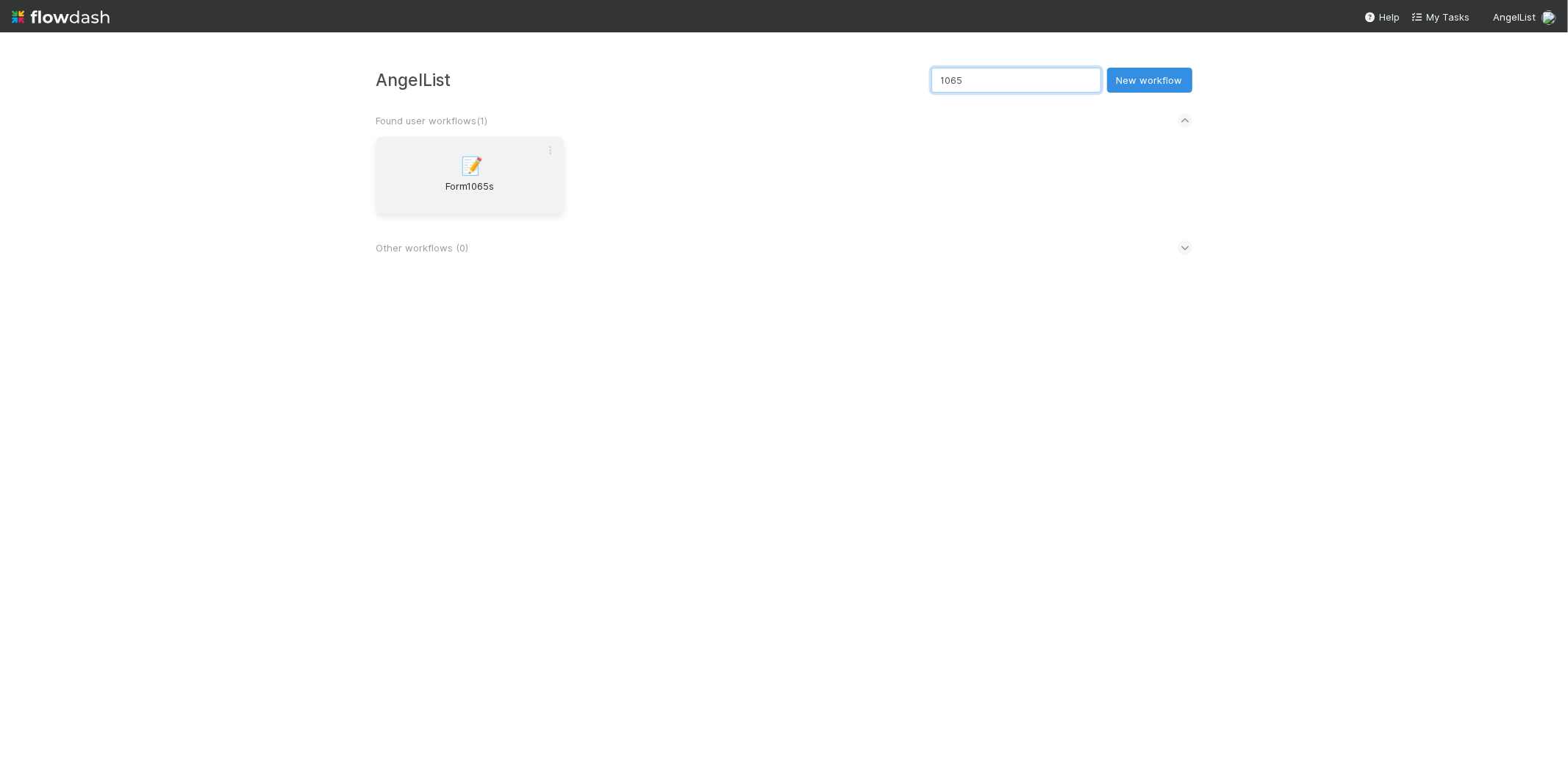
type input "1065"
click at [473, 159] on span "📝" at bounding box center [472, 166] width 22 height 19
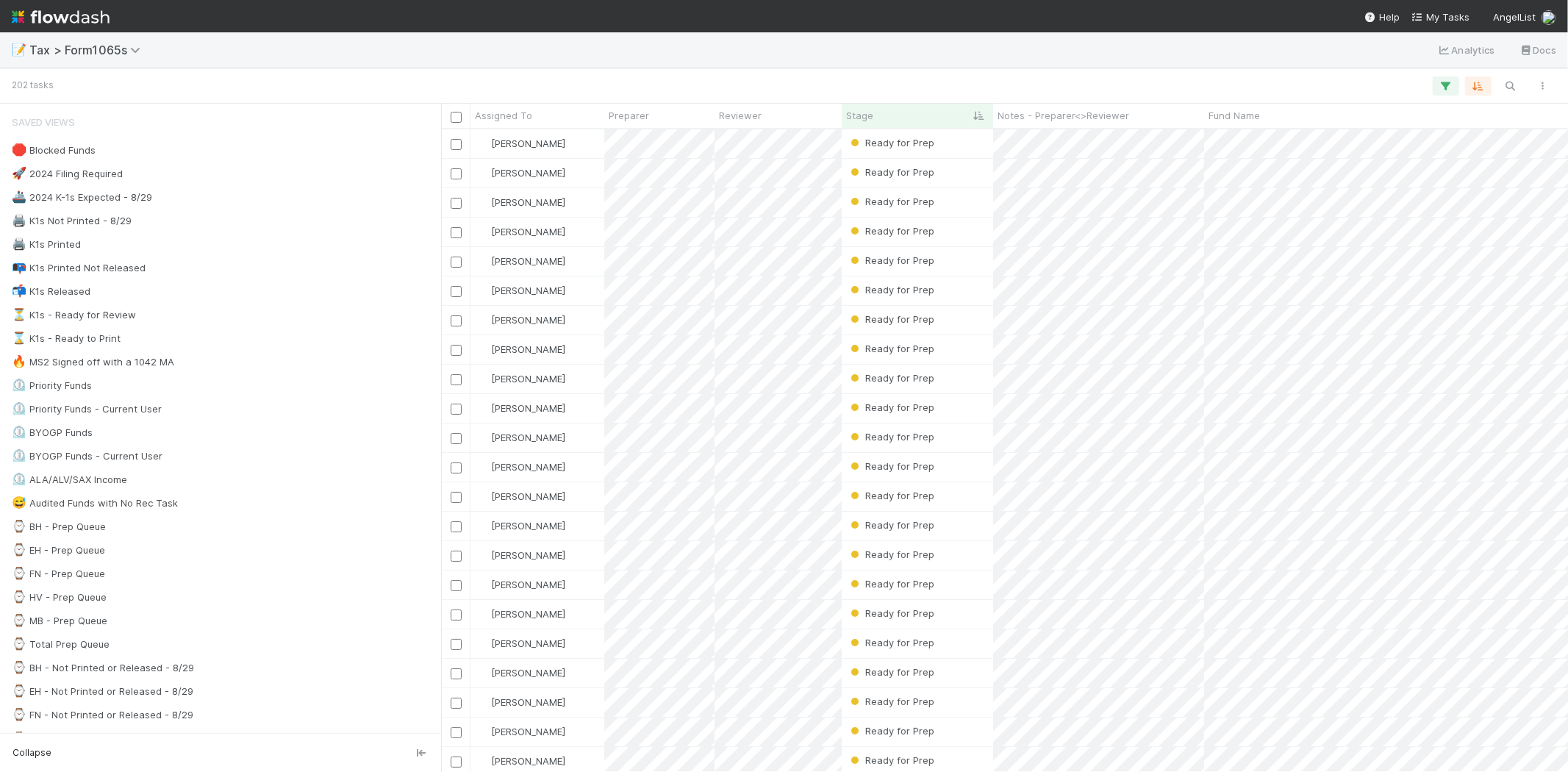
scroll to position [630, 1115]
click at [143, 652] on div "⌚ Total Prep Queue 202" at bounding box center [225, 645] width 426 height 19
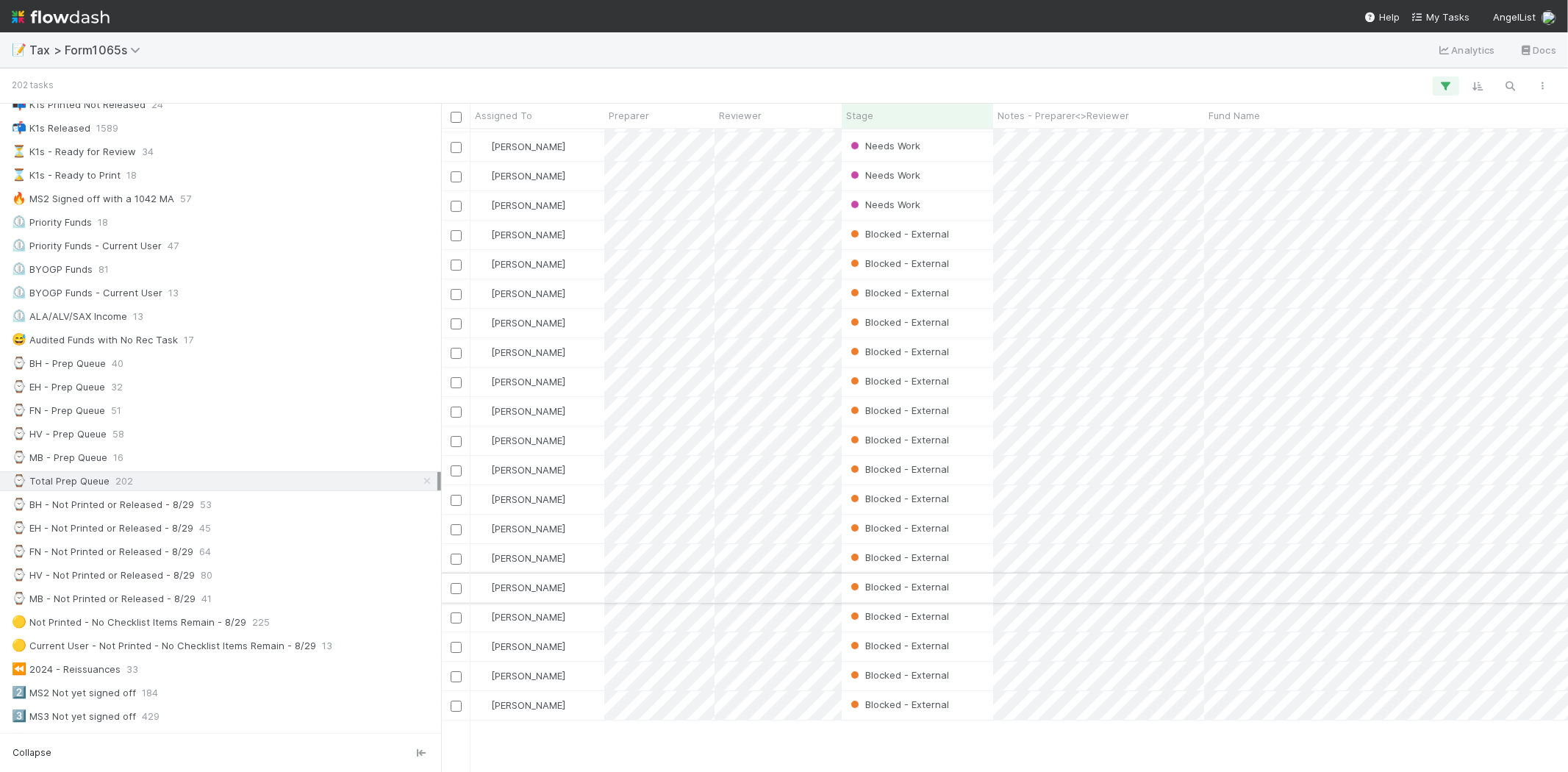
scroll to position [4004, 0]
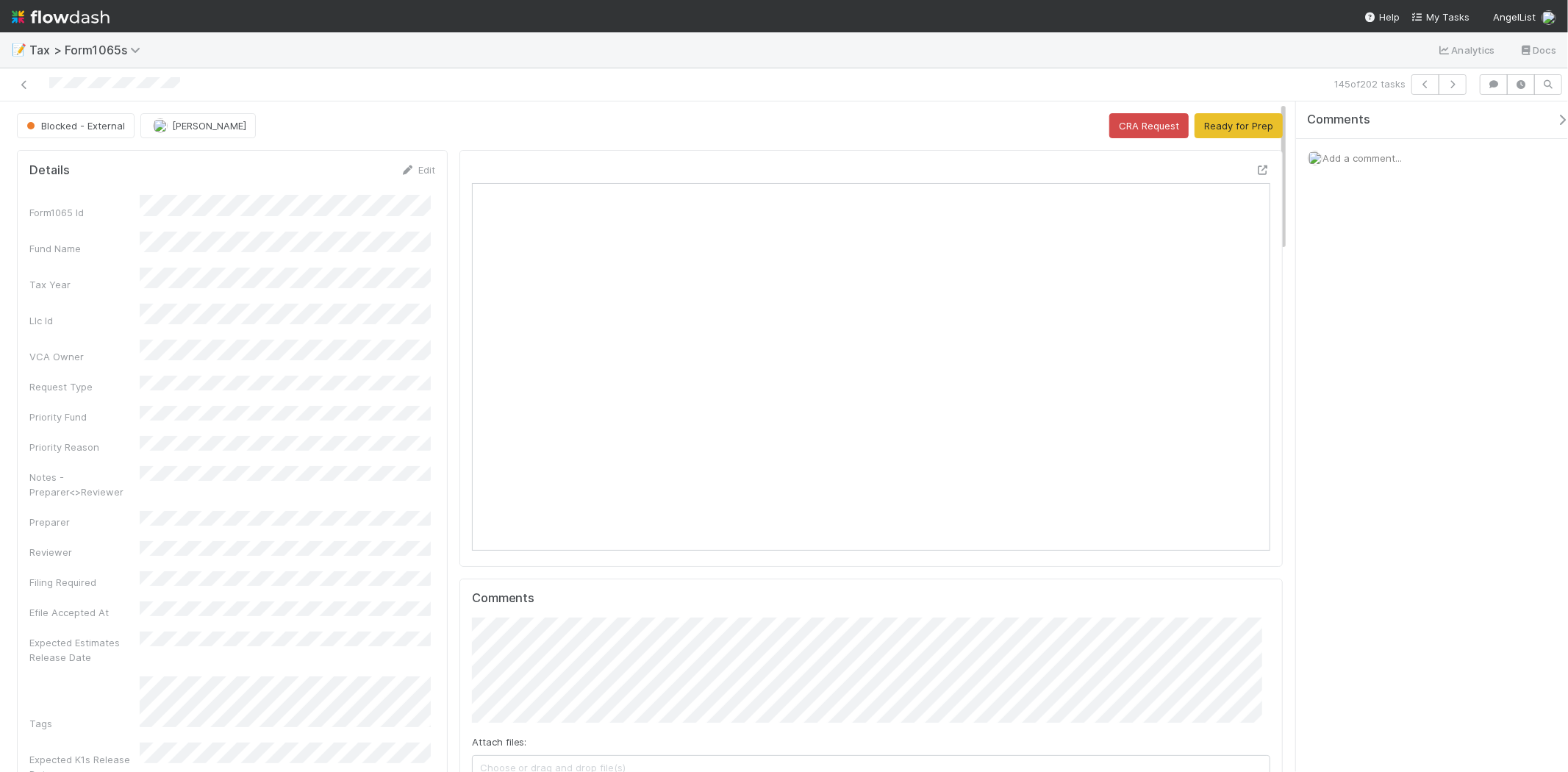
scroll to position [287, 778]
click at [1244, 121] on button "Ready for Prep" at bounding box center [1238, 126] width 88 height 25
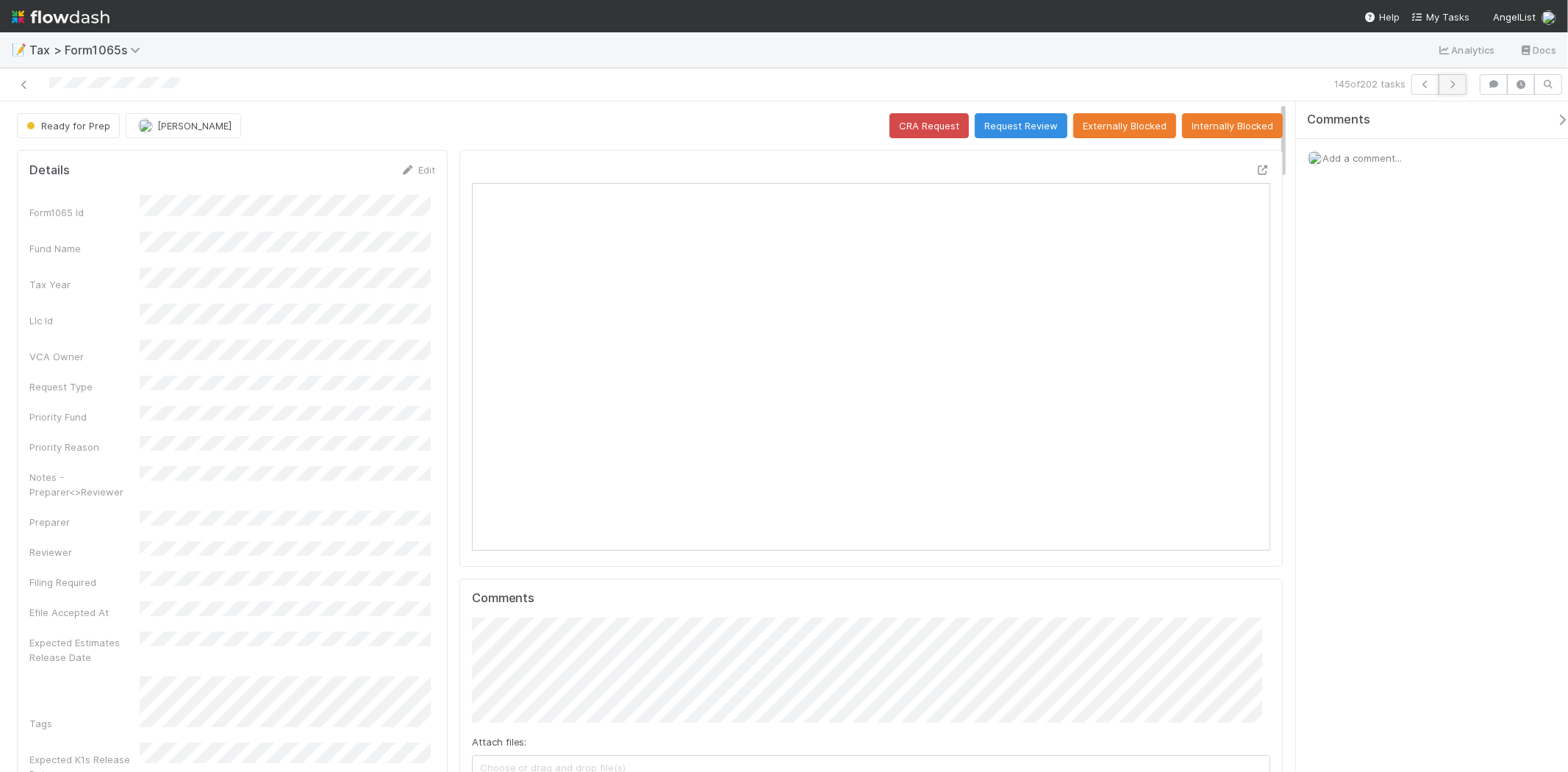
click at [1446, 82] on icon "button" at bounding box center [1453, 84] width 15 height 9
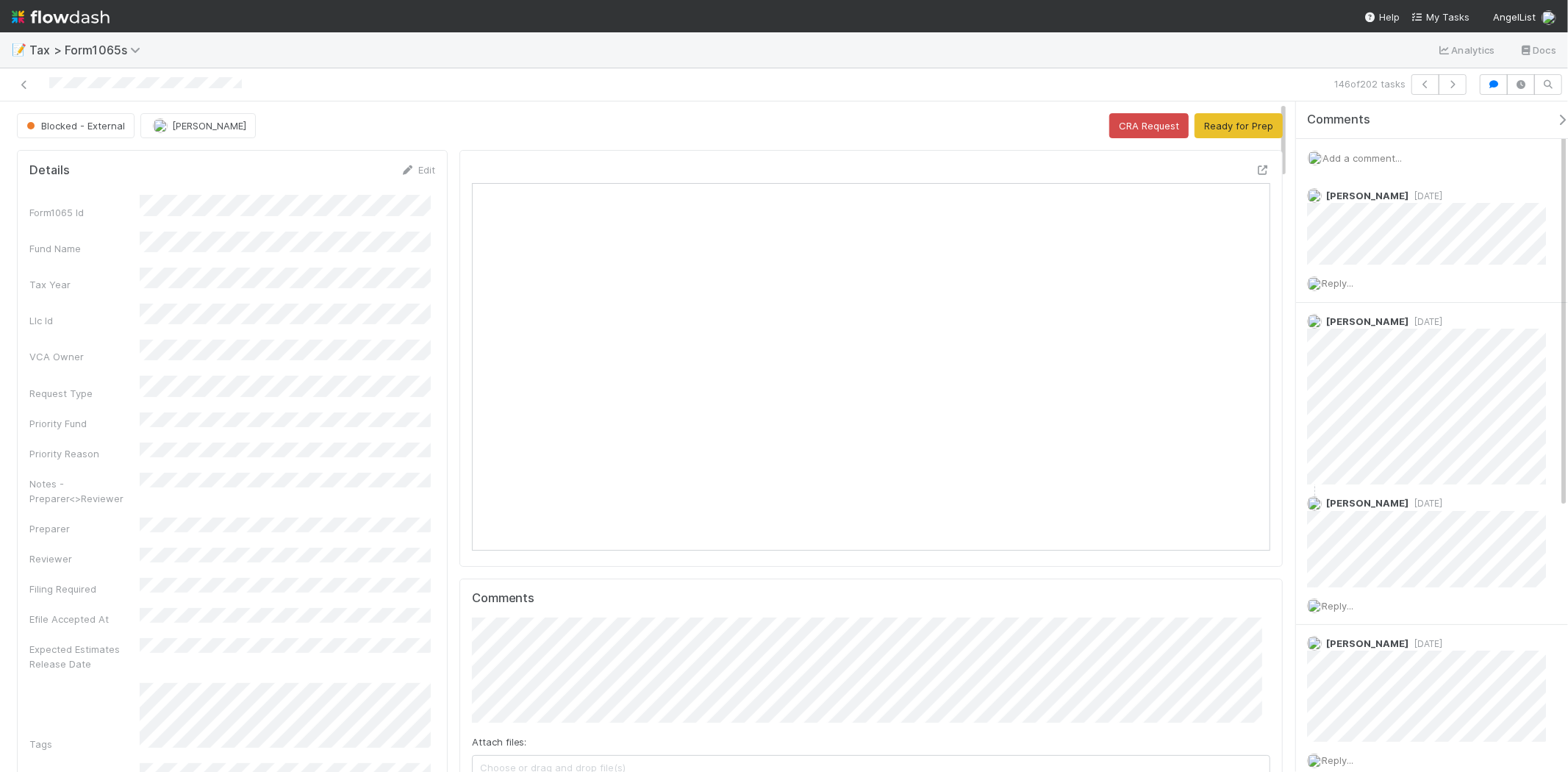
scroll to position [12, 12]
click at [1237, 127] on button "Ready for Prep" at bounding box center [1238, 126] width 88 height 25
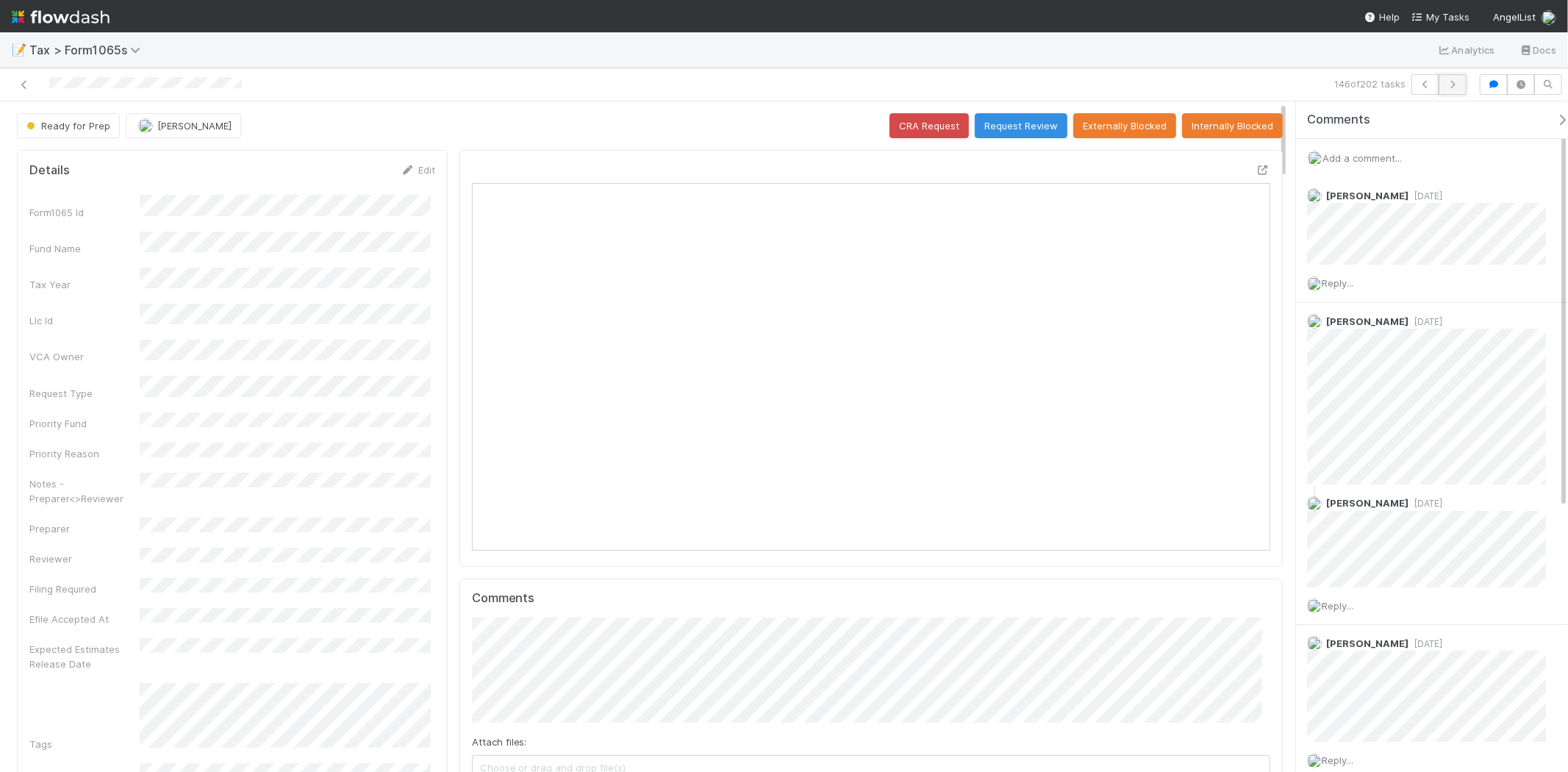
click at [1454, 85] on icon "button" at bounding box center [1453, 84] width 15 height 9
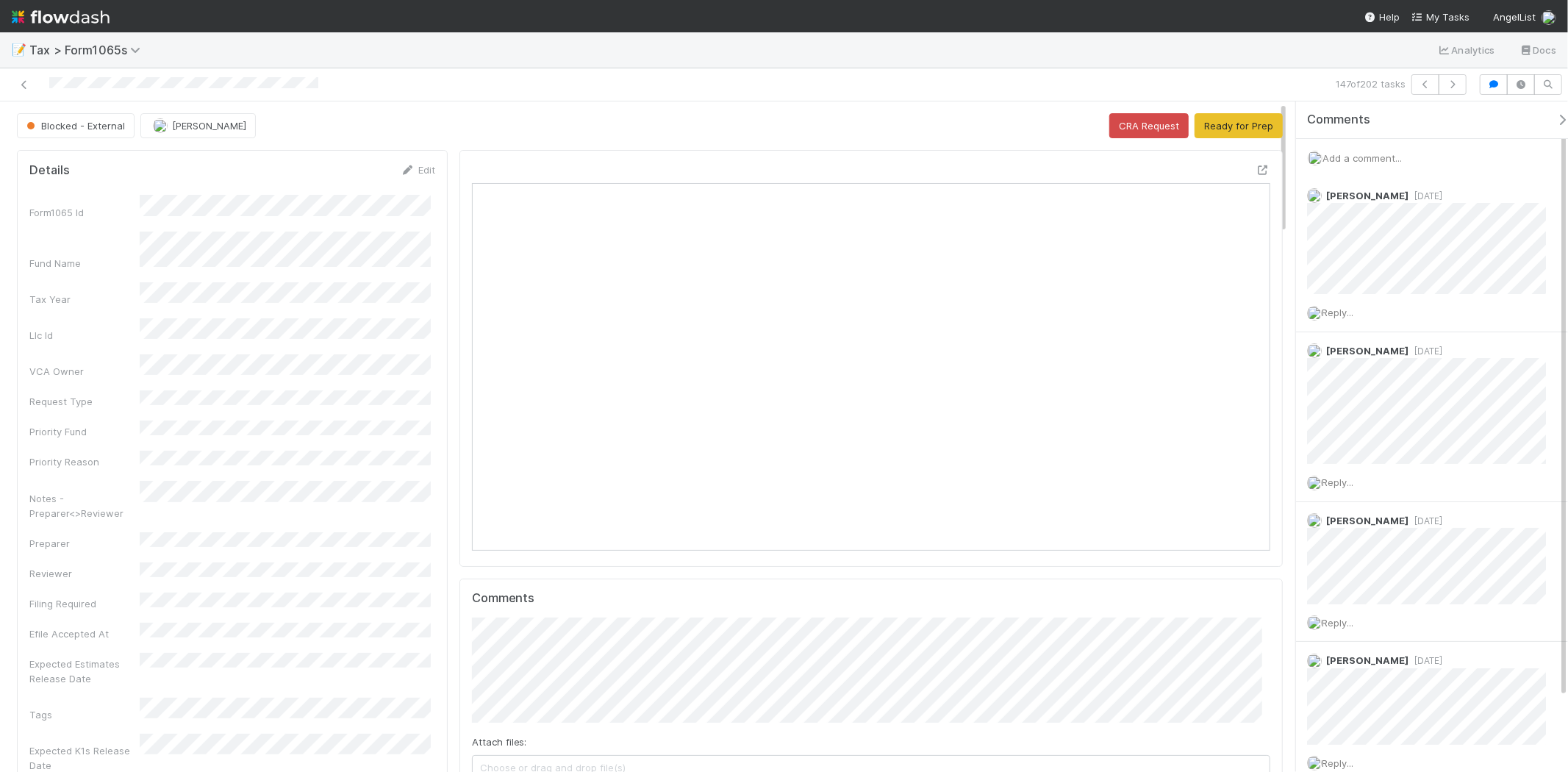
scroll to position [287, 778]
click at [1456, 83] on icon "button" at bounding box center [1453, 84] width 15 height 9
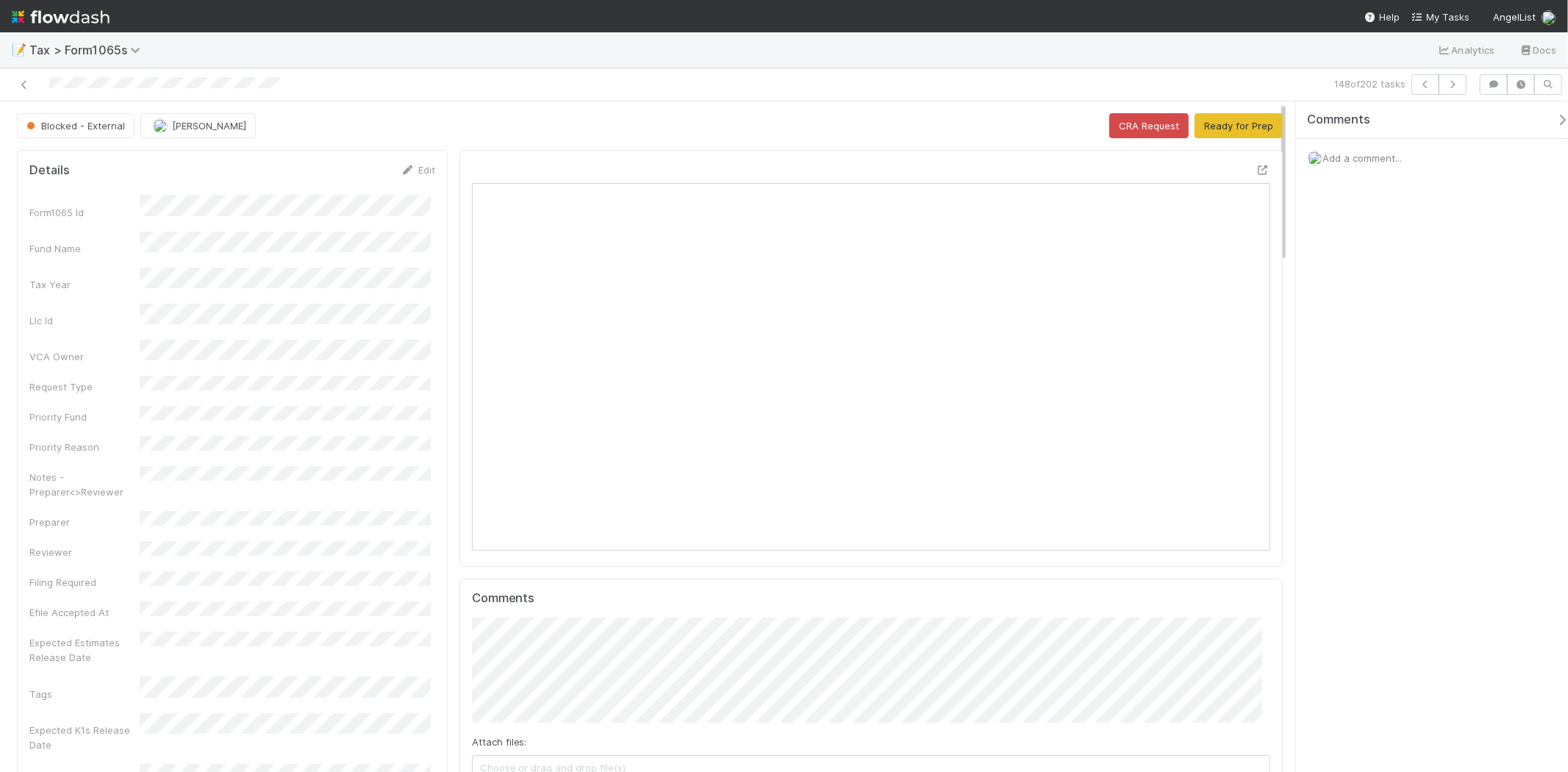
scroll to position [287, 778]
click at [1253, 126] on button "Ready for Prep" at bounding box center [1238, 126] width 88 height 25
click at [1347, 159] on span "Add a comment..." at bounding box center [1362, 158] width 80 height 12
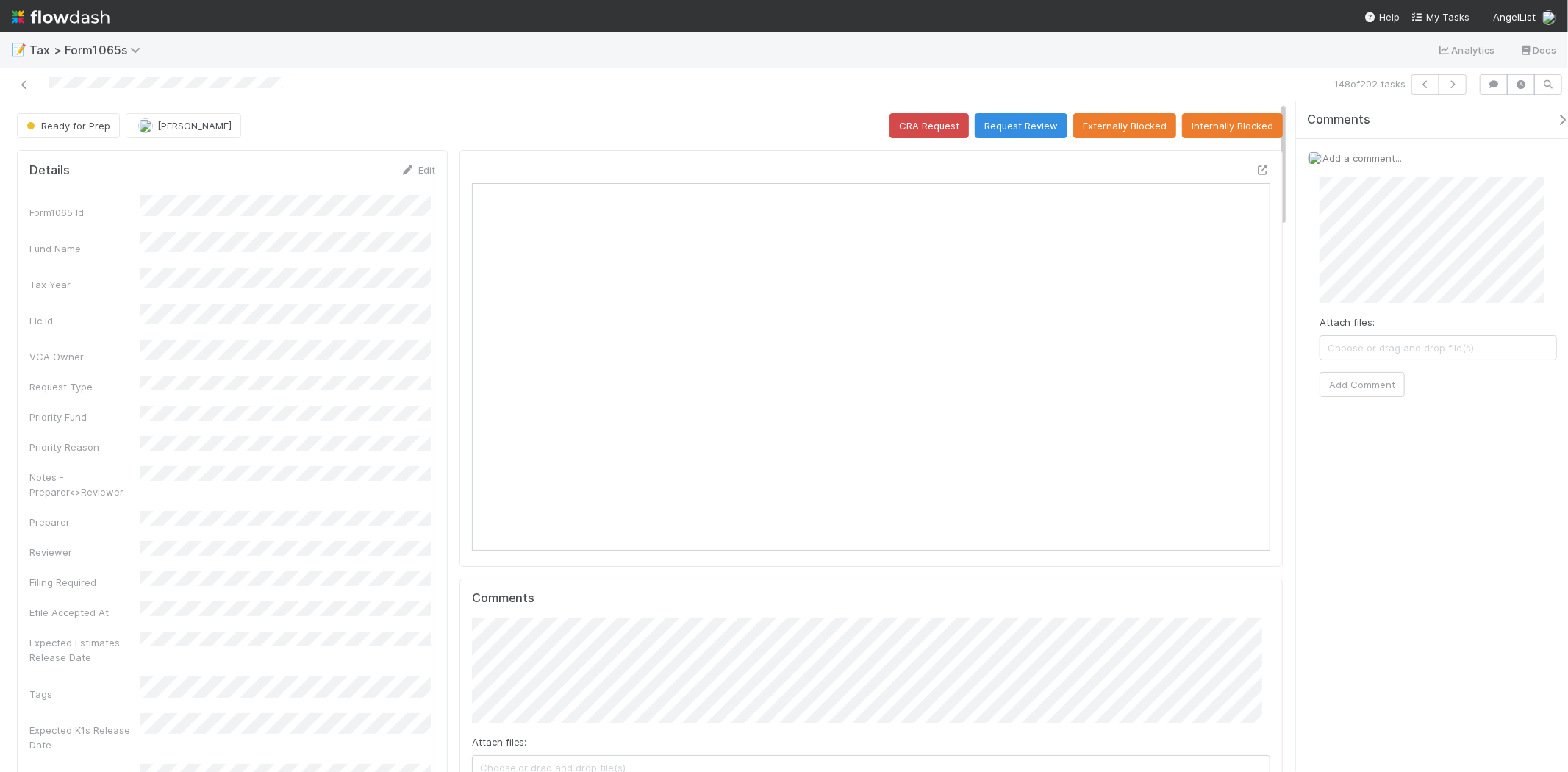
click at [1355, 398] on div "Attach files: Choose or drag and drop file(s) Add Comment" at bounding box center [1439, 287] width 261 height 243
click at [1350, 395] on button "Add Comment" at bounding box center [1362, 384] width 85 height 25
click at [1457, 78] on button "button" at bounding box center [1453, 84] width 28 height 20
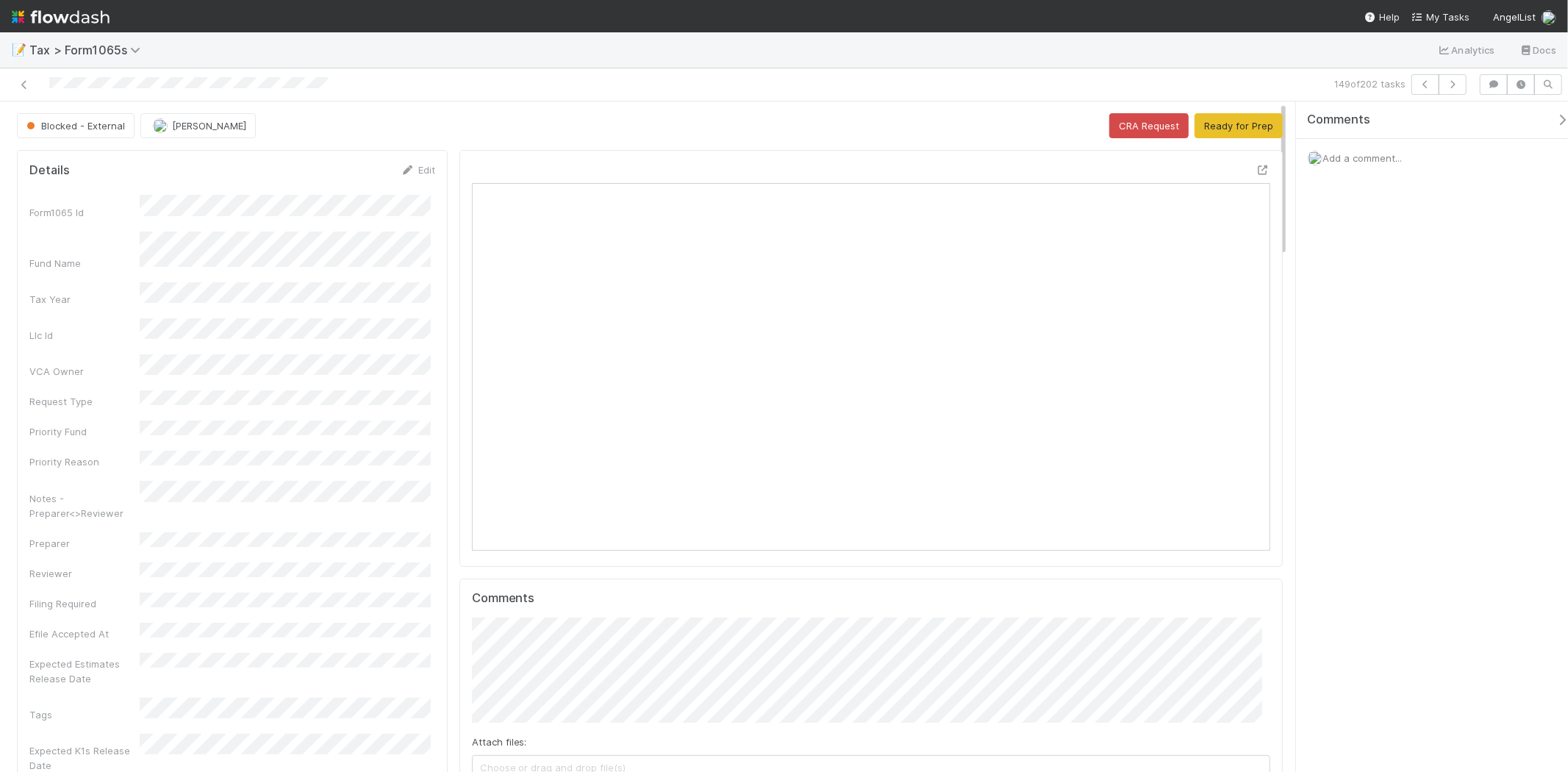
scroll to position [287, 778]
click at [1386, 156] on span "Add a comment..." at bounding box center [1362, 158] width 80 height 12
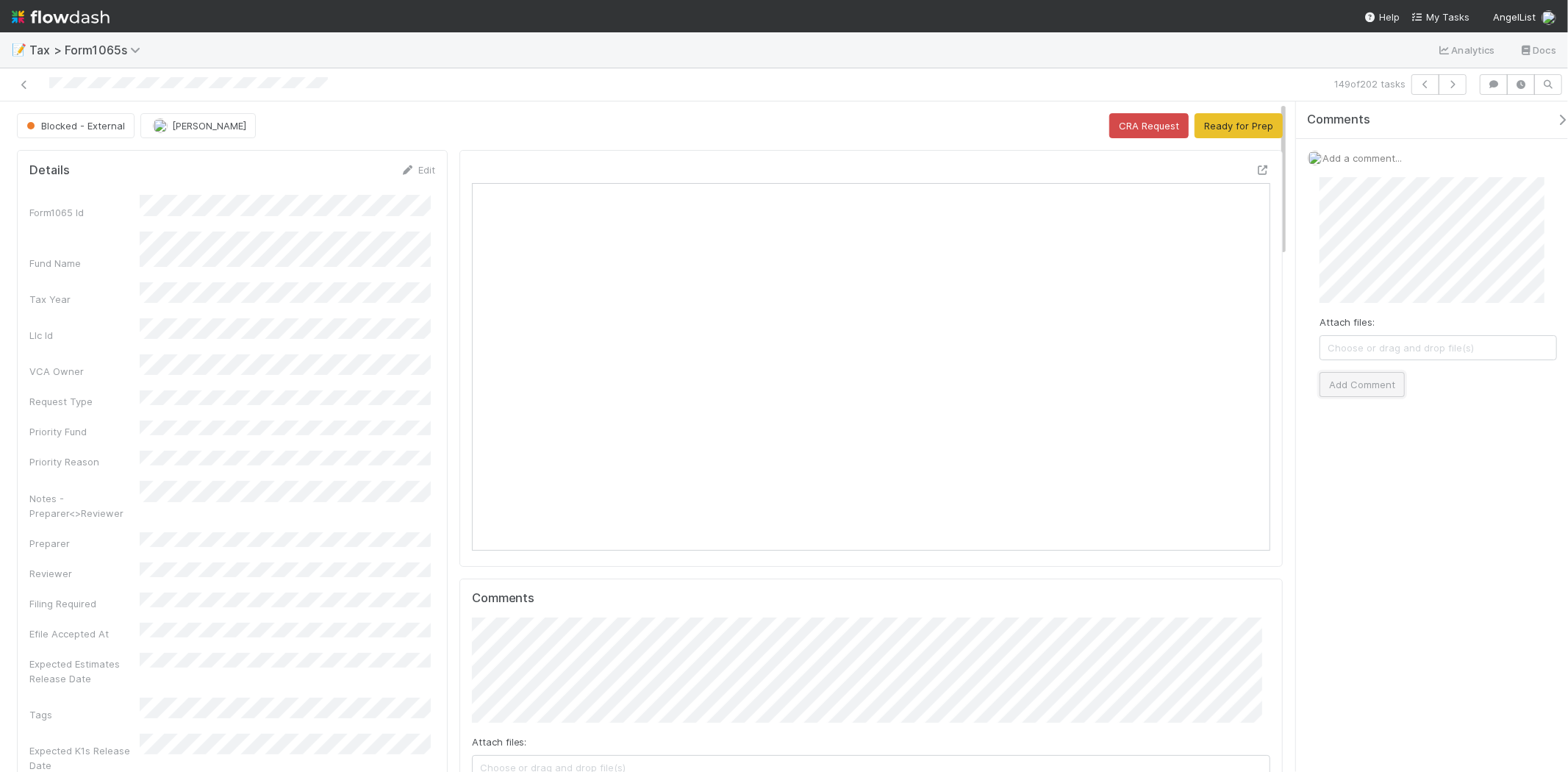
click at [1403, 381] on button "Add Comment" at bounding box center [1362, 384] width 85 height 25
click at [1460, 90] on div "149 of 202 tasks" at bounding box center [784, 85] width 1568 height 33
click at [1460, 88] on button "button" at bounding box center [1453, 84] width 28 height 20
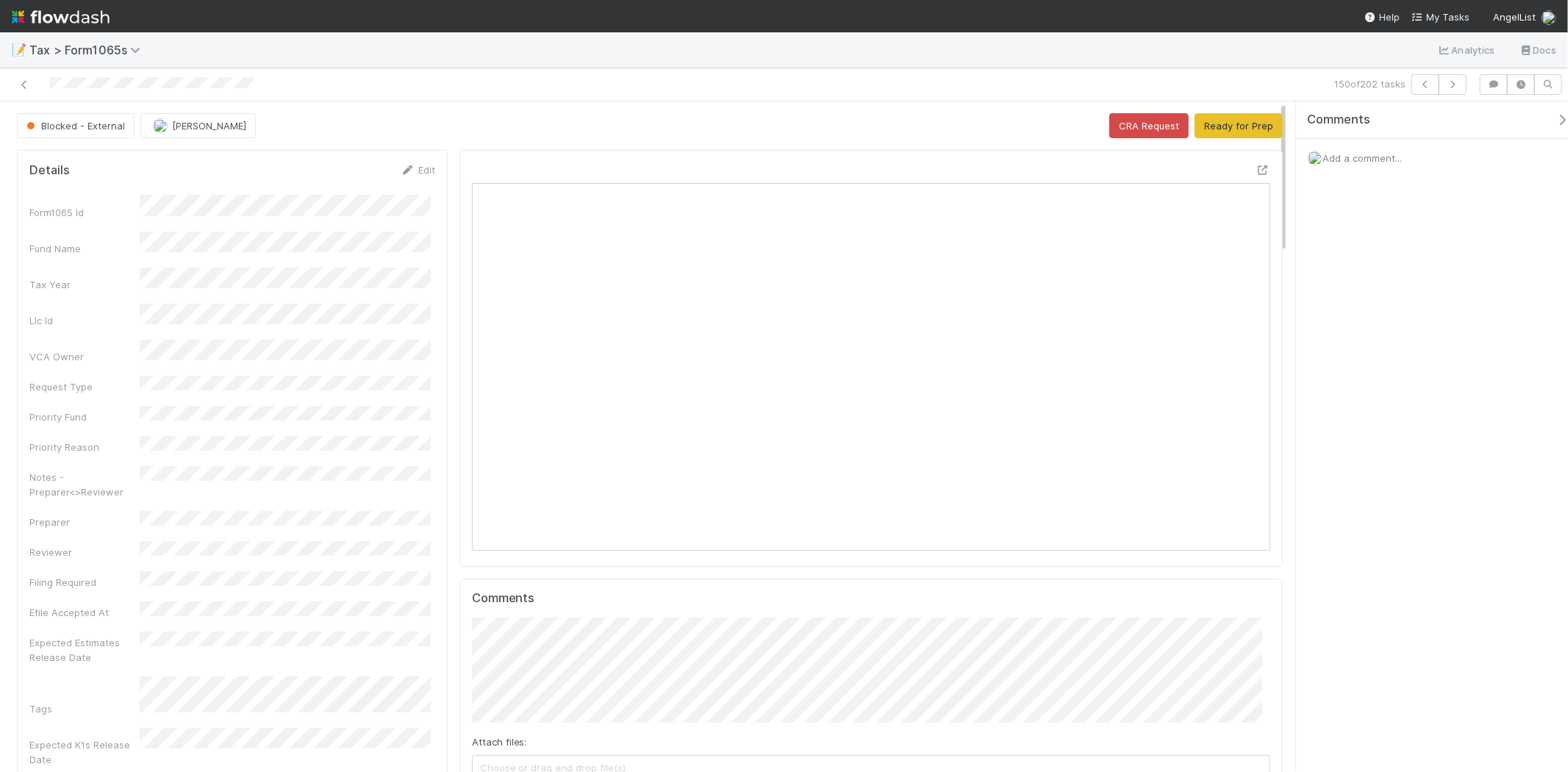
scroll to position [287, 778]
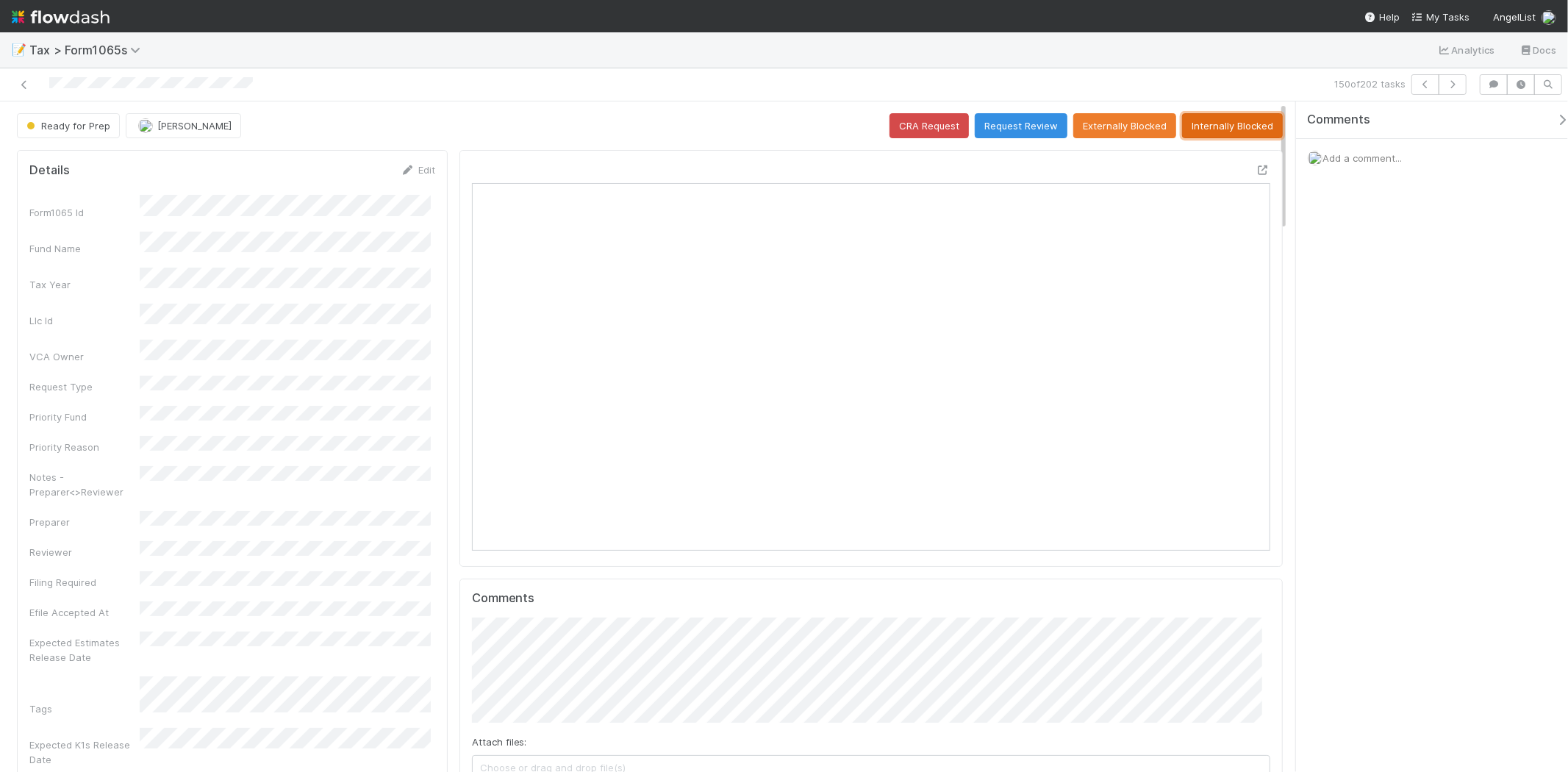
click at [1248, 118] on button "Internally Blocked" at bounding box center [1232, 126] width 101 height 25
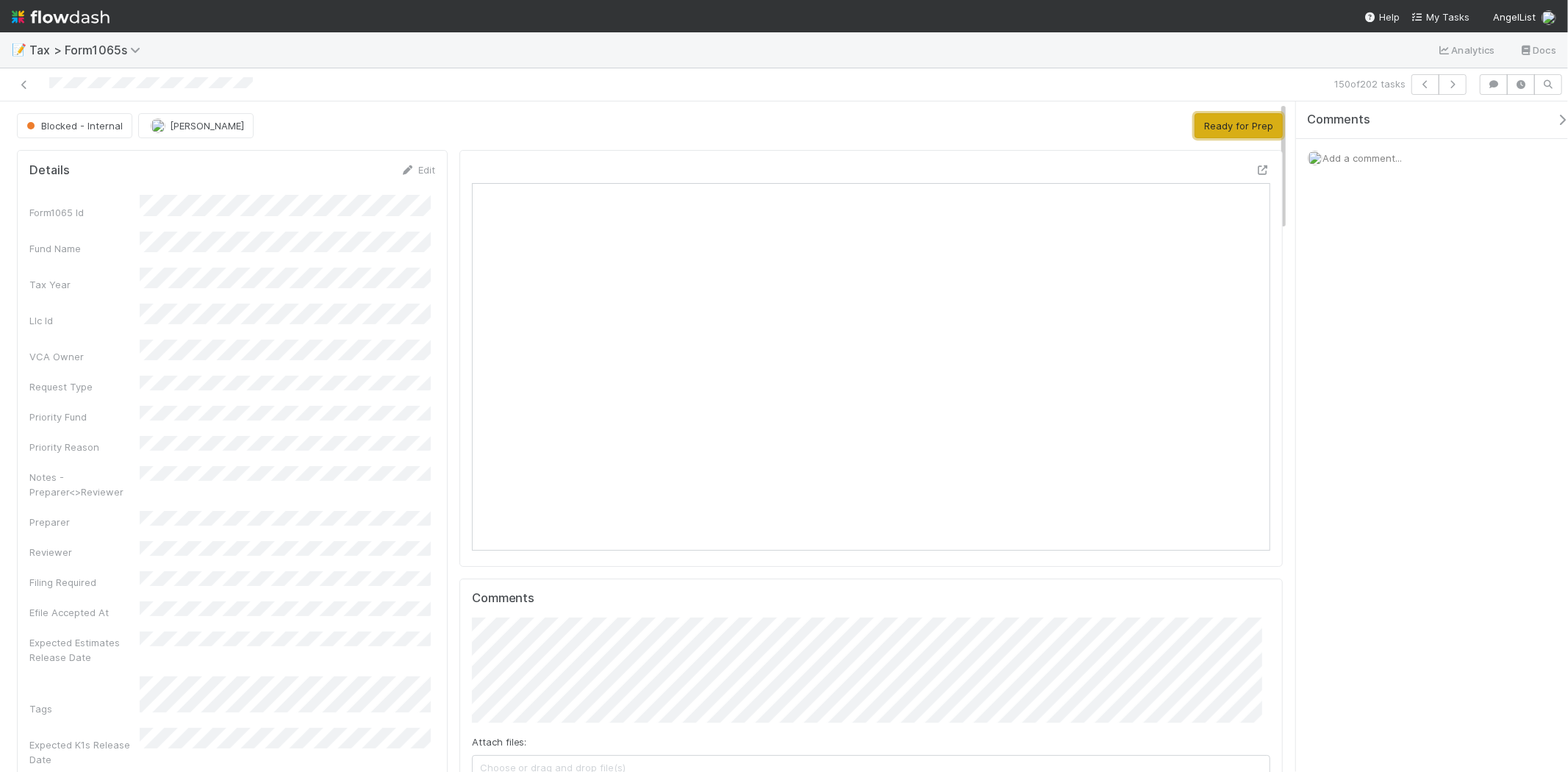
click at [1218, 131] on button "Ready for Prep" at bounding box center [1238, 126] width 88 height 25
click at [1466, 83] on button "button" at bounding box center [1453, 84] width 28 height 20
click at [1464, 91] on button "button" at bounding box center [1453, 84] width 28 height 20
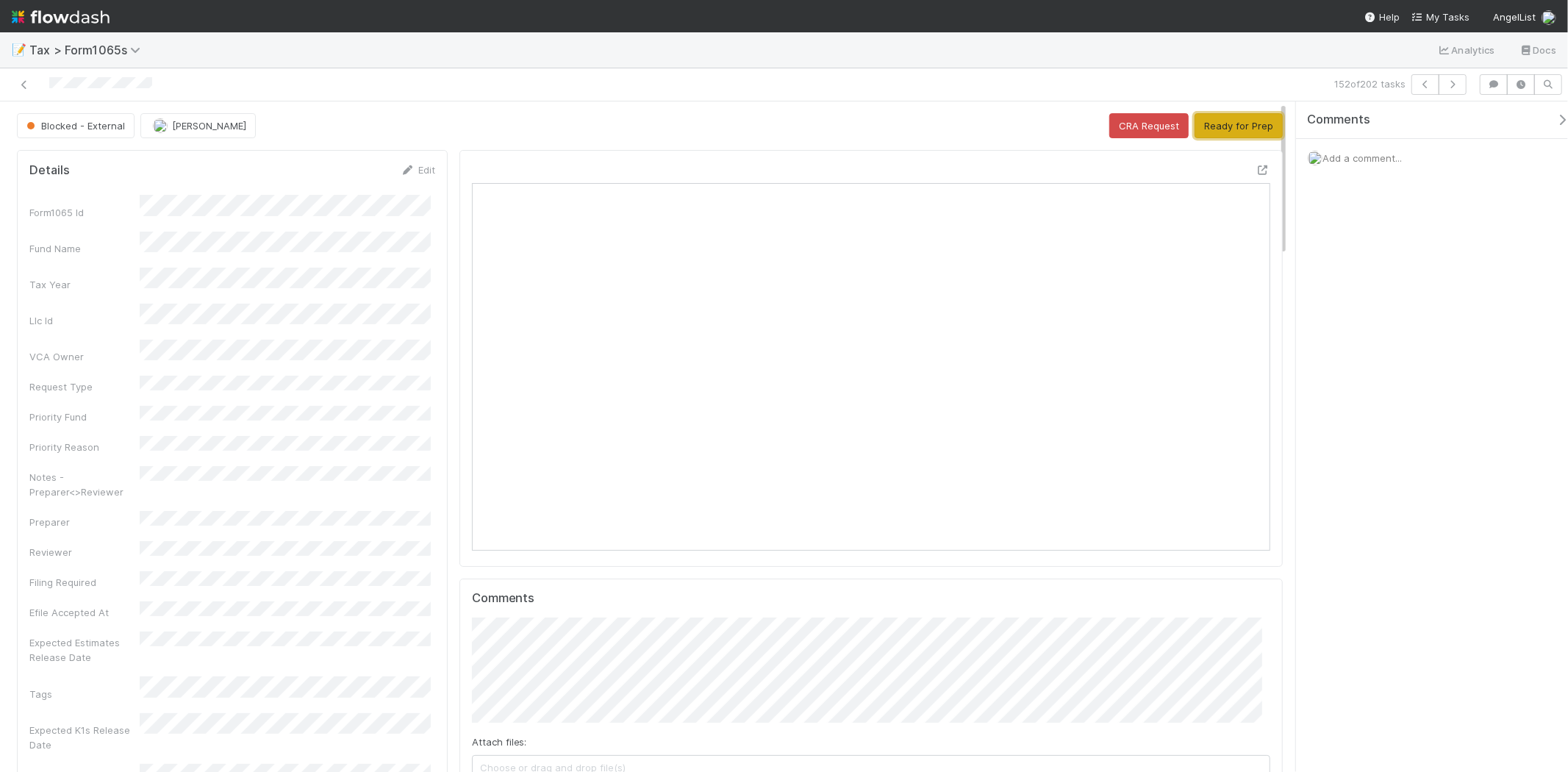
click at [1209, 121] on button "Ready for Prep" at bounding box center [1238, 126] width 88 height 25
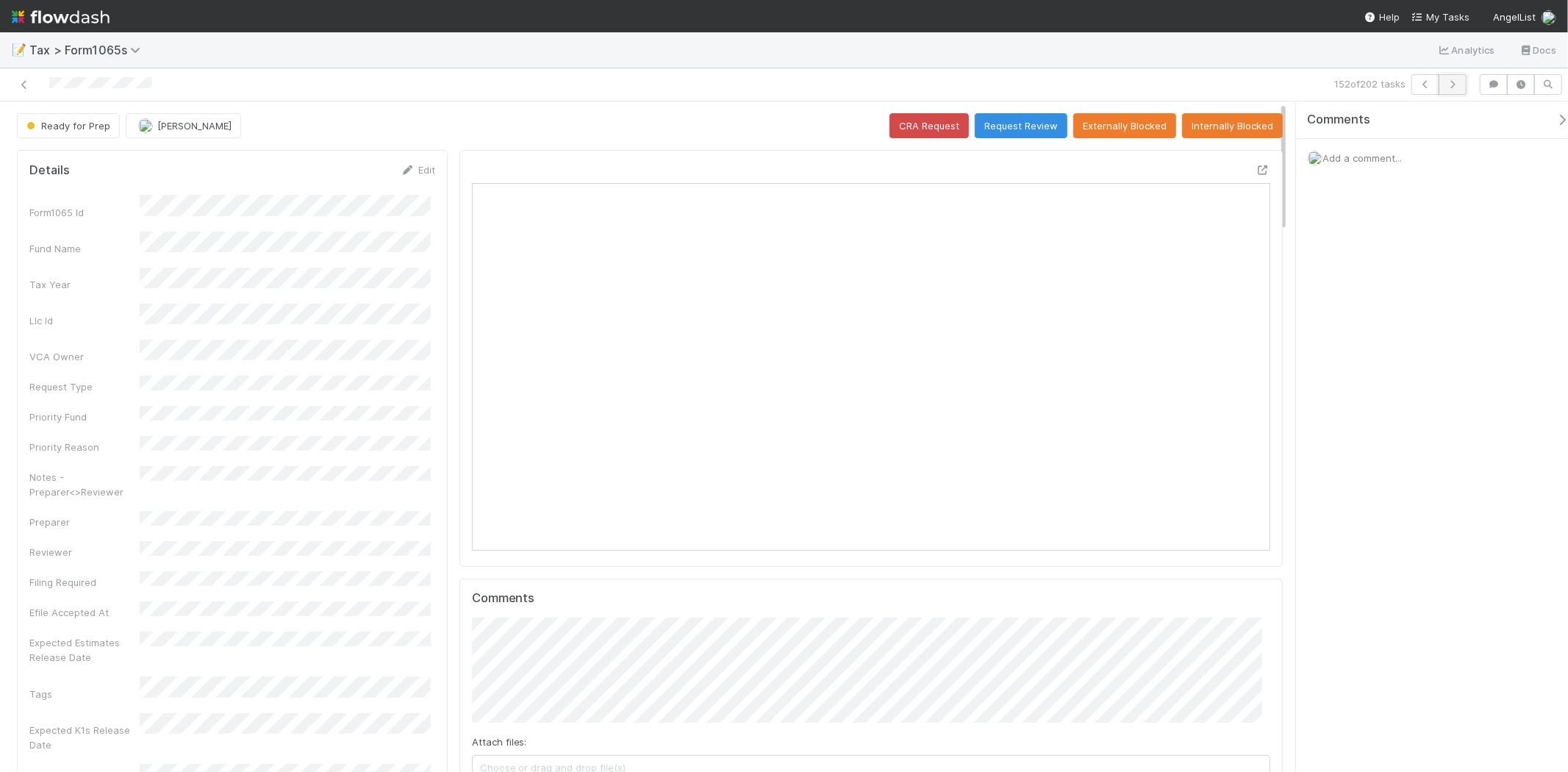
click at [1451, 83] on icon "button" at bounding box center [1453, 84] width 15 height 9
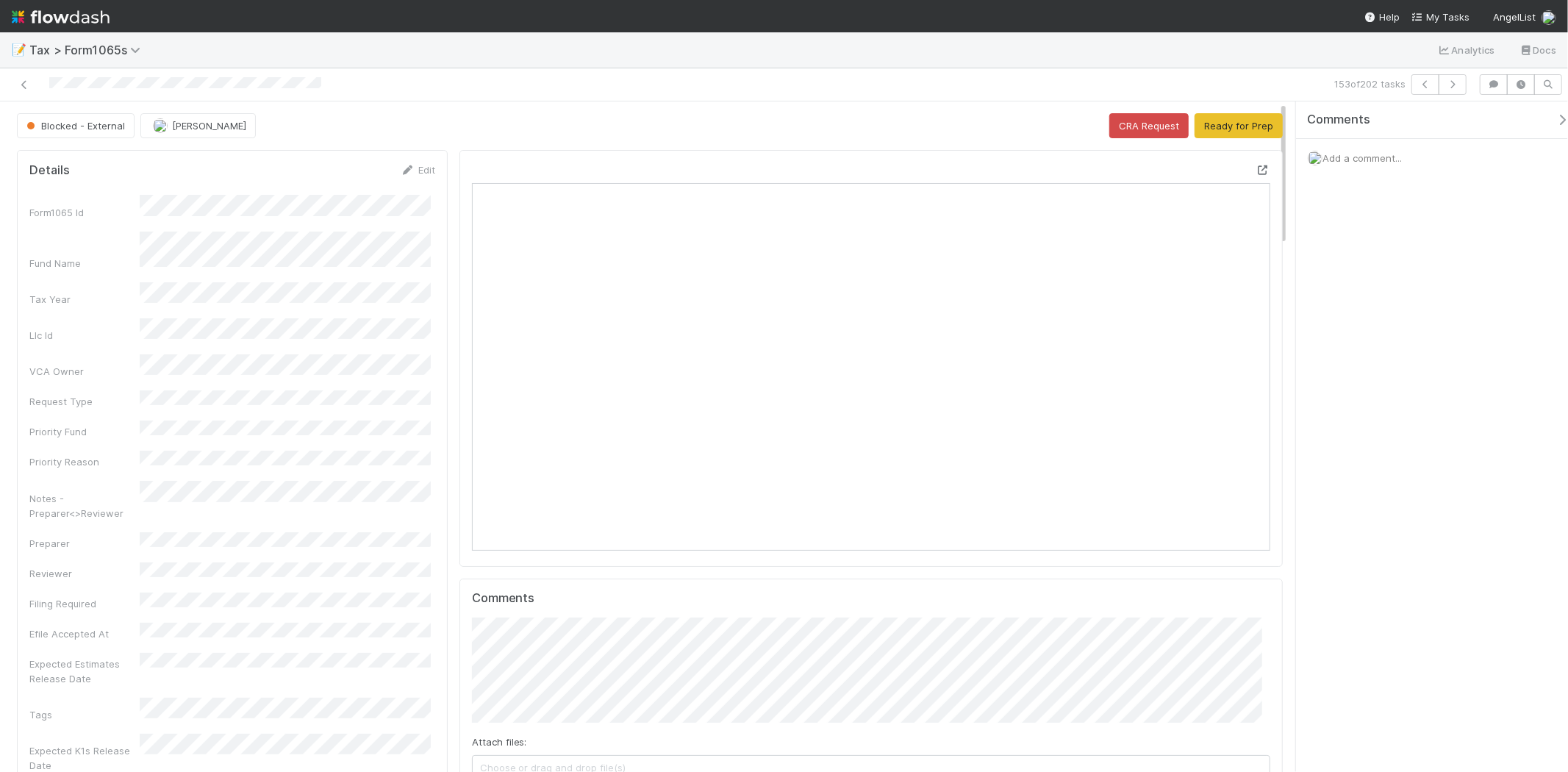
scroll to position [287, 388]
click at [1212, 115] on button "Ready for Prep" at bounding box center [1238, 126] width 88 height 25
click at [1452, 84] on icon "button" at bounding box center [1453, 84] width 15 height 9
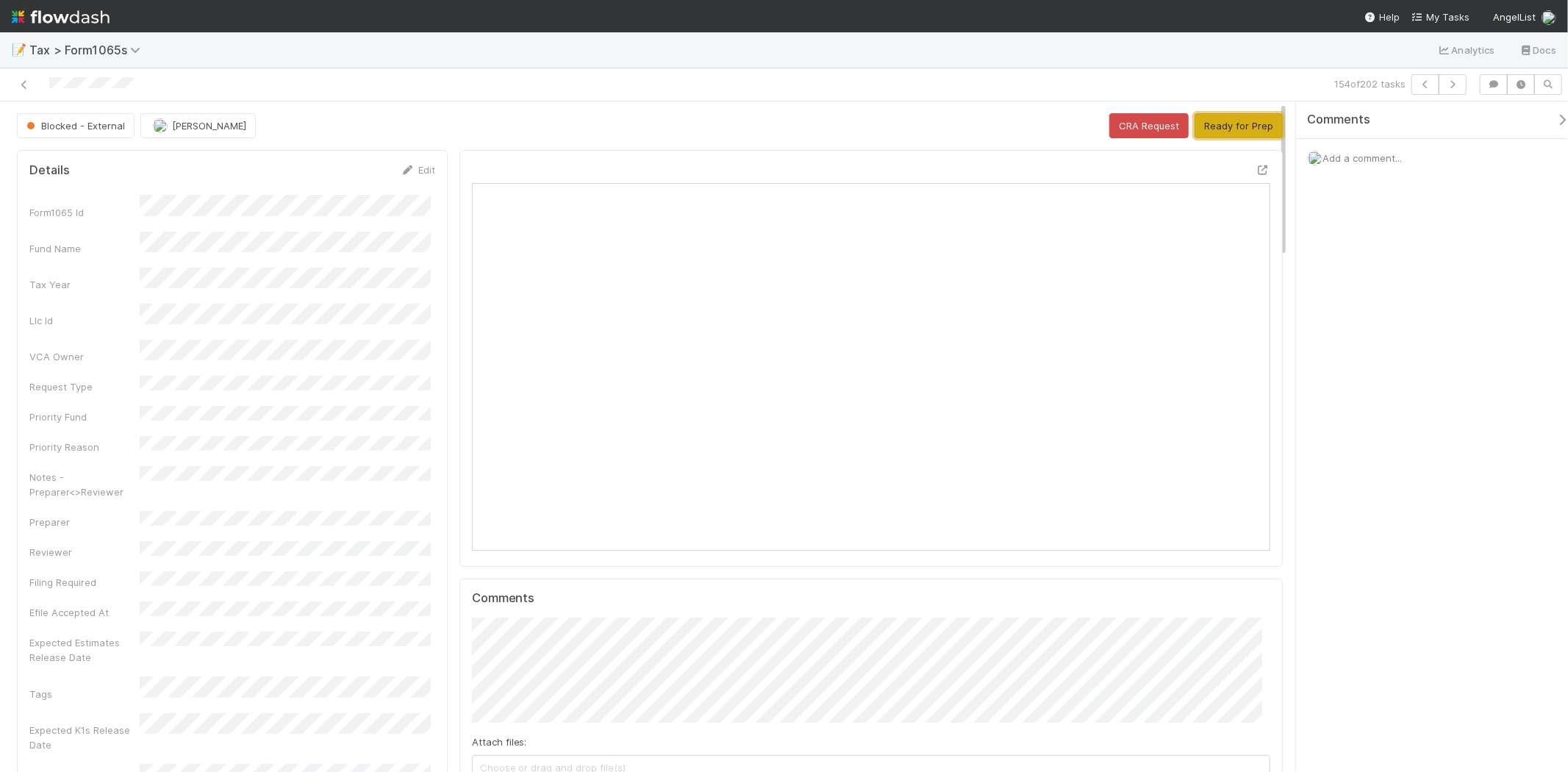
click at [1199, 136] on button "Ready for Prep" at bounding box center [1238, 126] width 88 height 25
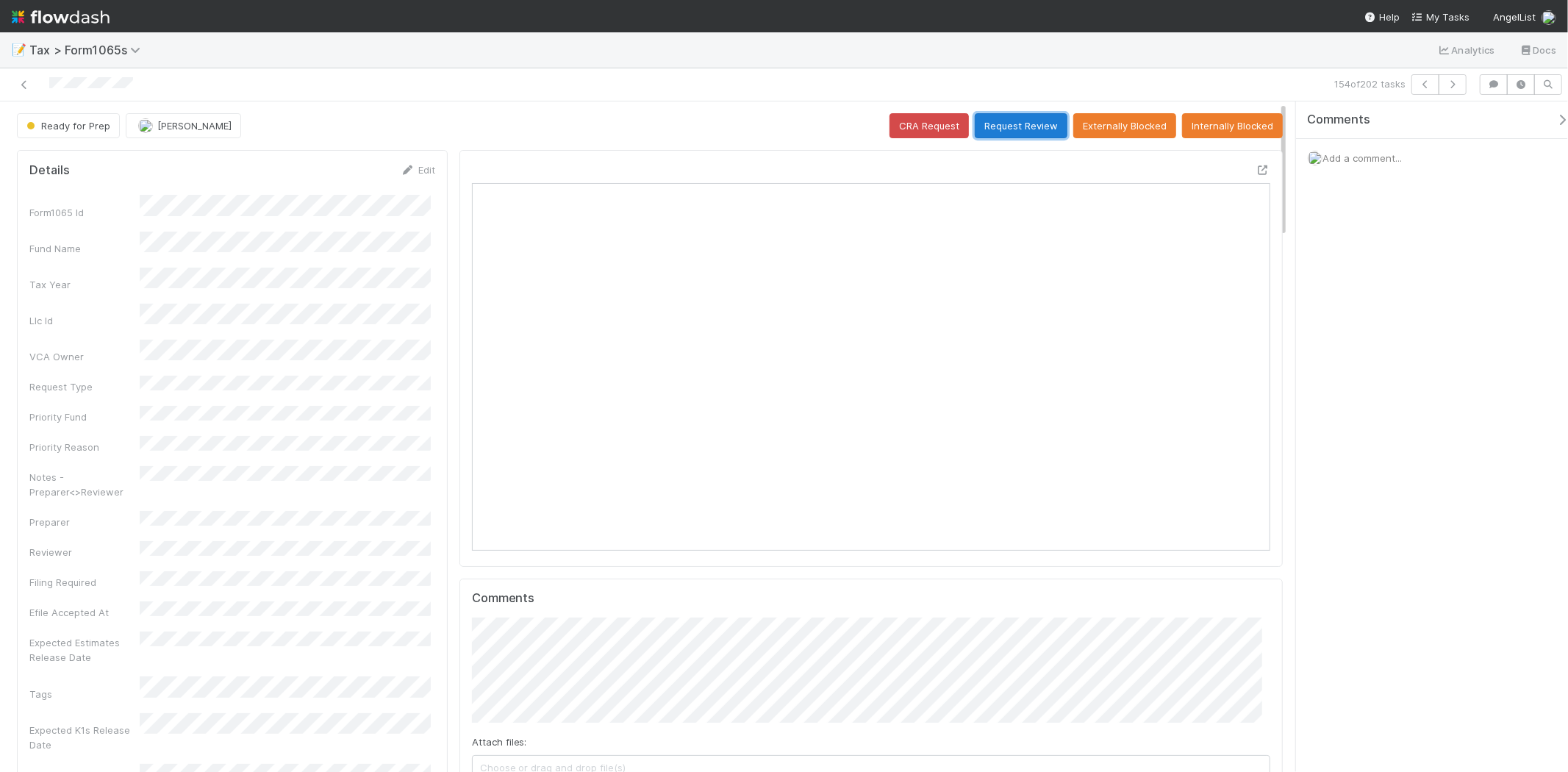
click at [1018, 118] on button "Request Review" at bounding box center [1021, 126] width 93 height 25
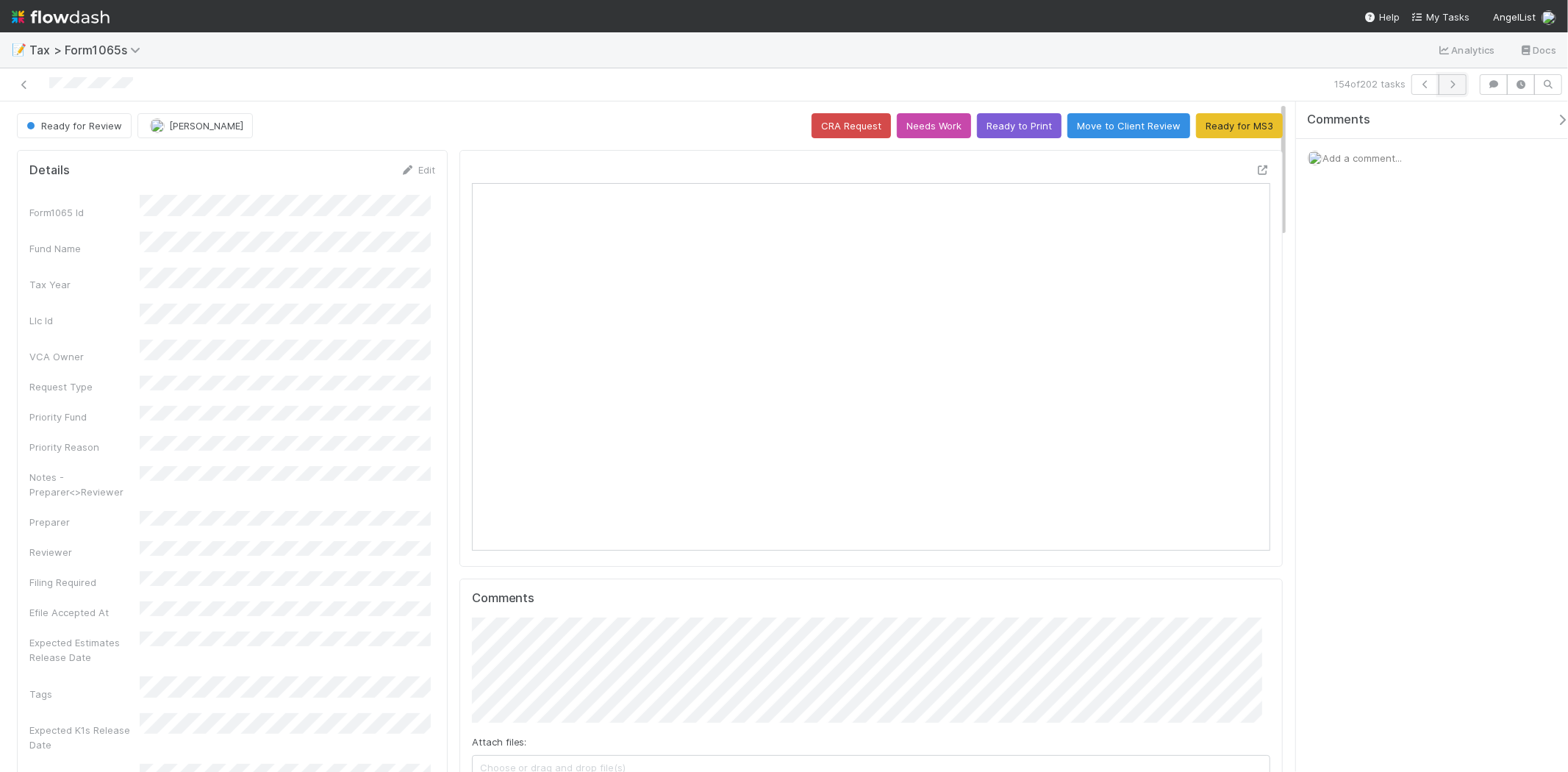
click at [1443, 86] on button "button" at bounding box center [1453, 84] width 28 height 20
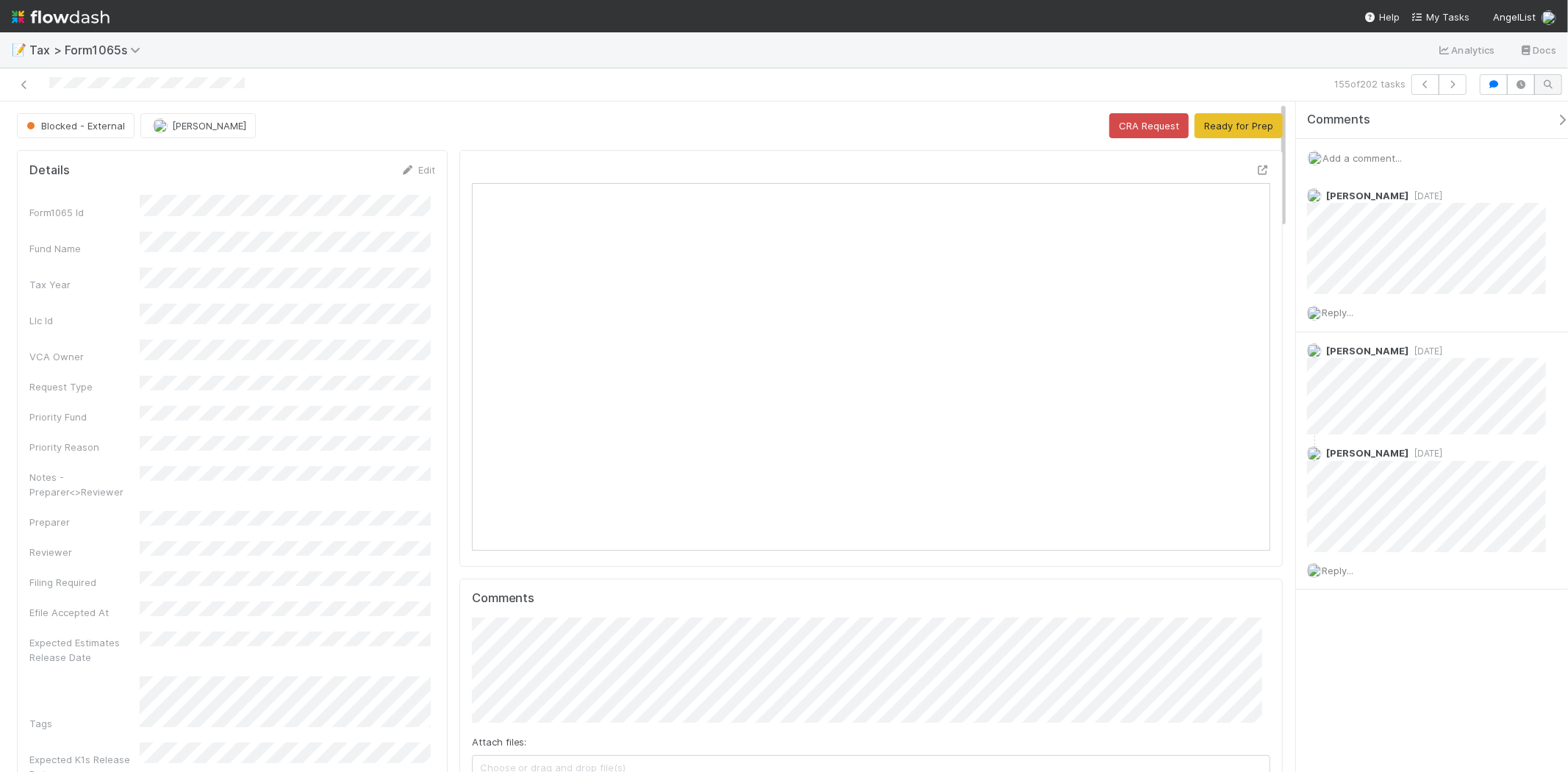
scroll to position [287, 778]
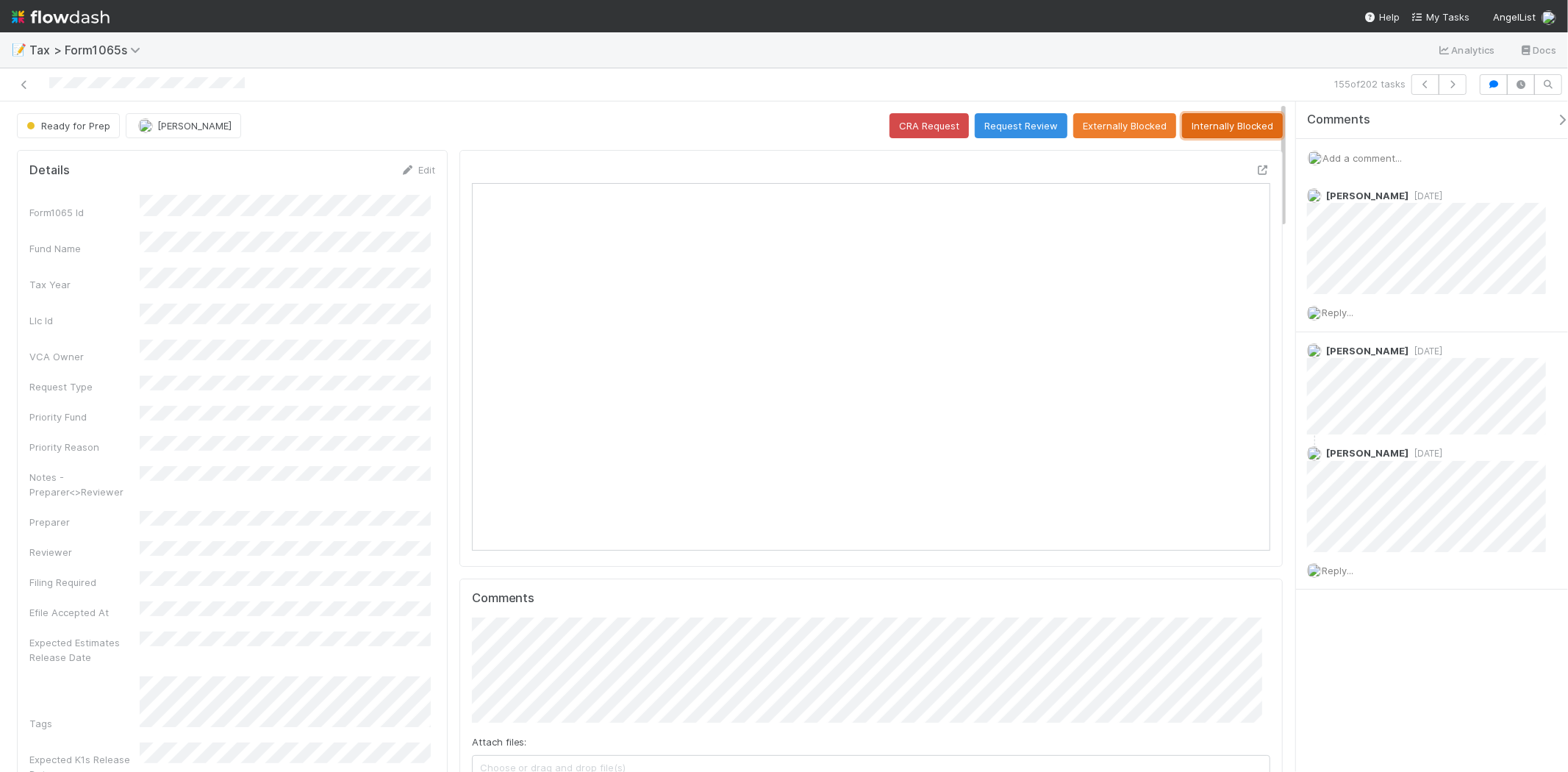
click at [1211, 126] on button "Internally Blocked" at bounding box center [1232, 126] width 101 height 25
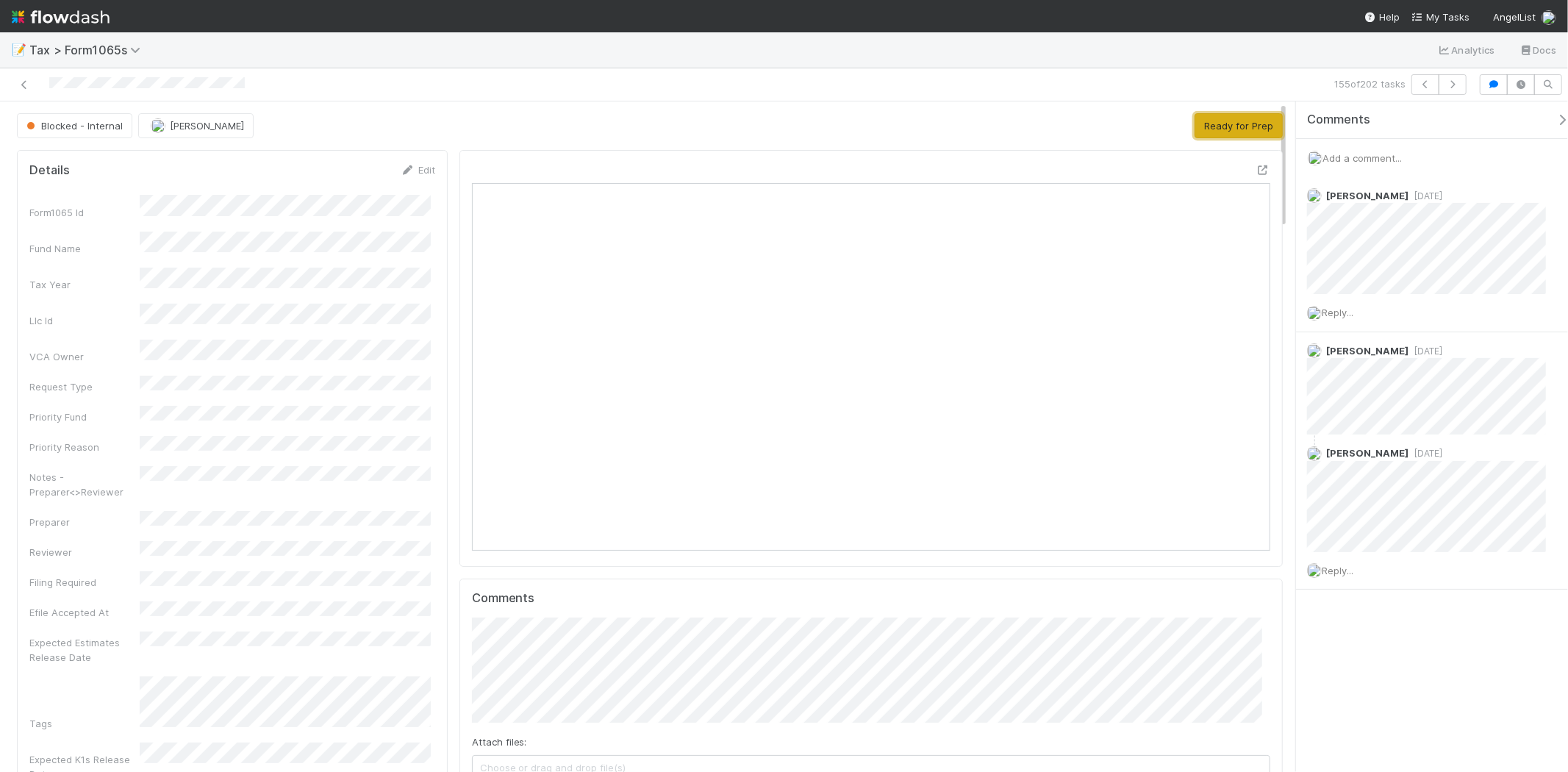
click at [1209, 126] on button "Ready for Prep" at bounding box center [1238, 126] width 88 height 25
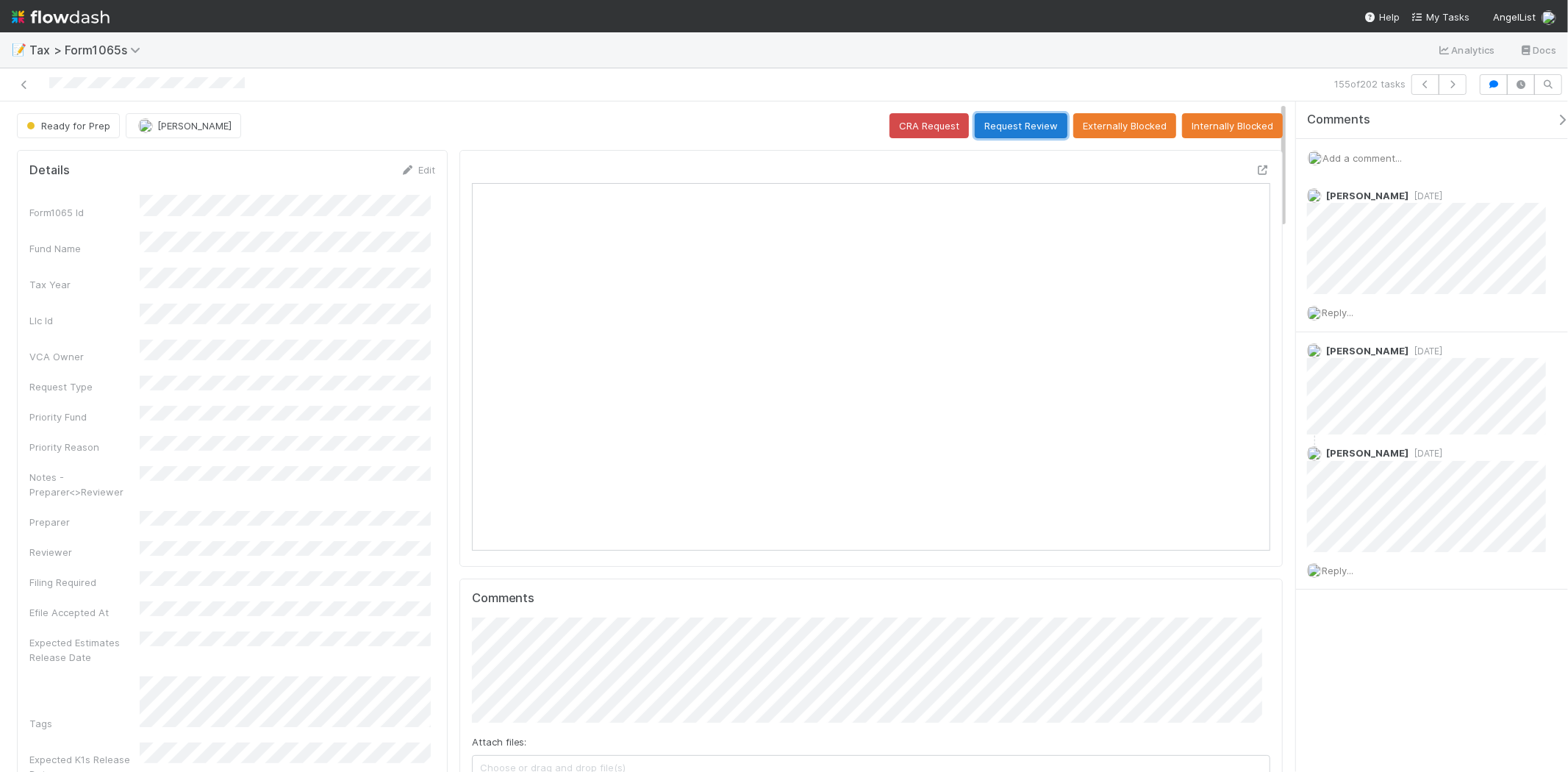
click at [1010, 129] on button "Request Review" at bounding box center [1021, 126] width 93 height 25
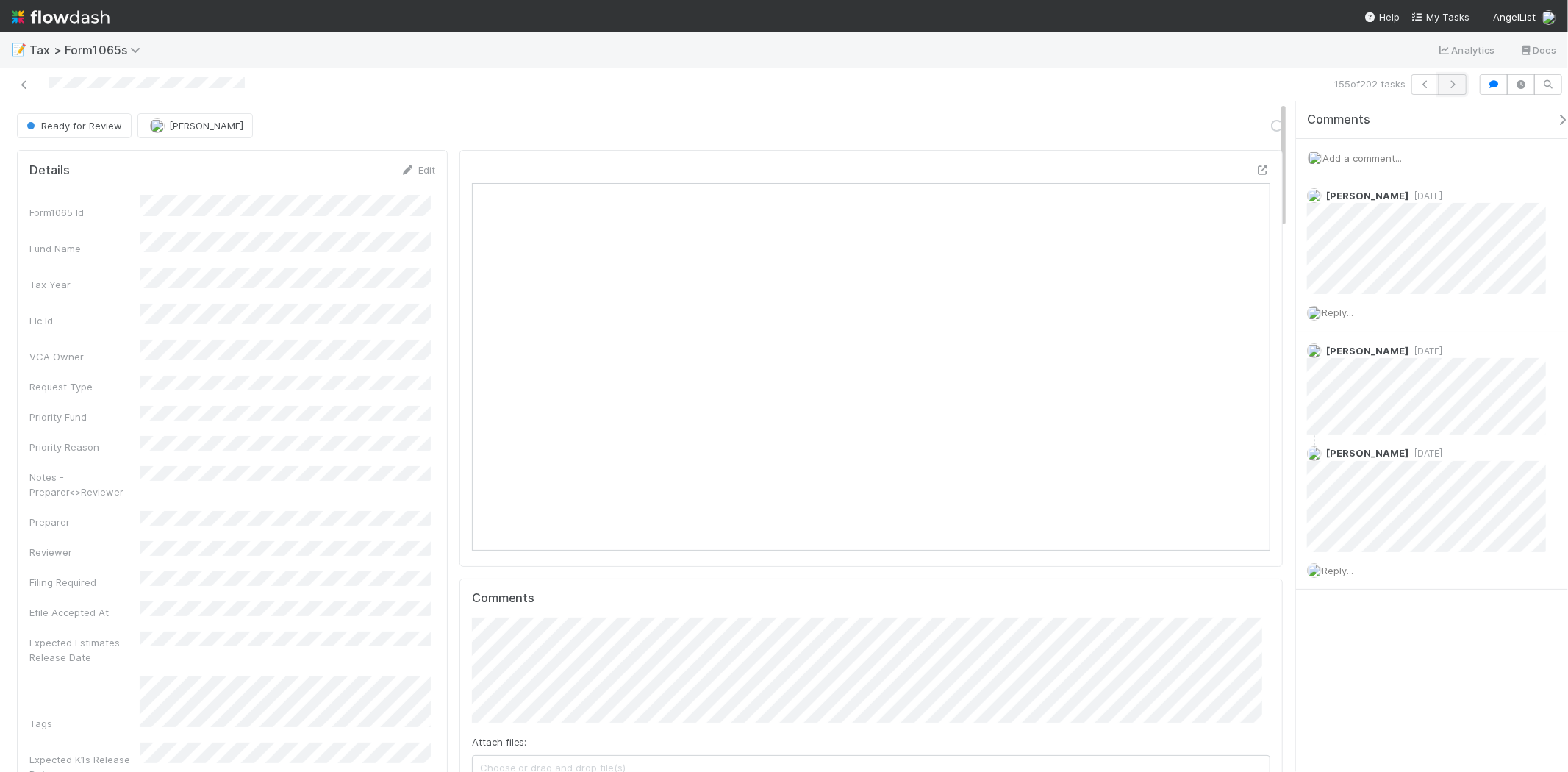
click at [1452, 84] on icon "button" at bounding box center [1453, 84] width 15 height 9
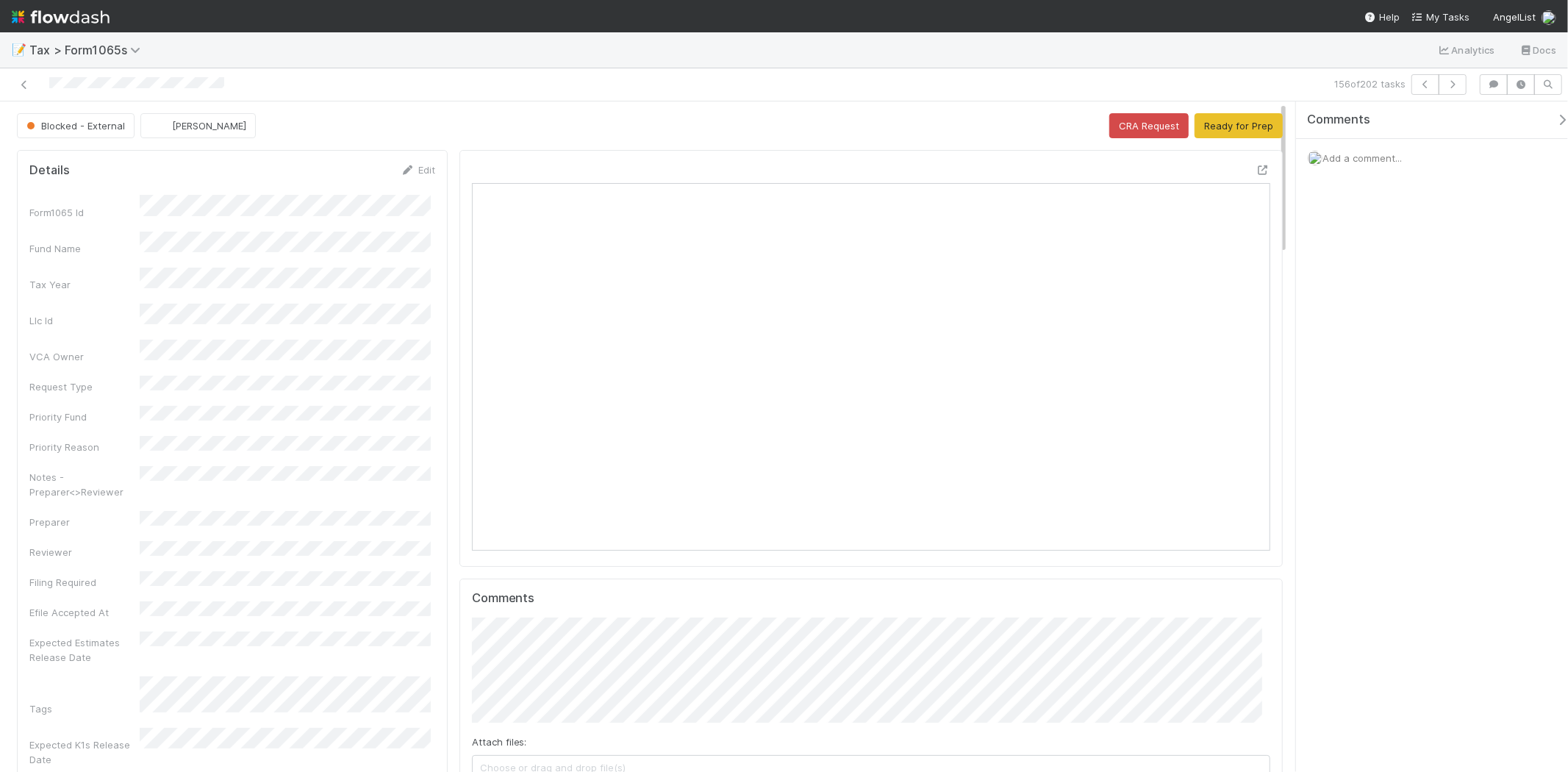
scroll to position [287, 778]
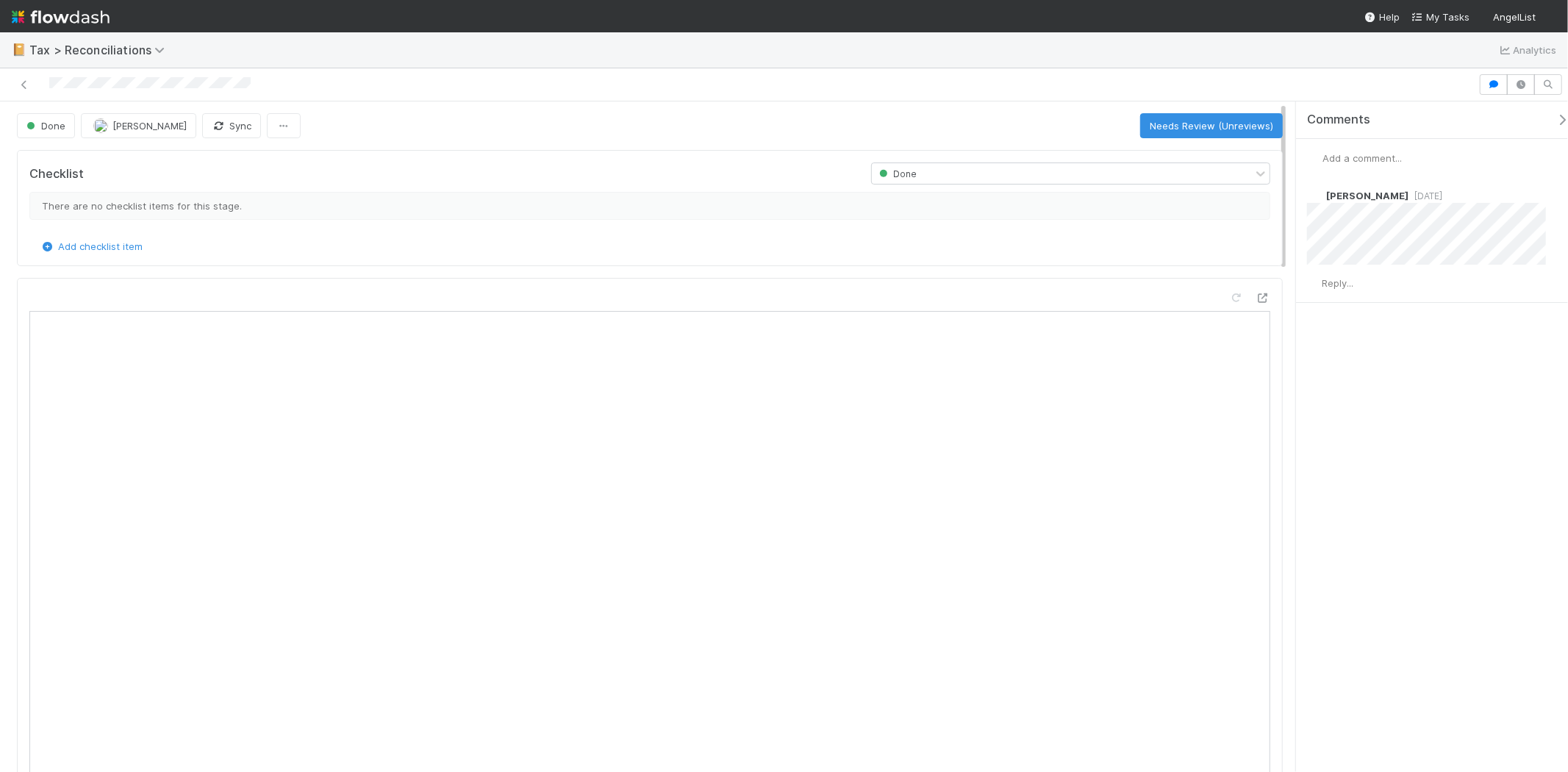
scroll to position [287, 583]
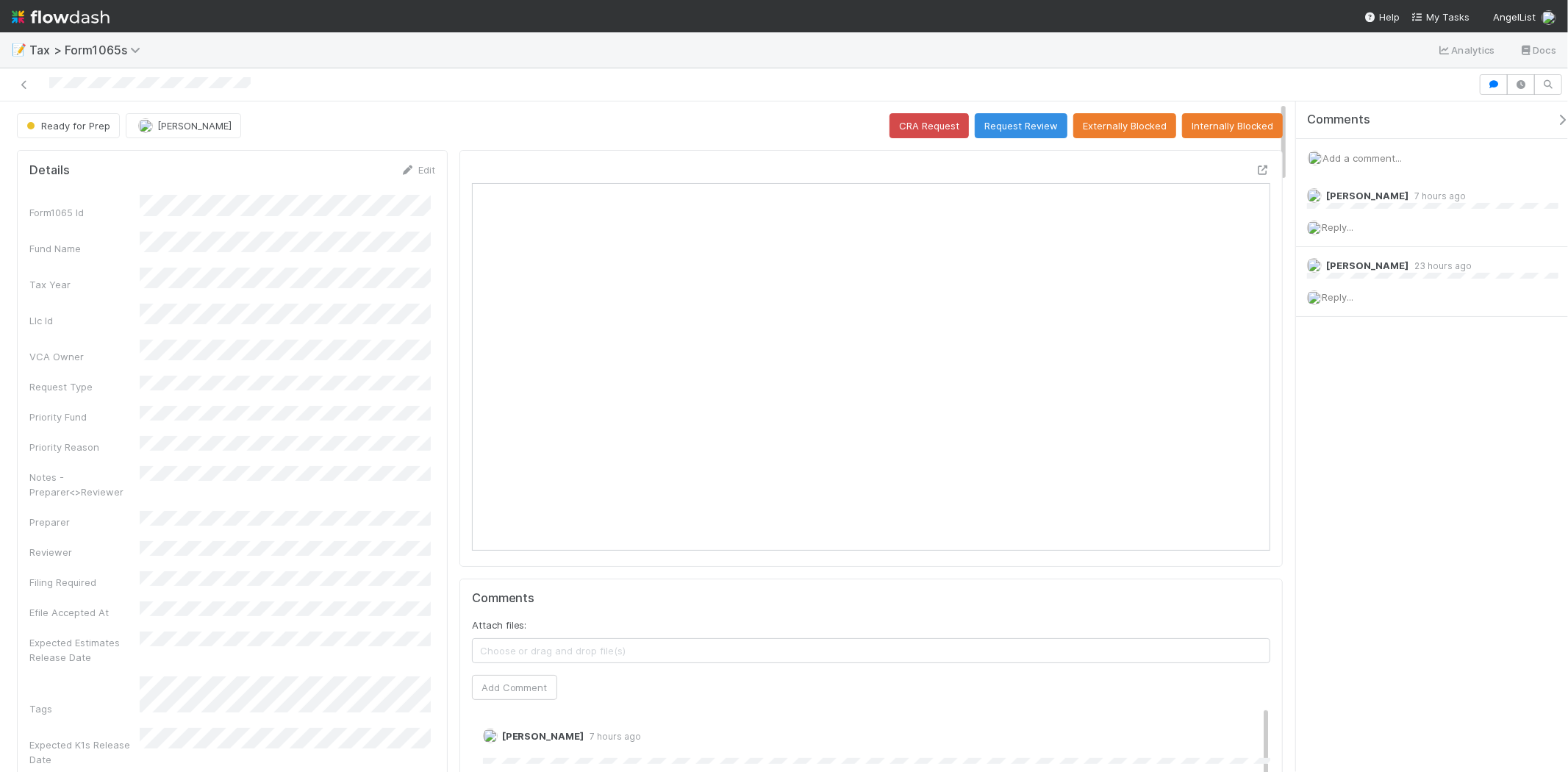
click at [1336, 155] on span "Add a comment..." at bounding box center [1362, 158] width 80 height 12
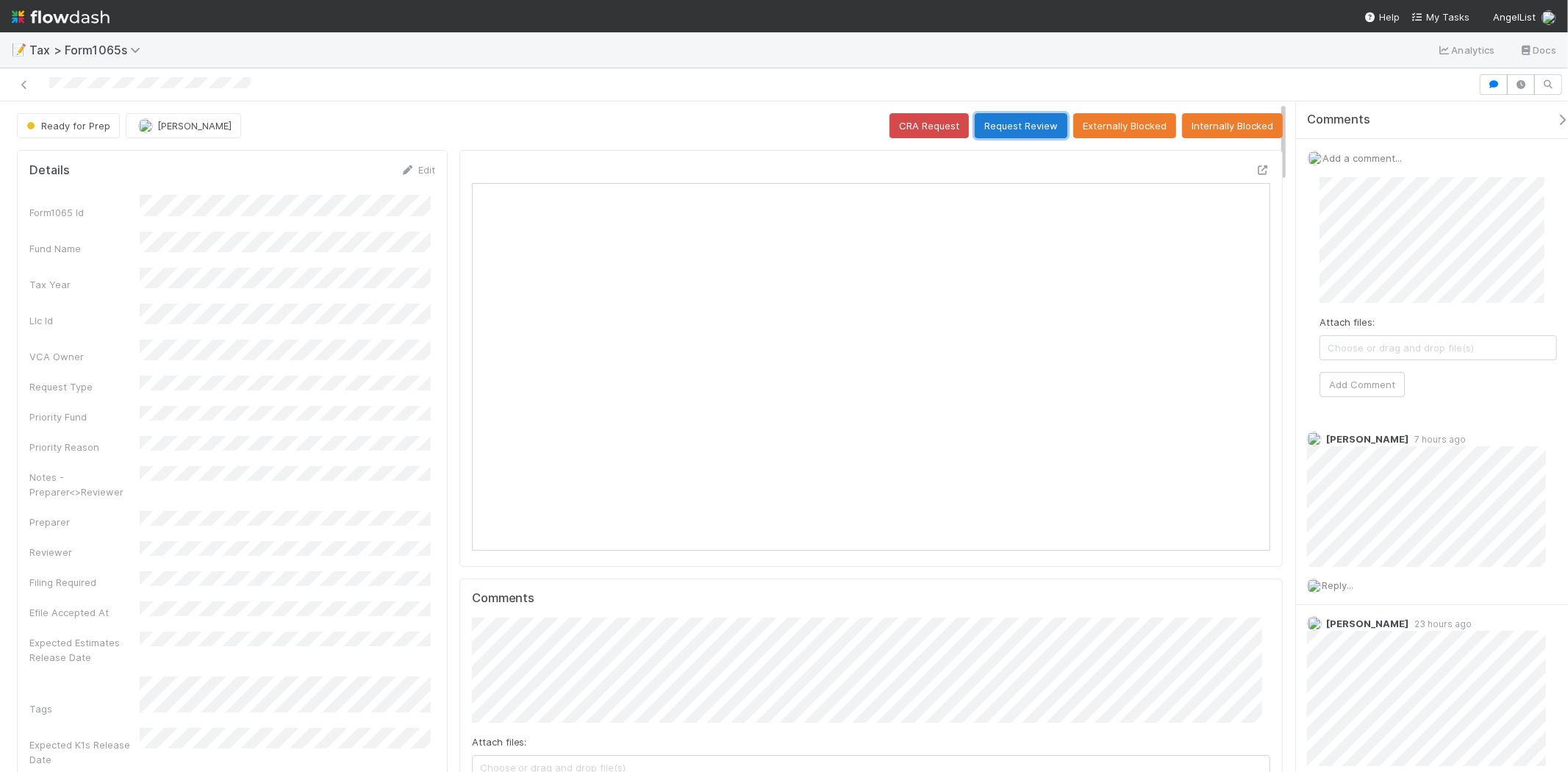
click at [1022, 123] on button "Request Review" at bounding box center [1021, 126] width 93 height 25
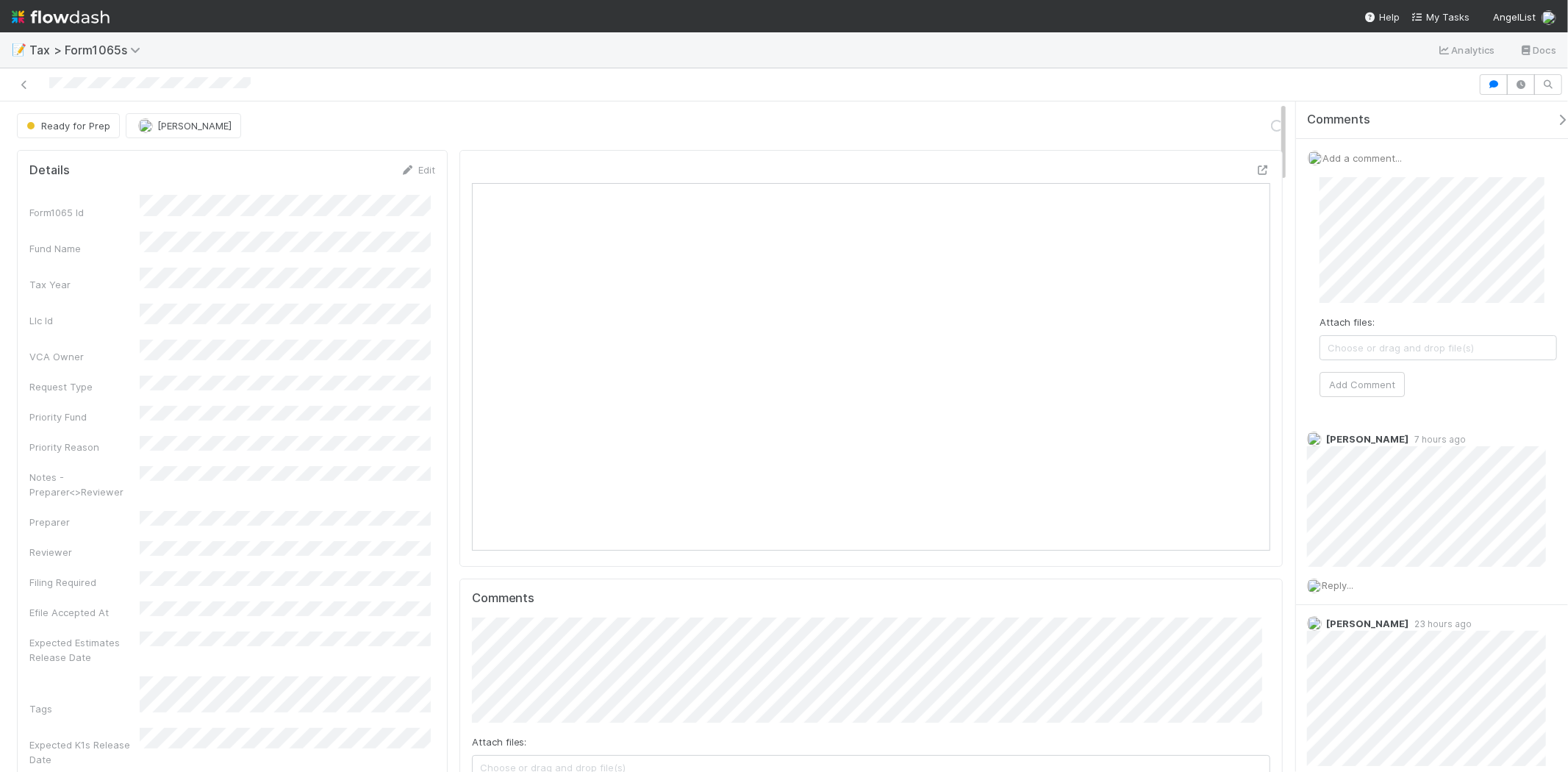
scroll to position [287, 778]
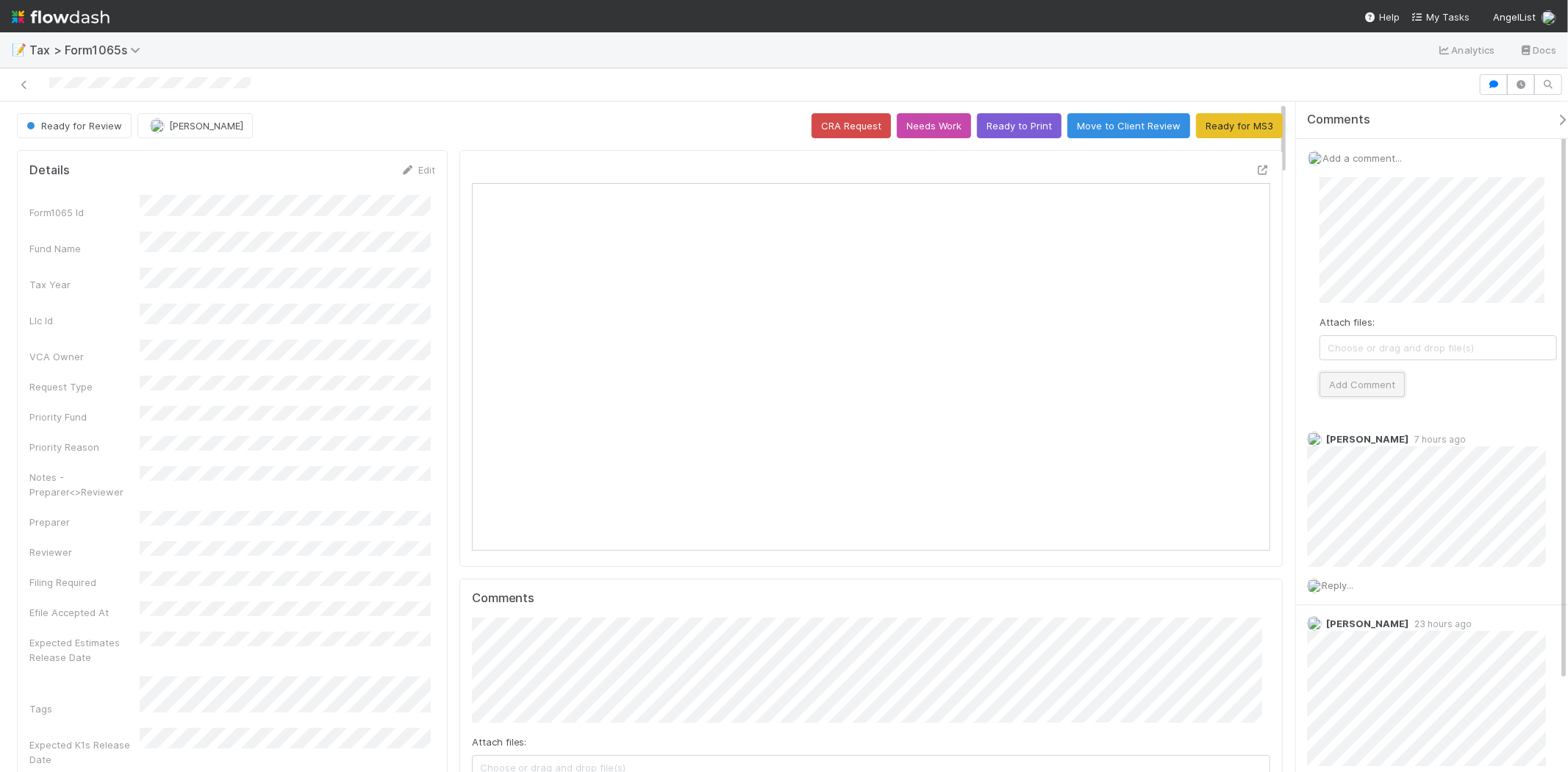
click at [1354, 382] on button "Add Comment" at bounding box center [1362, 384] width 85 height 25
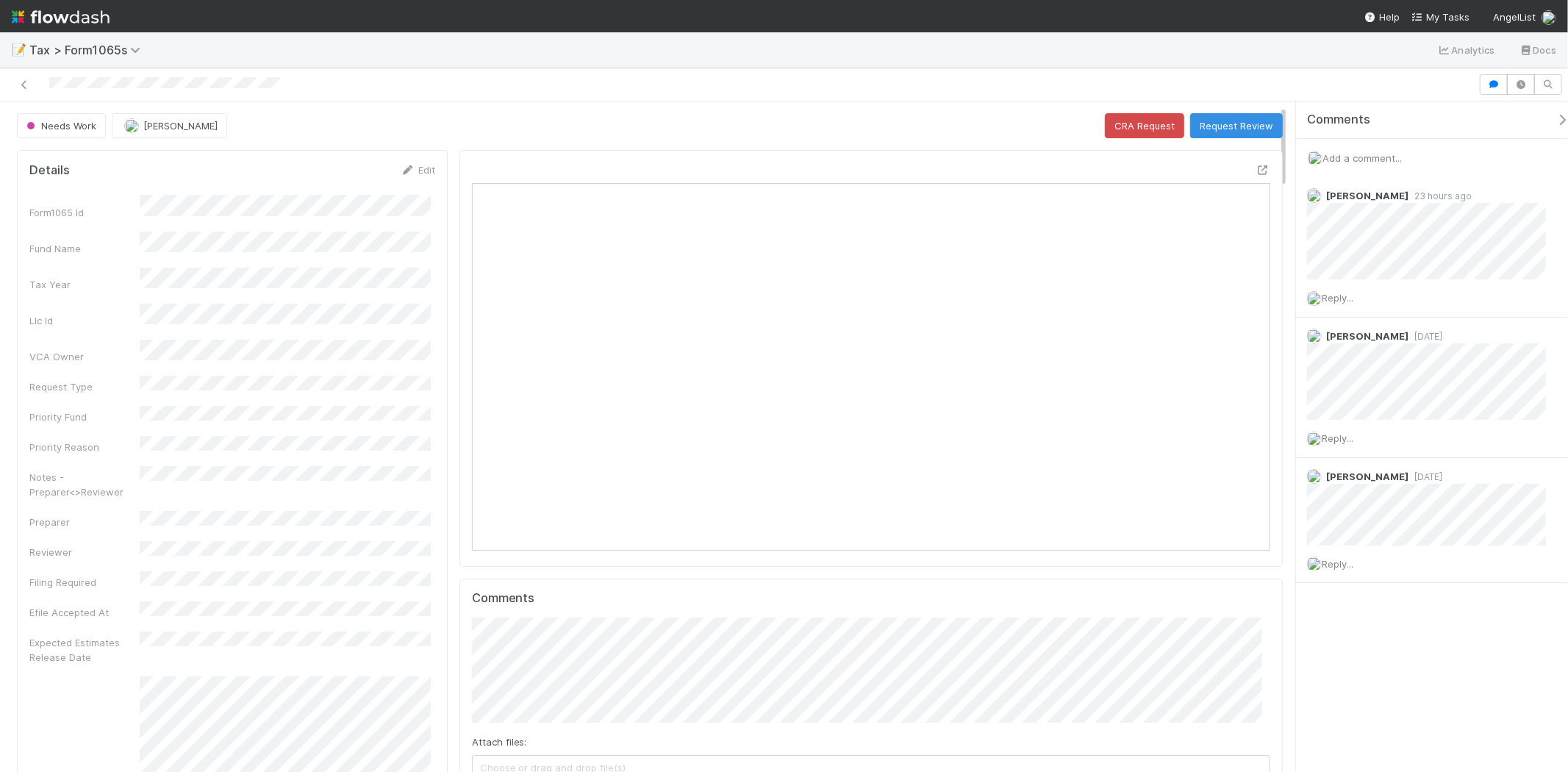
click at [1393, 152] on span "Add a comment..." at bounding box center [1362, 158] width 80 height 12
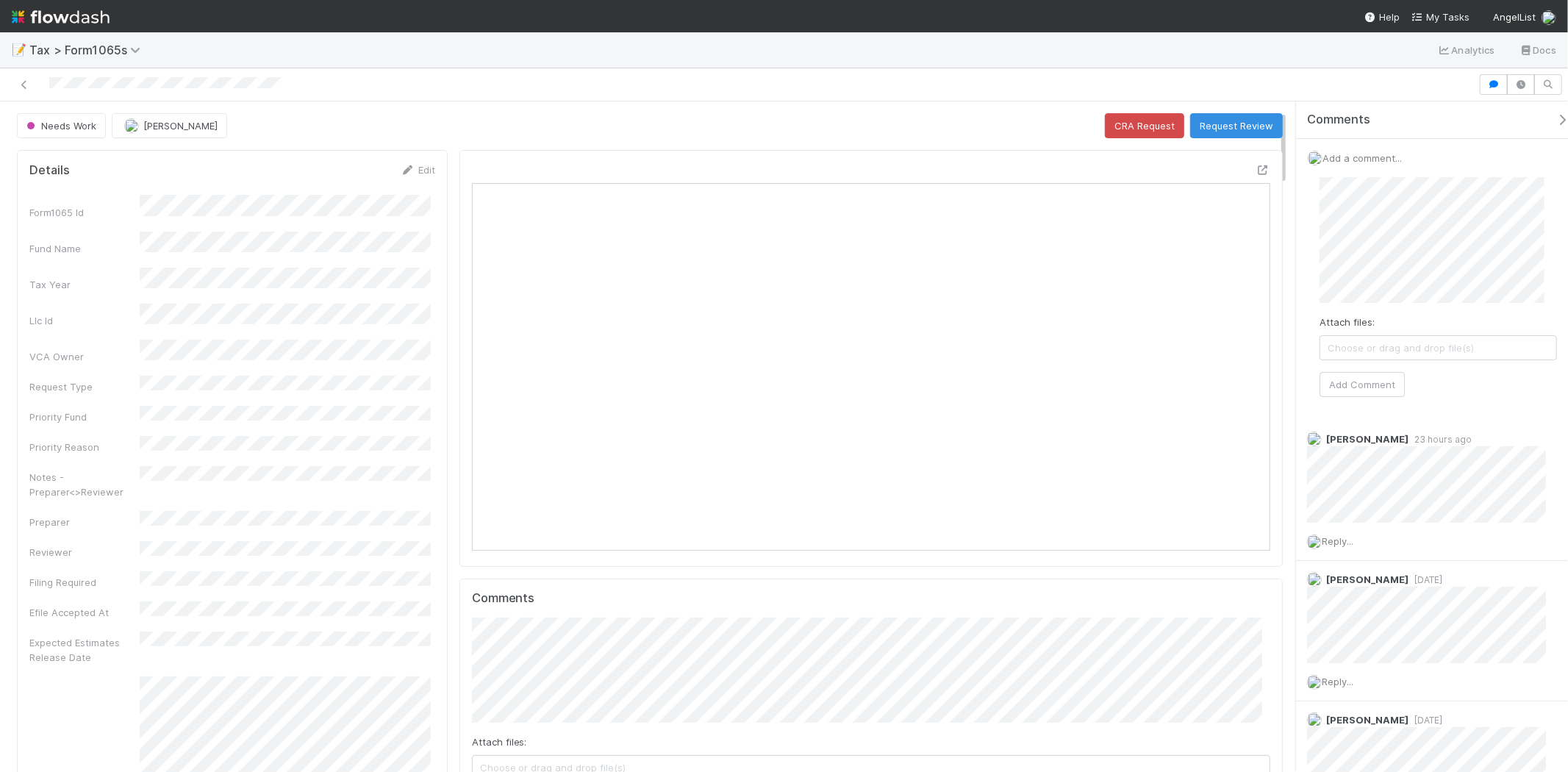
scroll to position [287, 778]
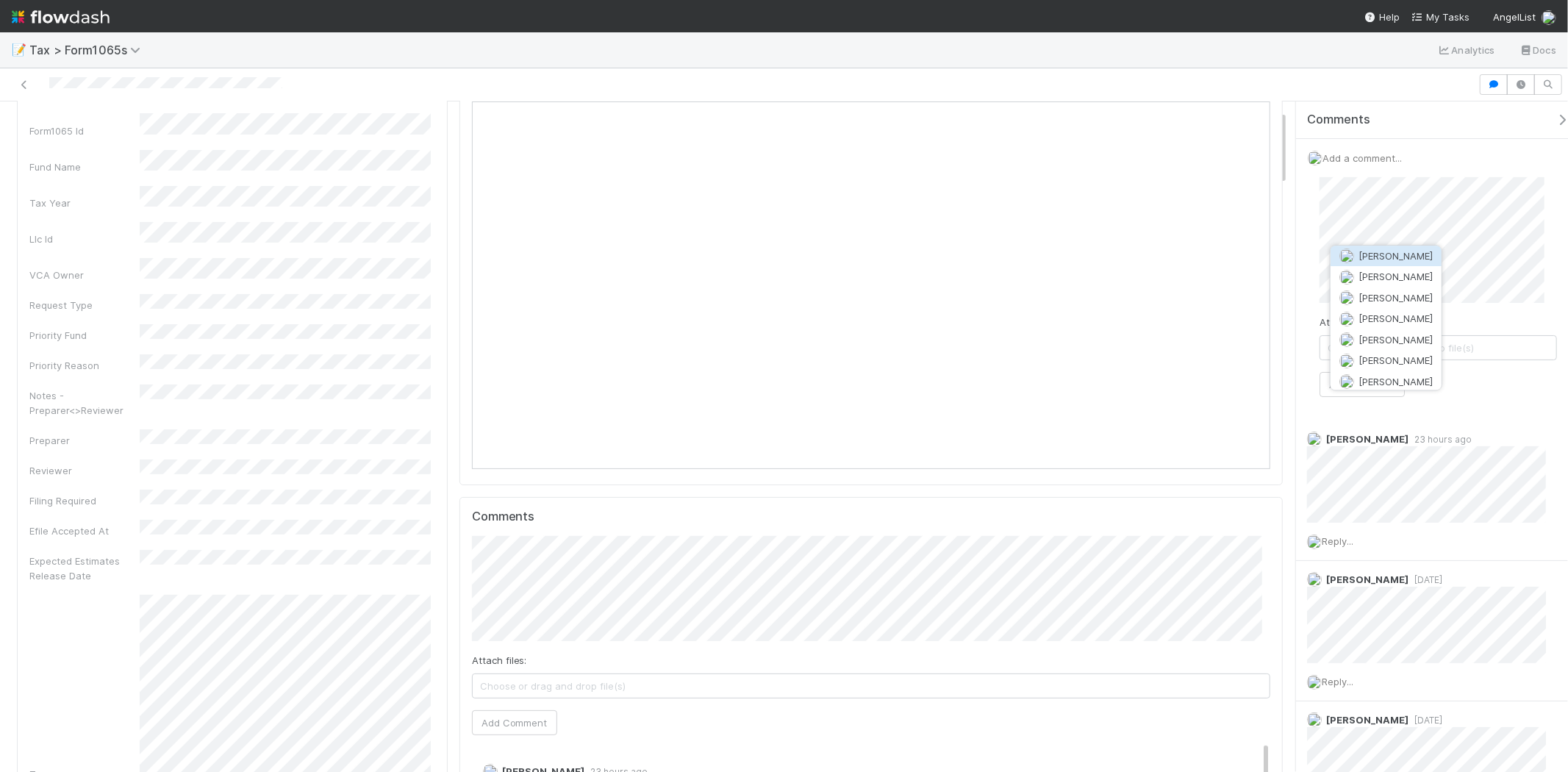
click at [1378, 255] on span "[PERSON_NAME]" at bounding box center [1396, 256] width 74 height 12
click at [1361, 403] on div "Attach files: Choose or drag and drop file(s) Add Comment" at bounding box center [1439, 287] width 261 height 243
click at [1361, 388] on button "Add Comment" at bounding box center [1362, 384] width 85 height 25
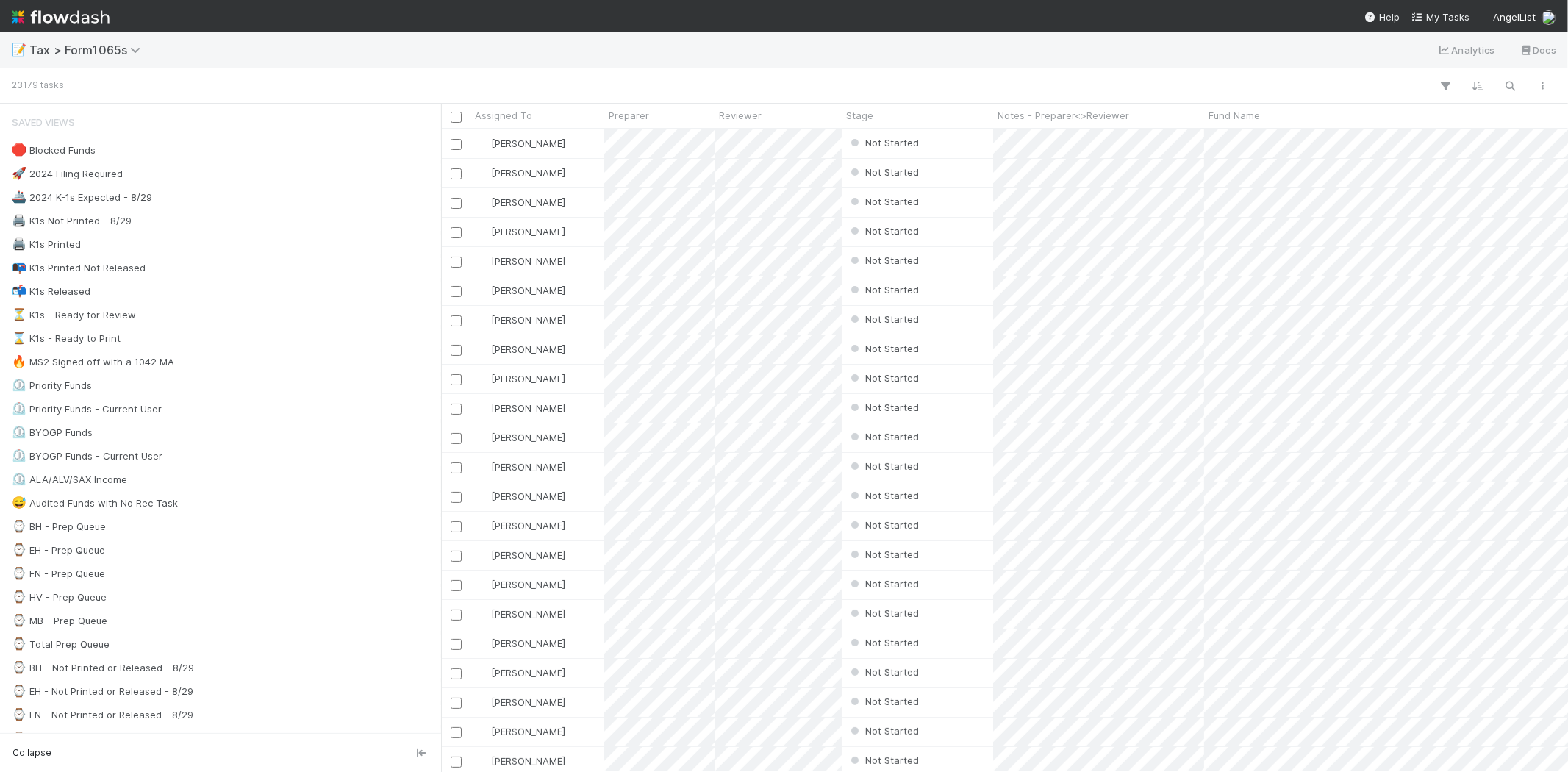
scroll to position [630, 1115]
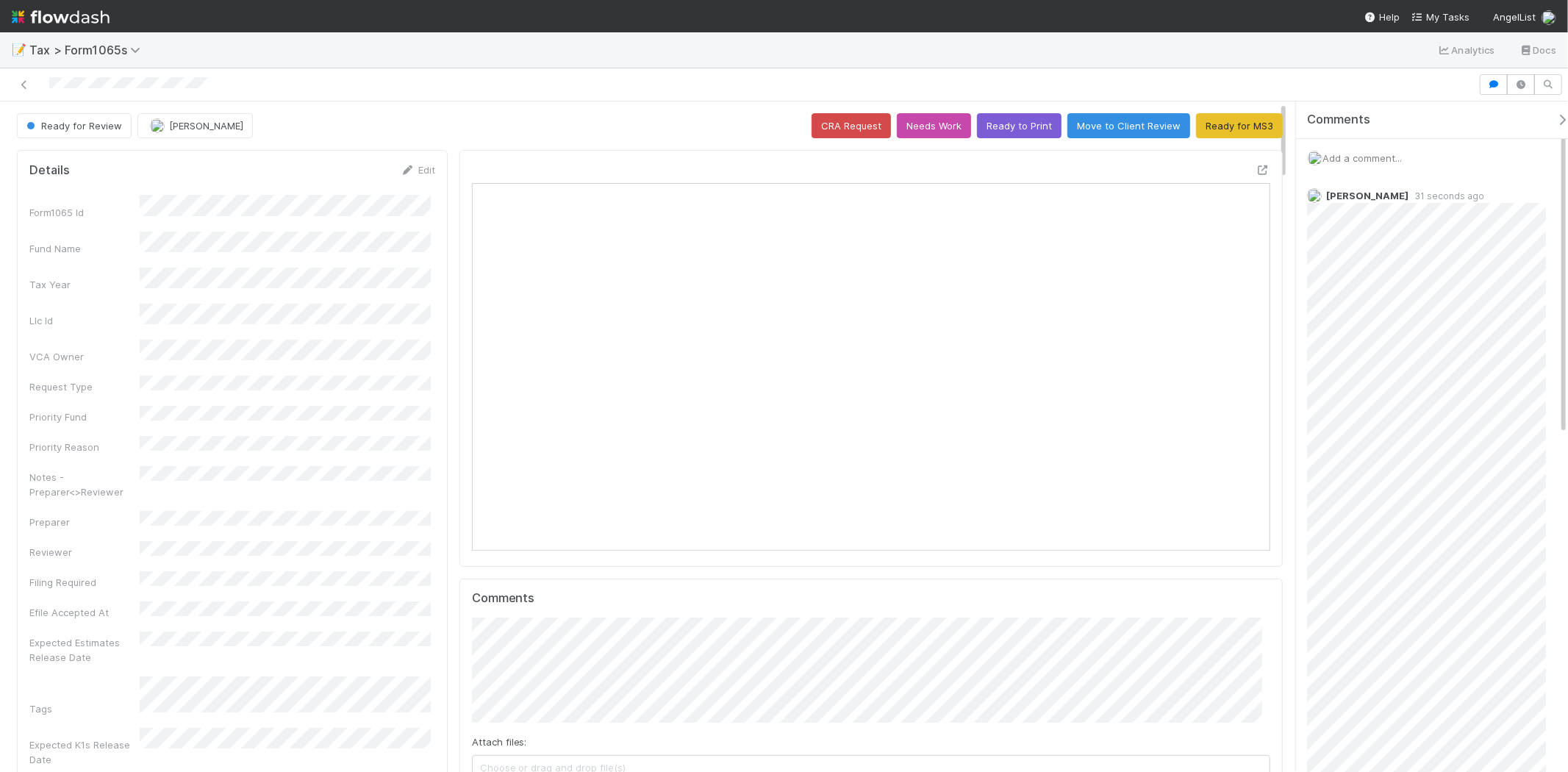
click at [1364, 150] on div "Add a comment..." at bounding box center [1439, 158] width 285 height 38
click at [1364, 152] on span "Add a comment..." at bounding box center [1362, 158] width 80 height 12
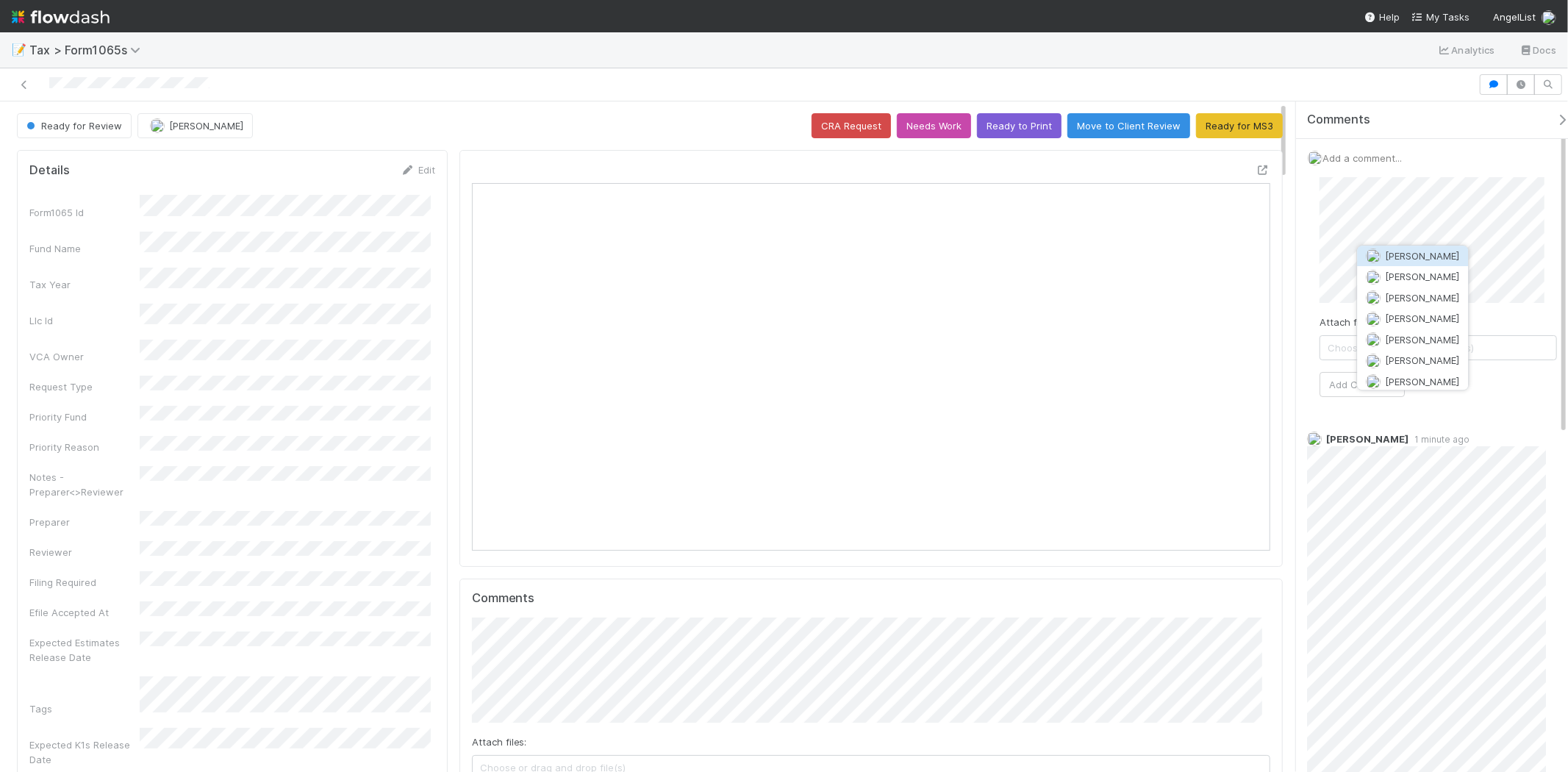
click at [1432, 257] on span "[PERSON_NAME]" at bounding box center [1423, 256] width 74 height 12
click at [1385, 386] on button "Add Comment" at bounding box center [1362, 384] width 85 height 25
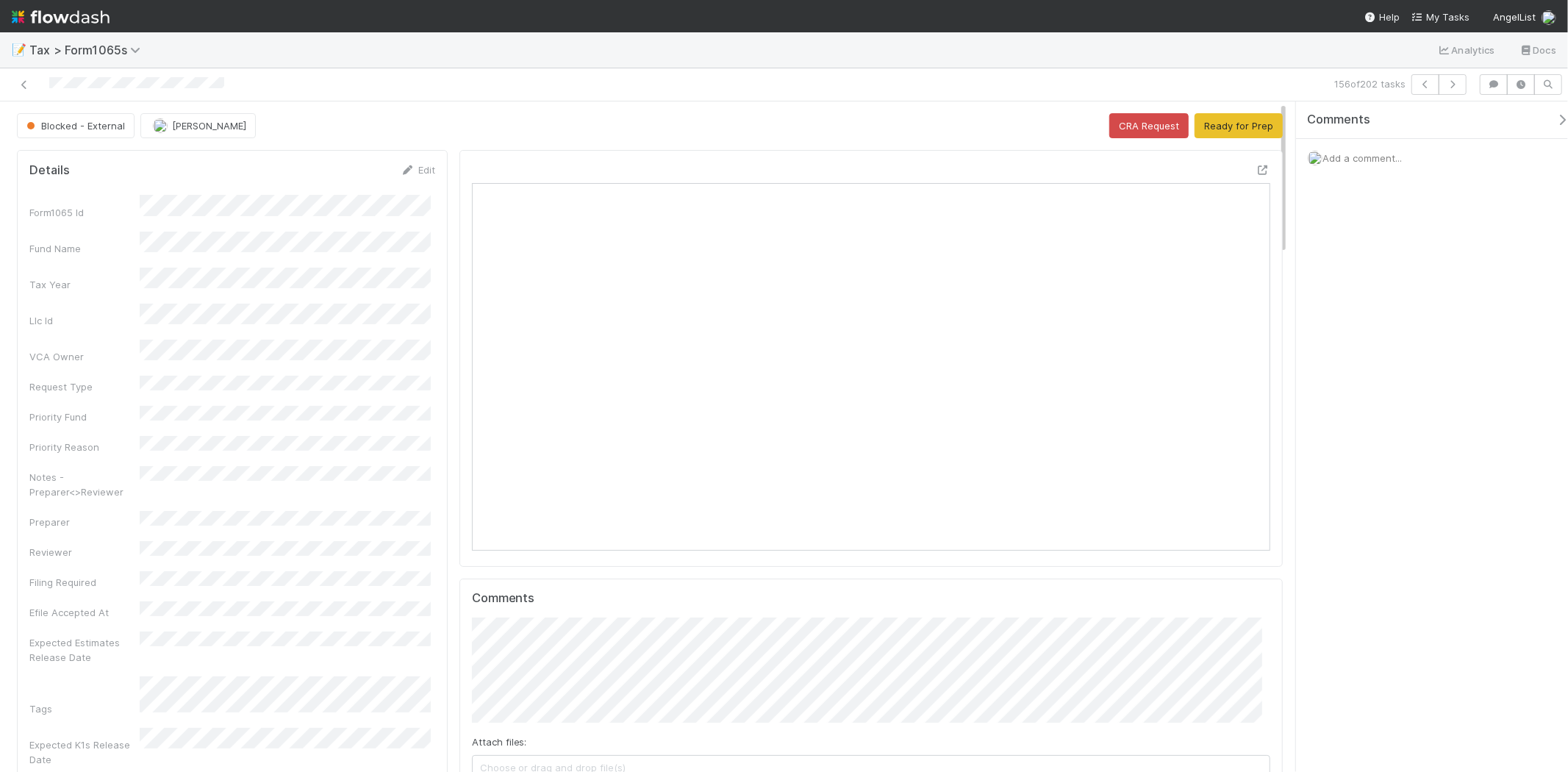
scroll to position [287, 778]
click at [1205, 127] on button "Ready for Prep" at bounding box center [1238, 126] width 88 height 25
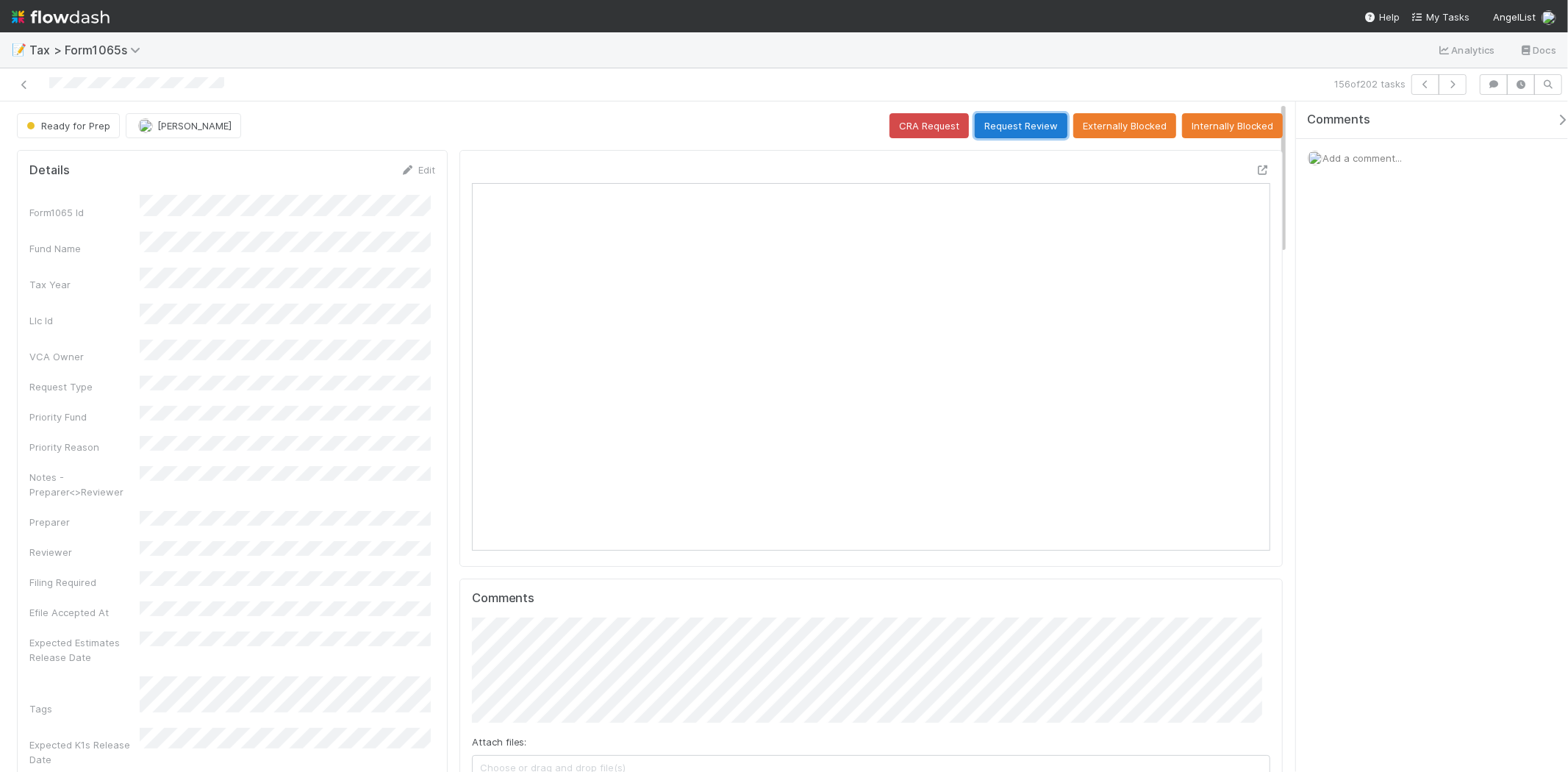
click at [1012, 116] on button "Request Review" at bounding box center [1021, 126] width 93 height 25
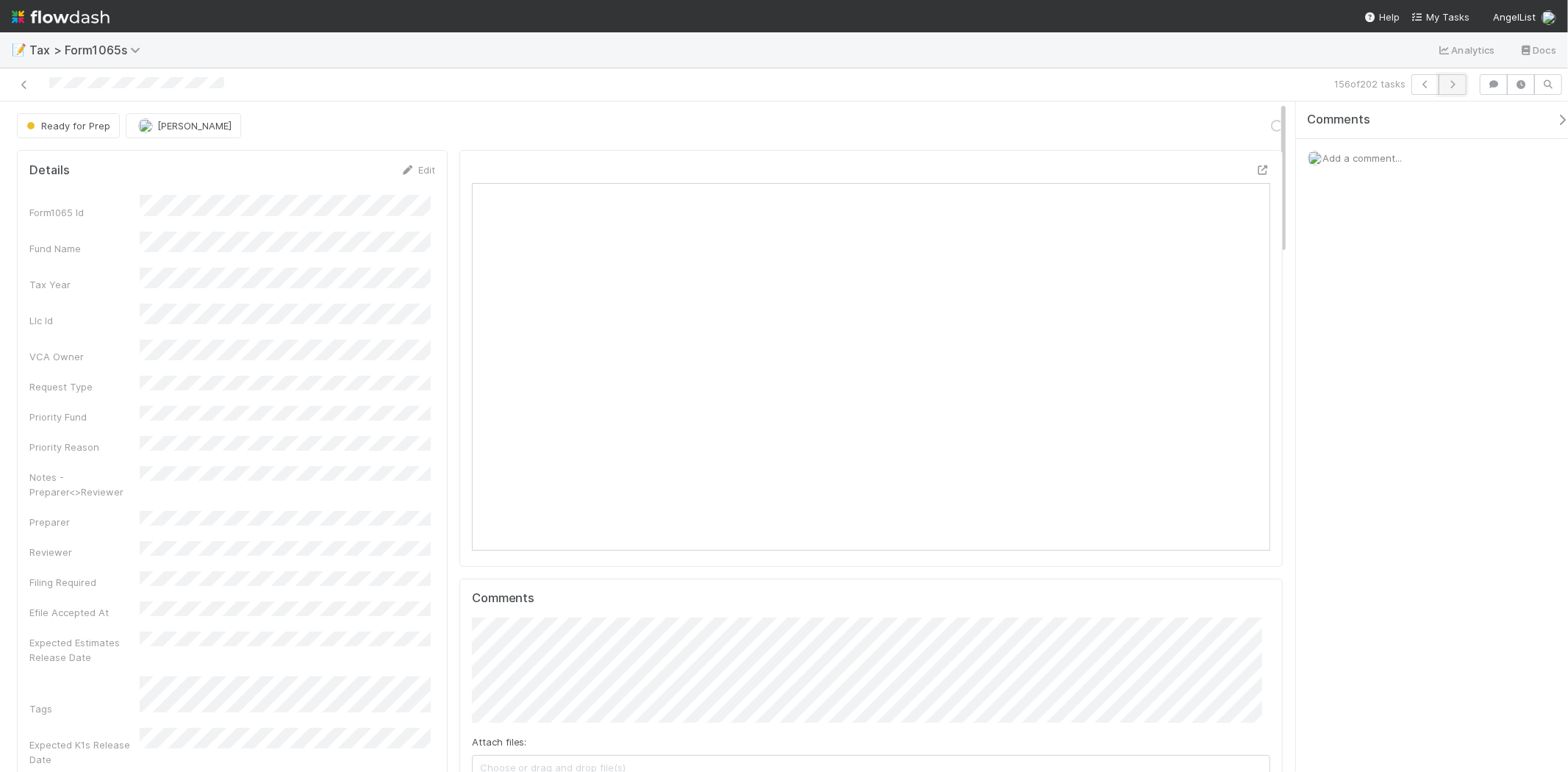
click at [1461, 86] on button "button" at bounding box center [1453, 84] width 28 height 20
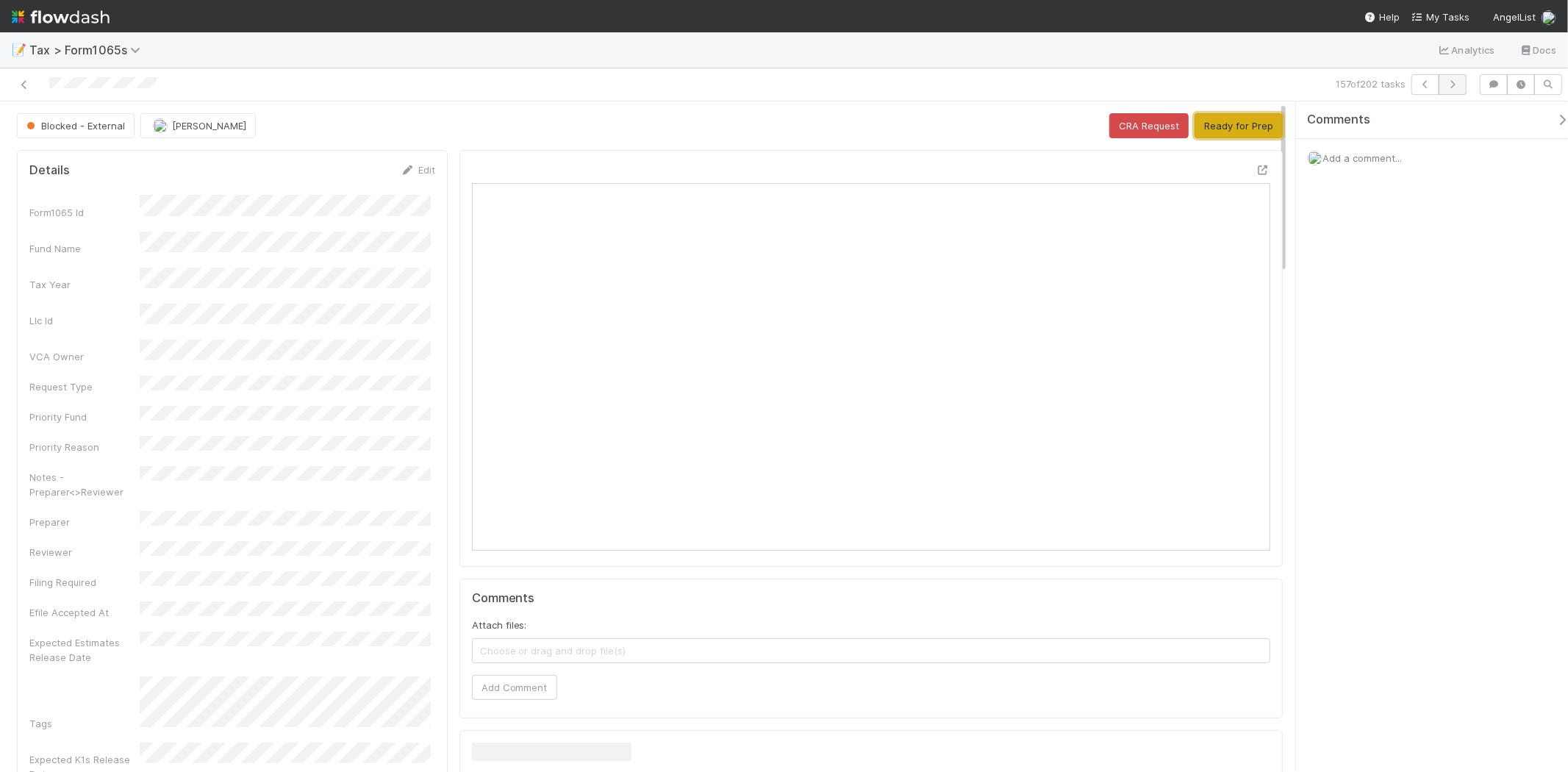
click at [1197, 129] on button "Ready for Prep" at bounding box center [1238, 126] width 88 height 25
click at [1457, 85] on icon "button" at bounding box center [1453, 84] width 15 height 9
click at [1206, 127] on button "Ready for Prep" at bounding box center [1238, 126] width 88 height 25
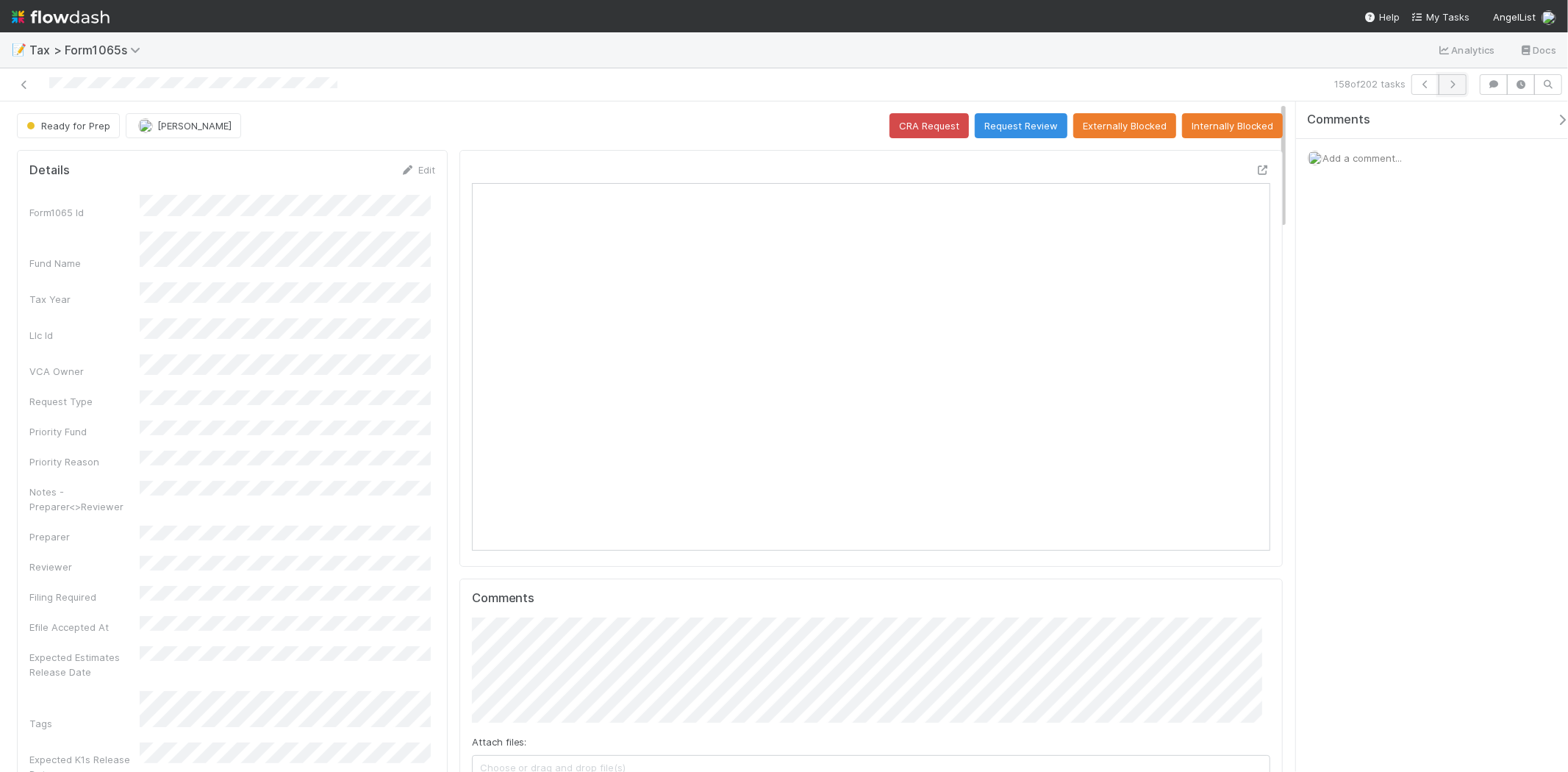
click at [1451, 84] on icon "button" at bounding box center [1453, 84] width 15 height 9
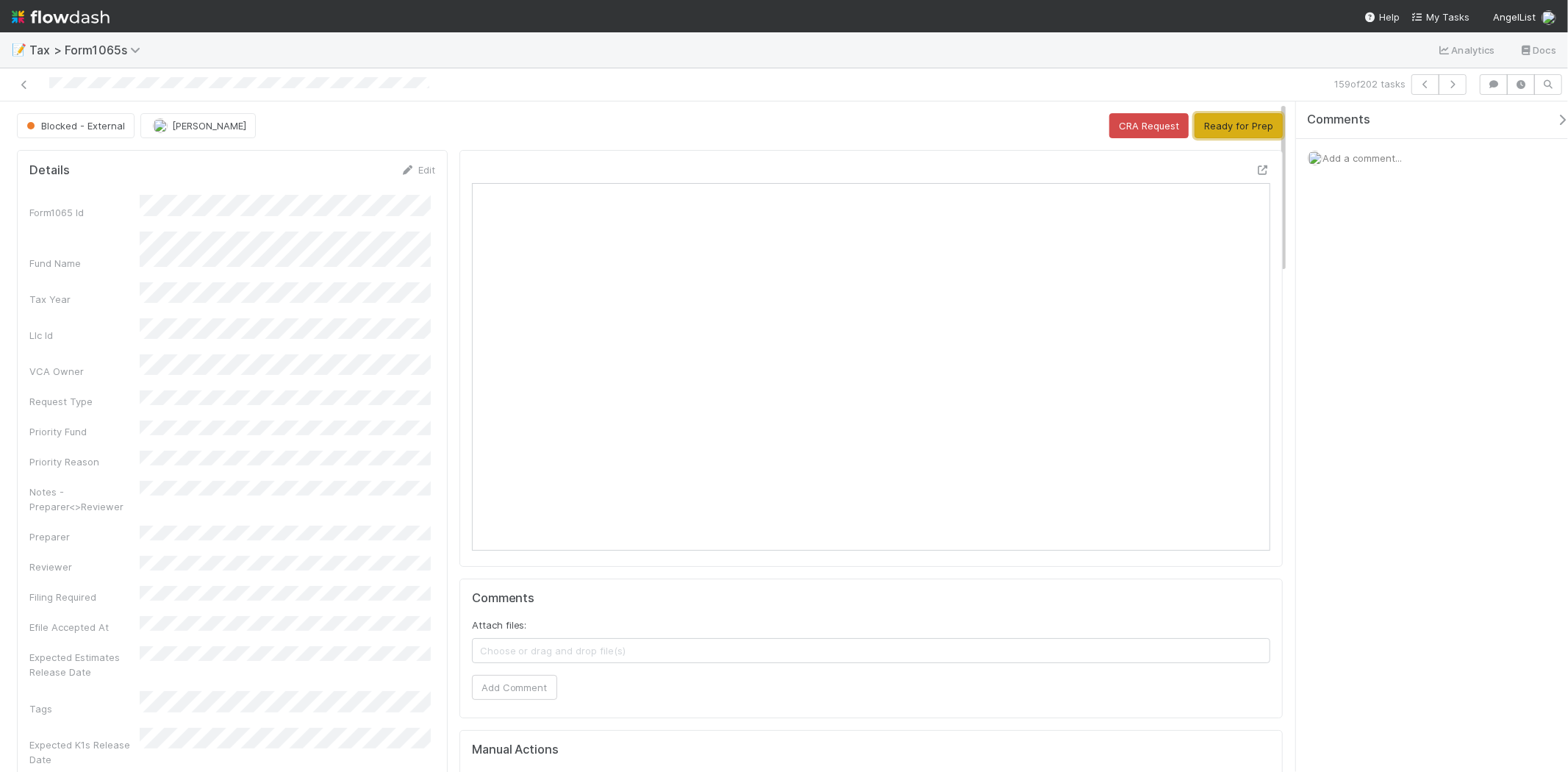
click at [1246, 115] on button "Ready for Prep" at bounding box center [1238, 126] width 88 height 25
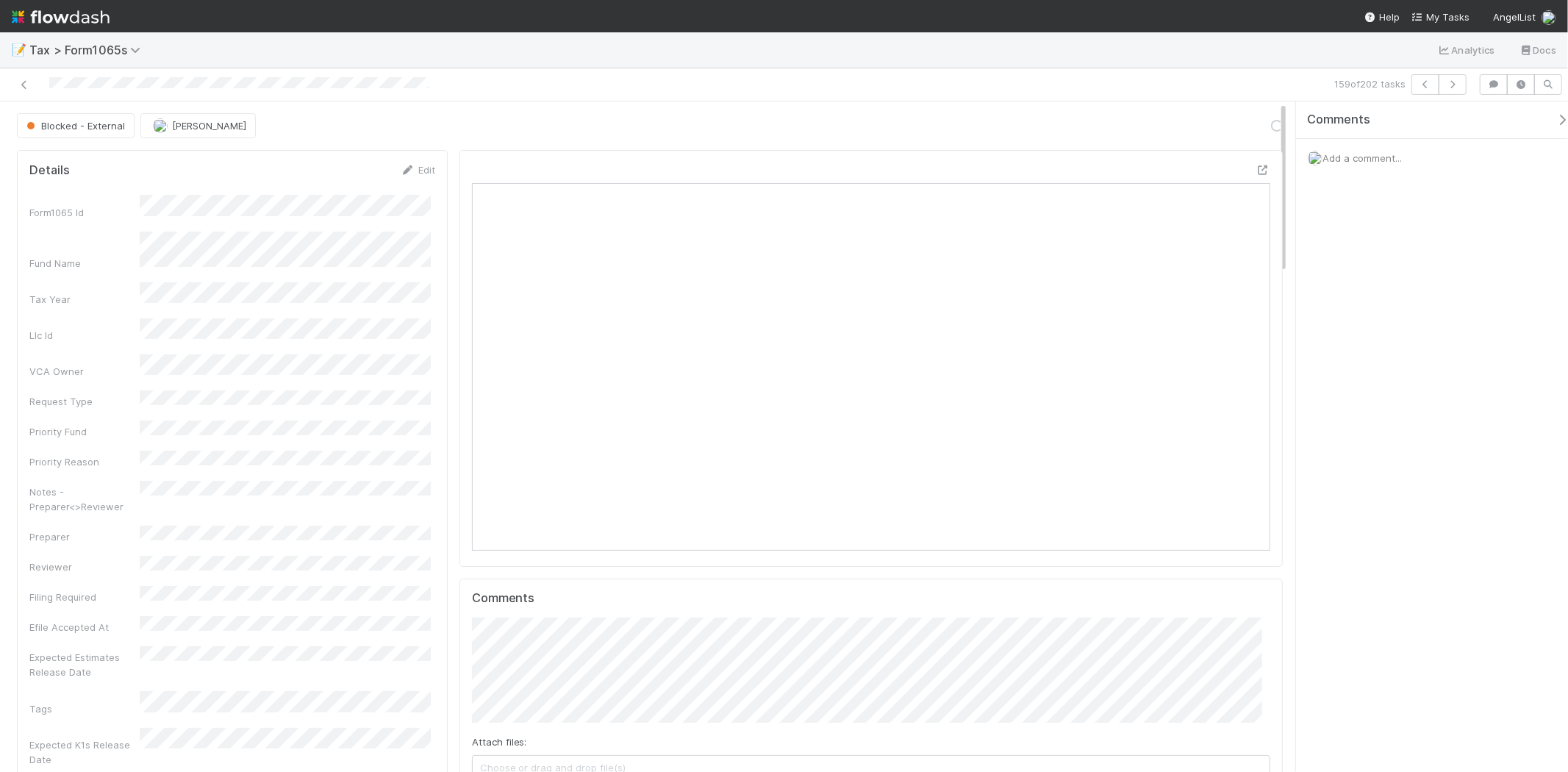
scroll to position [287, 388]
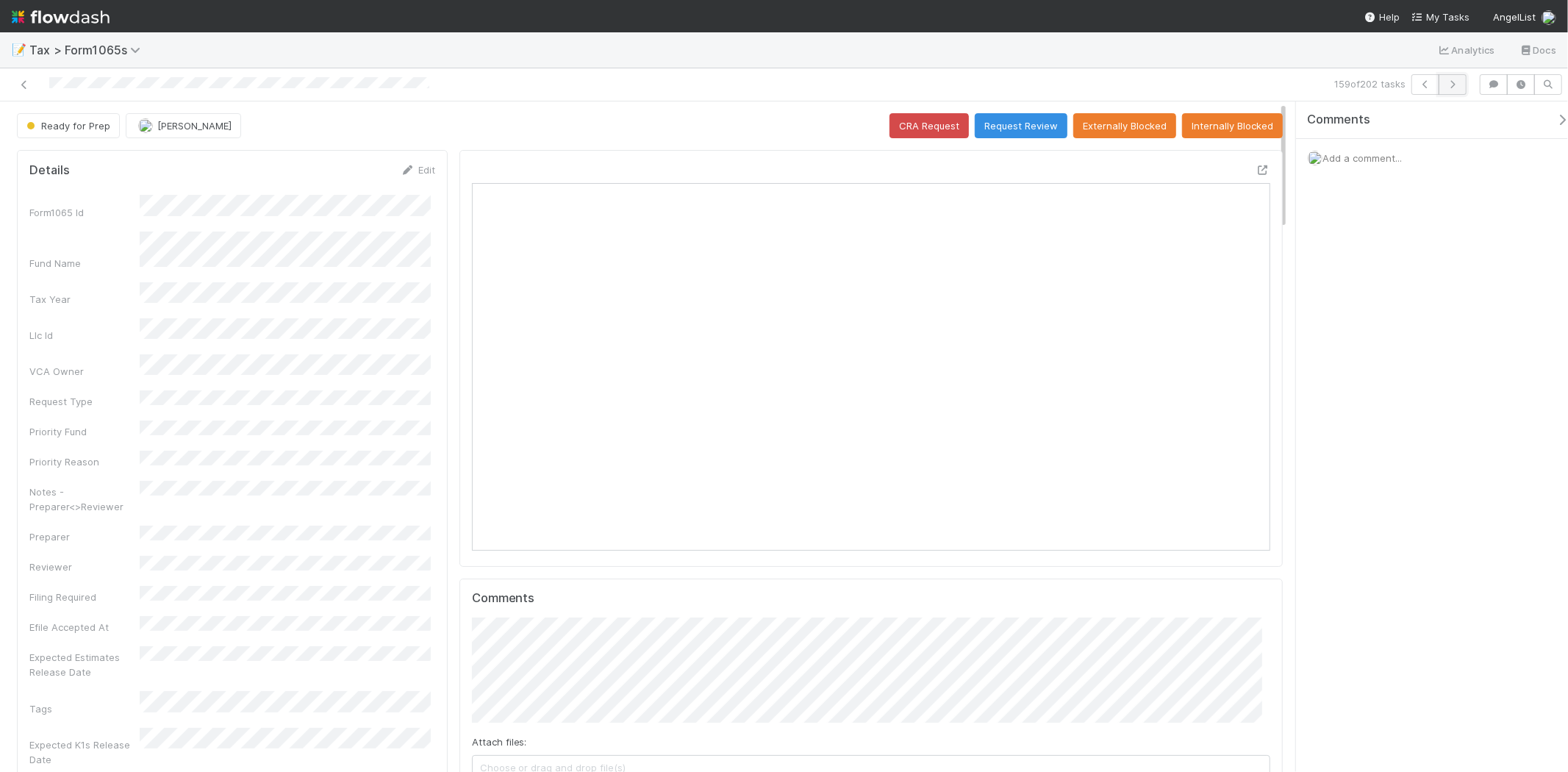
click at [1449, 84] on icon "button" at bounding box center [1453, 84] width 15 height 9
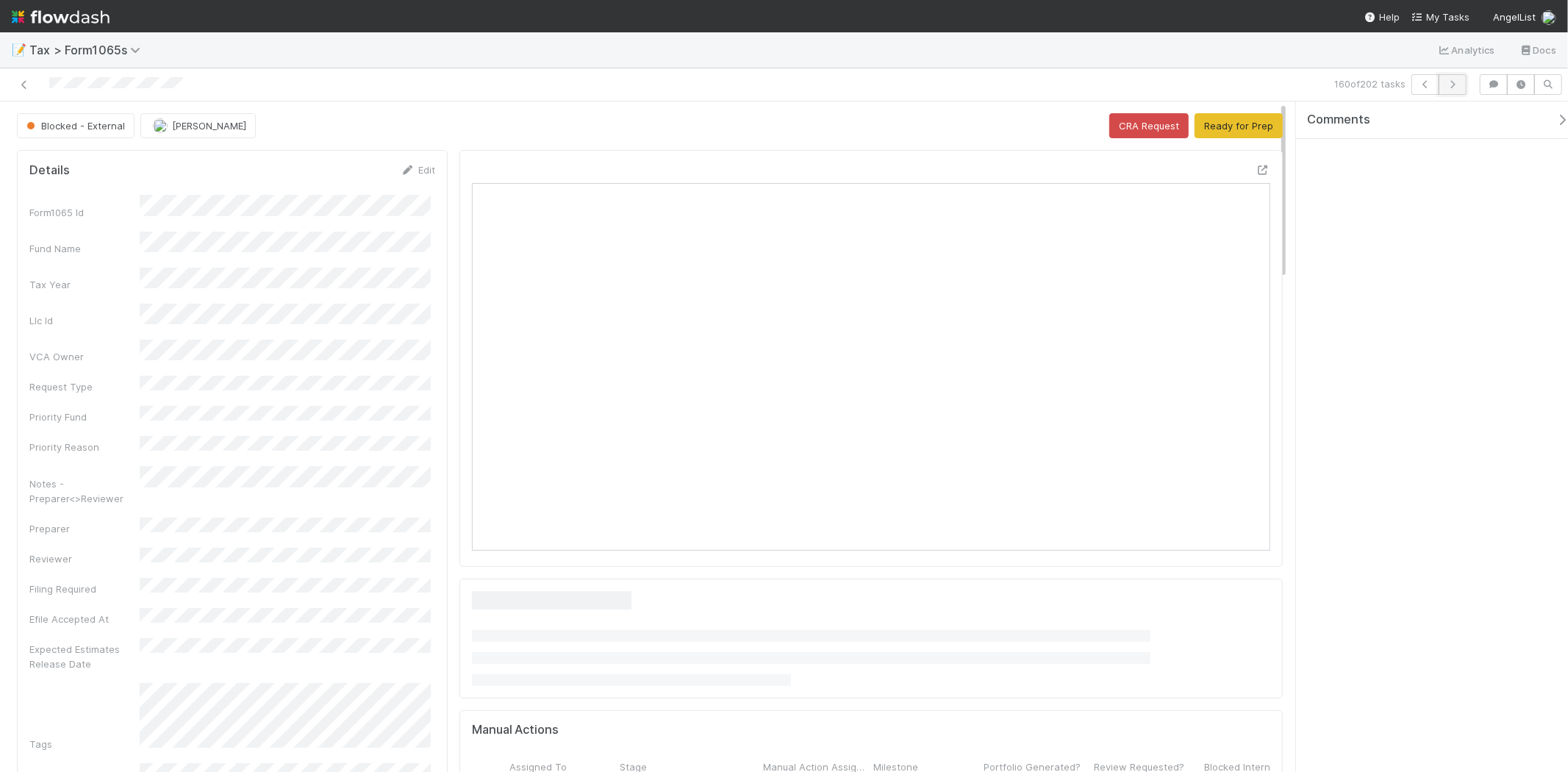
click at [1453, 88] on icon "button" at bounding box center [1453, 84] width 15 height 9
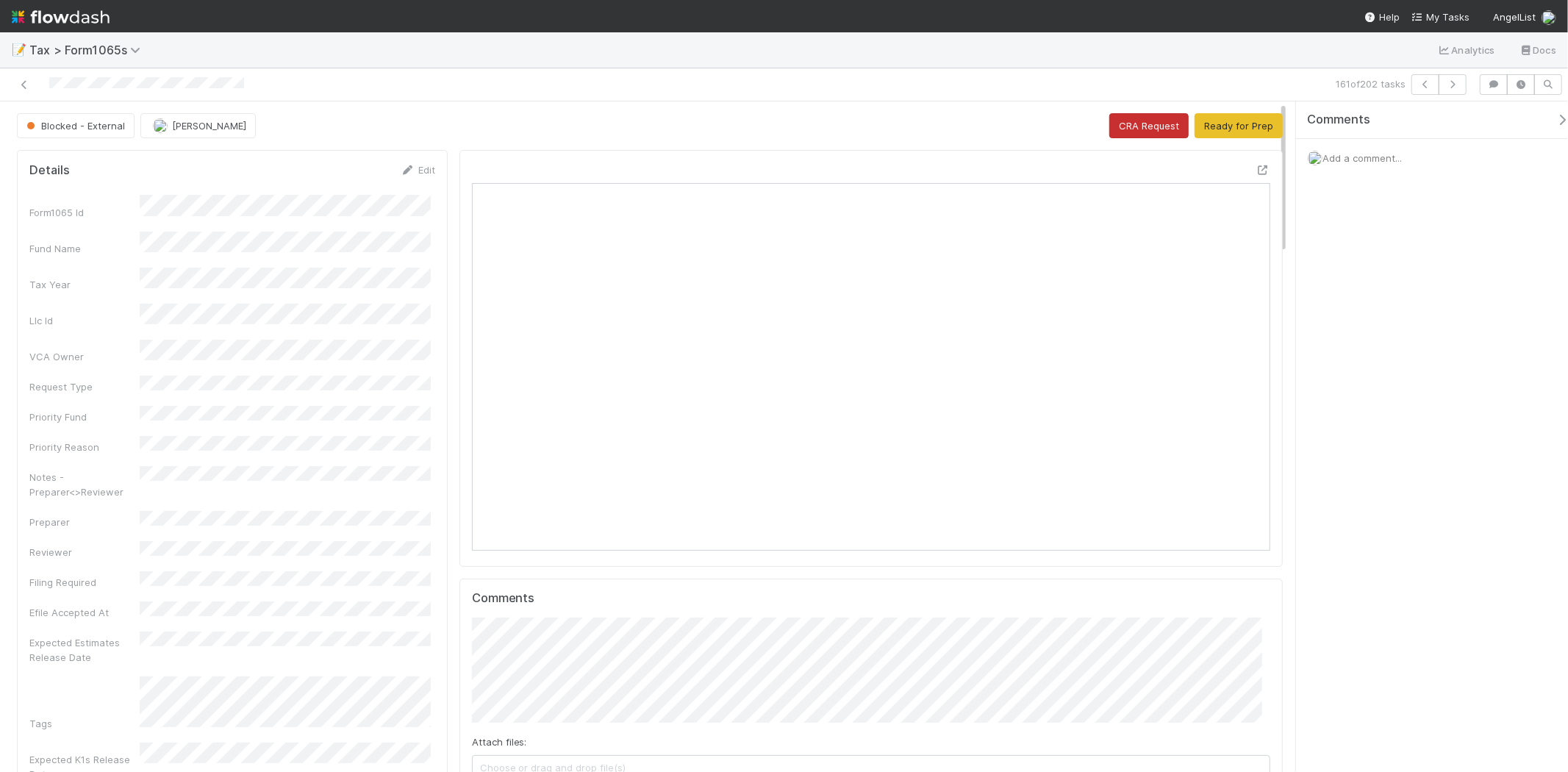
scroll to position [12, 12]
click at [1219, 129] on button "Ready for Prep" at bounding box center [1238, 126] width 88 height 25
click at [1450, 91] on button "button" at bounding box center [1453, 84] width 28 height 20
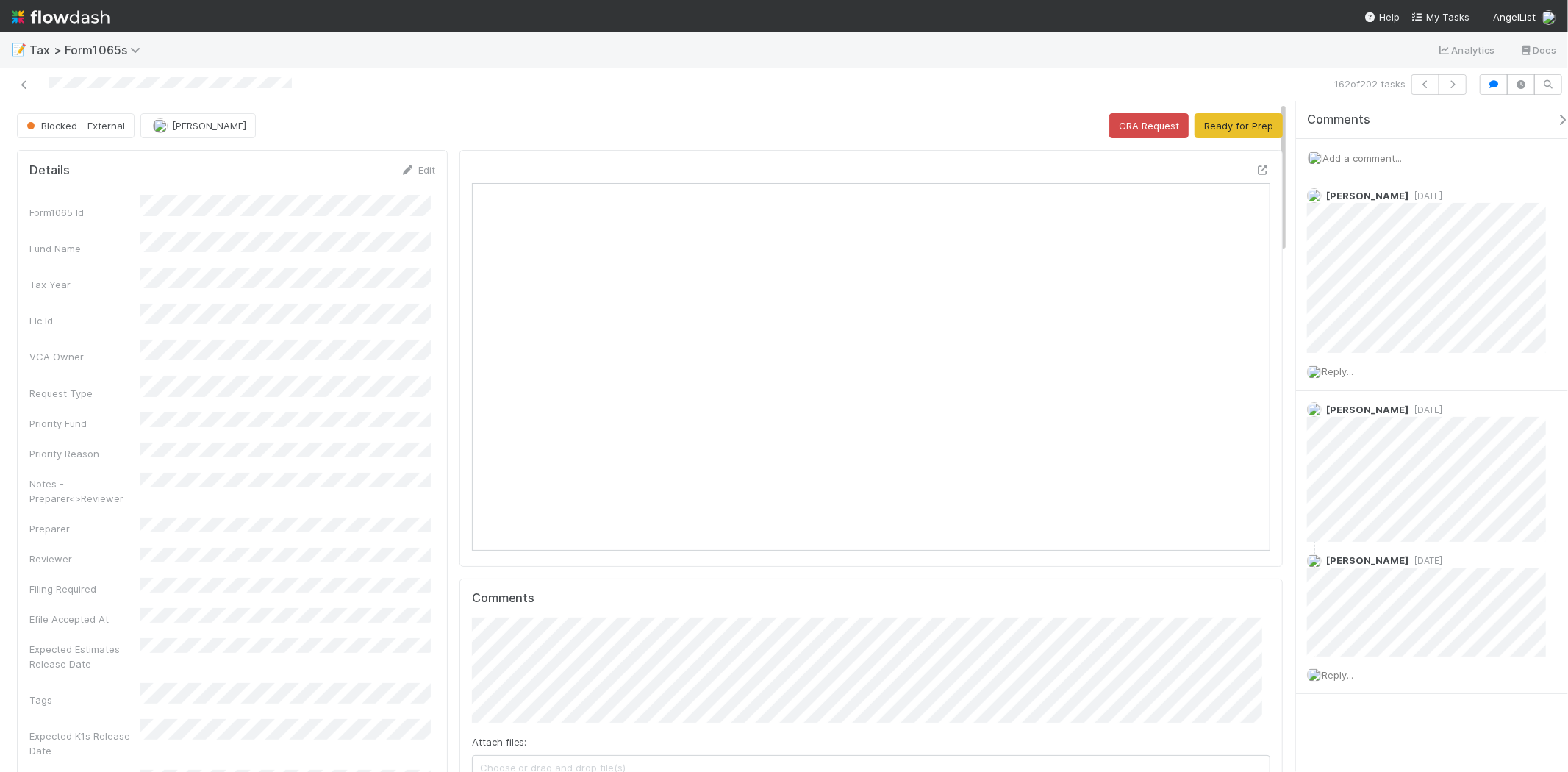
scroll to position [287, 778]
click at [1251, 129] on button "Ready for Prep" at bounding box center [1238, 126] width 88 height 25
click at [1449, 82] on icon "button" at bounding box center [1453, 84] width 15 height 9
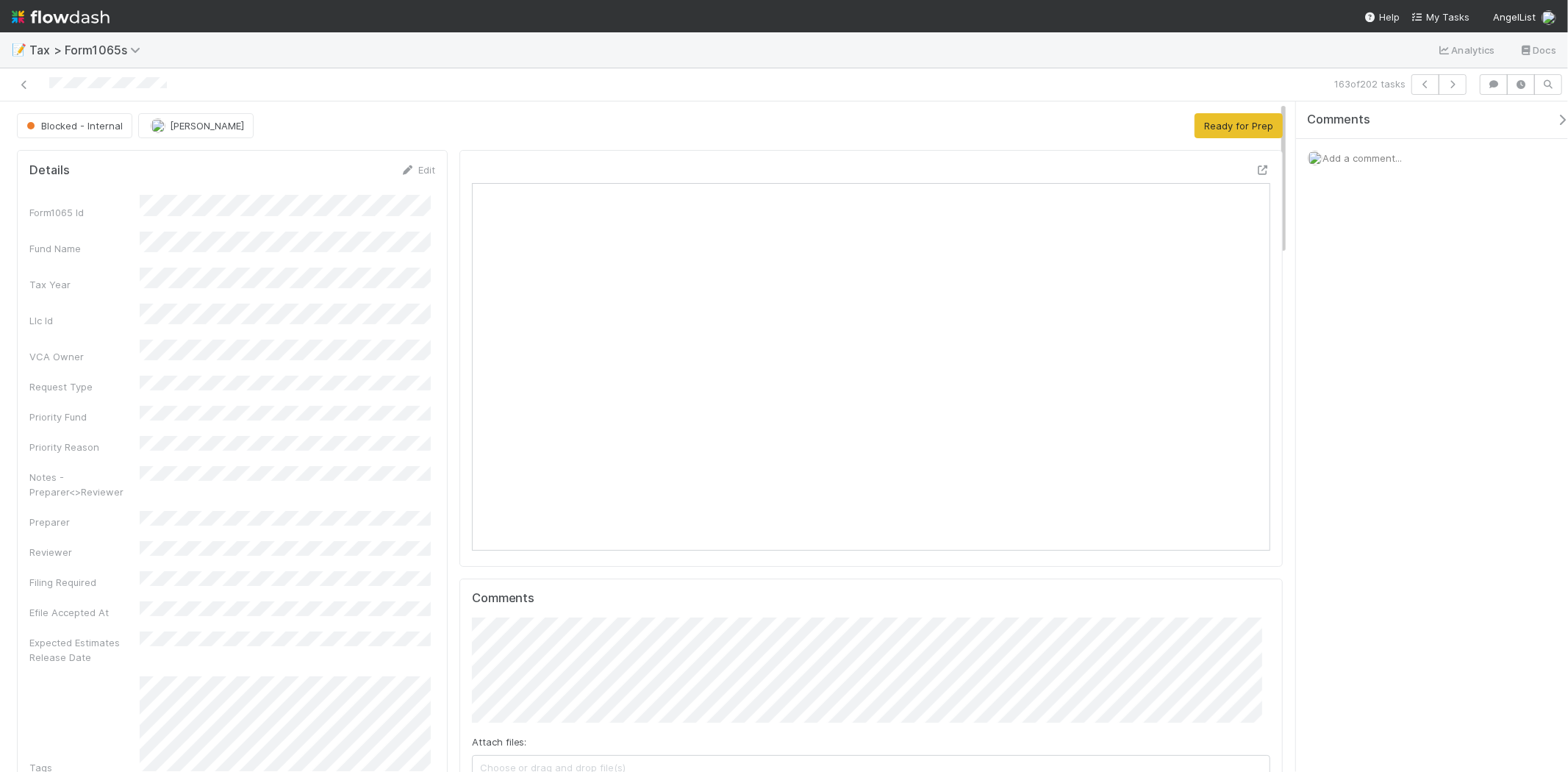
click at [674, 92] on div at bounding box center [374, 84] width 736 height 20
click at [1451, 84] on icon "button" at bounding box center [1453, 84] width 15 height 9
click at [1451, 88] on icon "button" at bounding box center [1453, 84] width 15 height 9
click at [836, 165] on div at bounding box center [871, 172] width 798 height 20
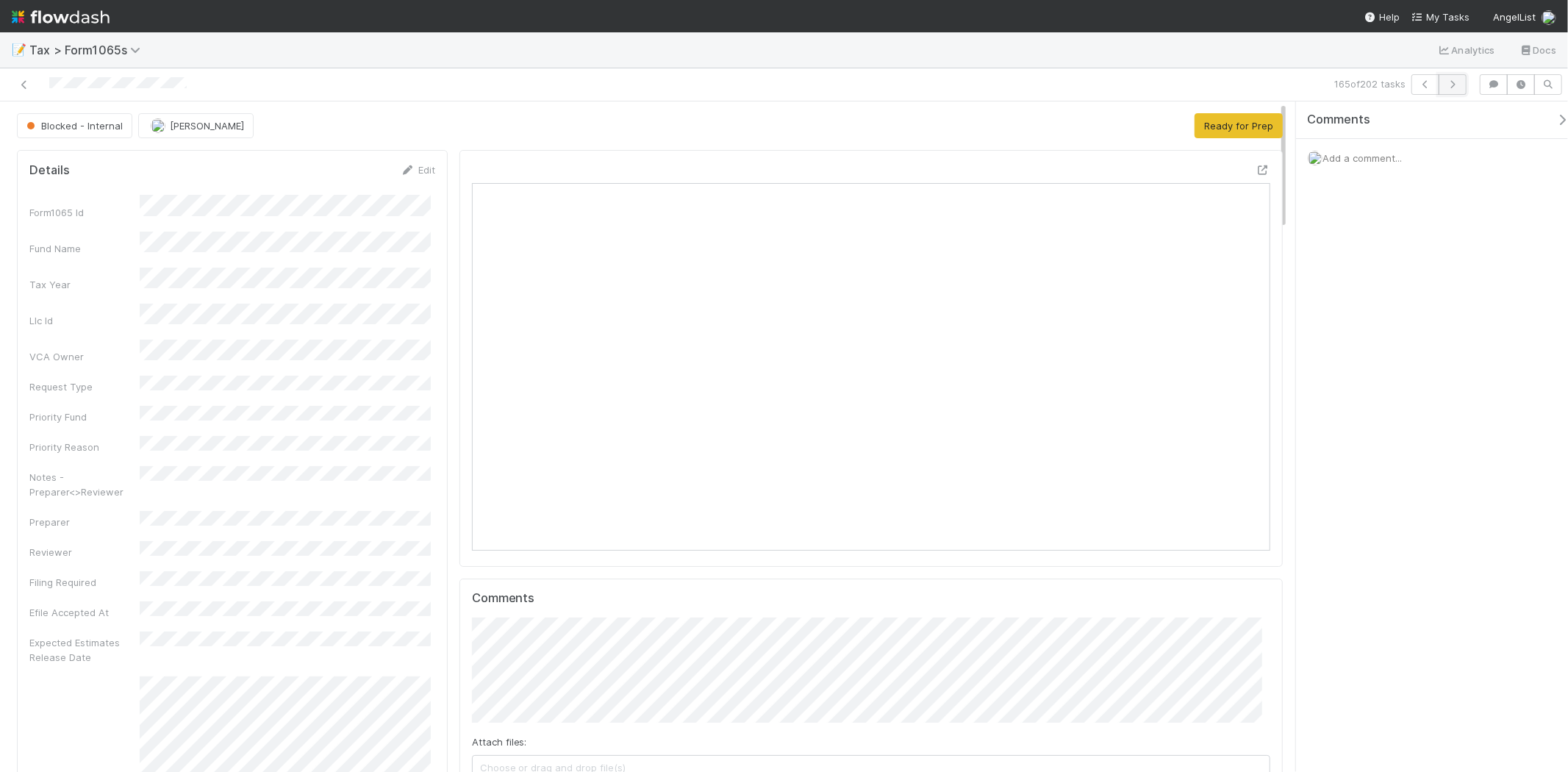
click at [1445, 86] on button "button" at bounding box center [1453, 84] width 28 height 20
click at [1453, 89] on button "button" at bounding box center [1453, 84] width 28 height 20
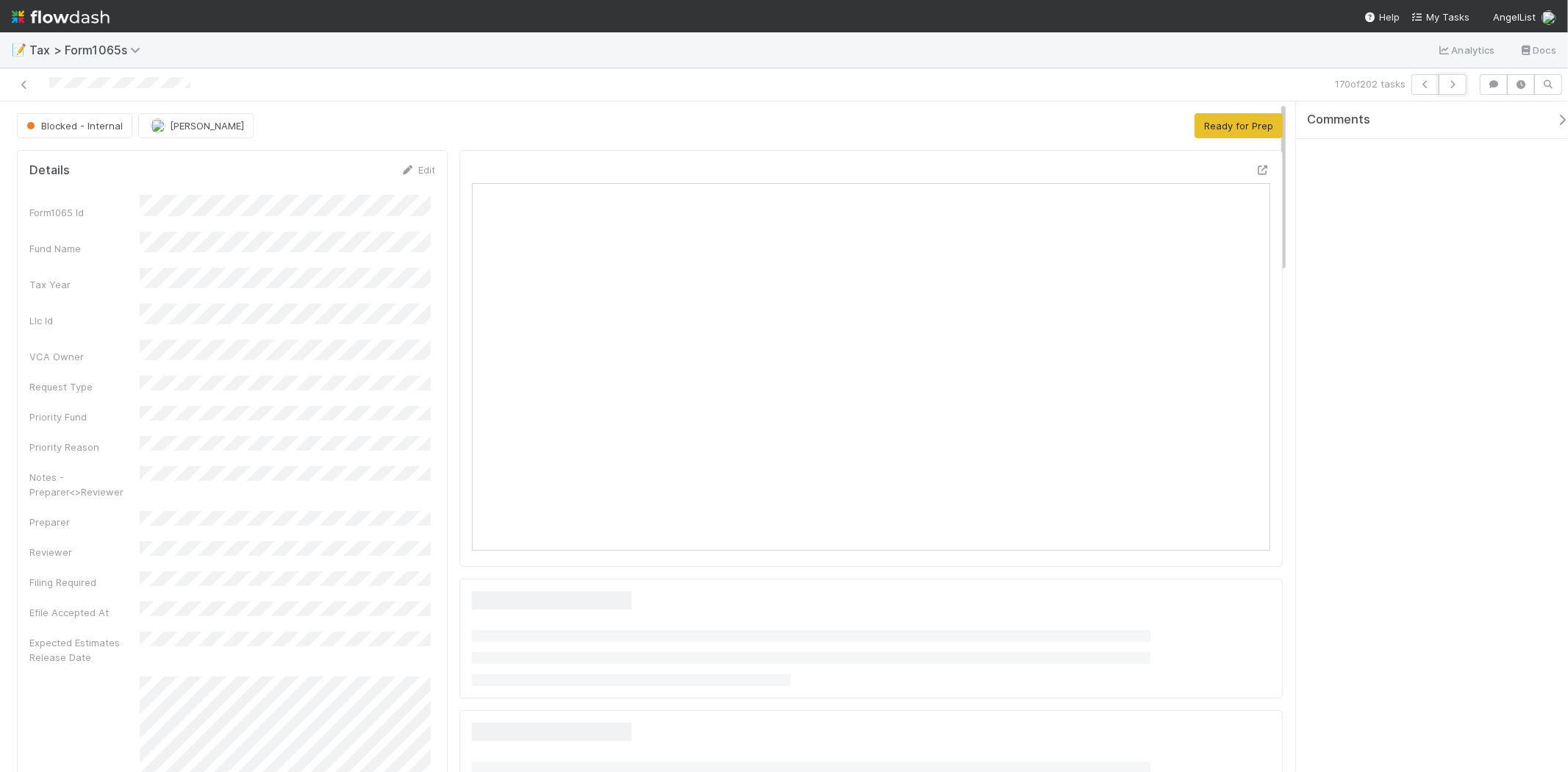
click at [1453, 89] on button "button" at bounding box center [1453, 84] width 28 height 20
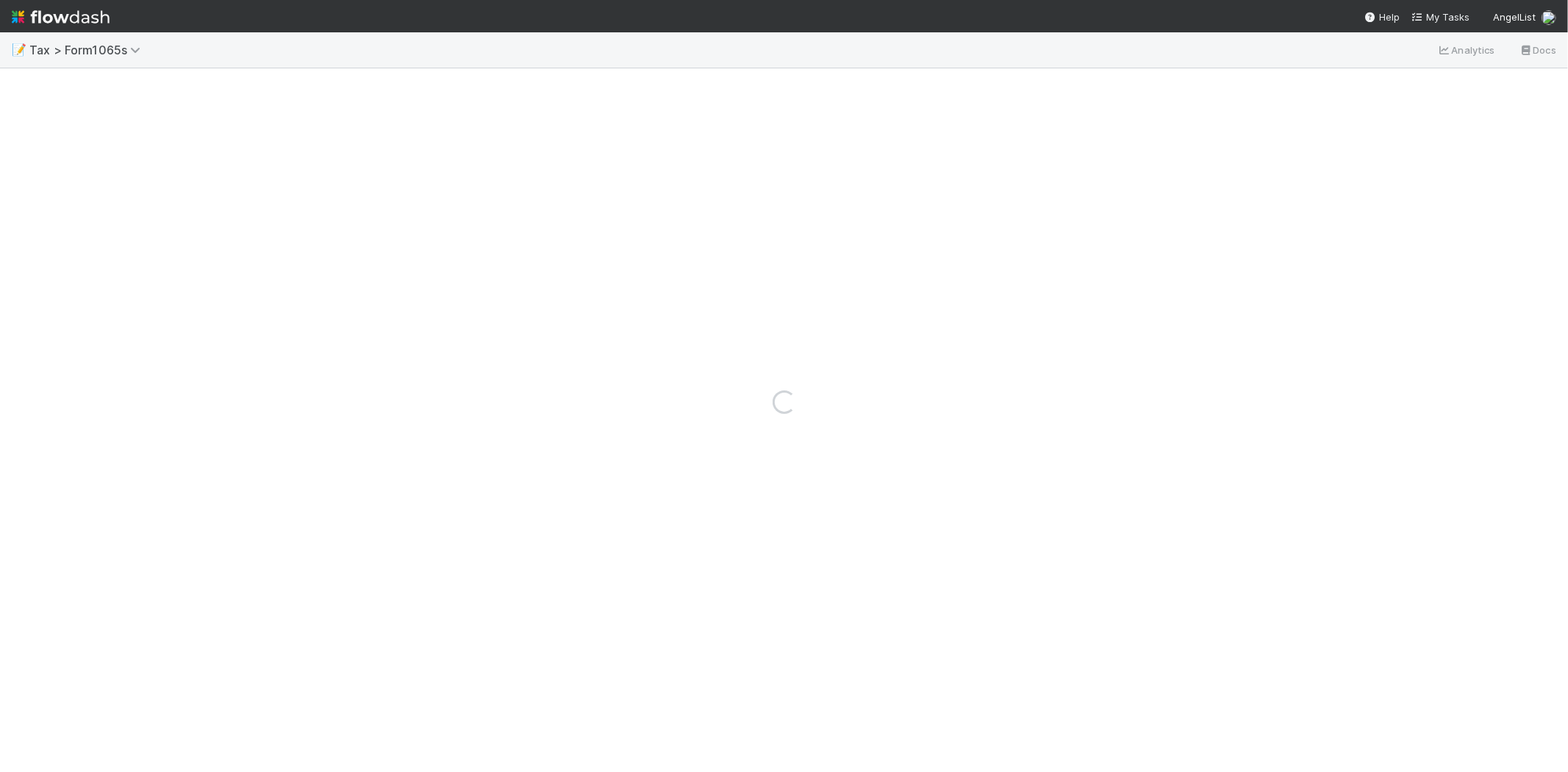
click at [83, 5] on img at bounding box center [60, 17] width 97 height 25
click at [77, 9] on img at bounding box center [60, 17] width 97 height 25
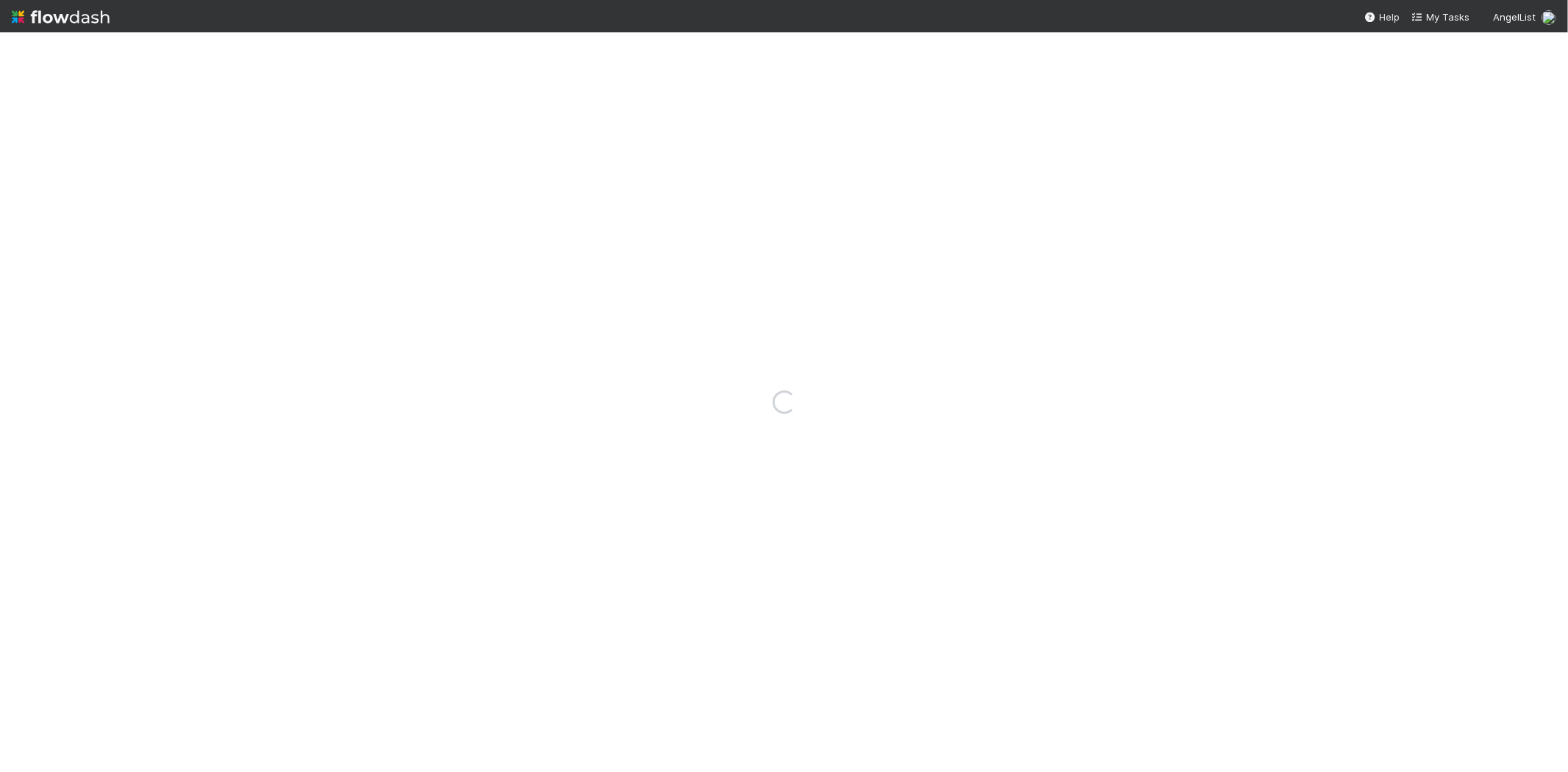
click at [81, 19] on img at bounding box center [60, 17] width 97 height 25
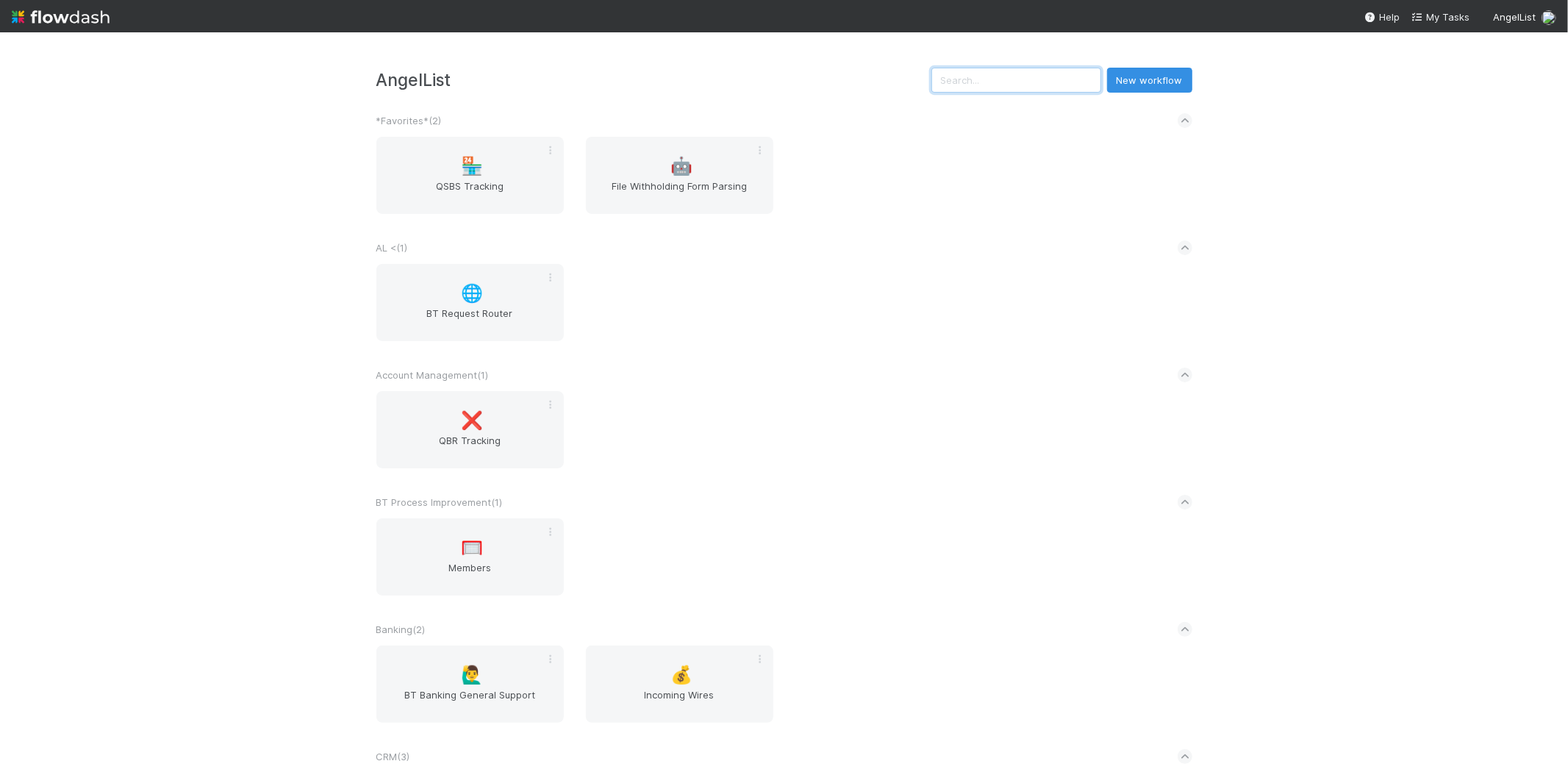
click at [966, 80] on input "text" at bounding box center [1017, 80] width 170 height 25
click at [980, 80] on input "text" at bounding box center [1017, 80] width 170 height 25
click at [1000, 80] on input "text" at bounding box center [1017, 80] width 170 height 25
click at [1006, 84] on input "text" at bounding box center [1017, 80] width 170 height 25
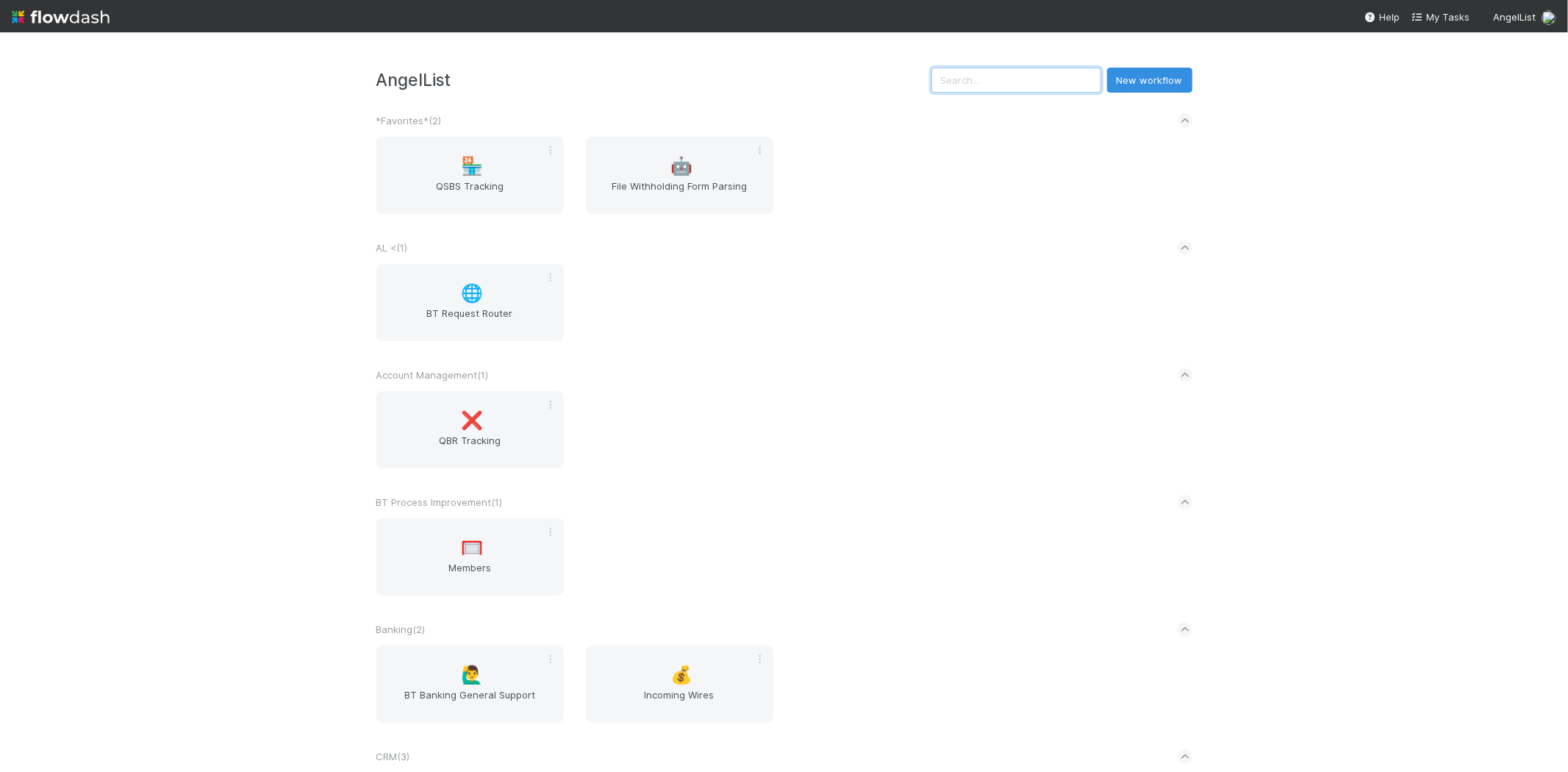
click at [1008, 84] on input "text" at bounding box center [1017, 80] width 170 height 25
click at [1074, 79] on input "text" at bounding box center [1017, 80] width 170 height 25
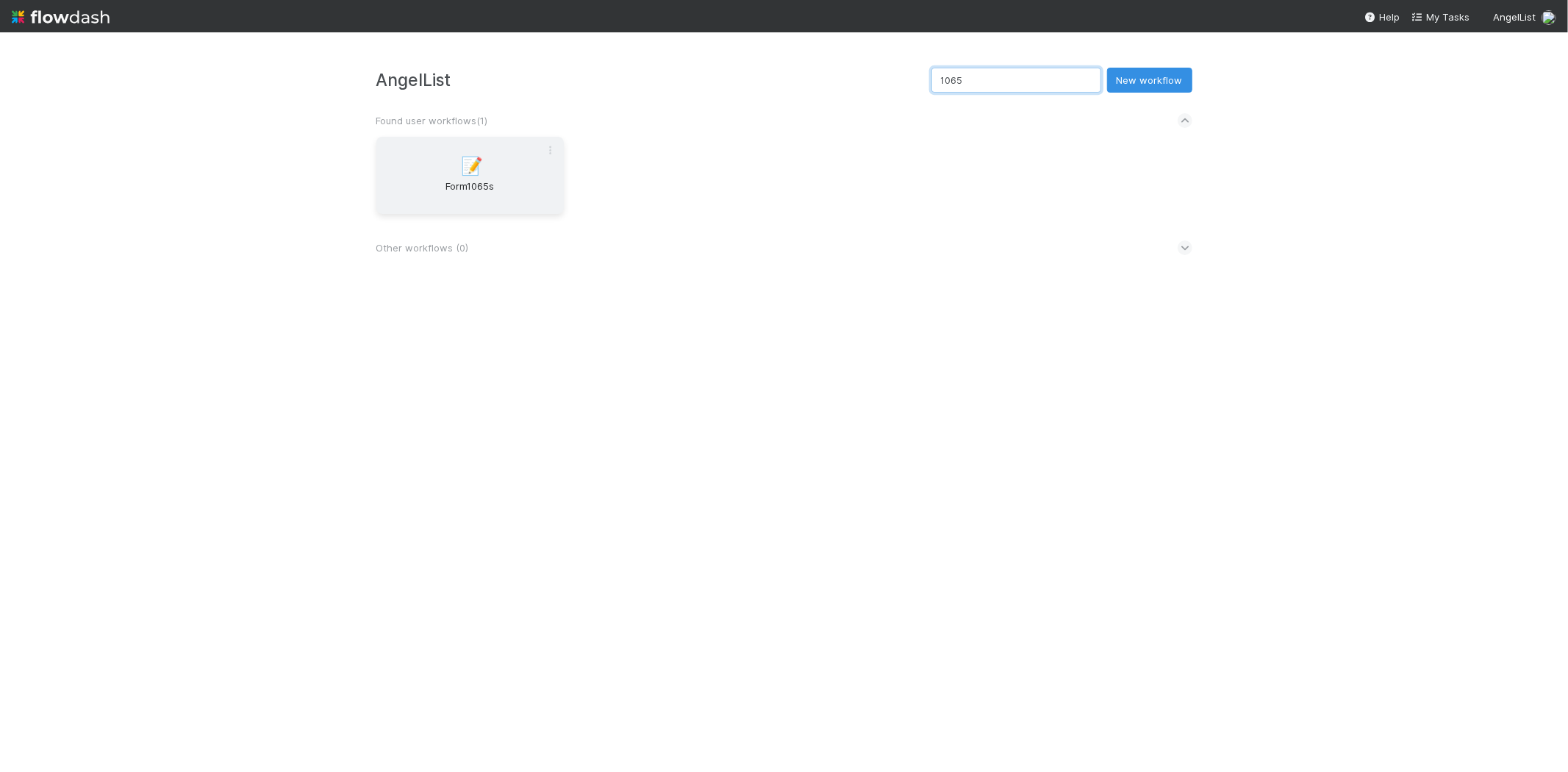
type input "1065"
click at [441, 156] on div "📝 Form1065s" at bounding box center [470, 175] width 187 height 77
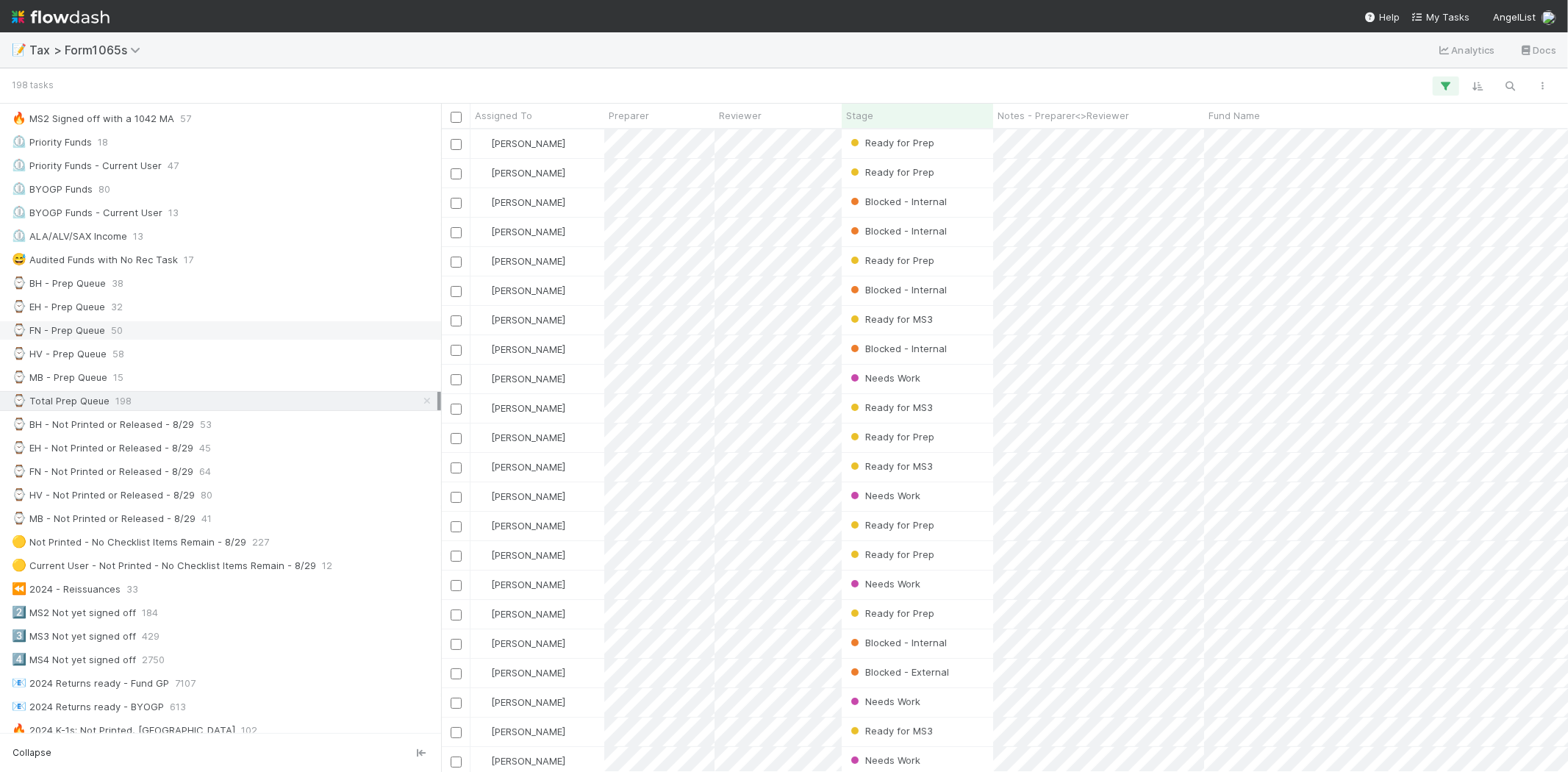
scroll to position [245, 0]
click at [122, 355] on div "⌚ HV - Prep Queue 58" at bounding box center [225, 352] width 426 height 19
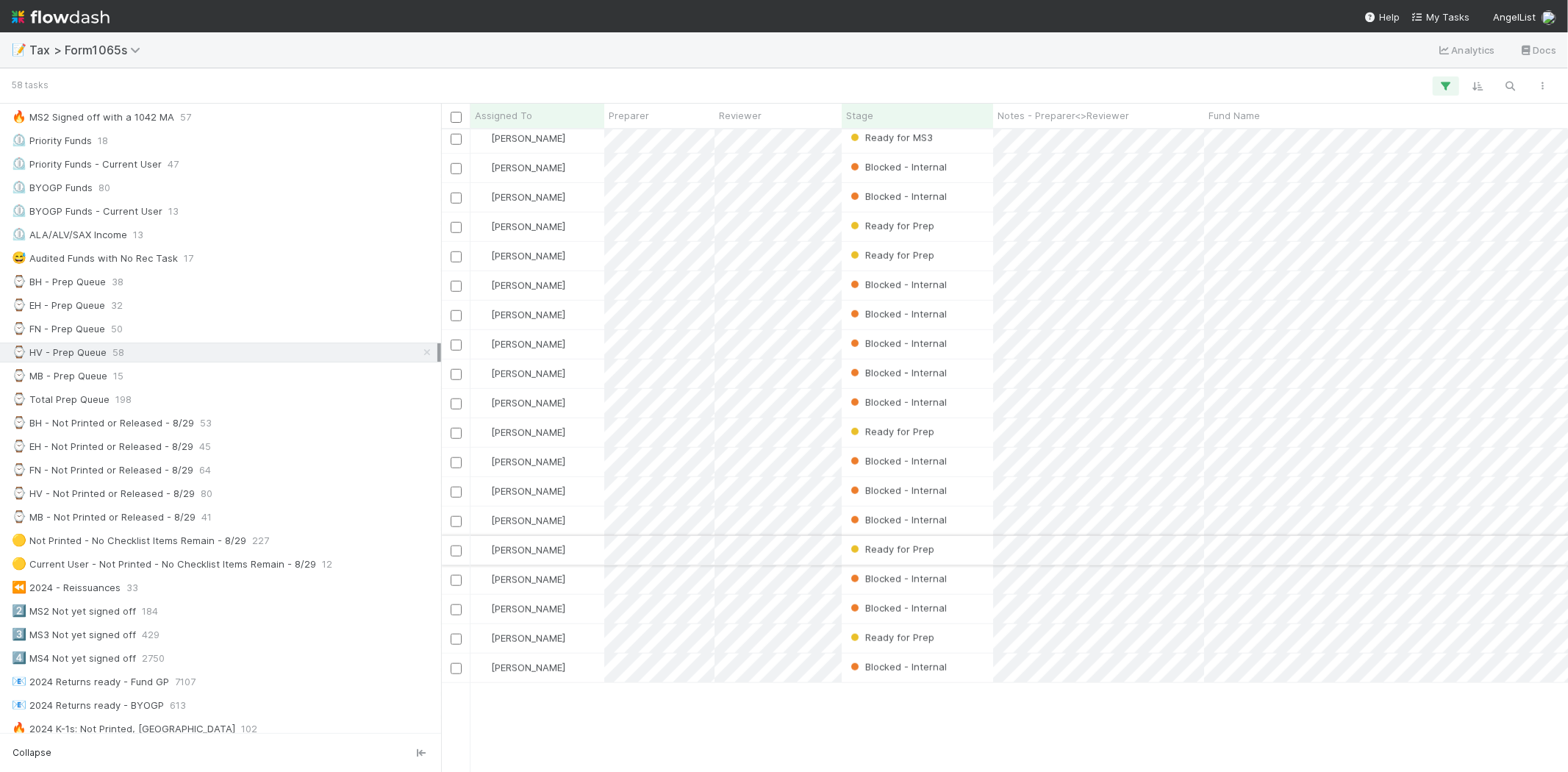
scroll to position [667, 0]
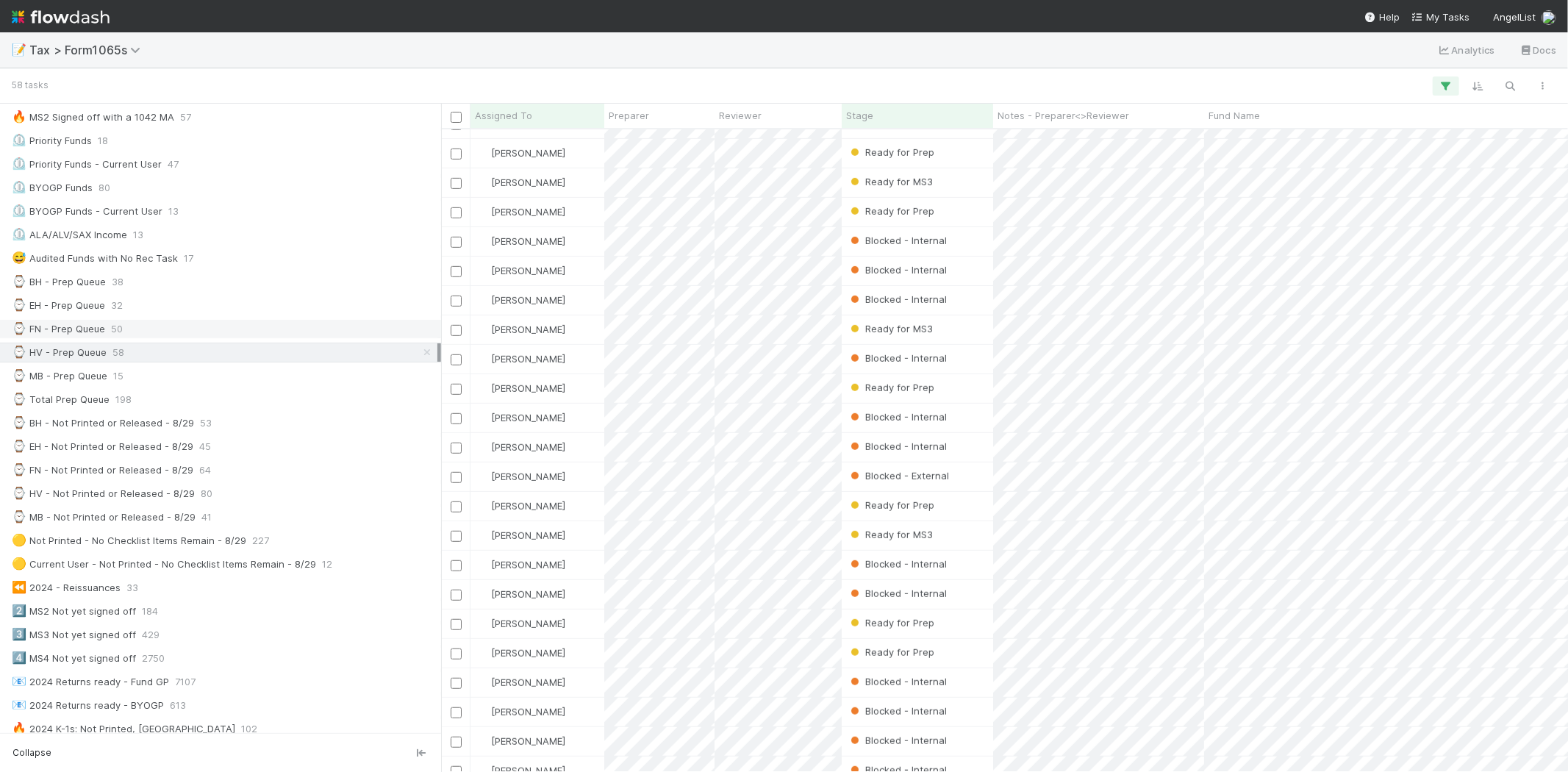
click at [193, 333] on div "⌚ FN - Prep Queue 50" at bounding box center [225, 329] width 426 height 19
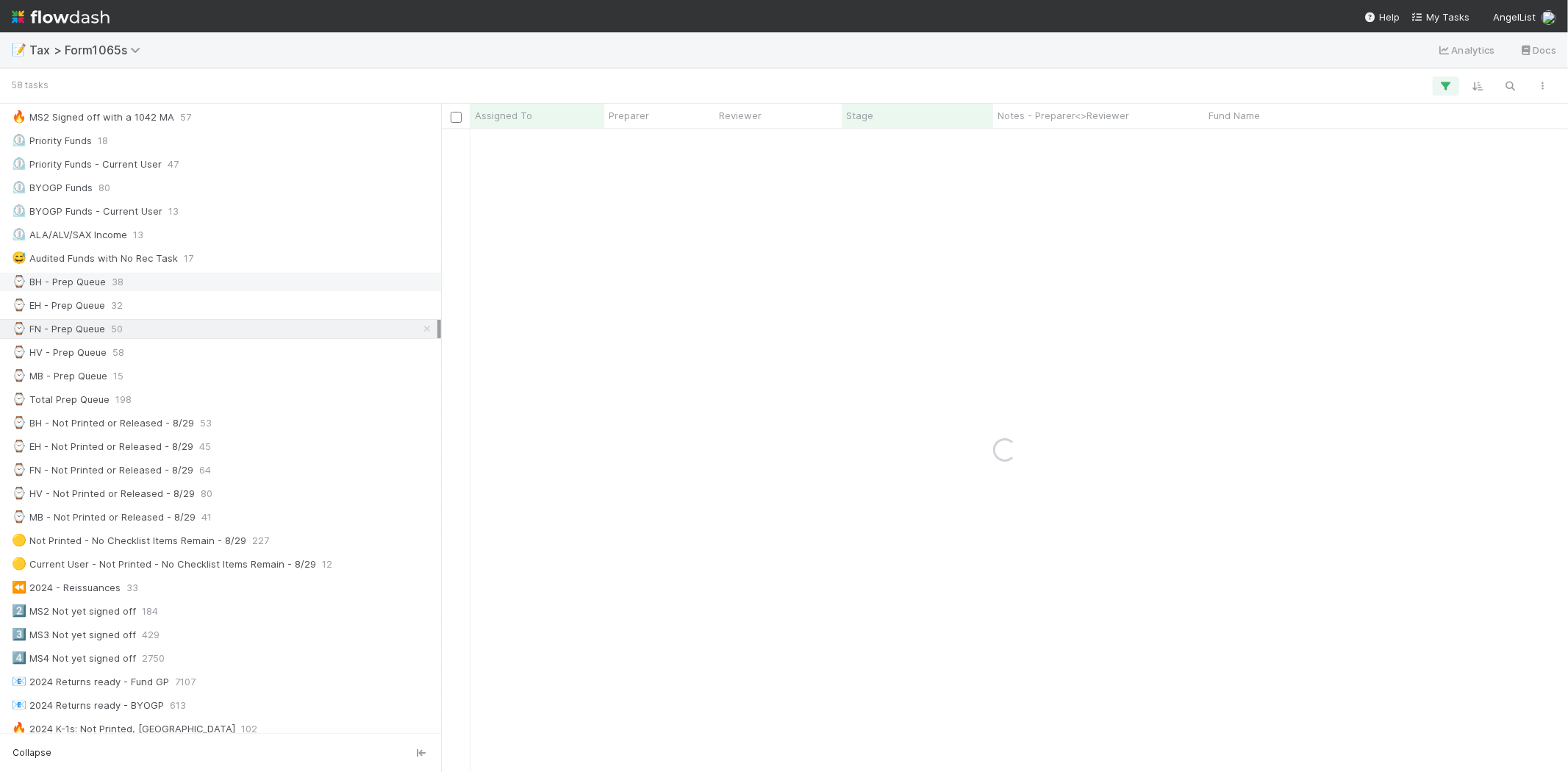
click at [161, 290] on div "⌚ BH - Prep Queue 38" at bounding box center [225, 282] width 426 height 19
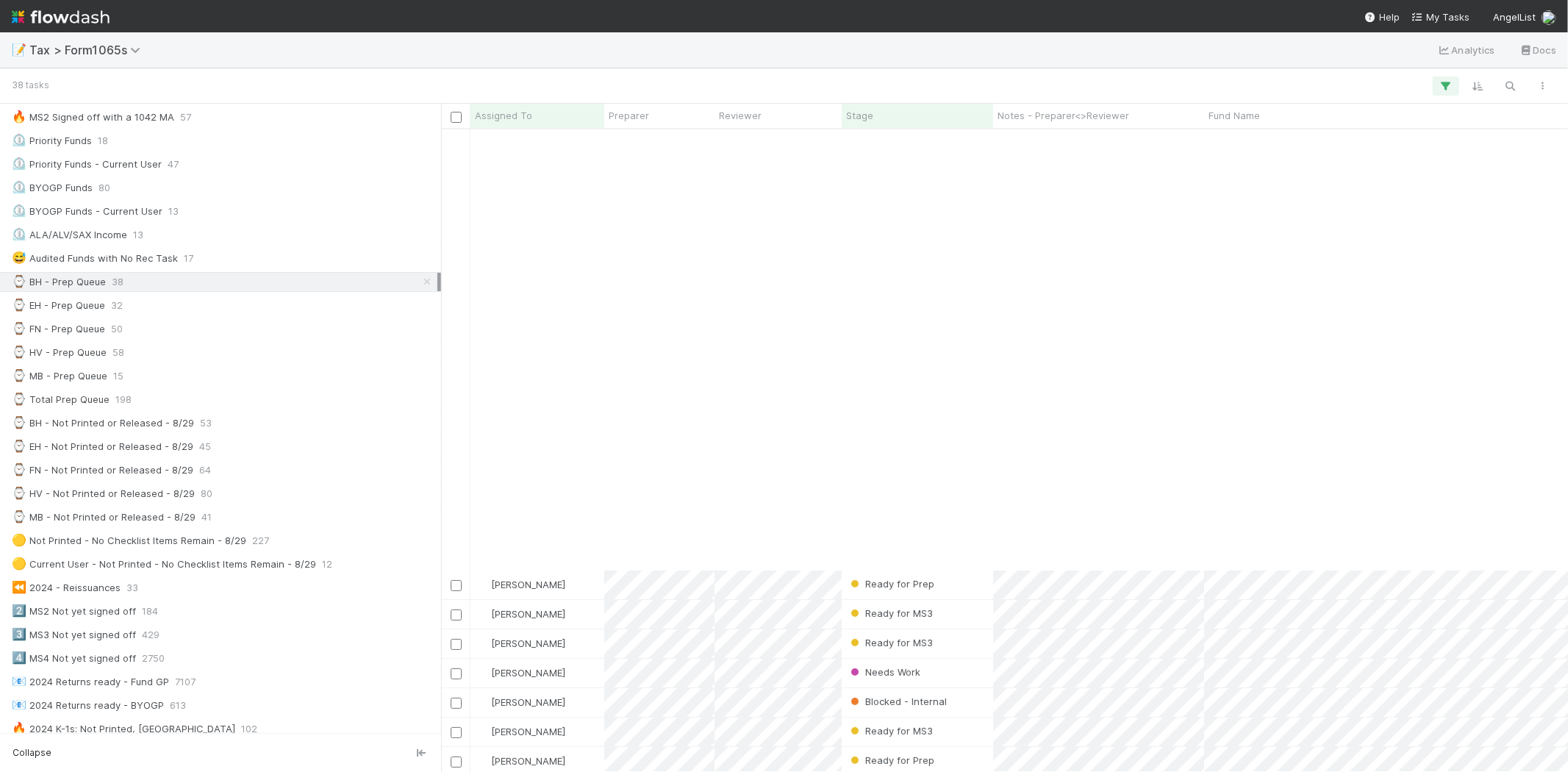
scroll to position [487, 0]
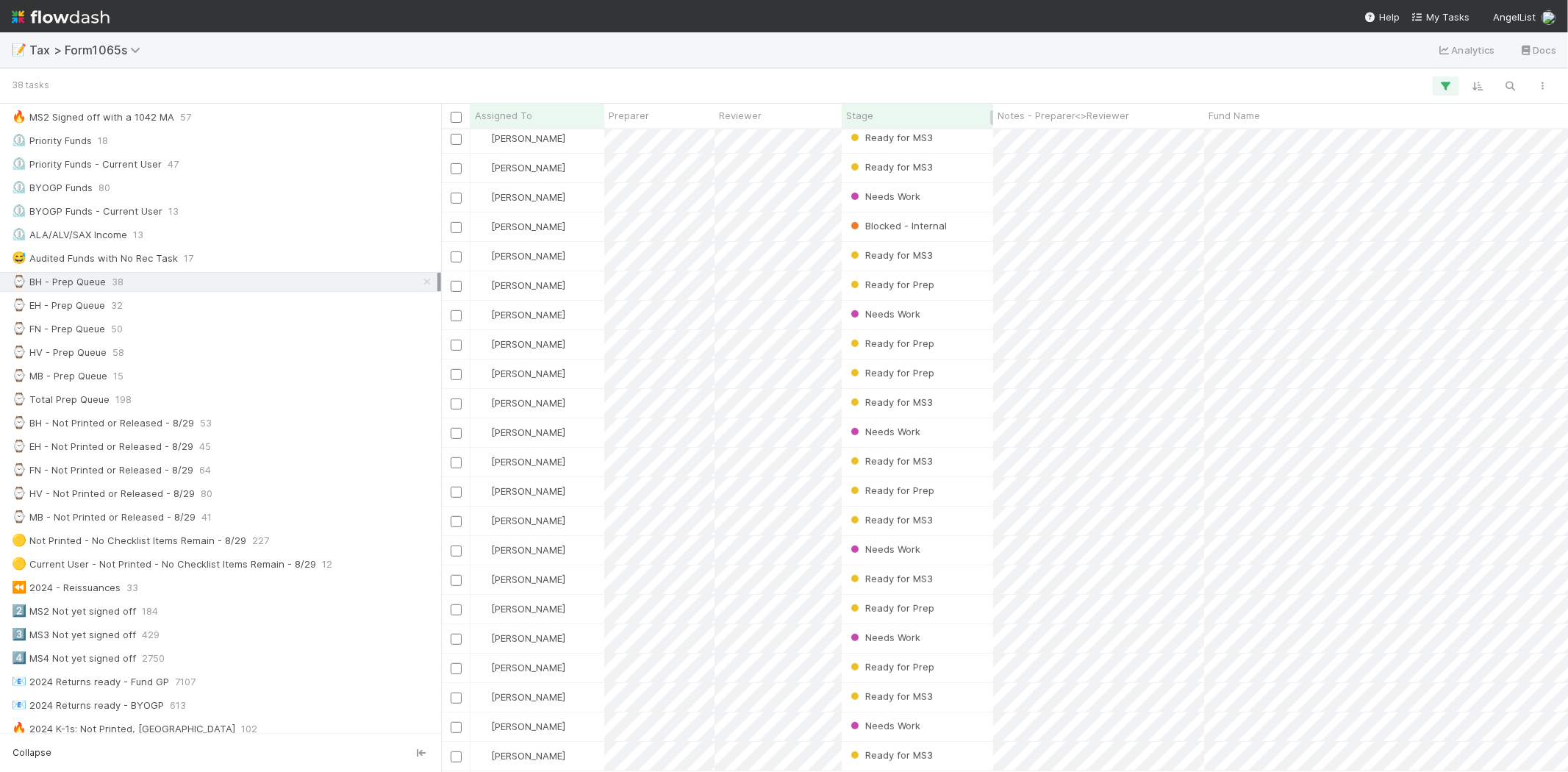
click at [890, 107] on div "Stage" at bounding box center [918, 115] width 151 height 24
click at [887, 112] on div "Stage" at bounding box center [918, 115] width 143 height 15
click at [887, 136] on div "Sort First → Last" at bounding box center [930, 143] width 168 height 22
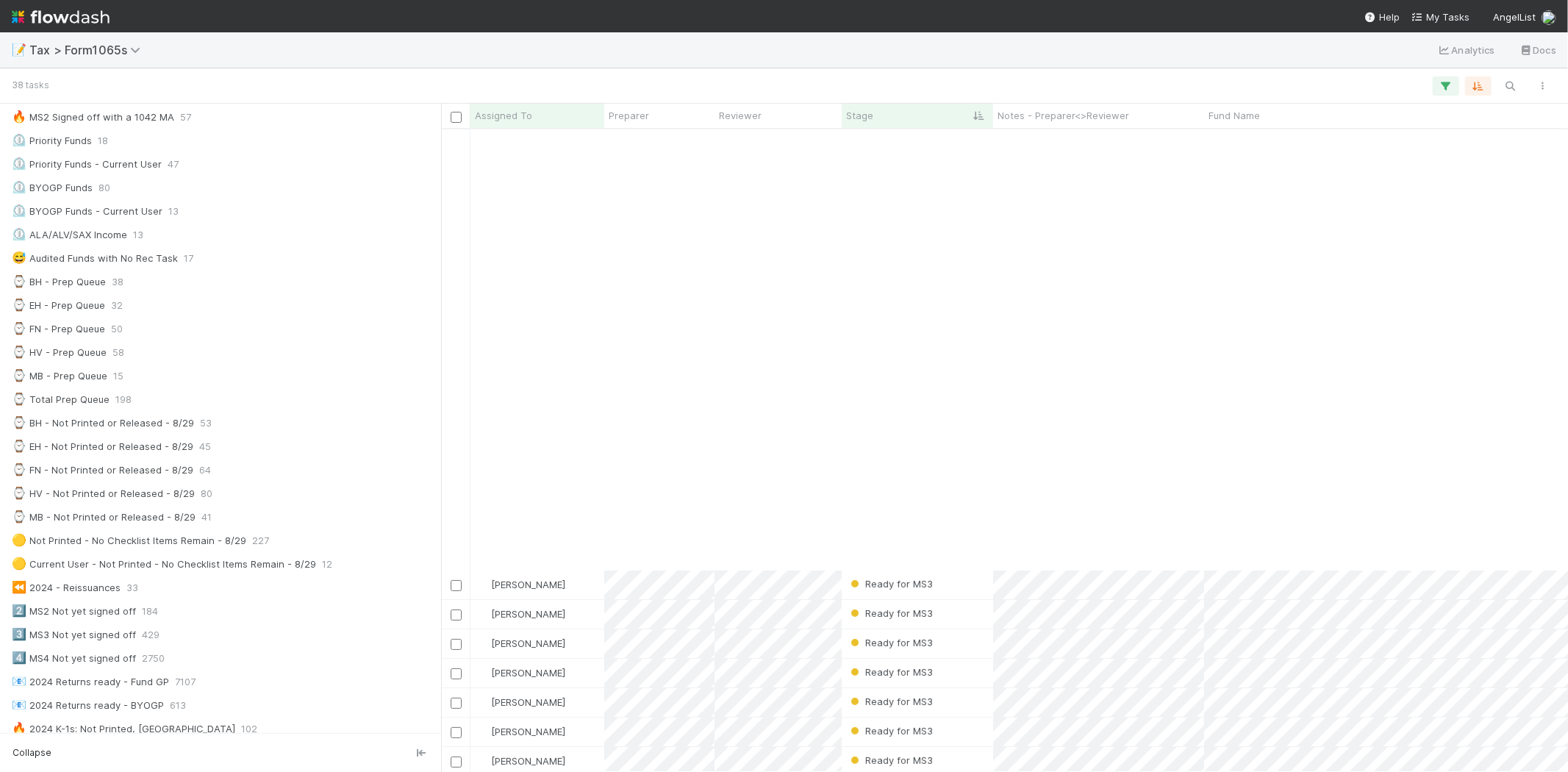
scroll to position [487, 0]
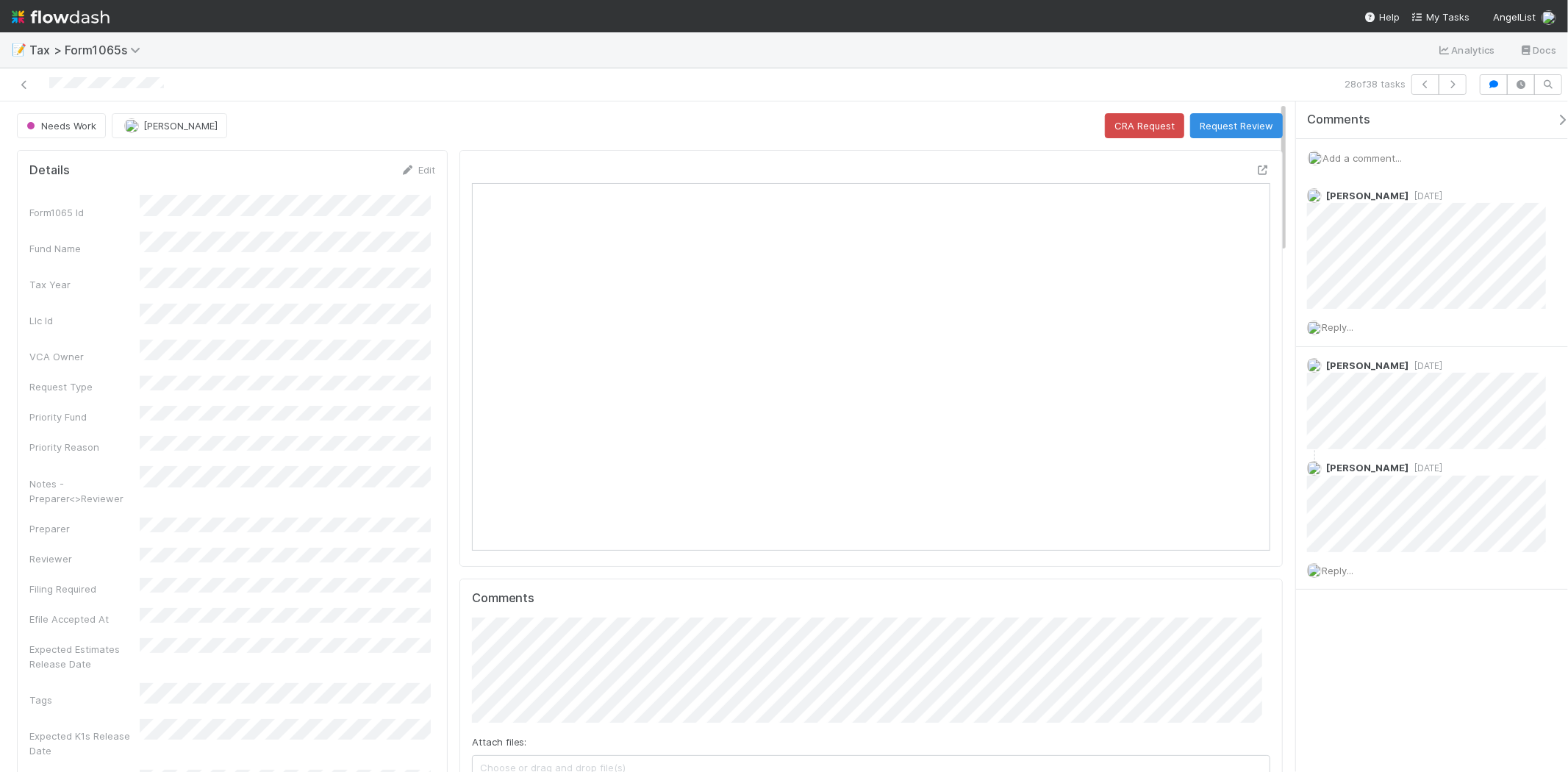
click at [1375, 152] on span "Add a comment..." at bounding box center [1362, 158] width 80 height 12
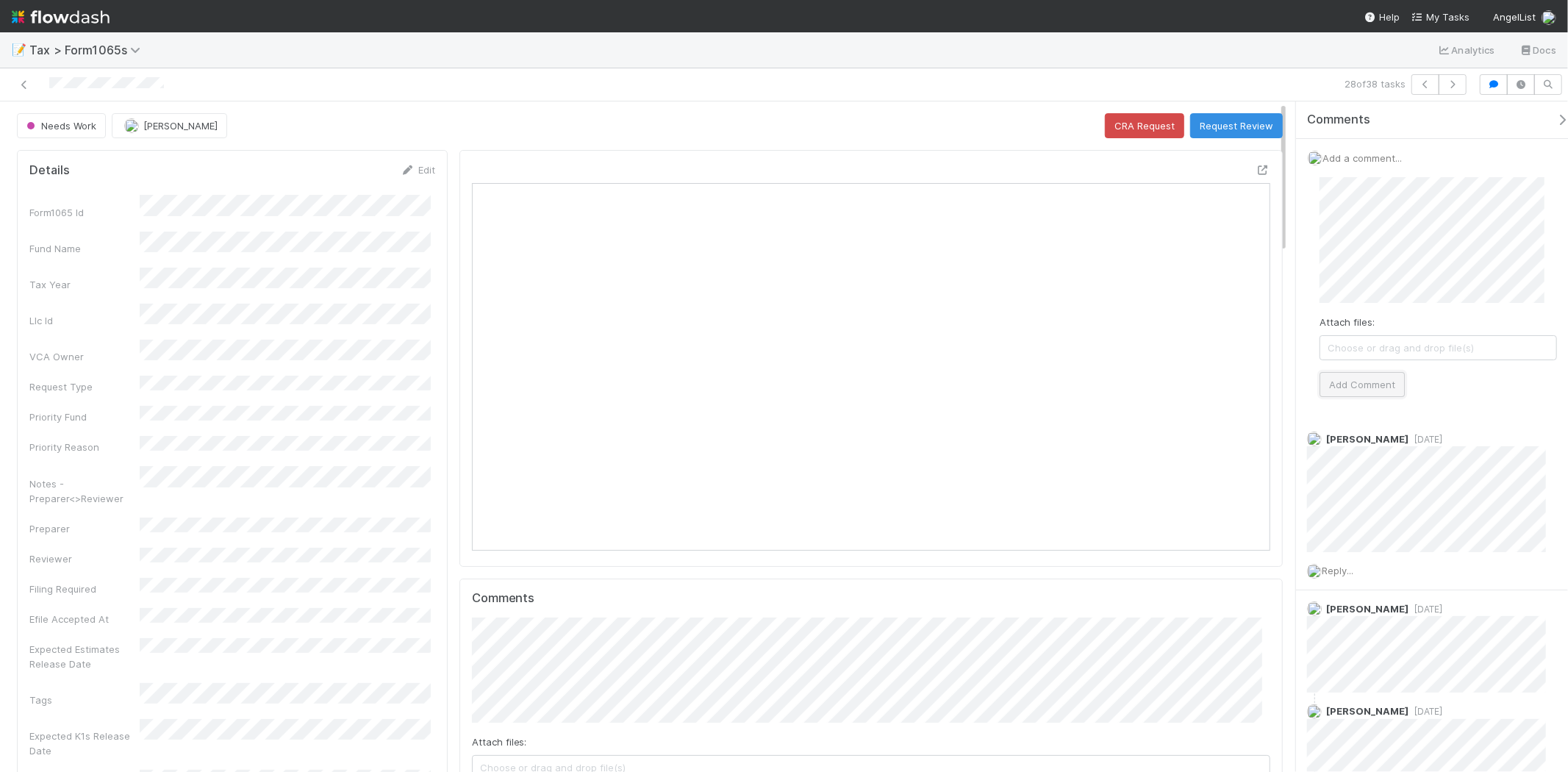
click at [1391, 388] on button "Add Comment" at bounding box center [1362, 384] width 85 height 25
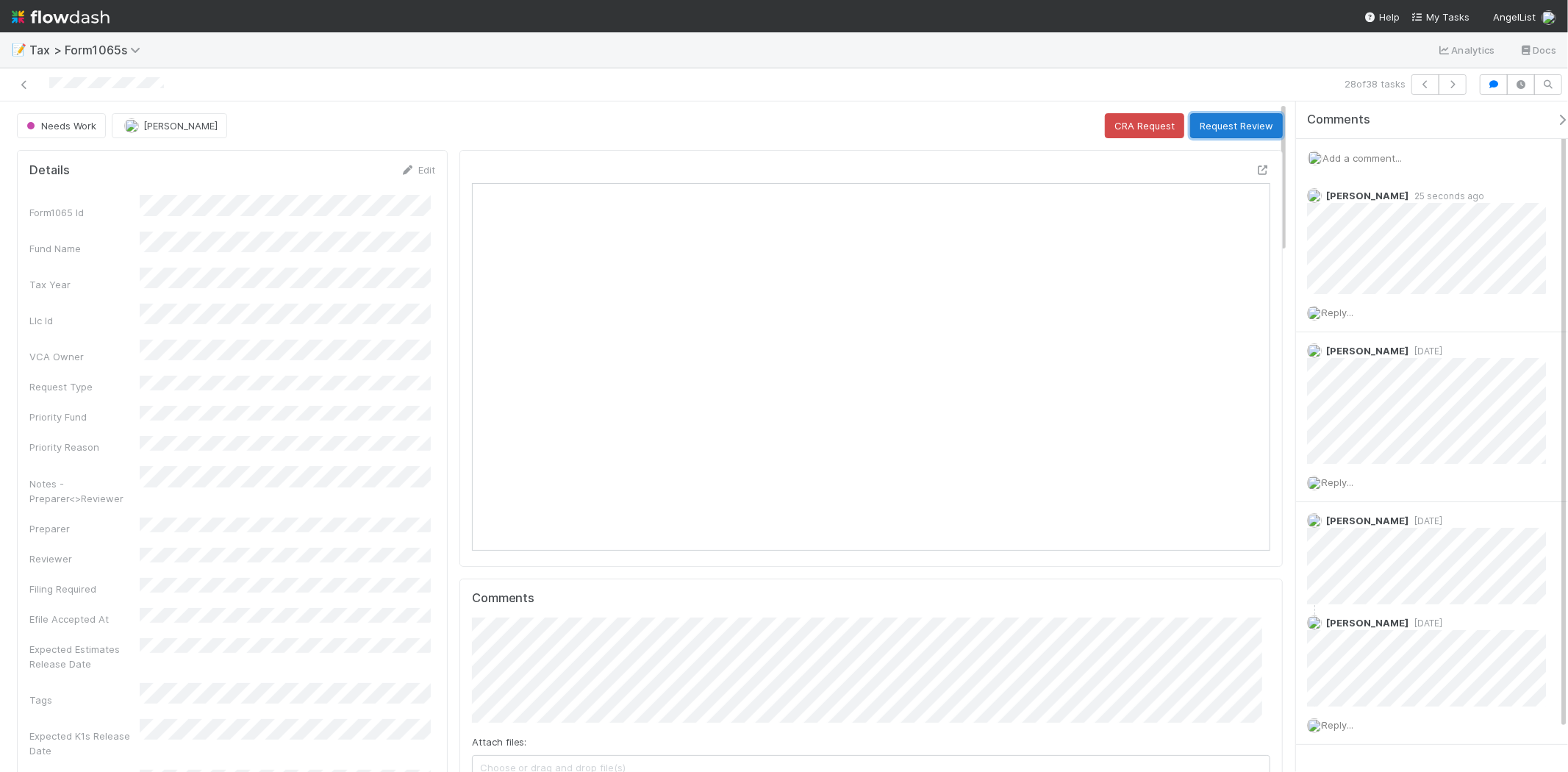
click at [1238, 123] on button "Request Review" at bounding box center [1237, 126] width 93 height 25
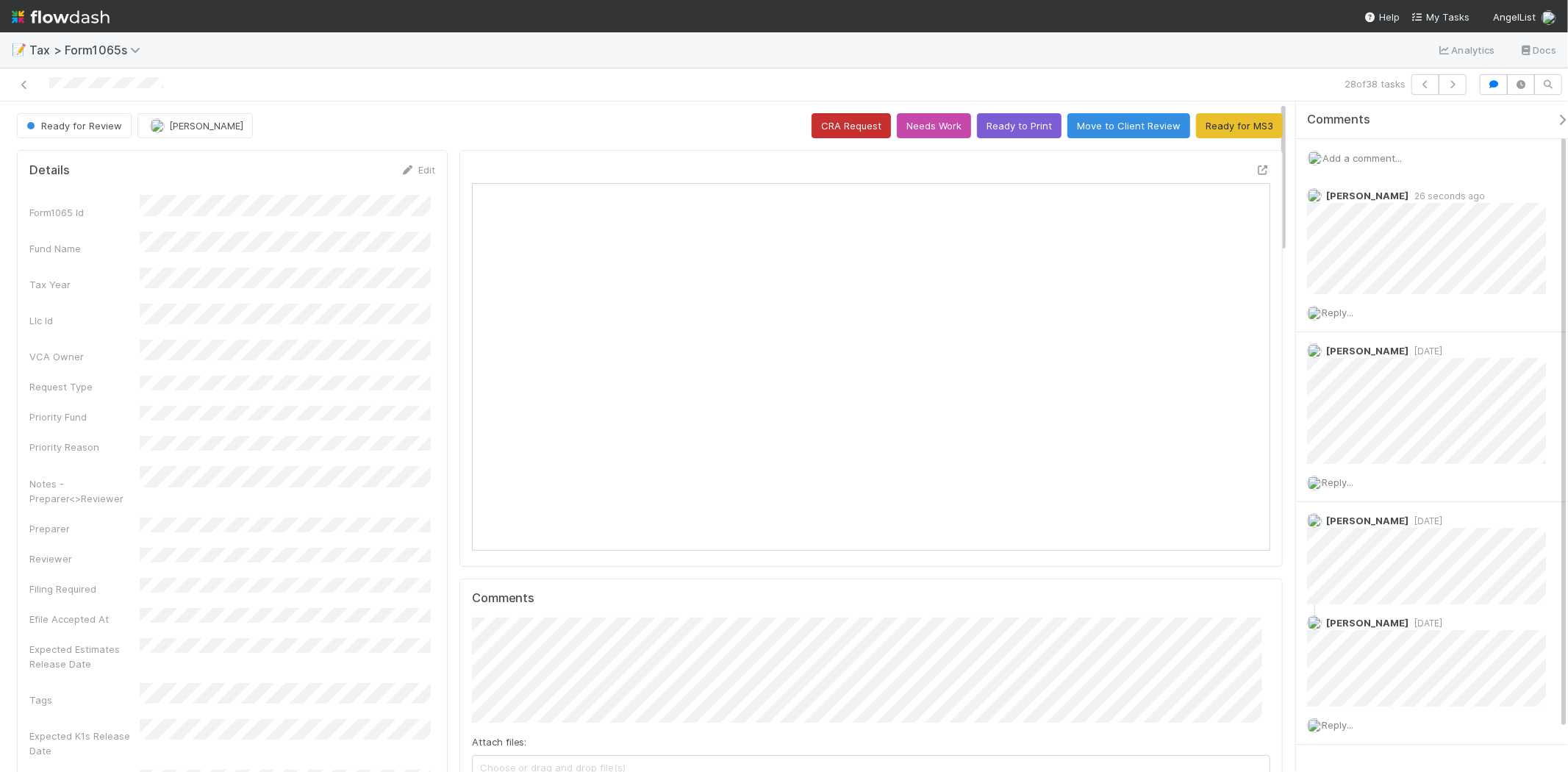
drag, startPoint x: 1542, startPoint y: 192, endPoint x: 855, endPoint y: 115, distance: 691.3
click at [1549, 192] on icon at bounding box center [1556, 197] width 15 height 9
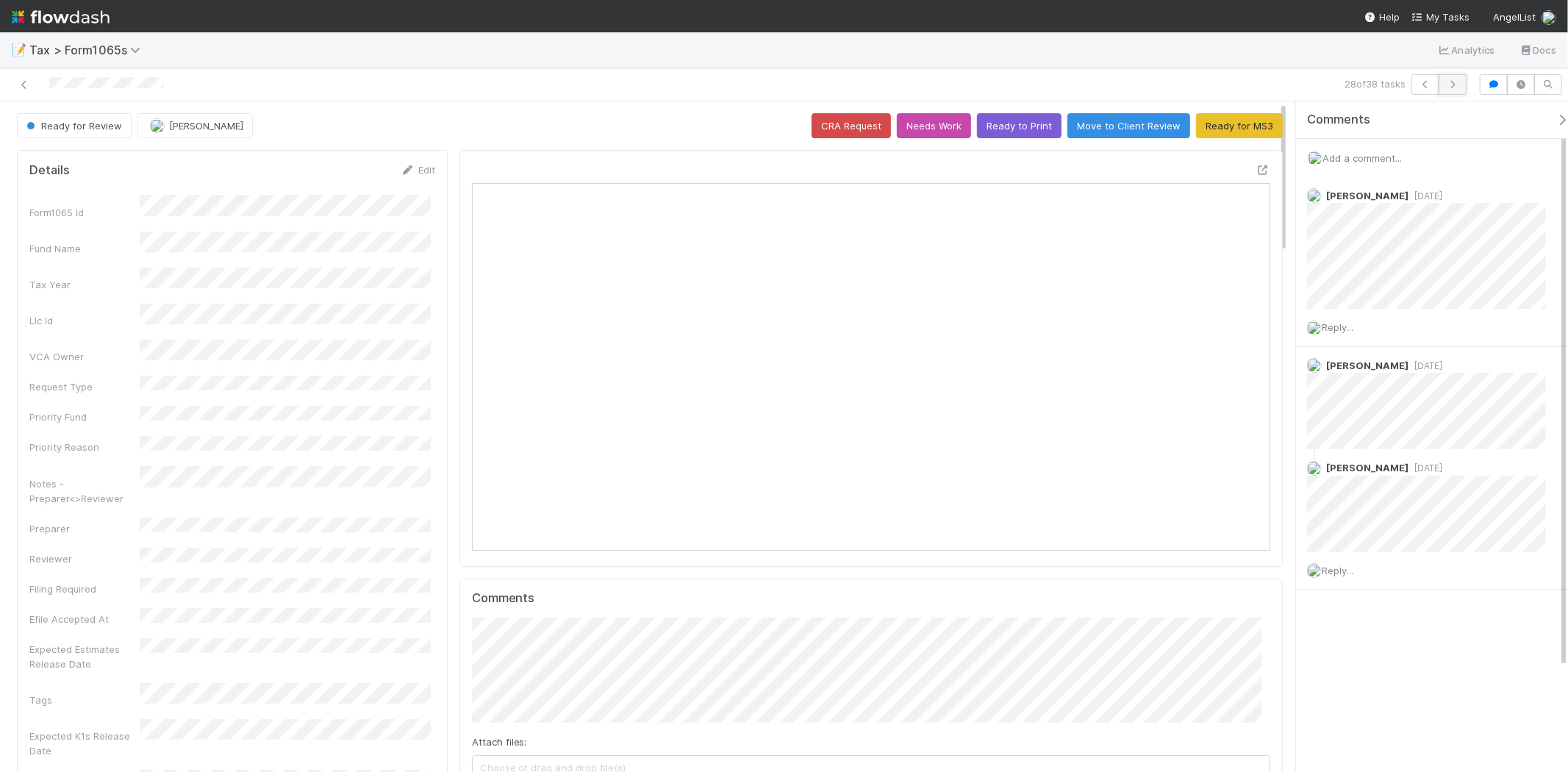
click at [1454, 78] on button "button" at bounding box center [1453, 84] width 28 height 20
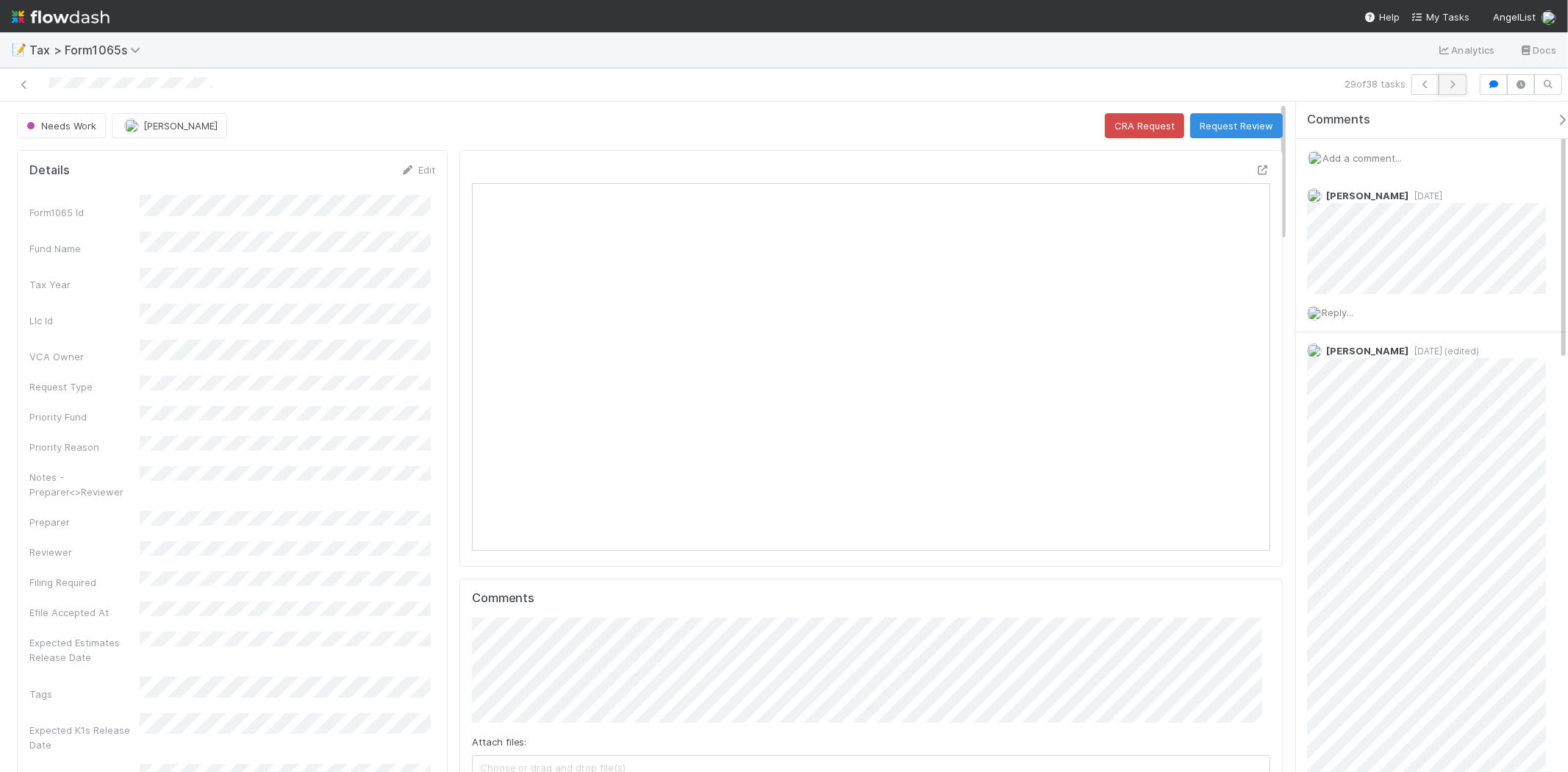
click at [1460, 76] on button "button" at bounding box center [1453, 84] width 28 height 20
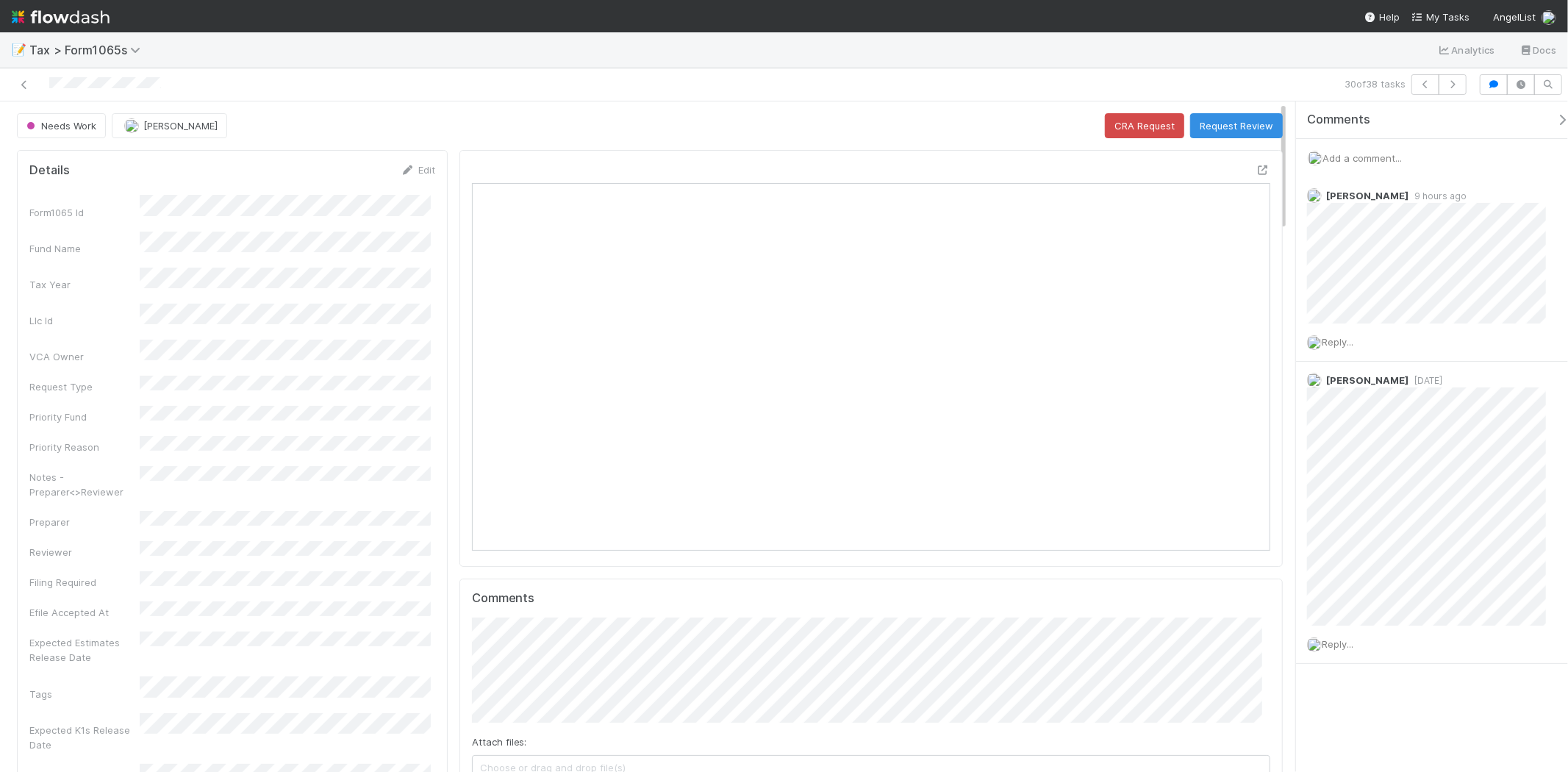
scroll to position [287, 778]
click at [1344, 154] on span "Add a comment..." at bounding box center [1362, 158] width 80 height 12
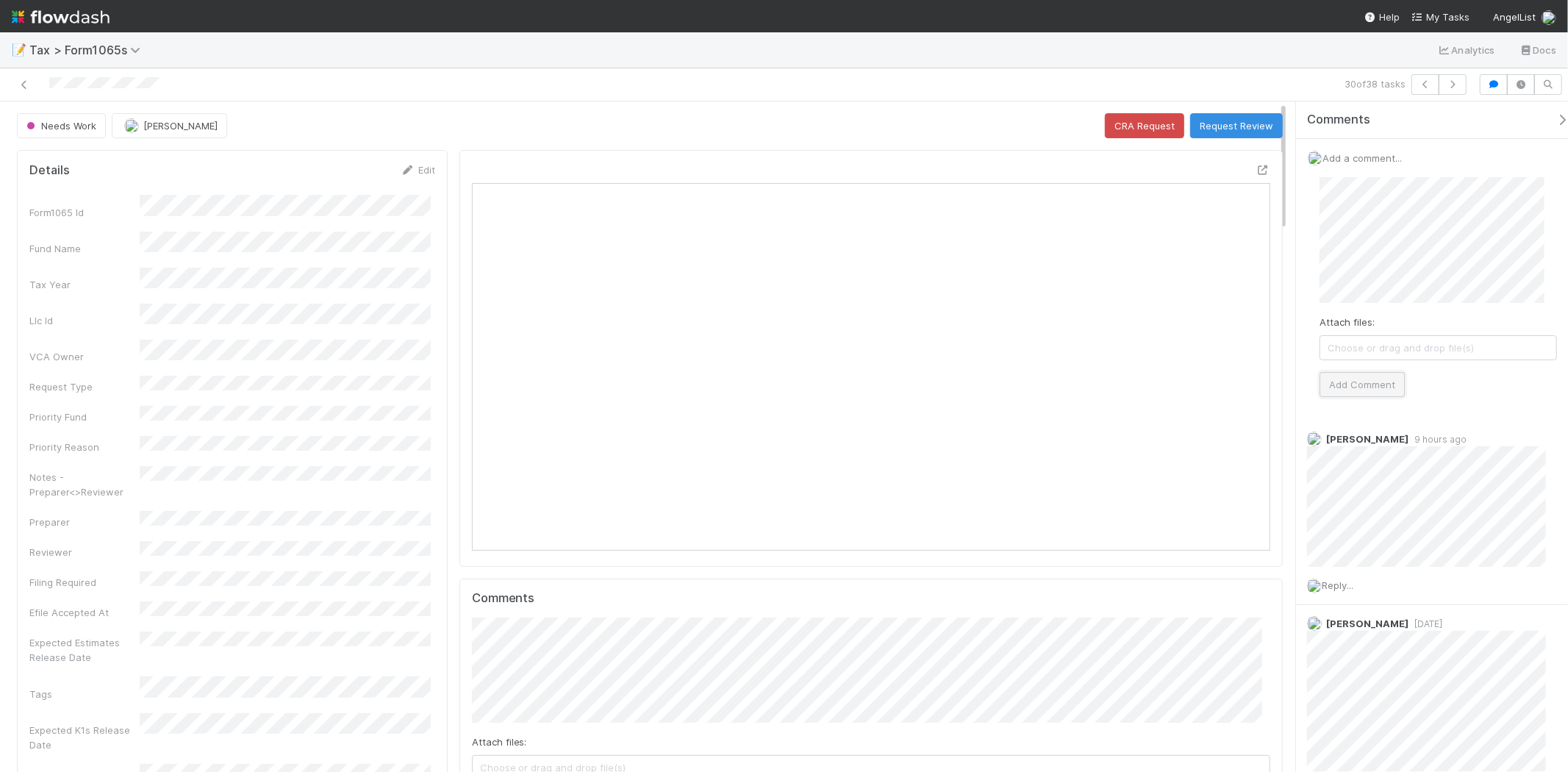
click at [1321, 388] on button "Add Comment" at bounding box center [1362, 384] width 85 height 25
click at [122, 120] on button "[PERSON_NAME]" at bounding box center [169, 126] width 115 height 25
click at [434, 163] on div "Details Edit" at bounding box center [232, 169] width 428 height 15
click at [419, 169] on link "Edit" at bounding box center [418, 169] width 34 height 12
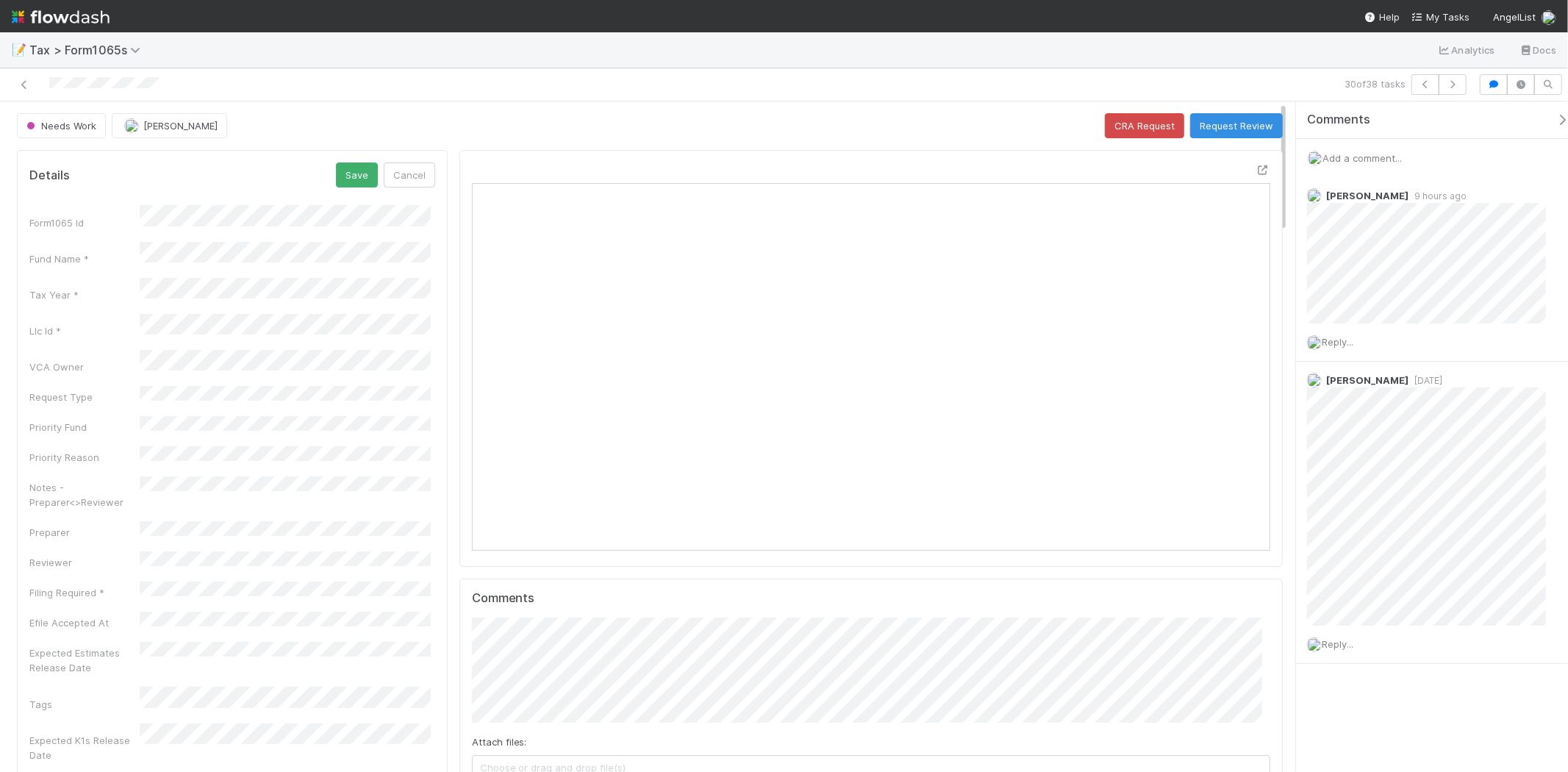
click at [419, 169] on button "Cancel" at bounding box center [409, 175] width 51 height 25
click at [414, 173] on link "Edit" at bounding box center [418, 169] width 34 height 12
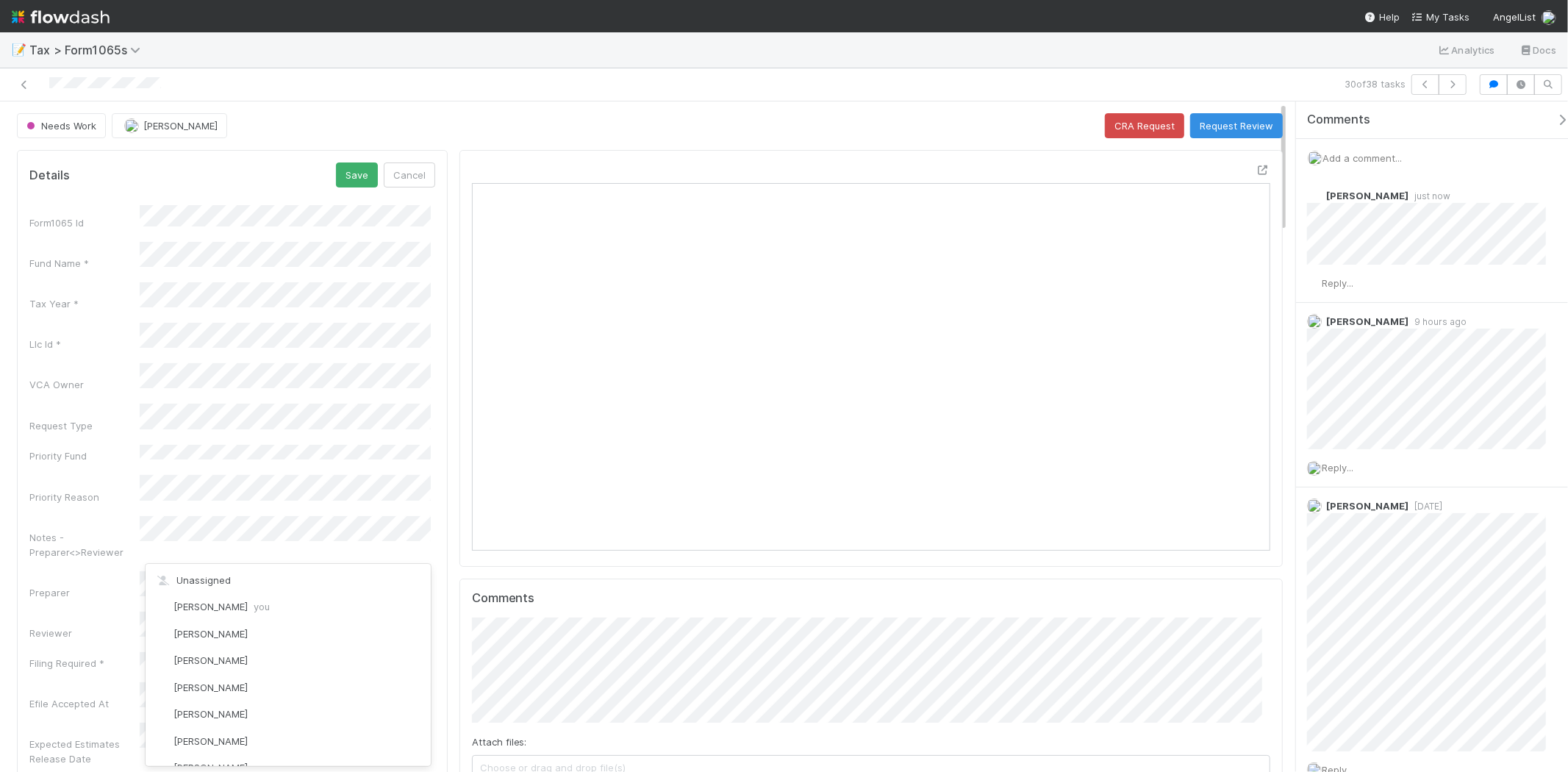
scroll to position [187, 0]
click at [228, 425] on span "Michael Binck you" at bounding box center [222, 419] width 97 height 12
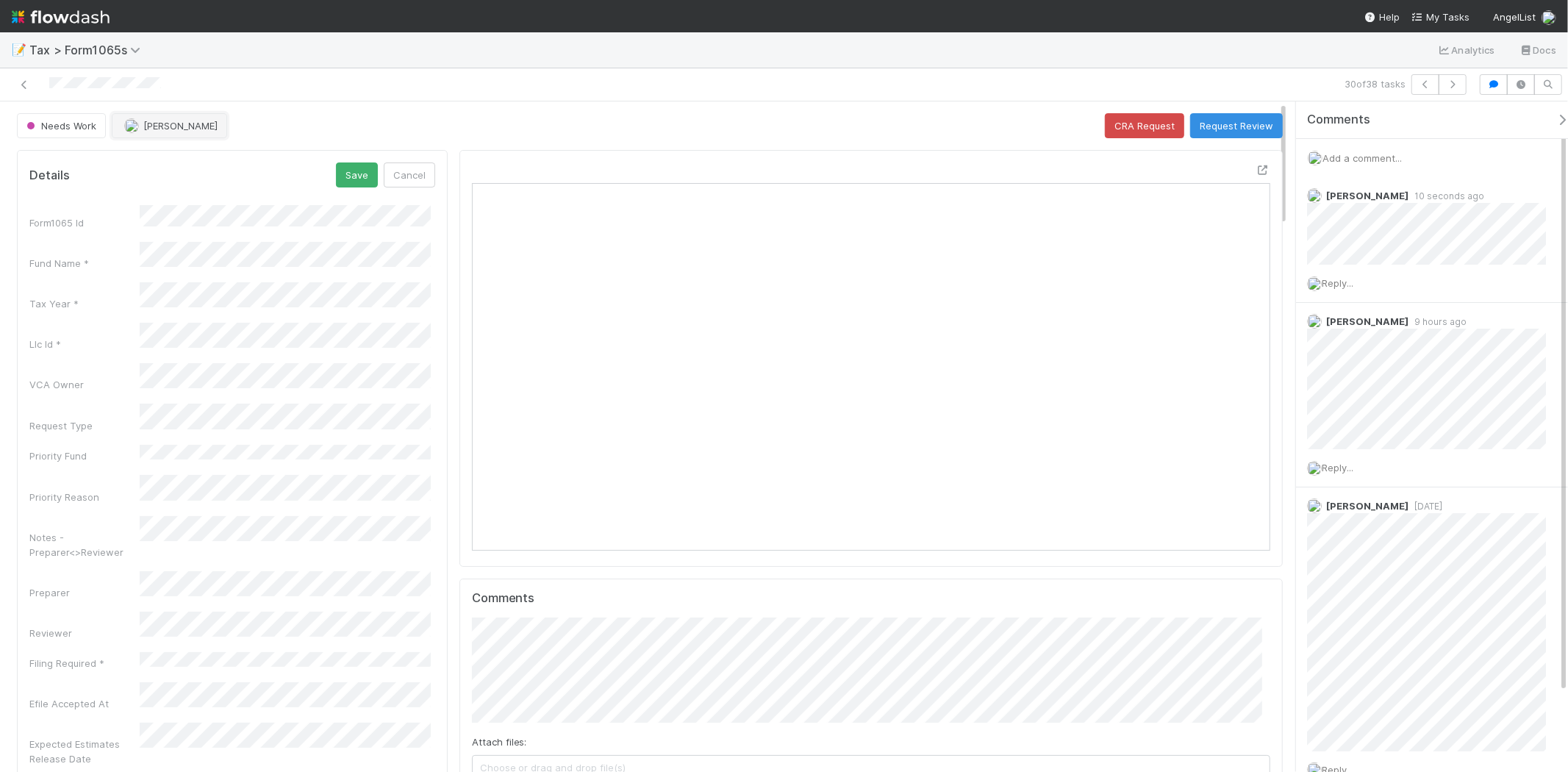
click at [155, 129] on span "Amy Saks" at bounding box center [180, 126] width 74 height 12
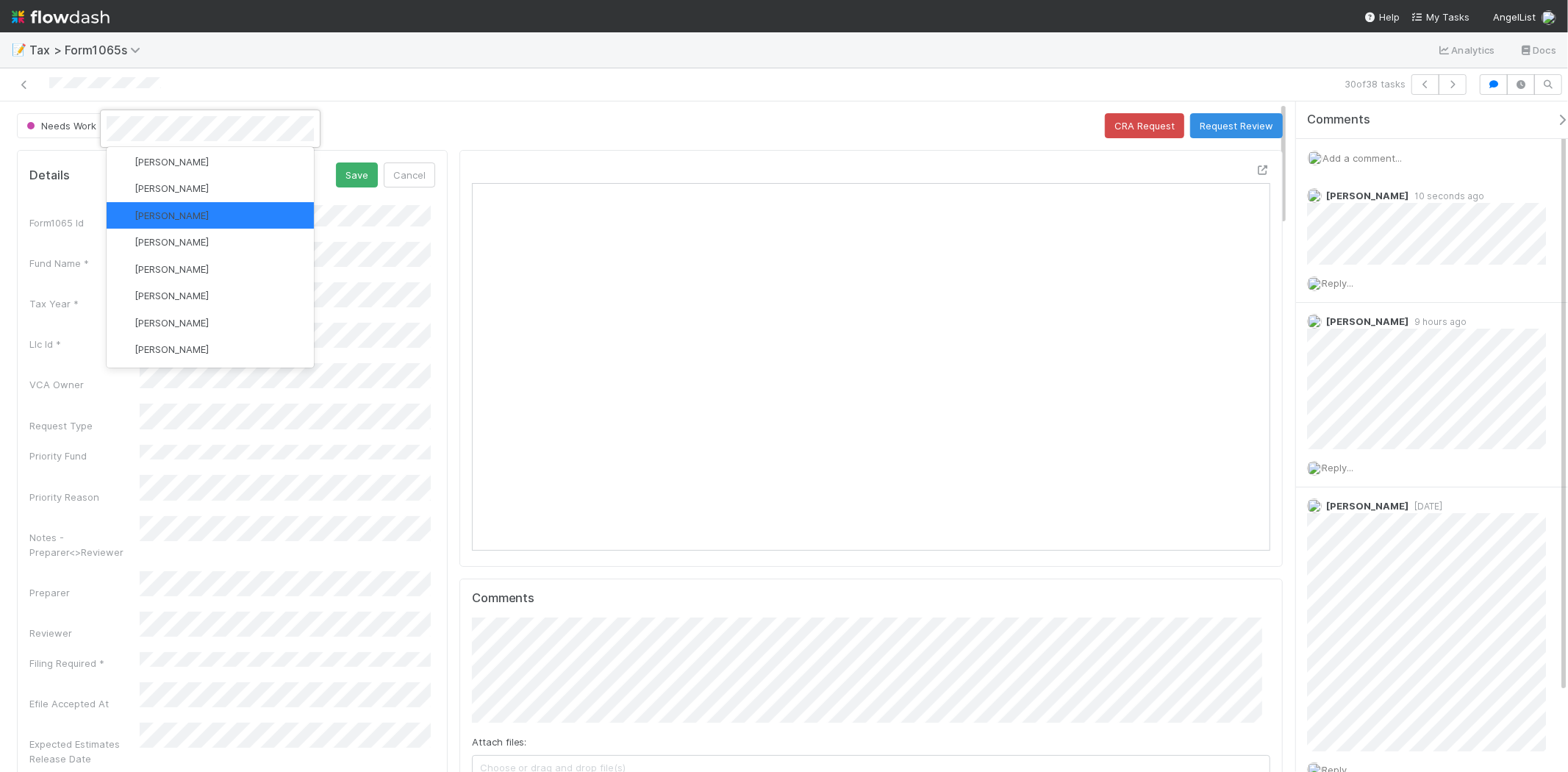
scroll to position [0, 0]
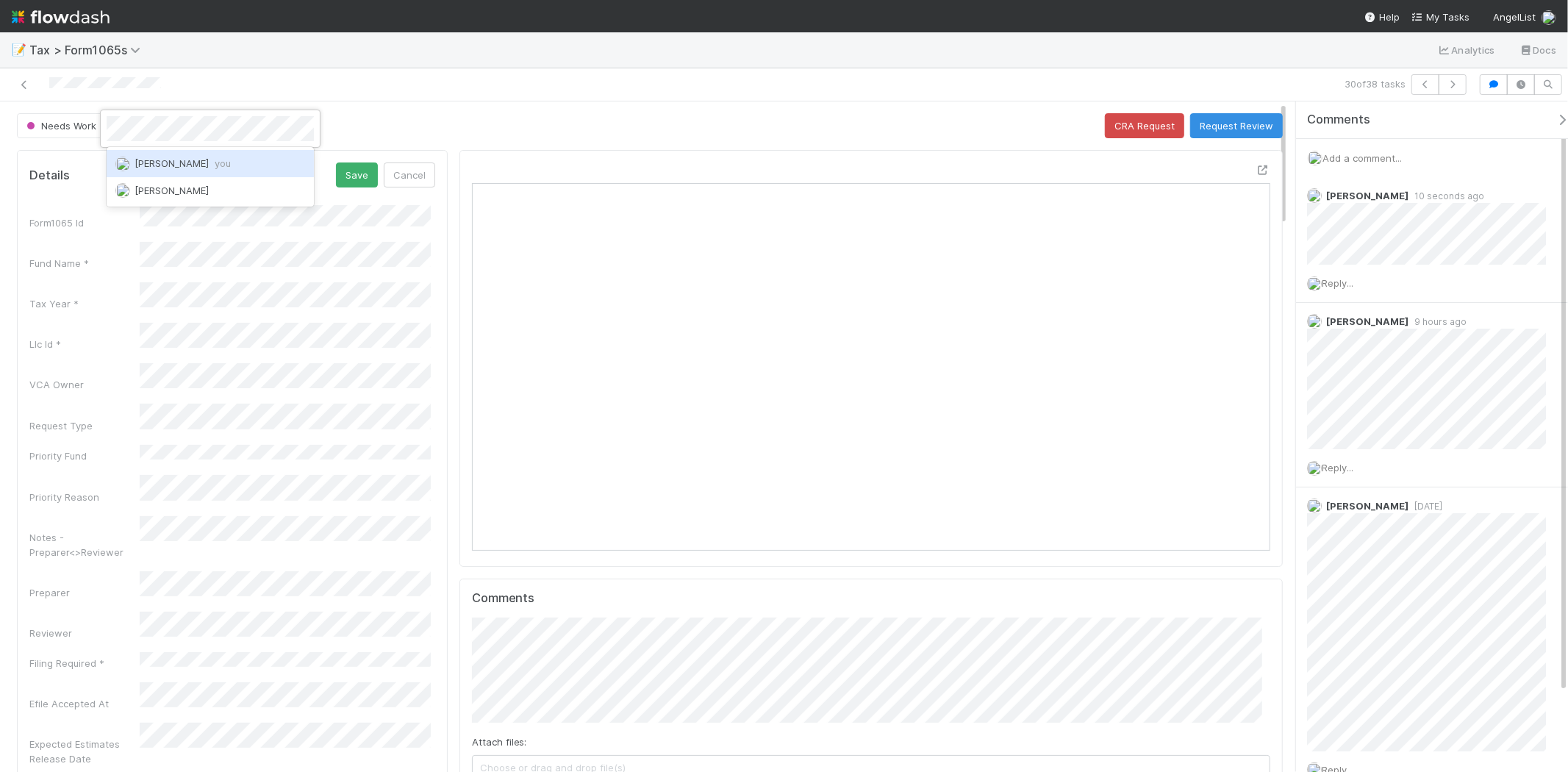
click at [160, 165] on span "Michael Binck you" at bounding box center [183, 163] width 97 height 12
click at [343, 178] on button "Save" at bounding box center [357, 175] width 42 height 25
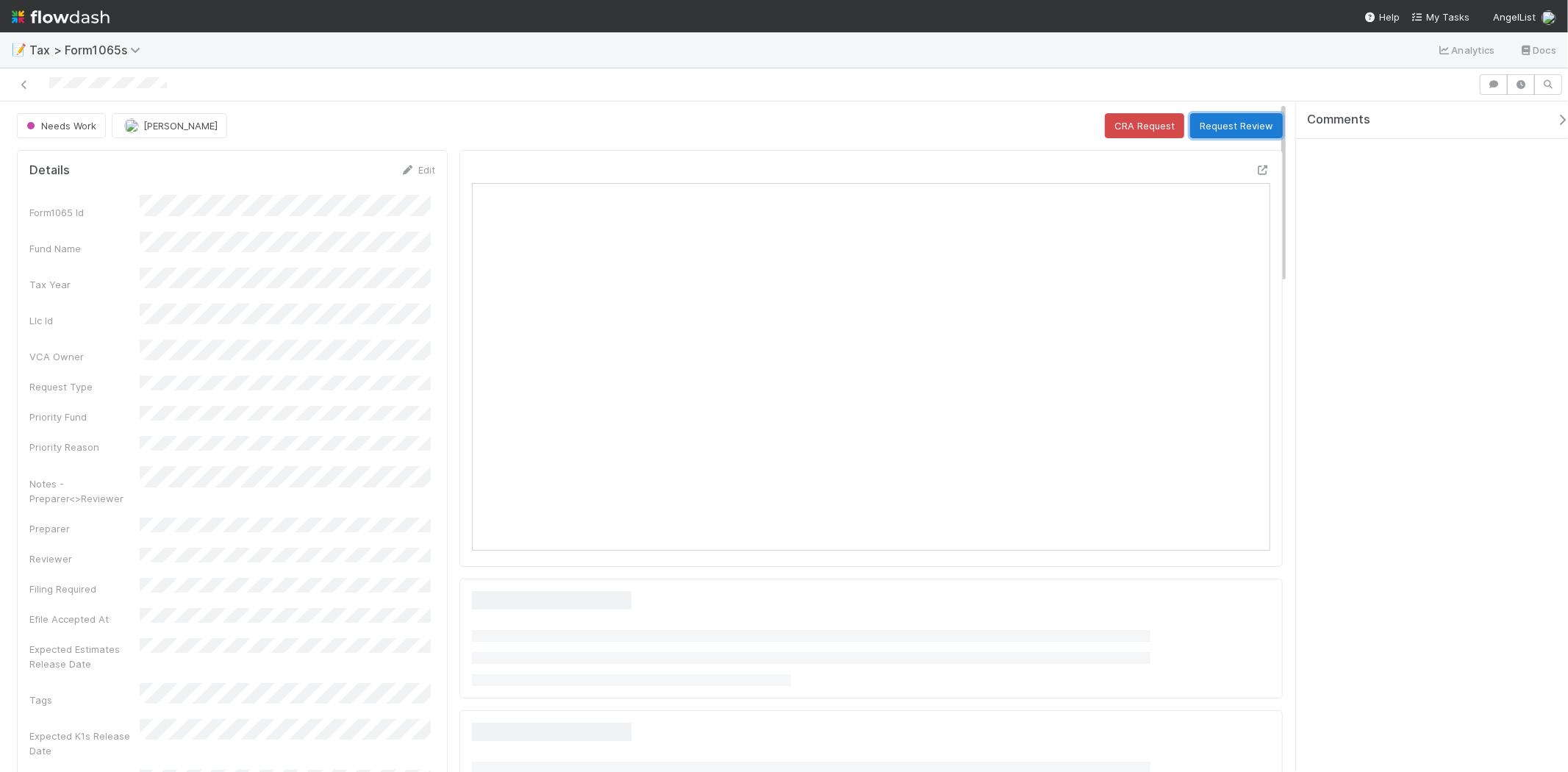
click at [1205, 118] on button "Request Review" at bounding box center [1237, 126] width 93 height 25
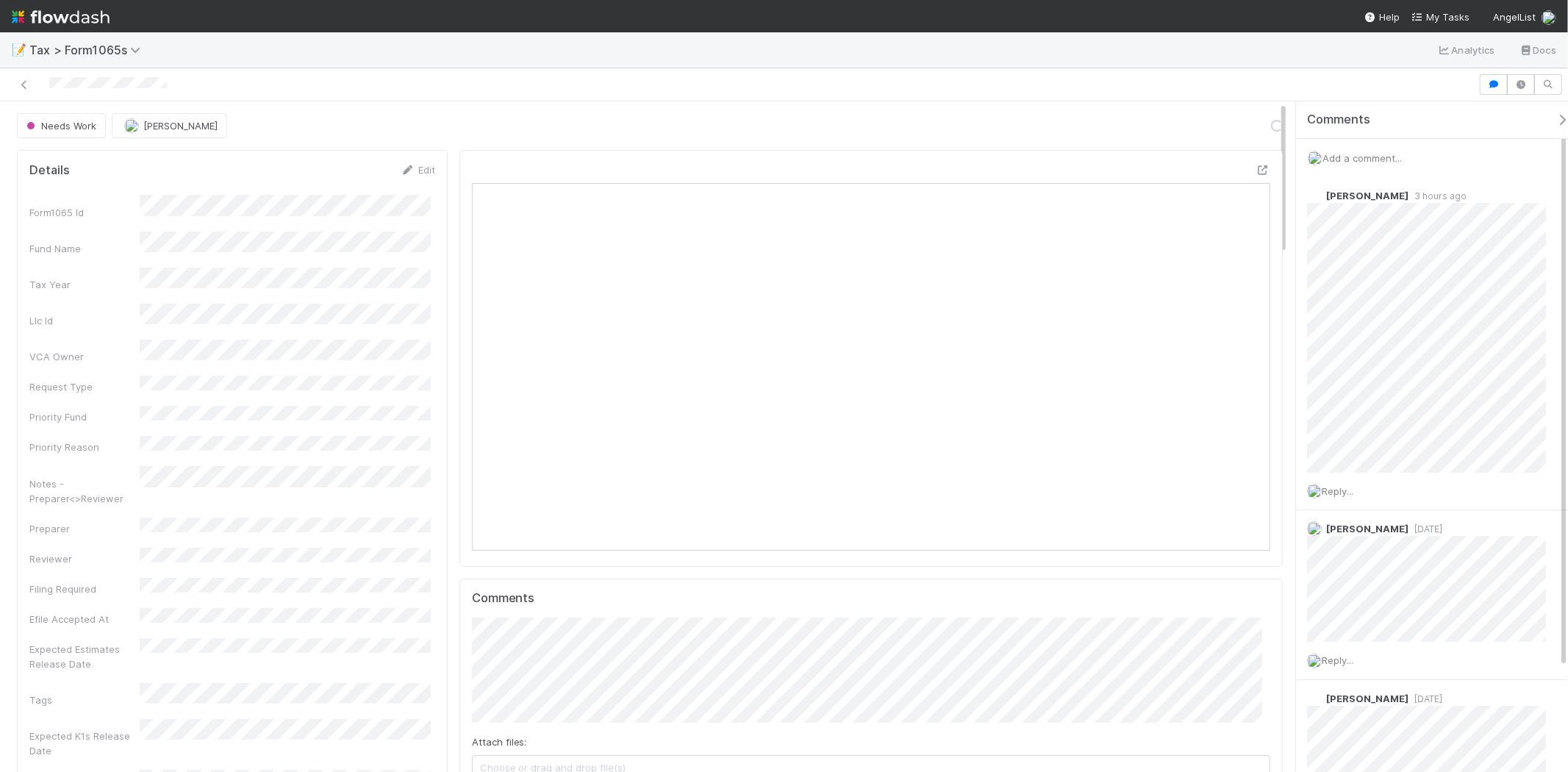
scroll to position [287, 778]
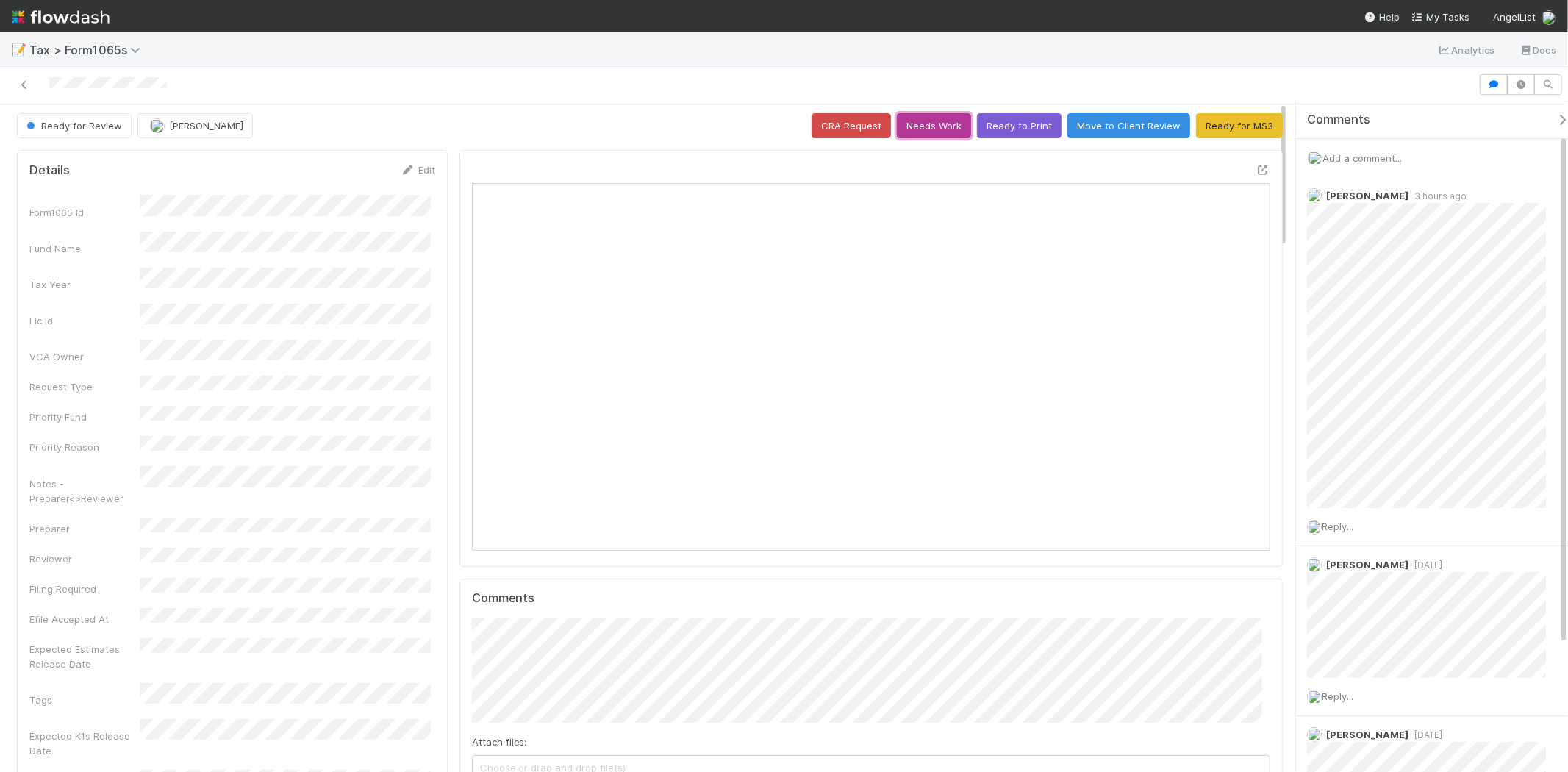
click at [945, 125] on button "Needs Work" at bounding box center [933, 126] width 74 height 25
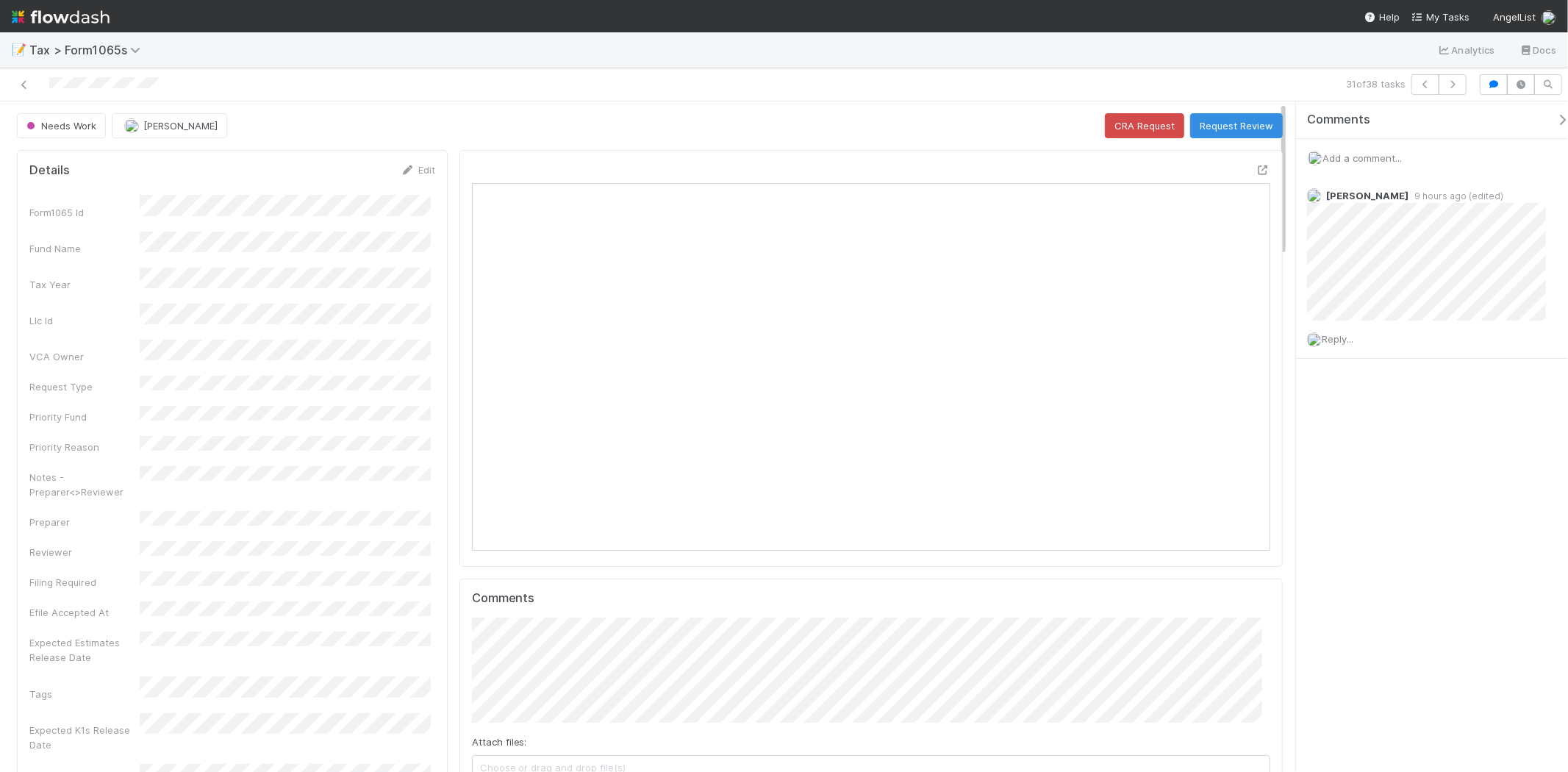
scroll to position [287, 388]
click at [1395, 158] on span "Add a comment..." at bounding box center [1362, 158] width 80 height 12
click at [1369, 378] on button "Add Comment" at bounding box center [1362, 384] width 85 height 25
click at [415, 169] on link "Edit" at bounding box center [418, 169] width 34 height 12
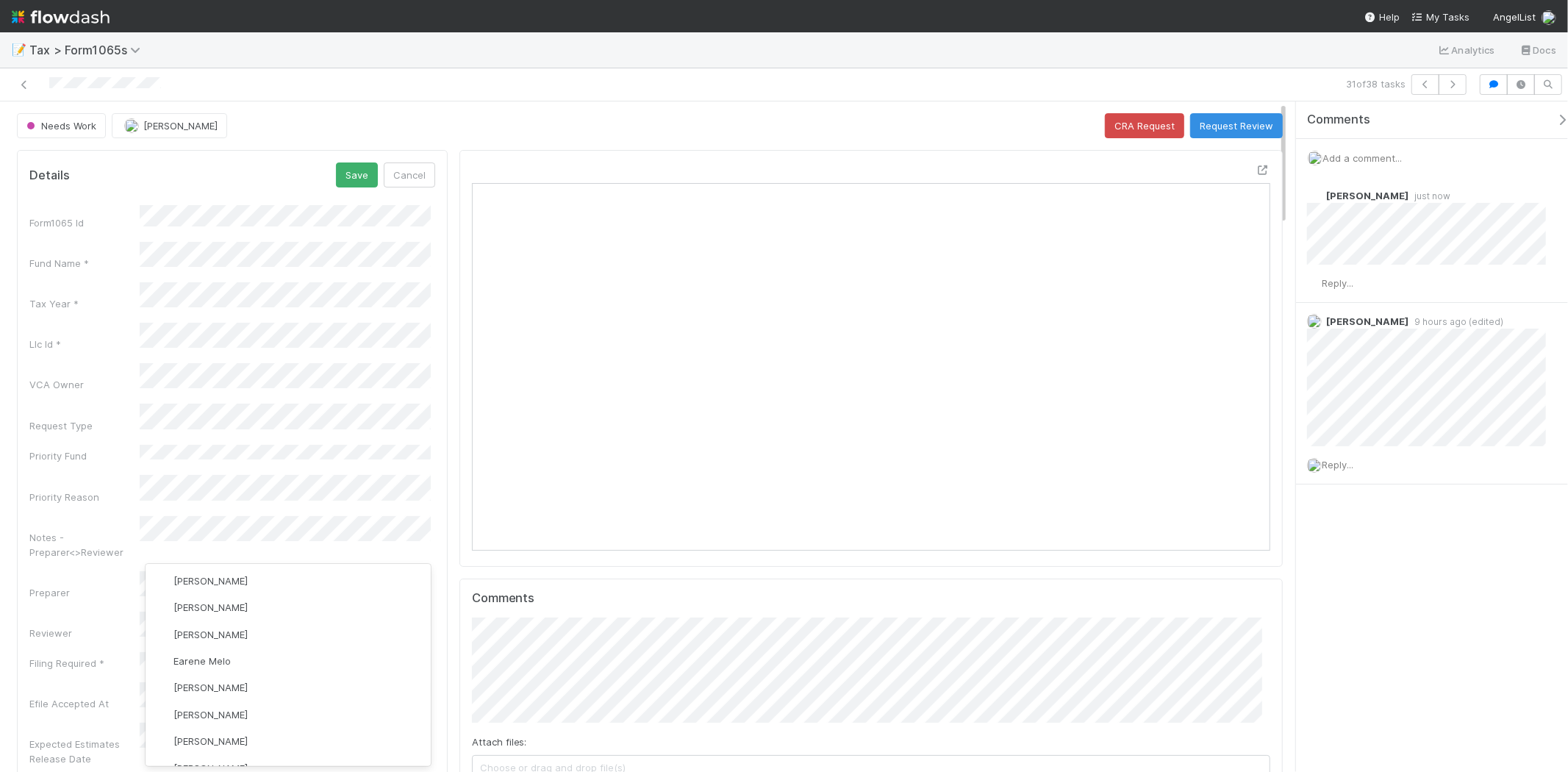
scroll to position [2, 0]
click at [218, 586] on div "[PERSON_NAME] you" at bounding box center [288, 578] width 285 height 27
click at [157, 119] on button "[PERSON_NAME]" at bounding box center [169, 126] width 115 height 25
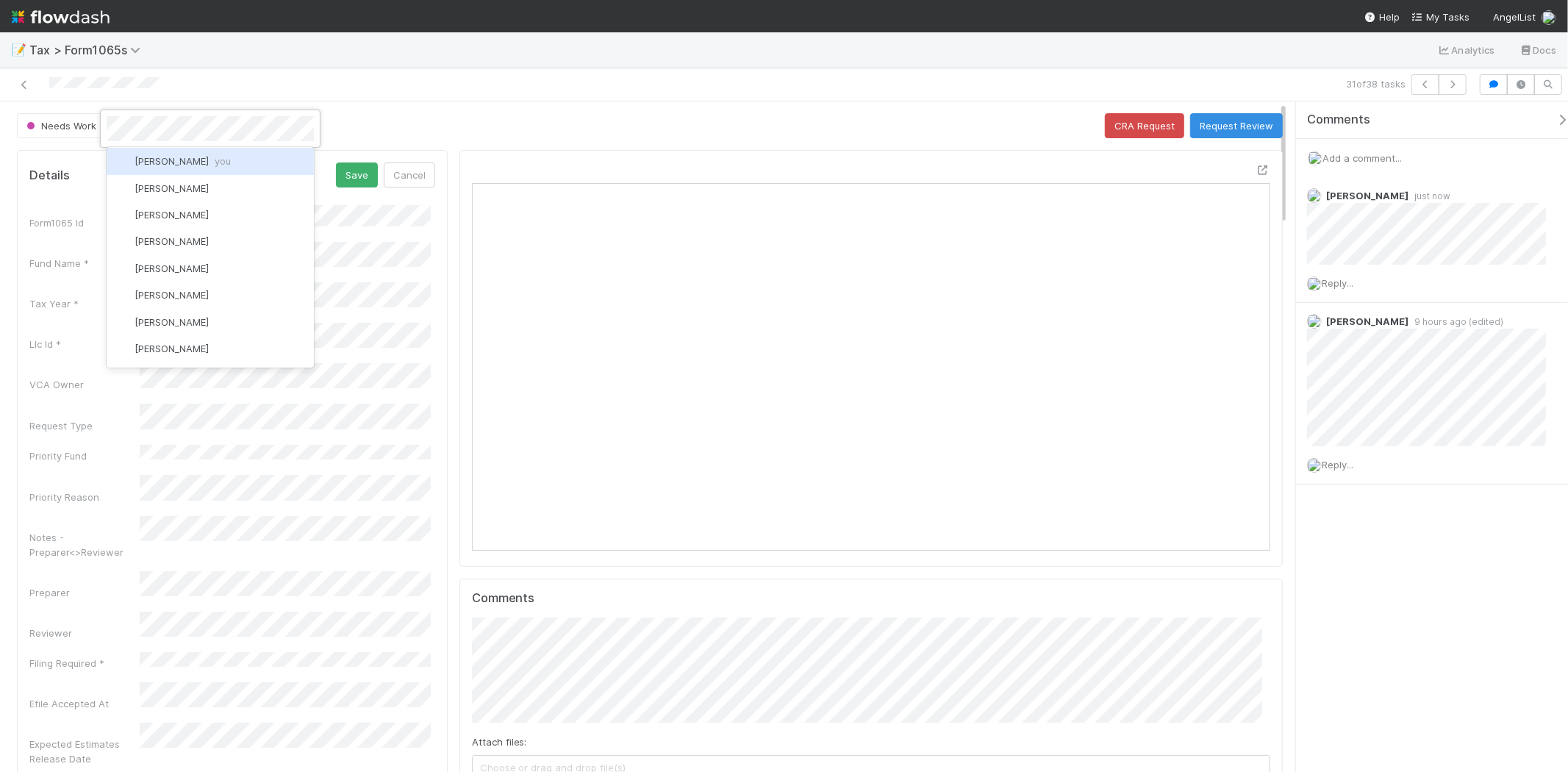
scroll to position [0, 0]
click at [179, 171] on div "[PERSON_NAME] you" at bounding box center [211, 163] width 207 height 27
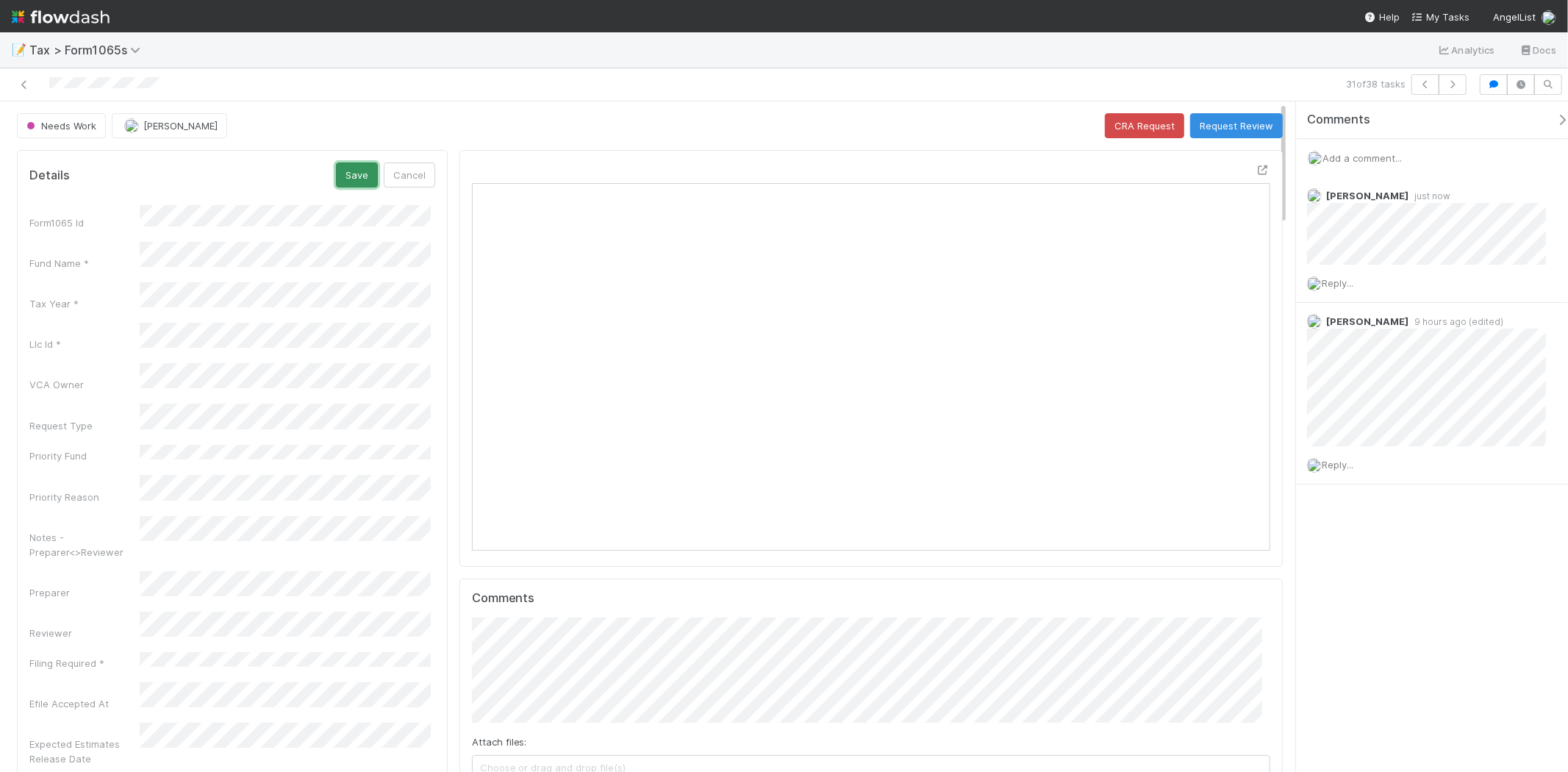
click at [342, 177] on button "Save" at bounding box center [357, 175] width 42 height 25
click at [406, 169] on icon at bounding box center [408, 170] width 15 height 9
click at [373, 171] on button "Save" at bounding box center [357, 175] width 42 height 25
click at [1453, 83] on icon "button" at bounding box center [1453, 84] width 15 height 9
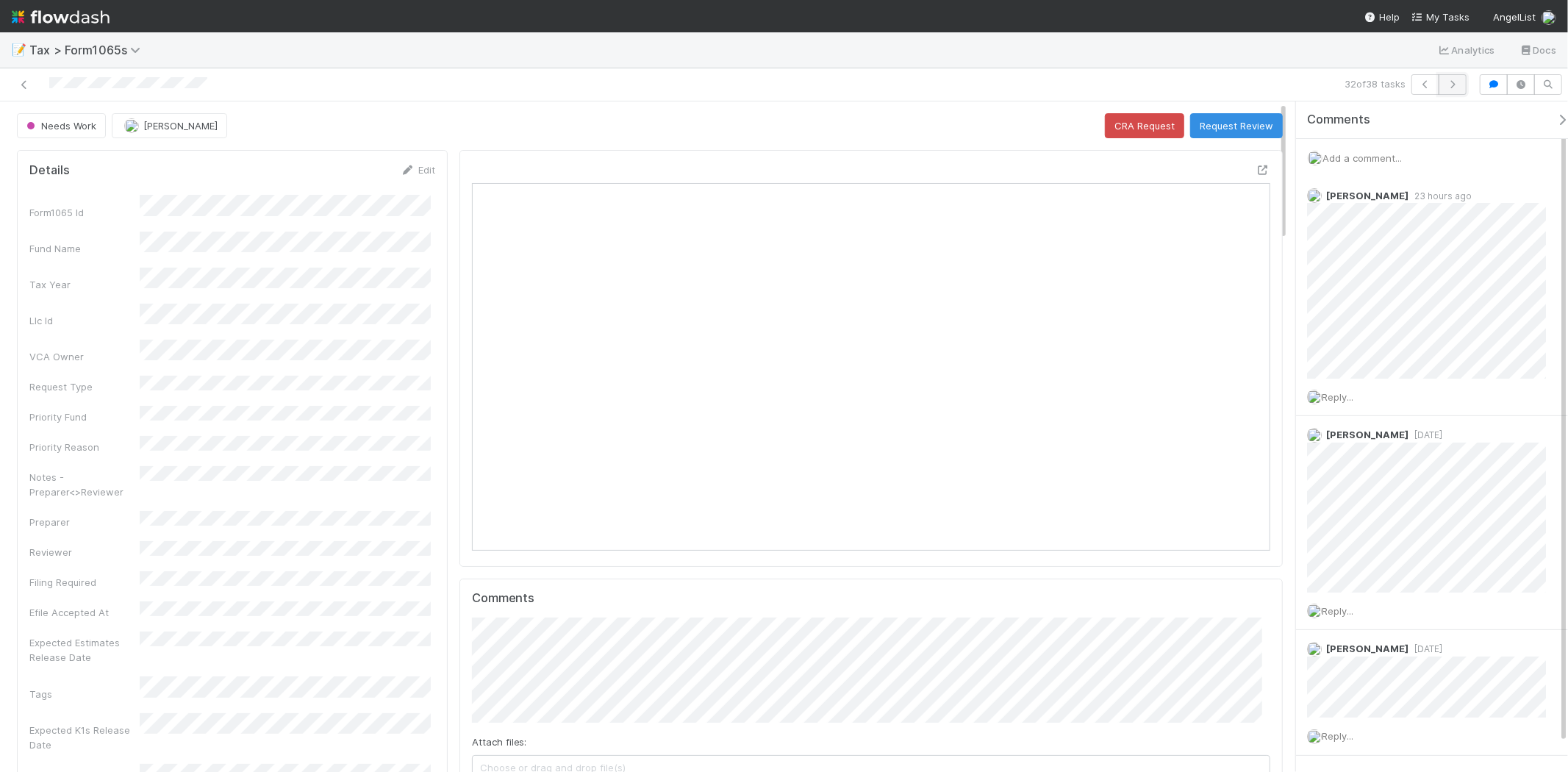
click at [1462, 91] on button "button" at bounding box center [1453, 84] width 28 height 20
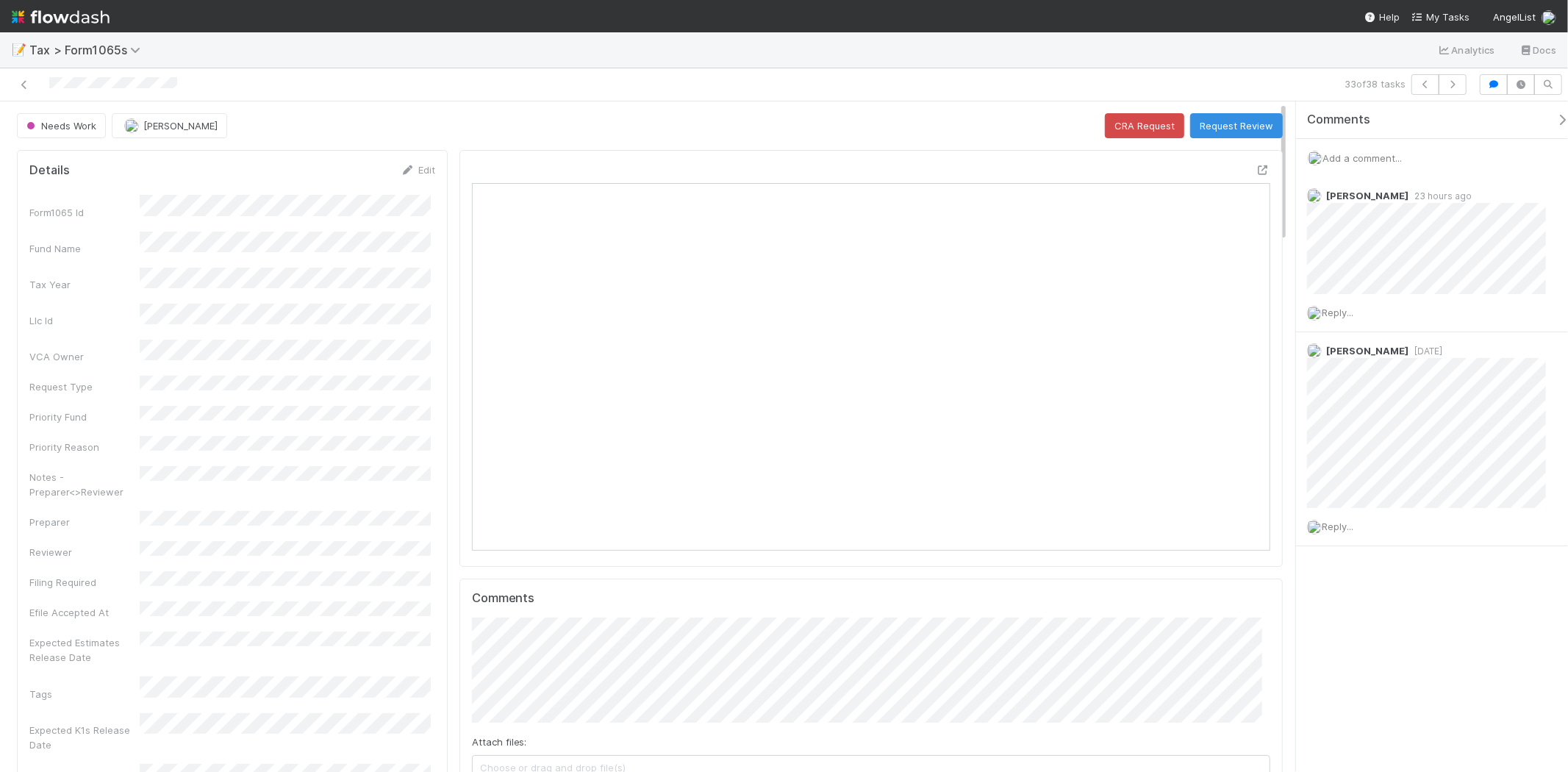
scroll to position [287, 778]
click at [1385, 151] on div "Add a comment..." at bounding box center [1439, 158] width 285 height 38
click at [1384, 158] on span "Add a comment..." at bounding box center [1362, 158] width 80 height 12
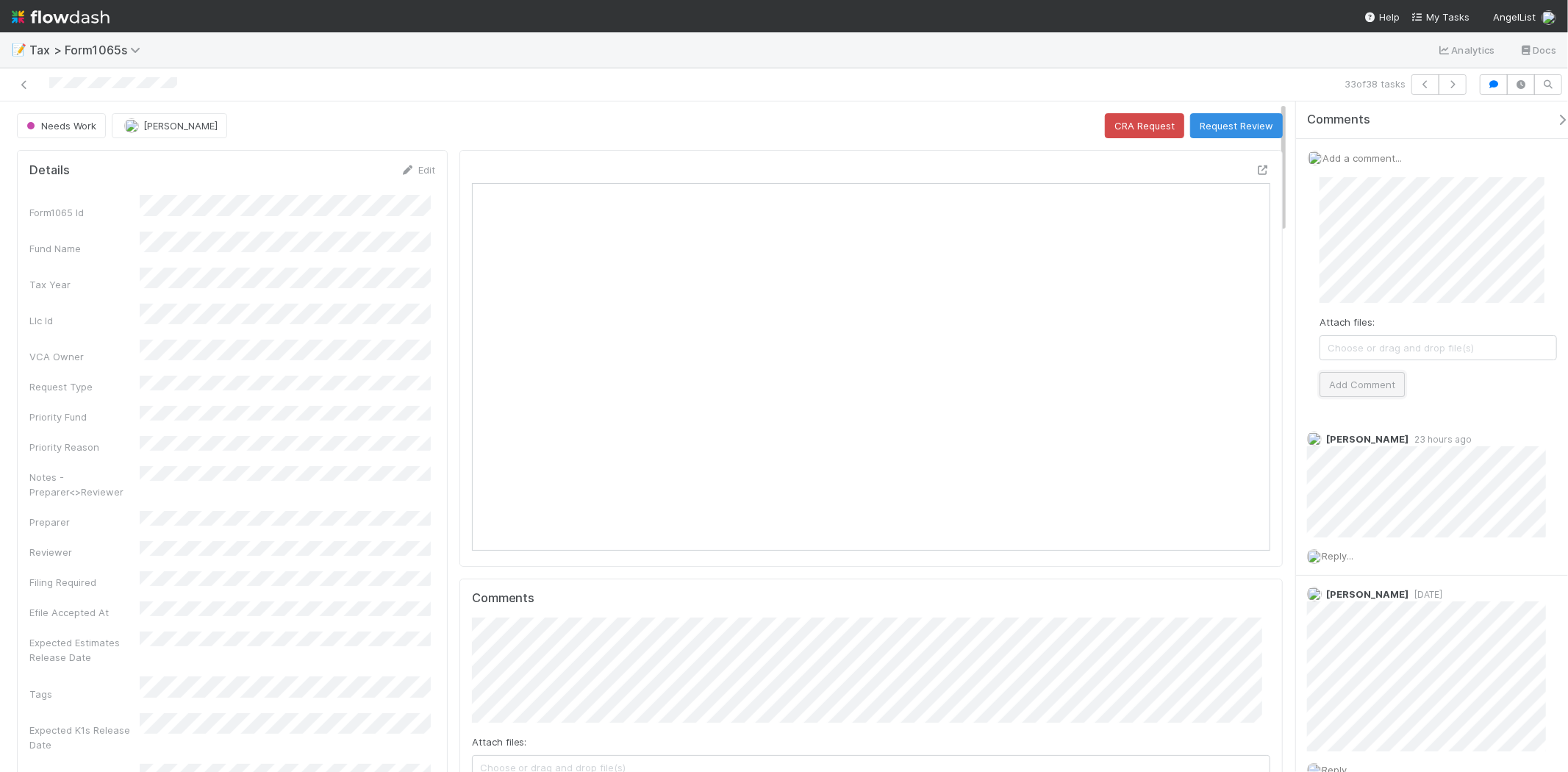
click at [1369, 373] on button "Add Comment" at bounding box center [1362, 384] width 85 height 25
click at [1240, 119] on button "Request Review" at bounding box center [1237, 126] width 93 height 25
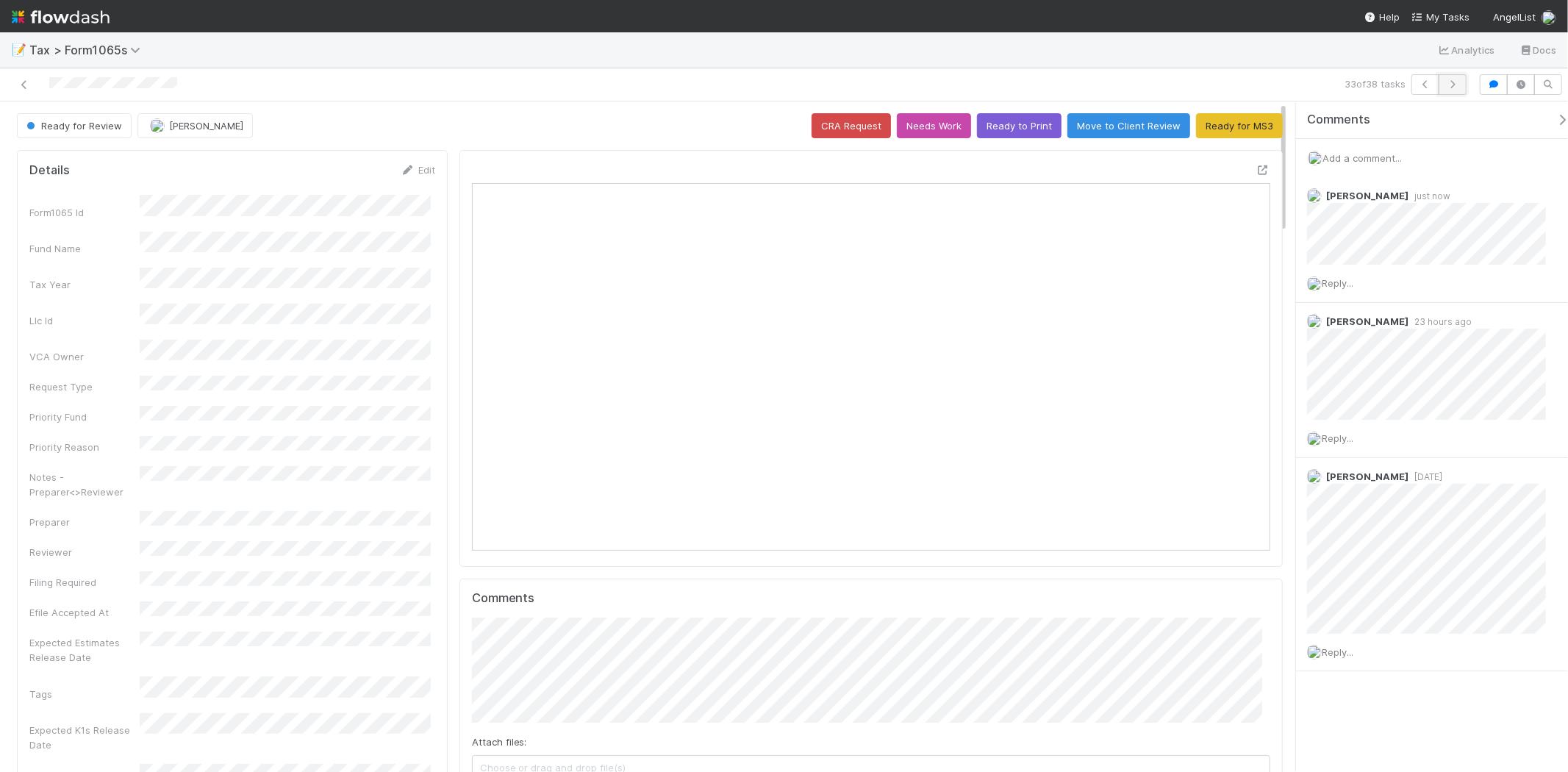
click at [1456, 87] on icon "button" at bounding box center [1453, 84] width 15 height 9
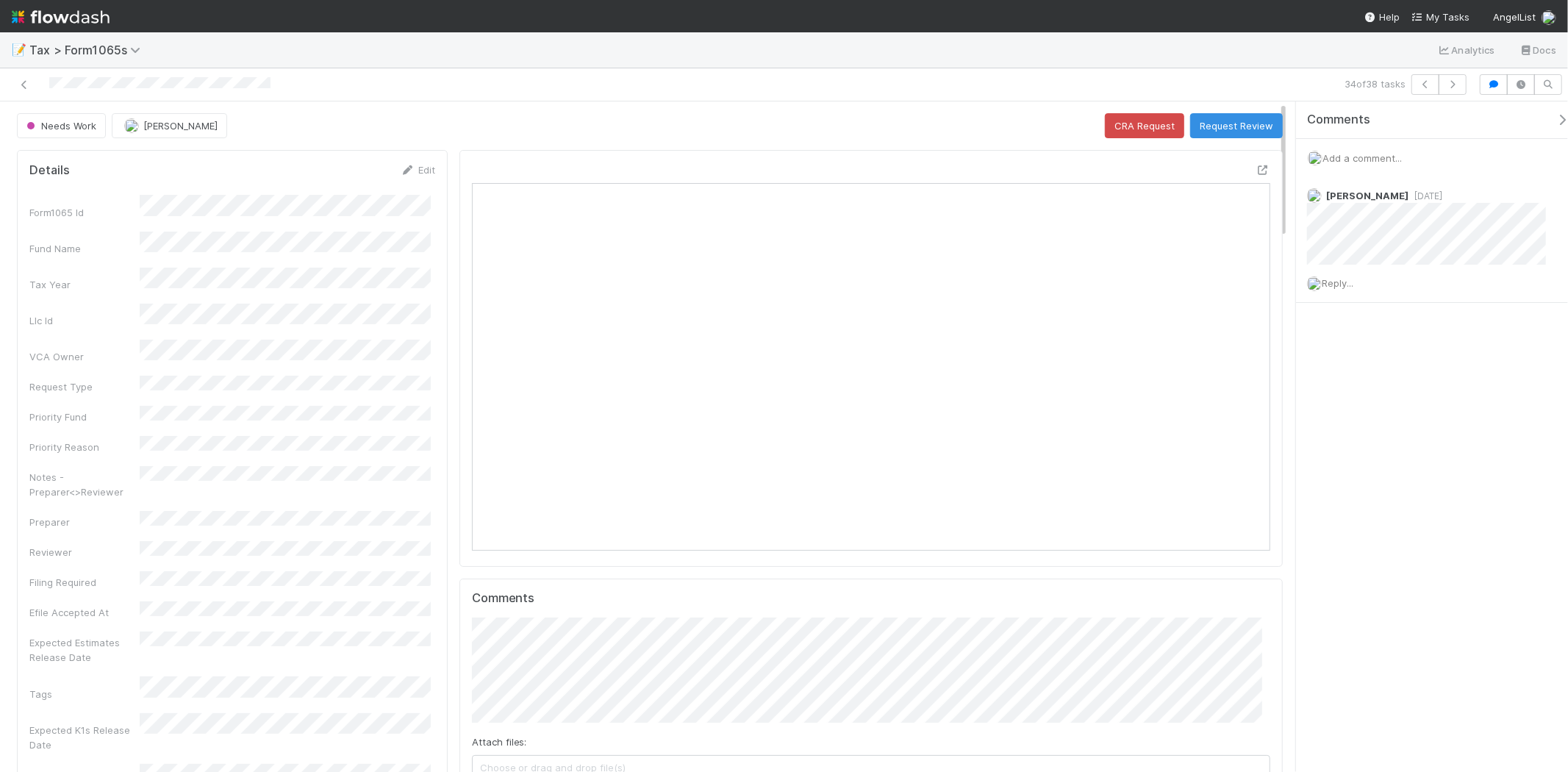
scroll to position [287, 388]
click at [1416, 78] on button "button" at bounding box center [1426, 84] width 28 height 20
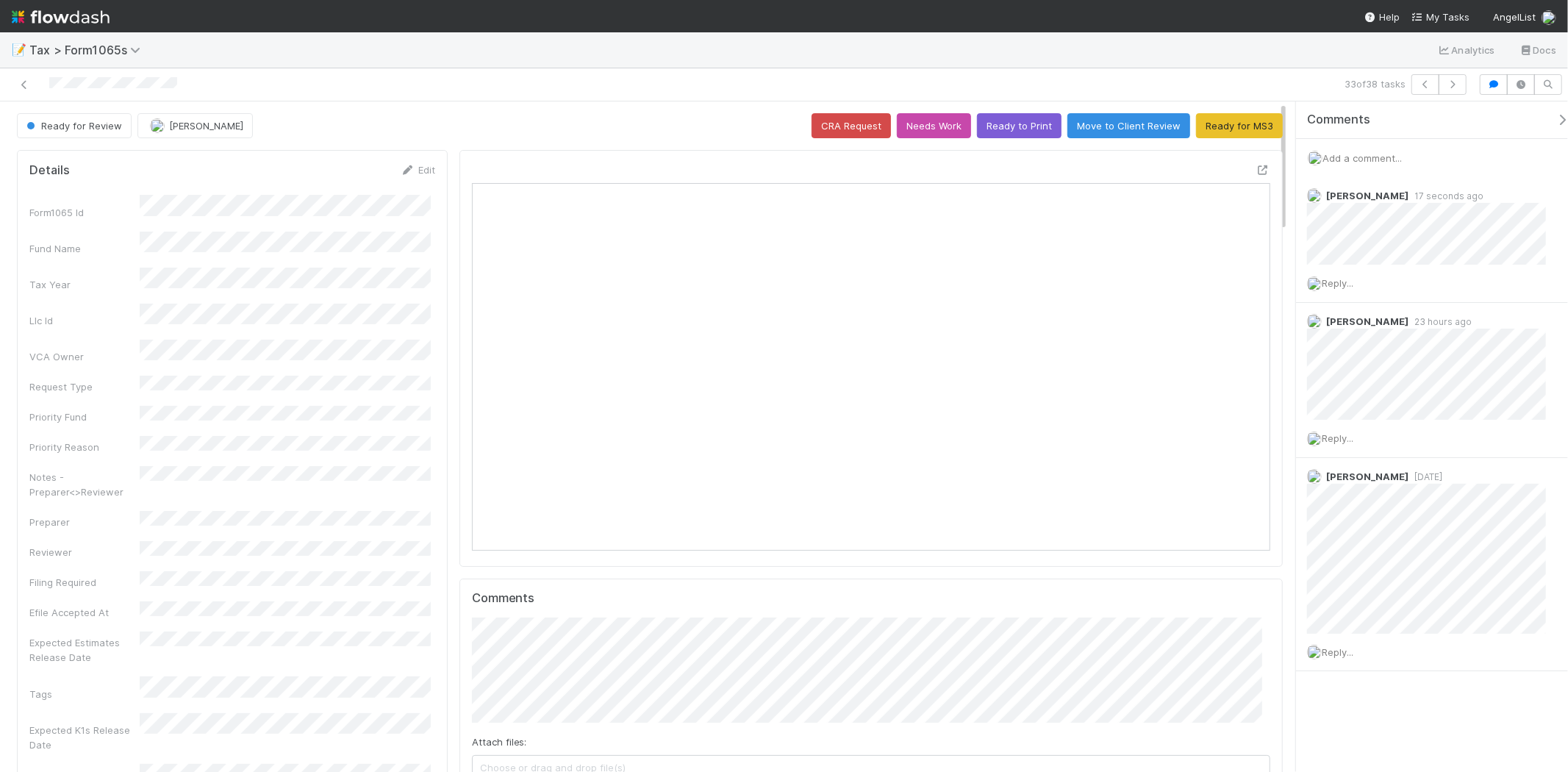
scroll to position [287, 778]
click at [1453, 87] on icon "button" at bounding box center [1453, 84] width 15 height 9
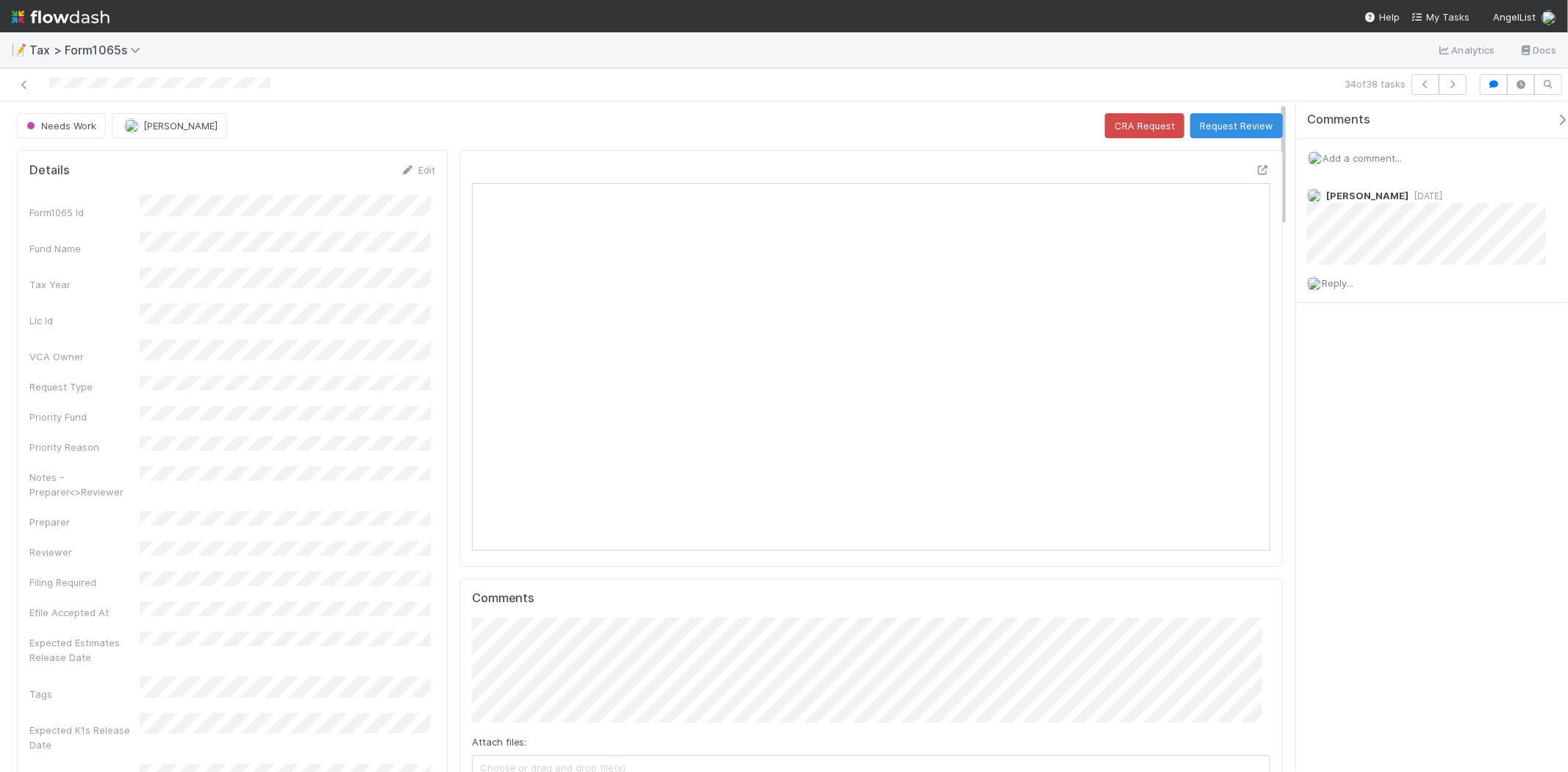
scroll to position [287, 778]
click at [1223, 122] on button "Request Review" at bounding box center [1237, 126] width 93 height 25
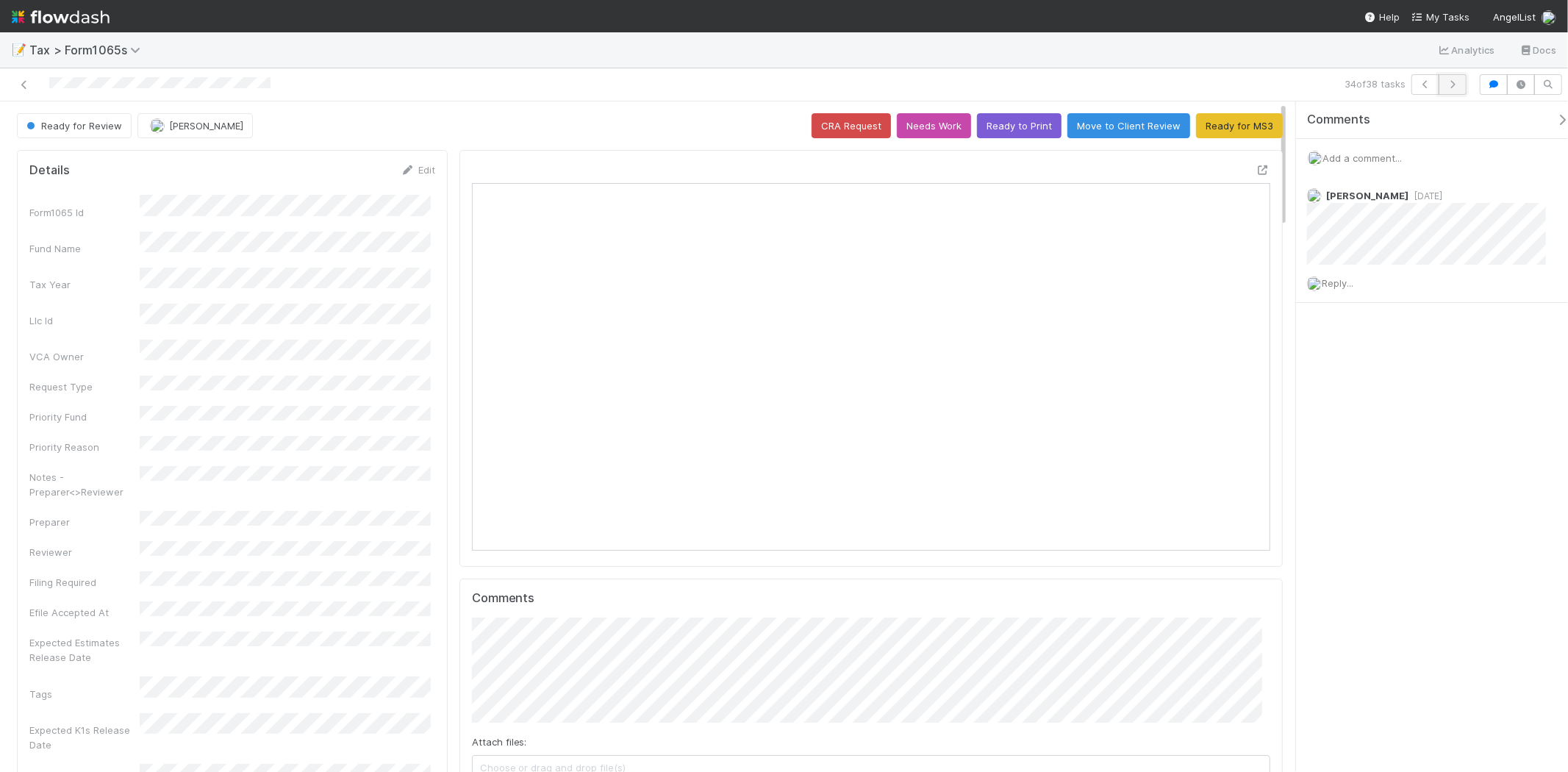
click at [1461, 91] on button "button" at bounding box center [1453, 84] width 28 height 20
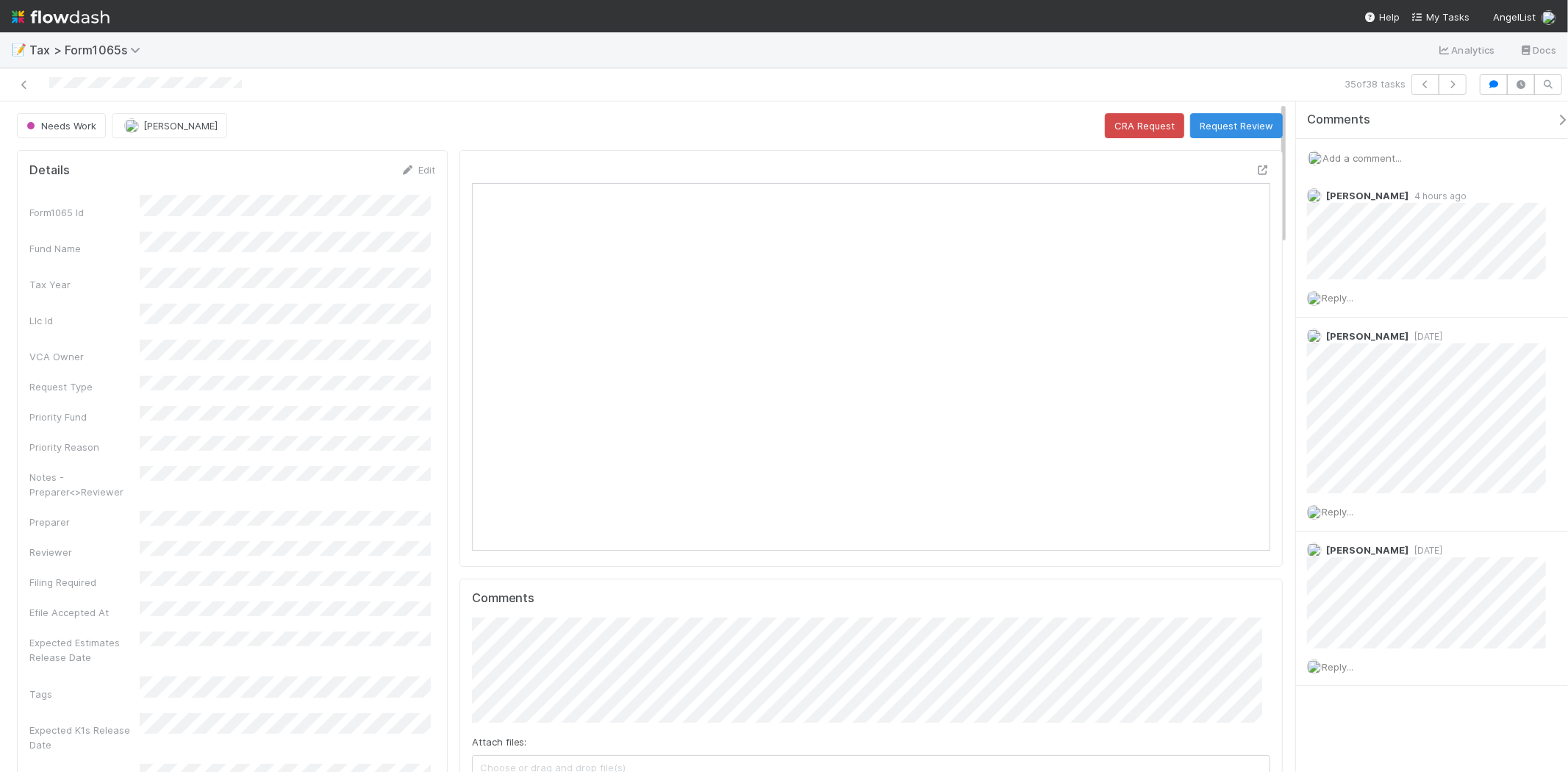
click at [1399, 155] on span "Add a comment..." at bounding box center [1362, 158] width 80 height 12
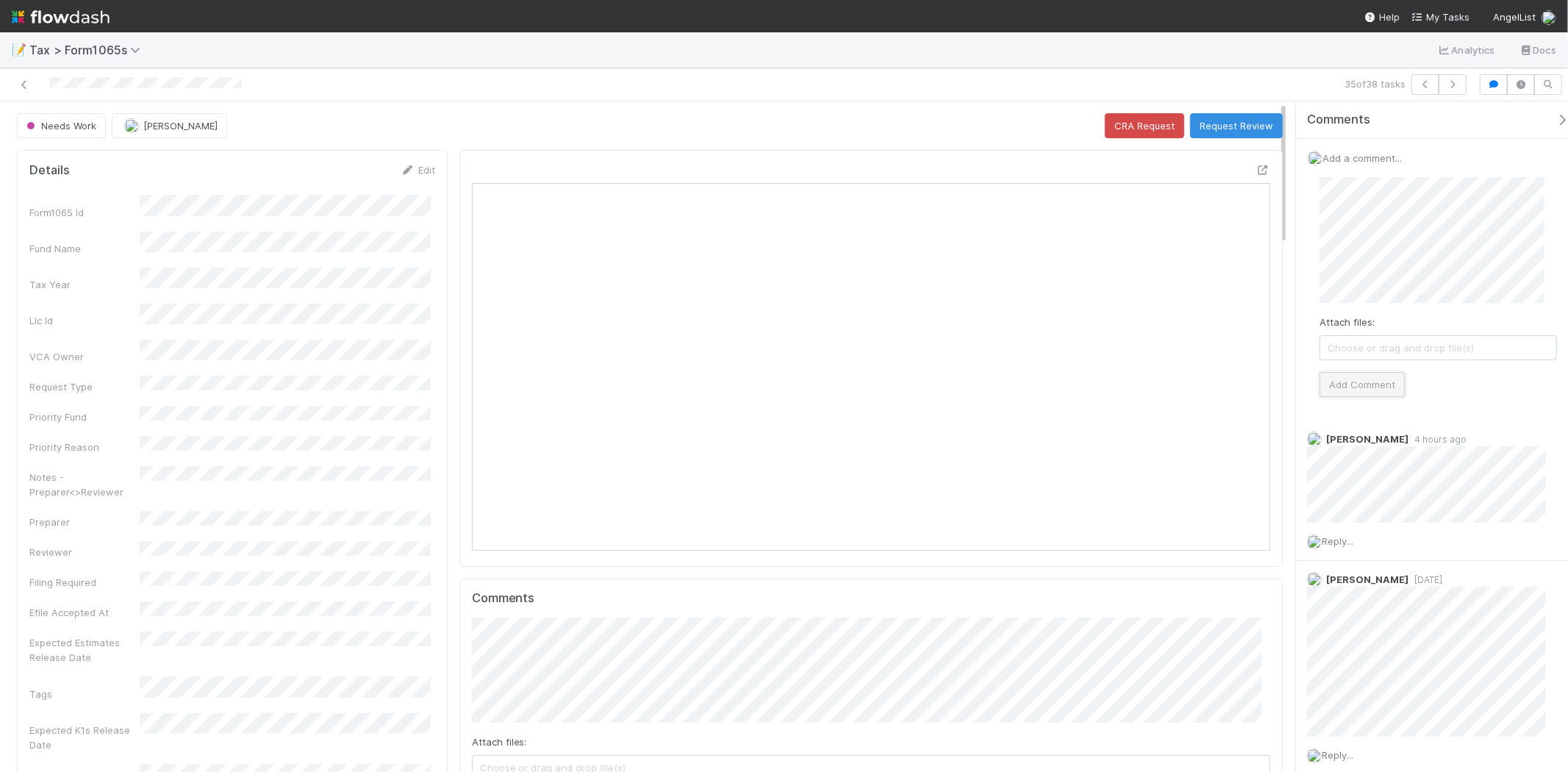
click at [1372, 384] on button "Add Comment" at bounding box center [1362, 384] width 85 height 25
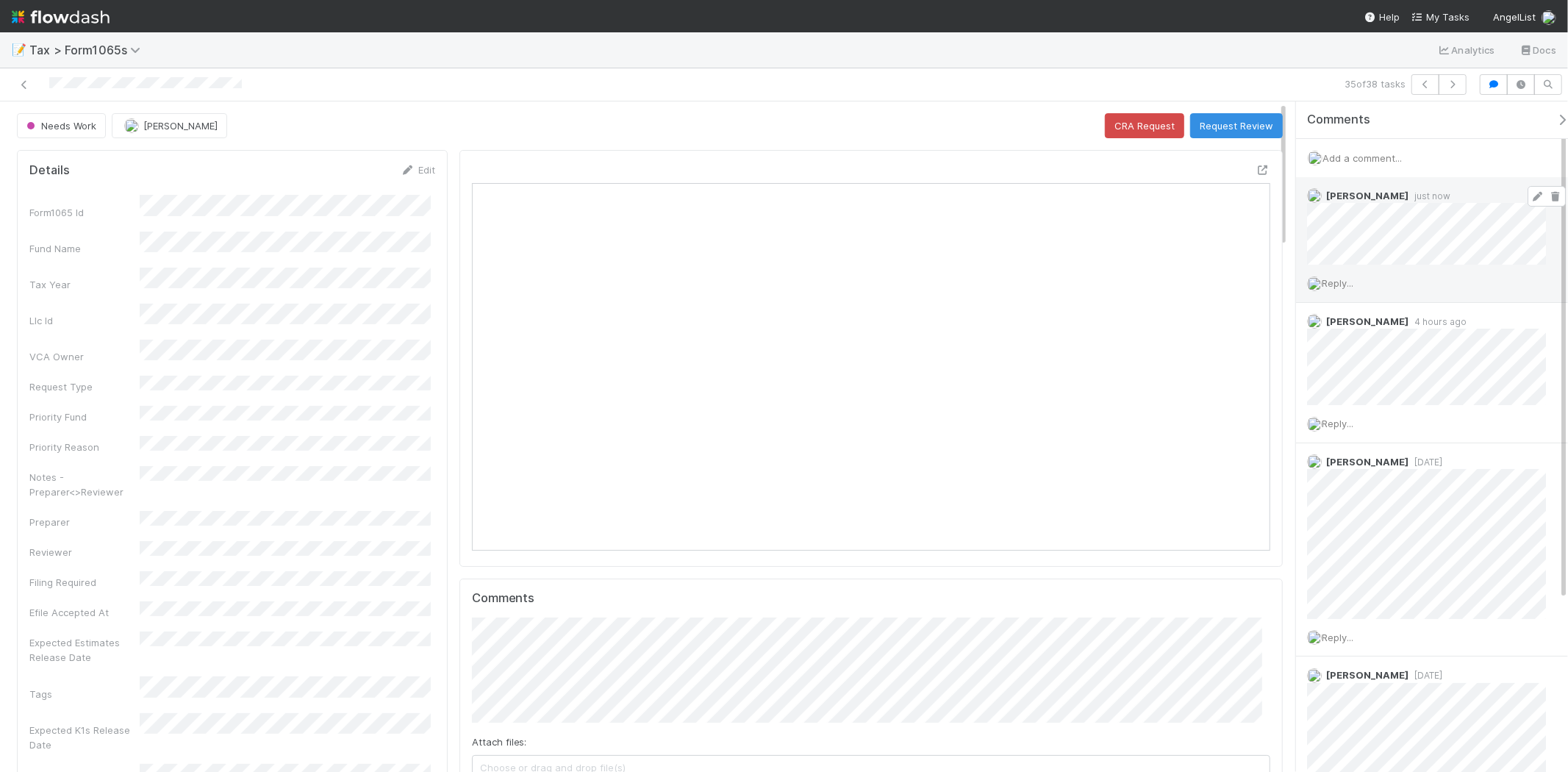
click at [1549, 197] on icon at bounding box center [1556, 197] width 15 height 9
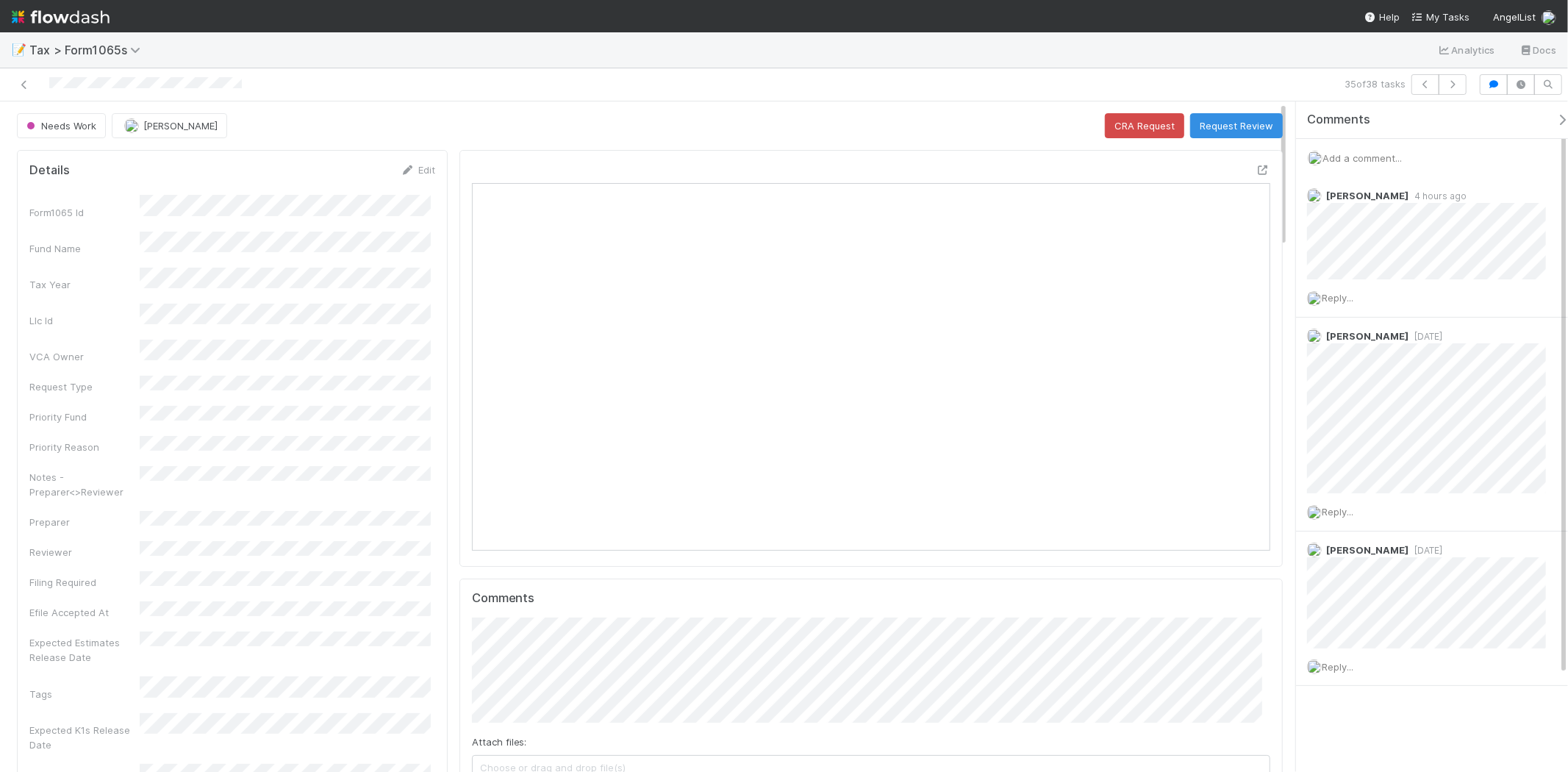
click at [1400, 159] on span "Add a comment..." at bounding box center [1362, 158] width 80 height 12
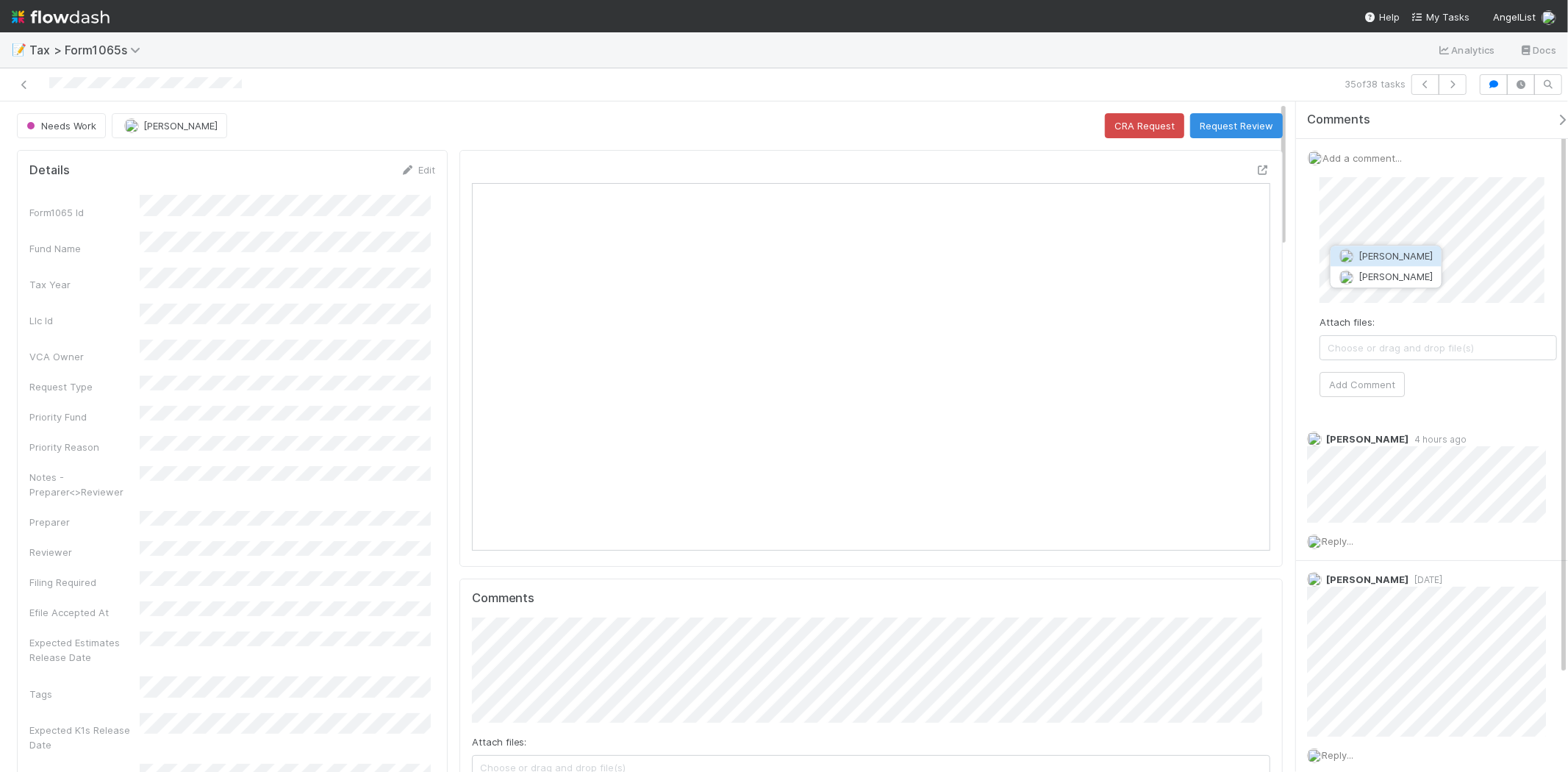
click at [1395, 254] on span "Amy Gregorius" at bounding box center [1396, 256] width 74 height 12
click at [1378, 381] on button "Add Comment" at bounding box center [1362, 384] width 85 height 25
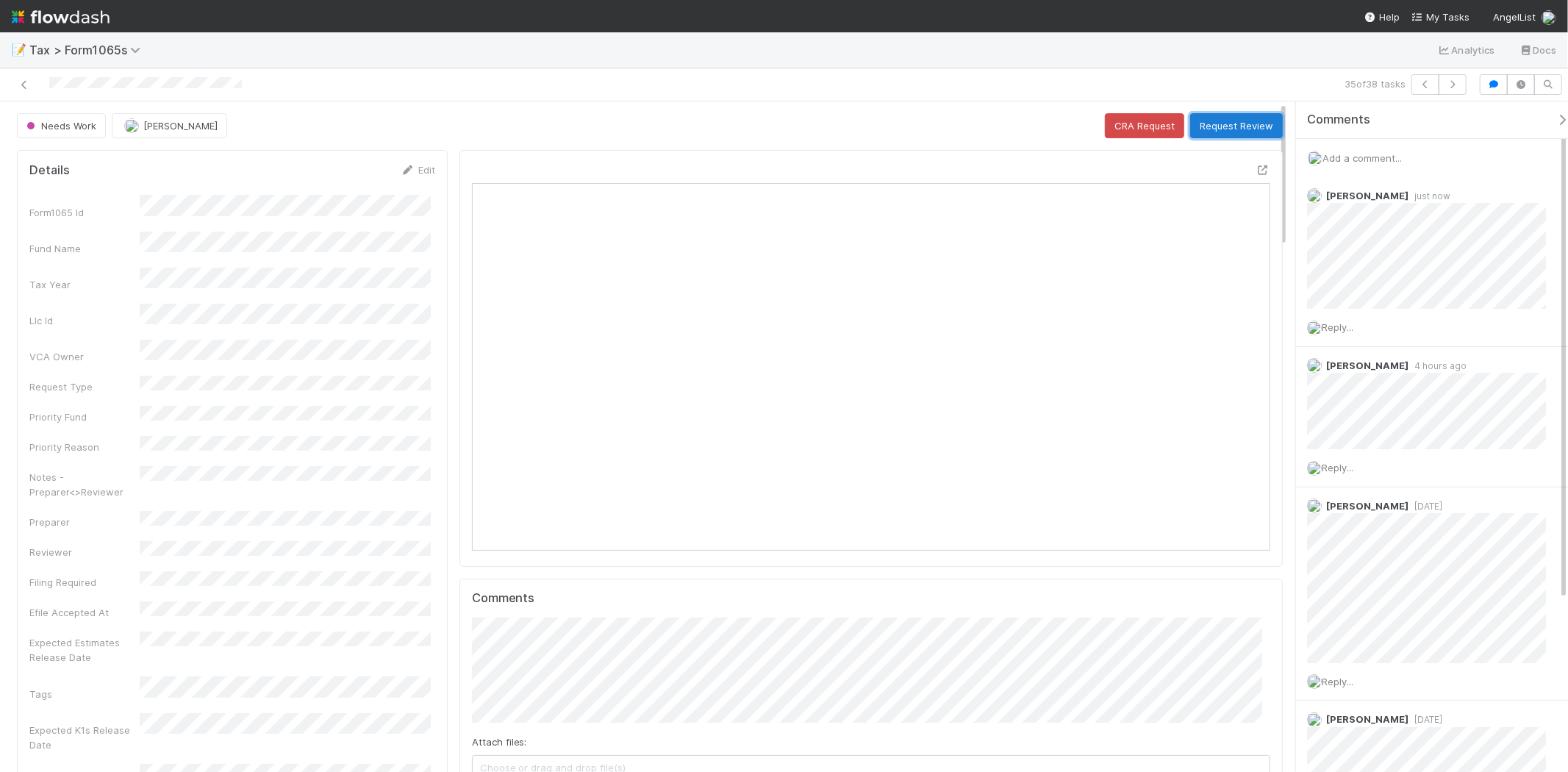
click at [1239, 133] on button "Request Review" at bounding box center [1237, 126] width 93 height 25
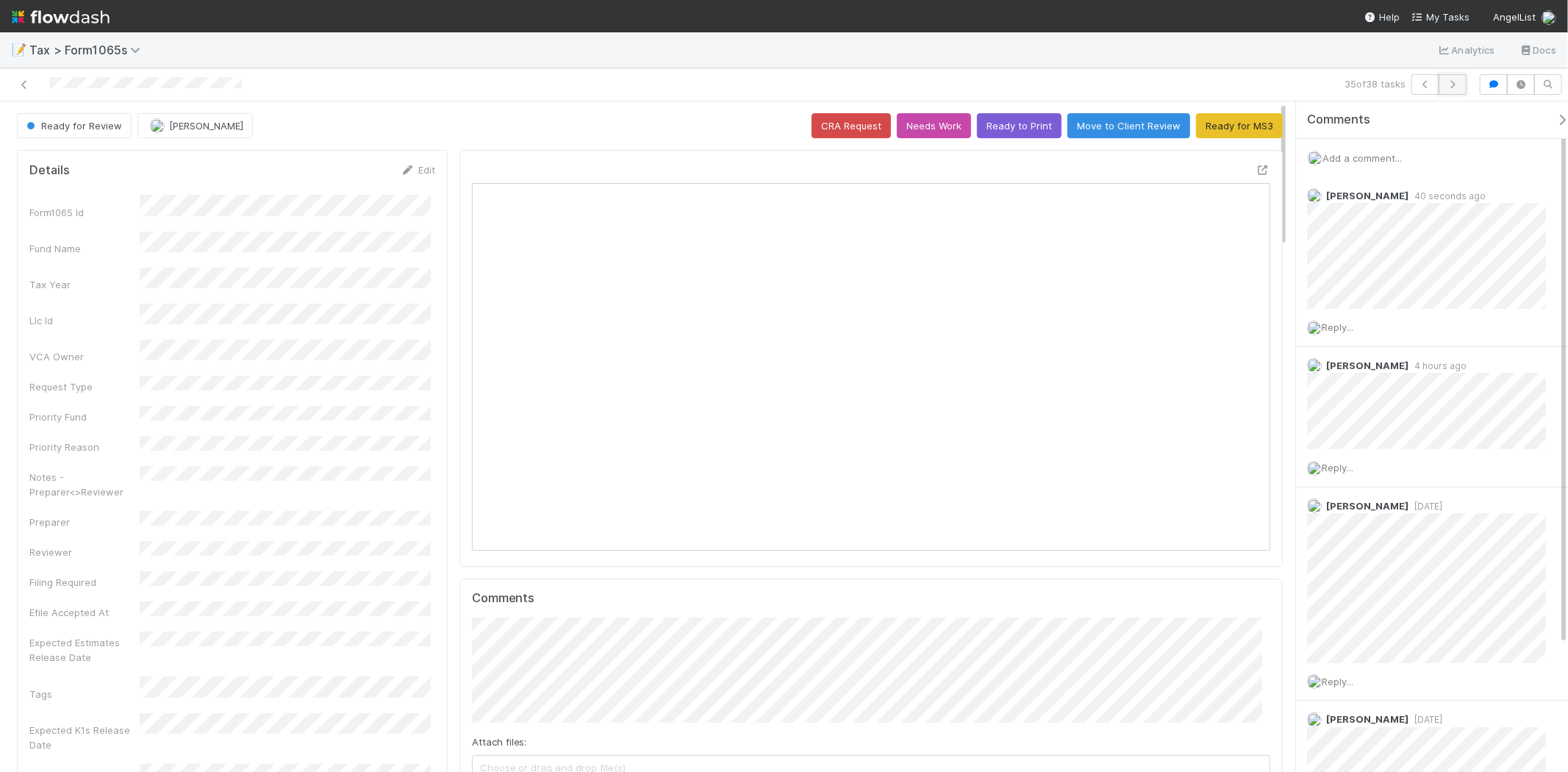
click at [1464, 77] on button "button" at bounding box center [1453, 84] width 28 height 20
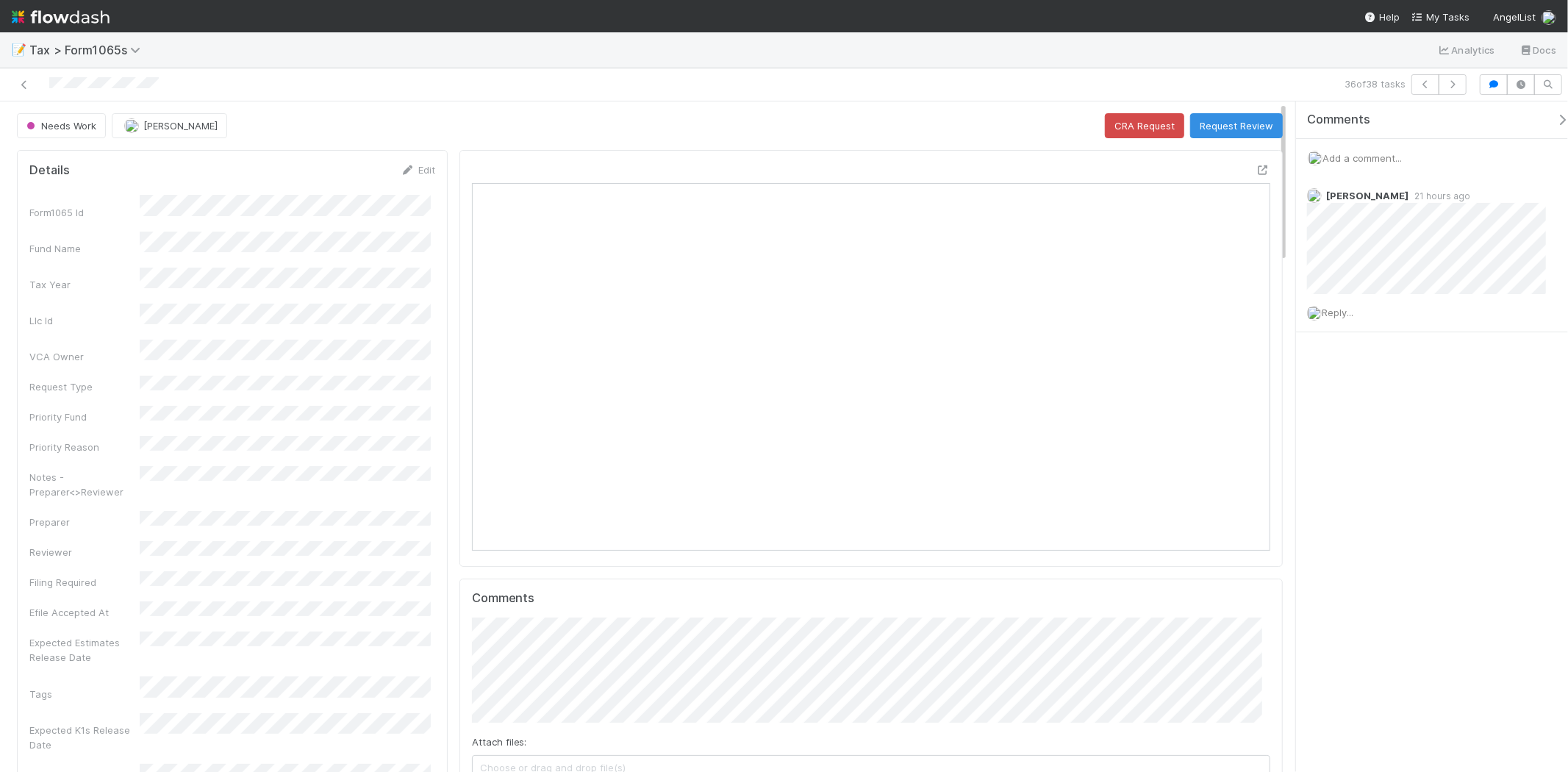
scroll to position [287, 388]
click at [1400, 160] on span "Add a comment..." at bounding box center [1362, 158] width 80 height 12
click at [1378, 378] on button "Add Comment" at bounding box center [1362, 384] width 85 height 25
click at [419, 172] on link "Edit" at bounding box center [418, 169] width 34 height 12
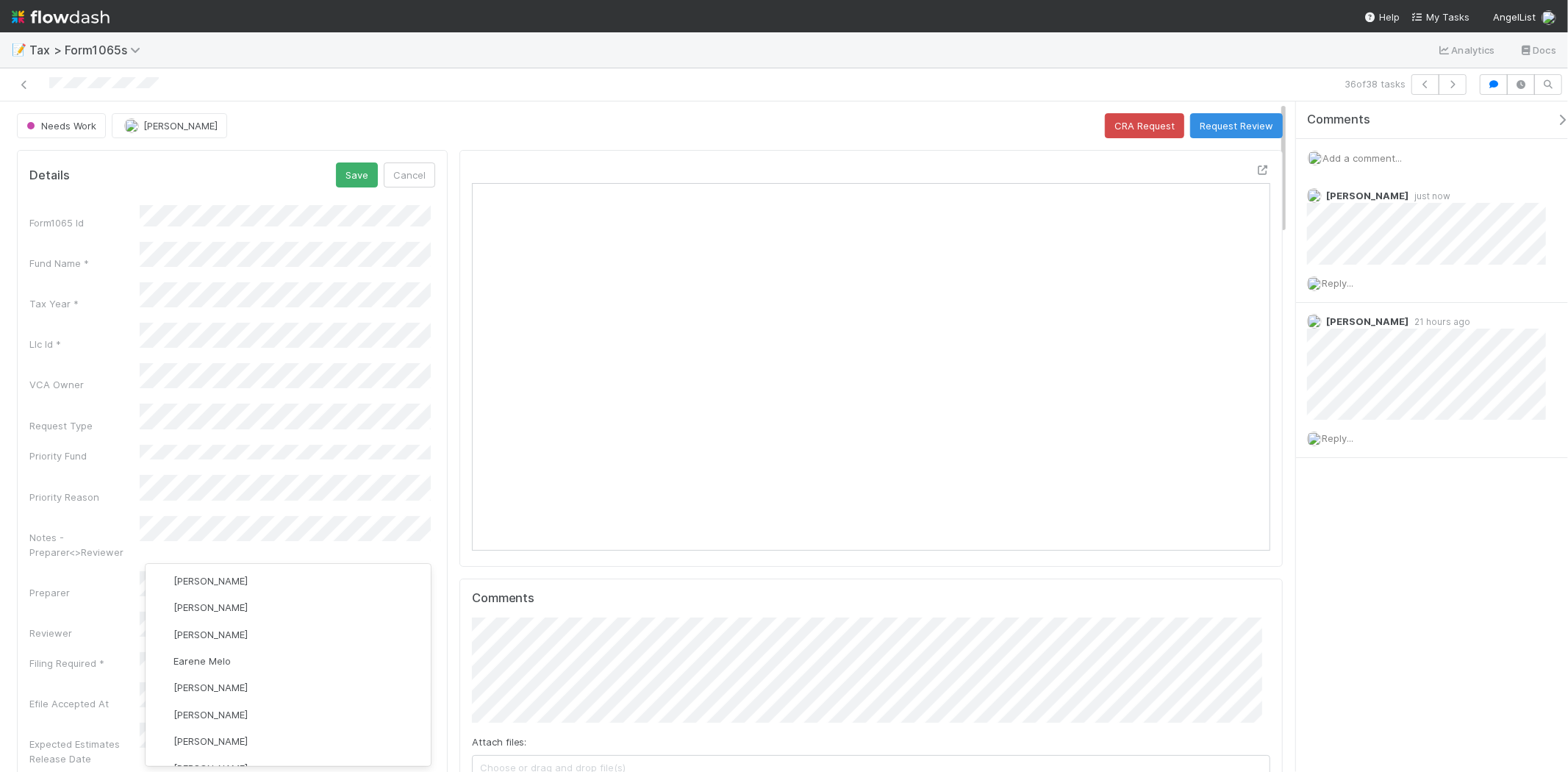
scroll to position [2, 0]
click at [264, 574] on div "Michael Binck you" at bounding box center [288, 578] width 285 height 27
click at [166, 131] on button "[PERSON_NAME]" at bounding box center [169, 126] width 115 height 25
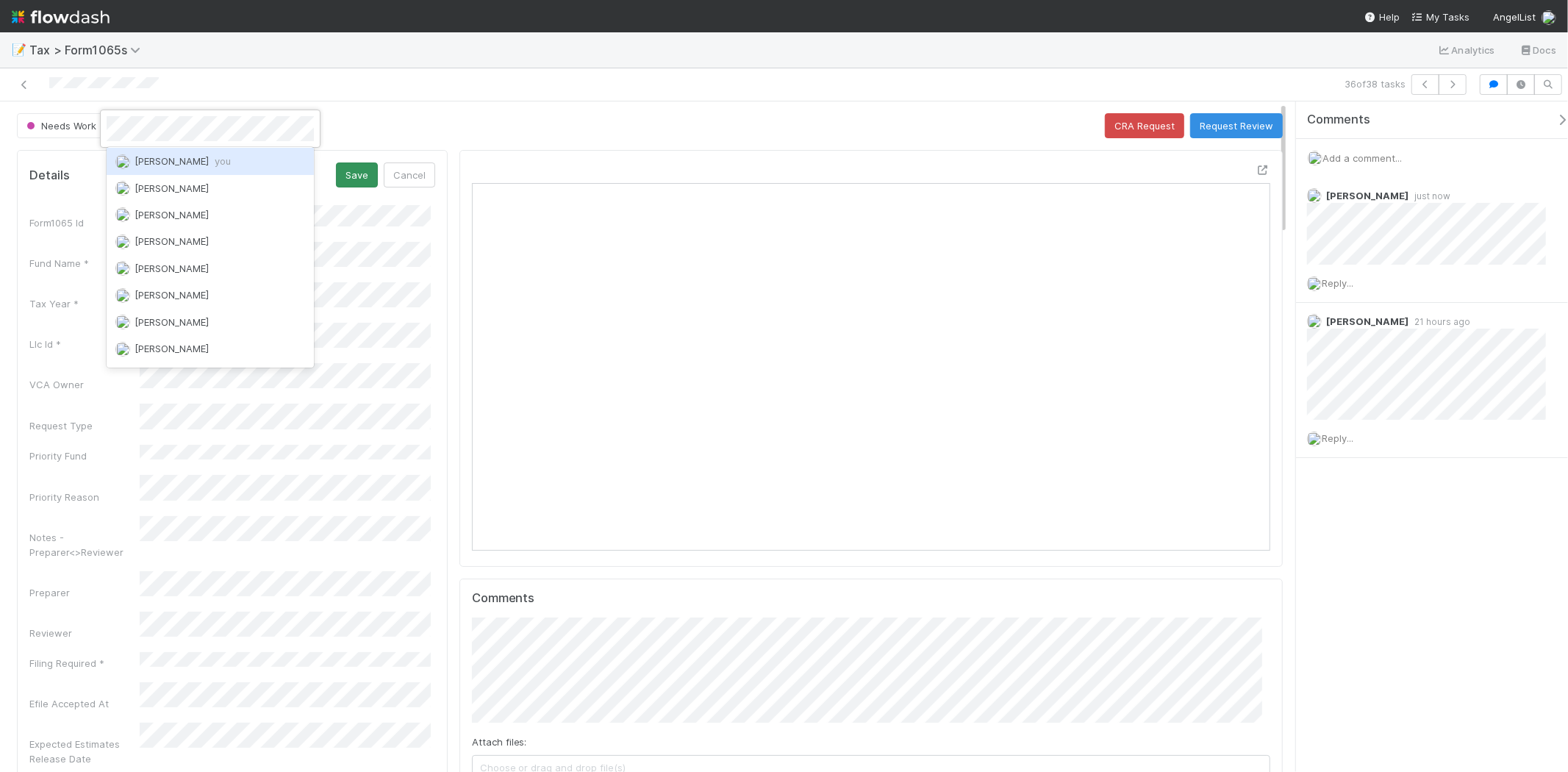
click at [184, 162] on span "Michael Binck you" at bounding box center [183, 161] width 97 height 12
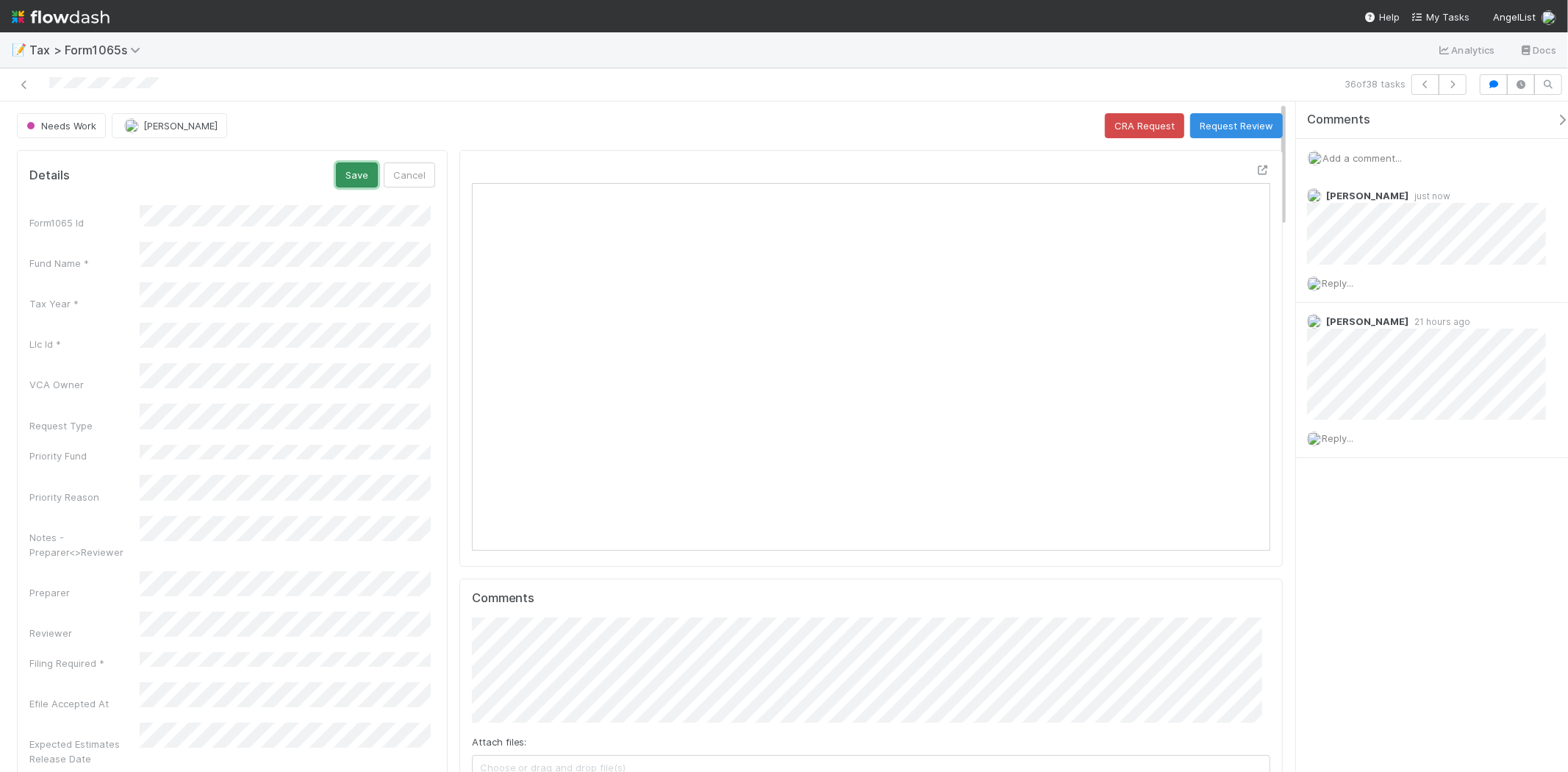
click at [364, 175] on button "Save" at bounding box center [357, 175] width 42 height 25
click at [1453, 91] on button "button" at bounding box center [1453, 84] width 28 height 20
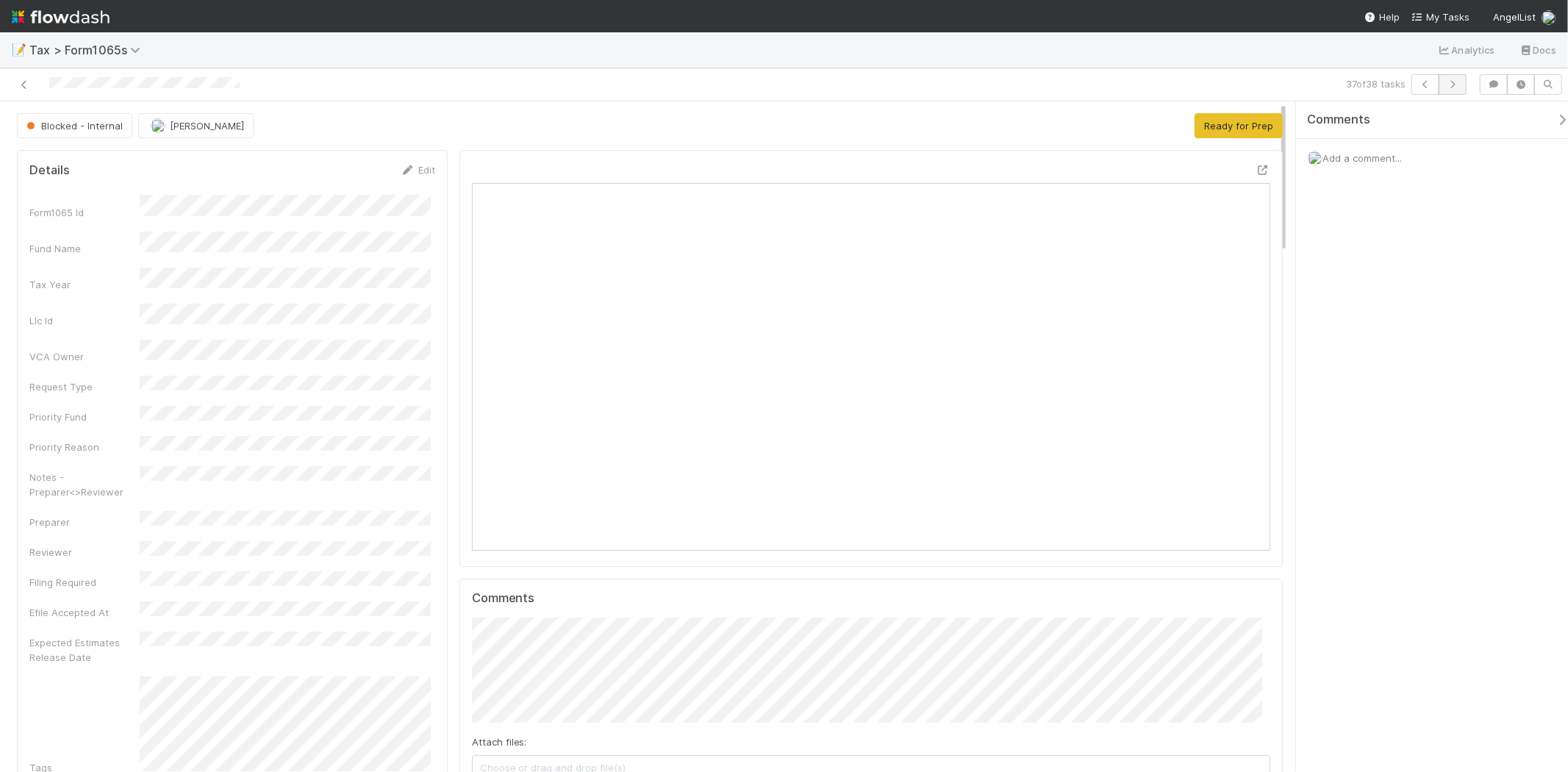
scroll to position [287, 778]
click at [1447, 89] on button "button" at bounding box center [1453, 84] width 28 height 20
drag, startPoint x: 66, startPoint y: 12, endPoint x: 303, endPoint y: 1, distance: 237.3
click at [66, 12] on img at bounding box center [60, 17] width 97 height 25
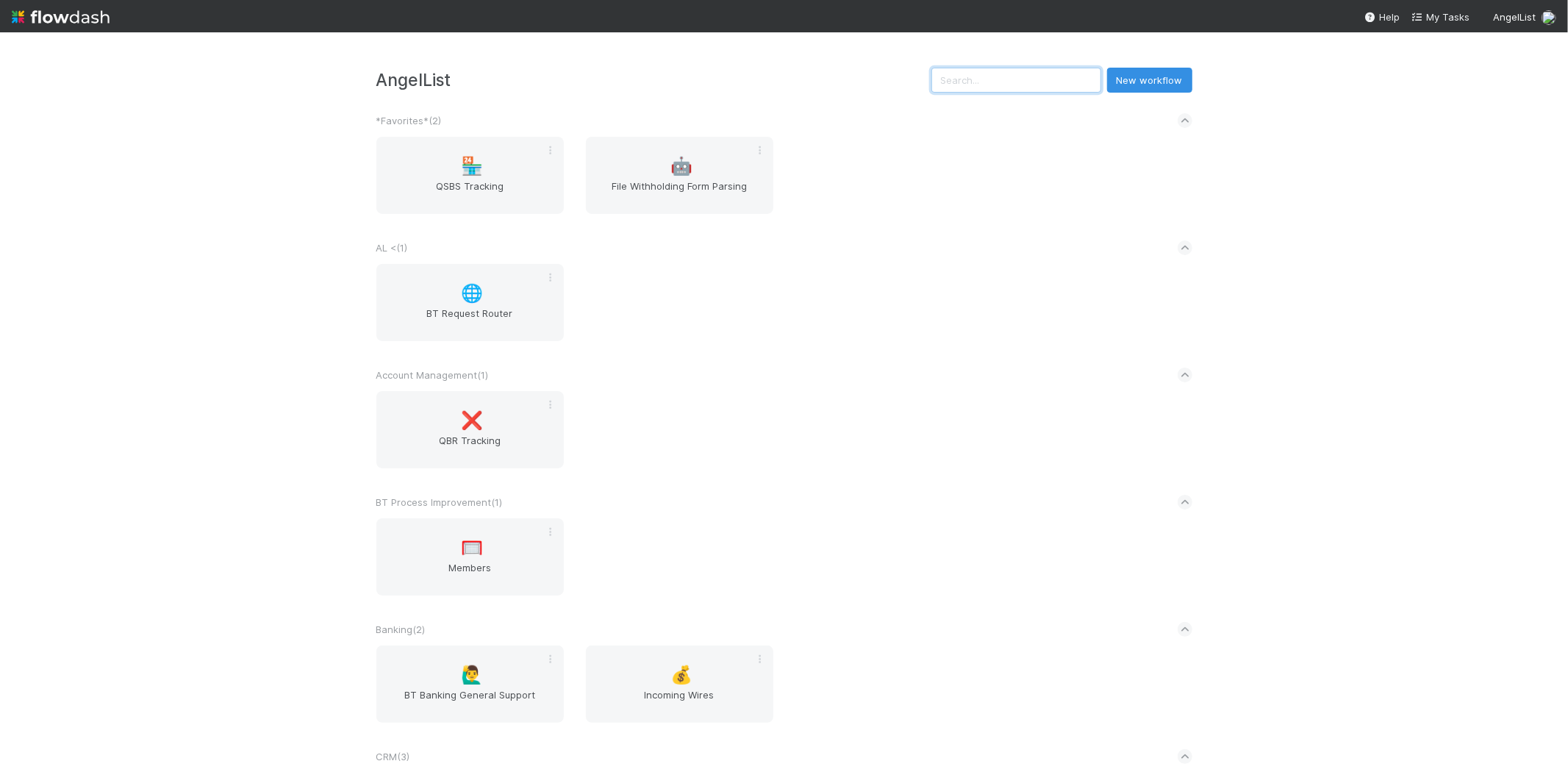
click at [1049, 88] on input "text" at bounding box center [1017, 80] width 170 height 25
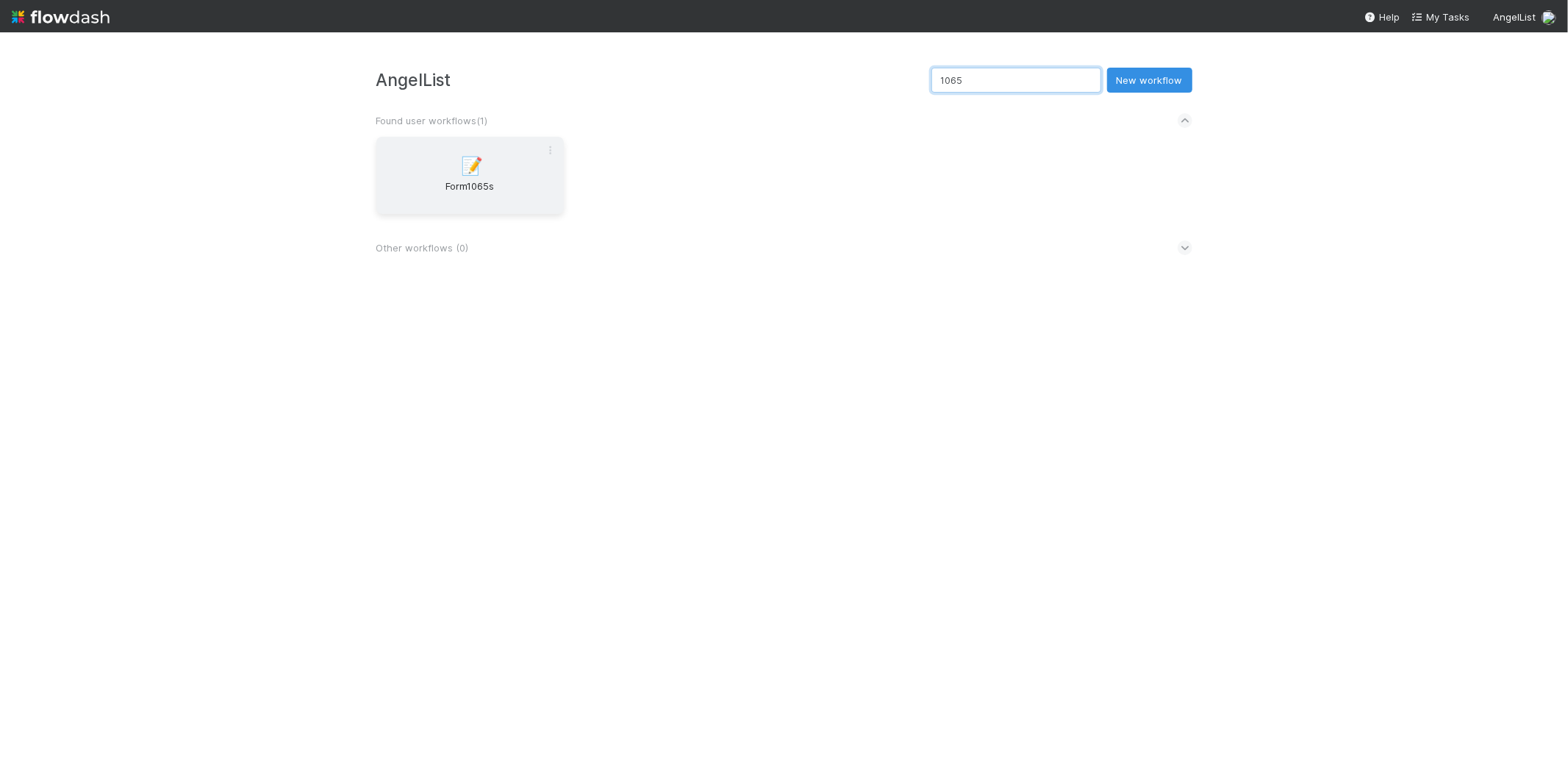
type input "1065"
click at [485, 175] on div "📝 Form1065s" at bounding box center [470, 175] width 187 height 77
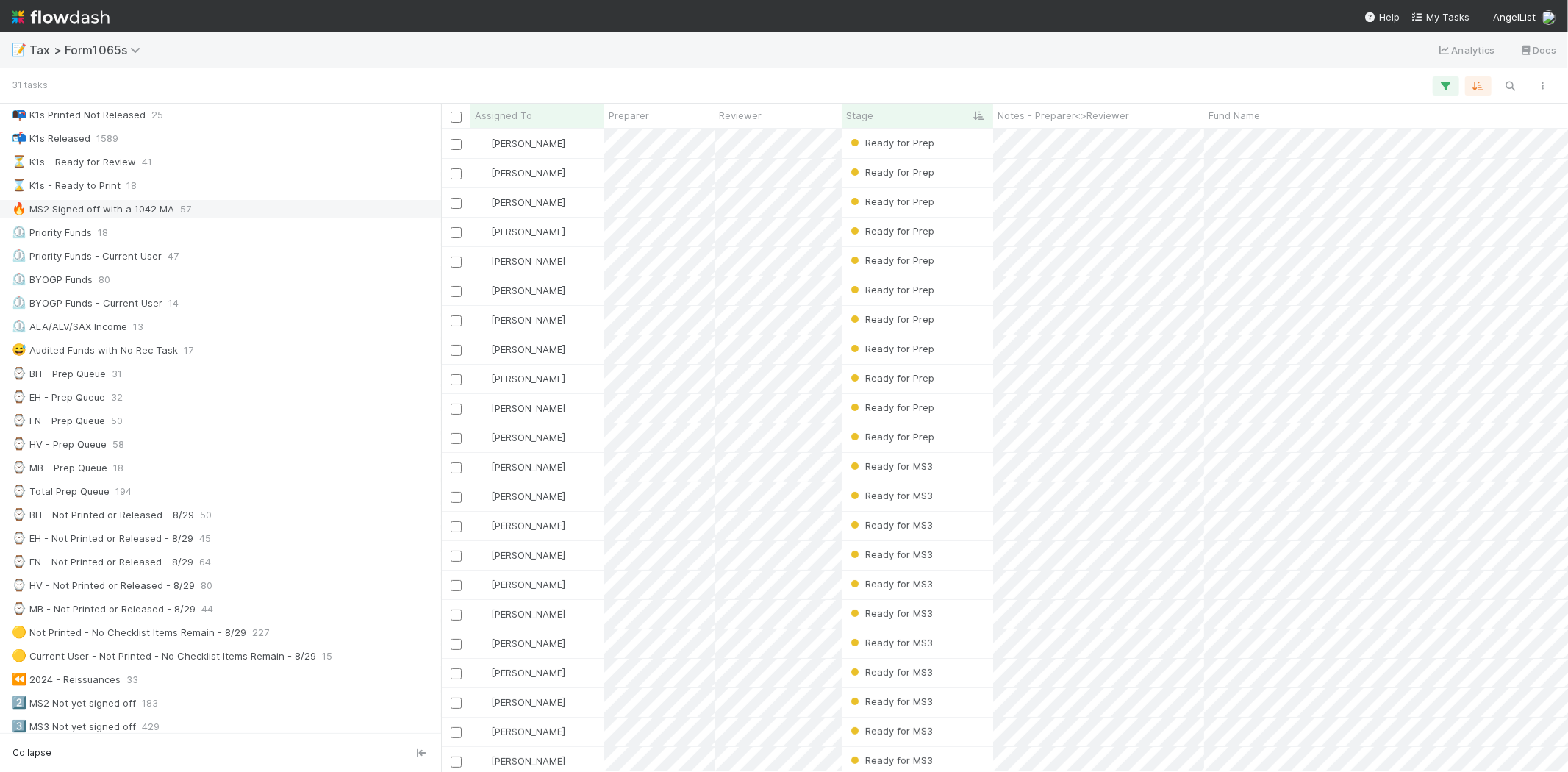
scroll to position [163, 0]
click at [148, 369] on div "⌚ BH - Prep Queue 31" at bounding box center [225, 364] width 426 height 19
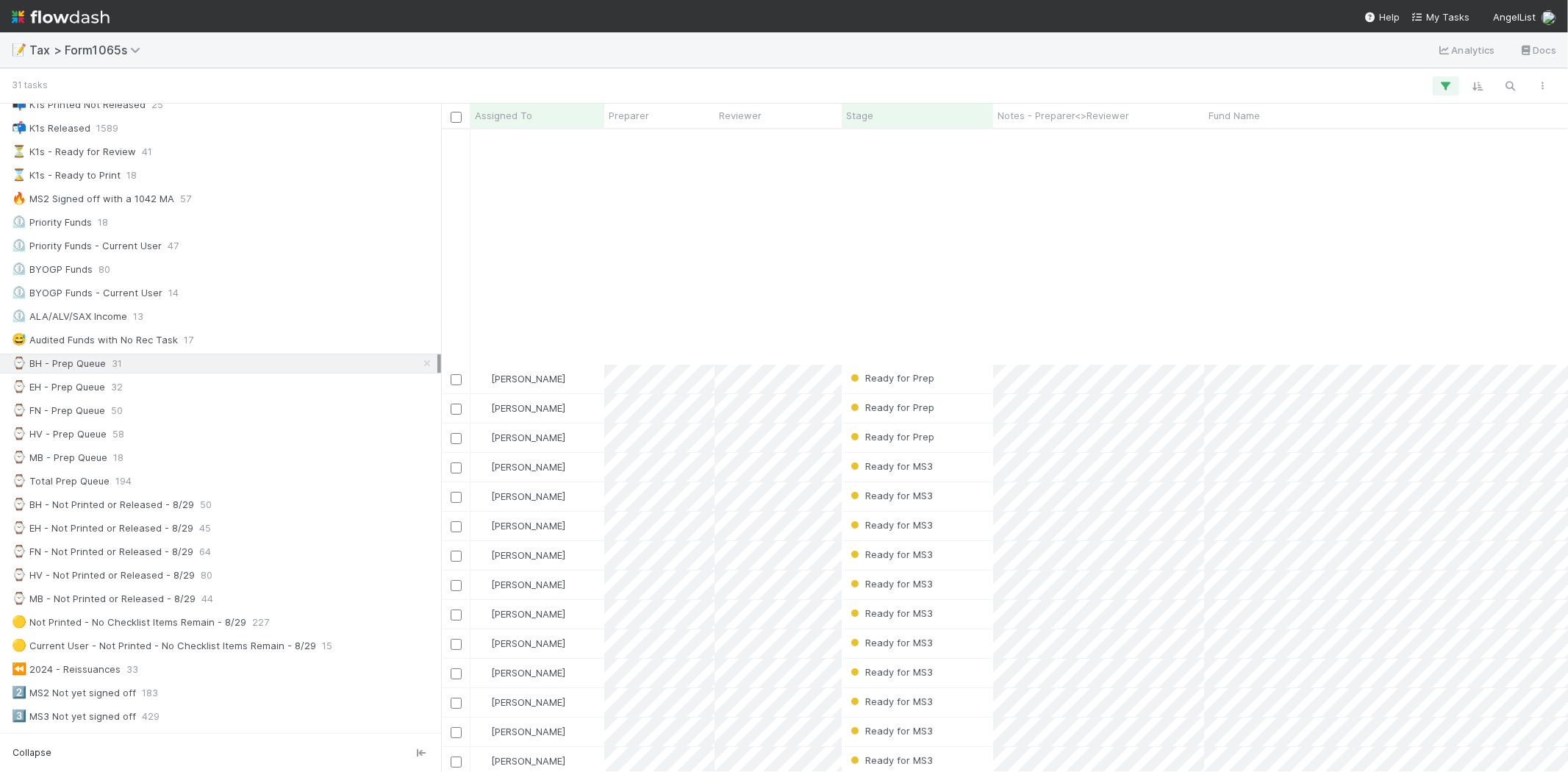
scroll to position [282, 0]
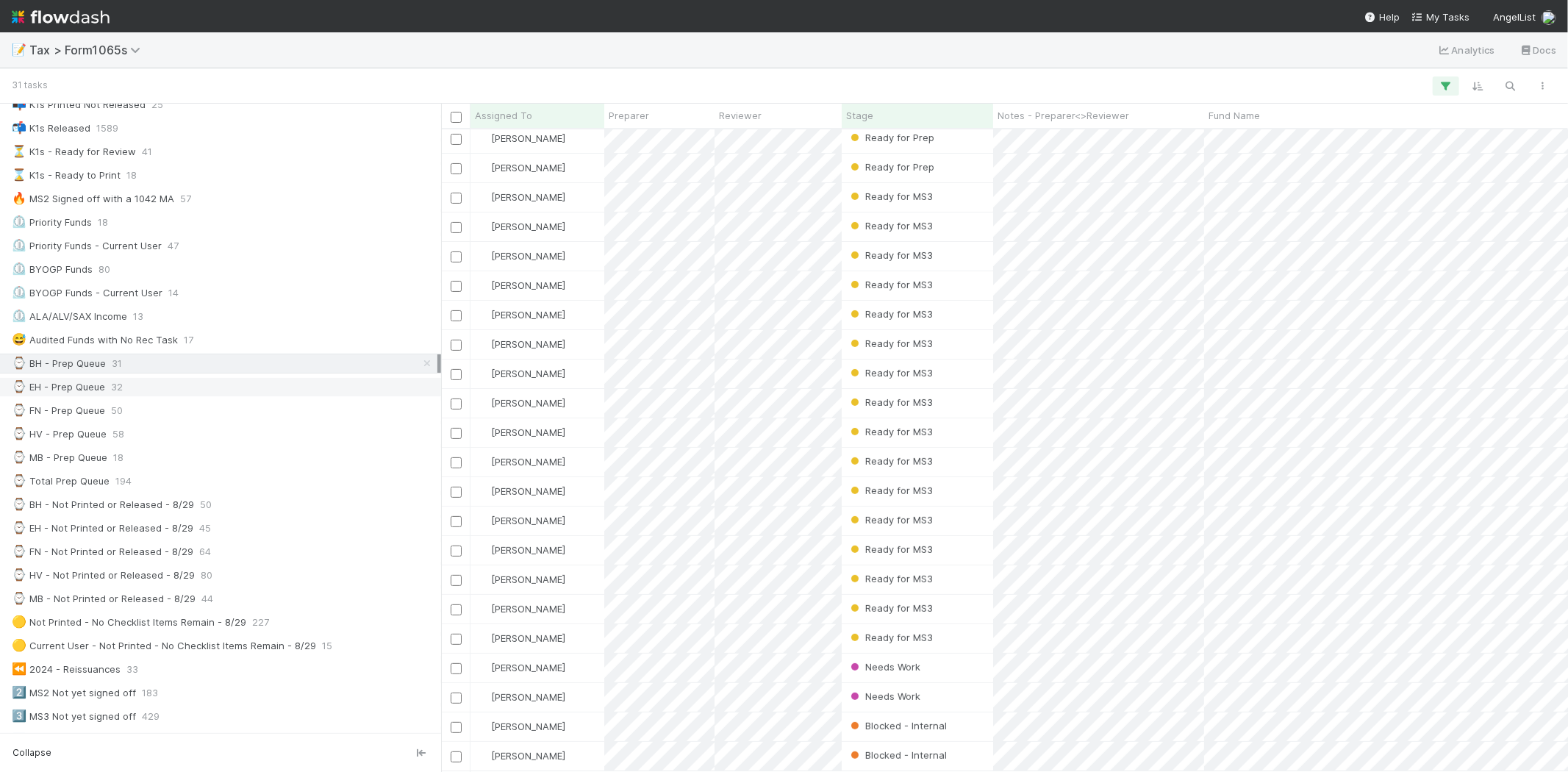
click at [282, 384] on div "⌚ EH - Prep Queue 32" at bounding box center [225, 388] width 426 height 19
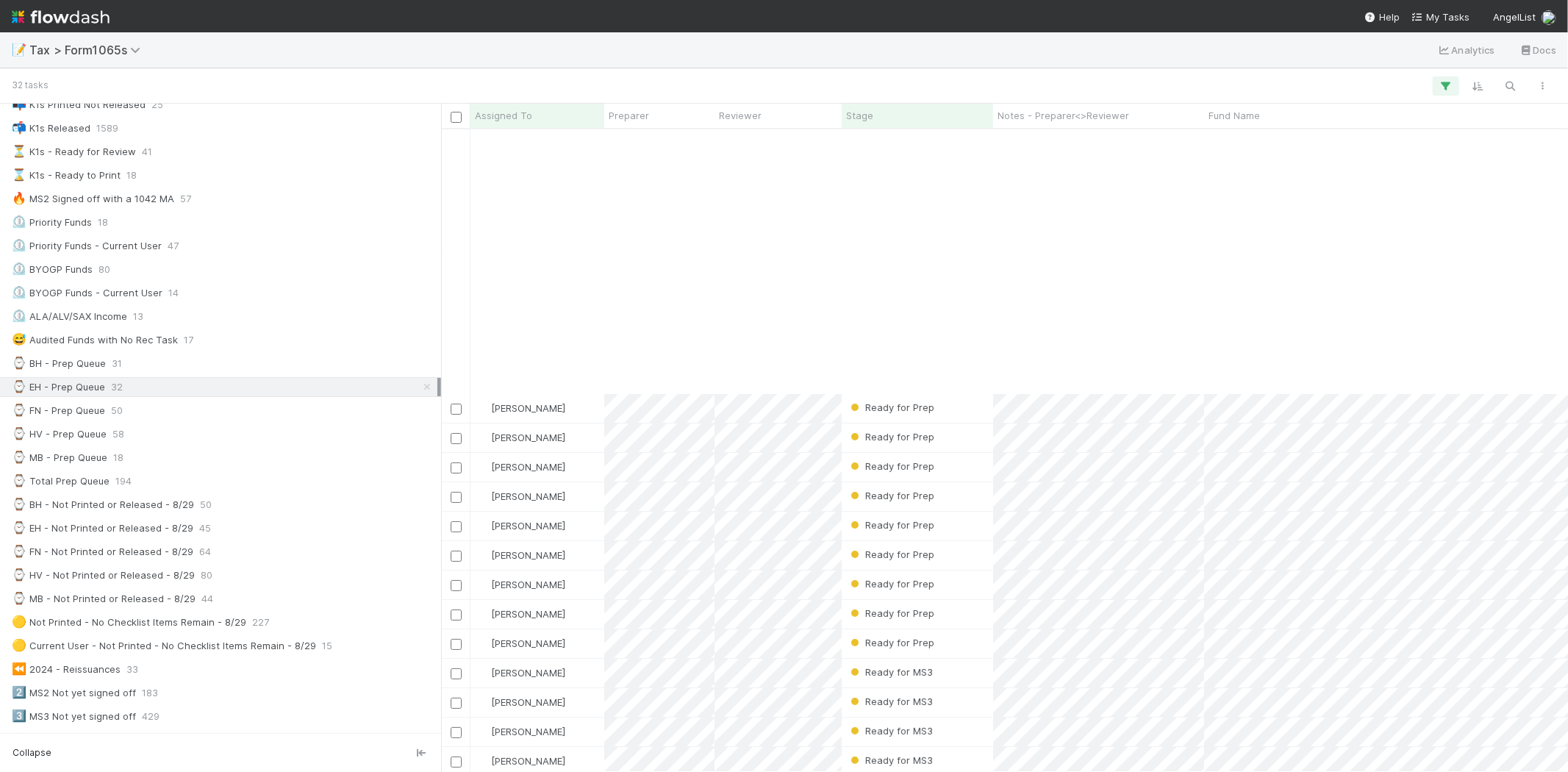
scroll to position [311, 0]
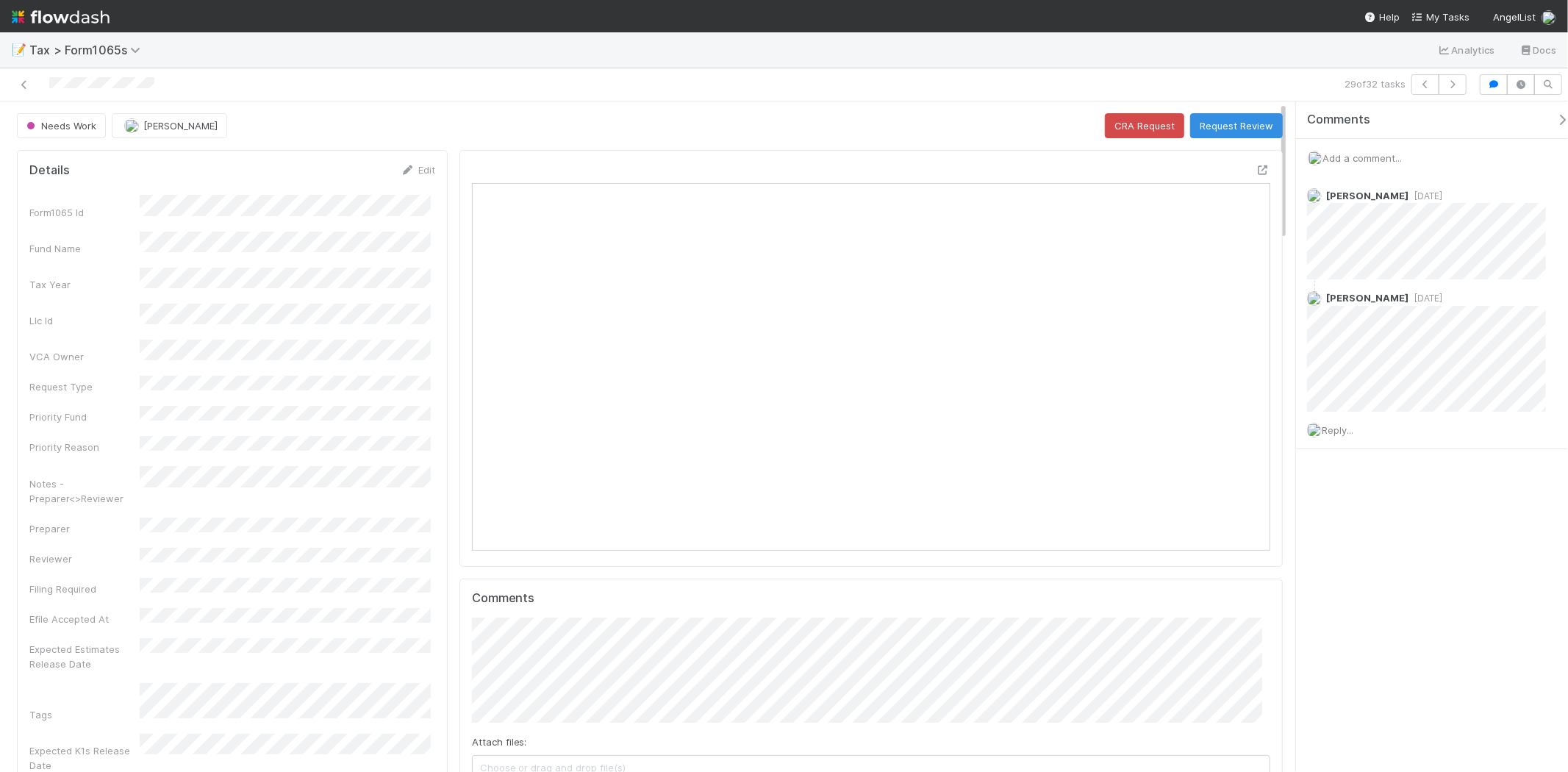
click at [1354, 157] on span "Add a comment..." at bounding box center [1362, 158] width 80 height 12
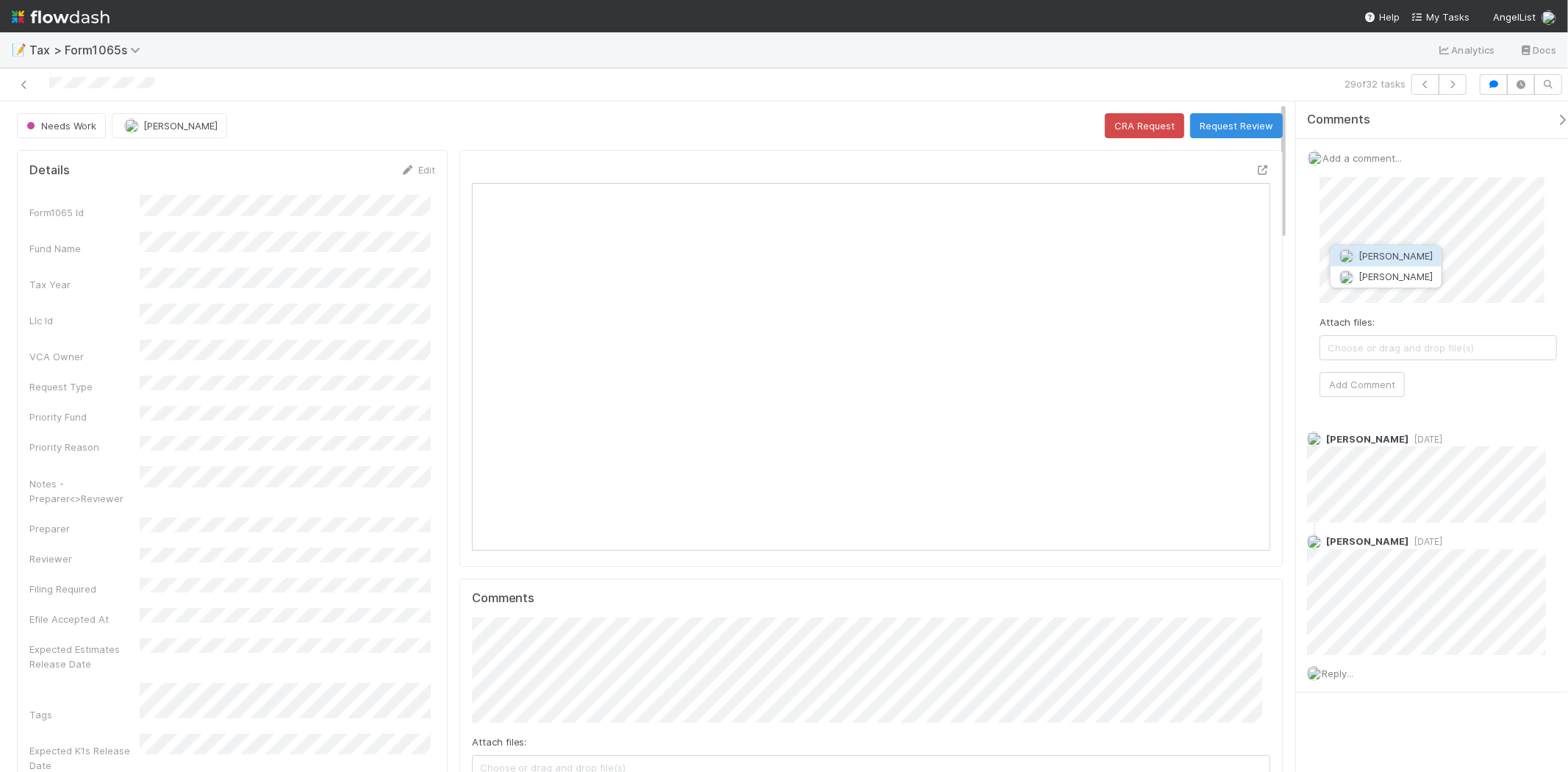
click at [1374, 253] on span "[PERSON_NAME]" at bounding box center [1396, 256] width 74 height 12
click at [1365, 369] on div "Attach files: Choose or drag and drop file(s) Add Comment" at bounding box center [1439, 287] width 238 height 220
click at [1364, 372] on button "Add Comment" at bounding box center [1362, 384] width 85 height 25
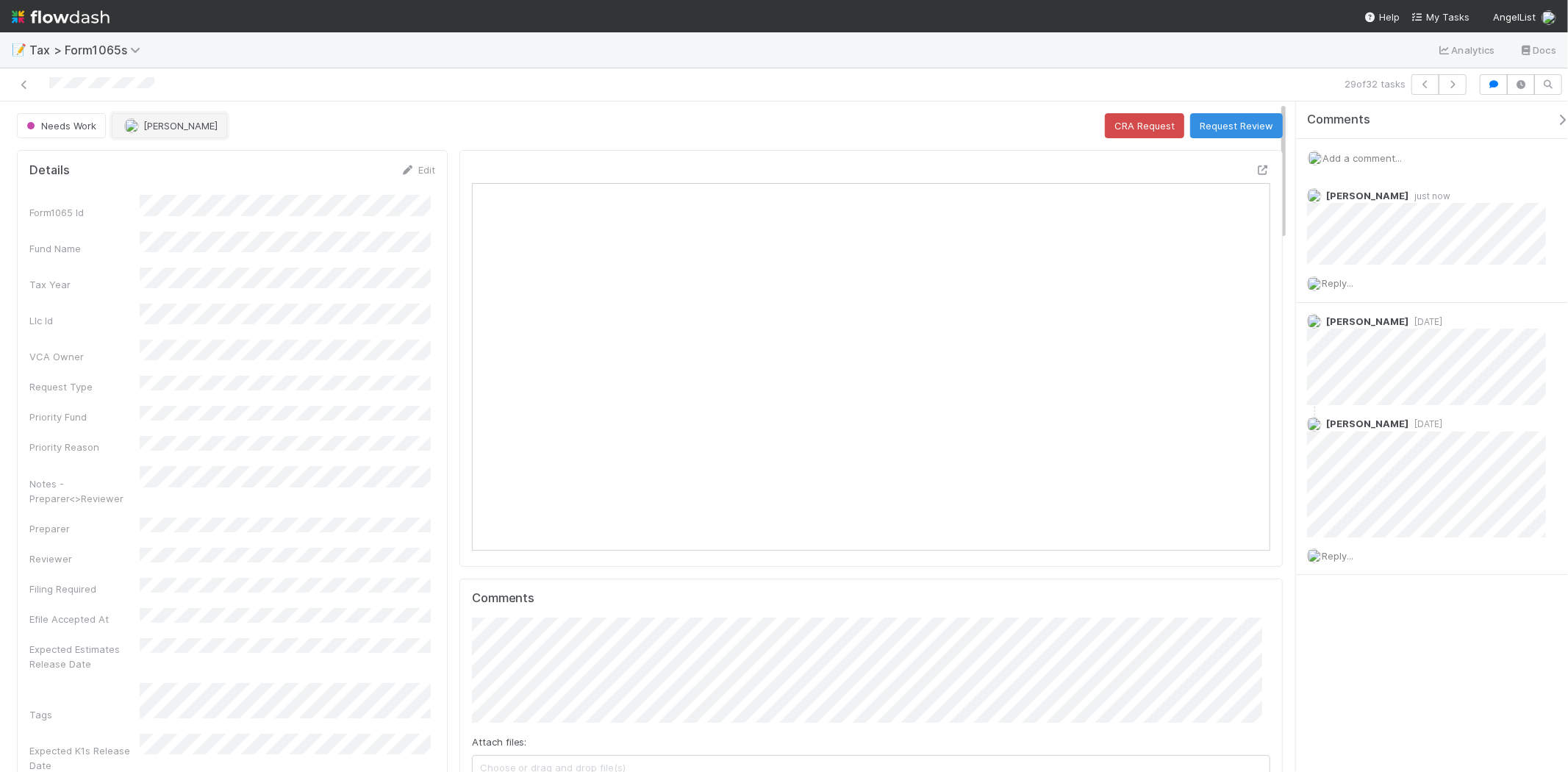
click at [204, 133] on button "[PERSON_NAME]" at bounding box center [169, 126] width 115 height 25
click at [214, 161] on span "you" at bounding box center [222, 163] width 16 height 12
click at [415, 173] on link "Edit" at bounding box center [418, 169] width 34 height 12
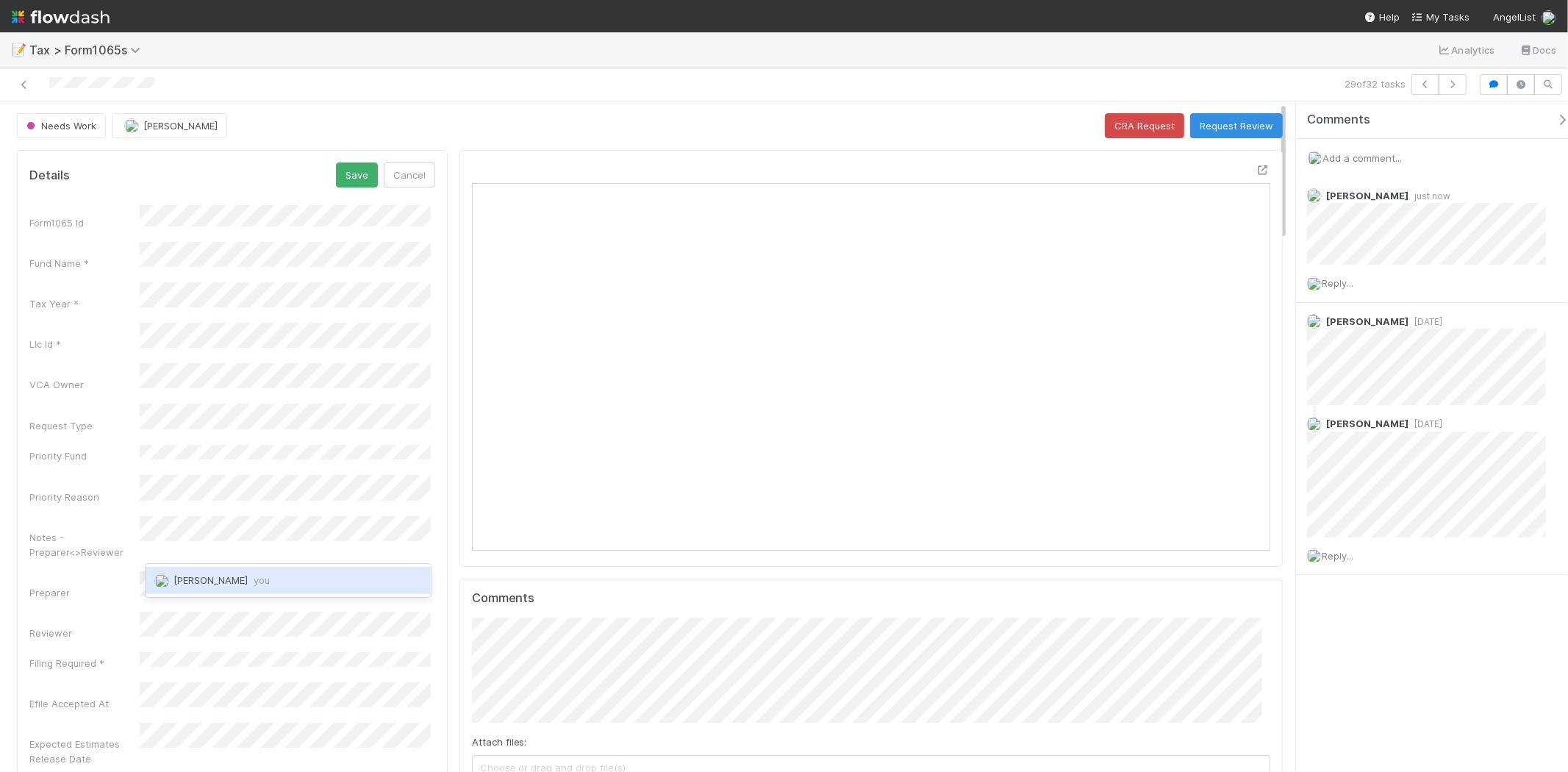
click at [239, 568] on div "Michael Binck you" at bounding box center [288, 580] width 285 height 27
click at [349, 170] on button "Save" at bounding box center [357, 175] width 42 height 25
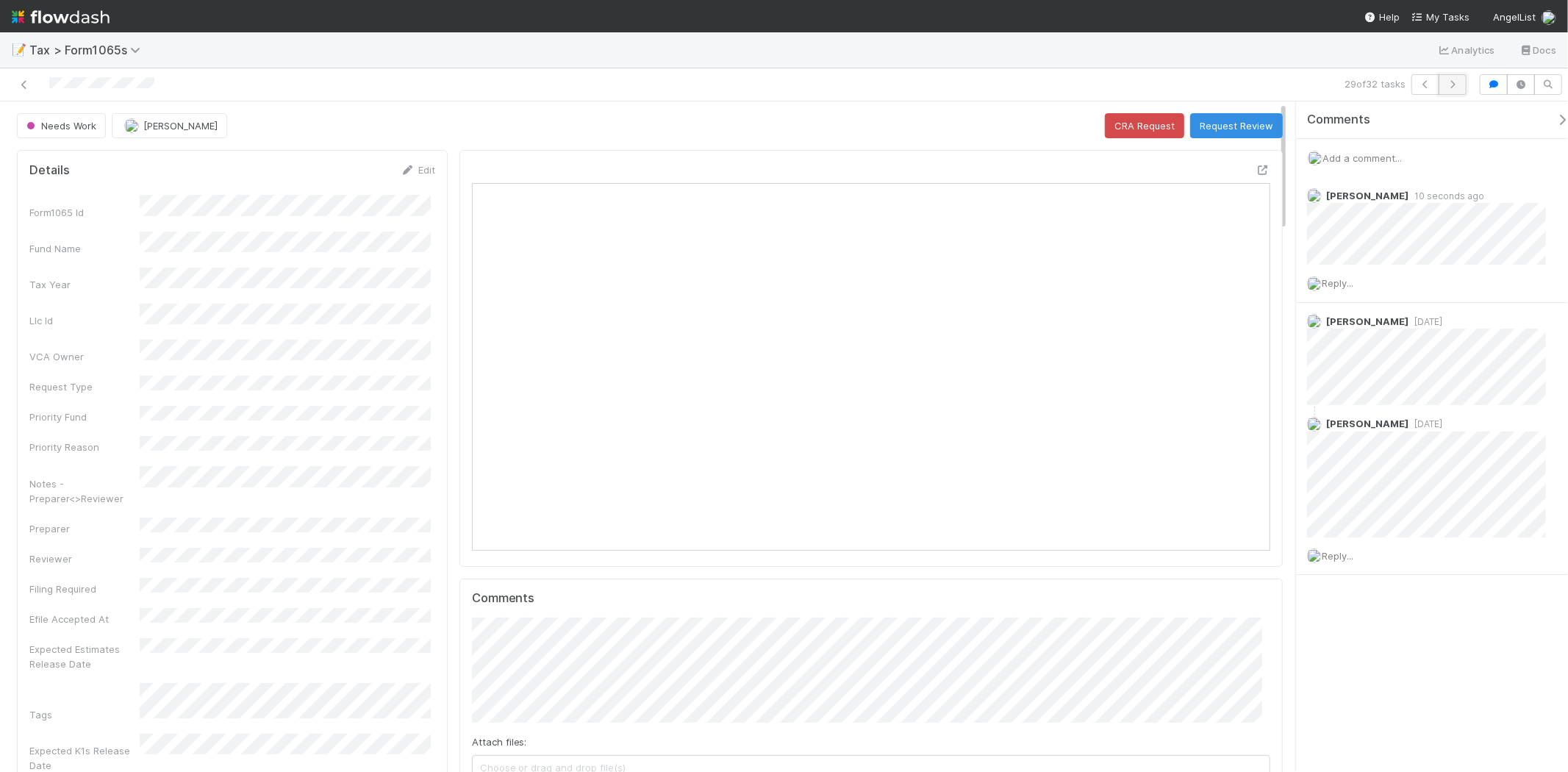
click at [1464, 88] on button "button" at bounding box center [1453, 84] width 28 height 20
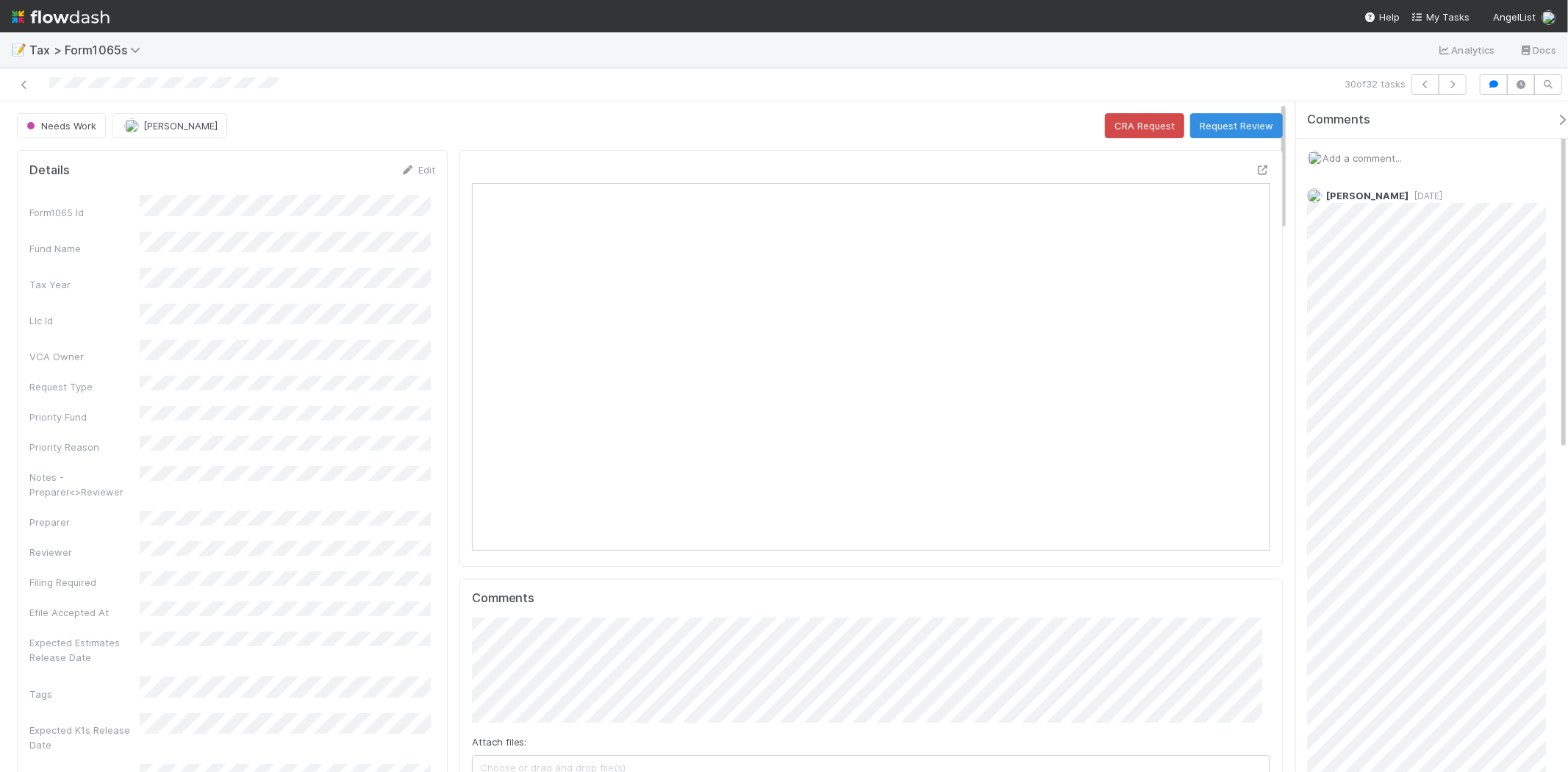
click at [1374, 158] on span "Add a comment..." at bounding box center [1362, 158] width 80 height 12
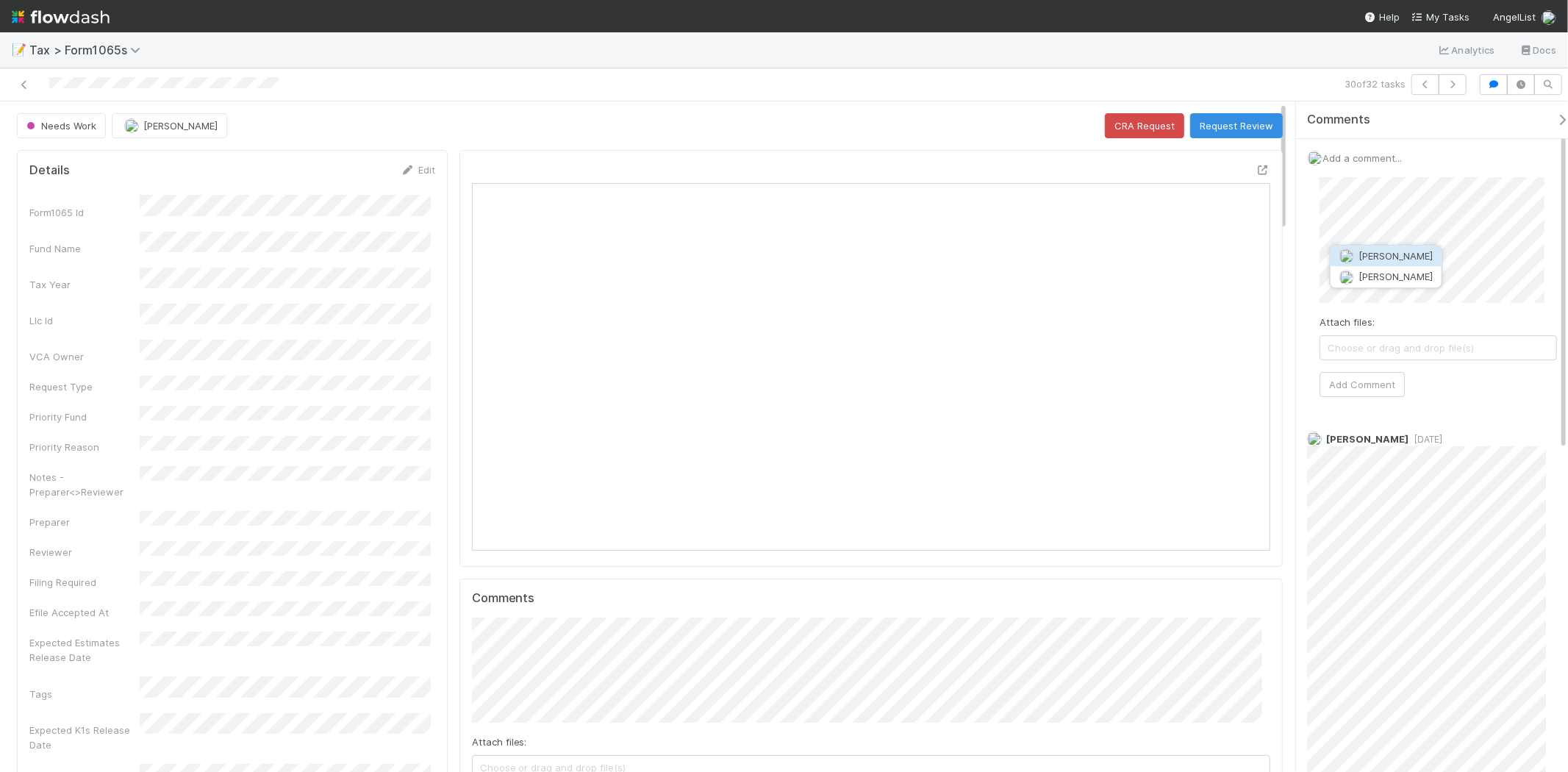
click at [1414, 255] on span "[PERSON_NAME]" at bounding box center [1396, 256] width 74 height 12
drag, startPoint x: 1368, startPoint y: 380, endPoint x: 393, endPoint y: 176, distance: 996.1
click at [1368, 374] on button "Add Comment" at bounding box center [1362, 384] width 85 height 25
click at [218, 133] on button "[PERSON_NAME]" at bounding box center [169, 126] width 115 height 25
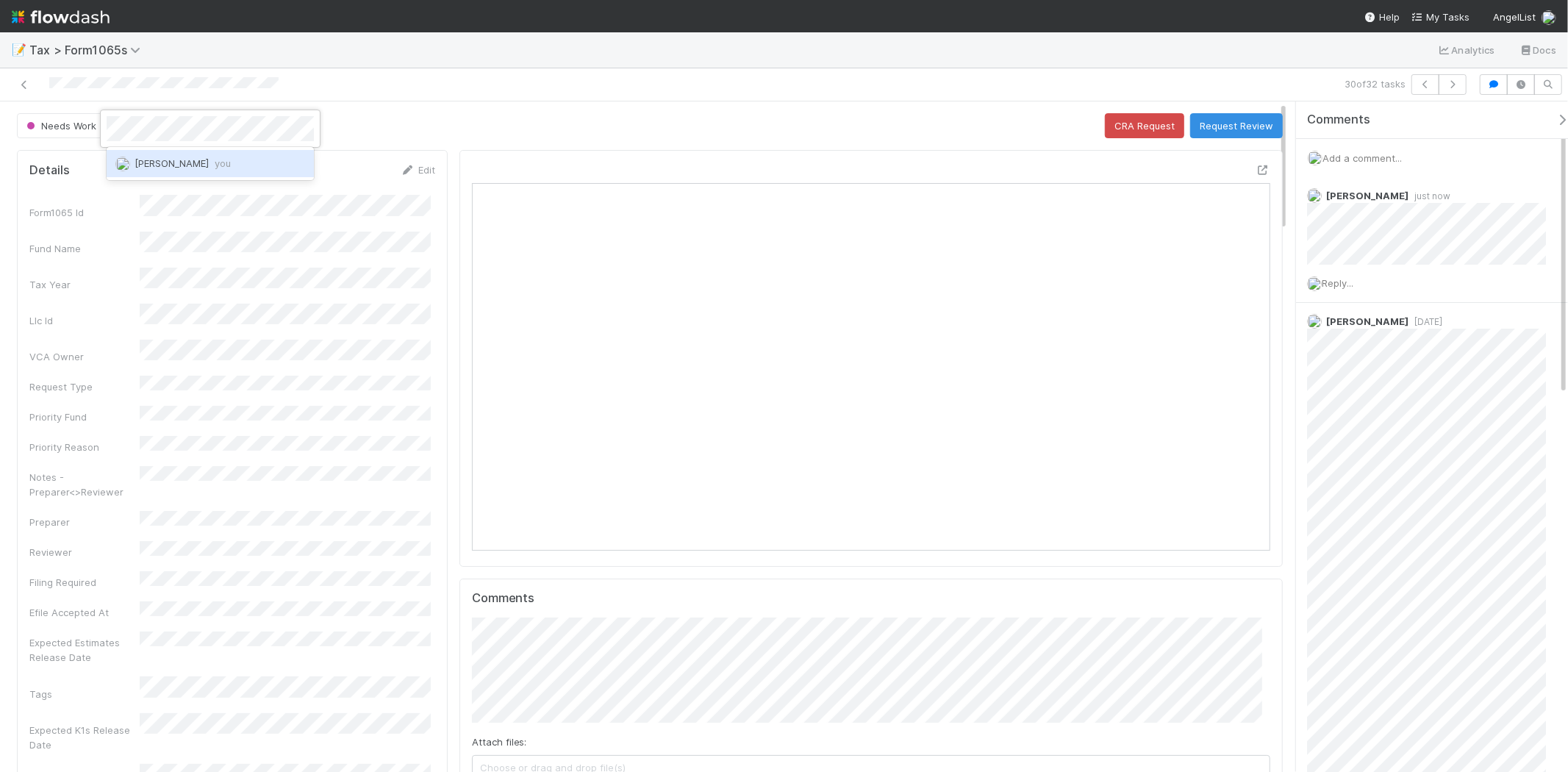
click at [207, 155] on div "Michael Binck you" at bounding box center [211, 163] width 207 height 27
click at [416, 171] on link "Edit" at bounding box center [418, 169] width 34 height 12
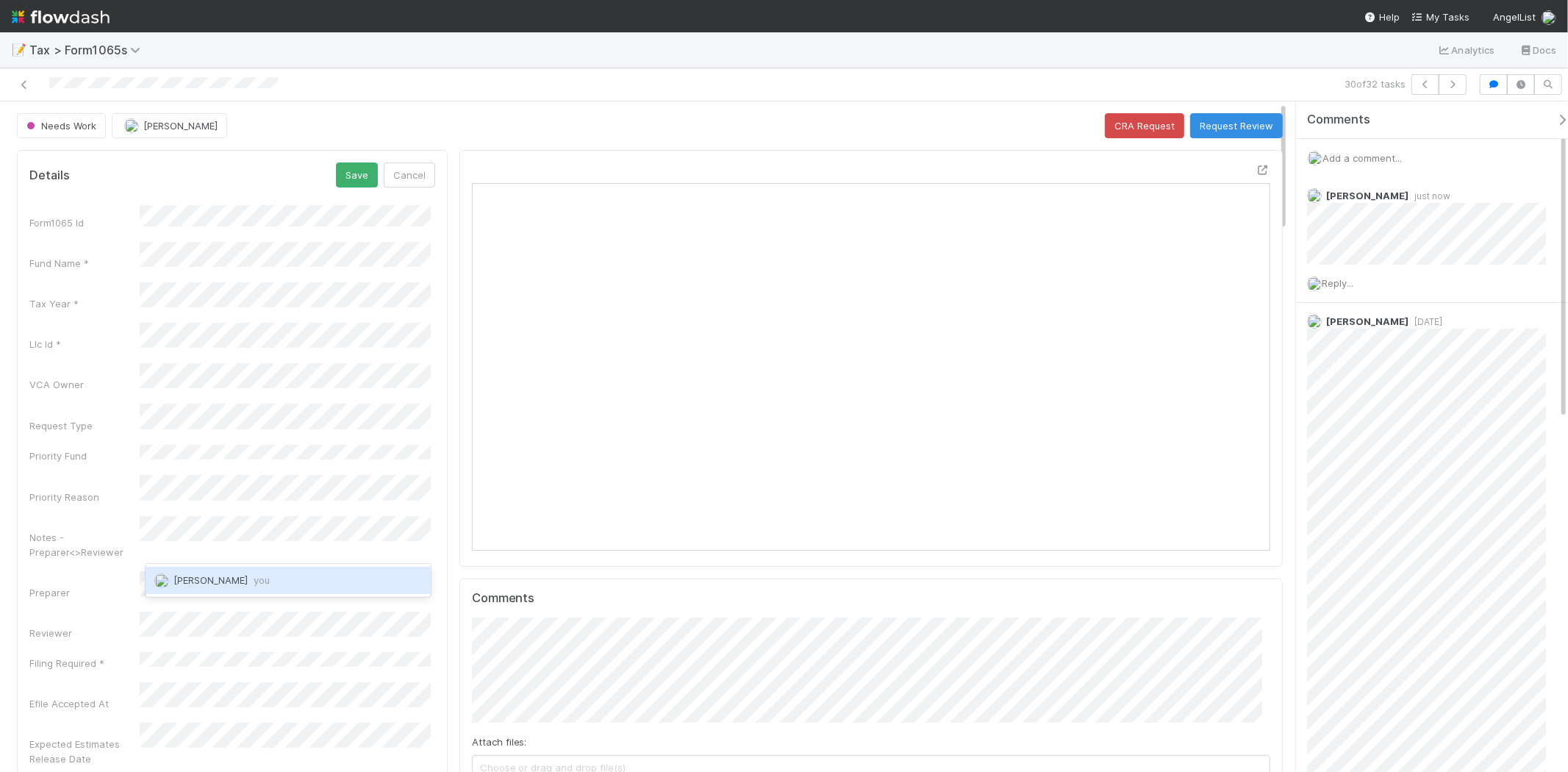
click at [224, 575] on span "Michael Binck you" at bounding box center [222, 579] width 97 height 12
click at [354, 174] on button "Save" at bounding box center [357, 175] width 42 height 25
click at [1459, 84] on icon "button" at bounding box center [1453, 84] width 15 height 9
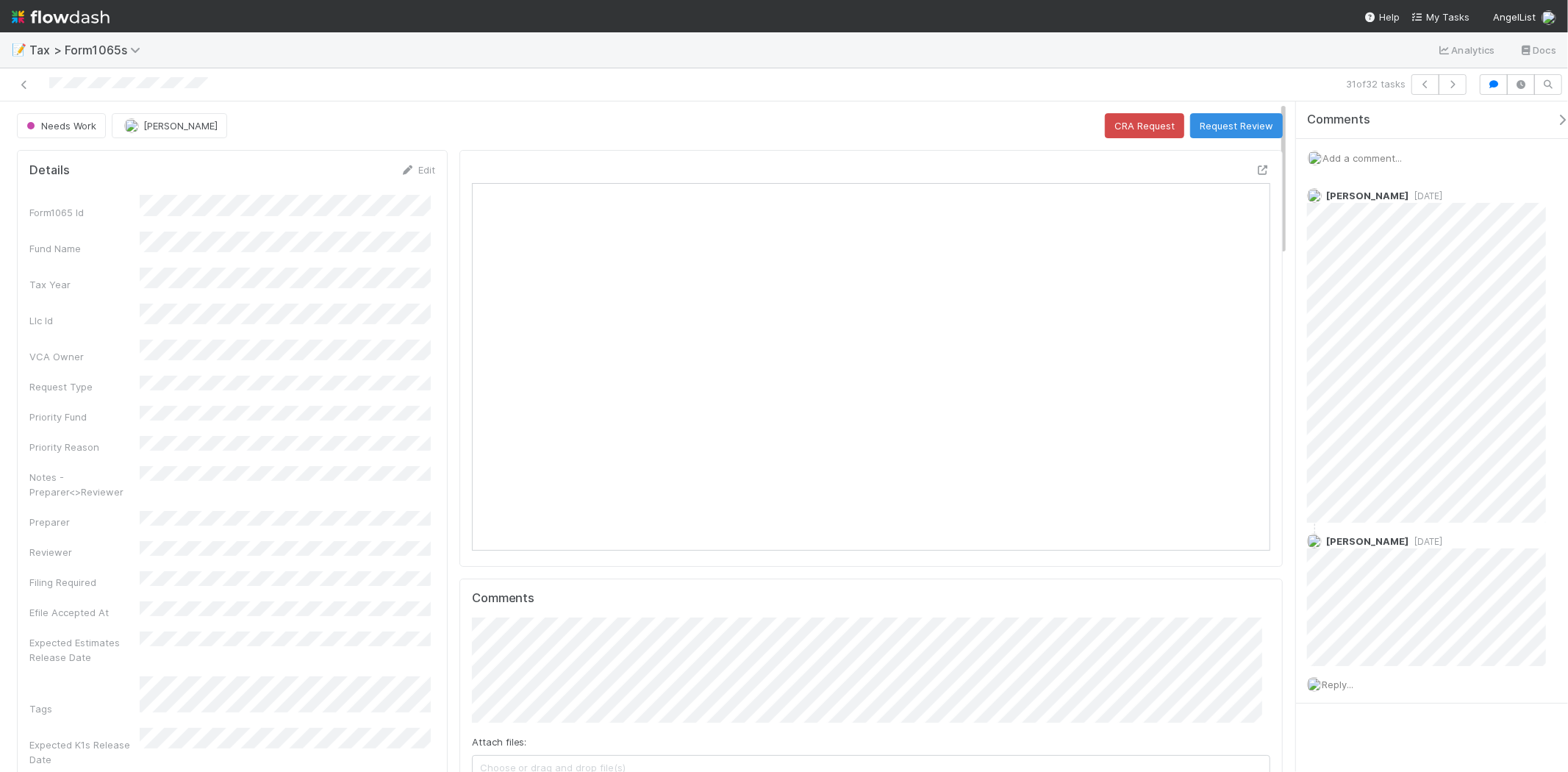
scroll to position [287, 388]
click at [1361, 140] on div "Add a comment..." at bounding box center [1439, 158] width 285 height 38
click at [1368, 158] on span "Add a comment..." at bounding box center [1362, 158] width 80 height 12
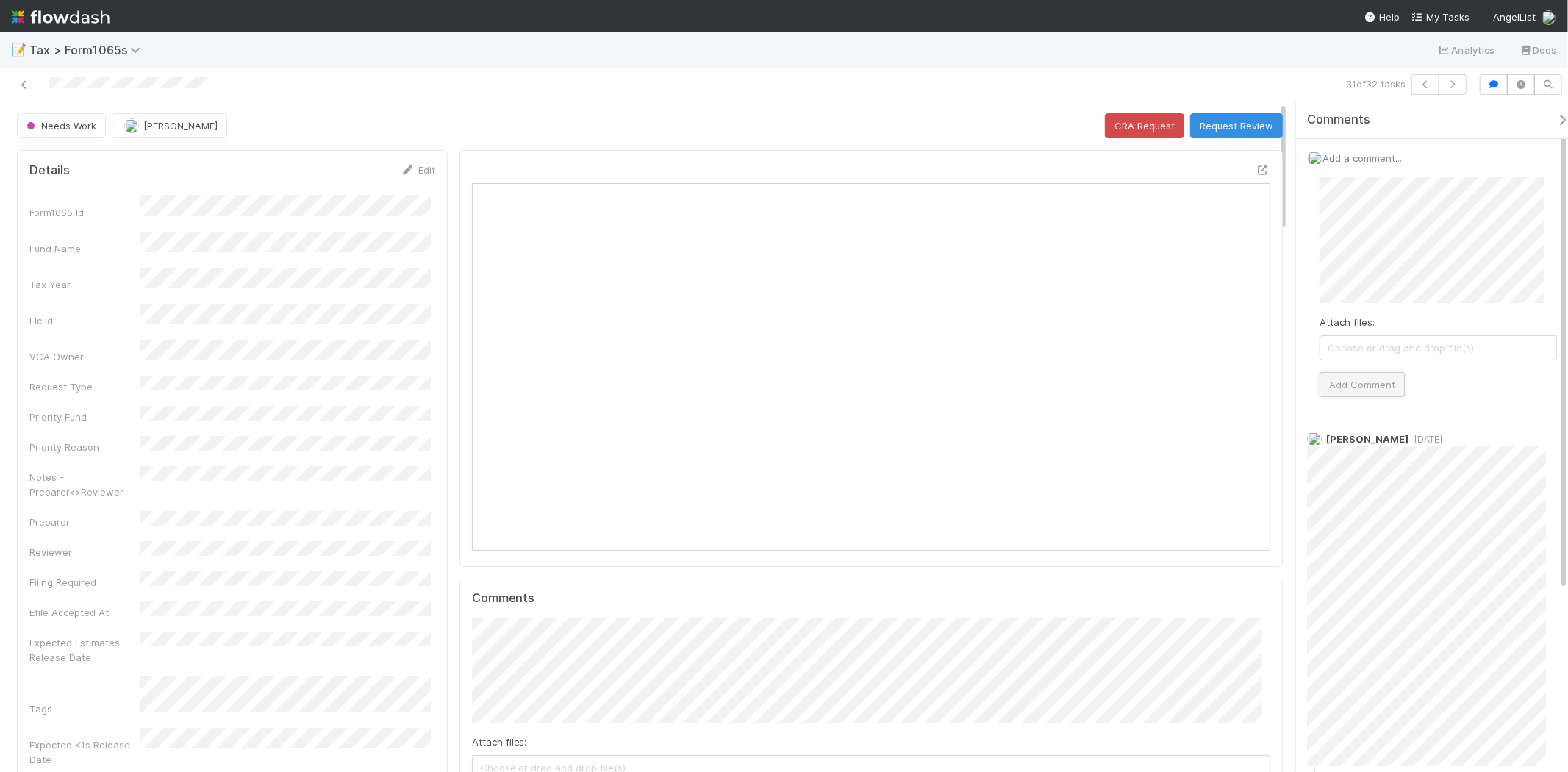
click at [1348, 388] on button "Add Comment" at bounding box center [1362, 384] width 85 height 25
click at [1453, 84] on icon "button" at bounding box center [1453, 84] width 15 height 9
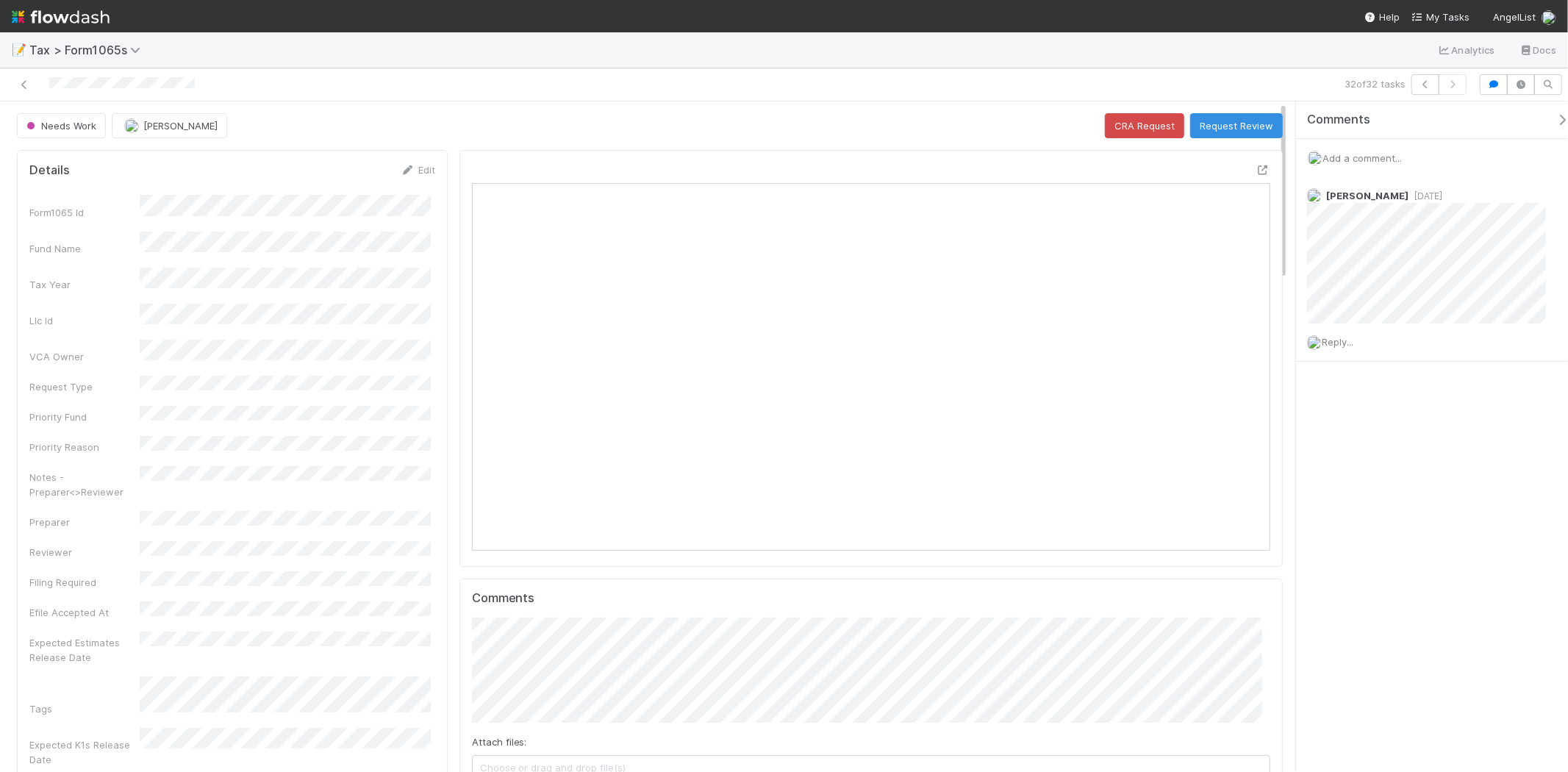
scroll to position [287, 388]
click at [1358, 152] on span "Add a comment..." at bounding box center [1362, 158] width 80 height 12
click at [1343, 395] on button "Add Comment" at bounding box center [1362, 384] width 85 height 25
click at [214, 134] on button "[PERSON_NAME]" at bounding box center [169, 126] width 115 height 25
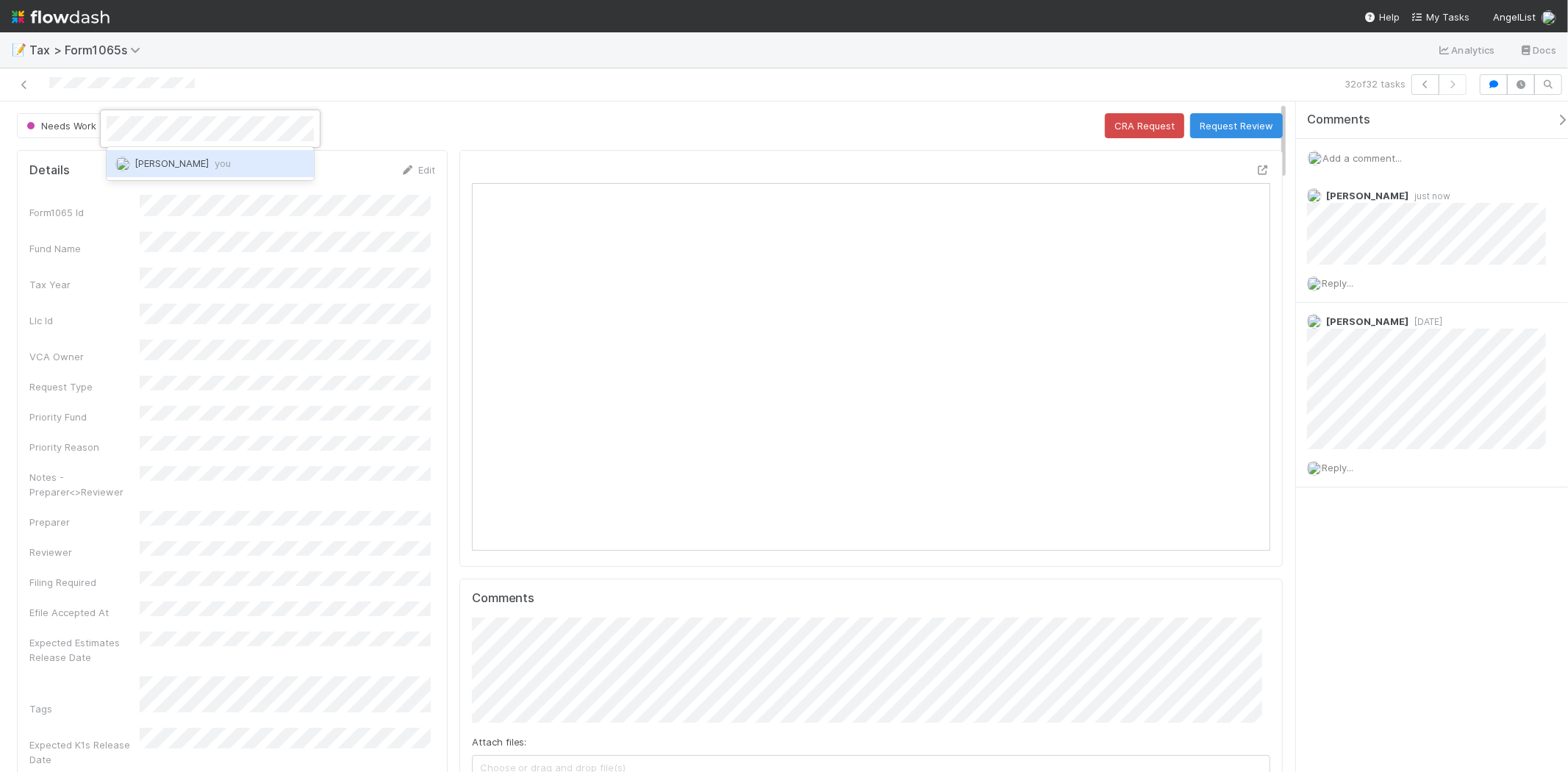
click at [200, 165] on span "Michael Binck you" at bounding box center [183, 163] width 97 height 12
click at [420, 172] on link "Edit" at bounding box center [418, 169] width 34 height 12
click at [420, 172] on button "Cancel" at bounding box center [409, 175] width 51 height 25
click at [430, 169] on link "Edit" at bounding box center [418, 169] width 34 height 12
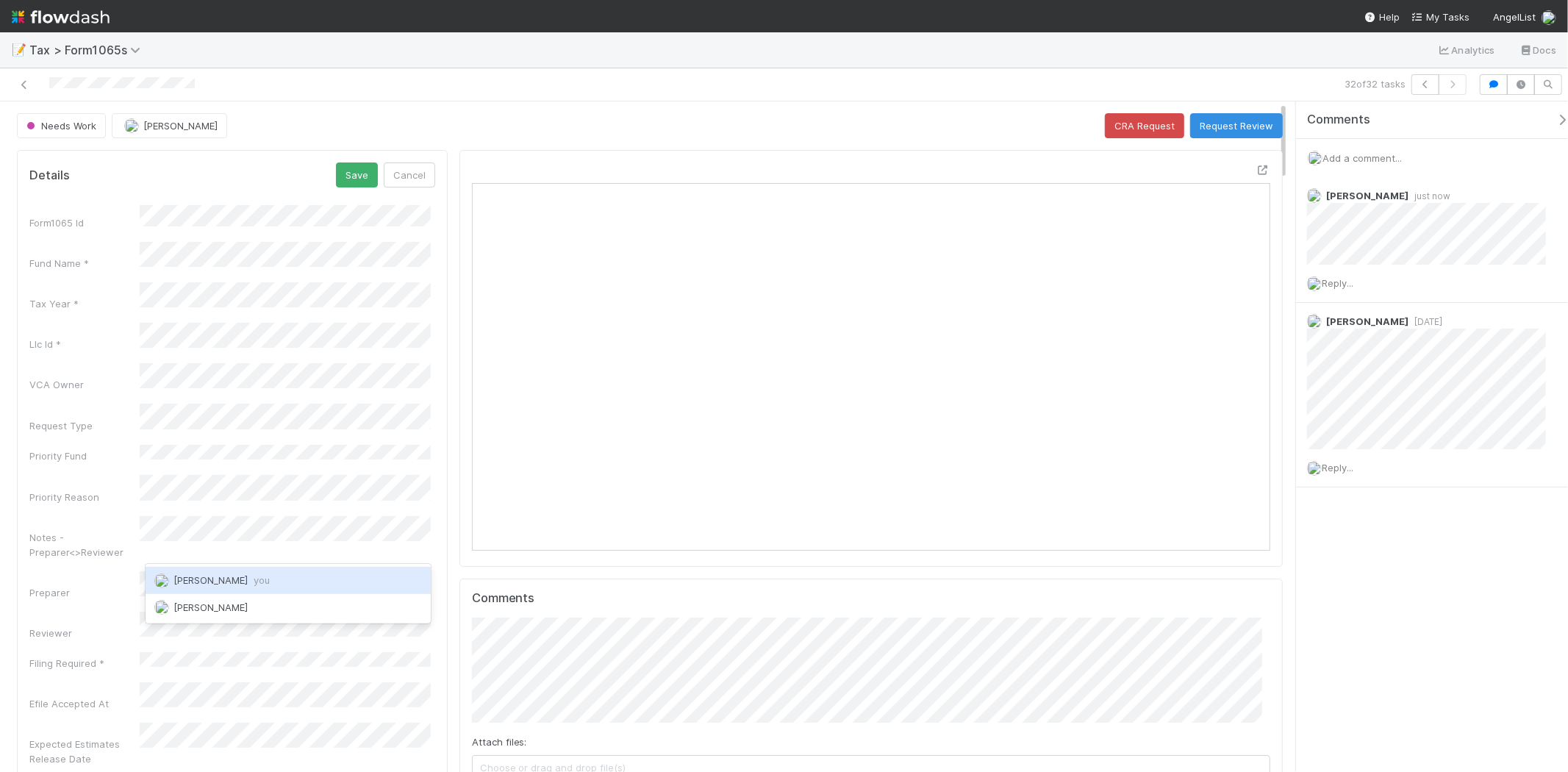
click at [252, 572] on div "Michael Binck you" at bounding box center [288, 580] width 285 height 27
click at [356, 174] on button "Save" at bounding box center [357, 175] width 42 height 25
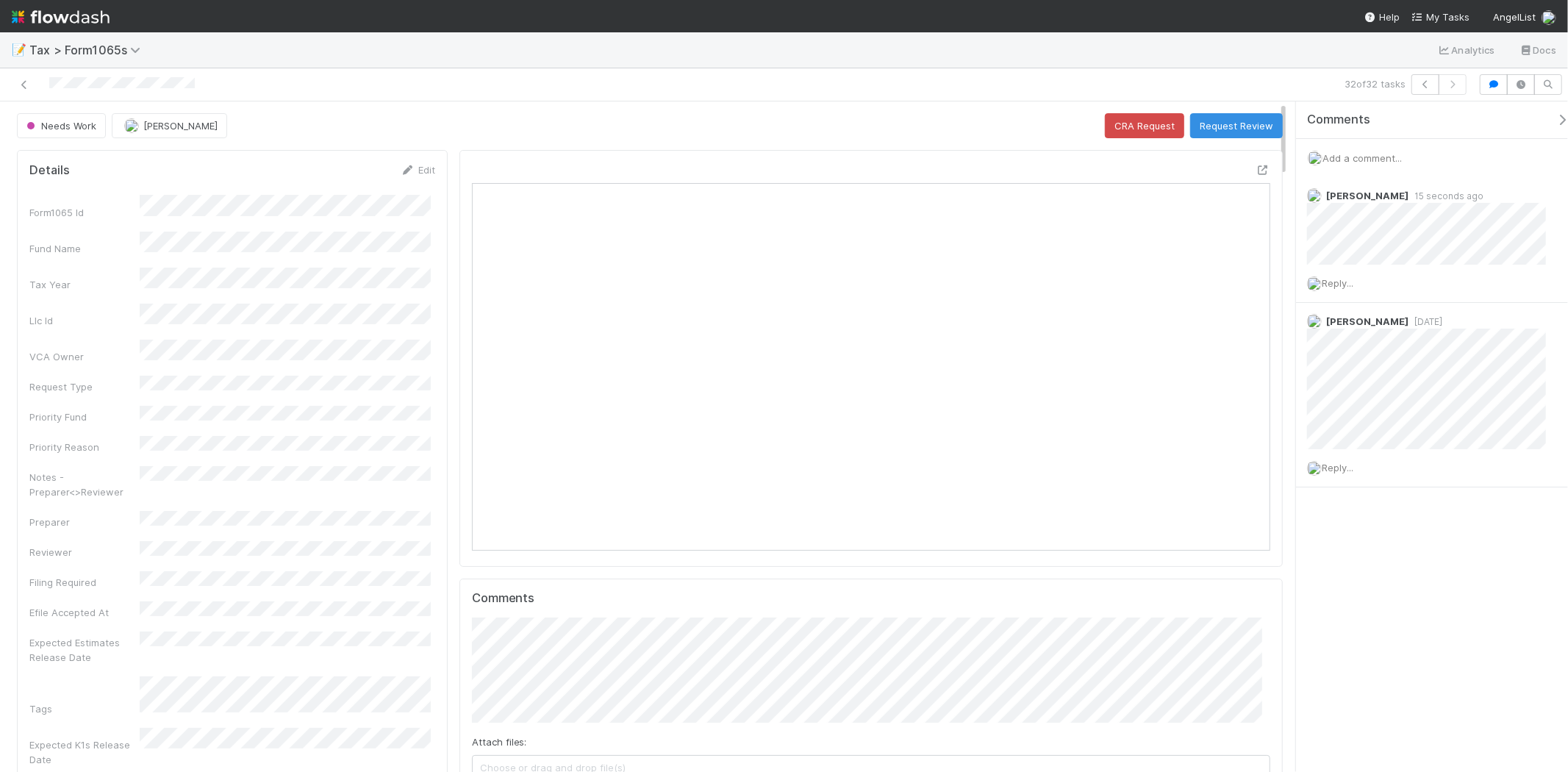
click at [72, 12] on img at bounding box center [60, 17] width 97 height 25
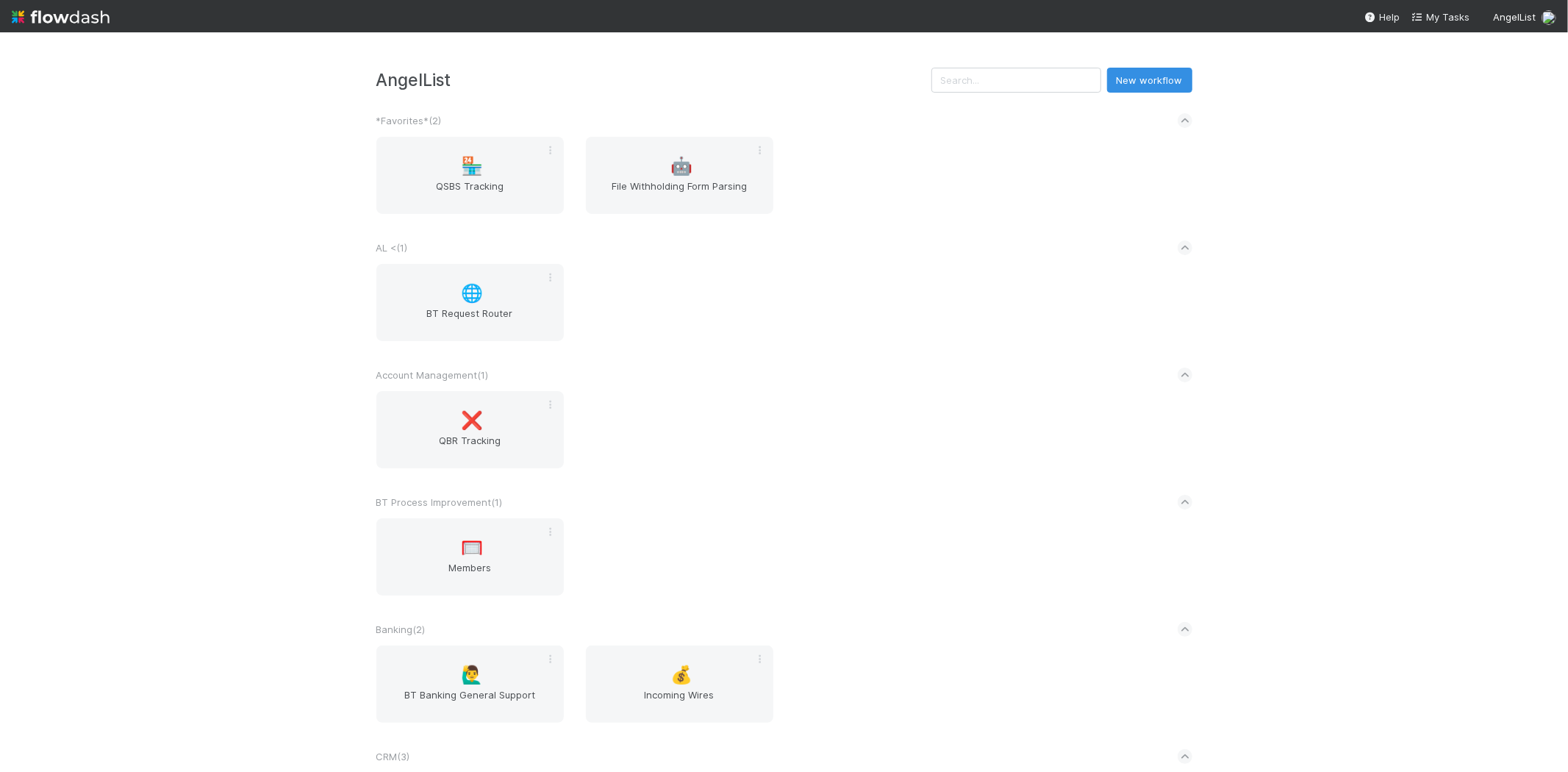
click at [984, 83] on input "text" at bounding box center [1017, 80] width 170 height 25
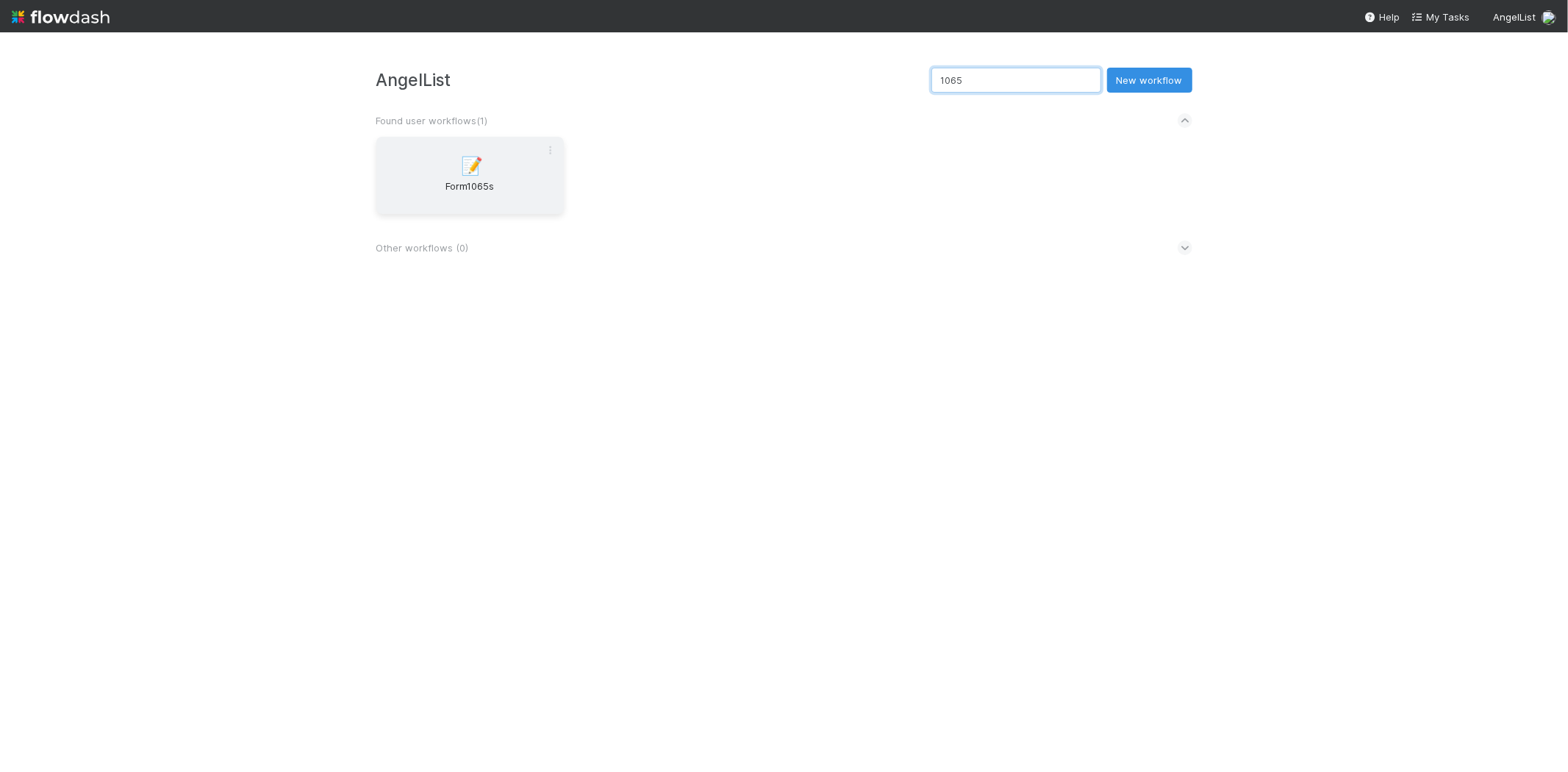
type input "1065"
click at [453, 168] on div "📝 Form1065s" at bounding box center [470, 175] width 187 height 77
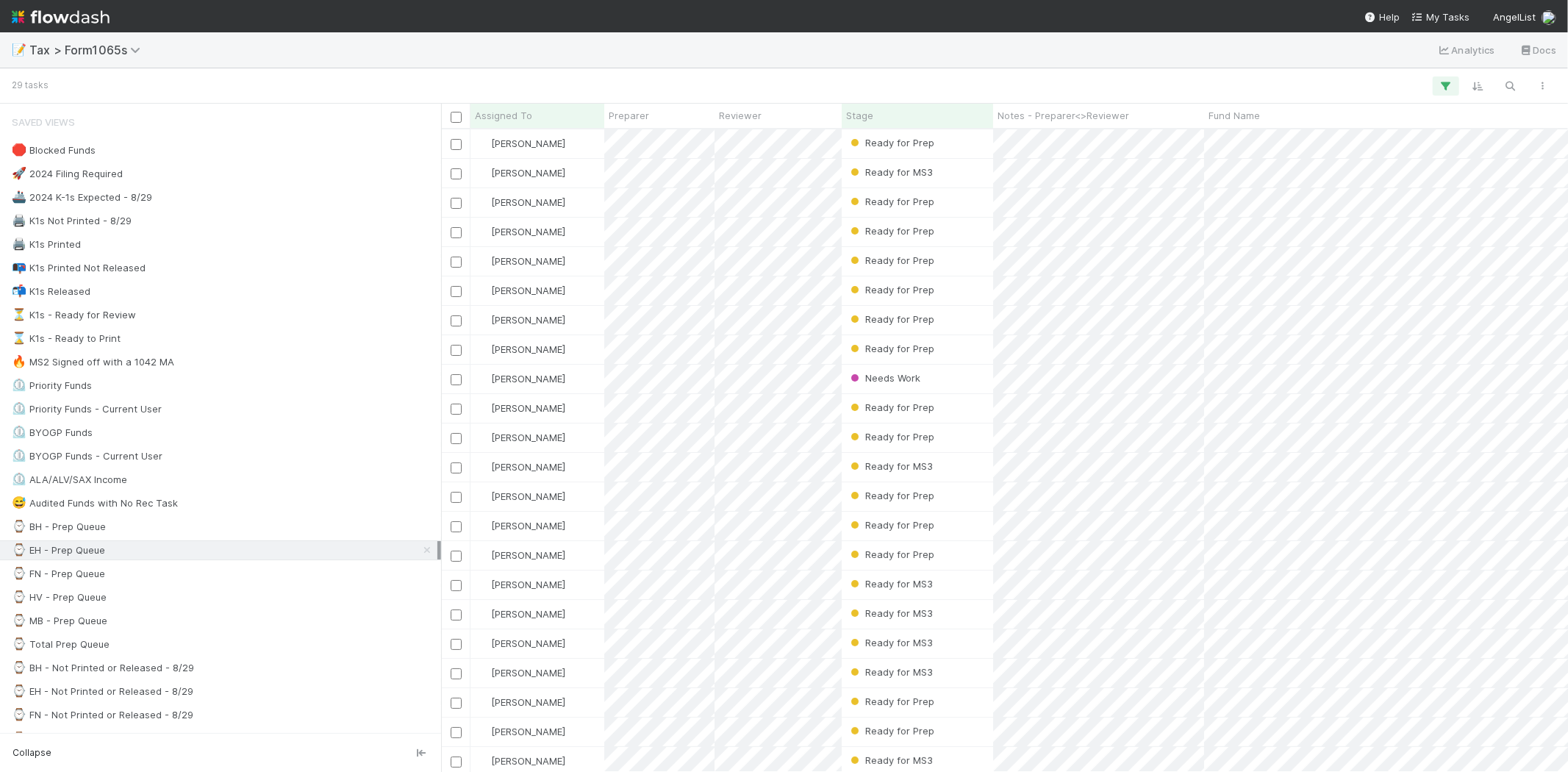
scroll to position [630, 1115]
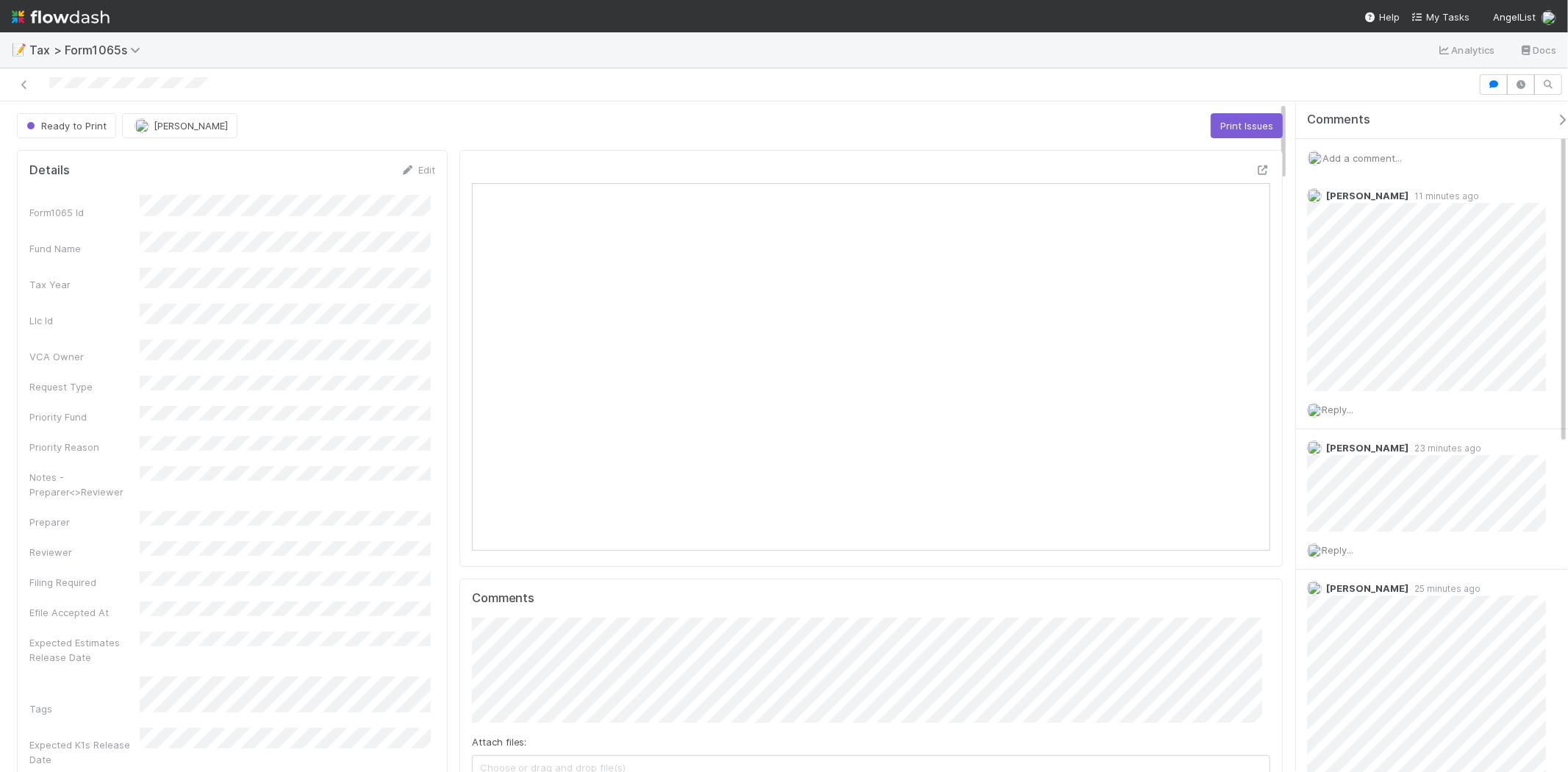
scroll to position [287, 778]
click at [1386, 153] on span "Add a comment..." at bounding box center [1362, 158] width 80 height 12
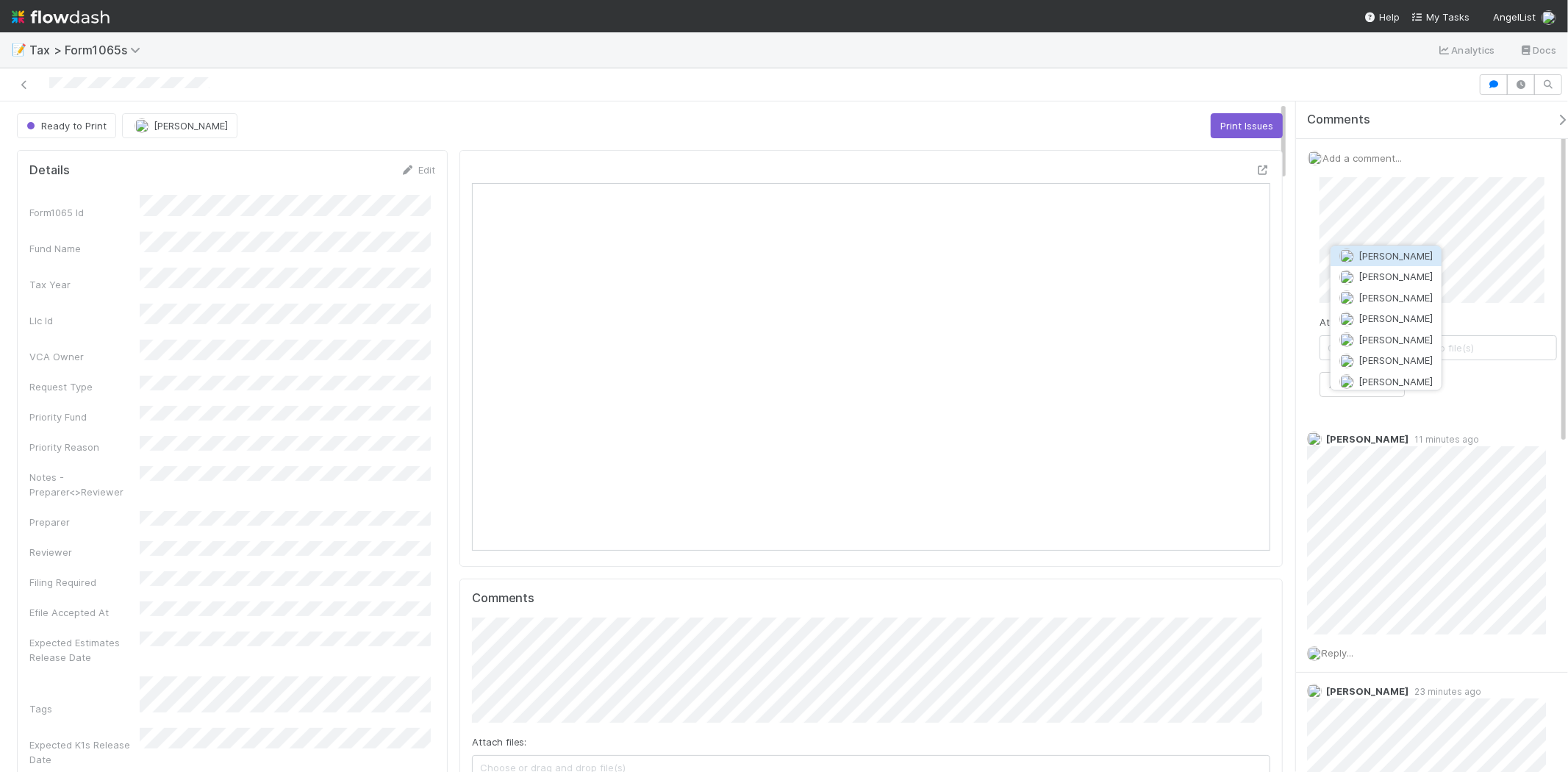
click at [1396, 248] on button "Amy Gregorius" at bounding box center [1386, 256] width 111 height 20
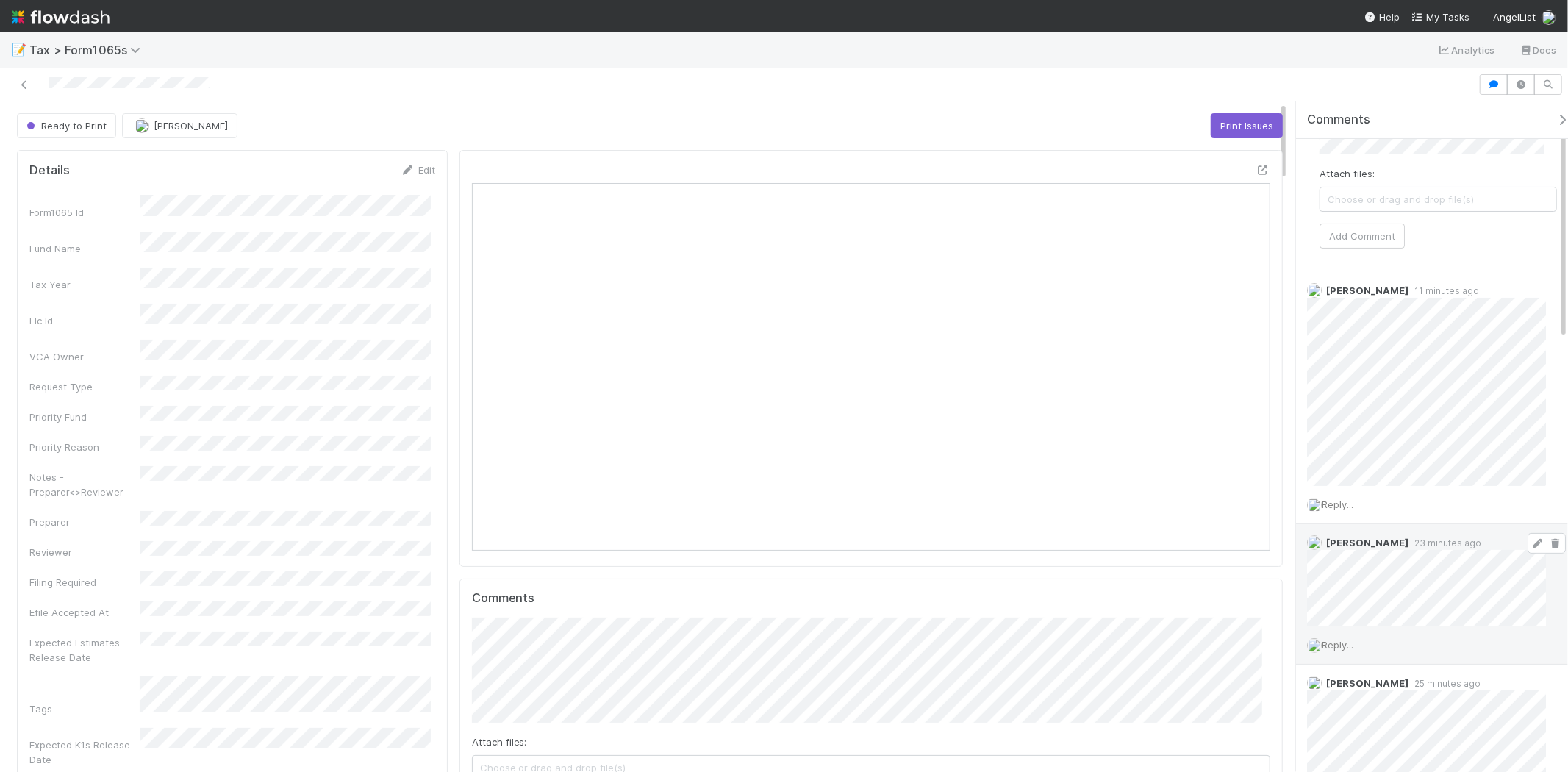
scroll to position [0, 0]
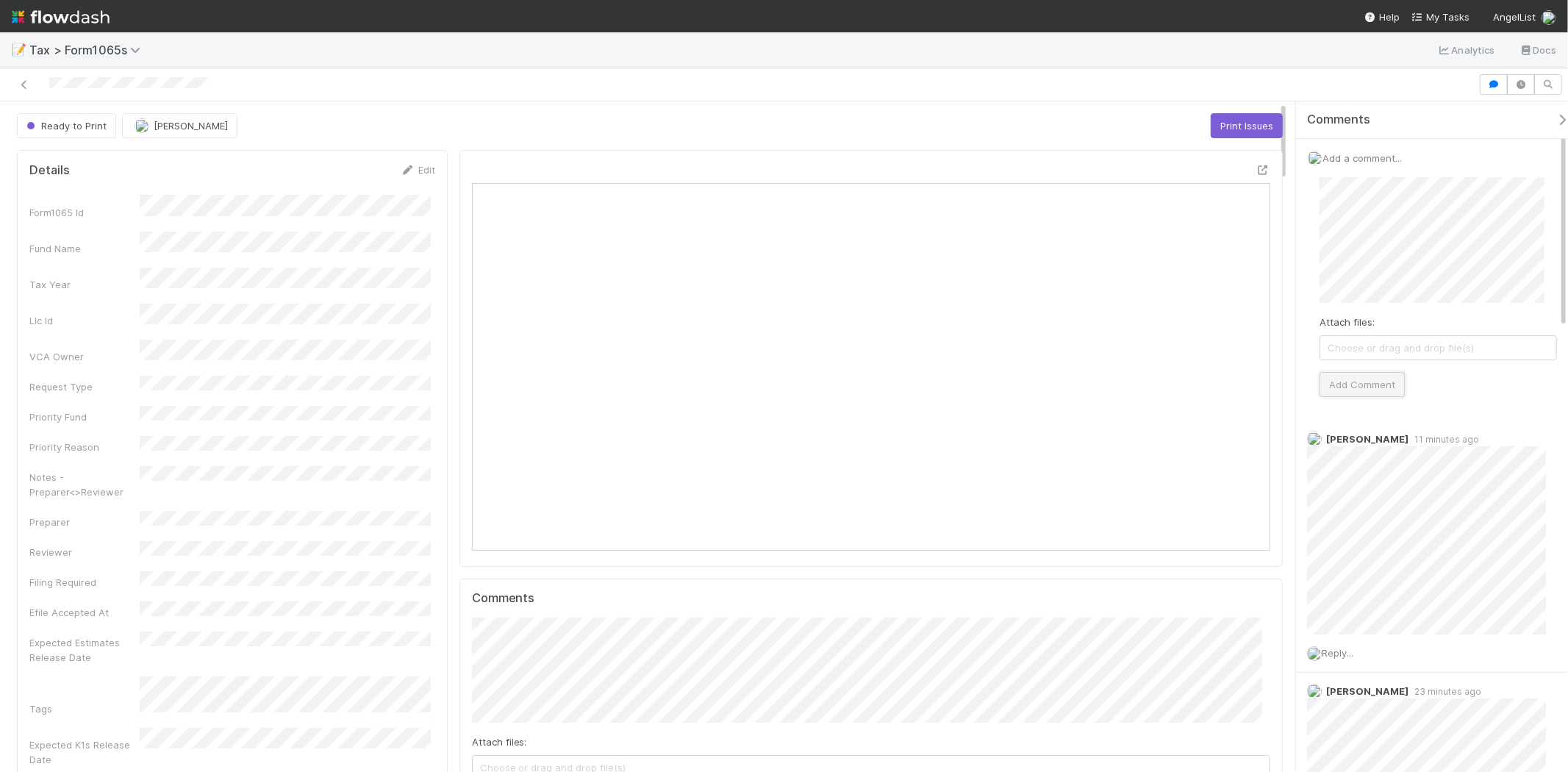
click at [1389, 375] on button "Add Comment" at bounding box center [1362, 384] width 85 height 25
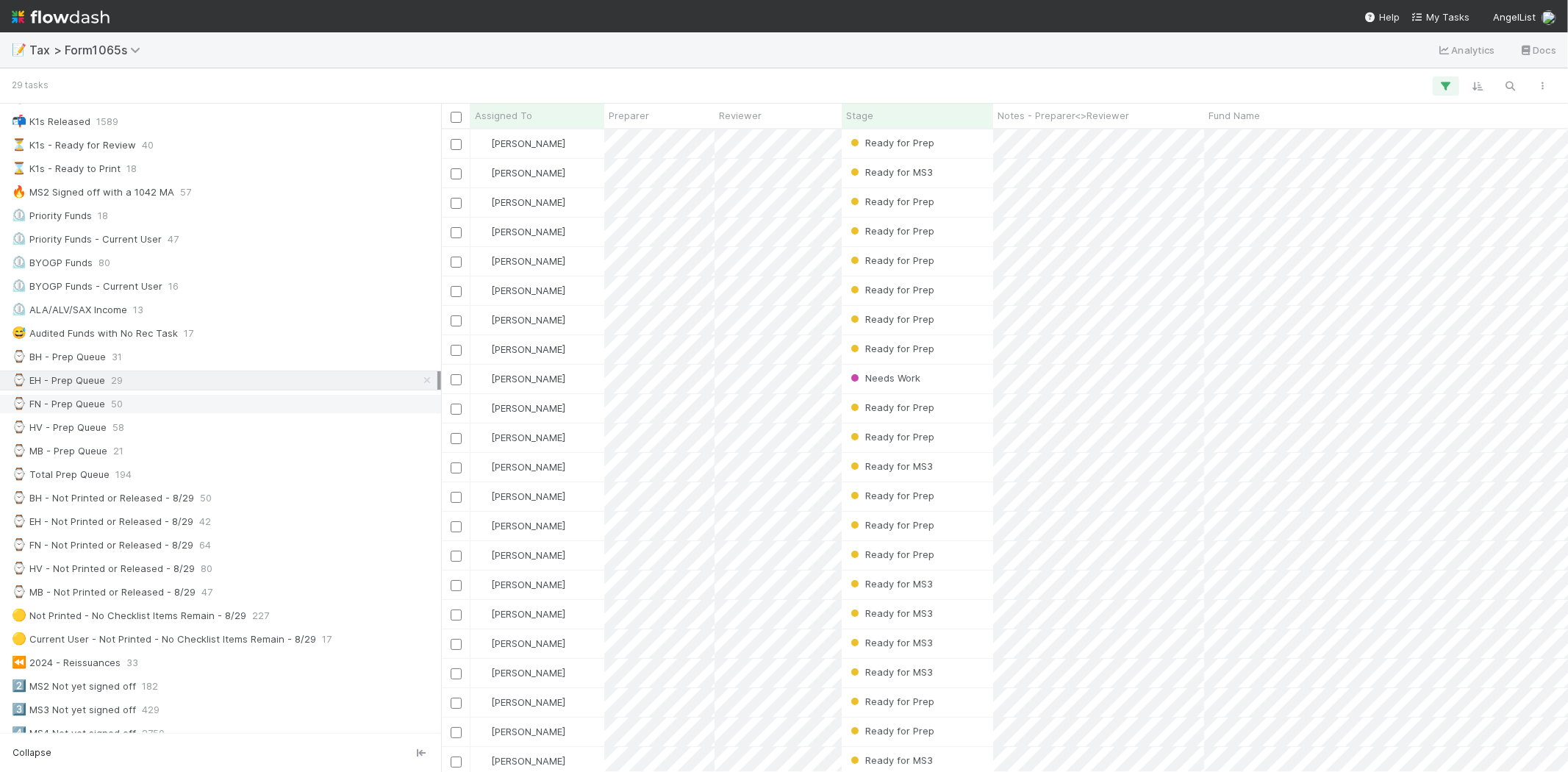
scroll to position [327, 0]
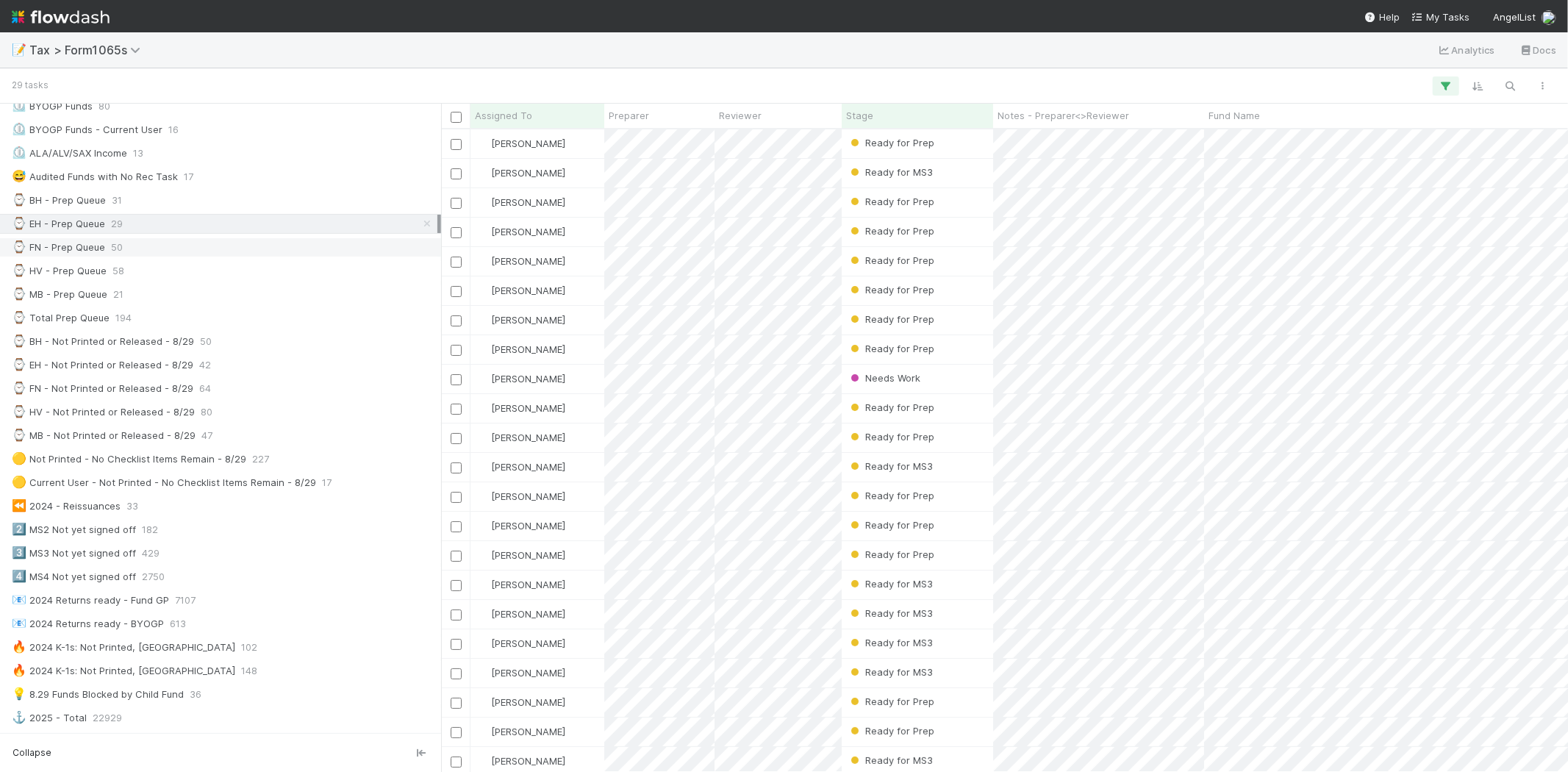
click at [154, 255] on div "⌚ FN - Prep Queue 50" at bounding box center [225, 248] width 426 height 19
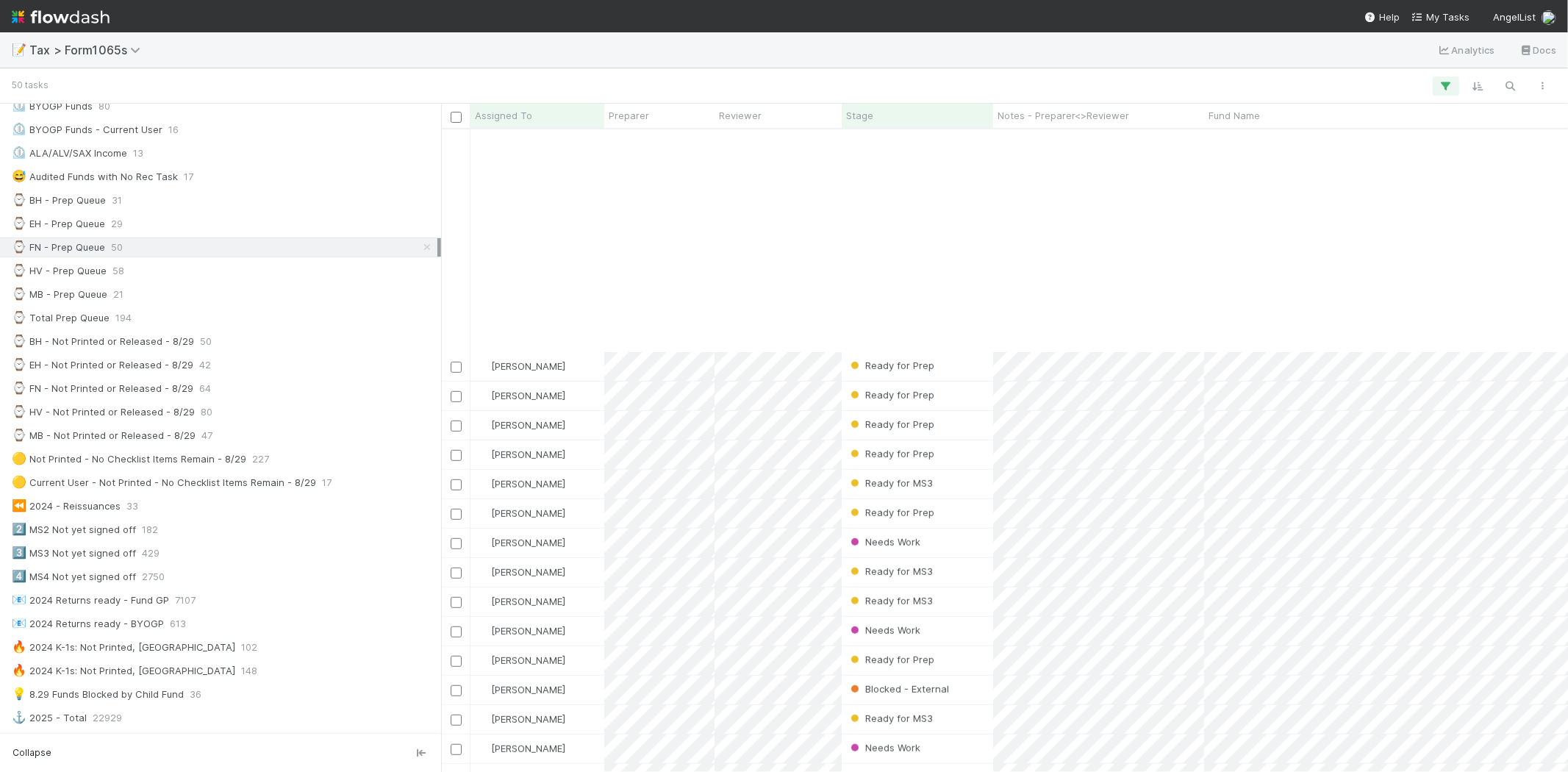
scroll to position [841, 0]
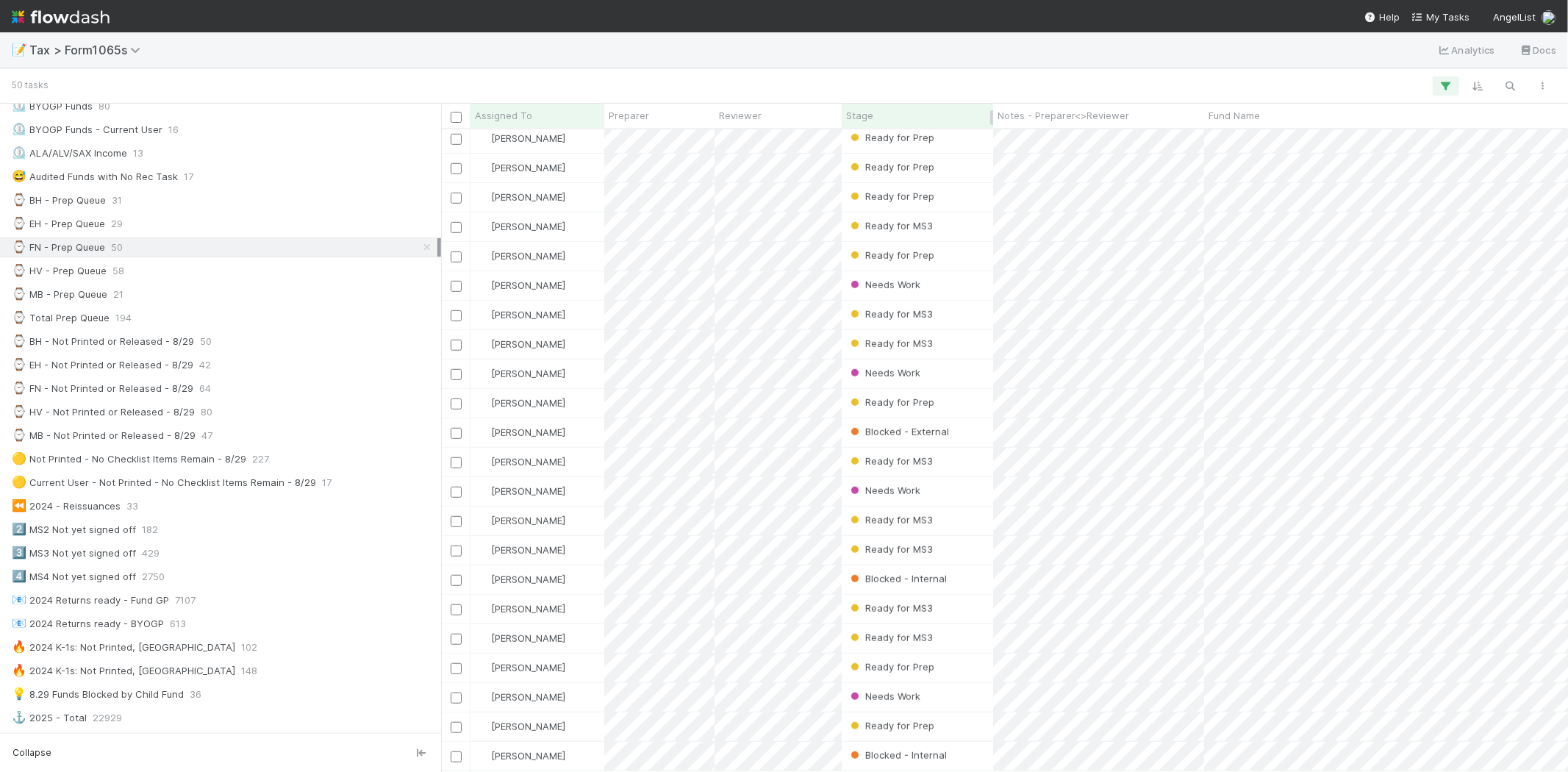
click at [893, 118] on div "Stage" at bounding box center [918, 115] width 143 height 15
click at [896, 136] on div "Sort First → Last" at bounding box center [930, 143] width 168 height 22
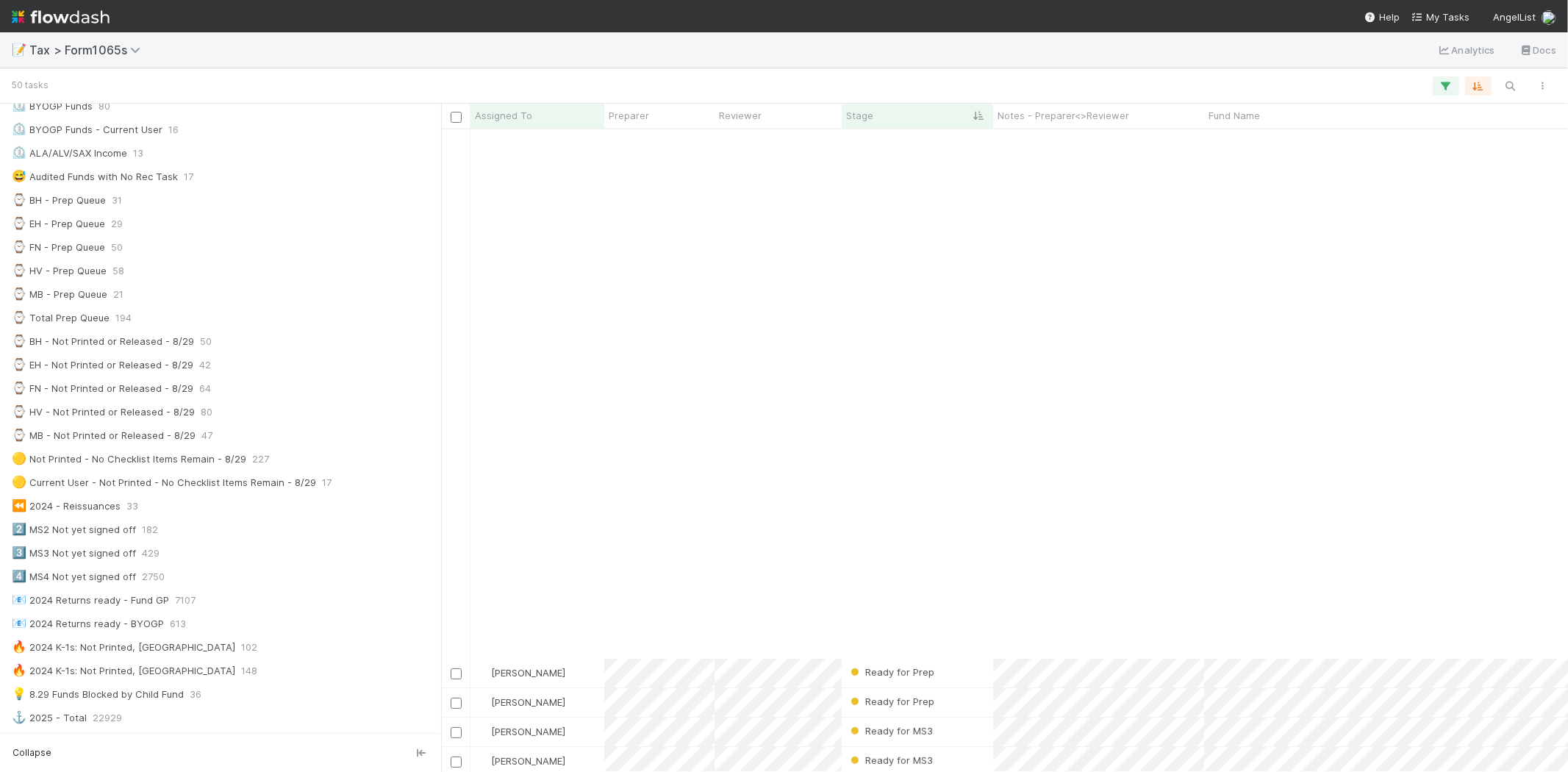
scroll to position [841, 0]
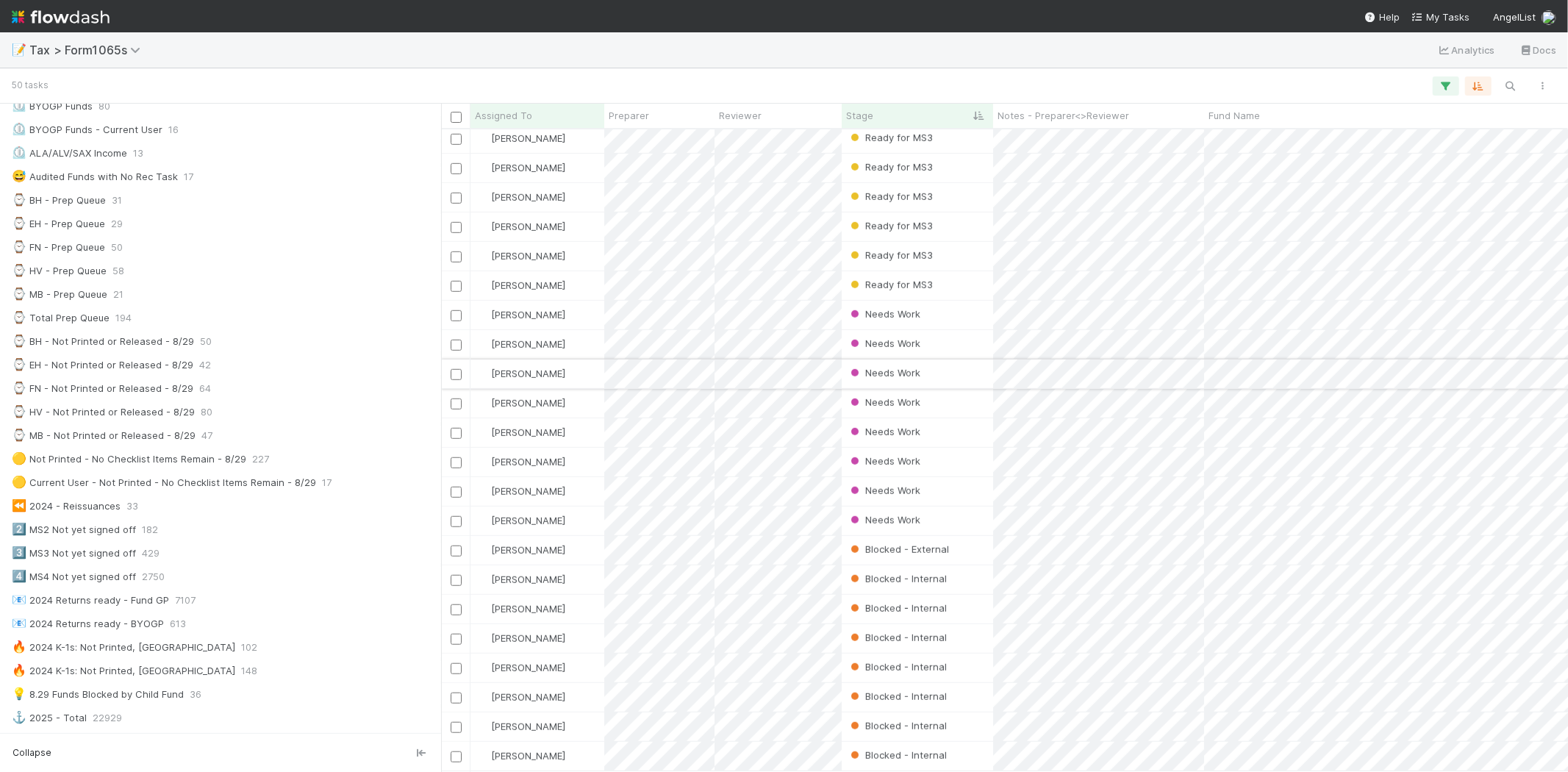
click at [951, 366] on div "Needs Work" at bounding box center [918, 374] width 151 height 29
click at [952, 389] on div "Needs Work" at bounding box center [918, 403] width 151 height 29
click at [964, 450] on div "Needs Work" at bounding box center [918, 462] width 151 height 29
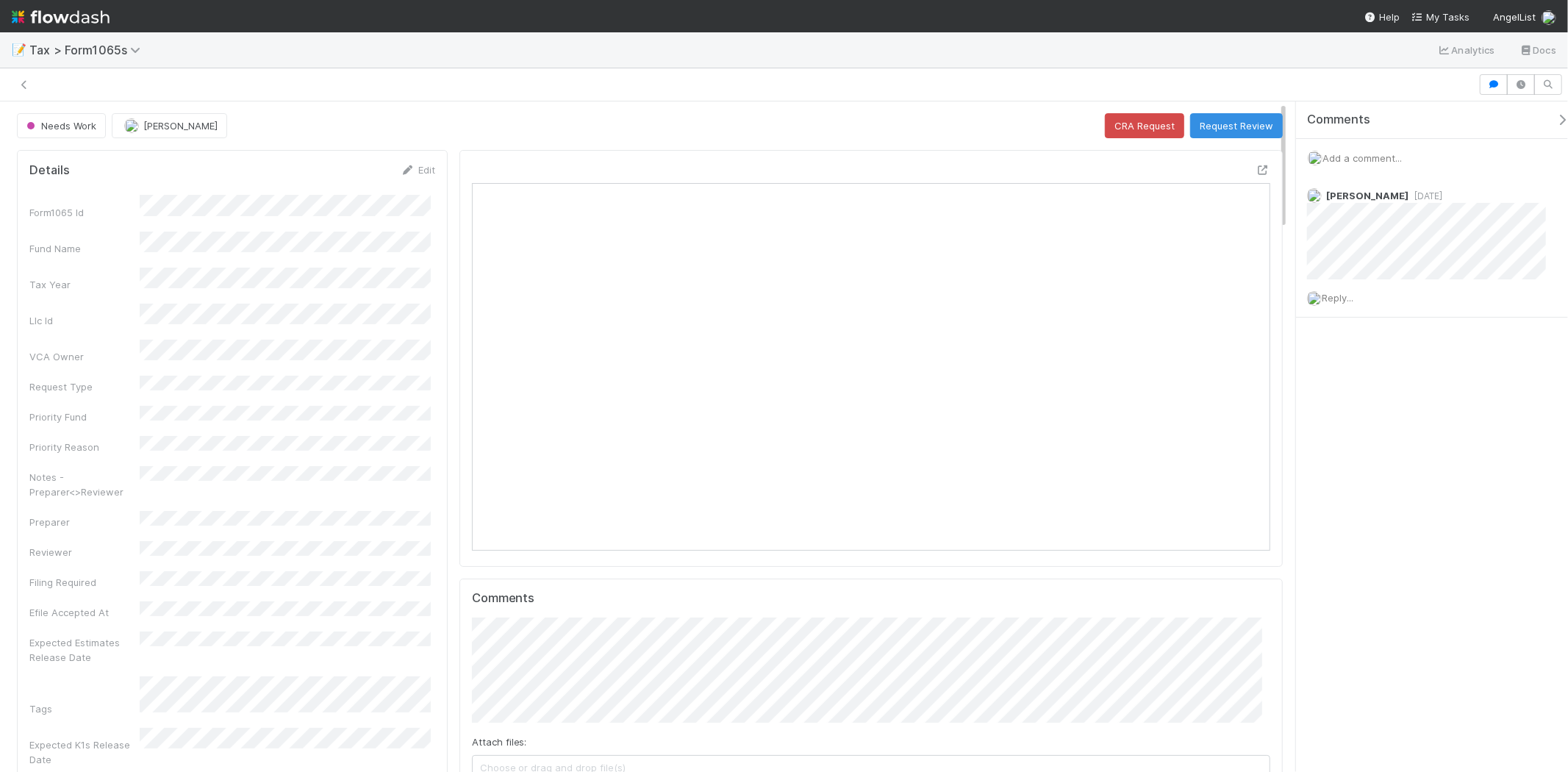
scroll to position [12, 12]
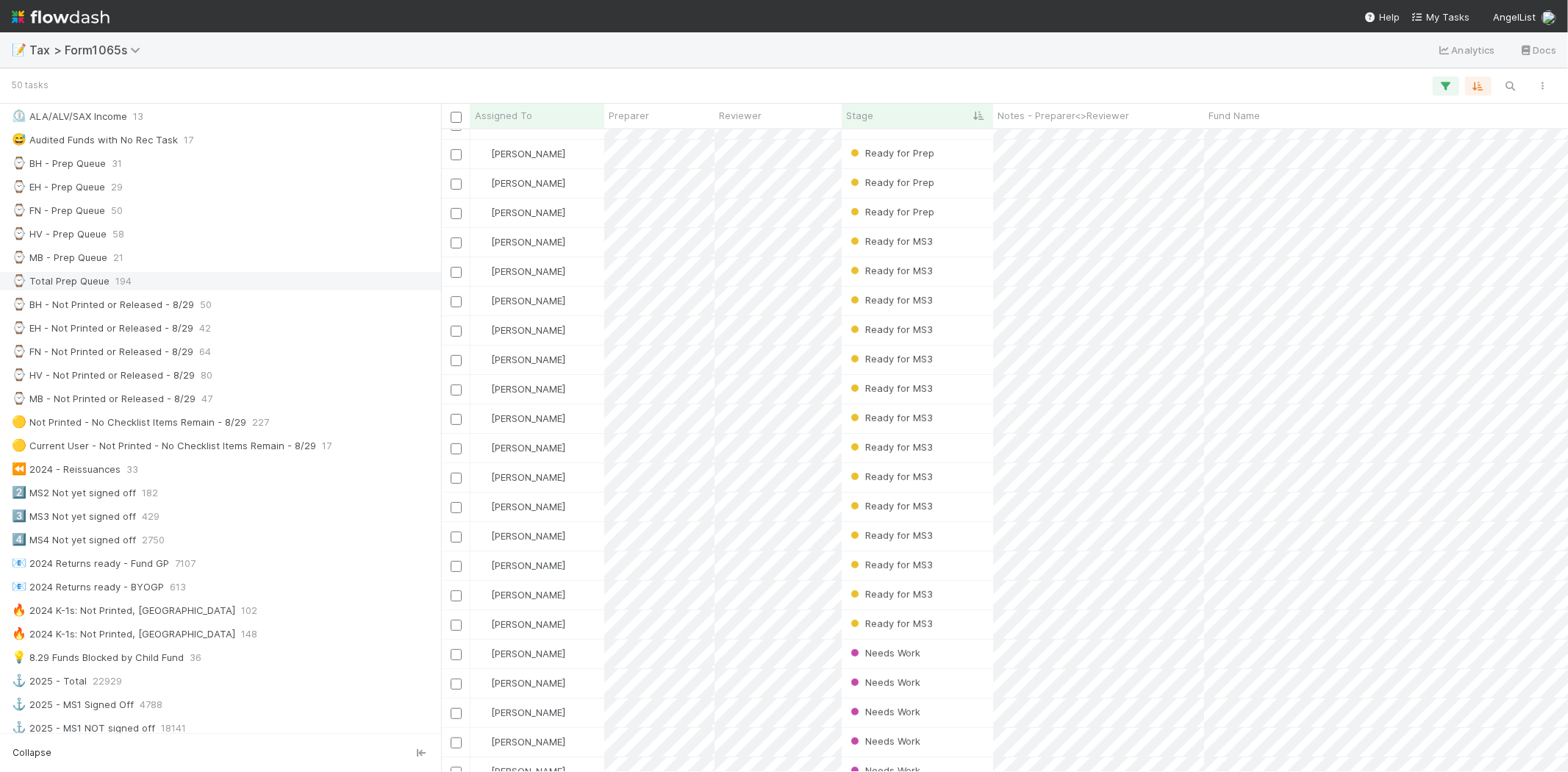
scroll to position [282, 0]
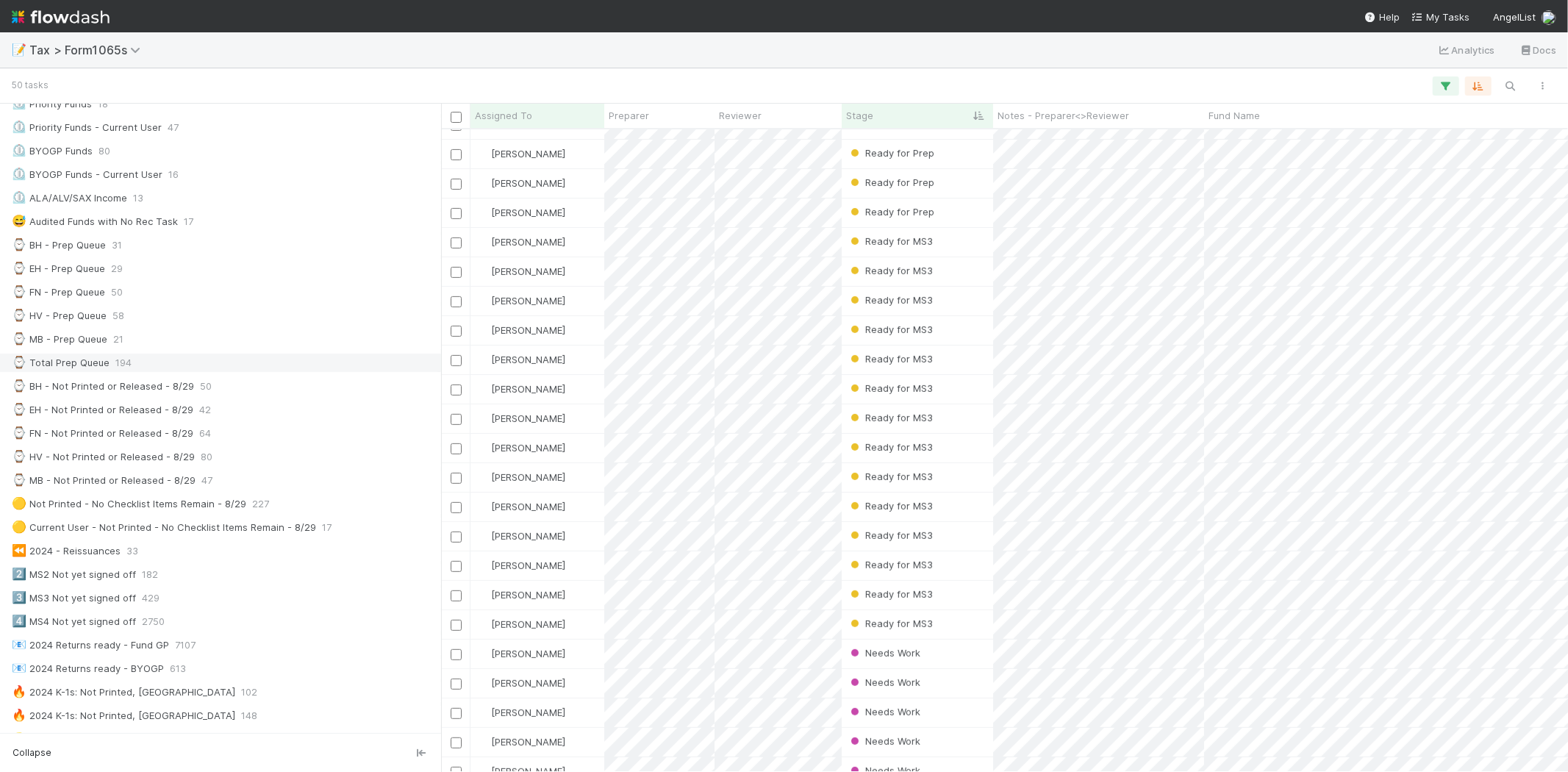
click at [133, 372] on div "⌚ Total Prep Queue 194" at bounding box center [225, 363] width 426 height 19
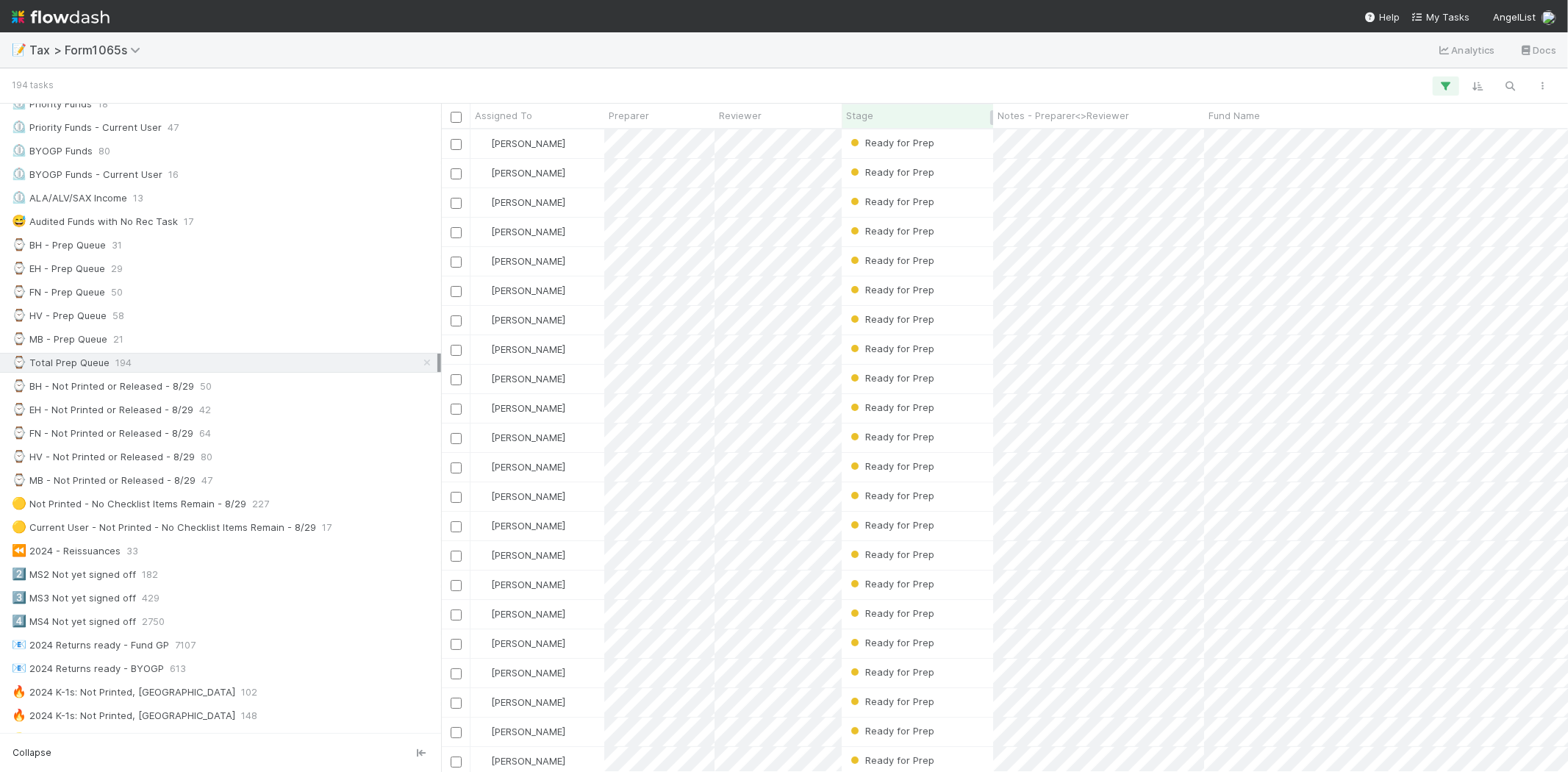
scroll to position [630, 1115]
click at [908, 114] on div "Stage" at bounding box center [918, 115] width 143 height 15
click at [907, 136] on div "Sort First → Last" at bounding box center [930, 143] width 168 height 22
